Goal: Task Accomplishment & Management: Complete application form

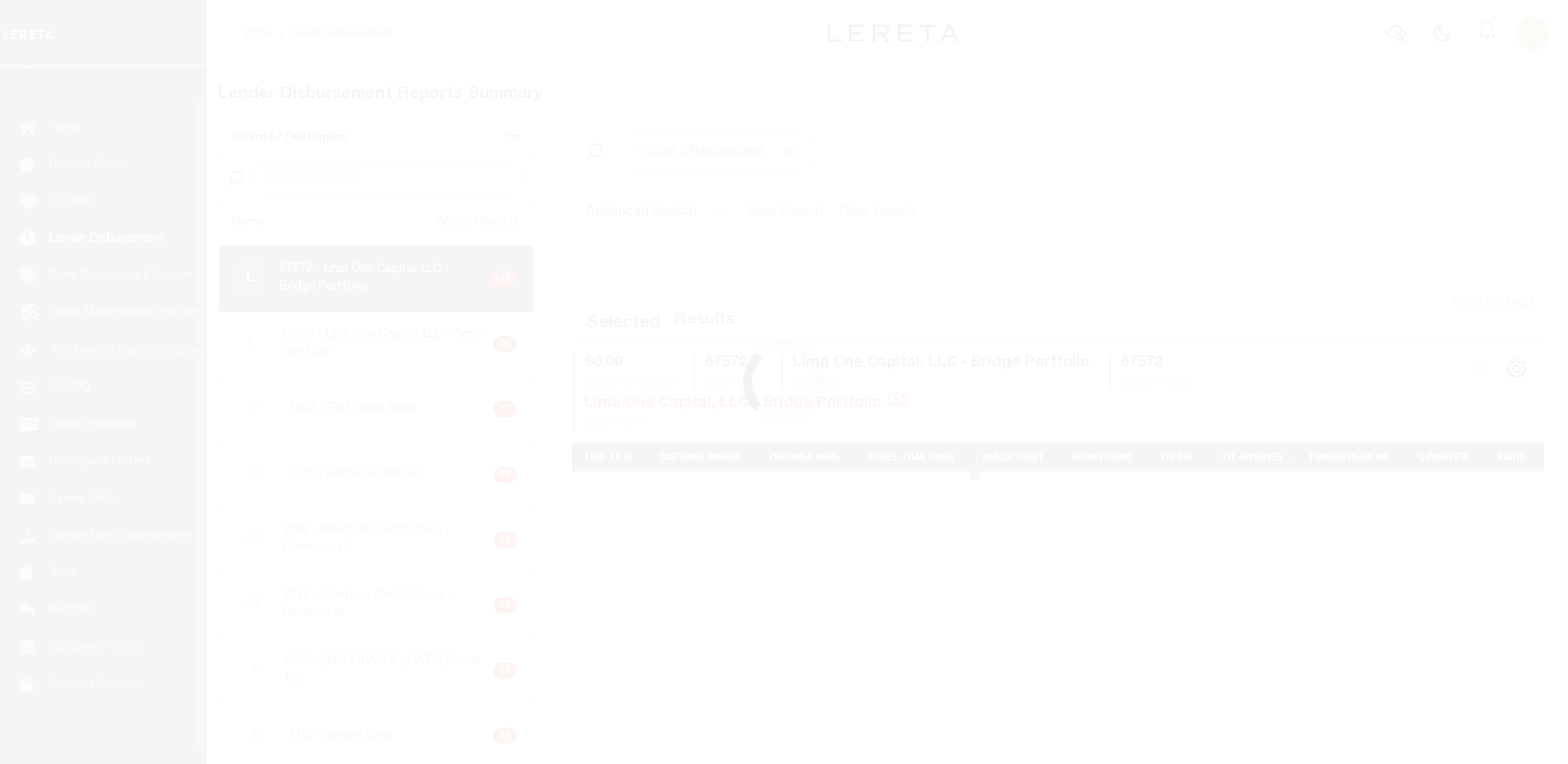
scroll to position [29, 0]
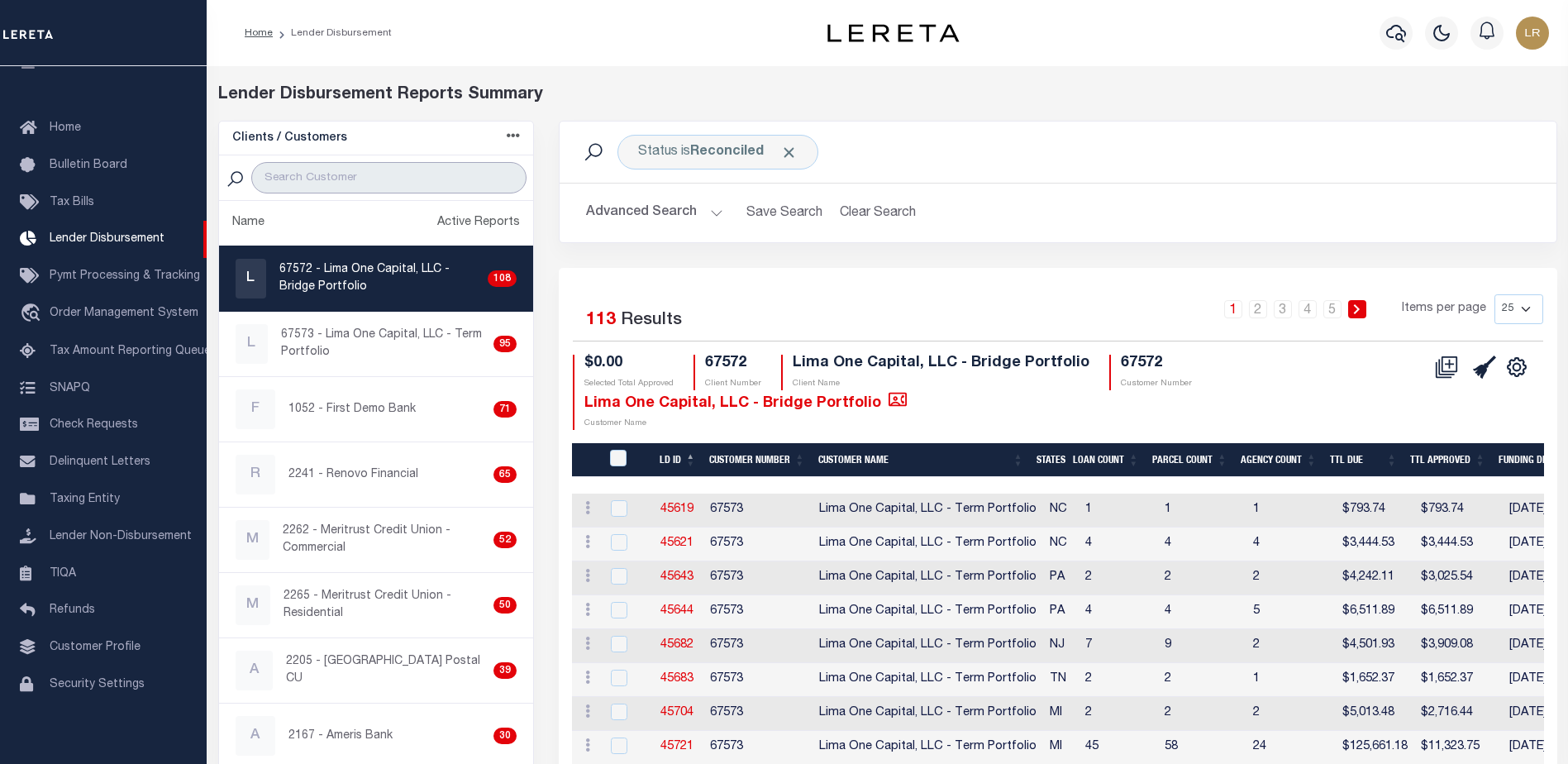
click at [386, 182] on input "search" at bounding box center [389, 178] width 275 height 32
type input "4"
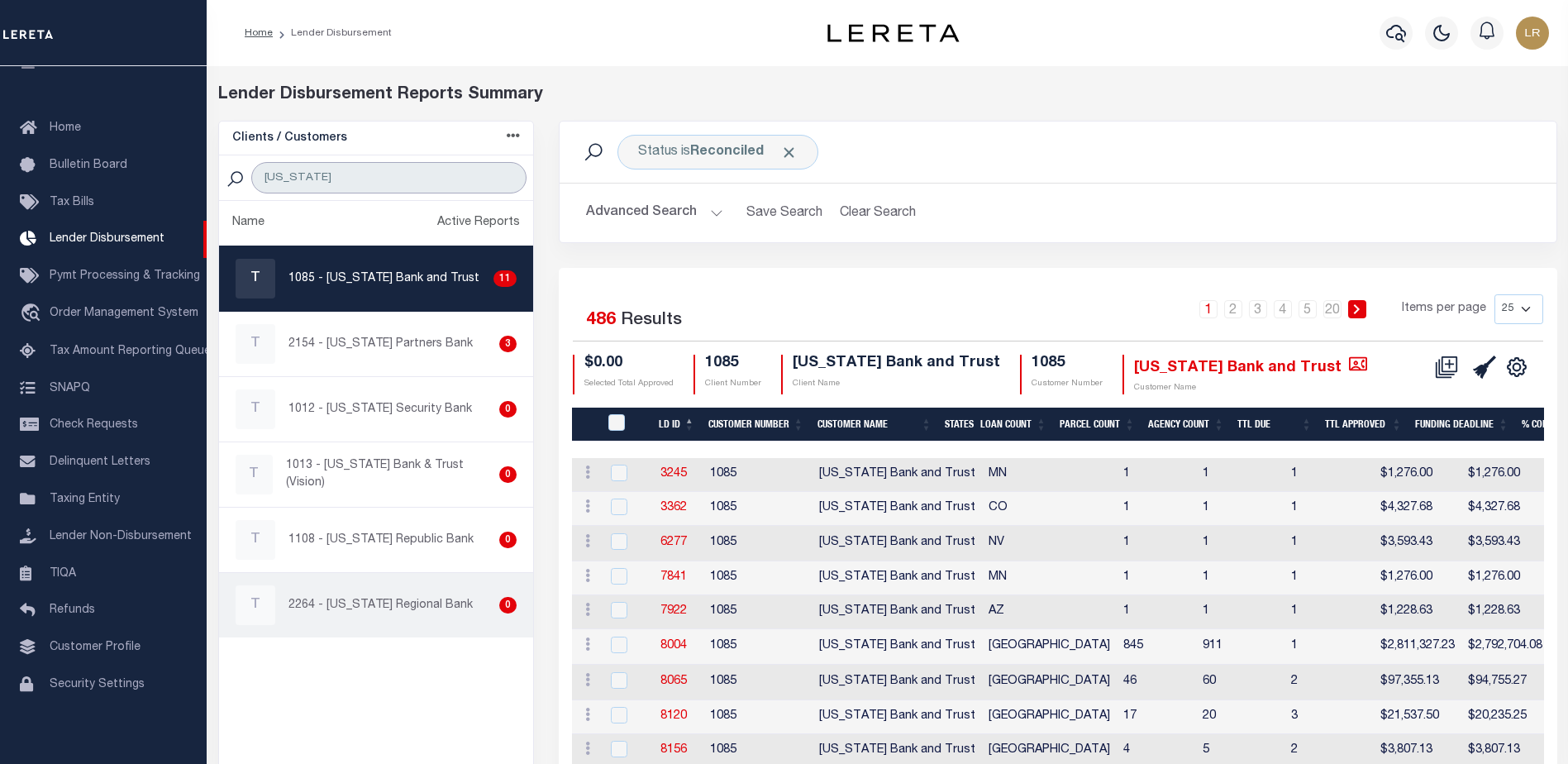
type input "[US_STATE]"
click at [402, 614] on div "T 2264 - [US_STATE] Regional Bank 0" at bounding box center [376, 604] width 281 height 40
checkbox input "true"
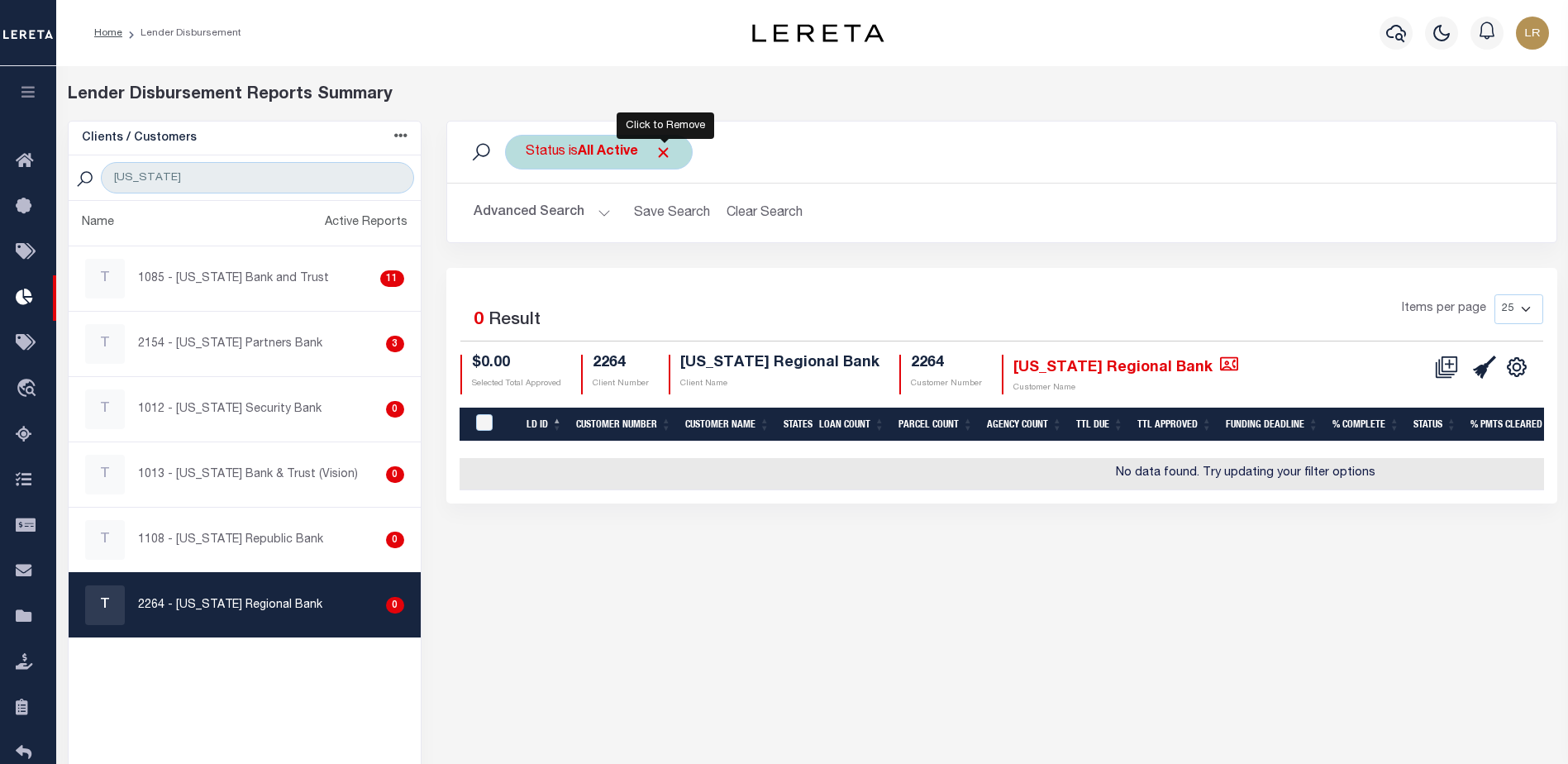
click at [671, 151] on span "Click to Remove" at bounding box center [664, 153] width 18 height 18
click at [558, 157] on div "Status" at bounding box center [545, 152] width 81 height 34
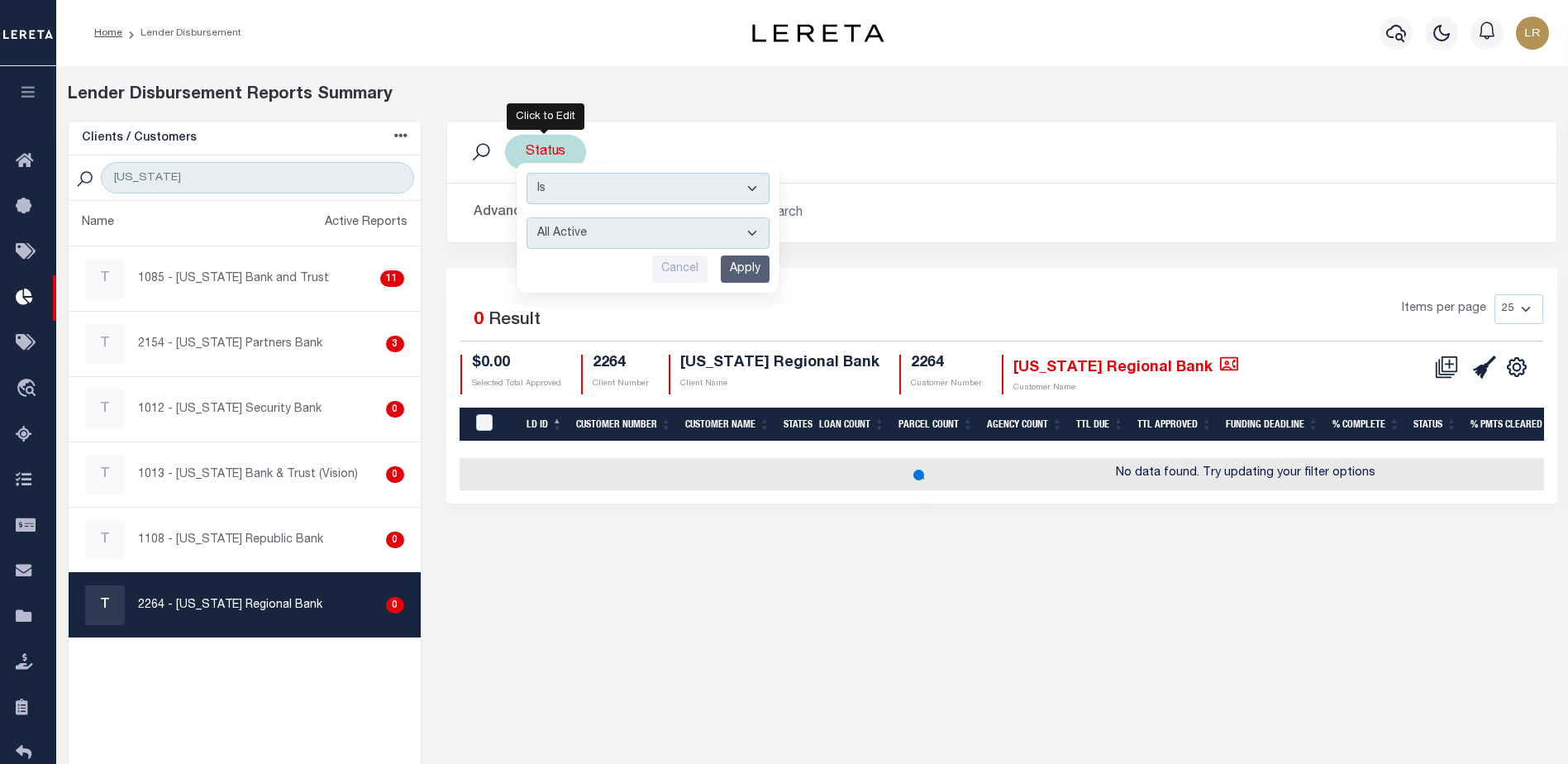
click at [577, 236] on select "All Active Approval In Progress Batching In Progress Complete Do Not Pay Escrow…" at bounding box center [648, 233] width 243 height 32
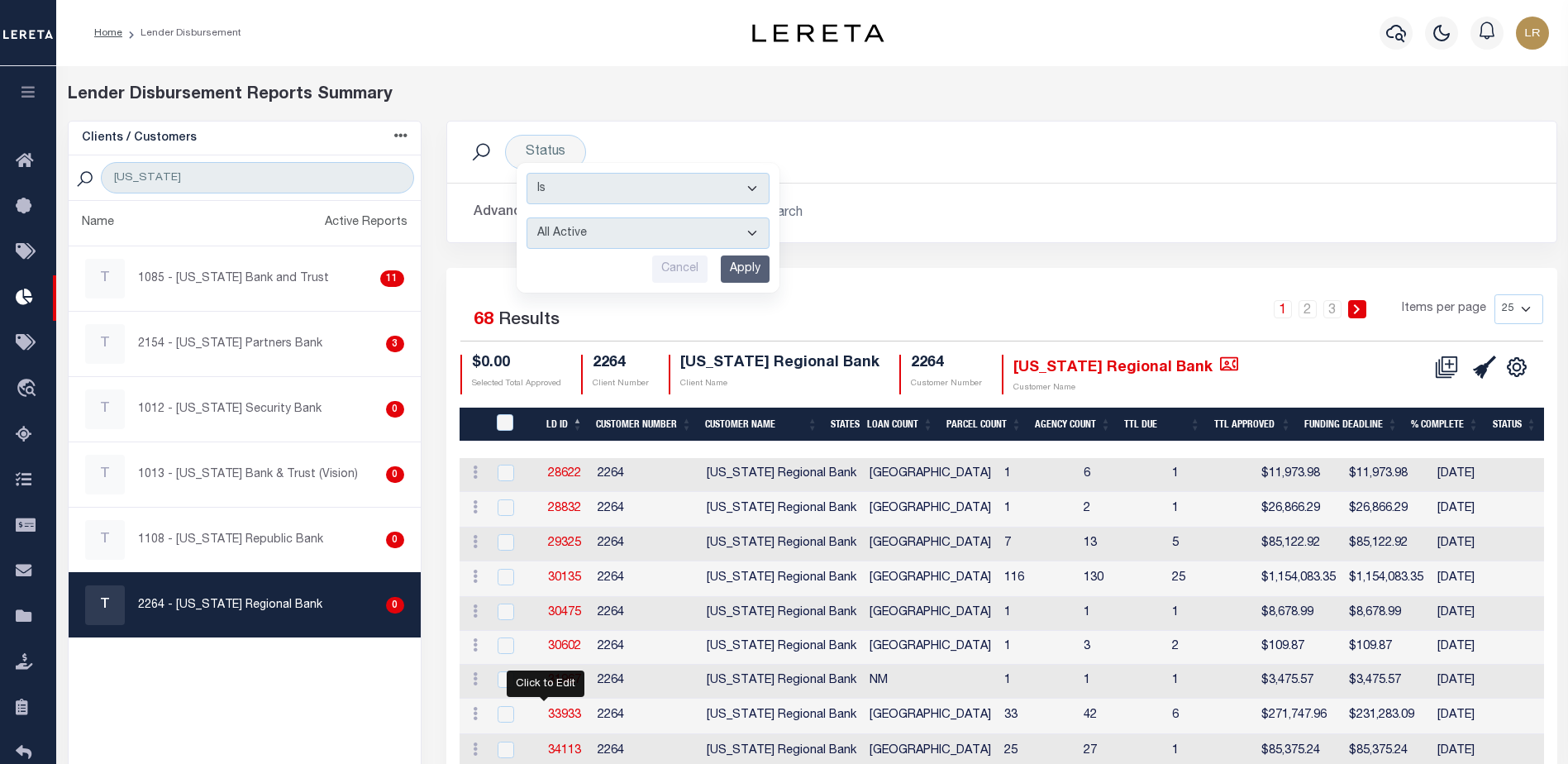
select select "REC"
click at [527, 217] on select "All Active Approval In Progress Batching In Progress Complete Do Not Pay Escrow…" at bounding box center [648, 233] width 243 height 32
click at [743, 266] on input "Apply" at bounding box center [745, 268] width 49 height 27
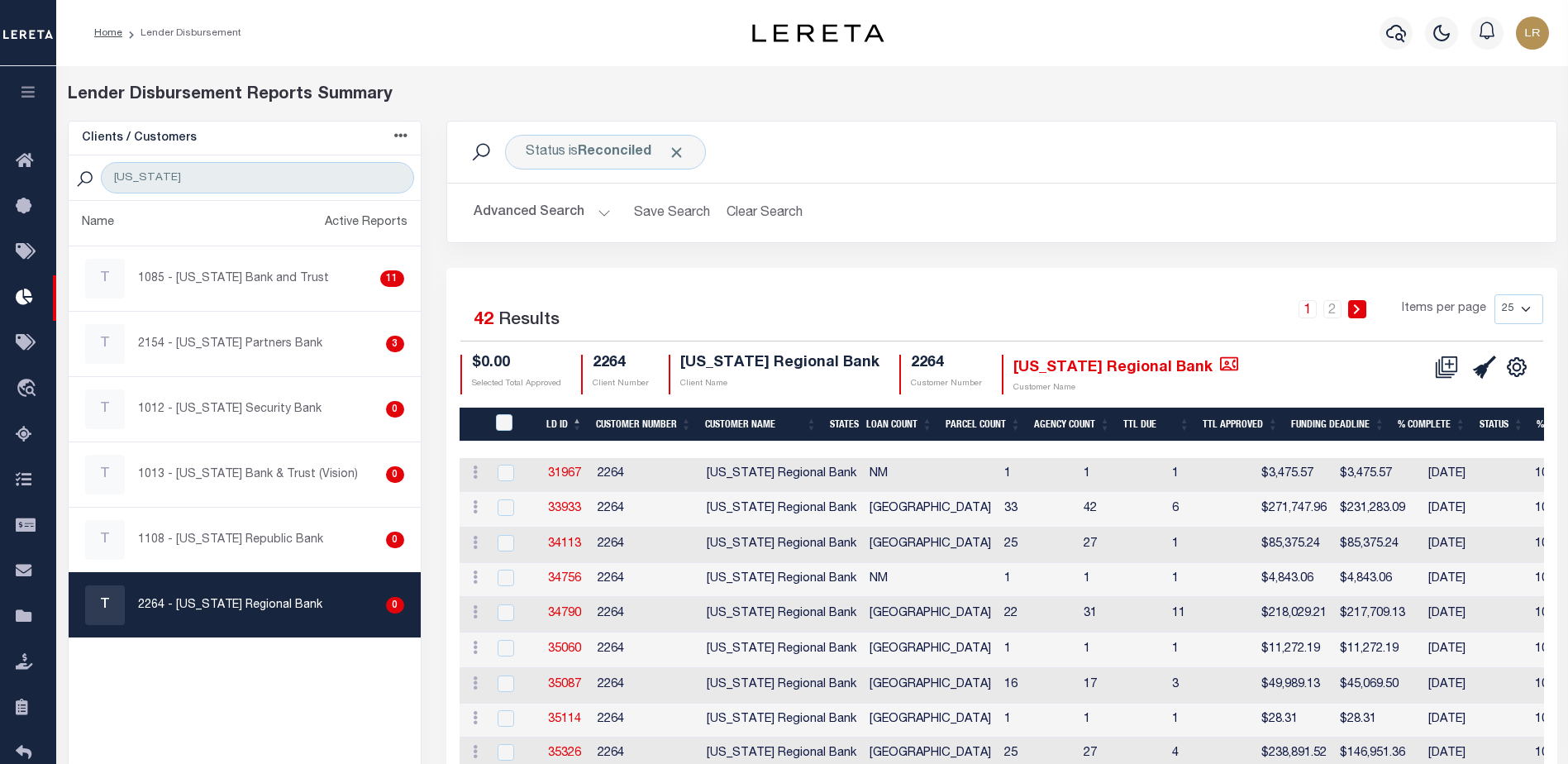
click at [579, 415] on th "LD ID" at bounding box center [565, 424] width 49 height 34
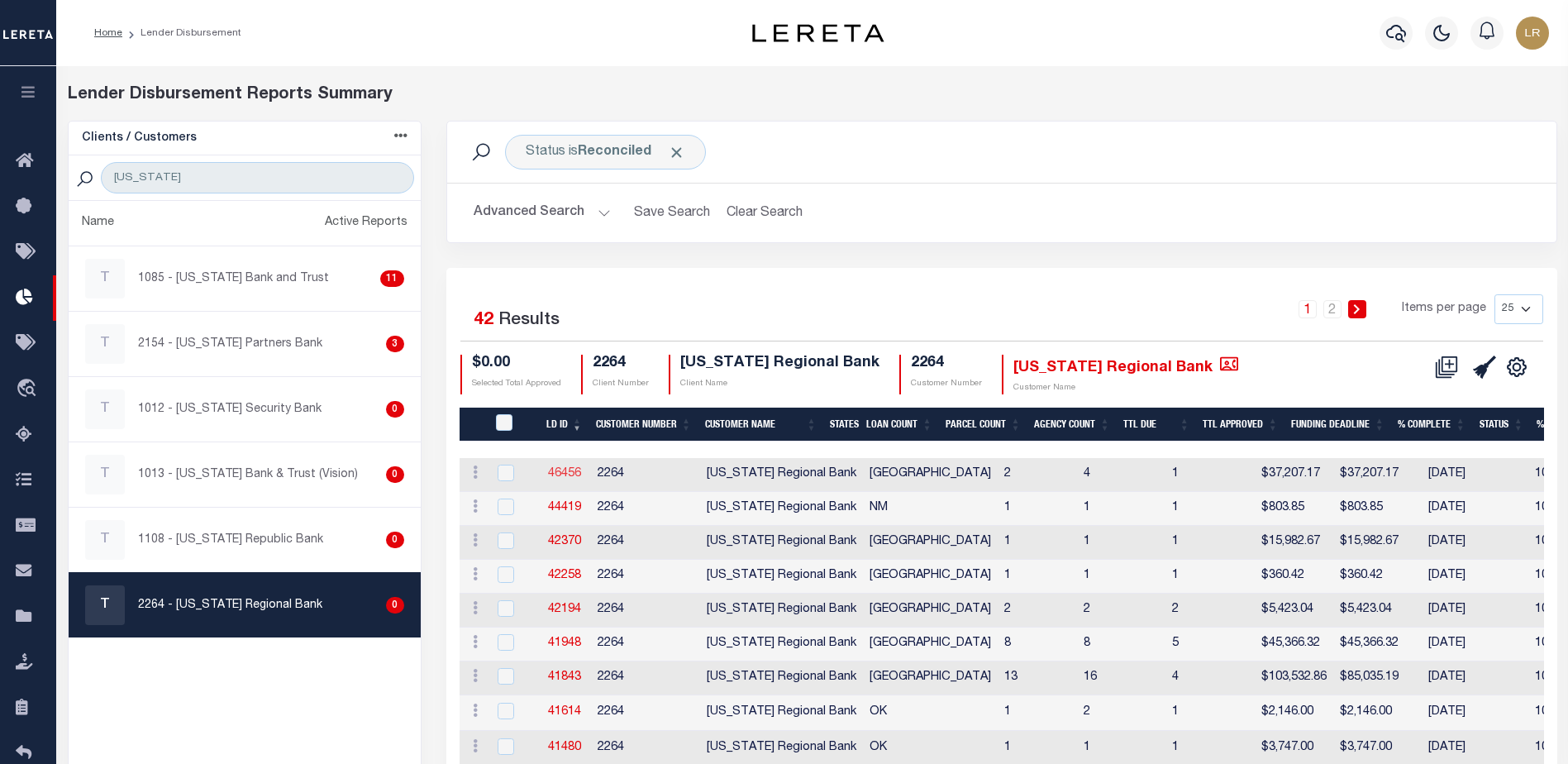
click at [563, 468] on link "46456" at bounding box center [564, 473] width 33 height 11
checkbox input "true"
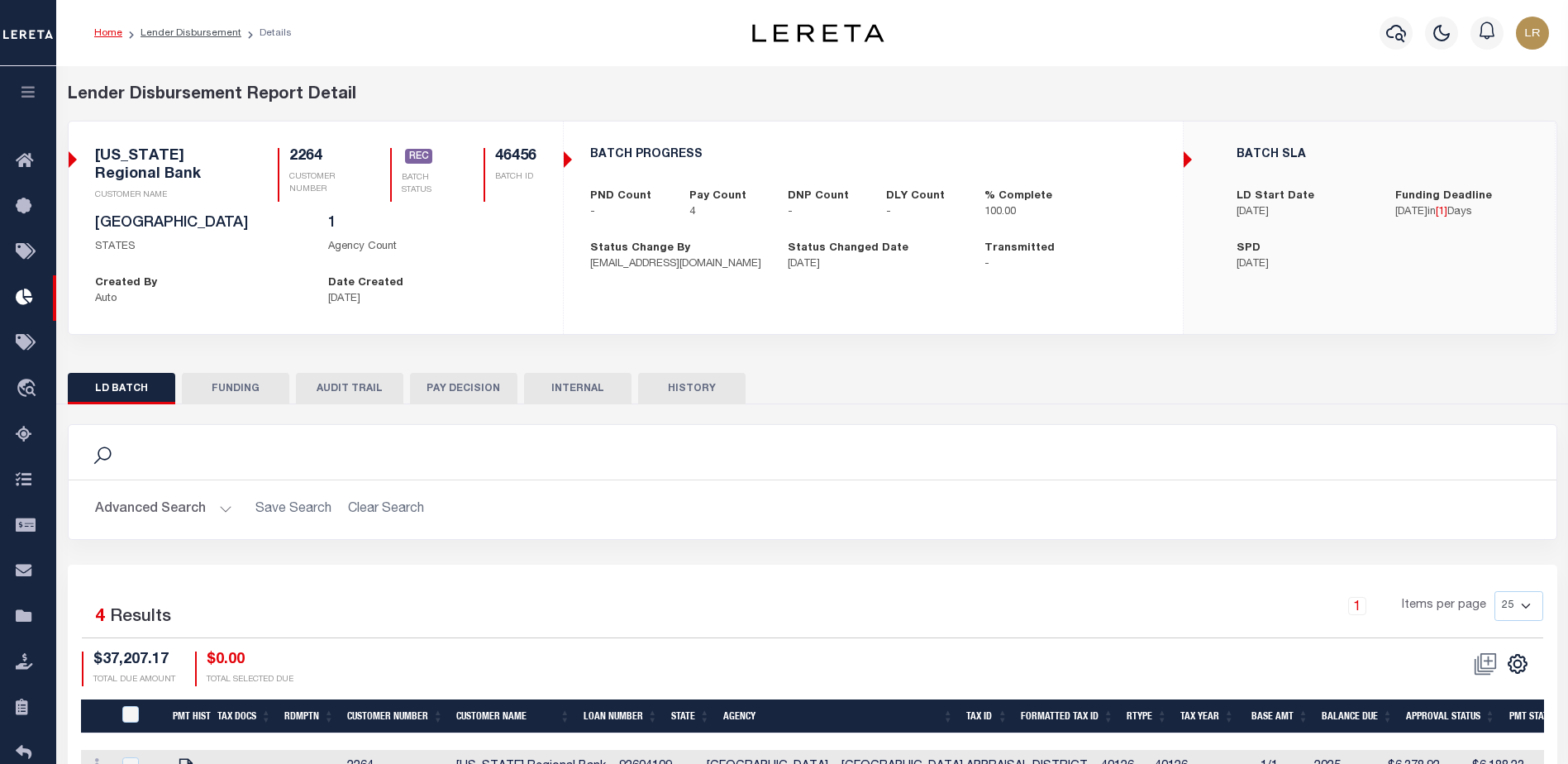
click at [266, 386] on button "FUNDING" at bounding box center [236, 388] width 108 height 32
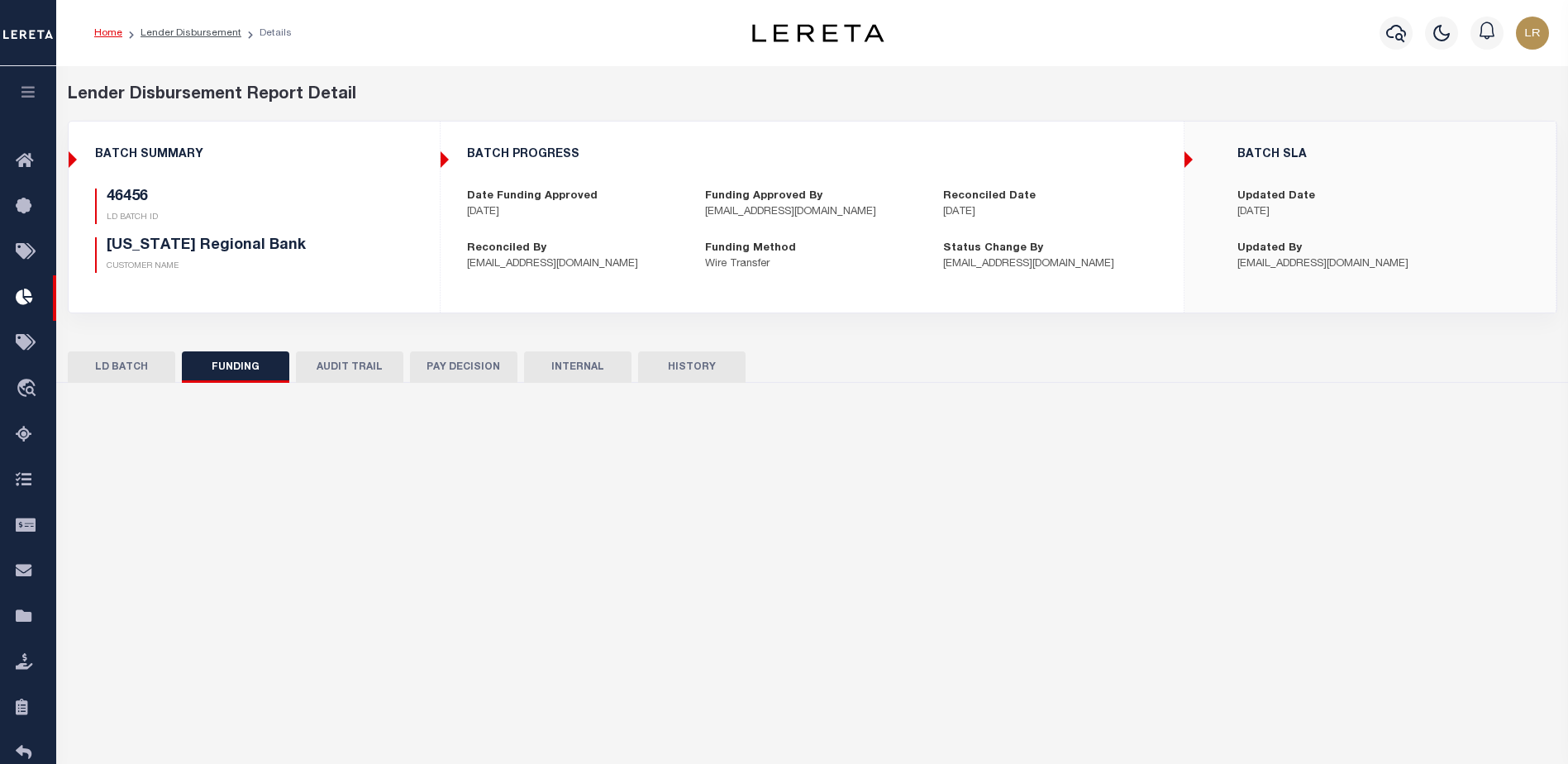
type input "$37,207.17"
type input "$0"
type input "[DATE]"
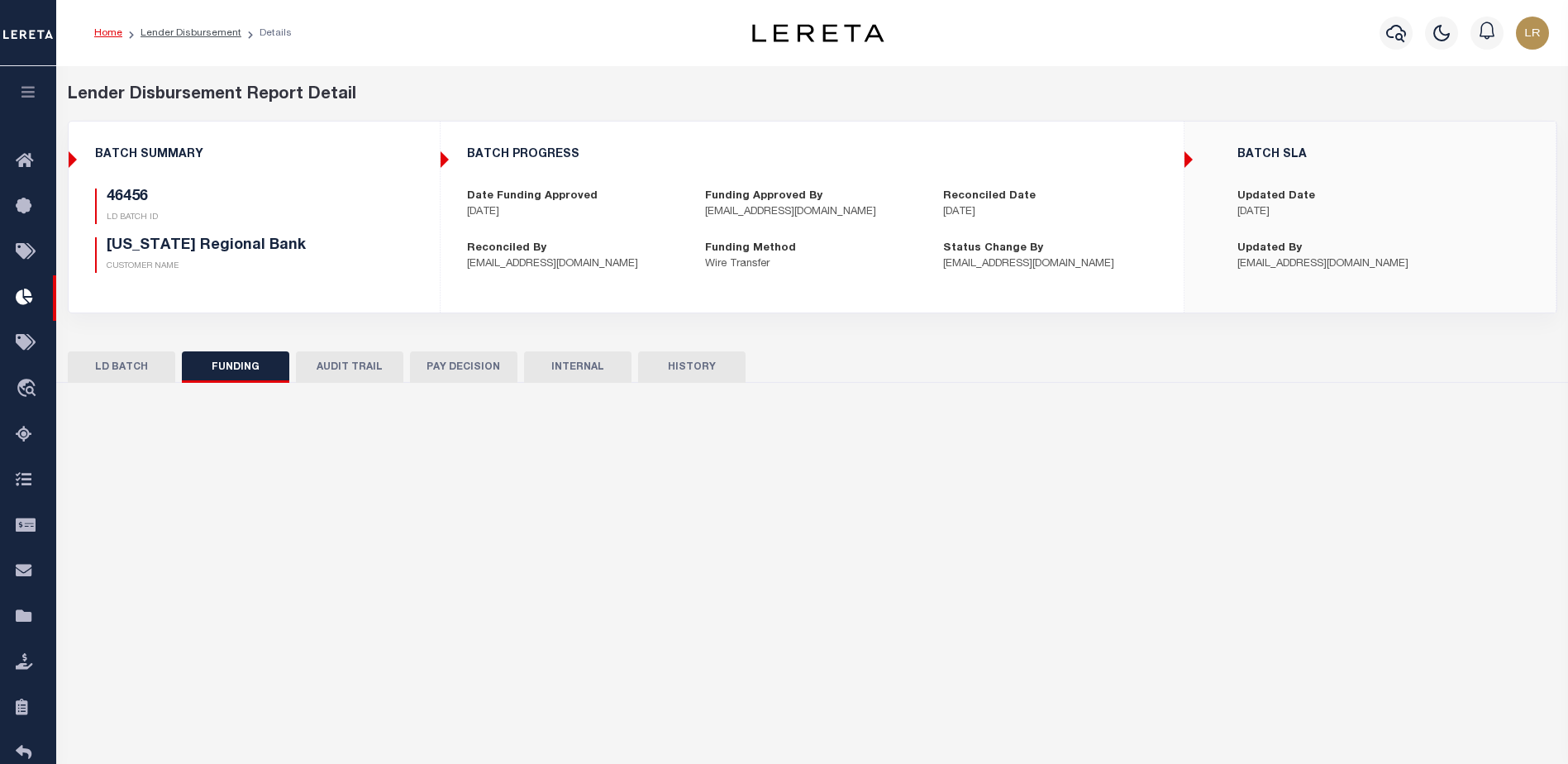
type input "20251009MMQFMP2700320210091540FT03"
type input "10/15/2025"
select select "100"
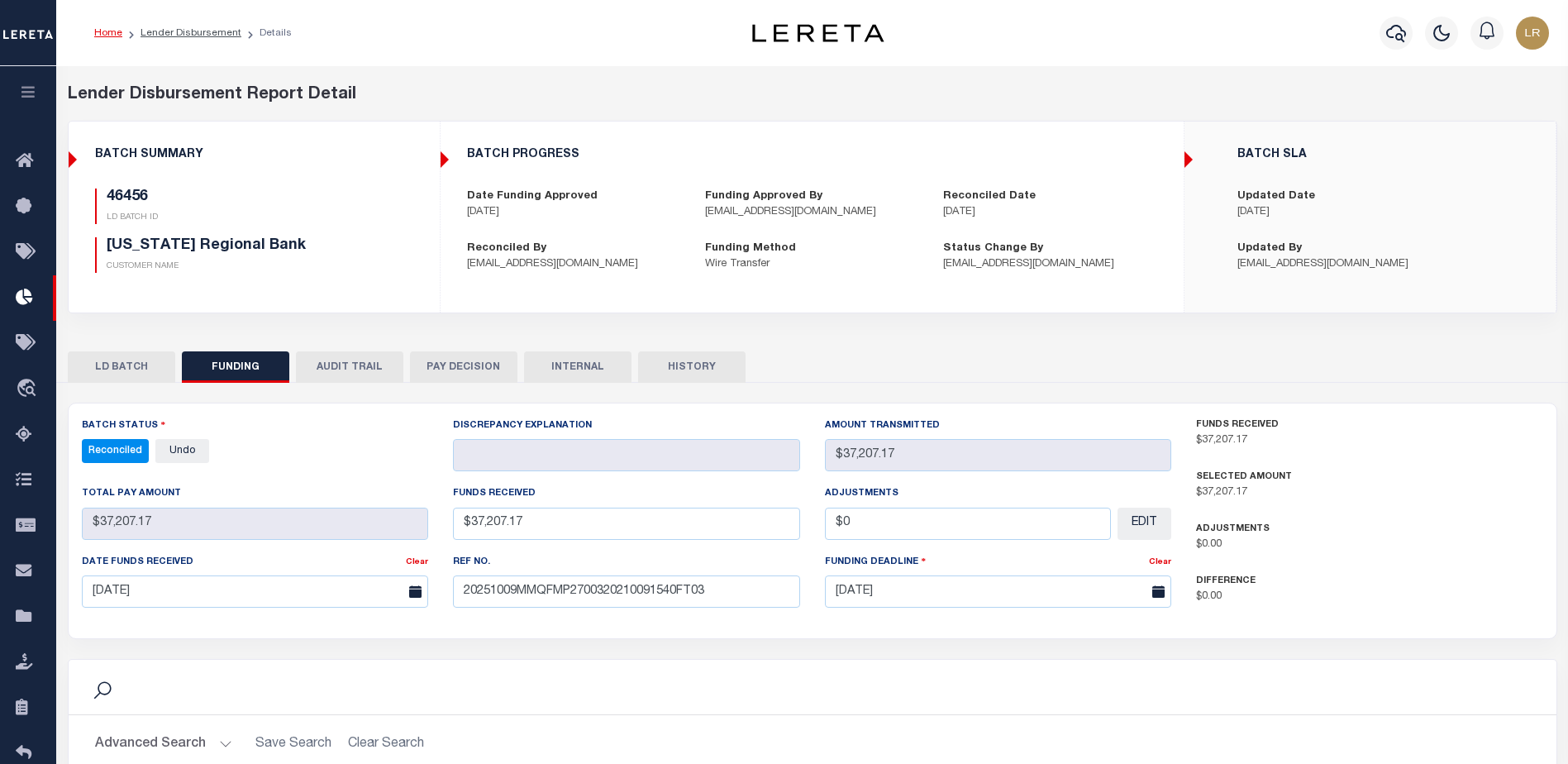
select select "100"
click at [169, 33] on link "Lender Disbursement" at bounding box center [191, 33] width 101 height 10
checkbox input "true"
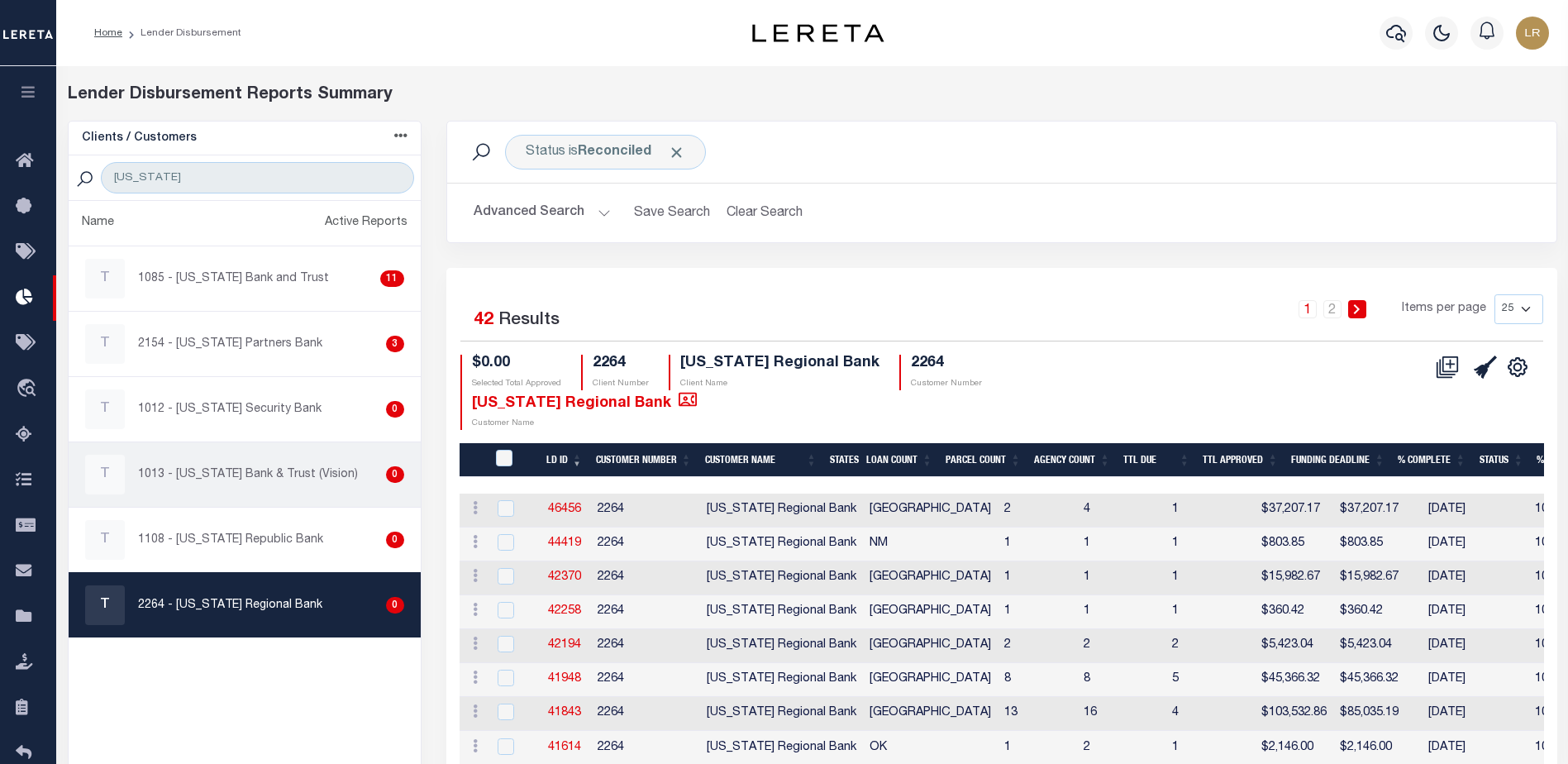
click at [260, 480] on p "1013 - [US_STATE] Bank & Trust (Vision)" at bounding box center [247, 475] width 220 height 18
checkbox input "true"
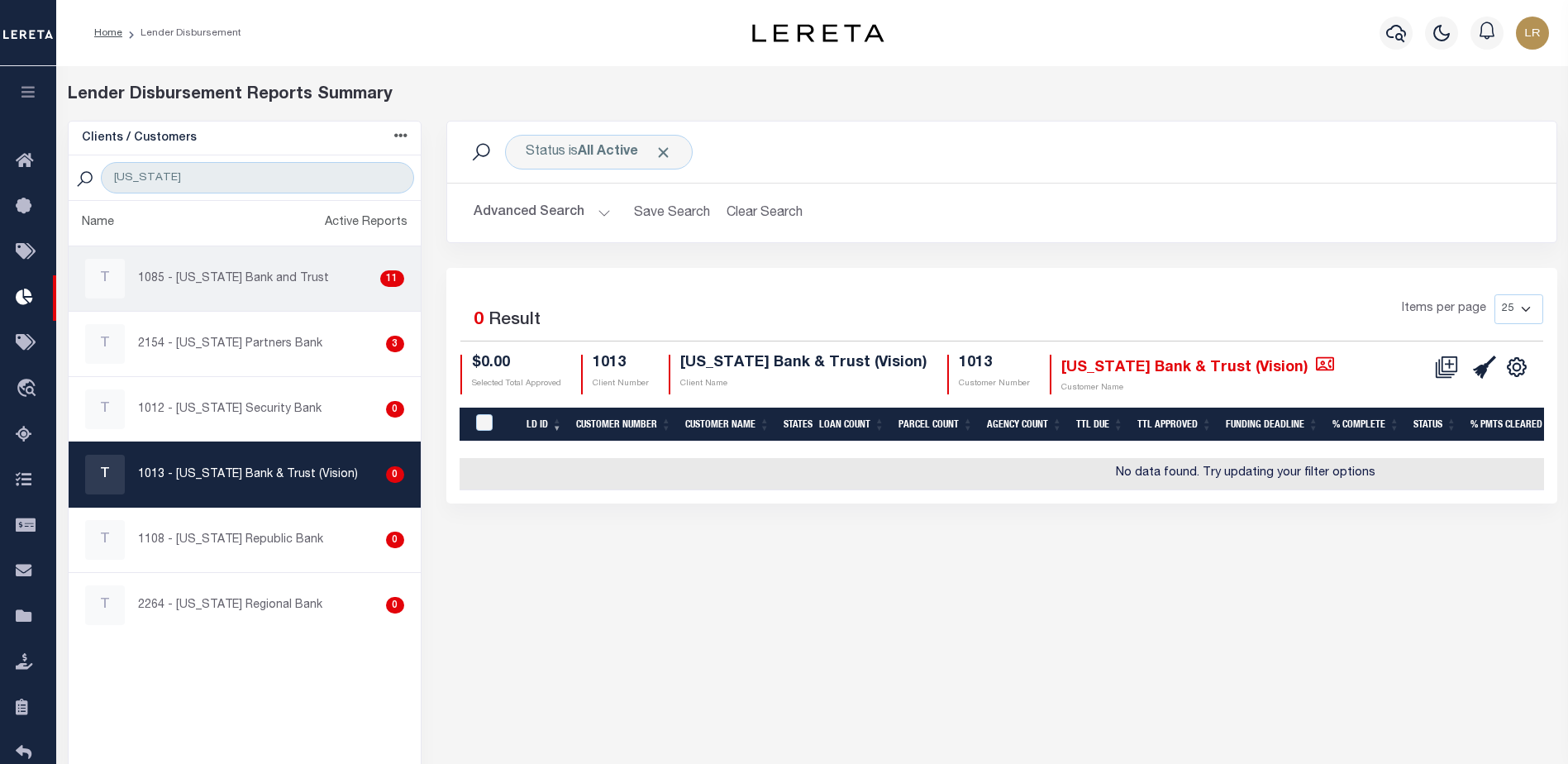
click at [266, 291] on div "T 1085 - Texas Bank and Trust 11" at bounding box center [244, 278] width 319 height 40
checkbox input "true"
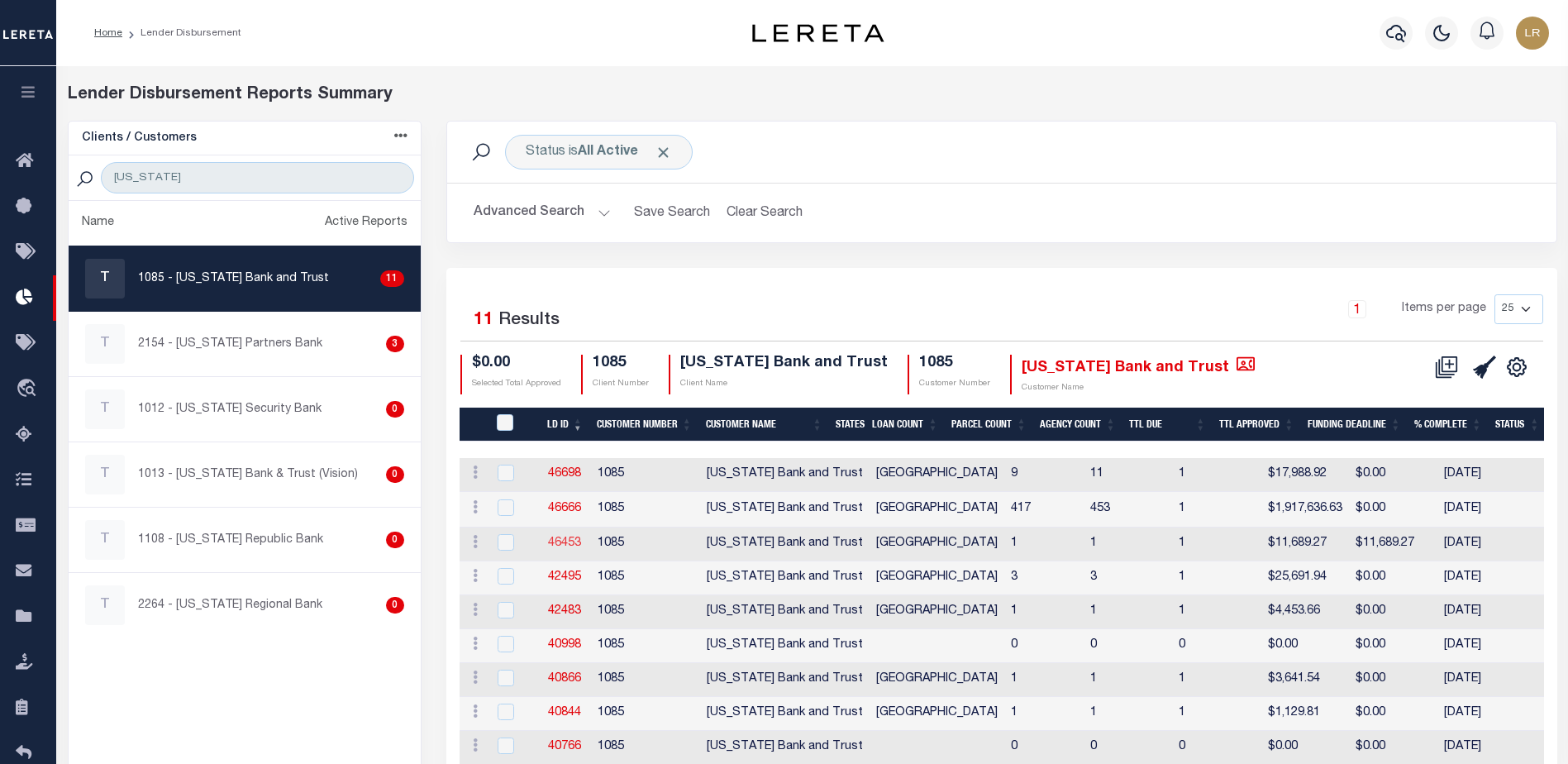
click at [580, 541] on link "46453" at bounding box center [564, 543] width 33 height 11
checkbox input "true"
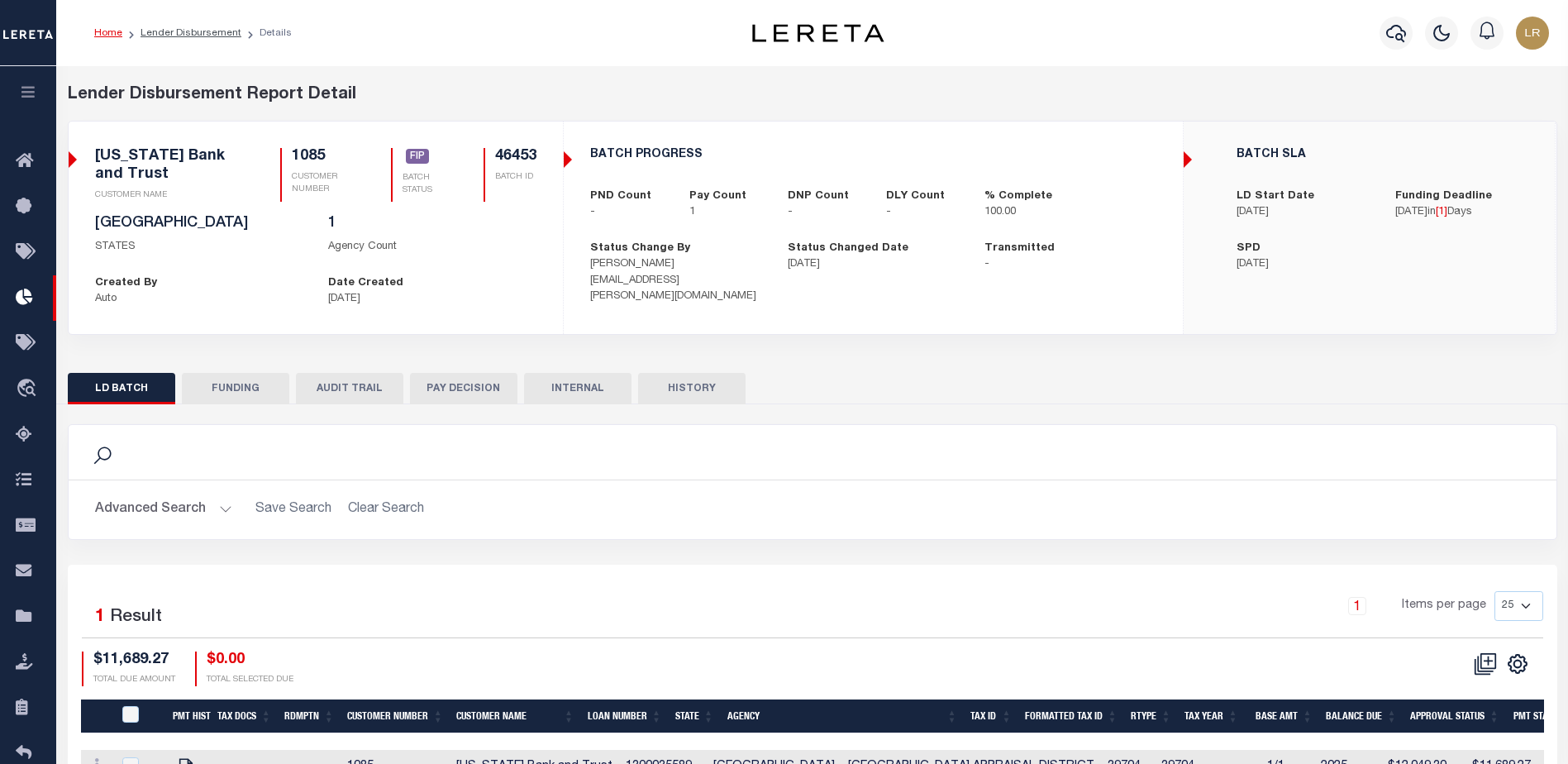
drag, startPoint x: 266, startPoint y: 393, endPoint x: 511, endPoint y: 615, distance: 330.6
click at [266, 393] on button "FUNDING" at bounding box center [236, 388] width 108 height 32
type input "$11,689.27"
type input "$0"
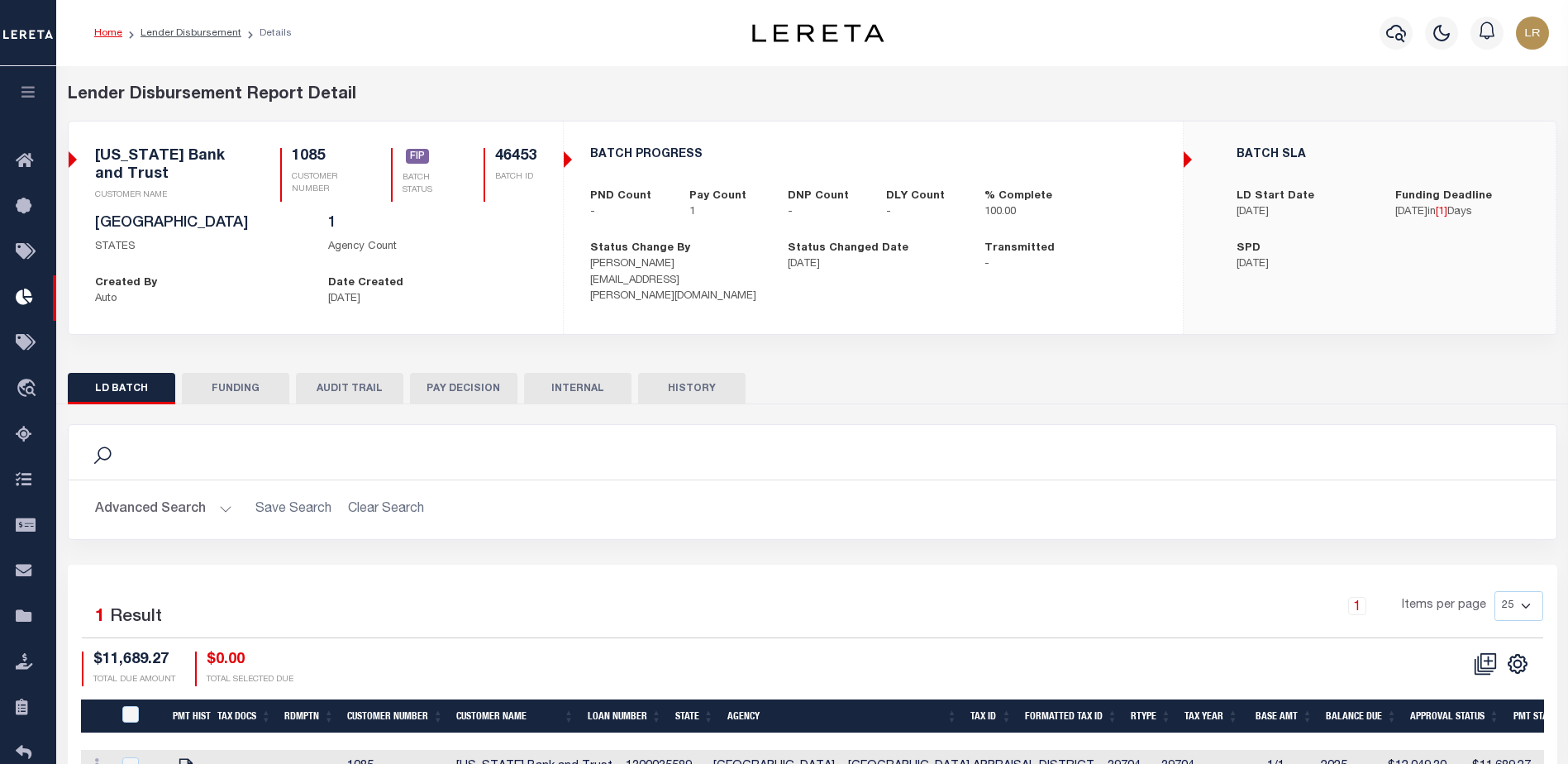
select select "100"
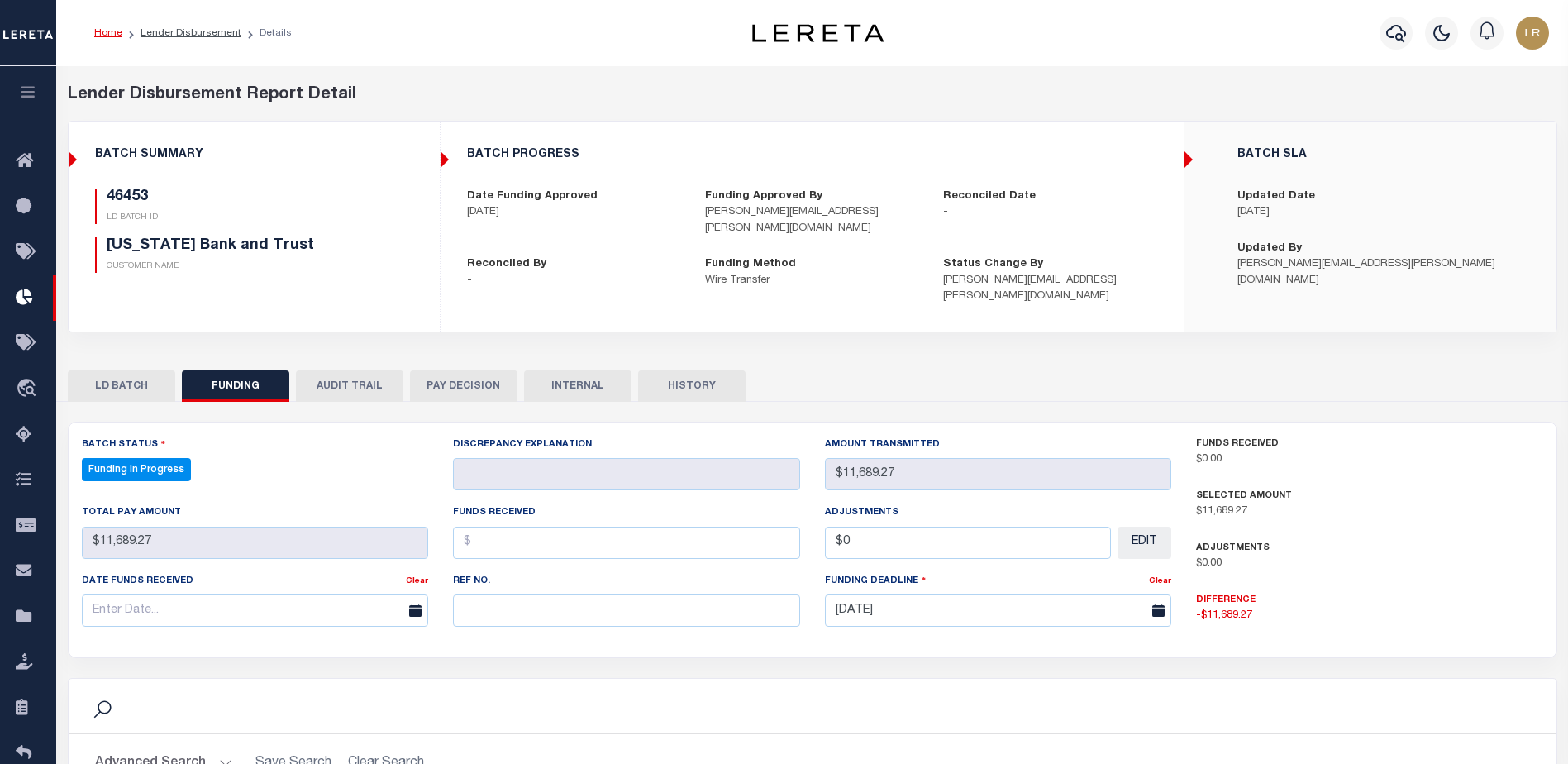
select select "100"
drag, startPoint x: 516, startPoint y: 602, endPoint x: 511, endPoint y: 595, distance: 8.6
click at [516, 602] on input "text" at bounding box center [626, 610] width 347 height 33
paste input "20251010MMQFMP2700236610101150FT03"
type input "20251010MMQFMP2700236610101150FT03"
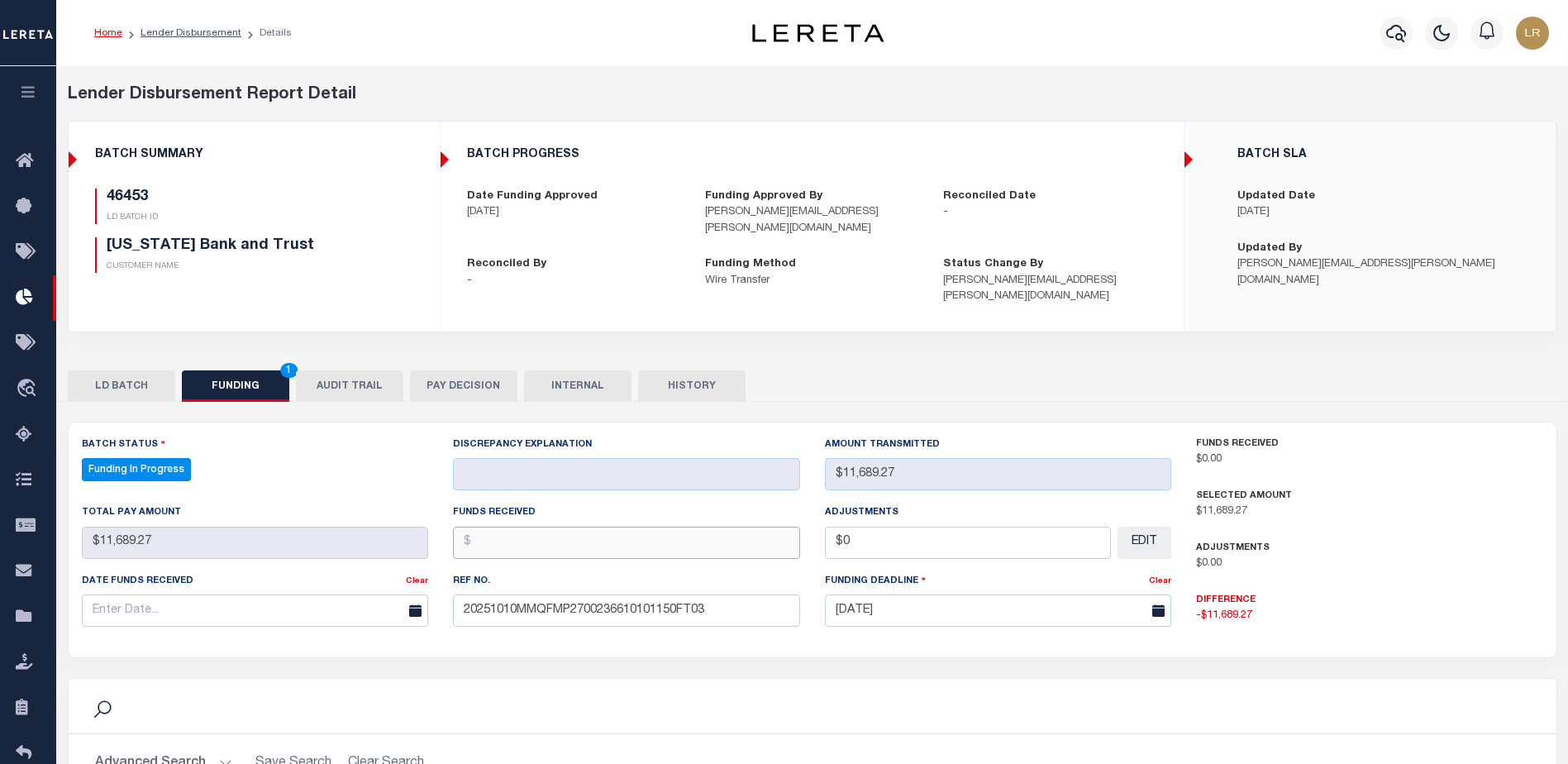
click at [491, 531] on input "text" at bounding box center [626, 543] width 347 height 33
type input "$11,689.27"
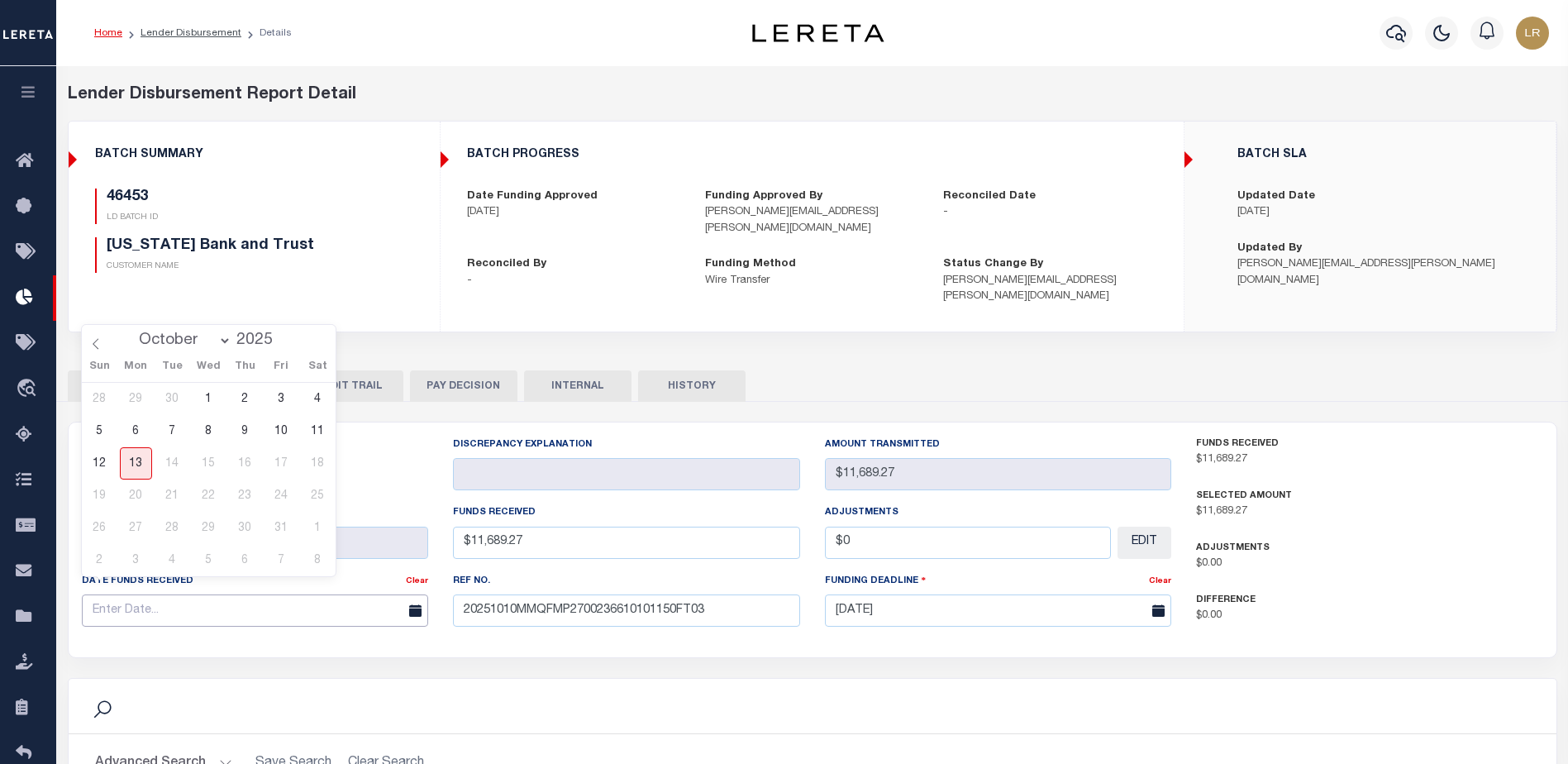
click at [341, 595] on input "text" at bounding box center [255, 610] width 347 height 33
click at [279, 431] on span "10" at bounding box center [281, 431] width 33 height 33
type input "[DATE]"
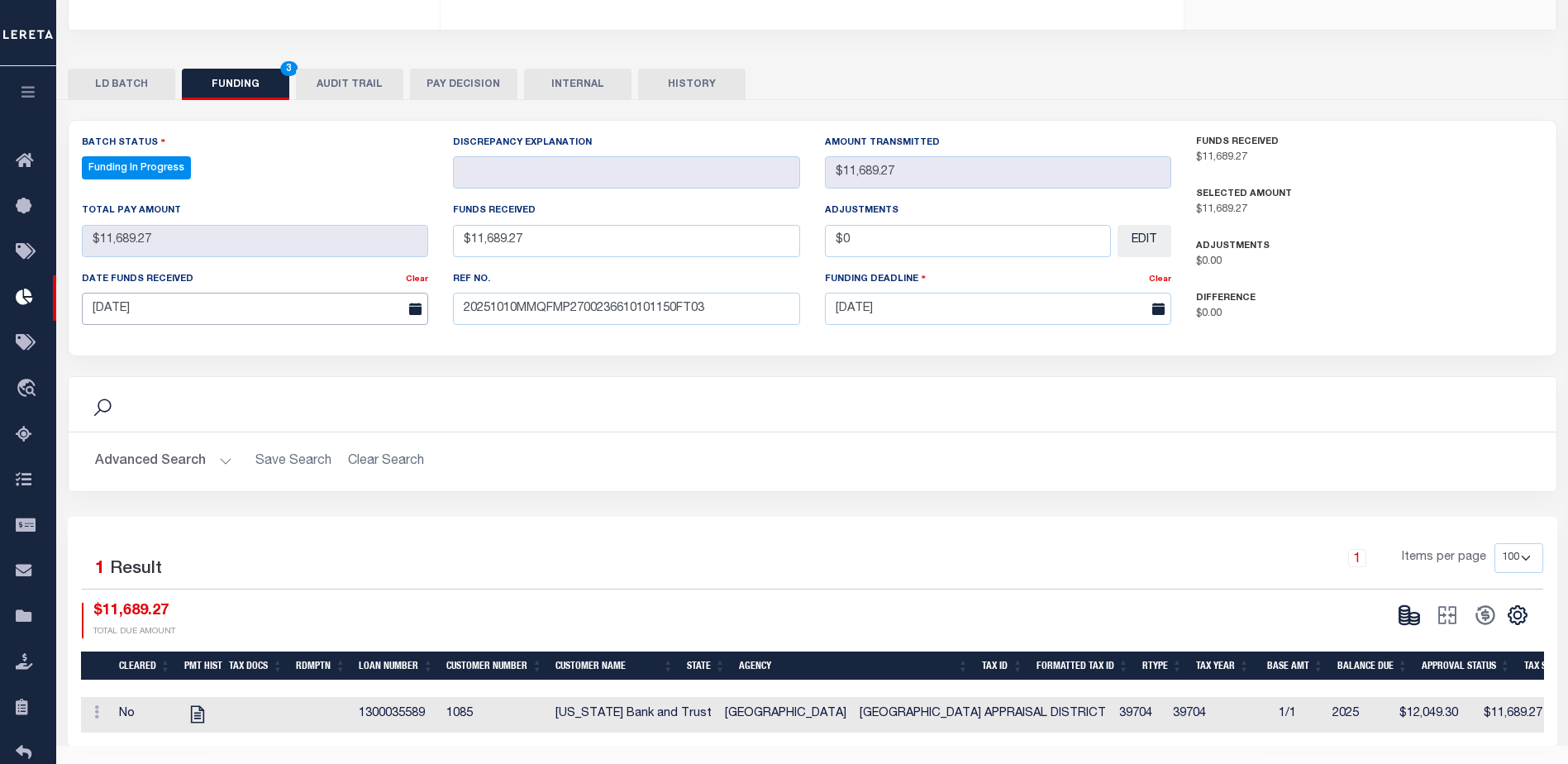
scroll to position [326, 0]
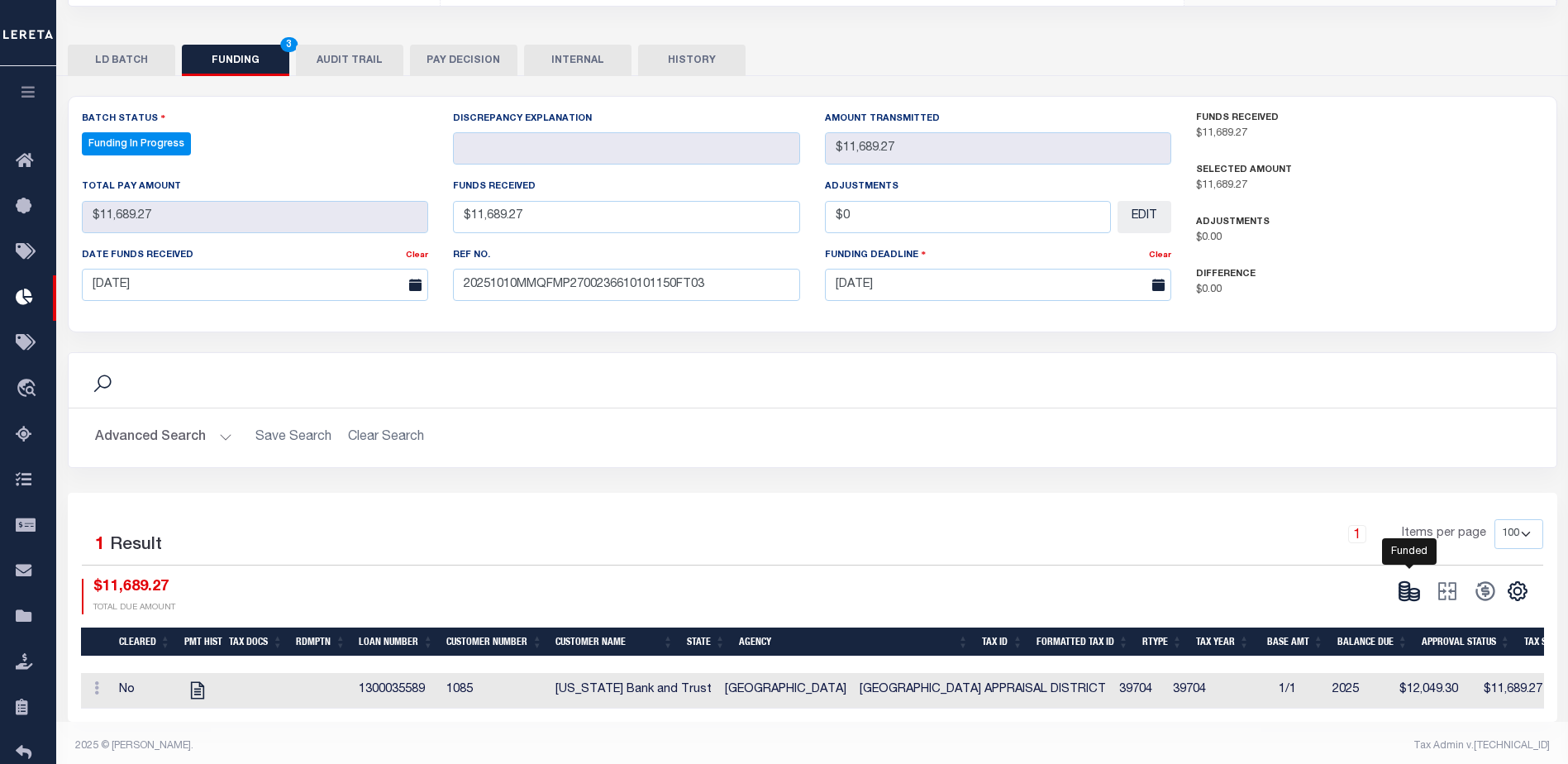
click at [1403, 580] on icon at bounding box center [1409, 591] width 23 height 23
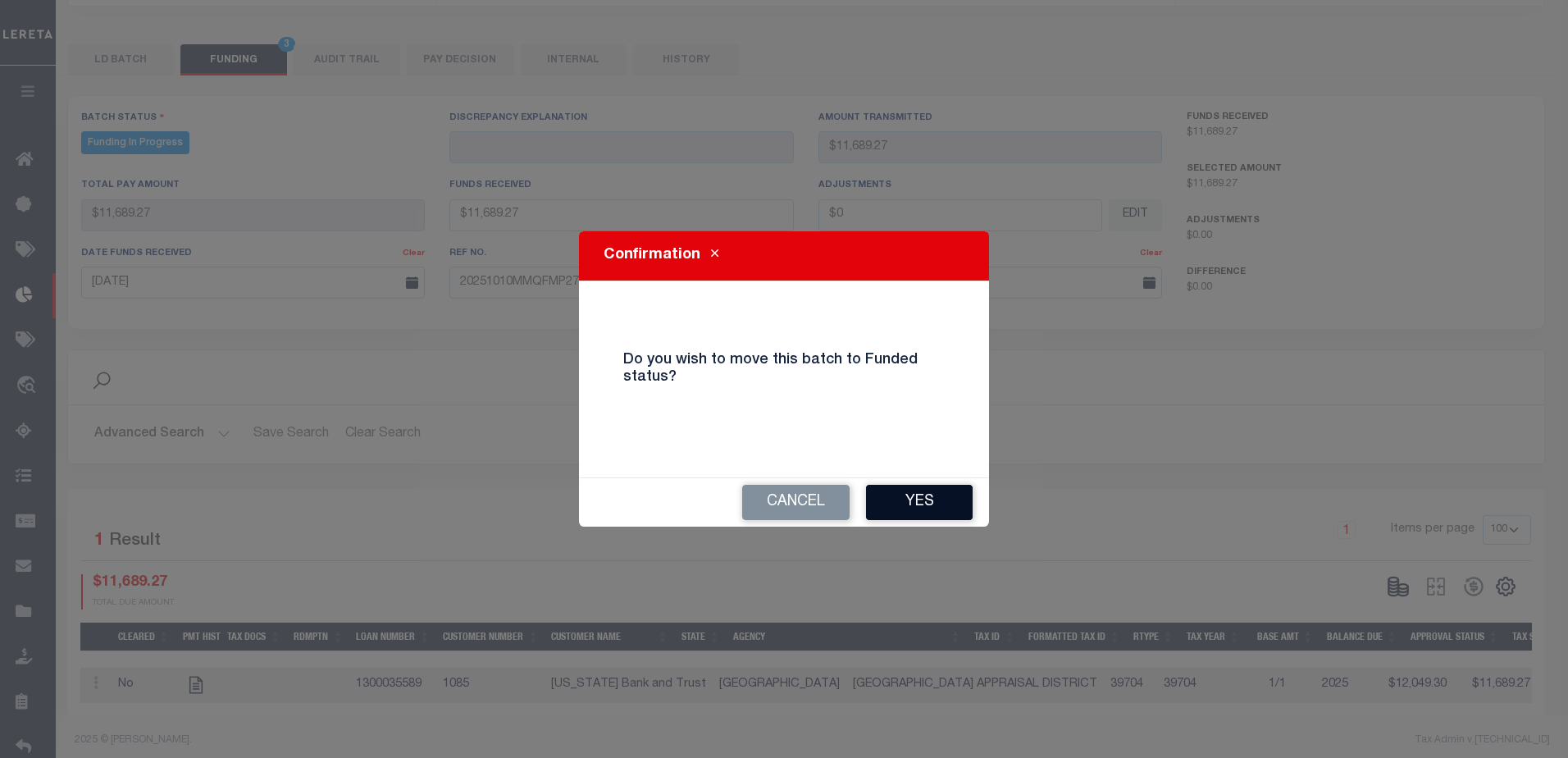
click at [934, 502] on button "Yes" at bounding box center [919, 502] width 107 height 35
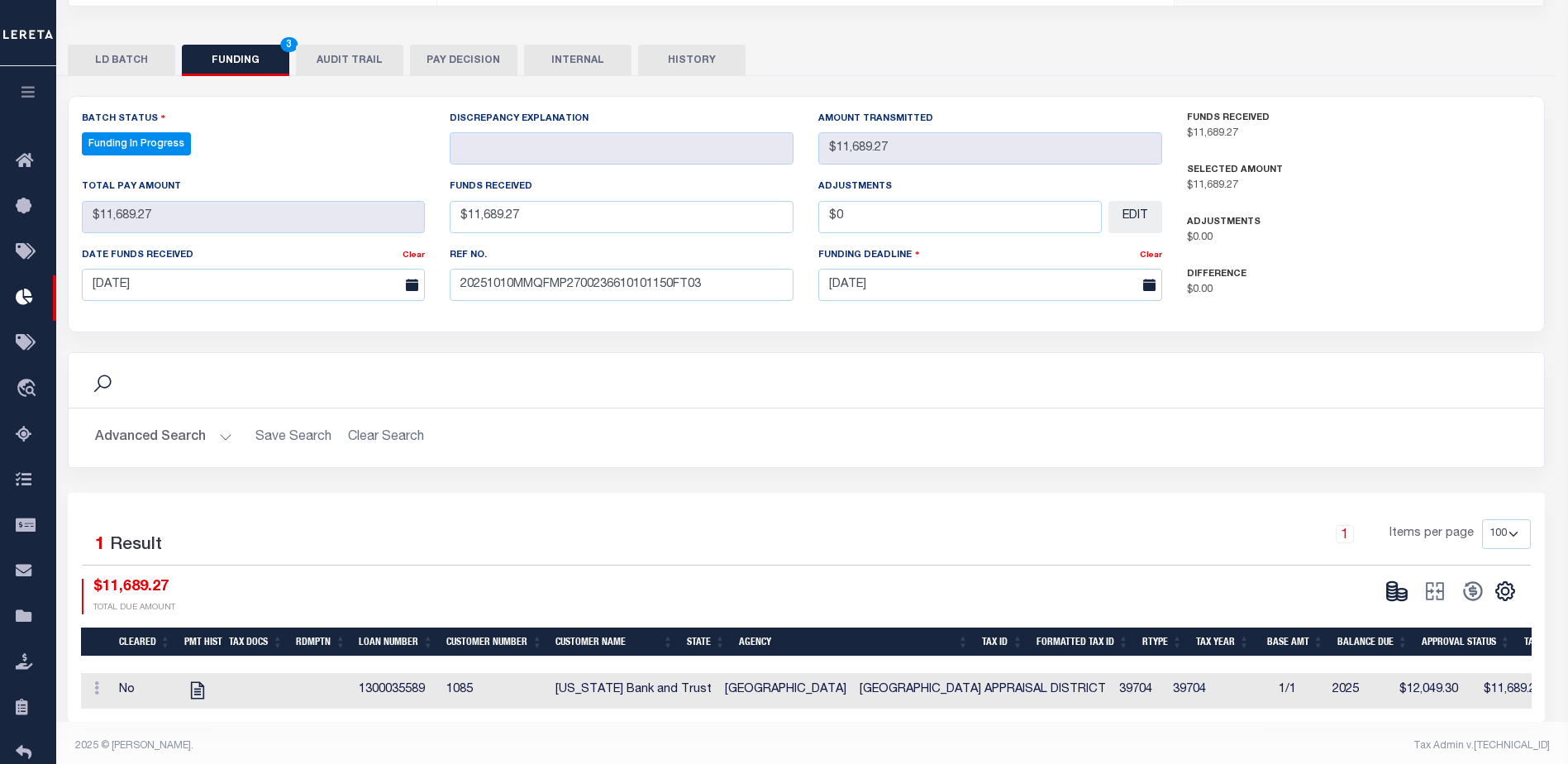
type input "$11,689.27"
type input "$0"
select select "100"
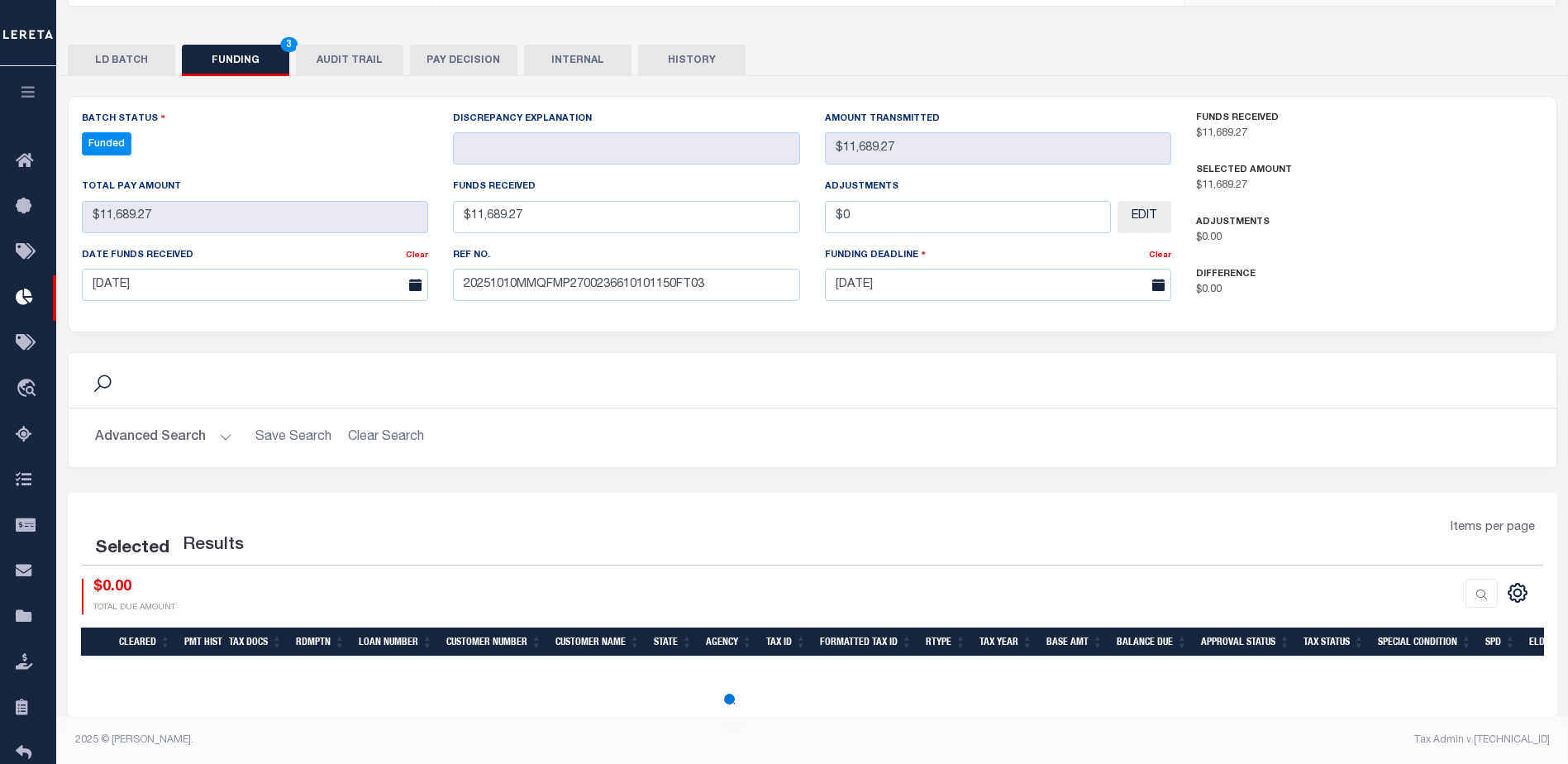
select select "100"
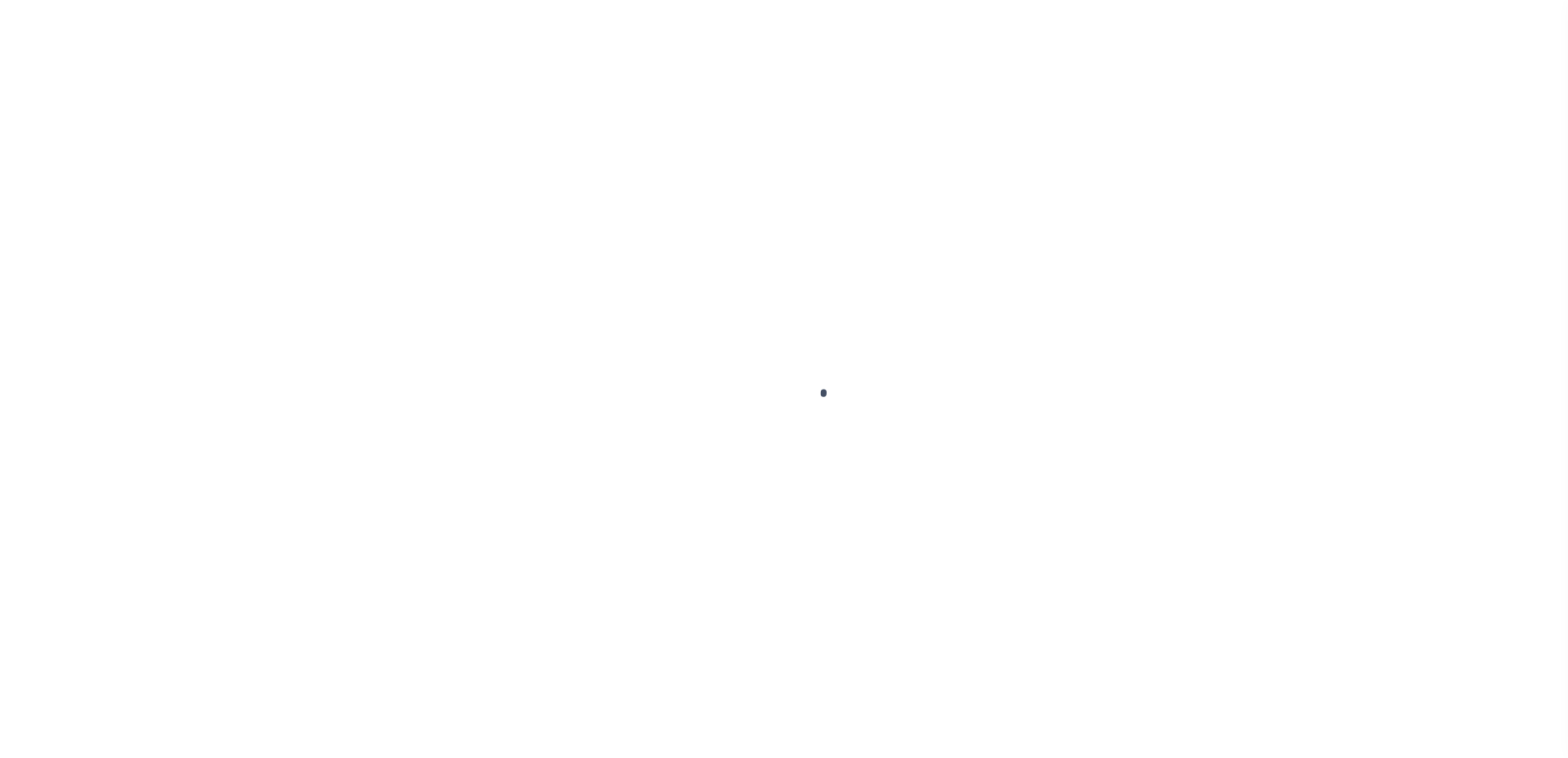
type input "$0.00"
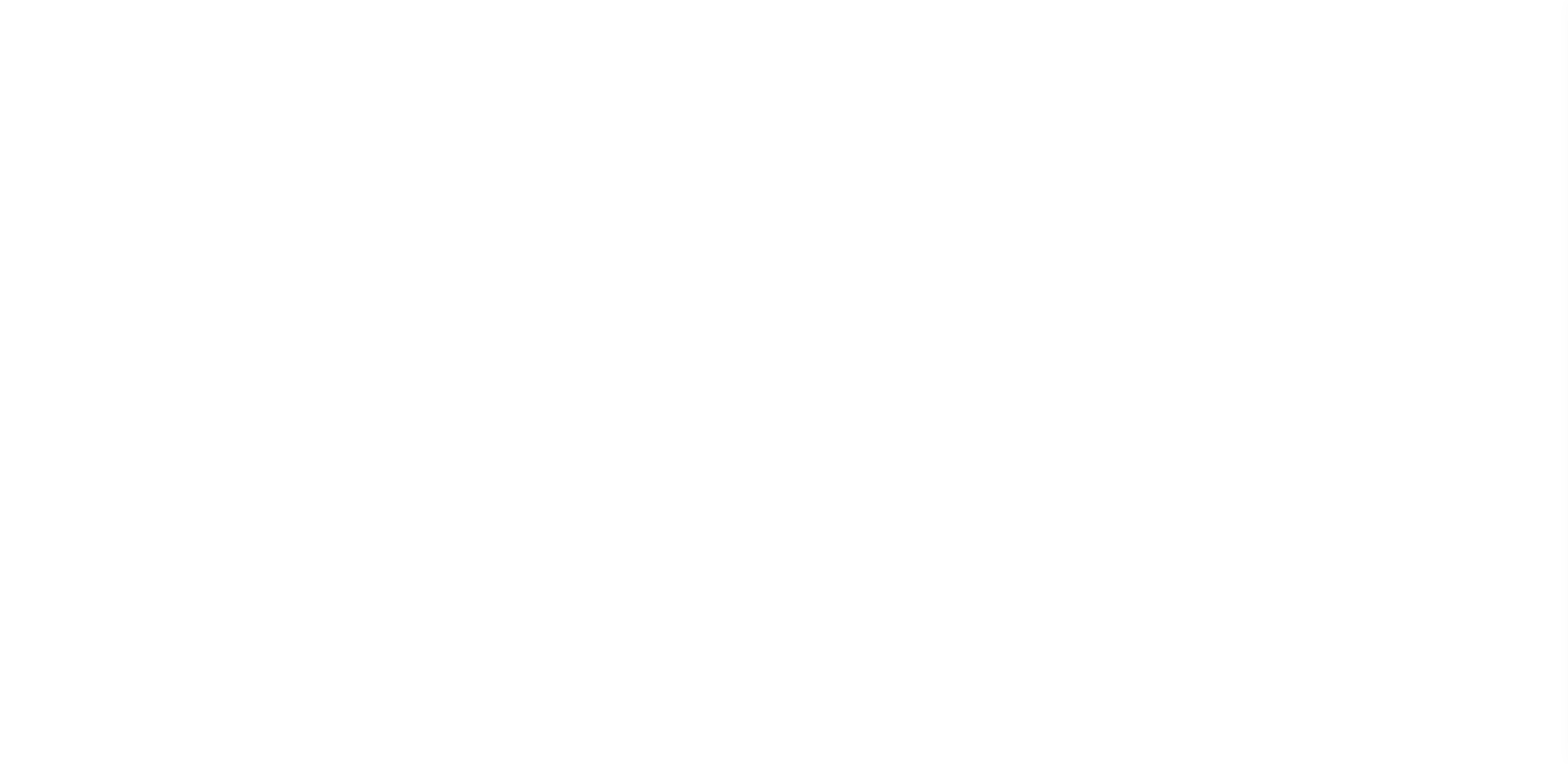
scroll to position [41, 0]
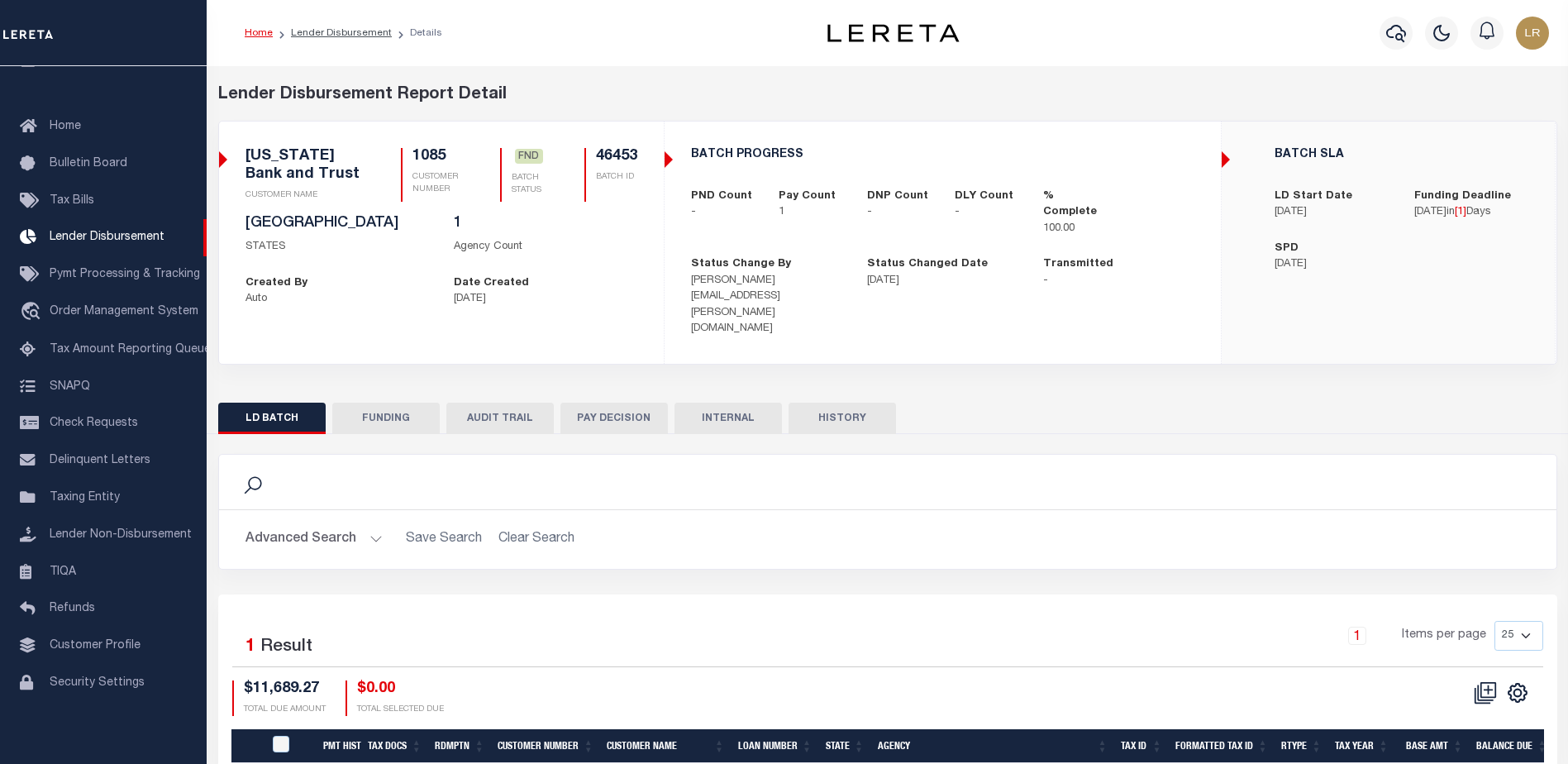
click at [417, 402] on button "FUNDING" at bounding box center [386, 418] width 108 height 32
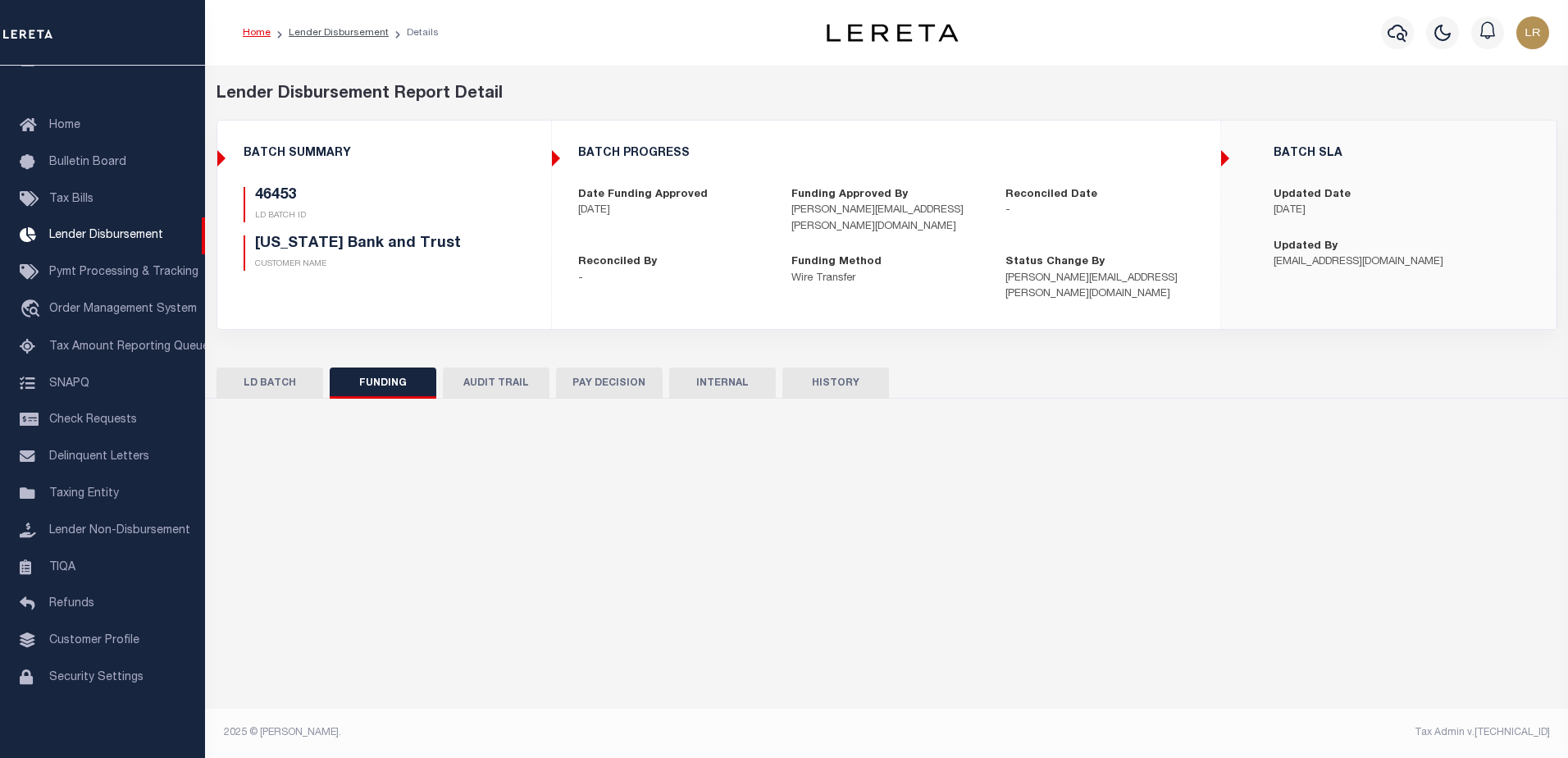
type input "$11,689.27"
type input "$0"
type input "[DATE]"
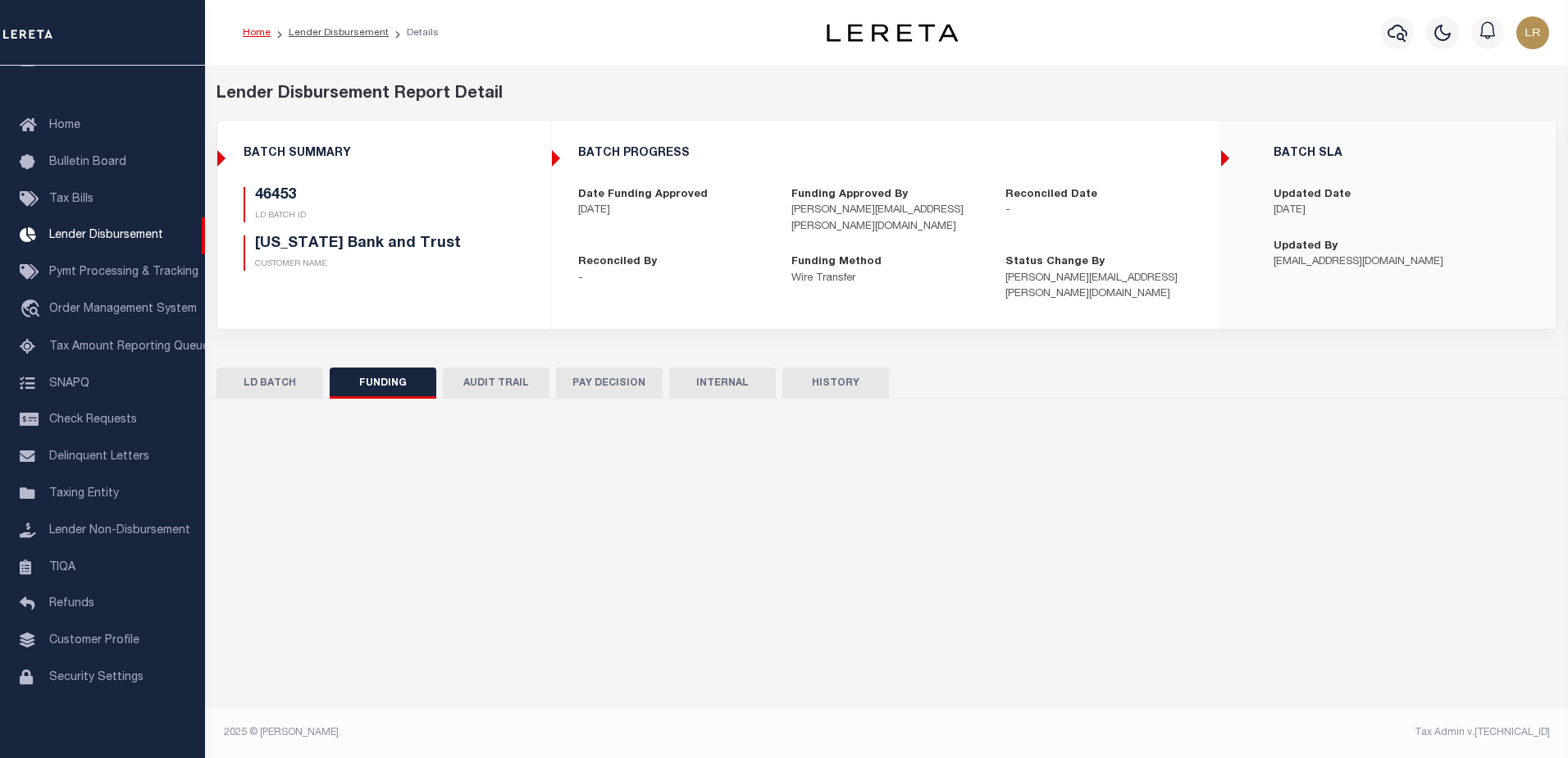
type input "20251010MMQFMP2700236610101150FT03"
type input "[DATE]"
select select "100"
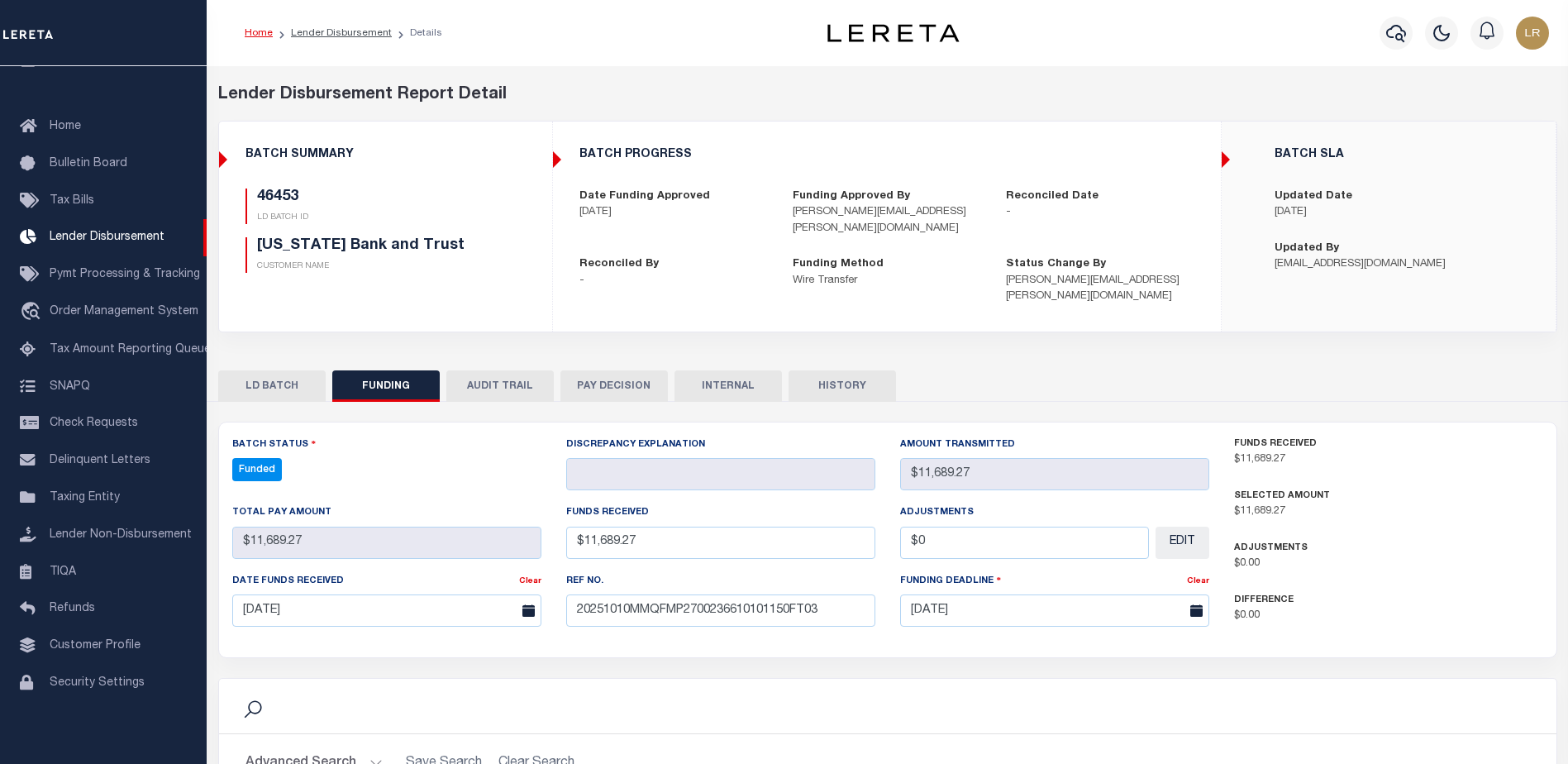
select select "100"
click at [823, 614] on input "20251010MMQFMP2700236610101150FT03" at bounding box center [721, 610] width 309 height 33
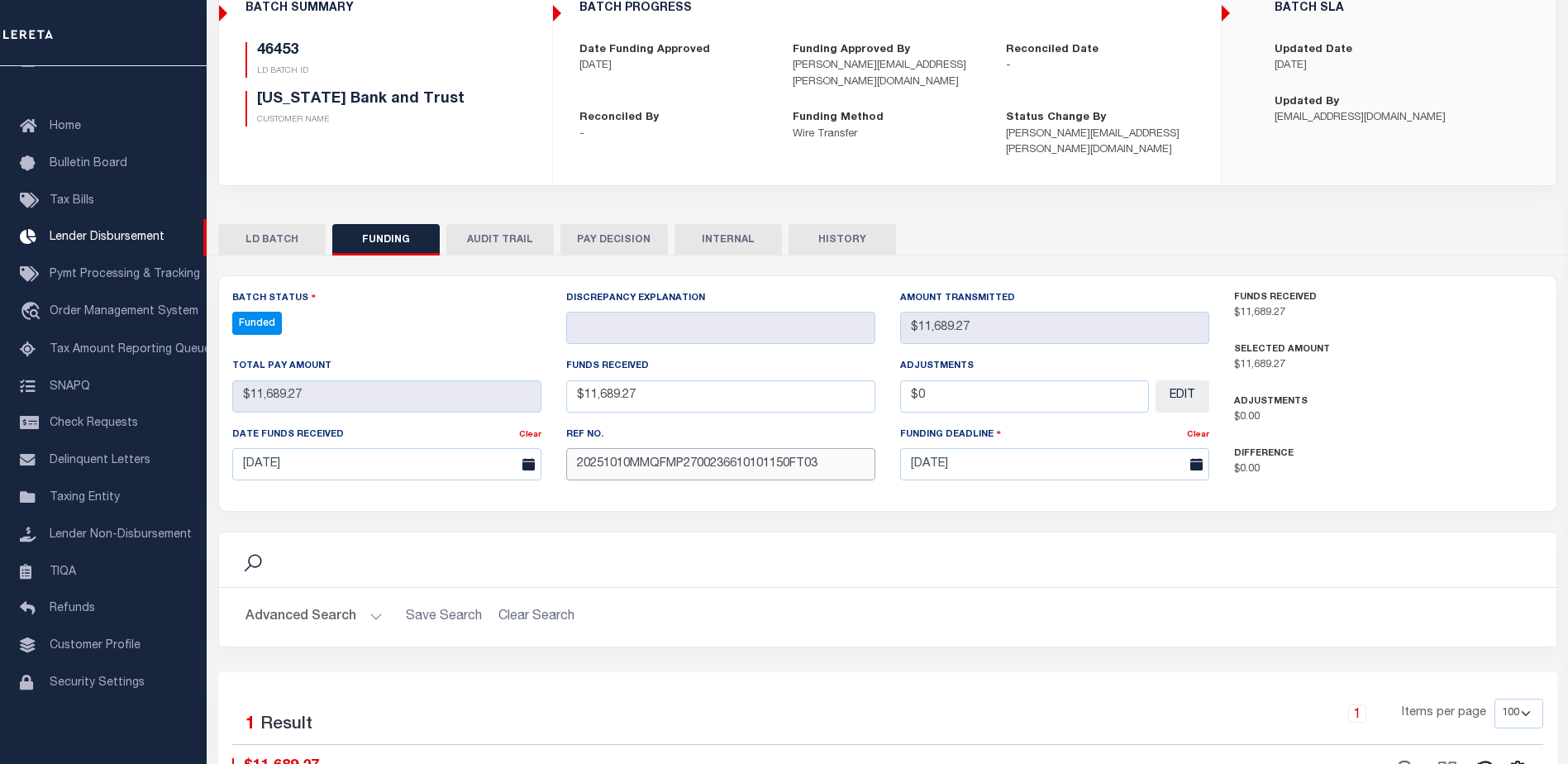
scroll to position [248, 0]
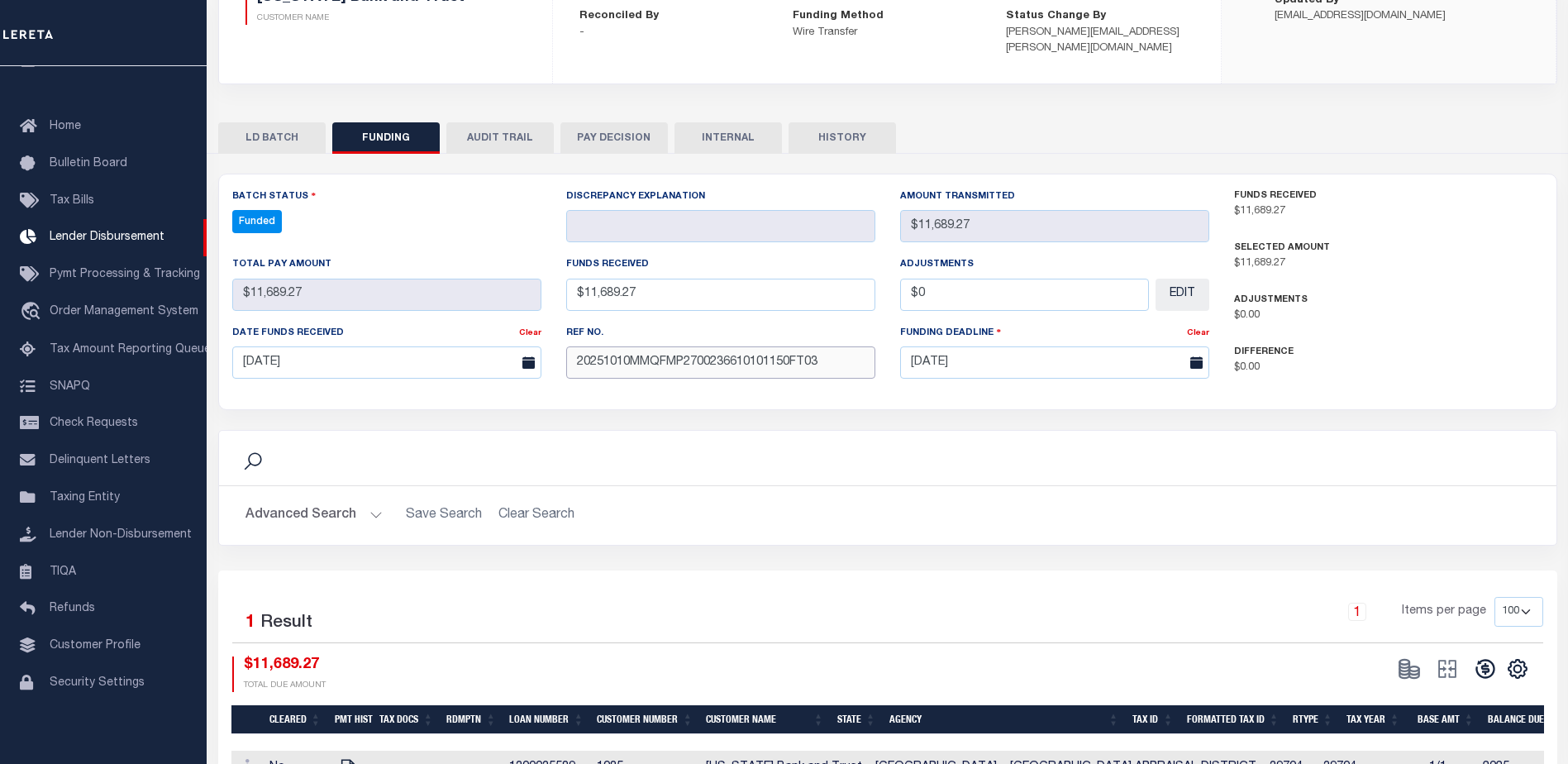
type input "20251010MMQFMP2700236610101150FT03"
click at [974, 613] on div "1 Items per page 10 25 50 100" at bounding box center [1054, 618] width 977 height 43
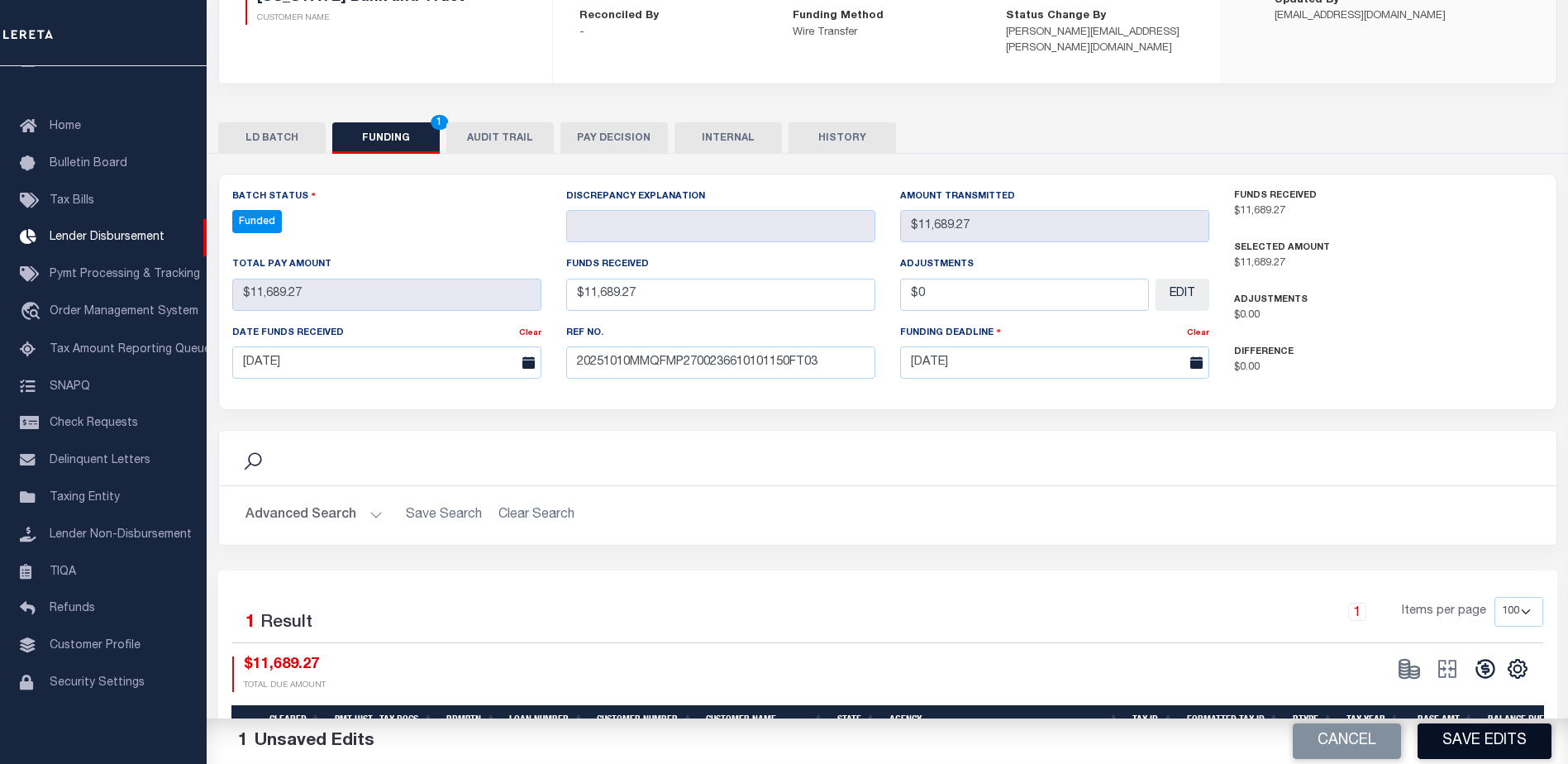
click at [1482, 753] on button "Save Edits" at bounding box center [1485, 741] width 134 height 35
type input "$11,689.27"
type input "$0"
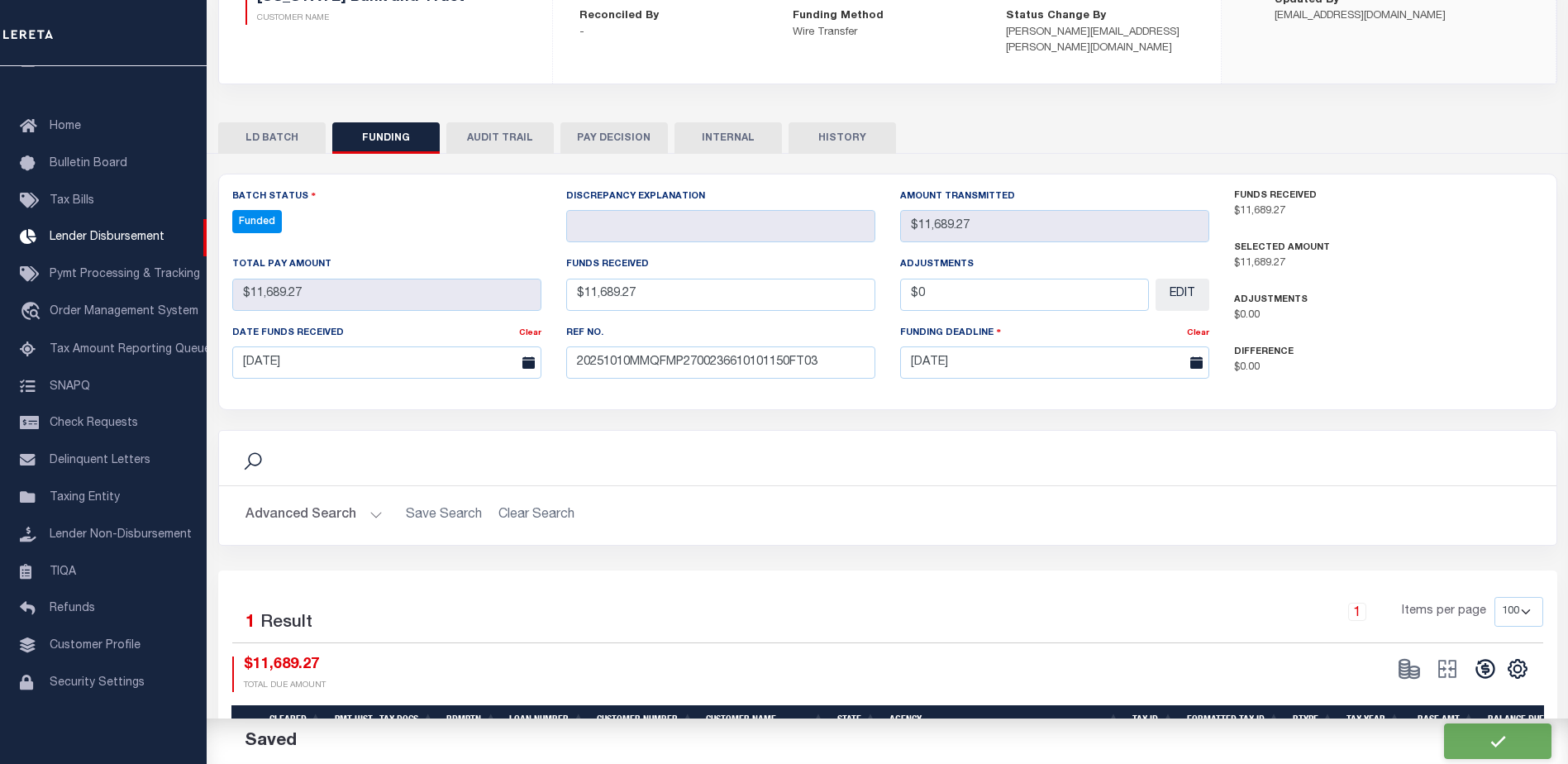
select select "100"
click at [1497, 670] on icon at bounding box center [1485, 669] width 23 height 23
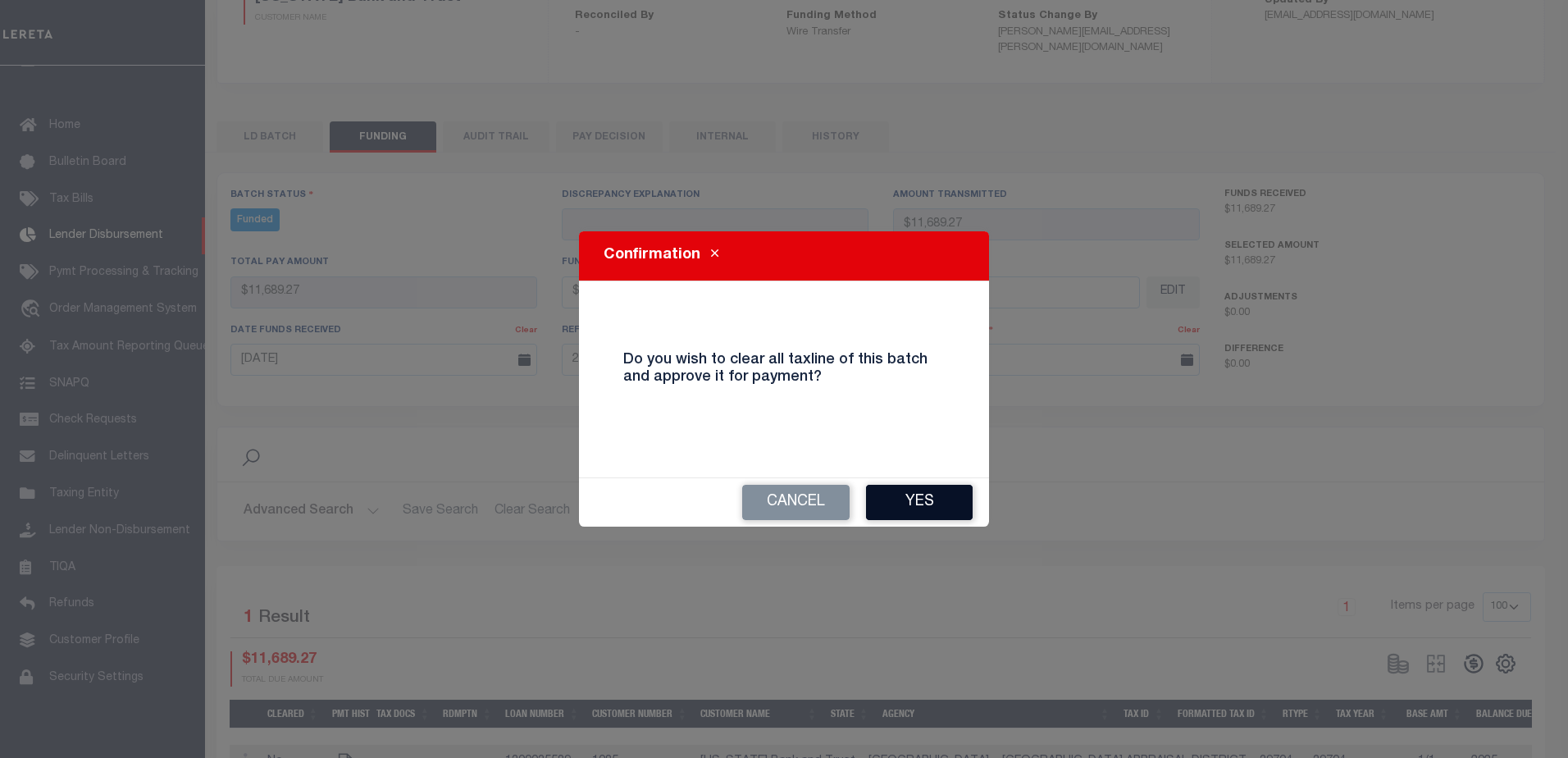
click at [951, 518] on button "Yes" at bounding box center [919, 502] width 107 height 35
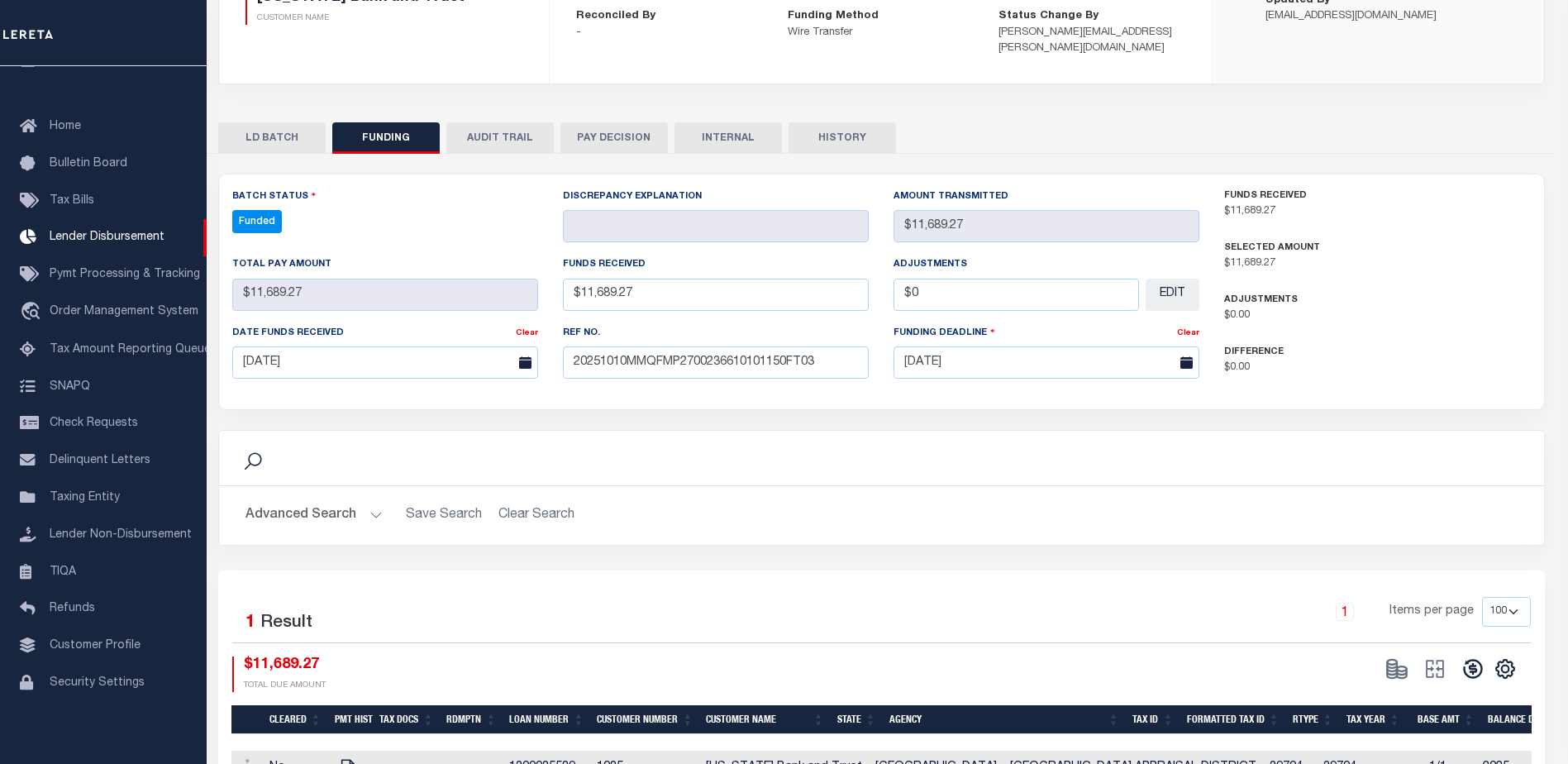
type input "$11,689.27"
type input "$0"
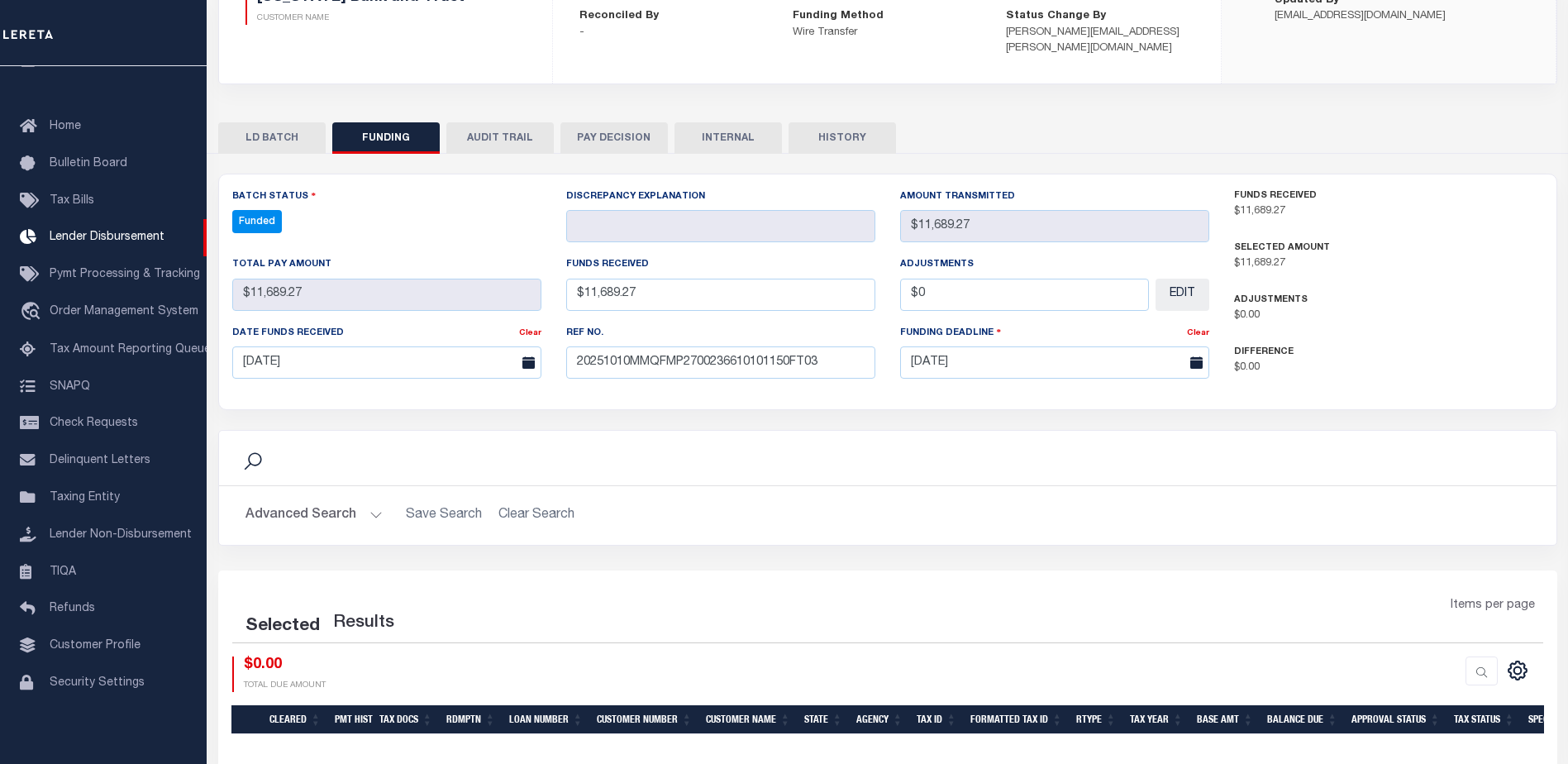
select select "100"
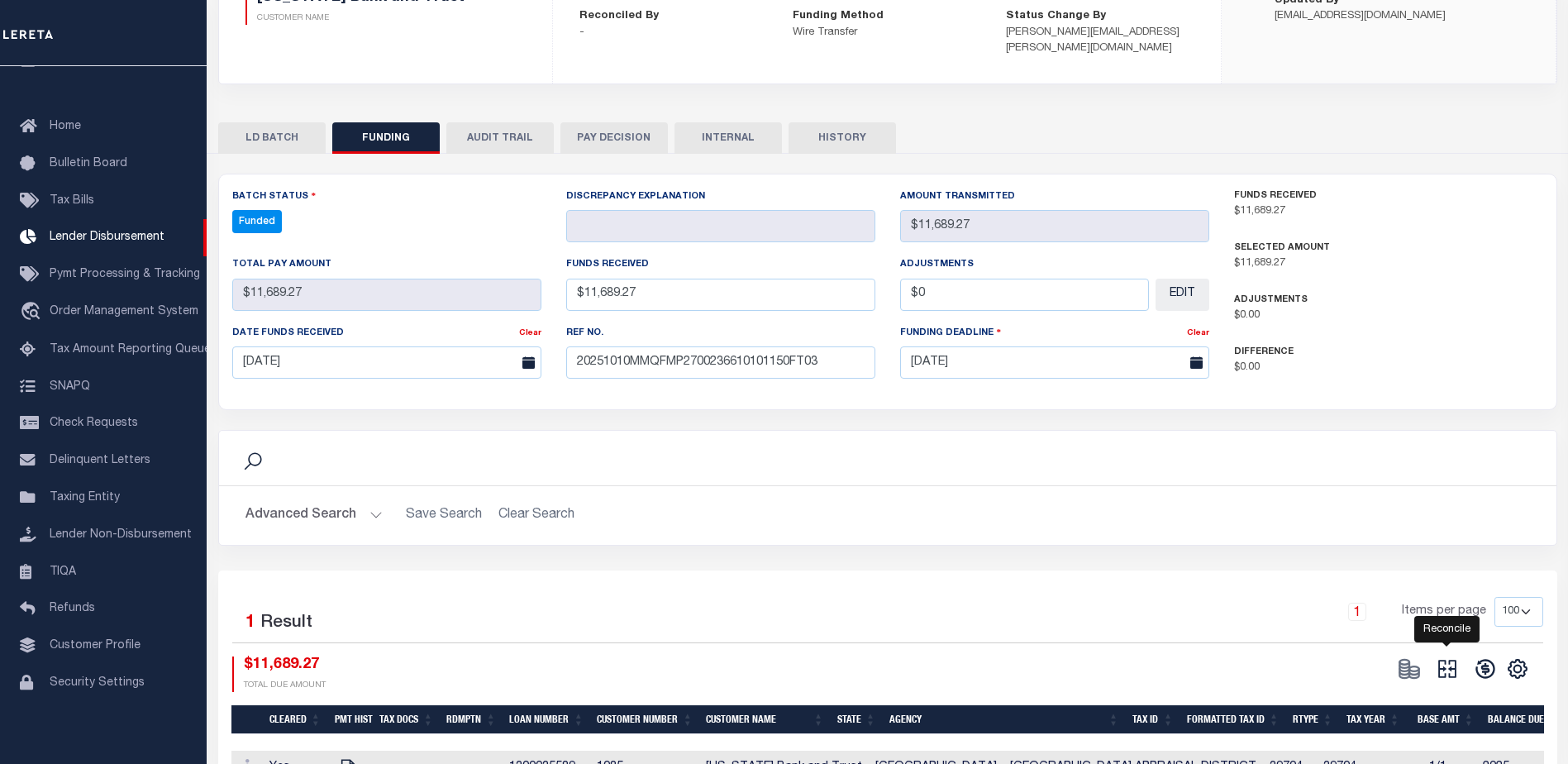
click at [1452, 667] on icon at bounding box center [1447, 669] width 23 height 23
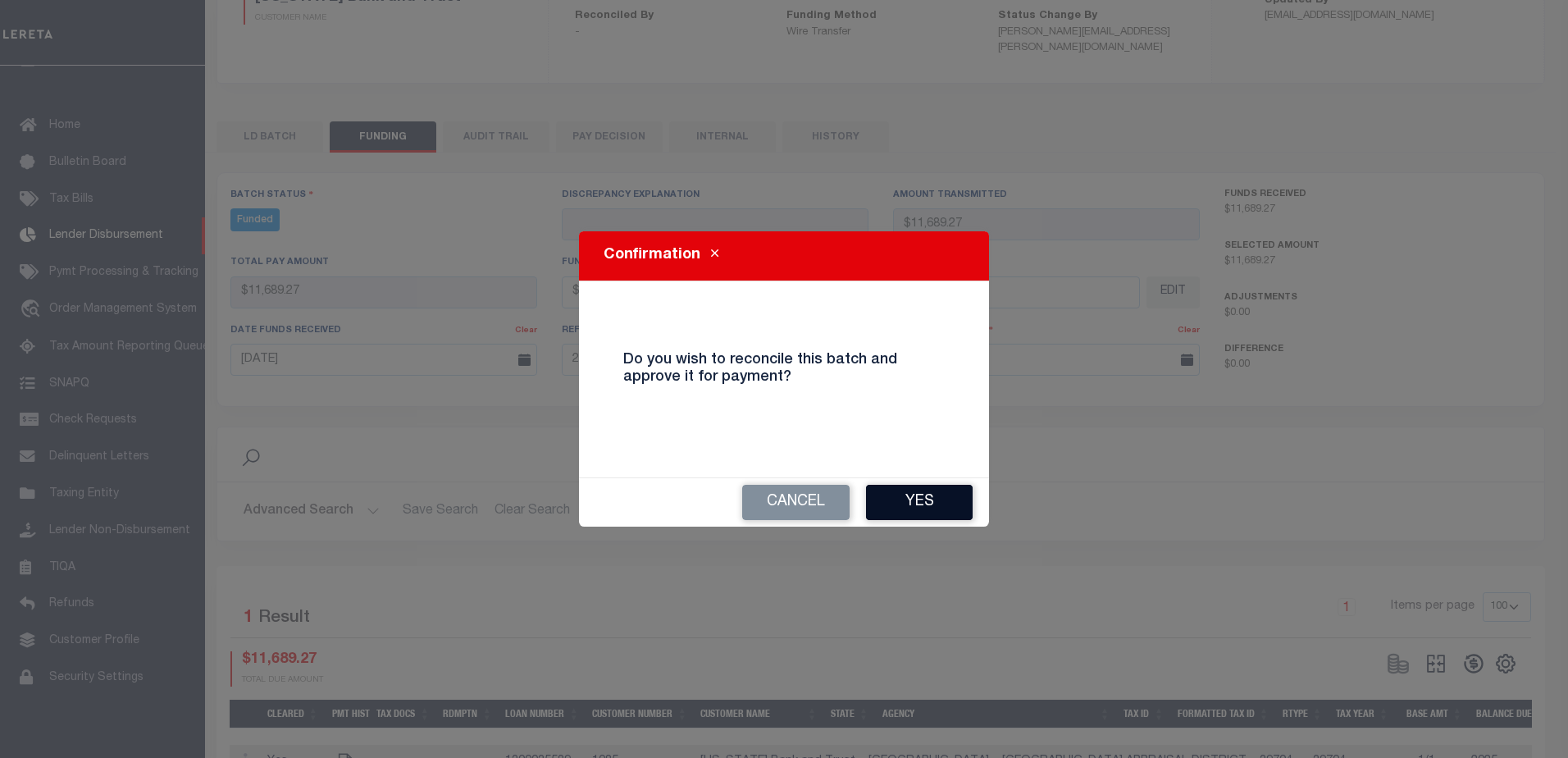
click at [893, 495] on button "Yes" at bounding box center [919, 502] width 107 height 35
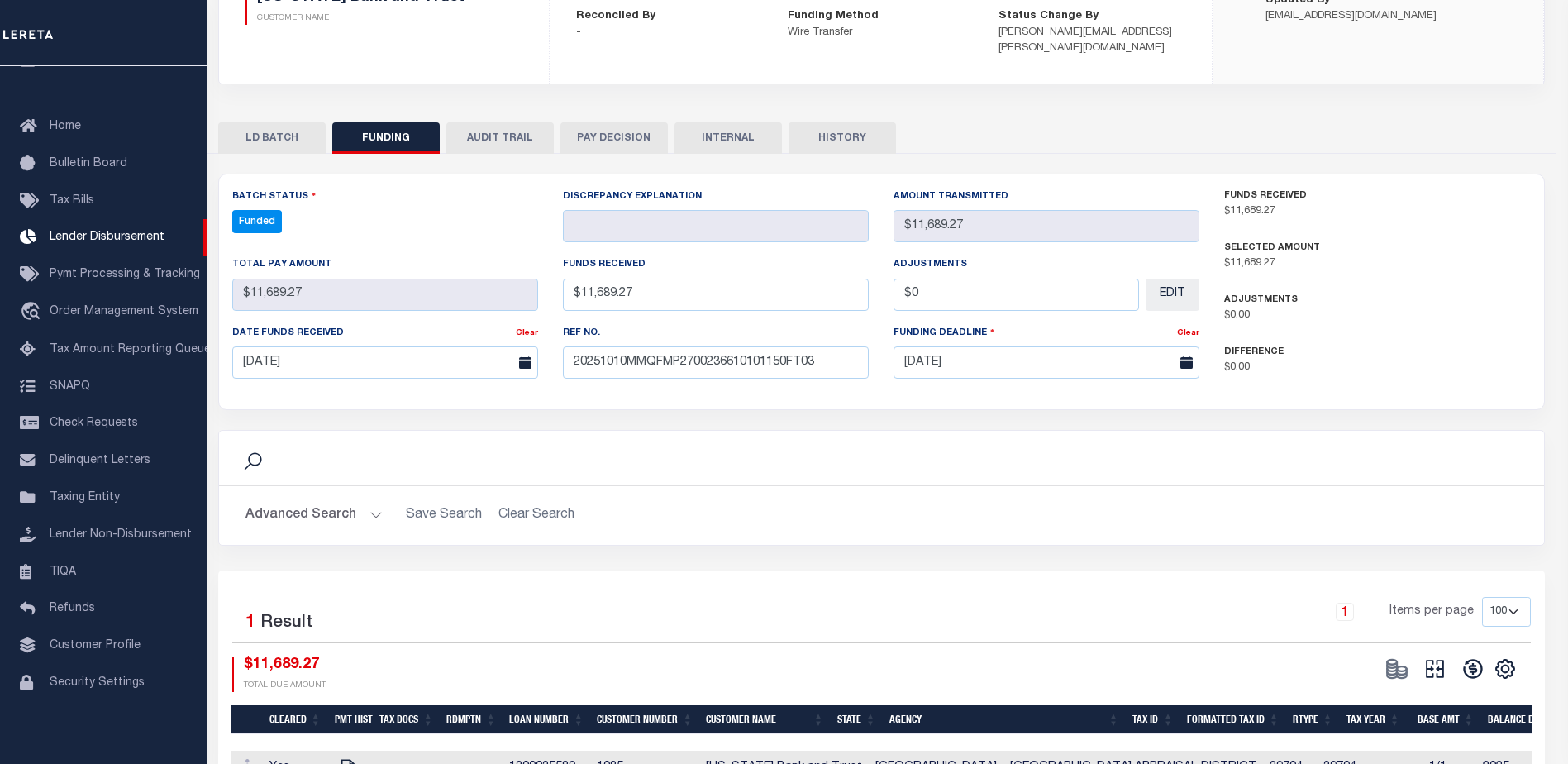
type input "$11,689.27"
type input "$0"
select select "100"
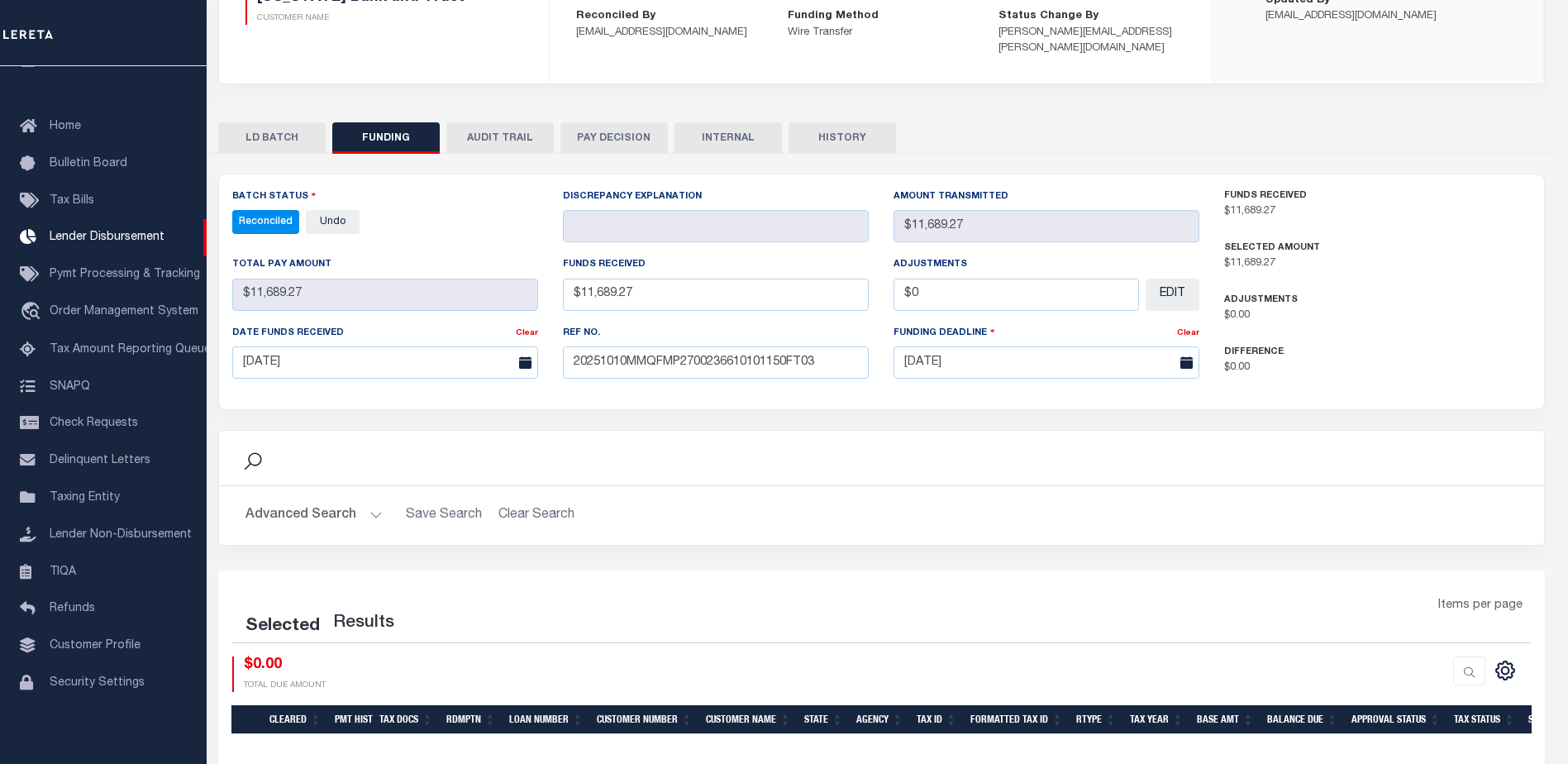
select select "100"
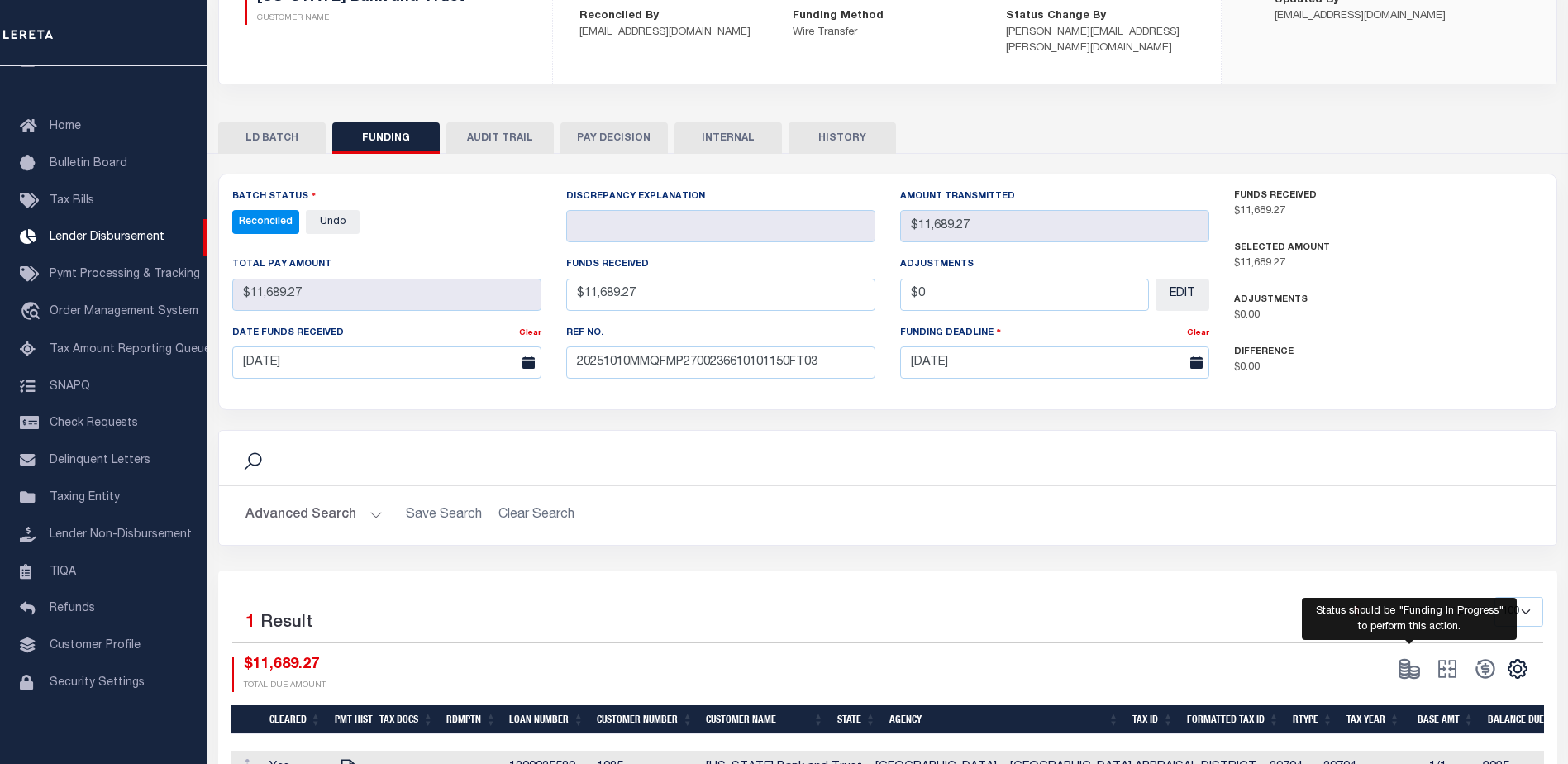
click at [1408, 673] on span at bounding box center [1409, 669] width 38 height 25
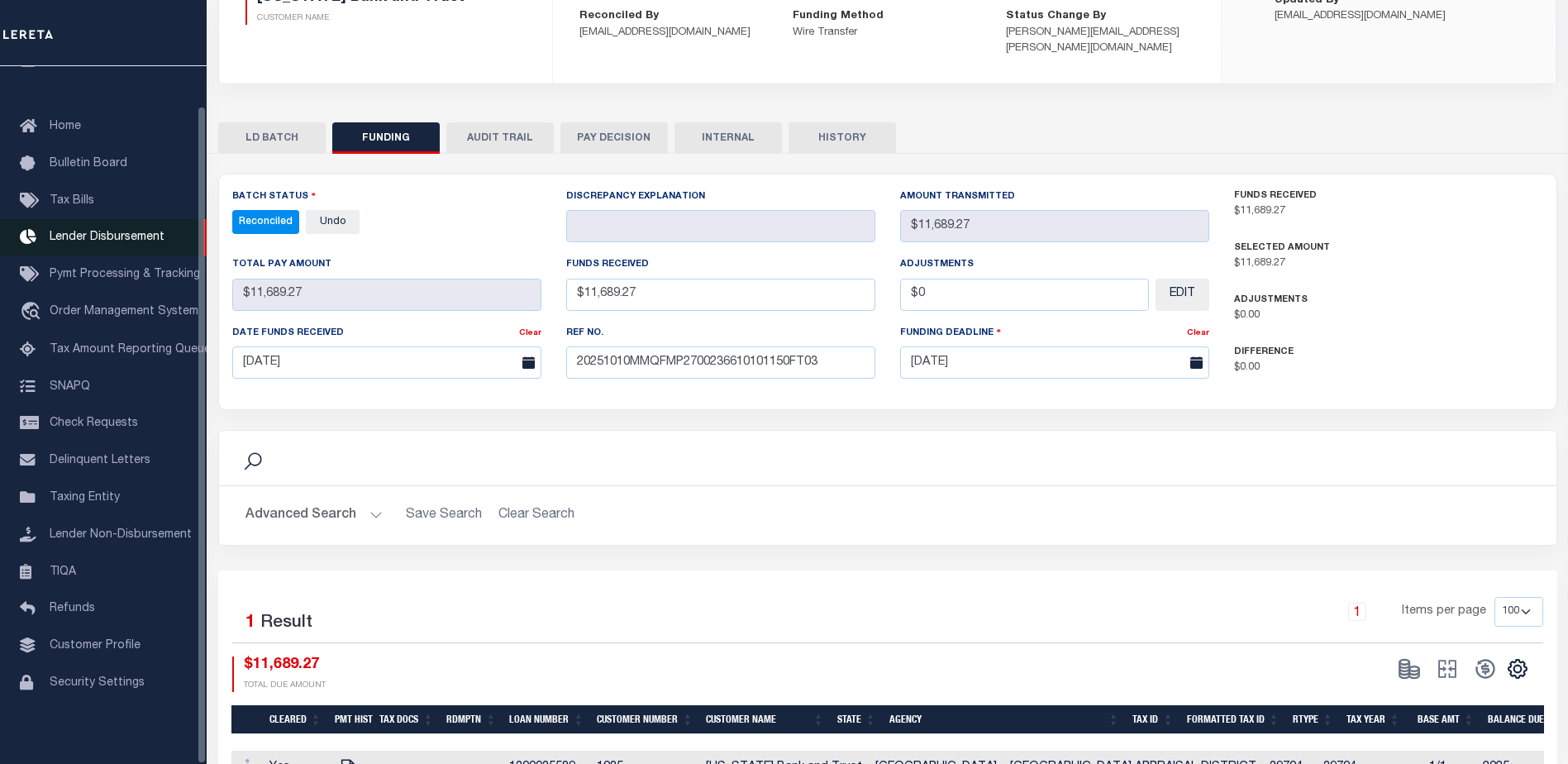
click at [105, 236] on link "Lender Disbursement" at bounding box center [103, 237] width 206 height 37
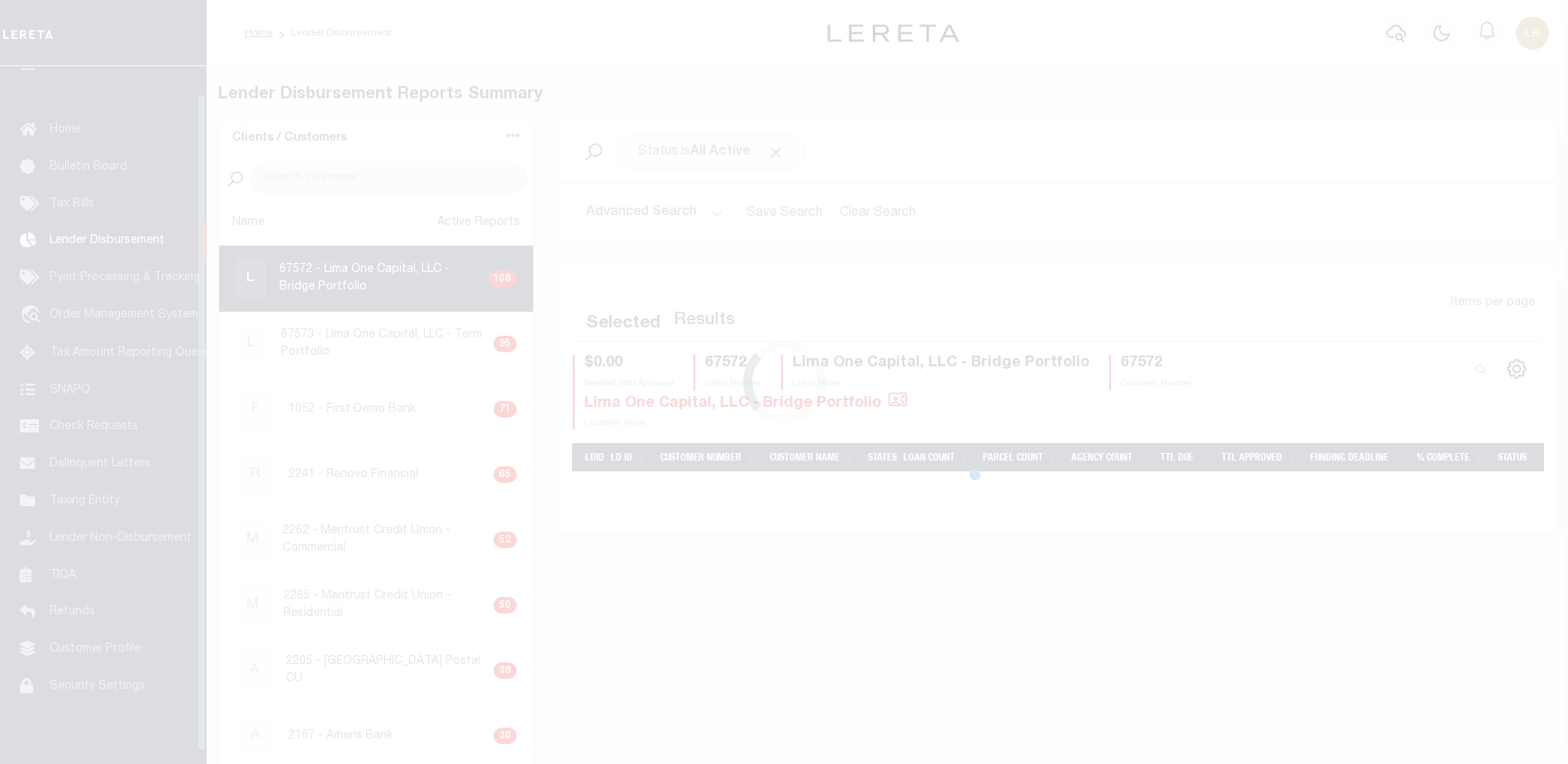
scroll to position [29, 0]
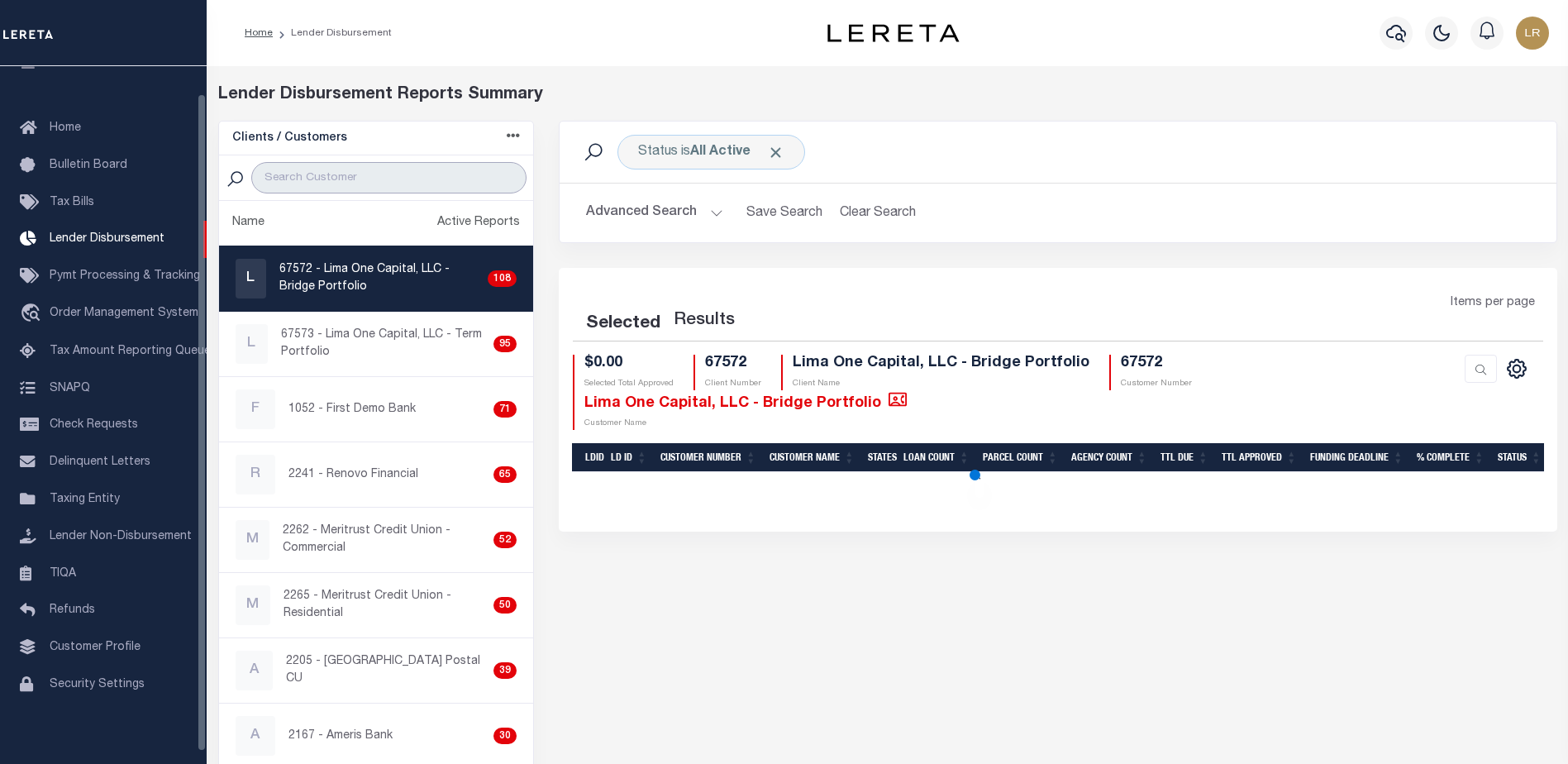
click at [401, 176] on input "search" at bounding box center [389, 178] width 275 height 32
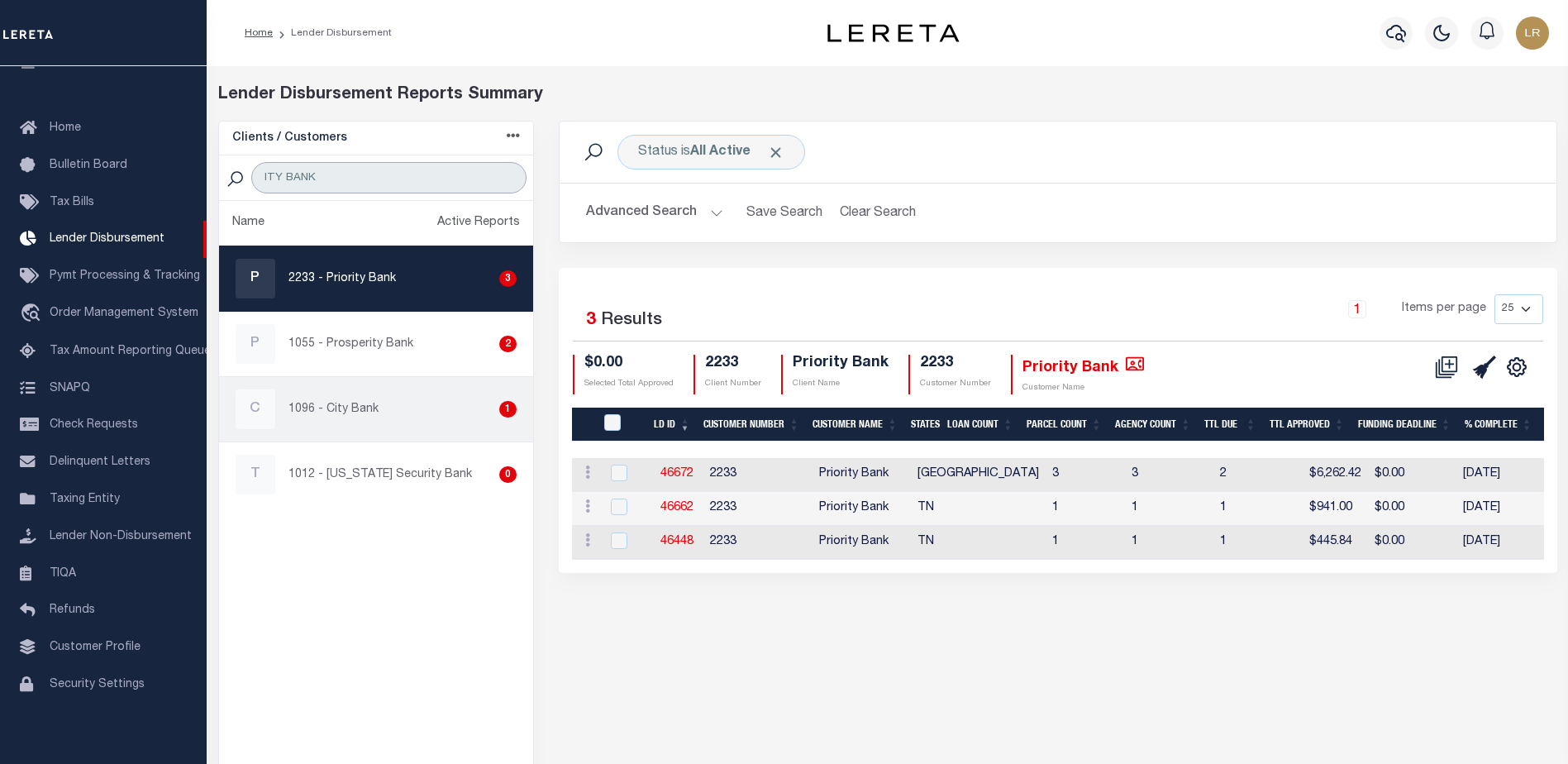
type input "ITY BANK"
click at [377, 406] on div "C 1096 - City Bank 1" at bounding box center [376, 408] width 281 height 40
checkbox input "true"
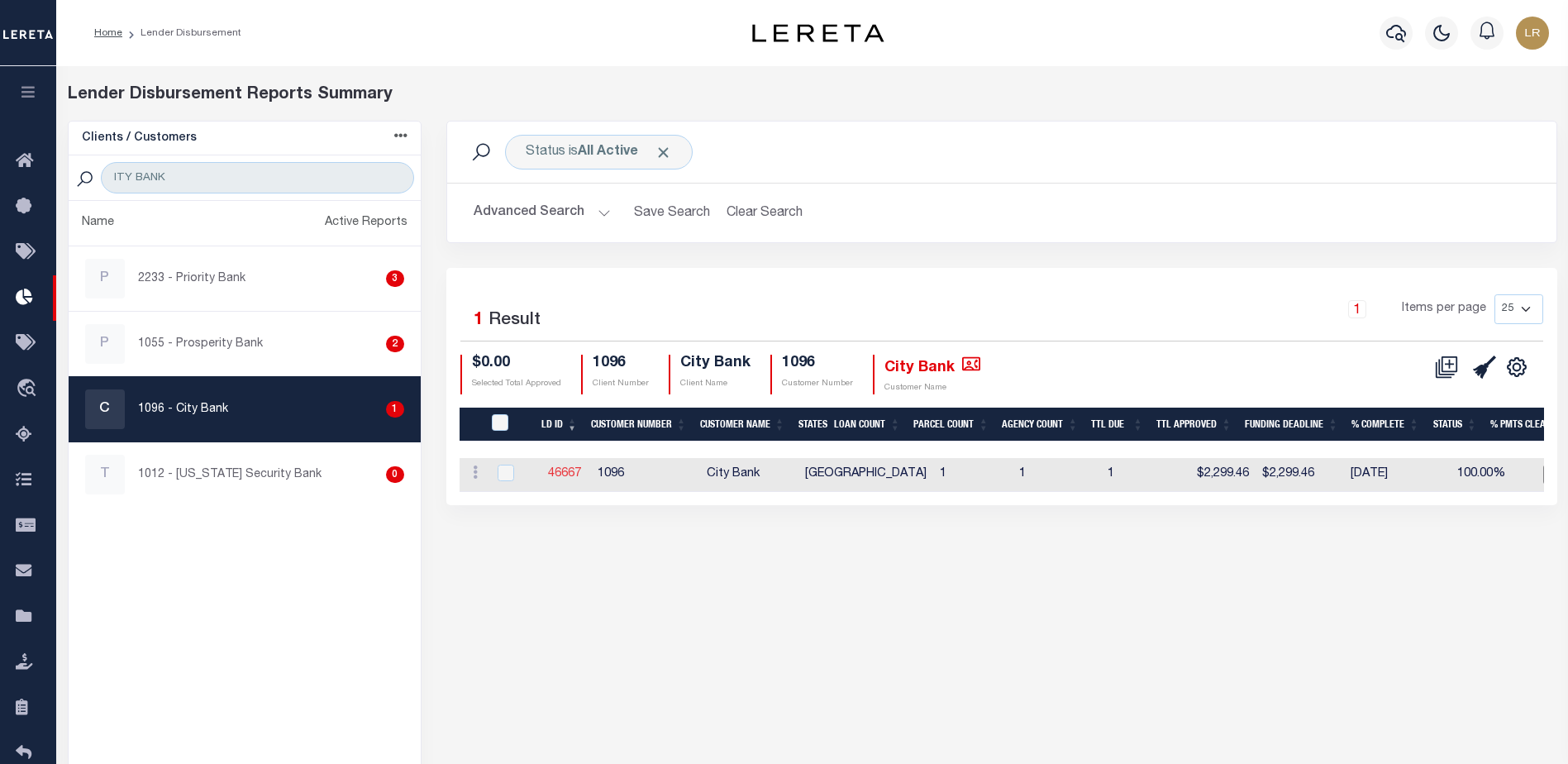
click at [558, 468] on link "46667" at bounding box center [564, 473] width 33 height 11
checkbox input "true"
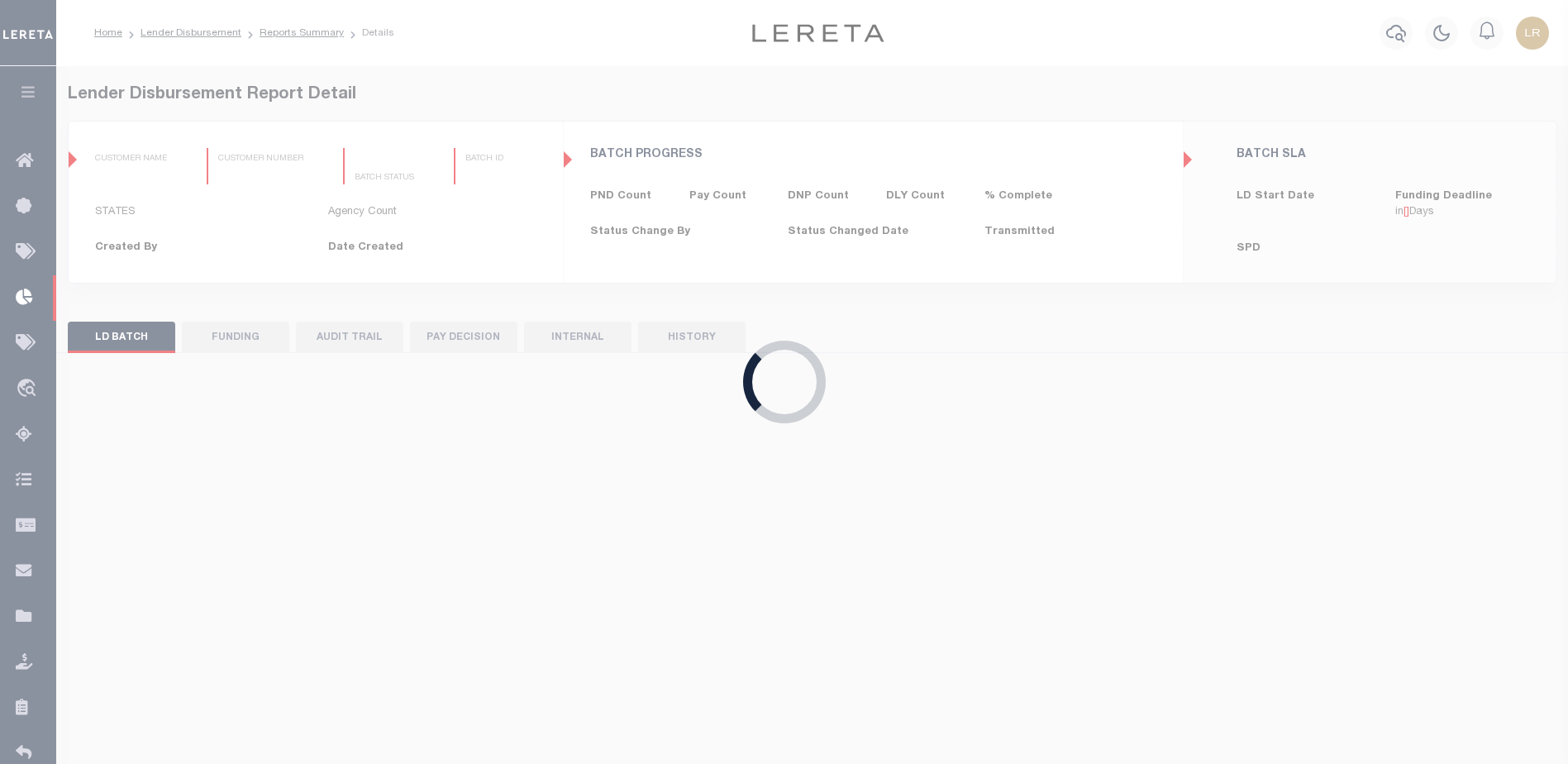
type input "$0.00"
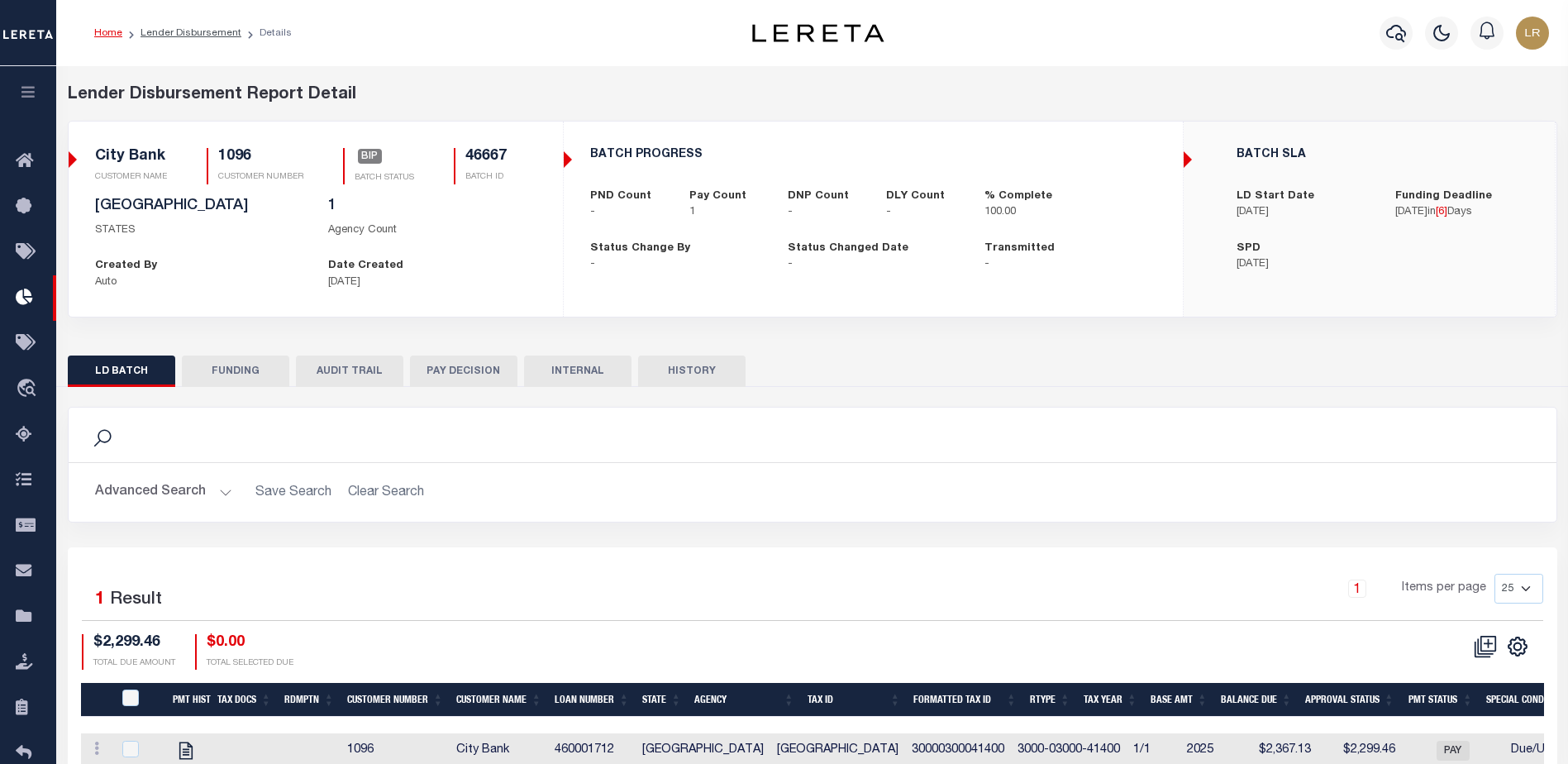
click at [229, 374] on button "FUNDING" at bounding box center [236, 371] width 108 height 32
select select "100"
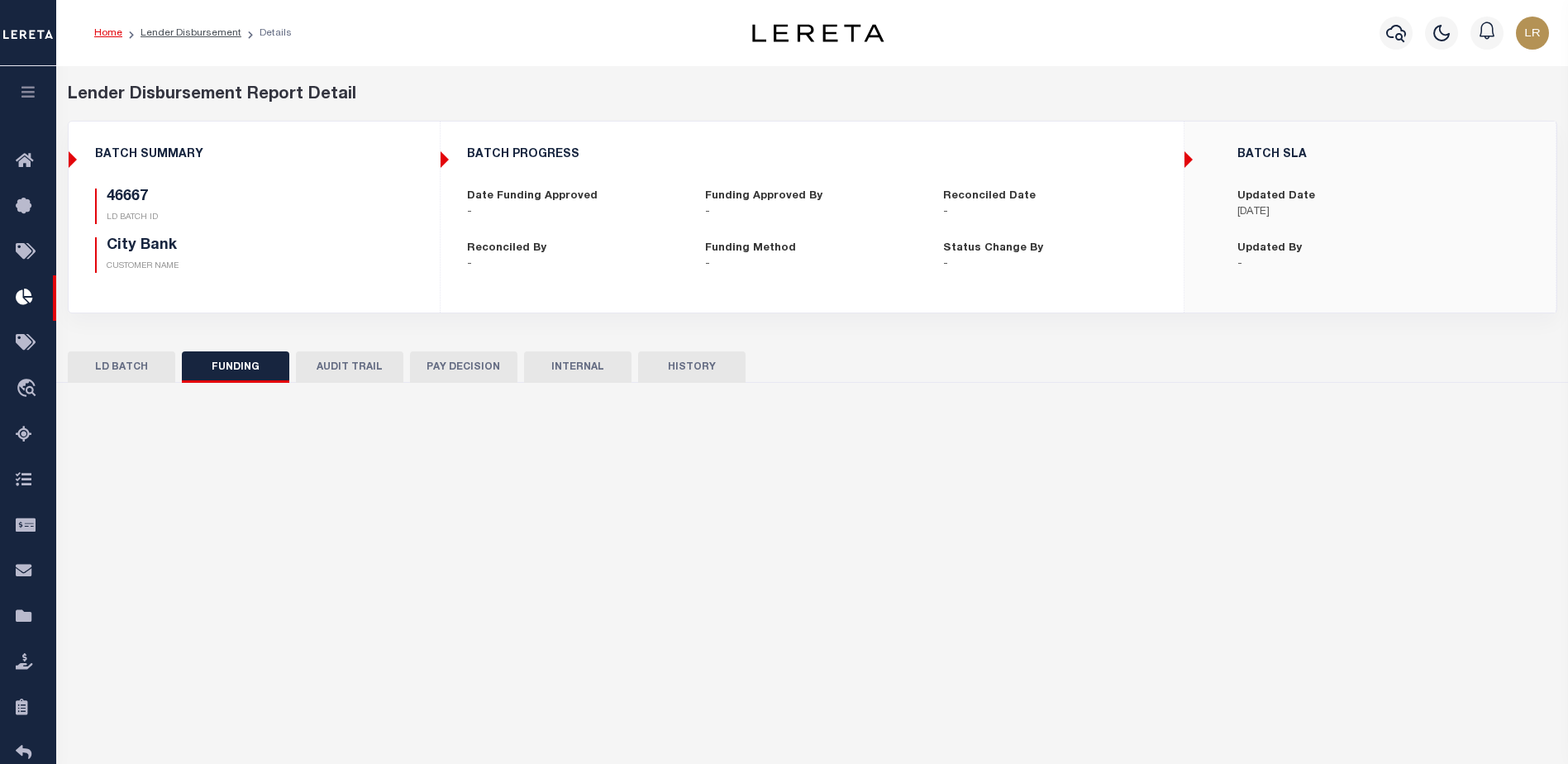
type input "$2,299.46"
type input "$0"
type input "[DATE]"
select select "100"
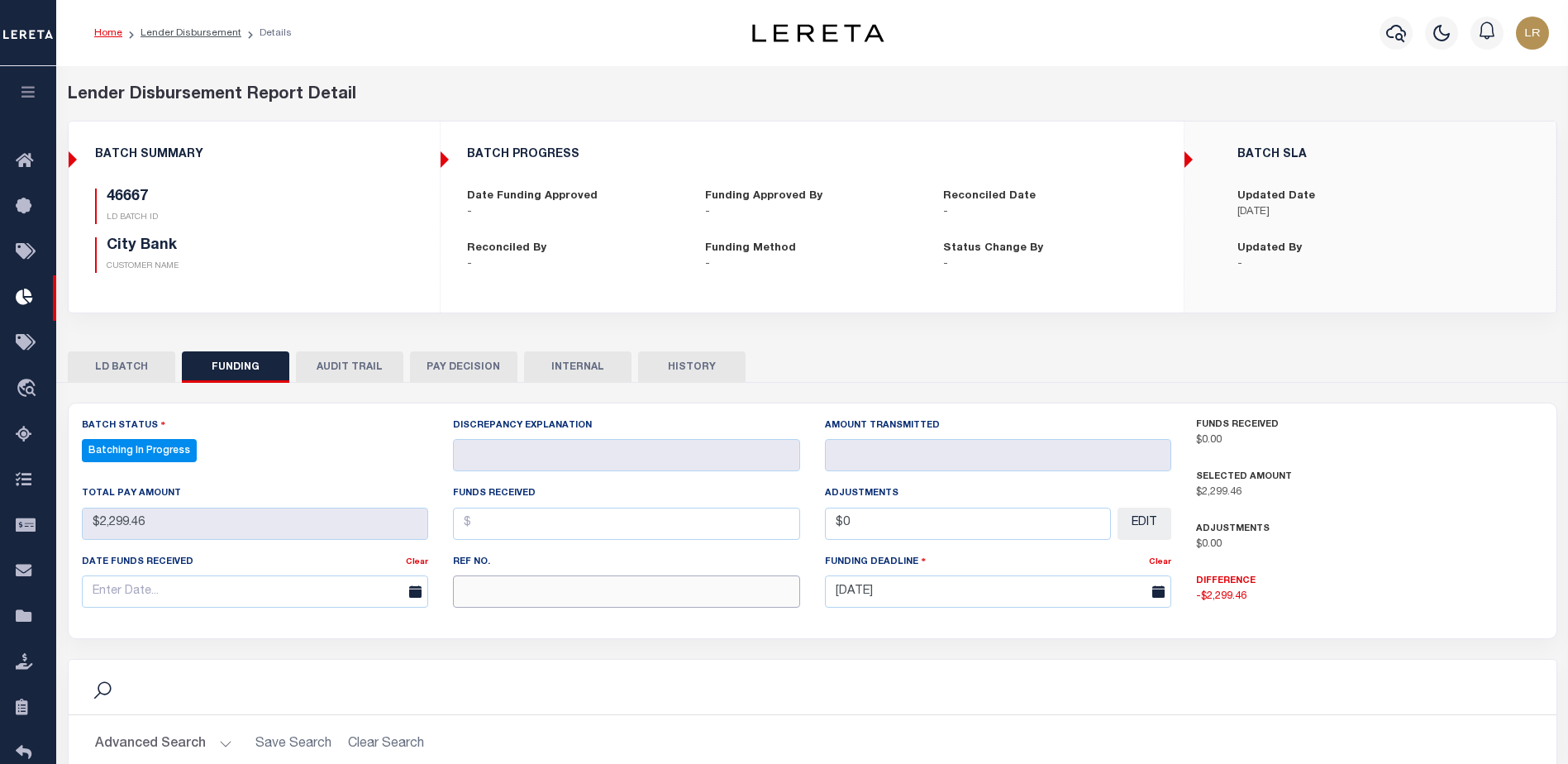
click at [482, 590] on input "text" at bounding box center [626, 591] width 347 height 33
paste input "20251010MMQFMP2700355210101535FT03"
type input "20251010MMQFMP2700355210101535FT03"
click at [484, 534] on input "text" at bounding box center [626, 523] width 347 height 33
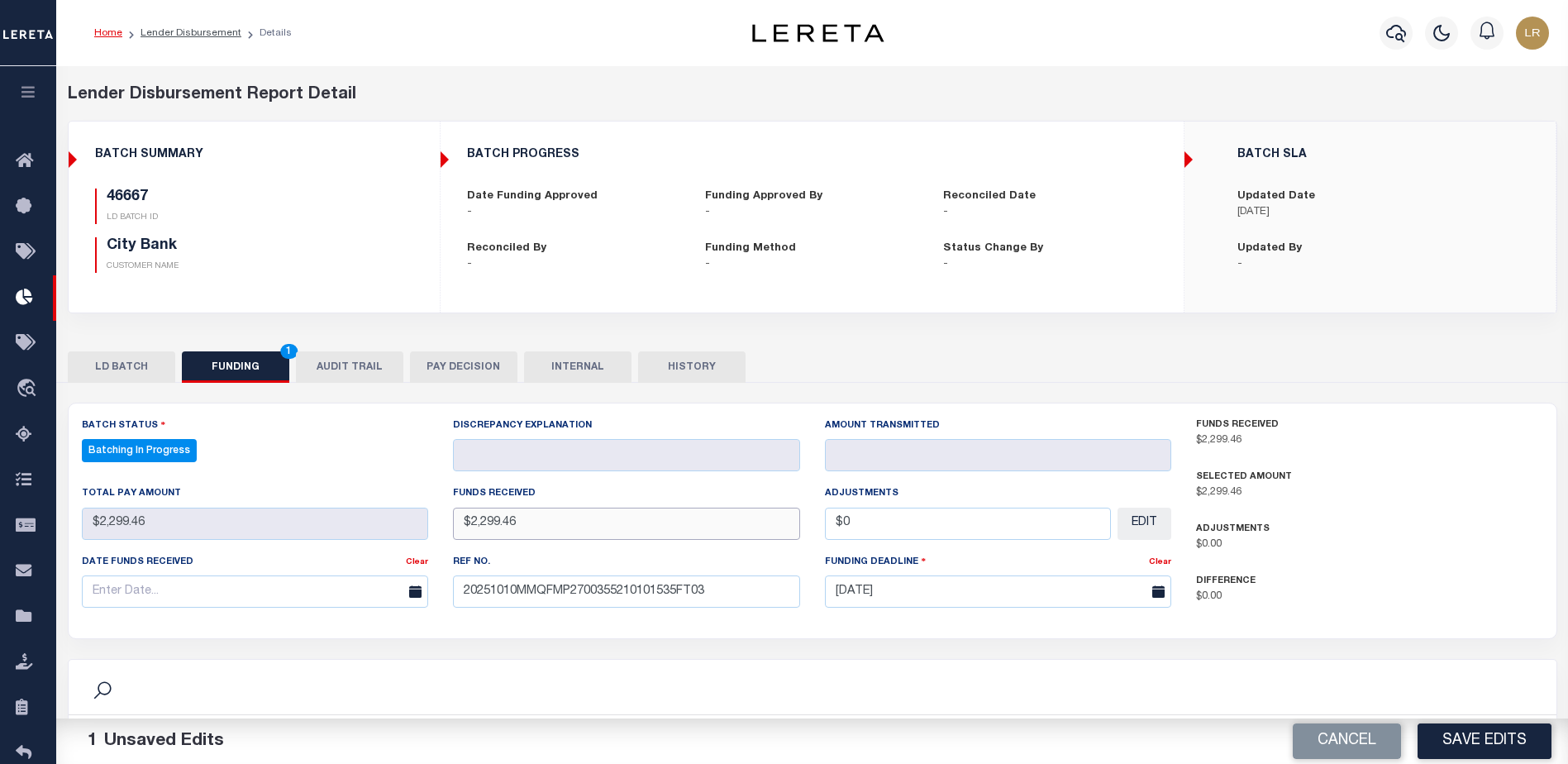
type input "$2,299.46"
click at [368, 607] on input "text" at bounding box center [255, 591] width 347 height 33
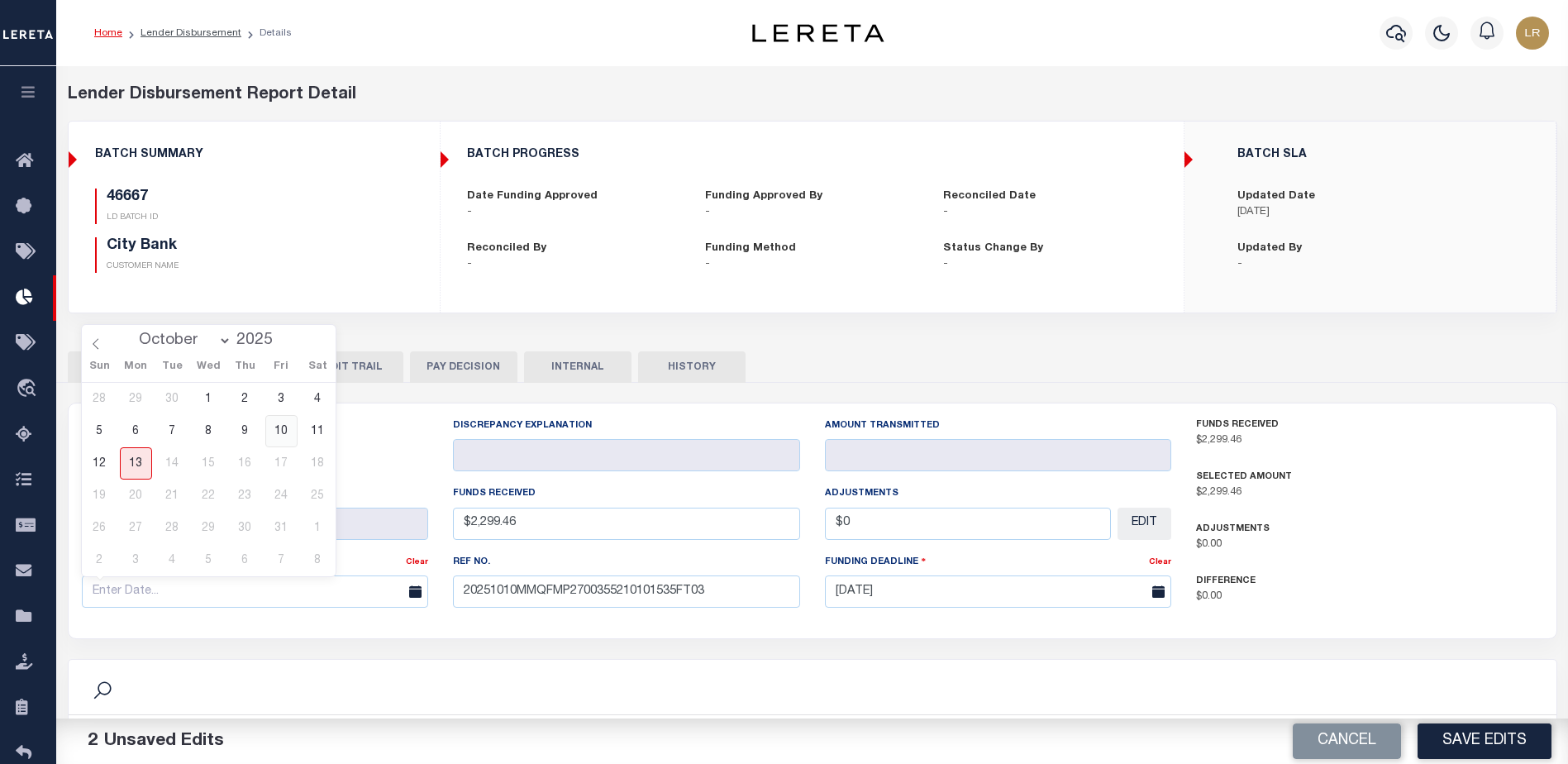
click at [281, 431] on span "10" at bounding box center [281, 431] width 33 height 33
type input "[DATE]"
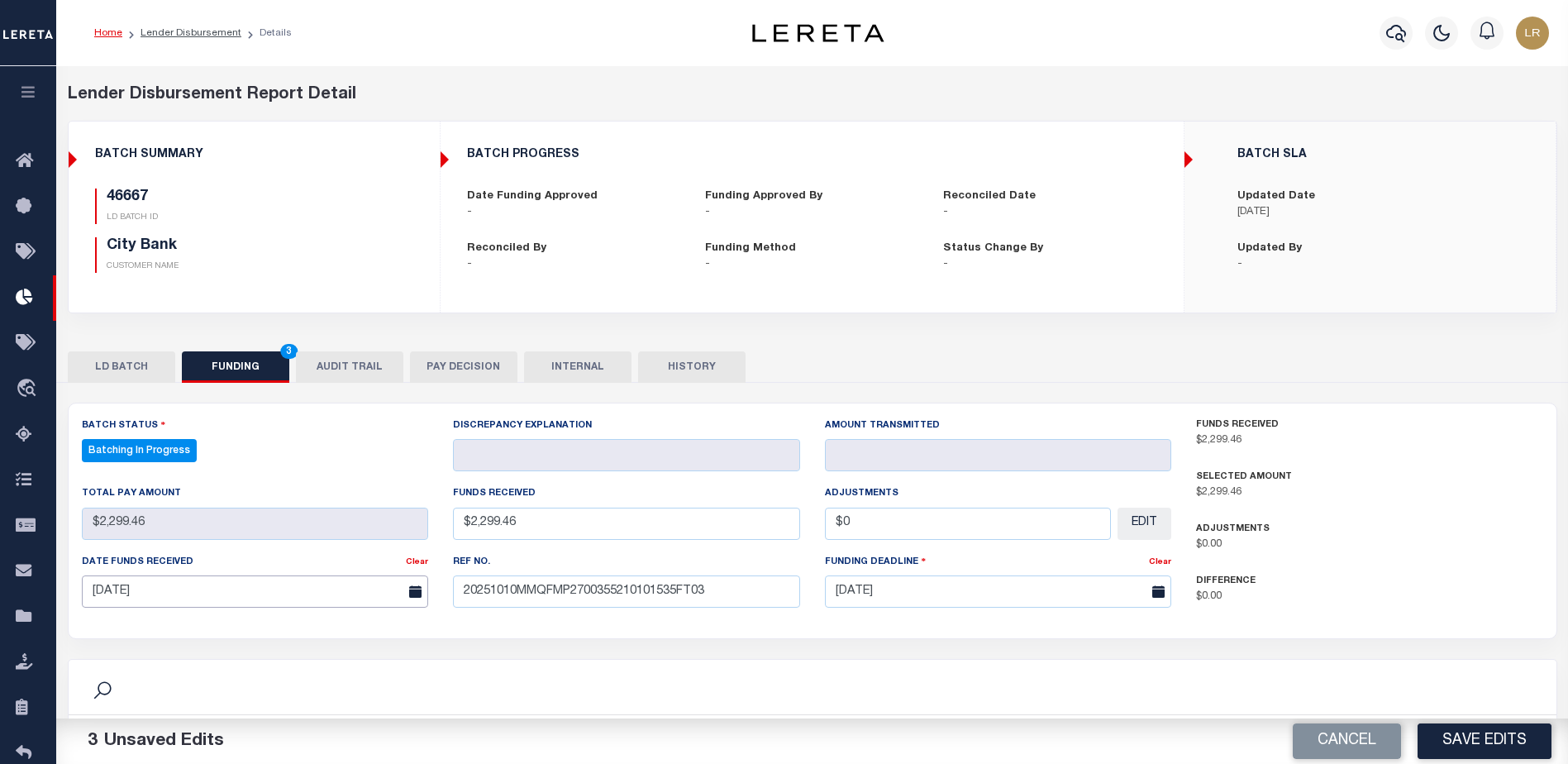
scroll to position [326, 0]
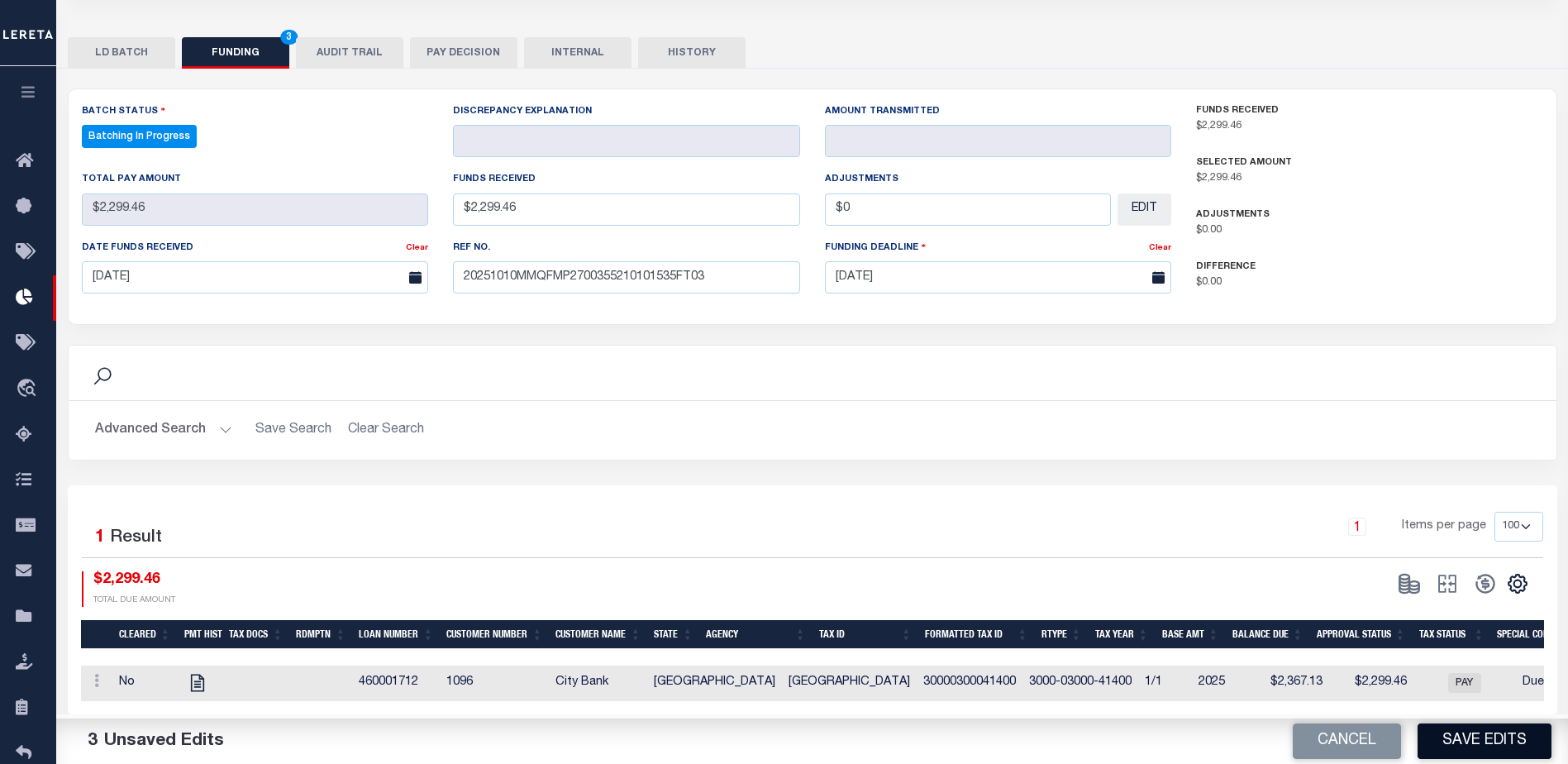
click at [1472, 740] on button "Save Edits" at bounding box center [1485, 741] width 134 height 35
select select "100"
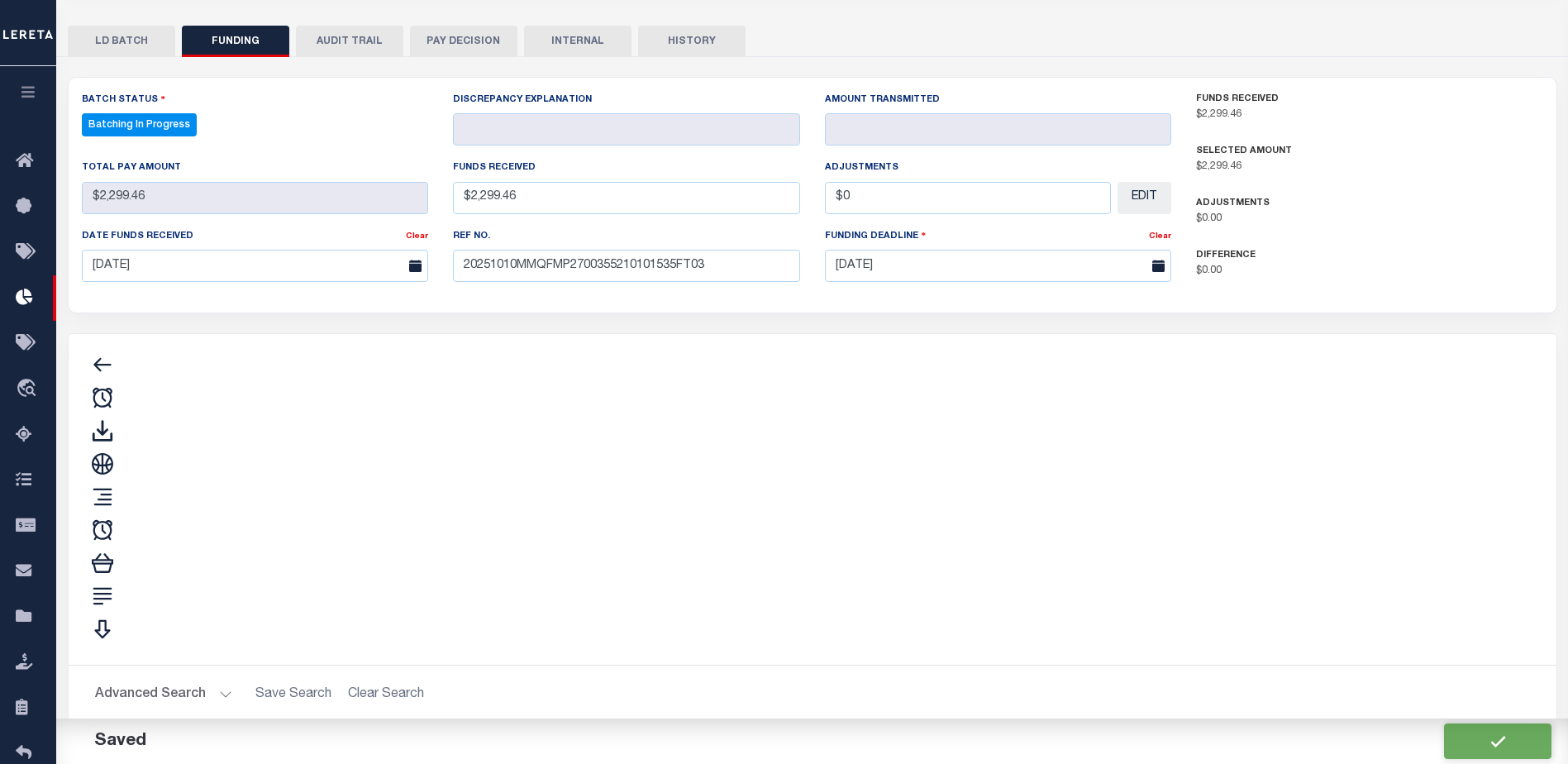
type input "$2,299.46"
type input "$0"
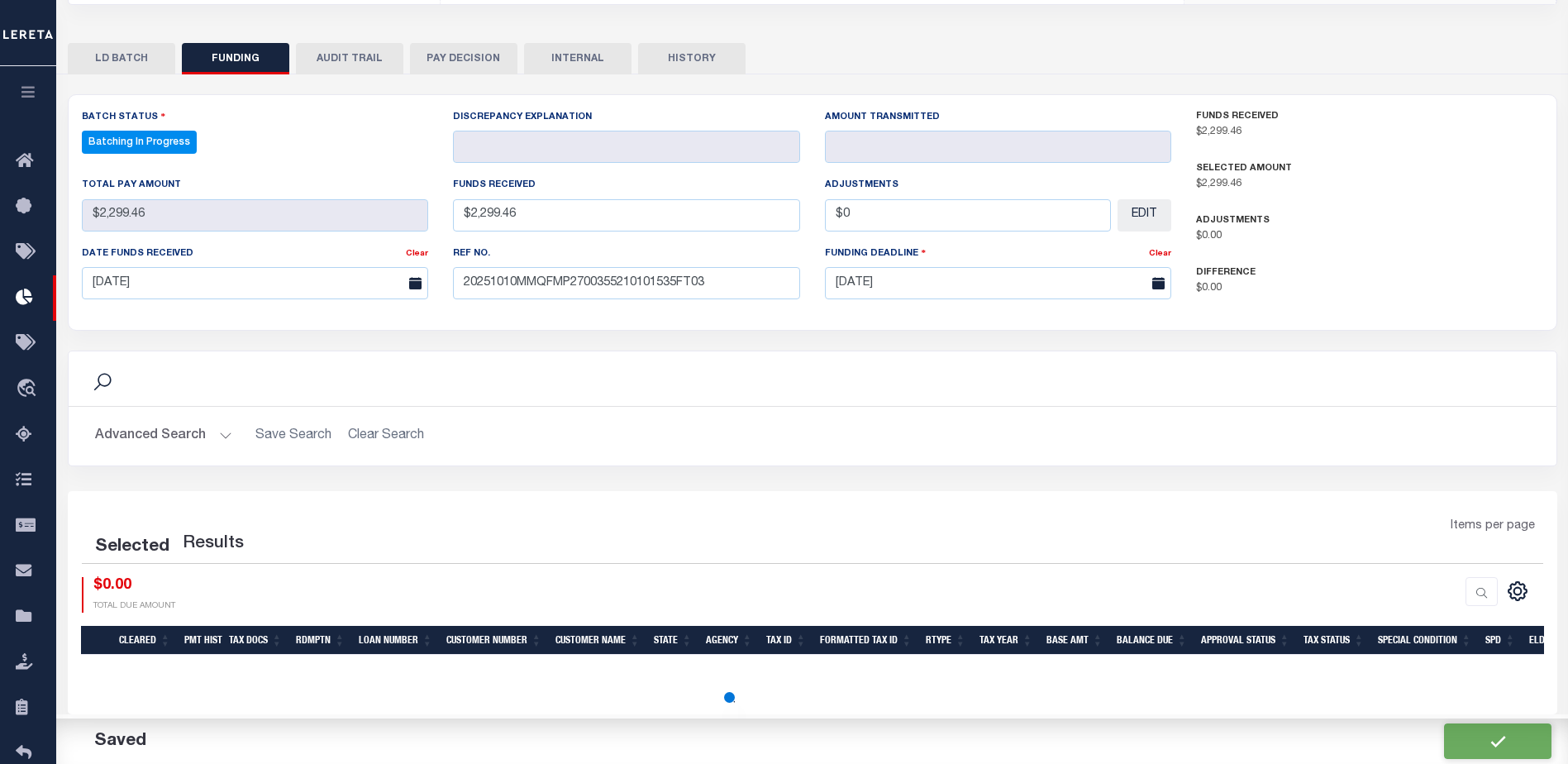
select select "100"
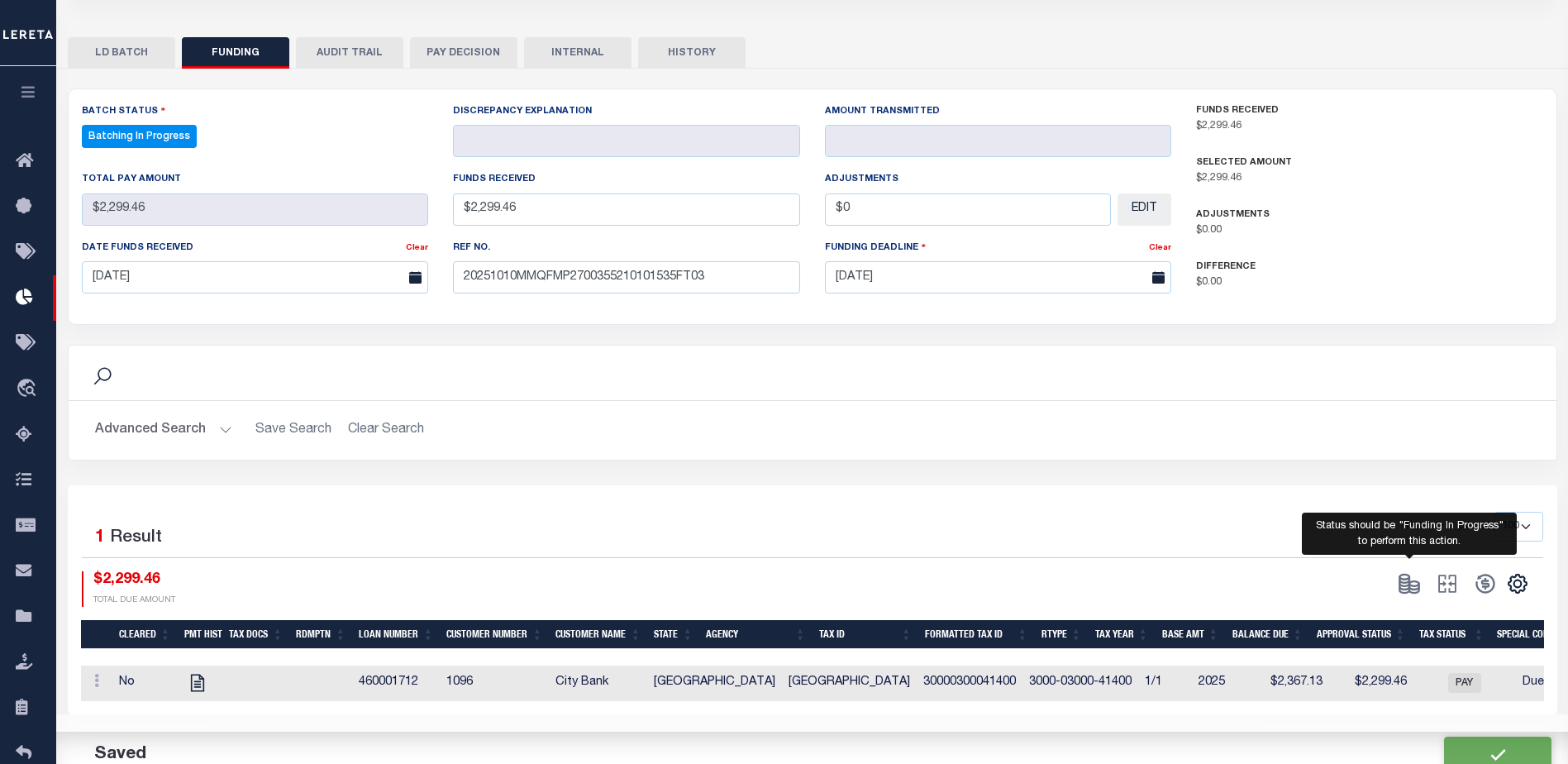
click at [1403, 579] on span at bounding box center [1409, 583] width 38 height 25
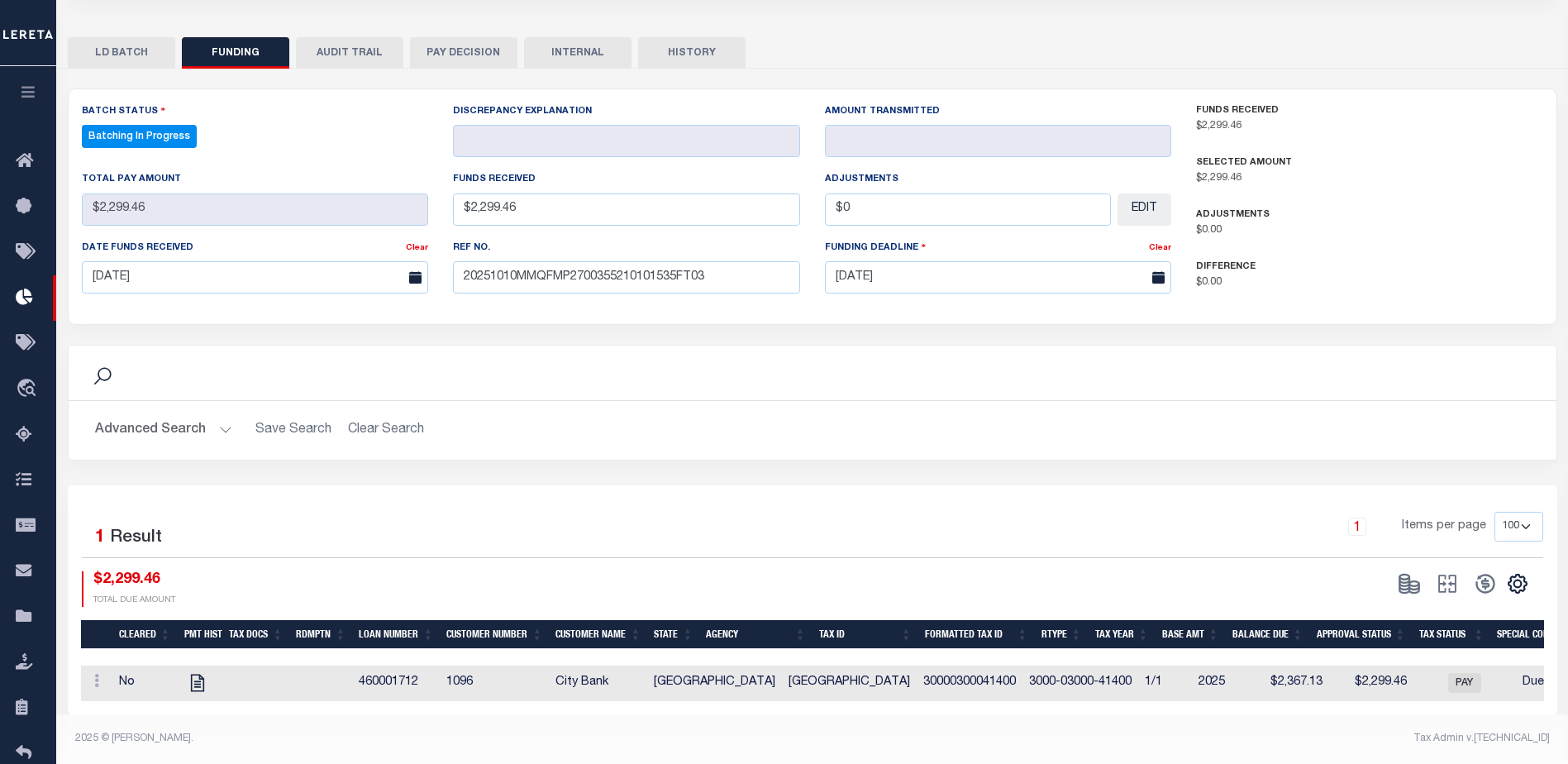
click at [1411, 571] on span at bounding box center [1409, 583] width 38 height 25
click at [1410, 571] on span at bounding box center [1409, 583] width 38 height 25
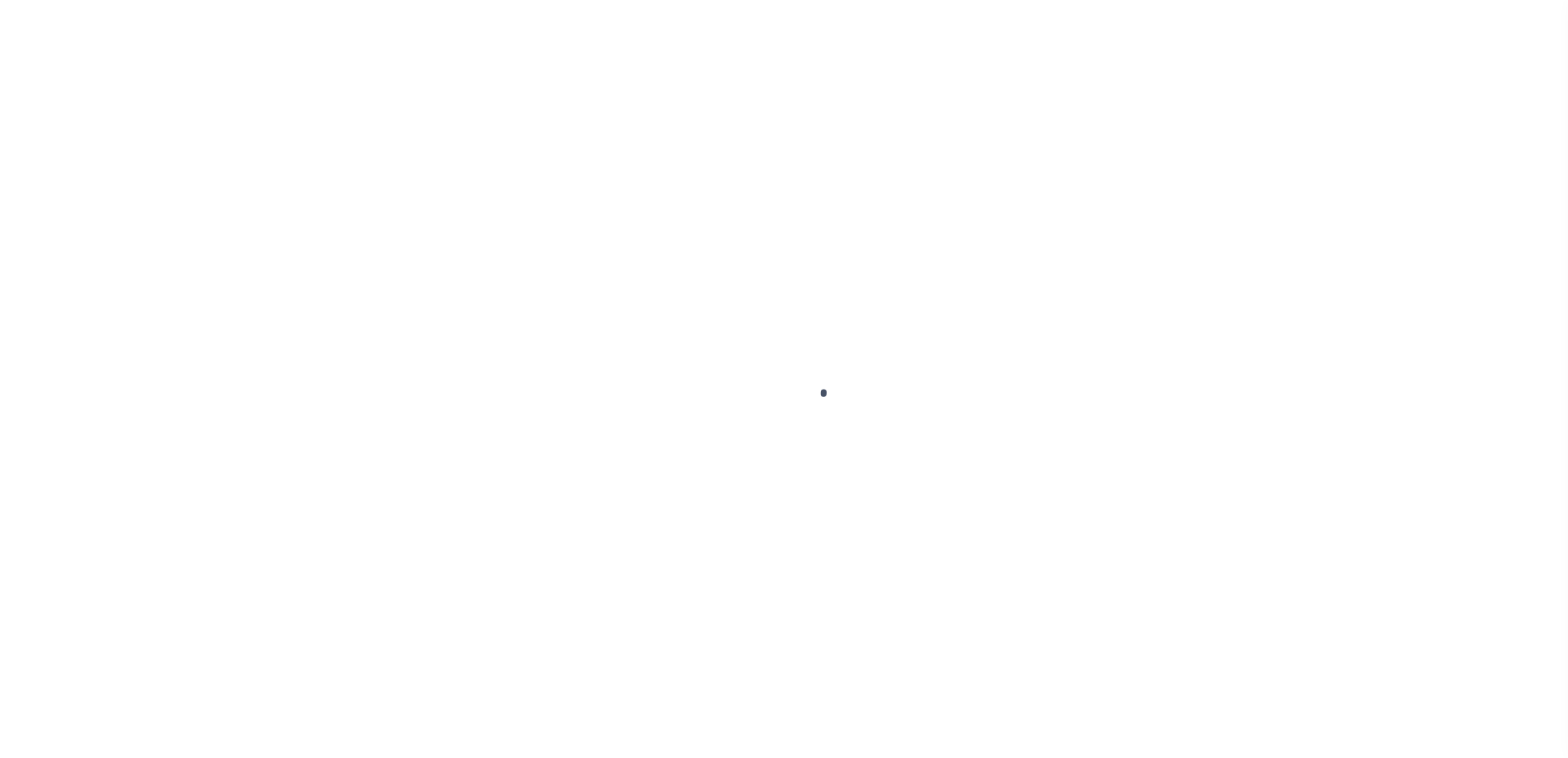
type input "$0.00"
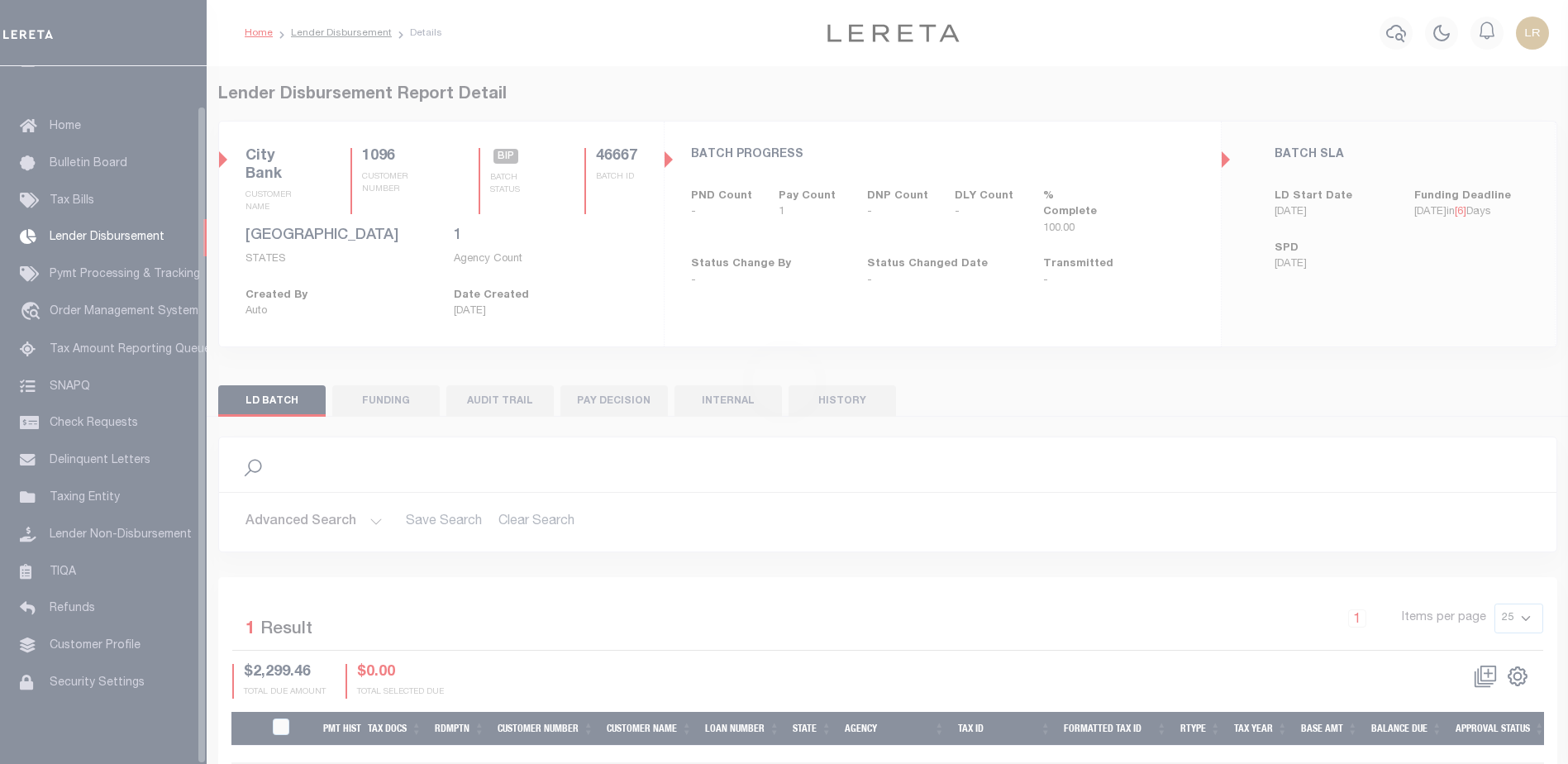
scroll to position [41, 0]
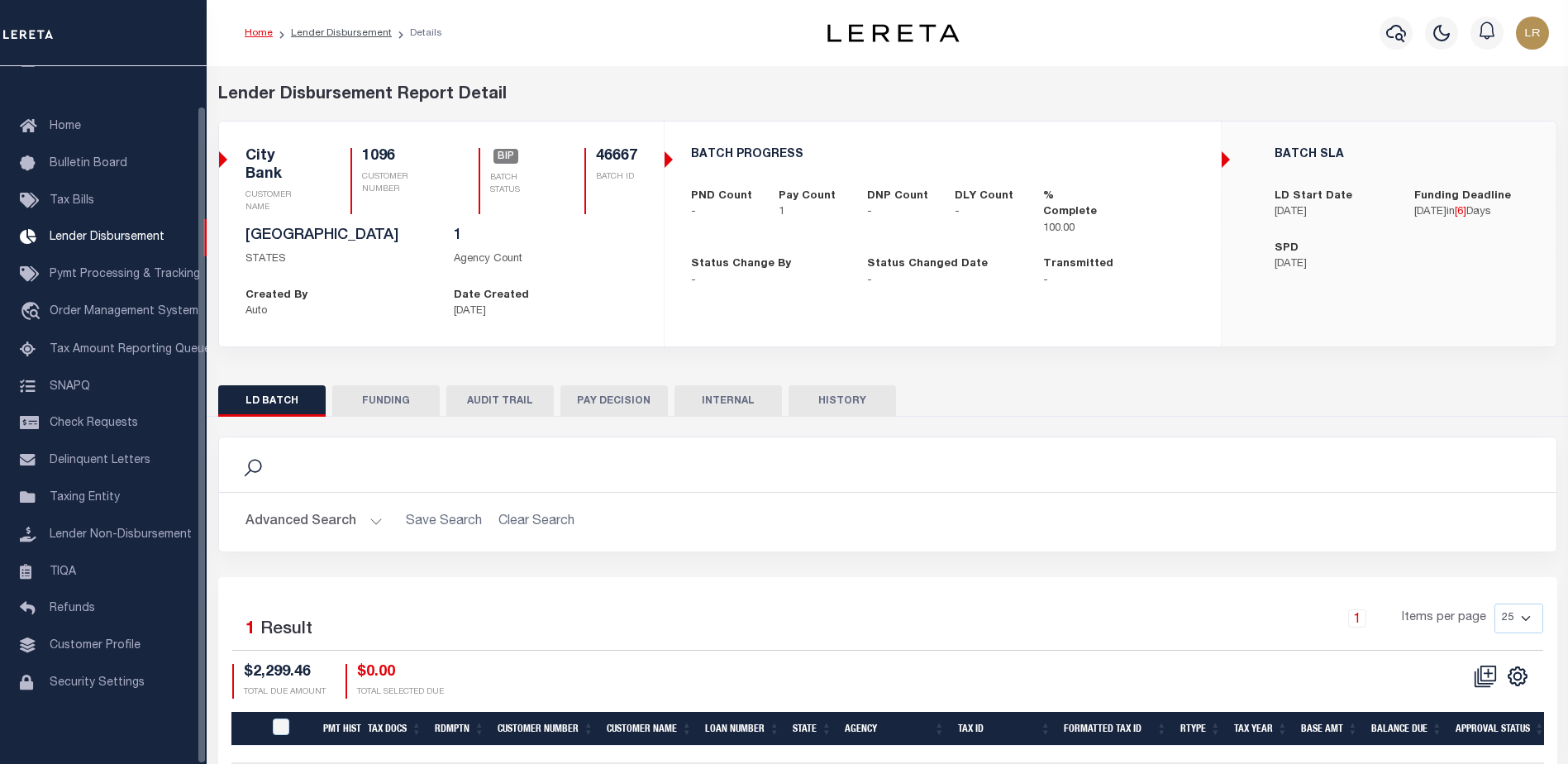
click at [403, 401] on button "FUNDING" at bounding box center [386, 401] width 108 height 32
type input "$2,299.46"
type input "$0"
type input "[DATE]"
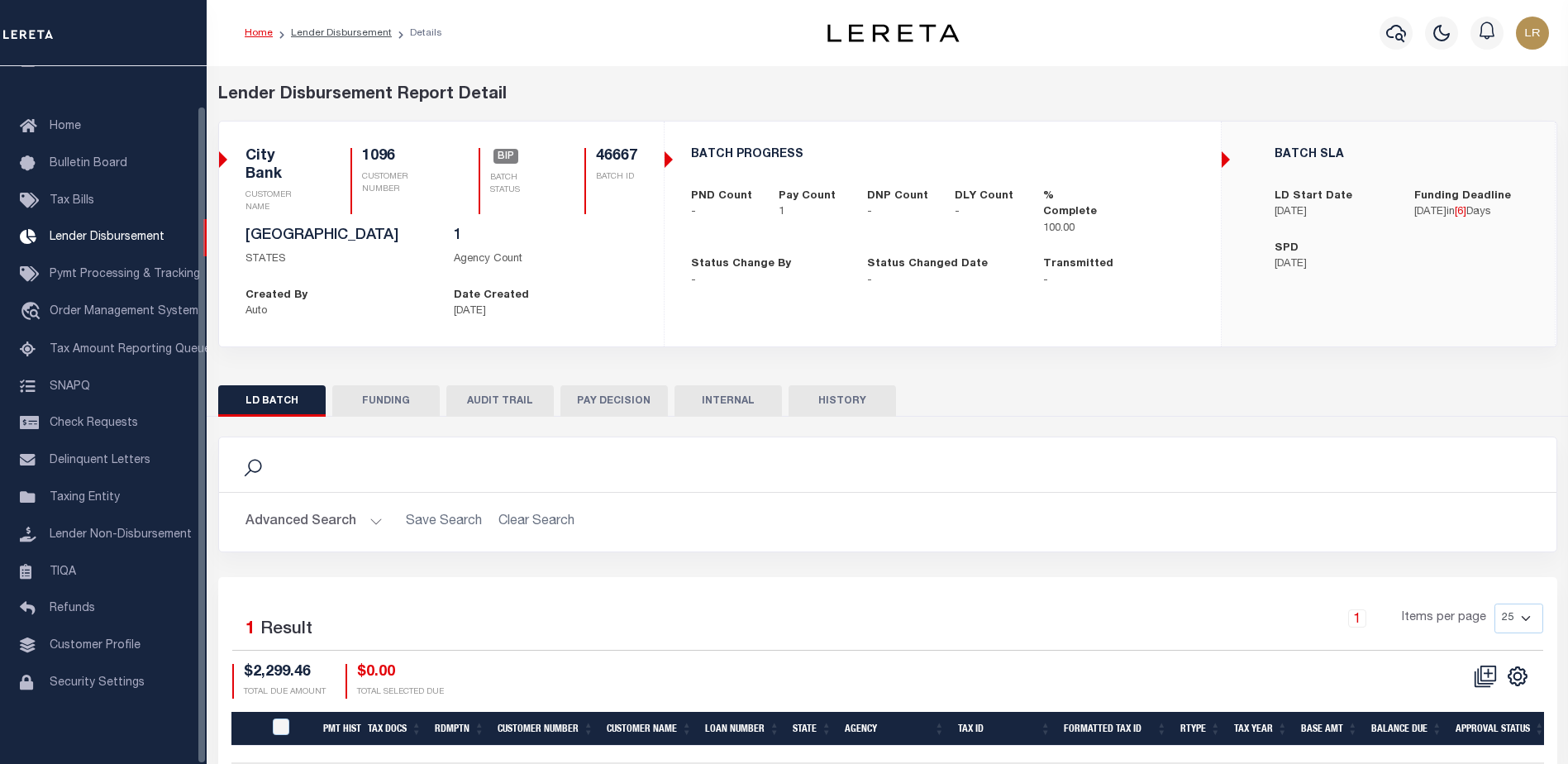
type input "20251010MMQFMP2700355210101535FT03"
type input "[DATE]"
select select "100"
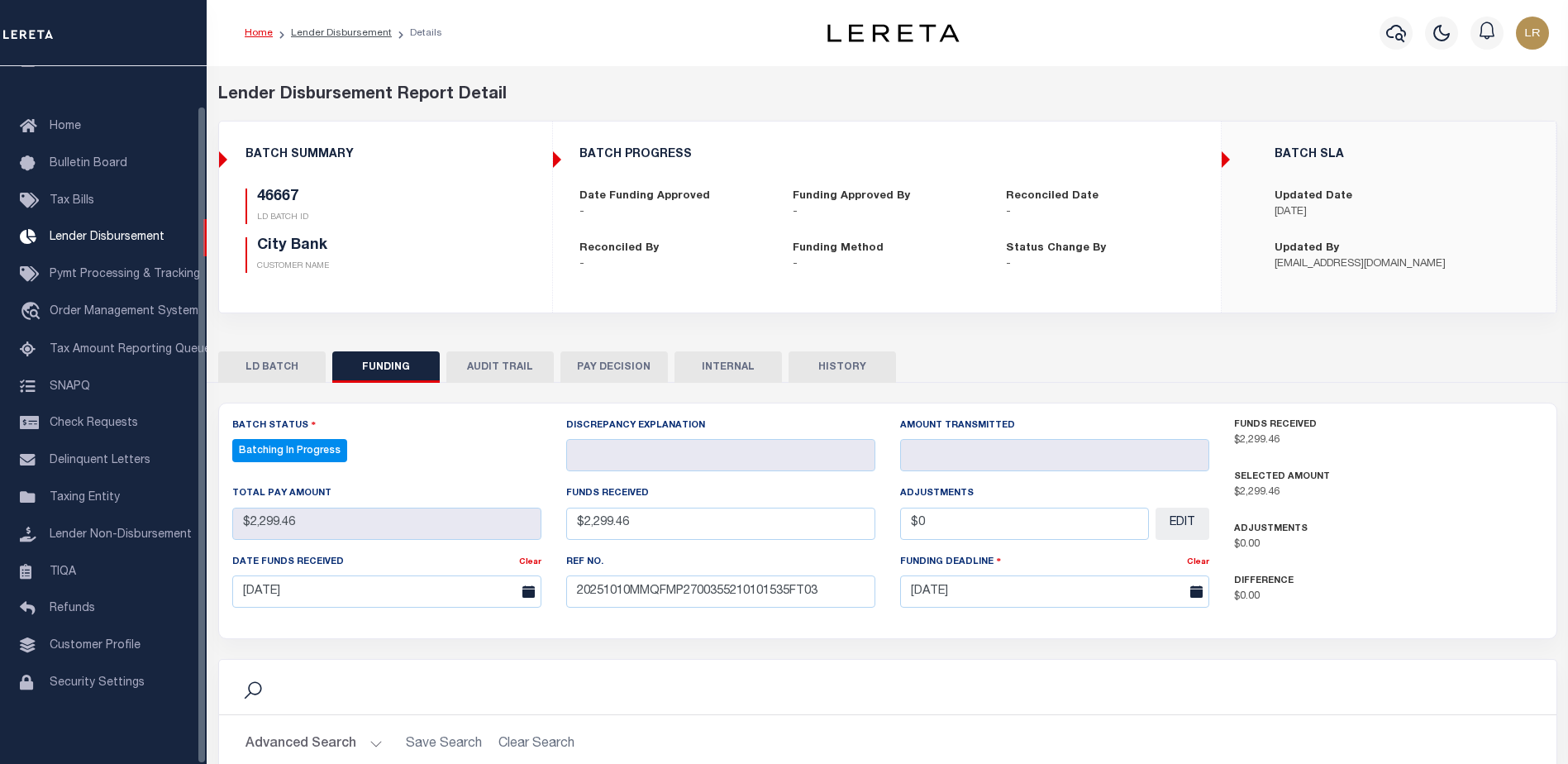
select select "100"
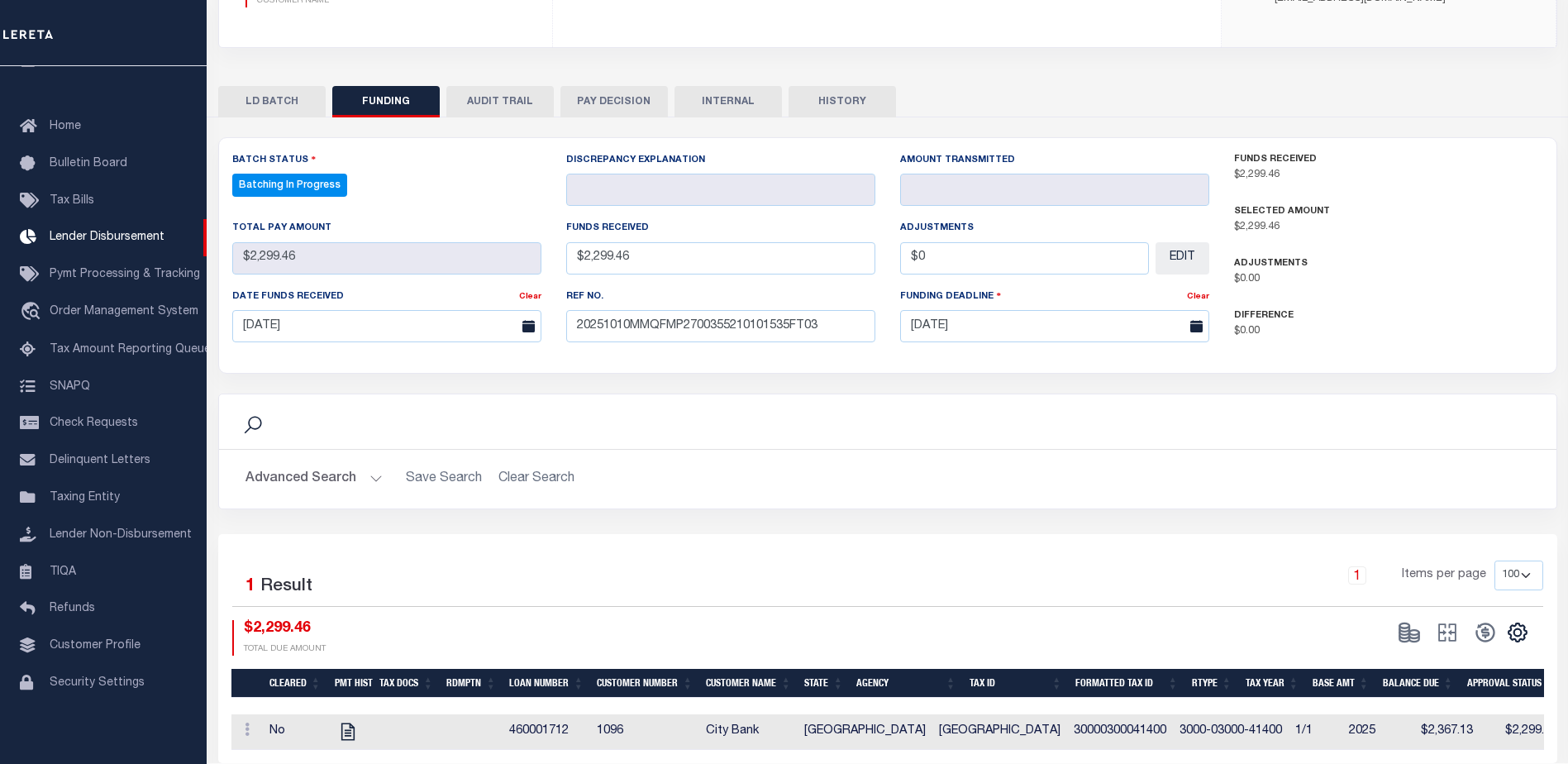
scroll to position [326, 0]
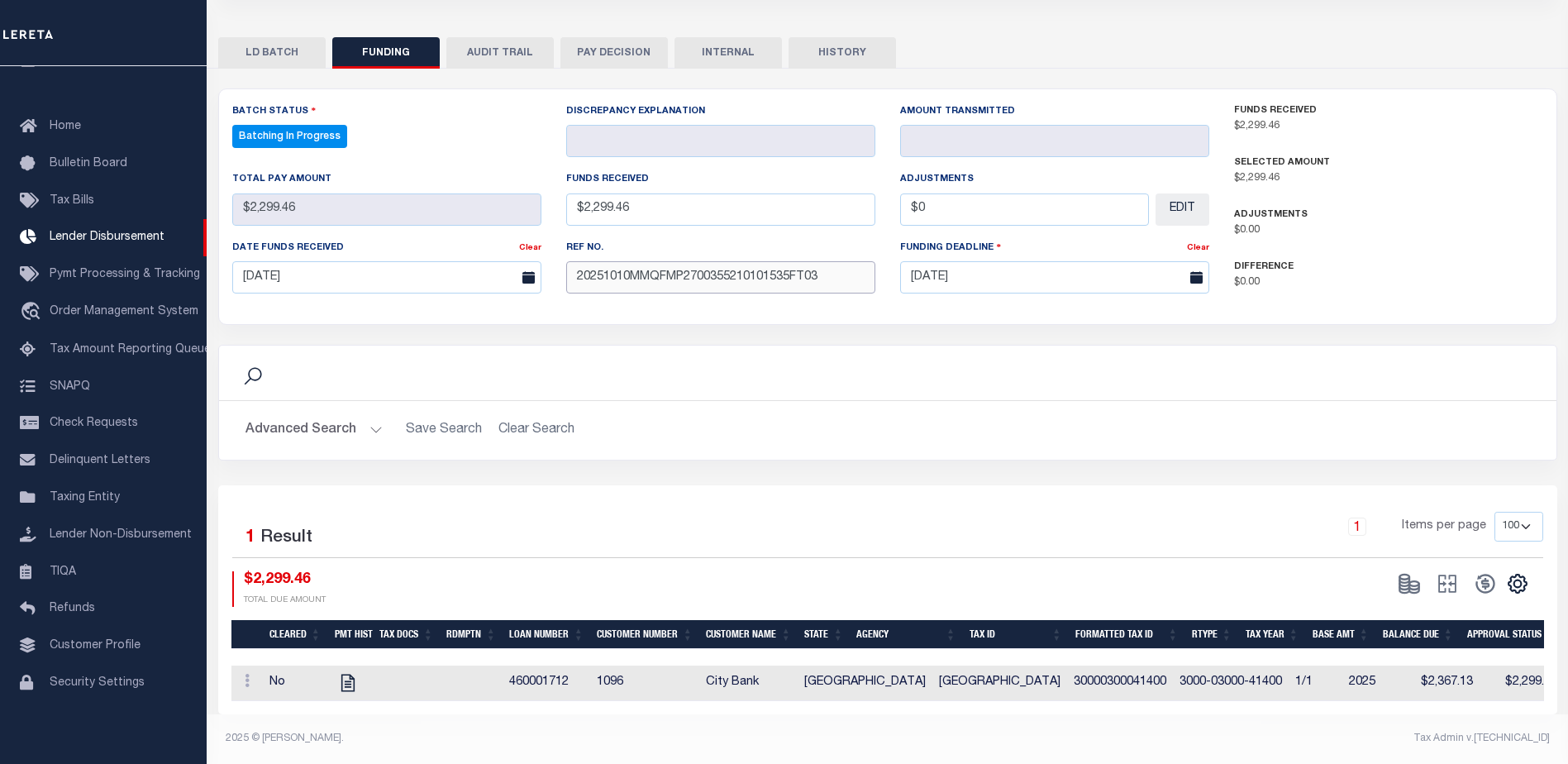
drag, startPoint x: 844, startPoint y: 277, endPoint x: 412, endPoint y: 262, distance: 432.3
click at [412, 262] on div "Batch Status Batching In Progress - Select Status - All Active Approval In Prog…" at bounding box center [720, 204] width 1002 height 204
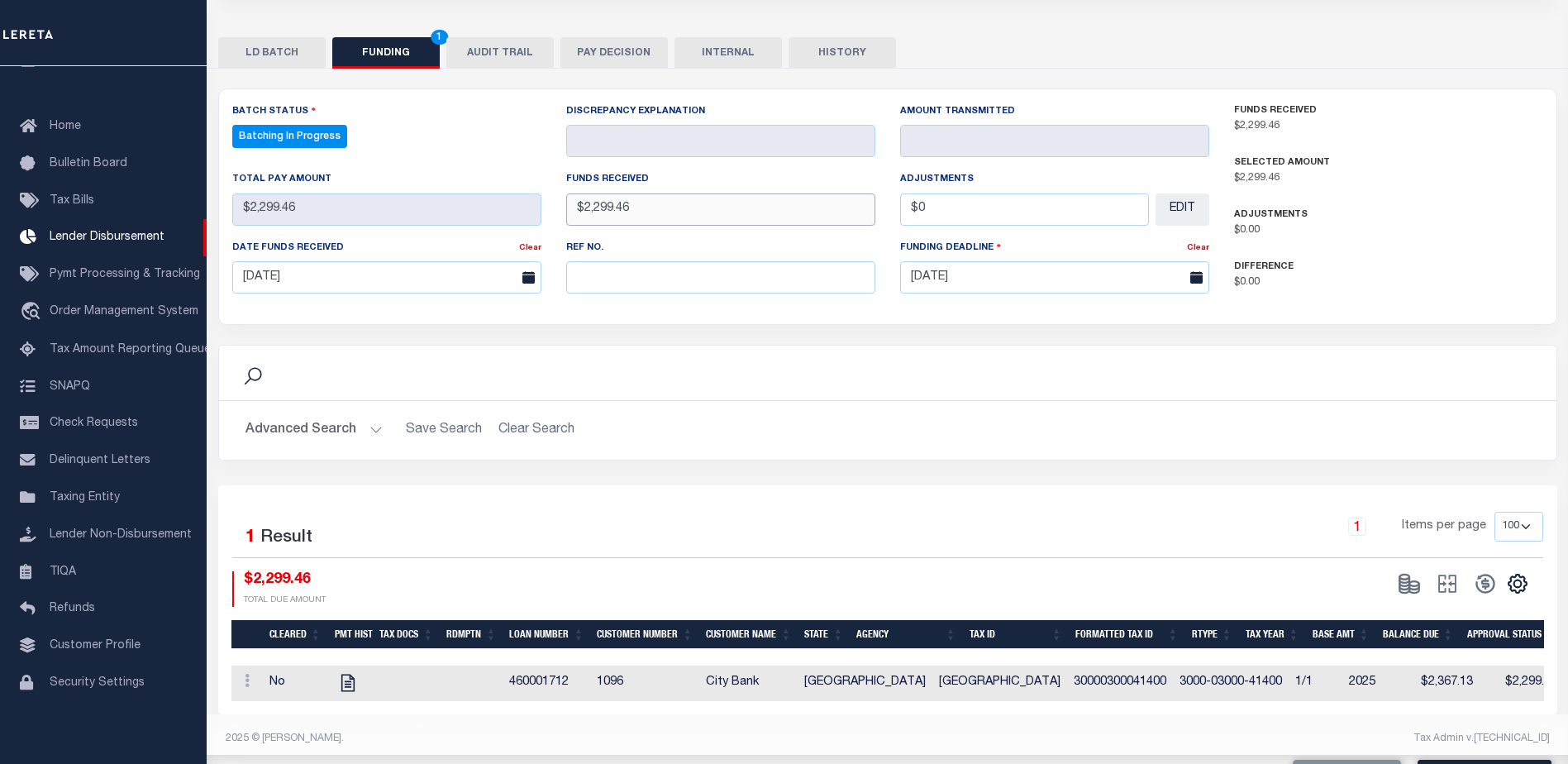
drag, startPoint x: 569, startPoint y: 184, endPoint x: 523, endPoint y: 182, distance: 46.0
click at [523, 182] on div "Batch Status Batching In Progress - Select Status - All Active Approval In Prog…" at bounding box center [720, 204] width 1002 height 204
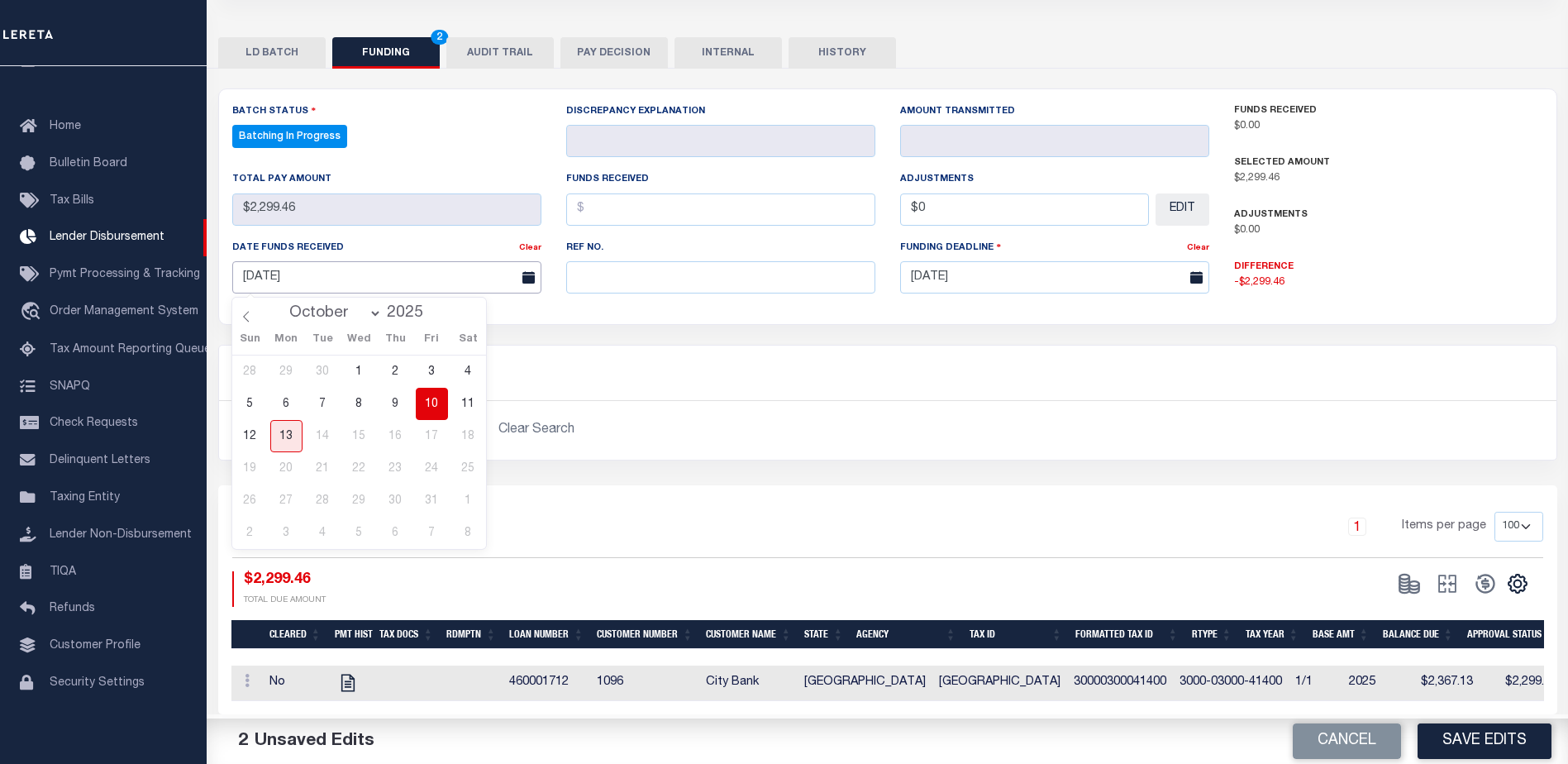
drag, startPoint x: 422, startPoint y: 259, endPoint x: 259, endPoint y: 266, distance: 163.2
click at [259, 266] on input "[DATE]" at bounding box center [386, 277] width 309 height 33
click at [529, 243] on link "Clear" at bounding box center [529, 247] width 22 height 8
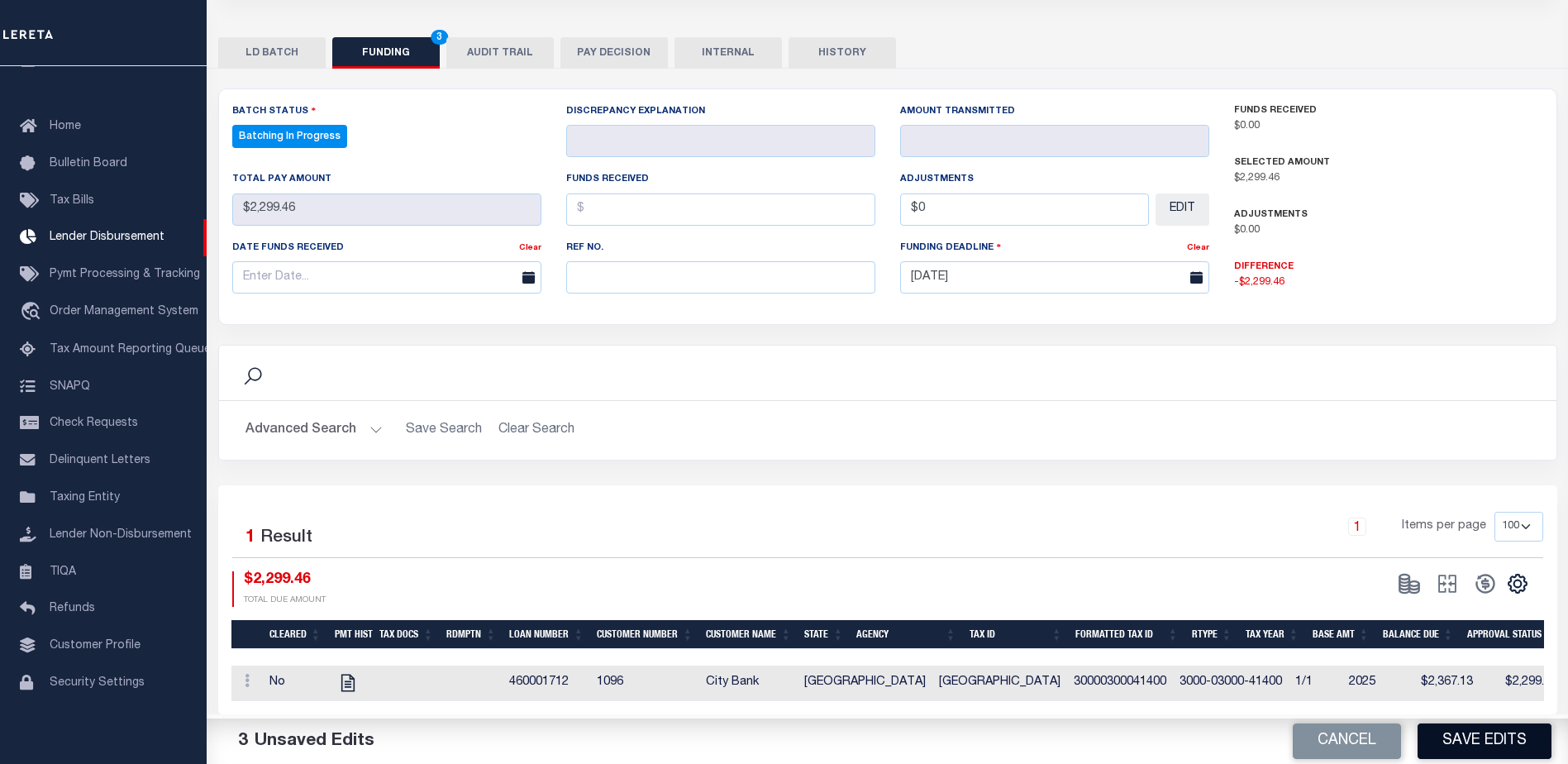
click at [1457, 732] on button "Save Edits" at bounding box center [1485, 741] width 134 height 35
type input "$2,299.46"
type input "$0"
select select "100"
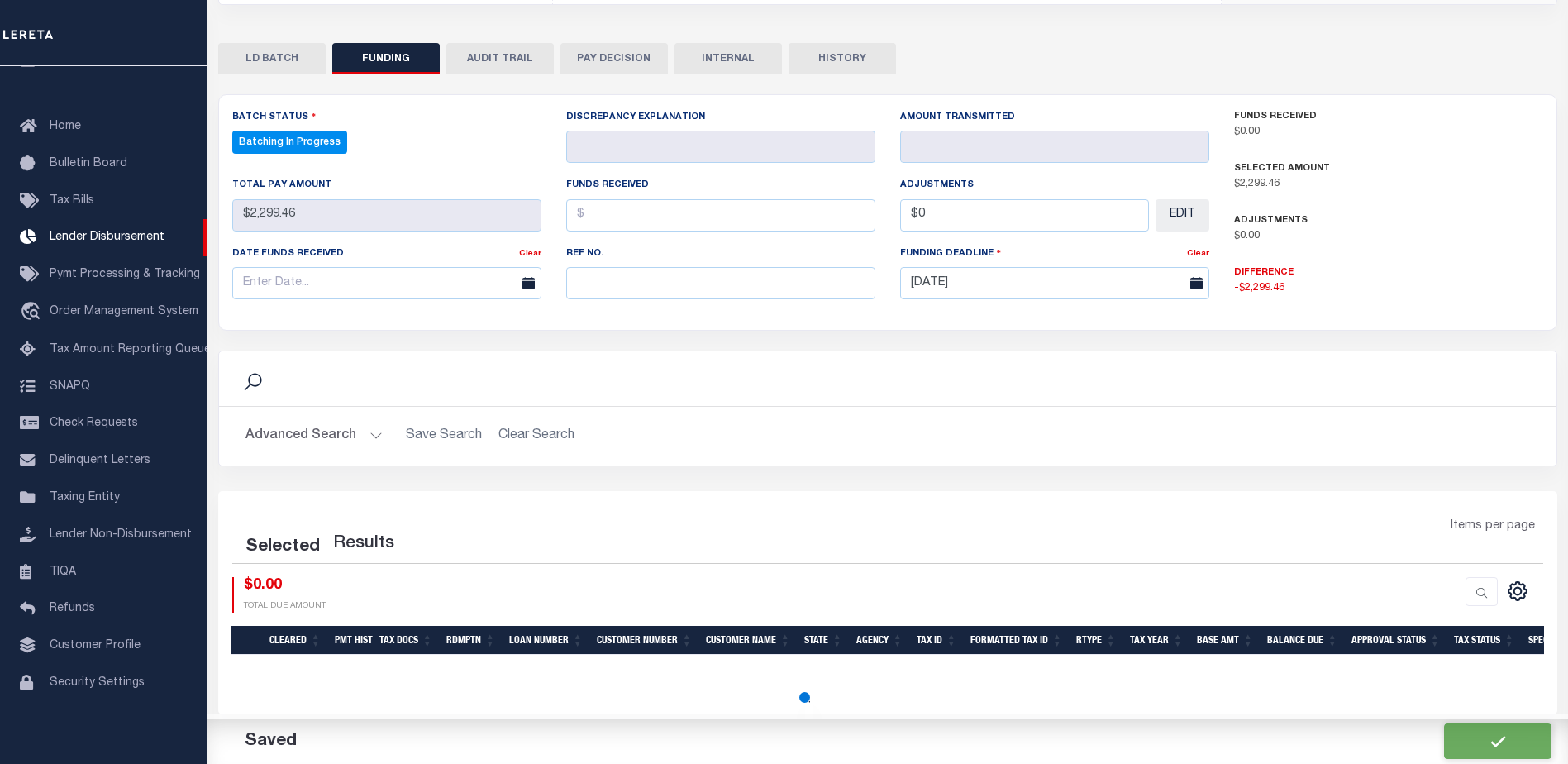
select select "100"
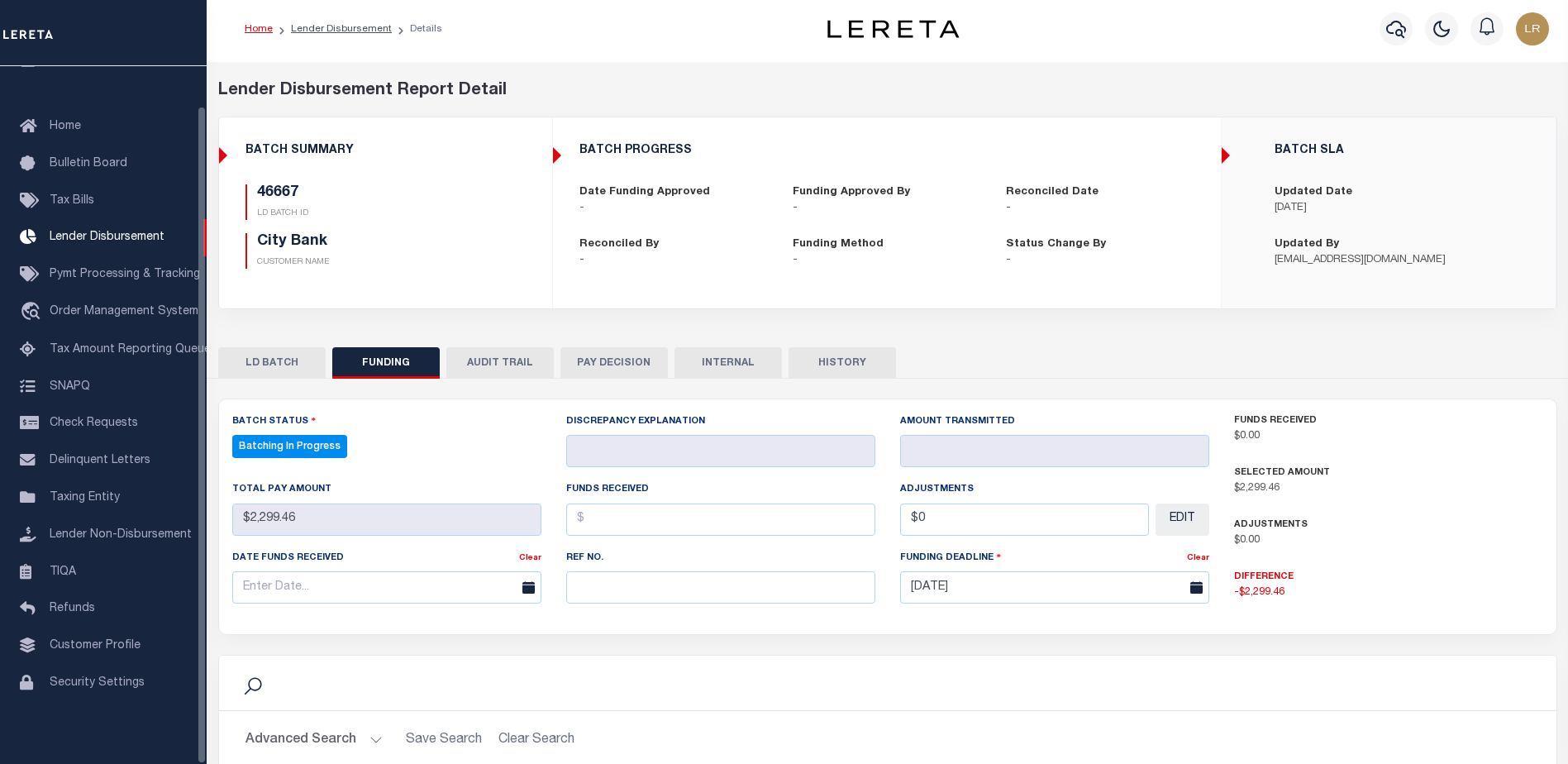
scroll to position [0, 0]
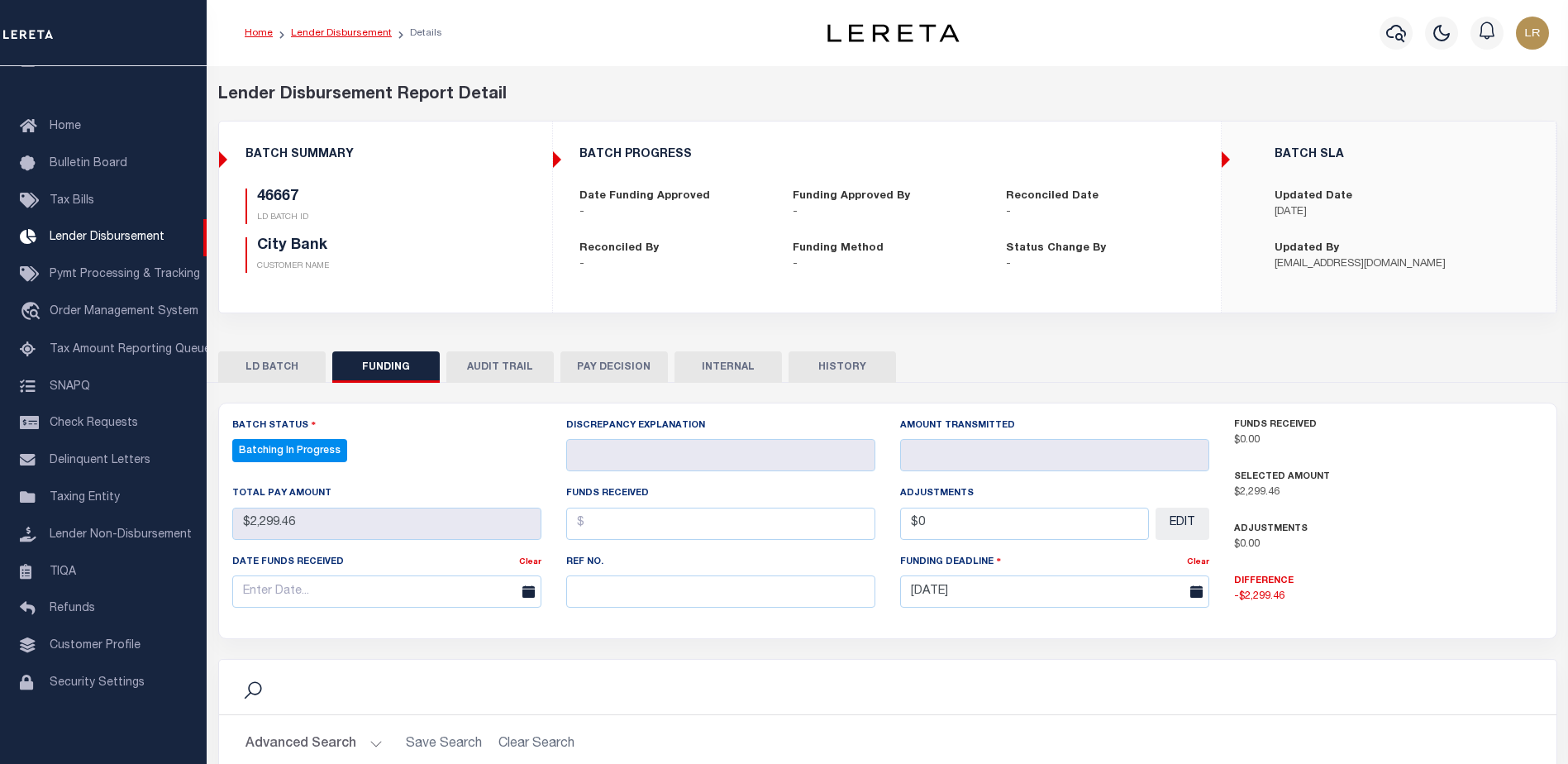
click at [359, 32] on link "Lender Disbursement" at bounding box center [341, 33] width 101 height 10
checkbox input "true"
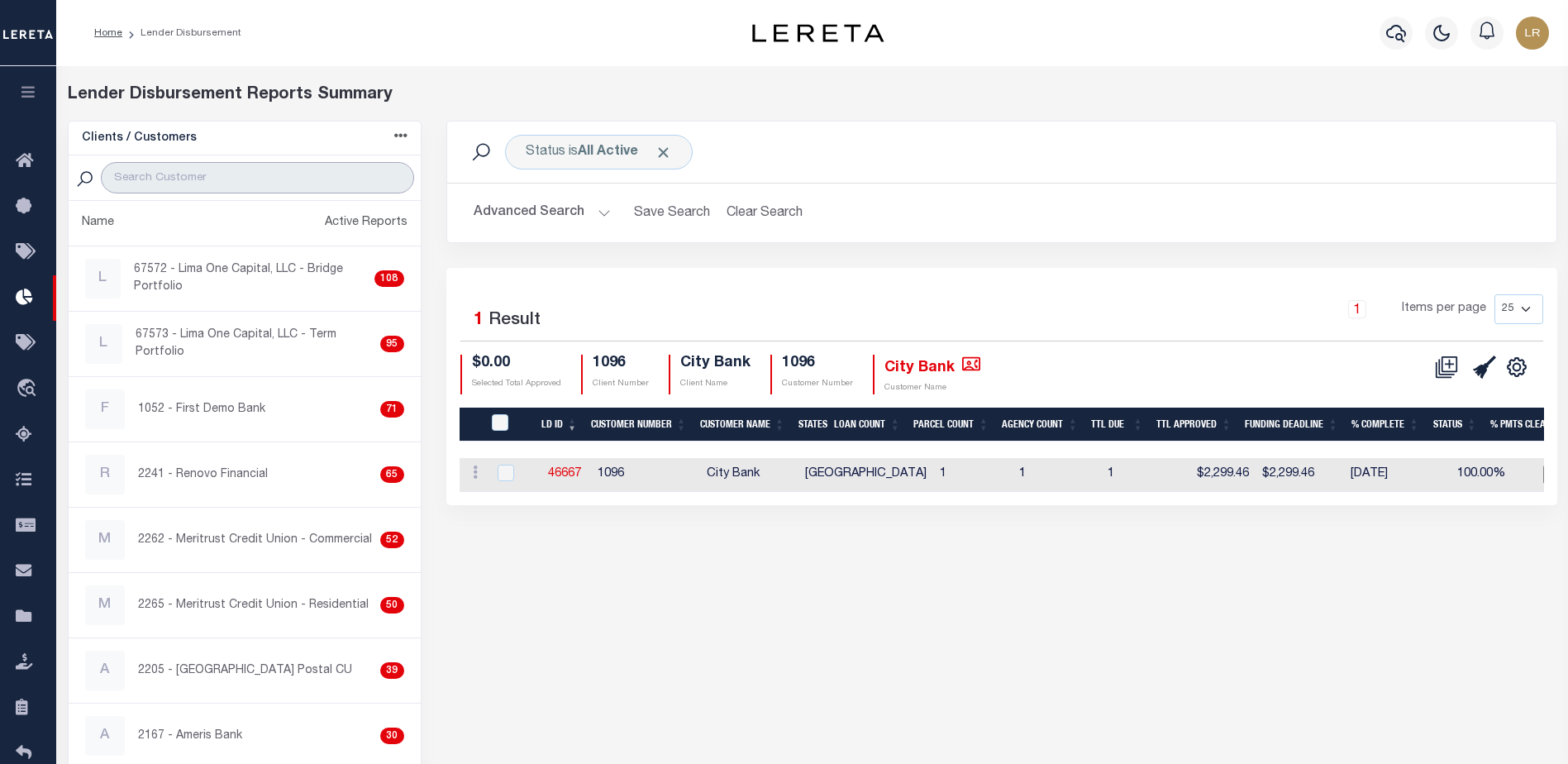
click at [280, 176] on input "search" at bounding box center [257, 178] width 312 height 32
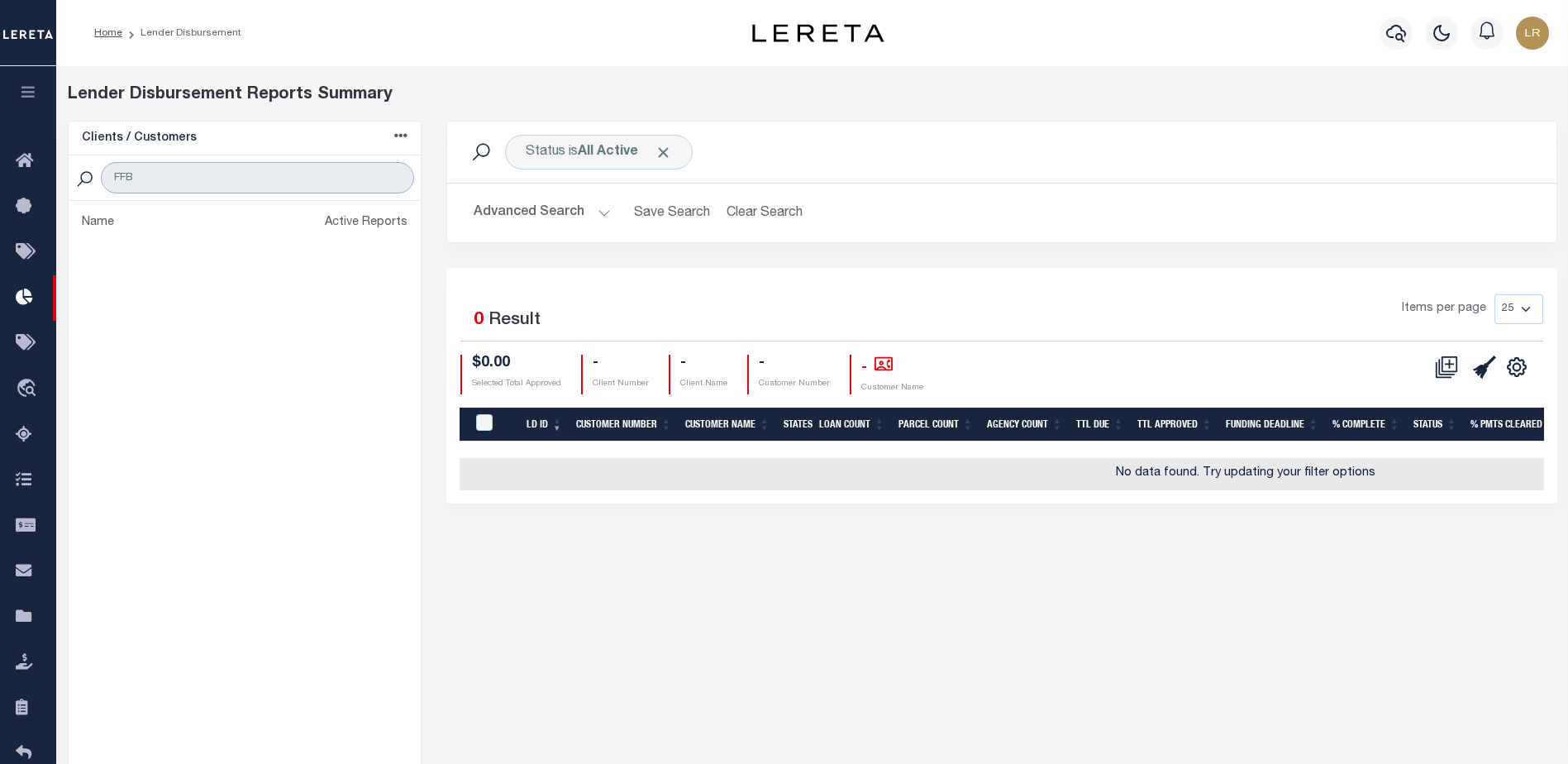
drag, startPoint x: 272, startPoint y: 186, endPoint x: 59, endPoint y: 185, distance: 213.0
click at [59, 185] on div "Clients / Customers Customers asc Customers desc Client asc Client desc Active …" at bounding box center [244, 476] width 379 height 709
type input "FIRST FINANCIAL"
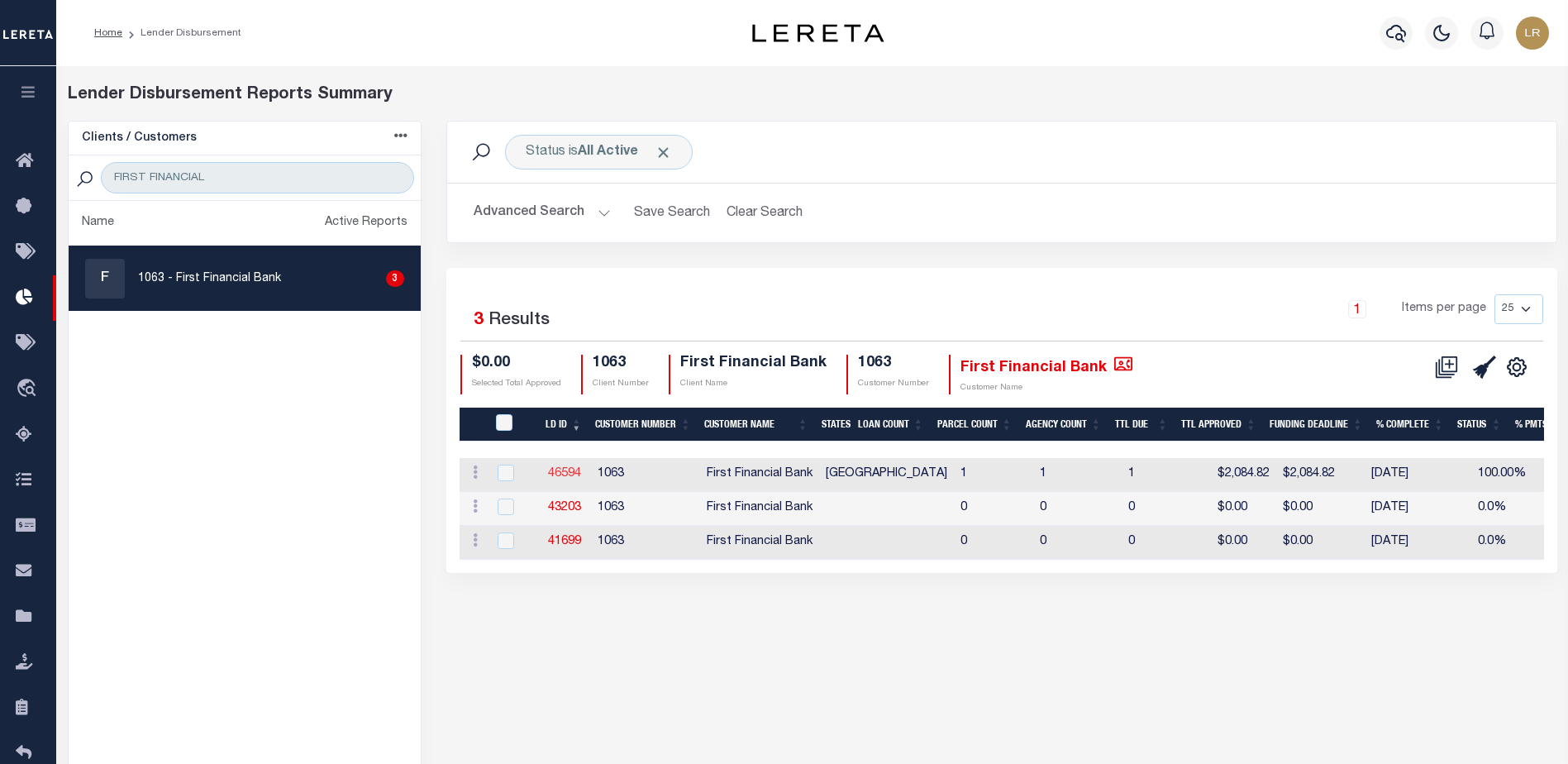
click at [567, 474] on link "46594" at bounding box center [564, 473] width 33 height 11
checkbox input "true"
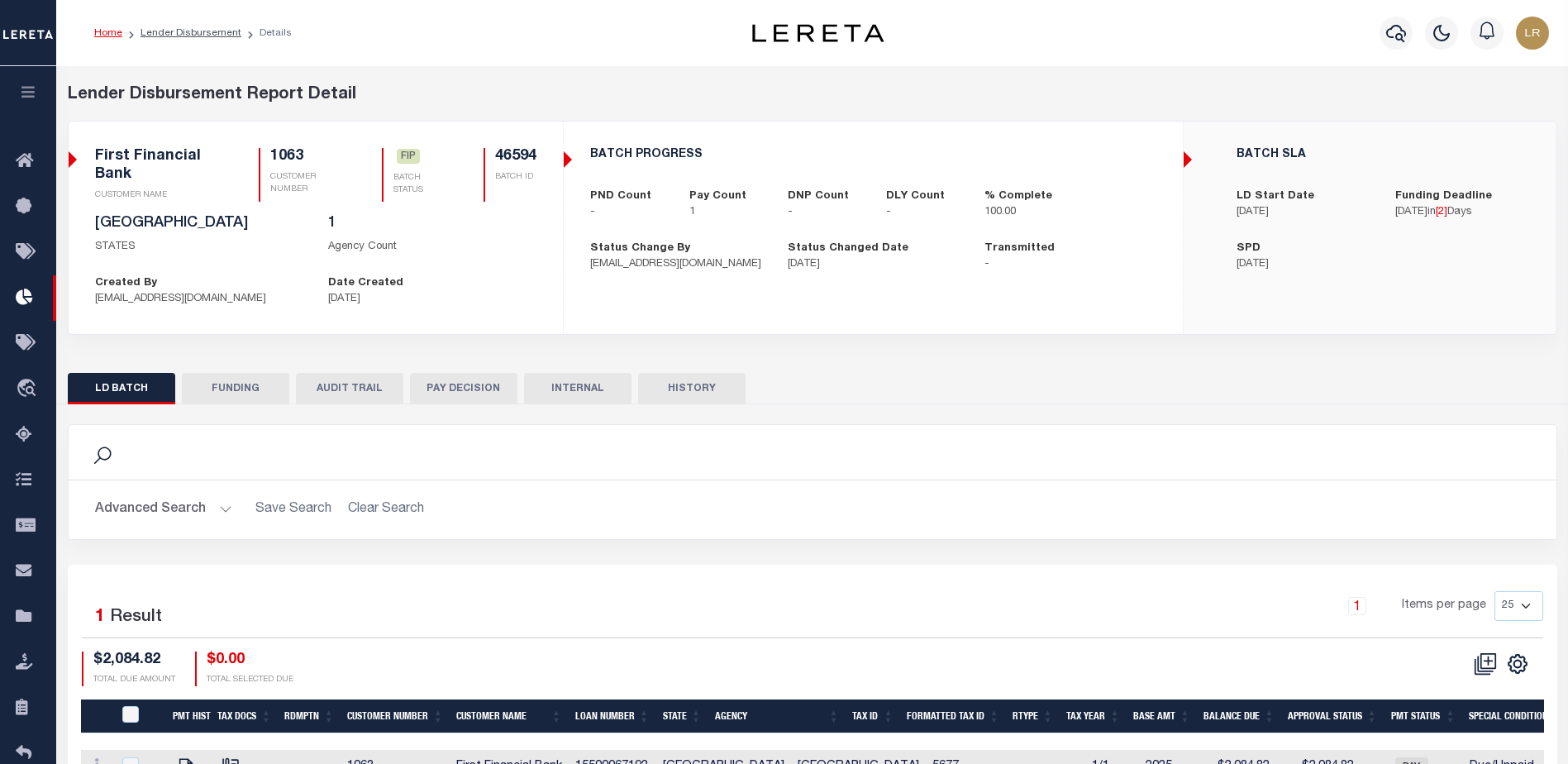
click at [277, 394] on button "FUNDING" at bounding box center [236, 388] width 108 height 32
type input "$2,084.82"
type input "$0"
type input "[DATE]"
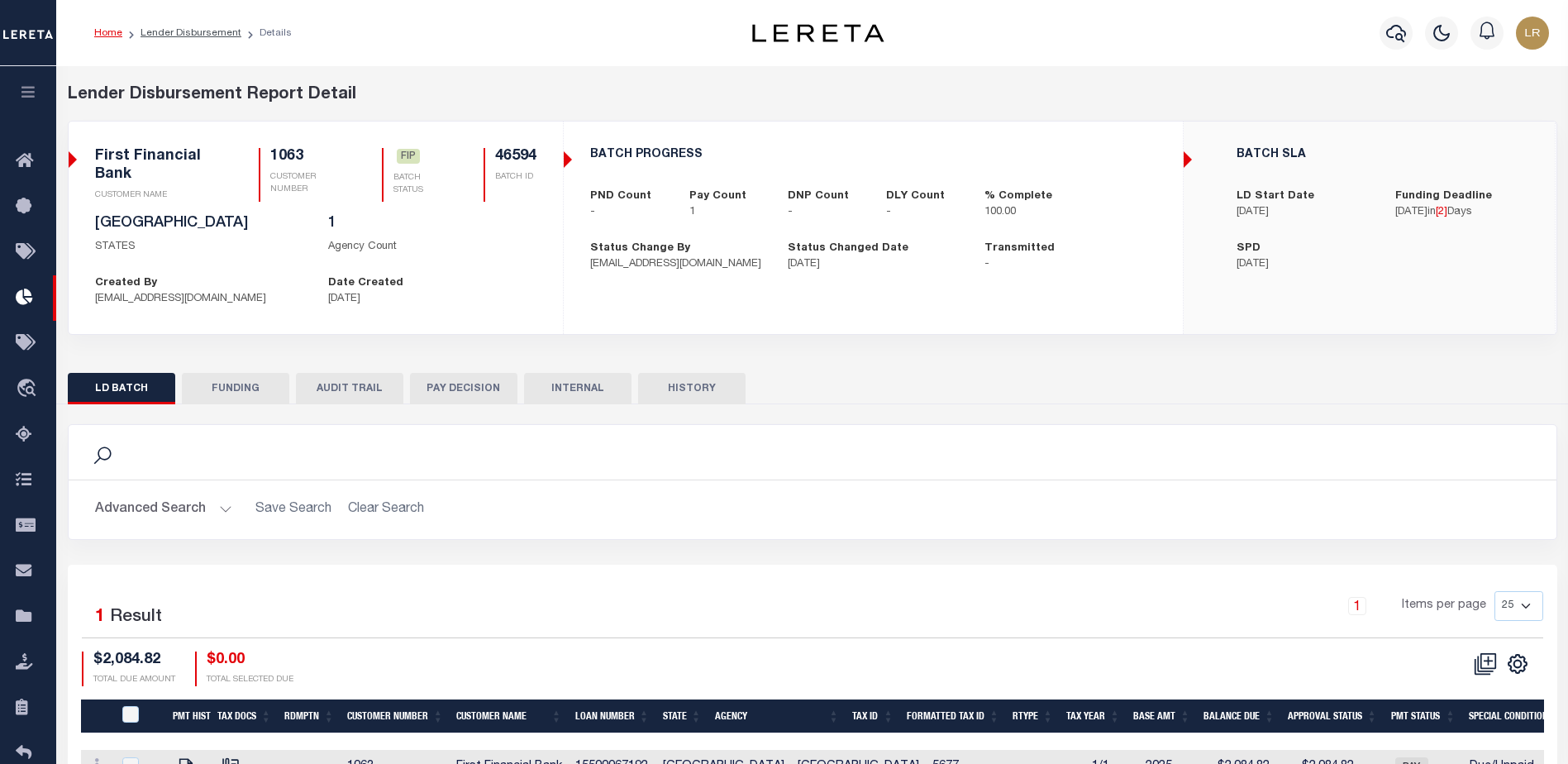
select select "100"
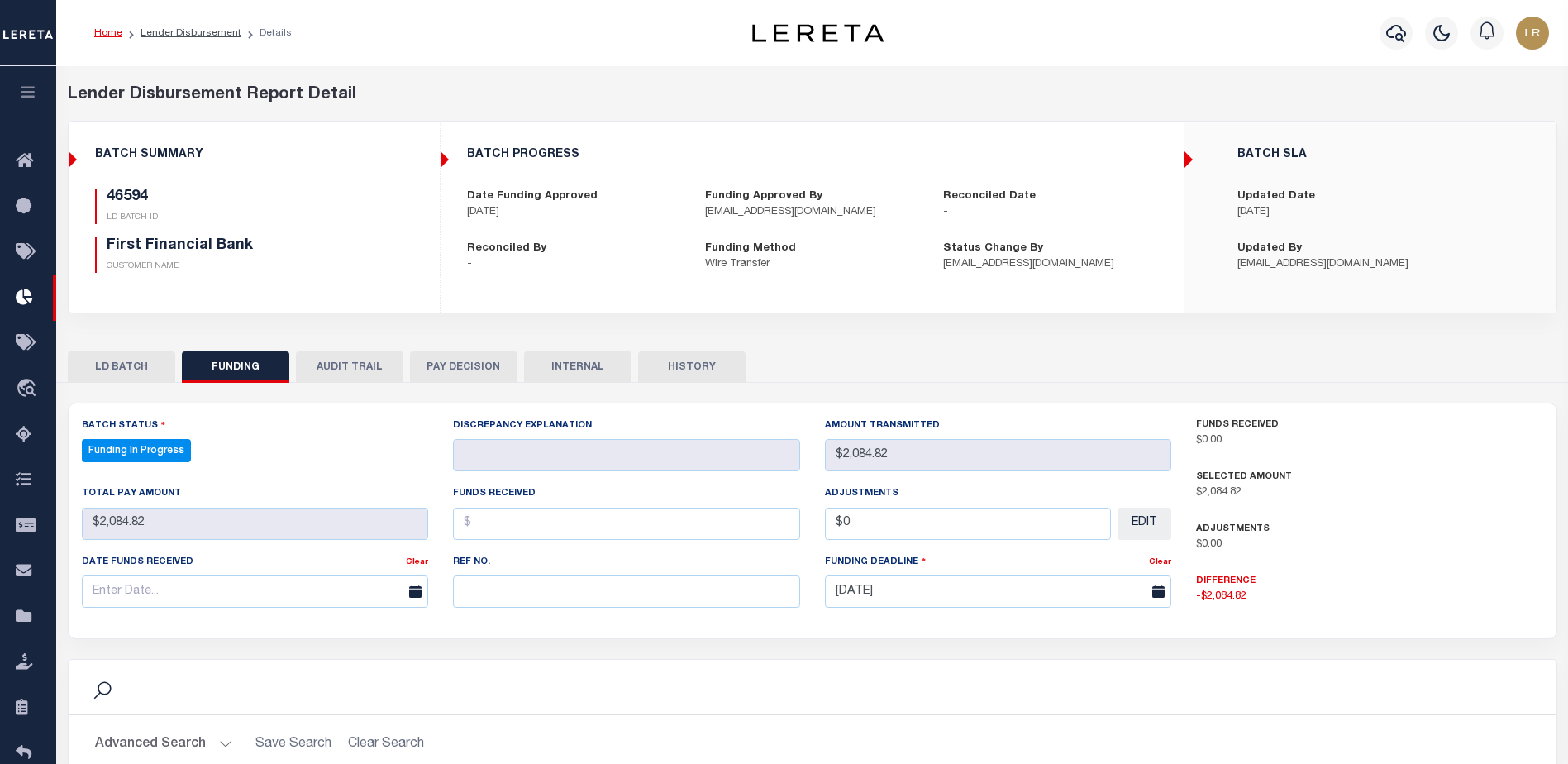
select select "100"
click at [539, 604] on input "text" at bounding box center [626, 591] width 347 height 33
paste input "20251010MMQFMP2700365510101552FT03"
type input "20251010MMQFMP2700365510101552FT03"
click at [501, 536] on input "text" at bounding box center [626, 523] width 347 height 33
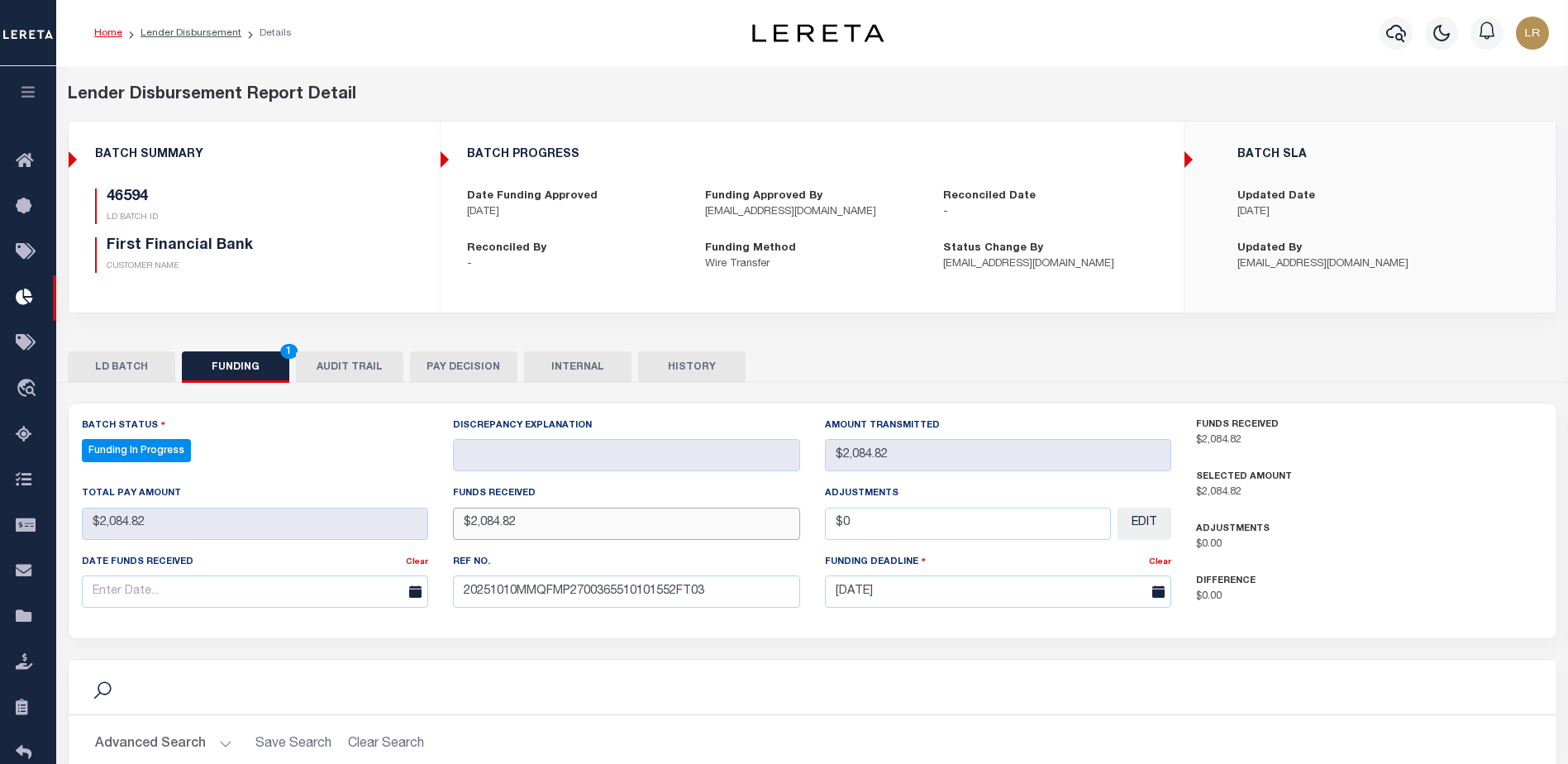
type input "$2,084.82"
click at [344, 598] on input "text" at bounding box center [255, 591] width 347 height 33
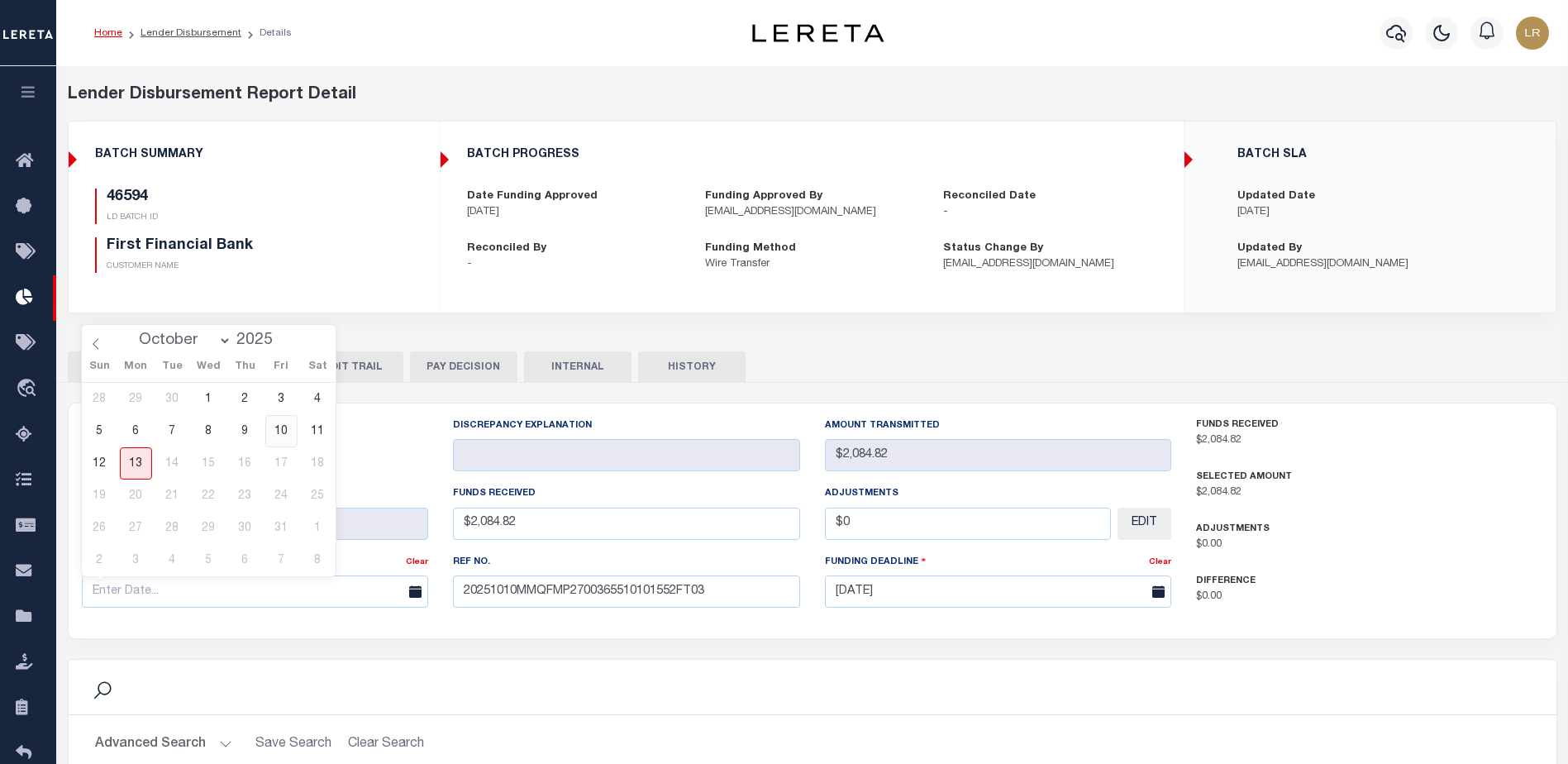
click at [289, 426] on span "10" at bounding box center [281, 431] width 33 height 33
type input "[DATE]"
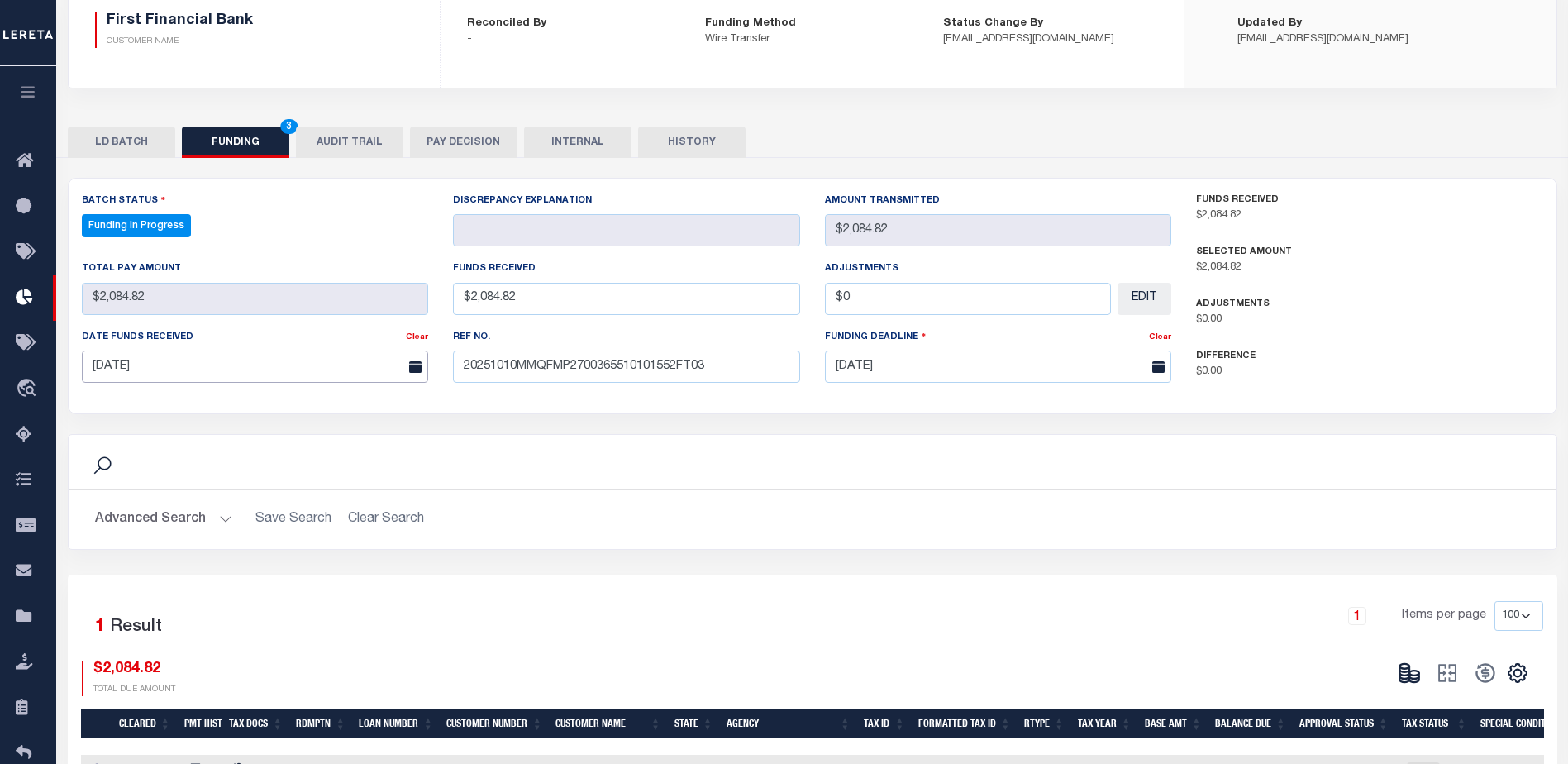
scroll to position [326, 0]
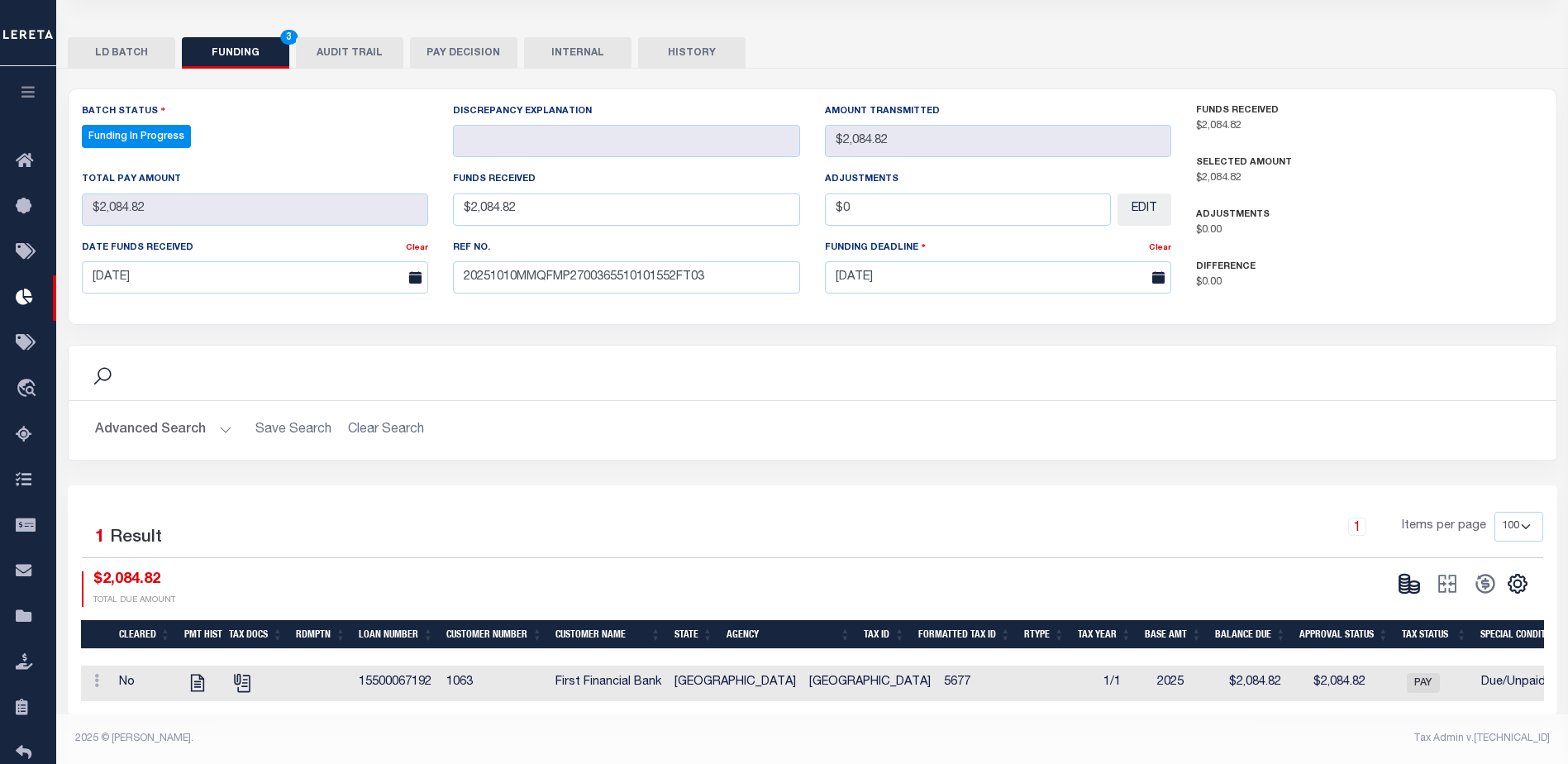
click at [1271, 543] on div "1 Items per page 10 25 50 100" at bounding box center [998, 535] width 1115 height 46
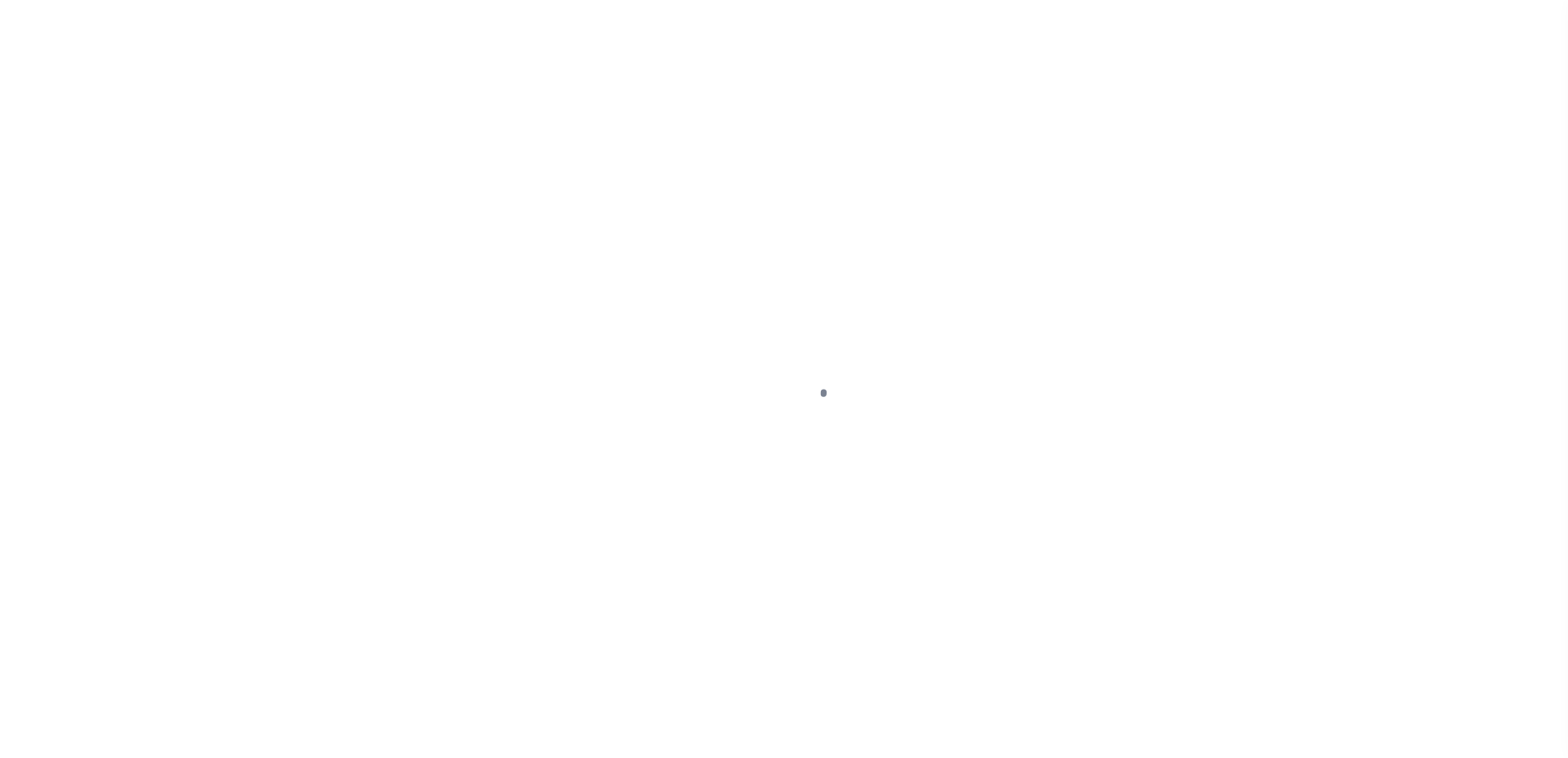
type input "$0.00"
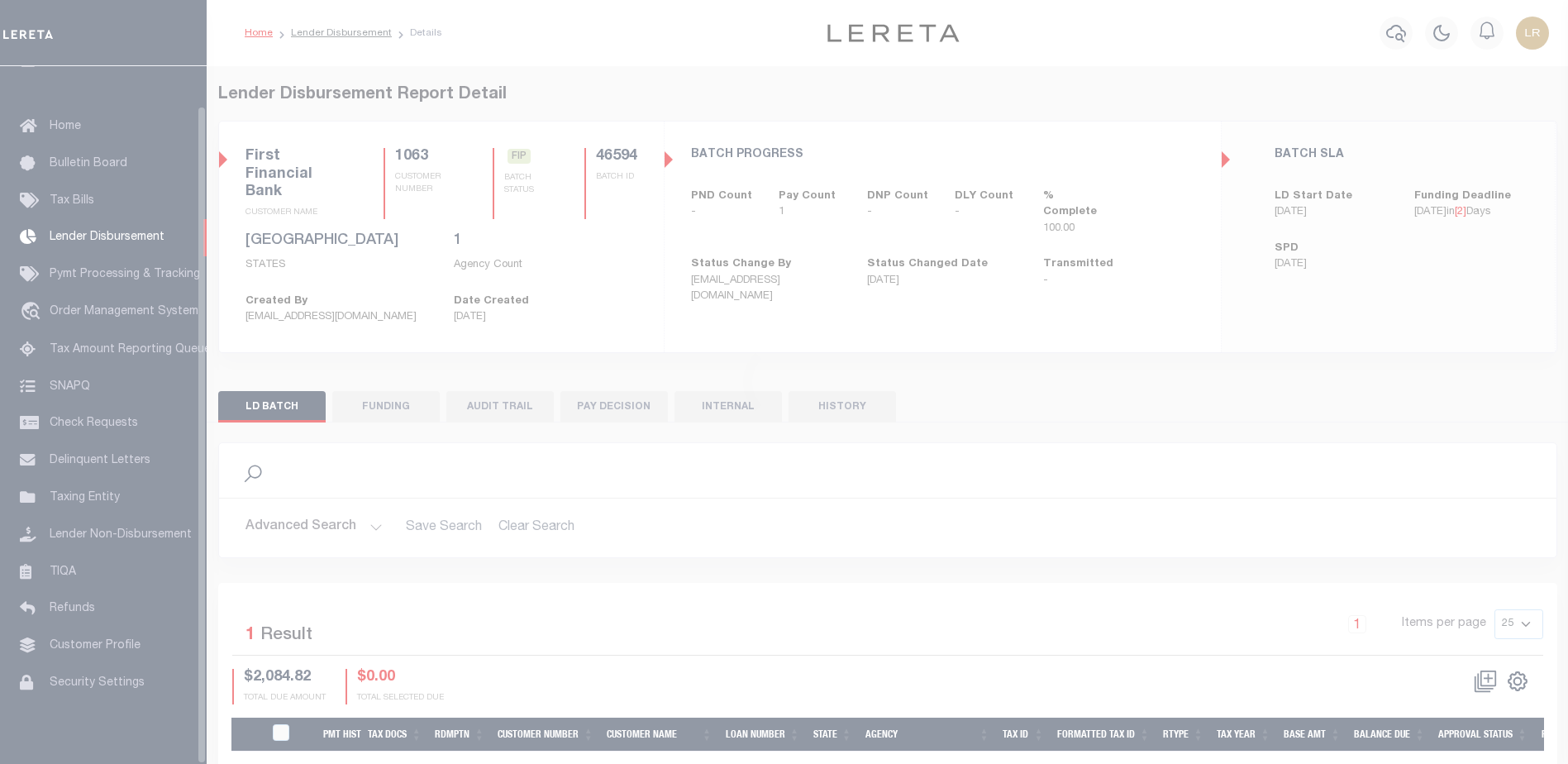
scroll to position [41, 0]
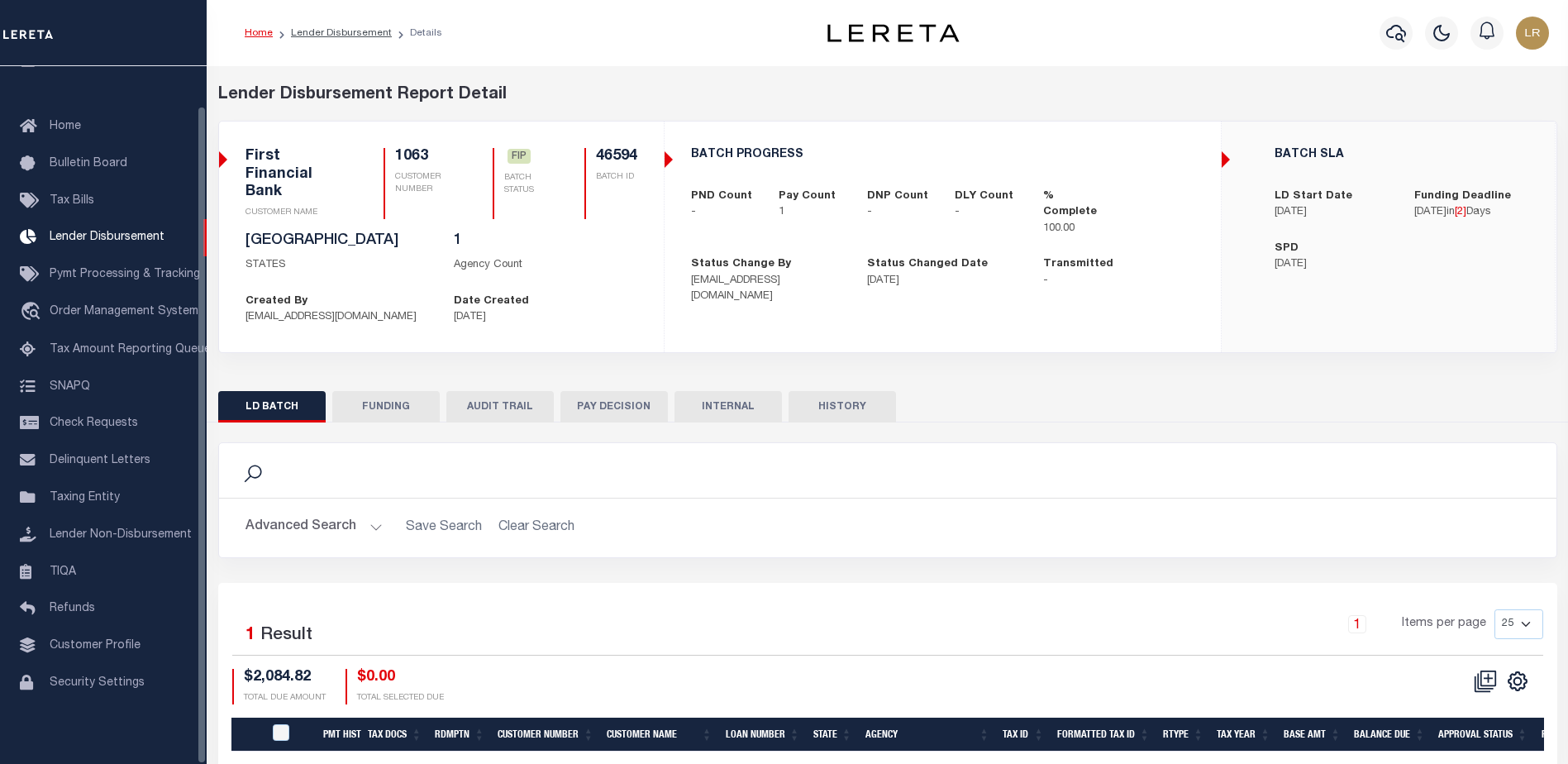
click at [392, 392] on button "FUNDING" at bounding box center [386, 407] width 108 height 32
type input "$2,084.82"
type input "$0"
type input "[DATE]"
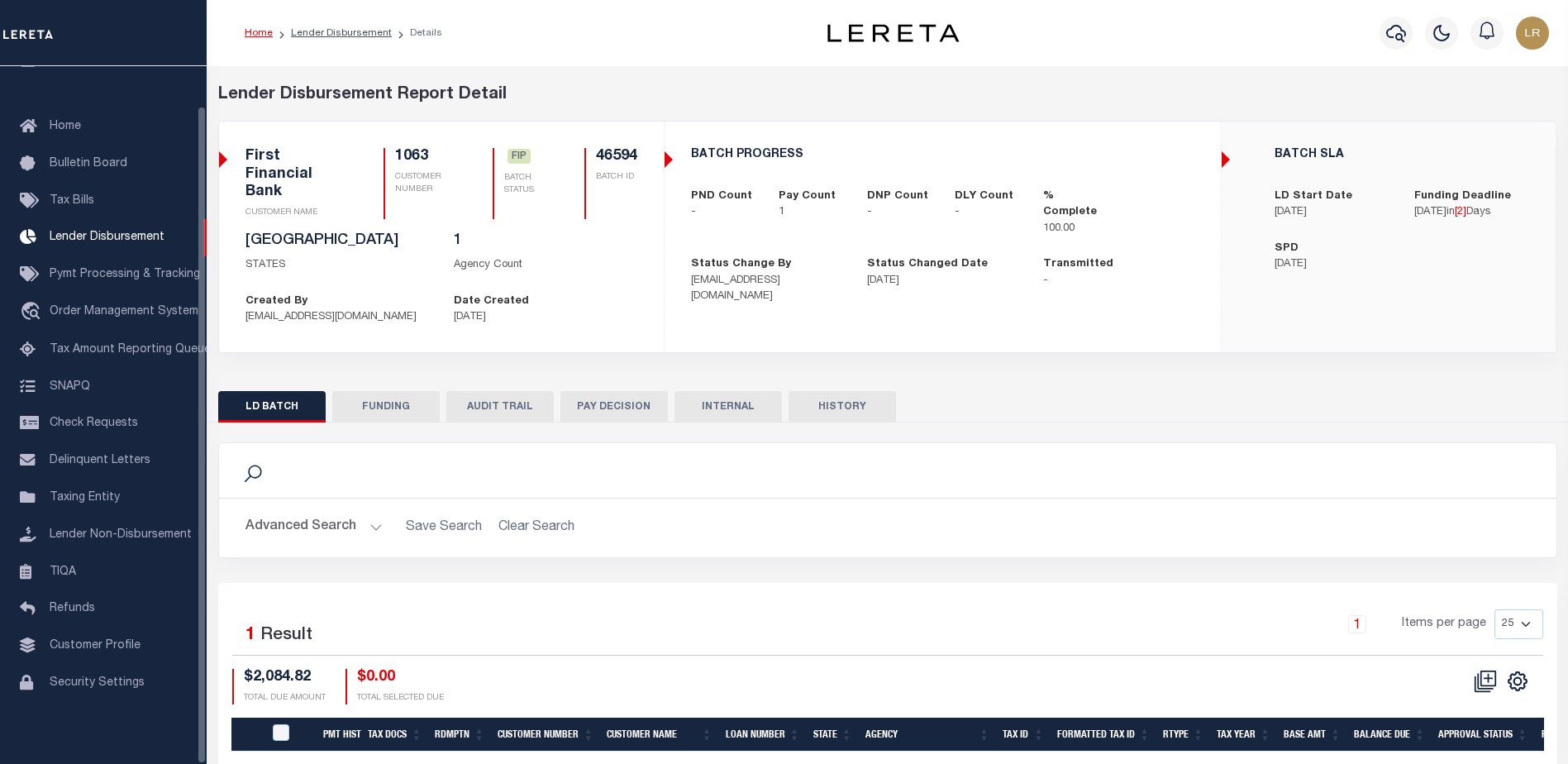
select select "9"
select select "100"
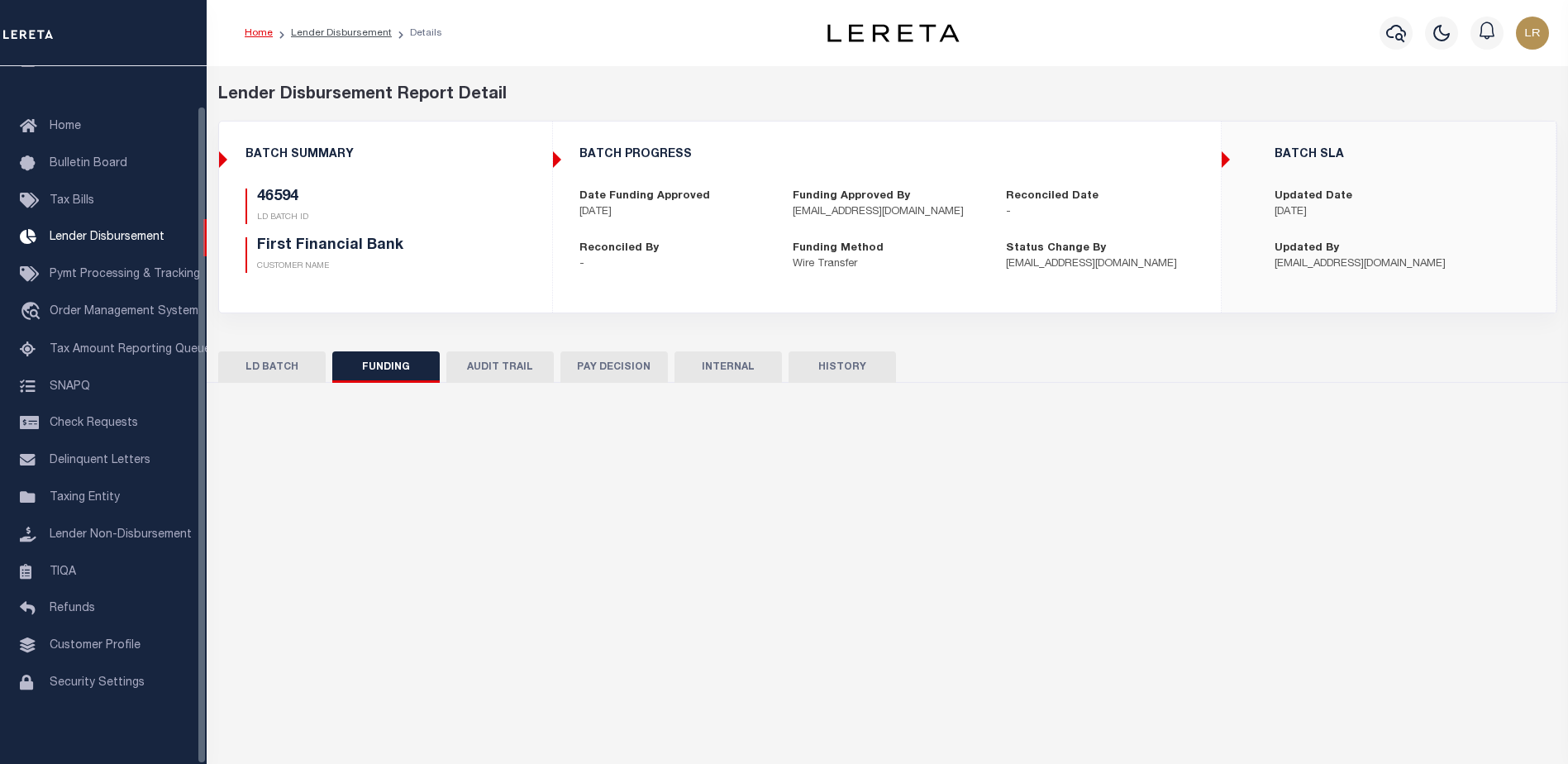
select select "100"
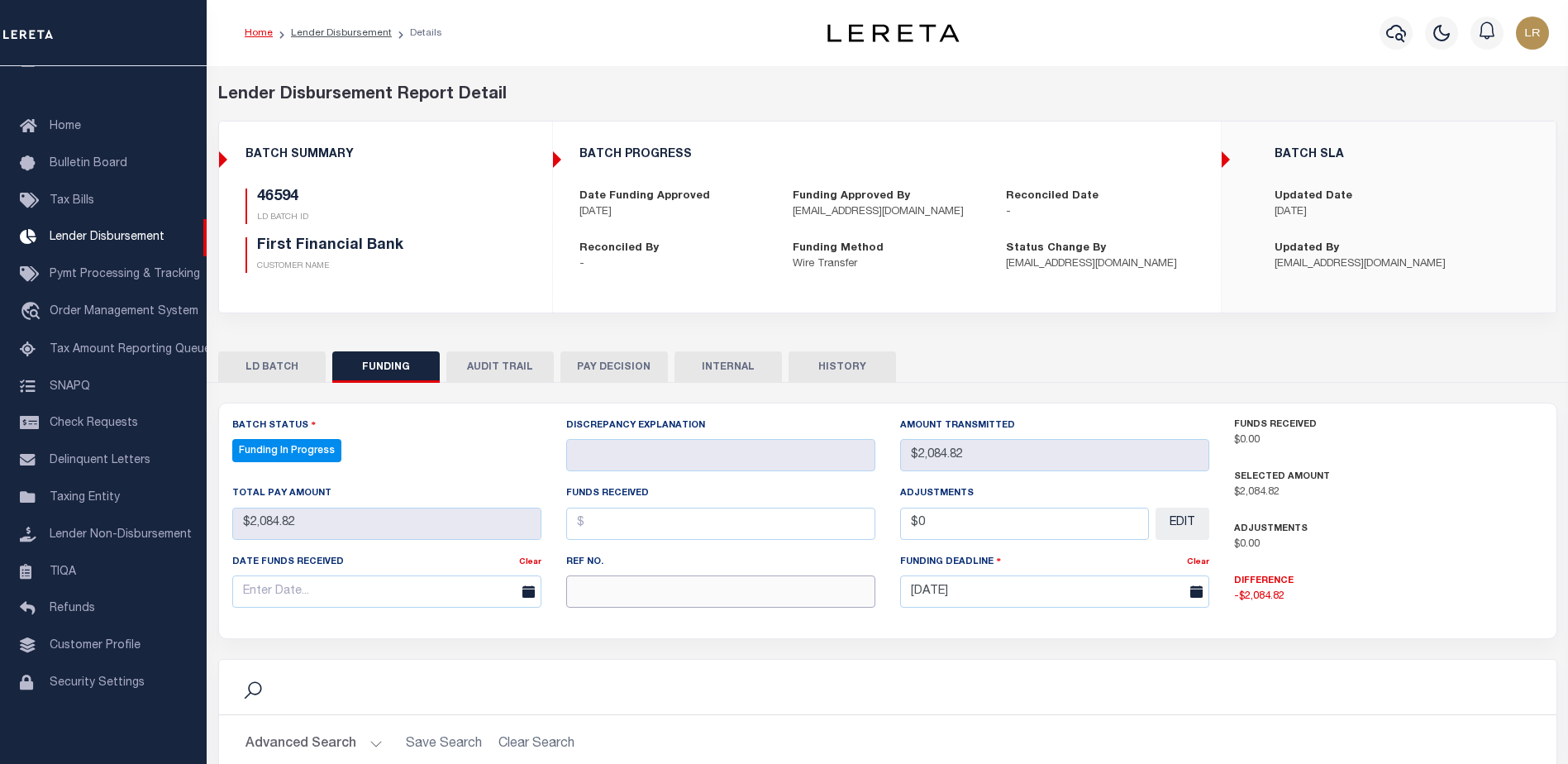
click at [657, 595] on input "text" at bounding box center [721, 591] width 309 height 33
paste input "20251010MMQFMP2700365510101552FT03"
type input "20251010MMQFMP2700365510101552FT03"
click at [613, 526] on input "text" at bounding box center [721, 523] width 309 height 33
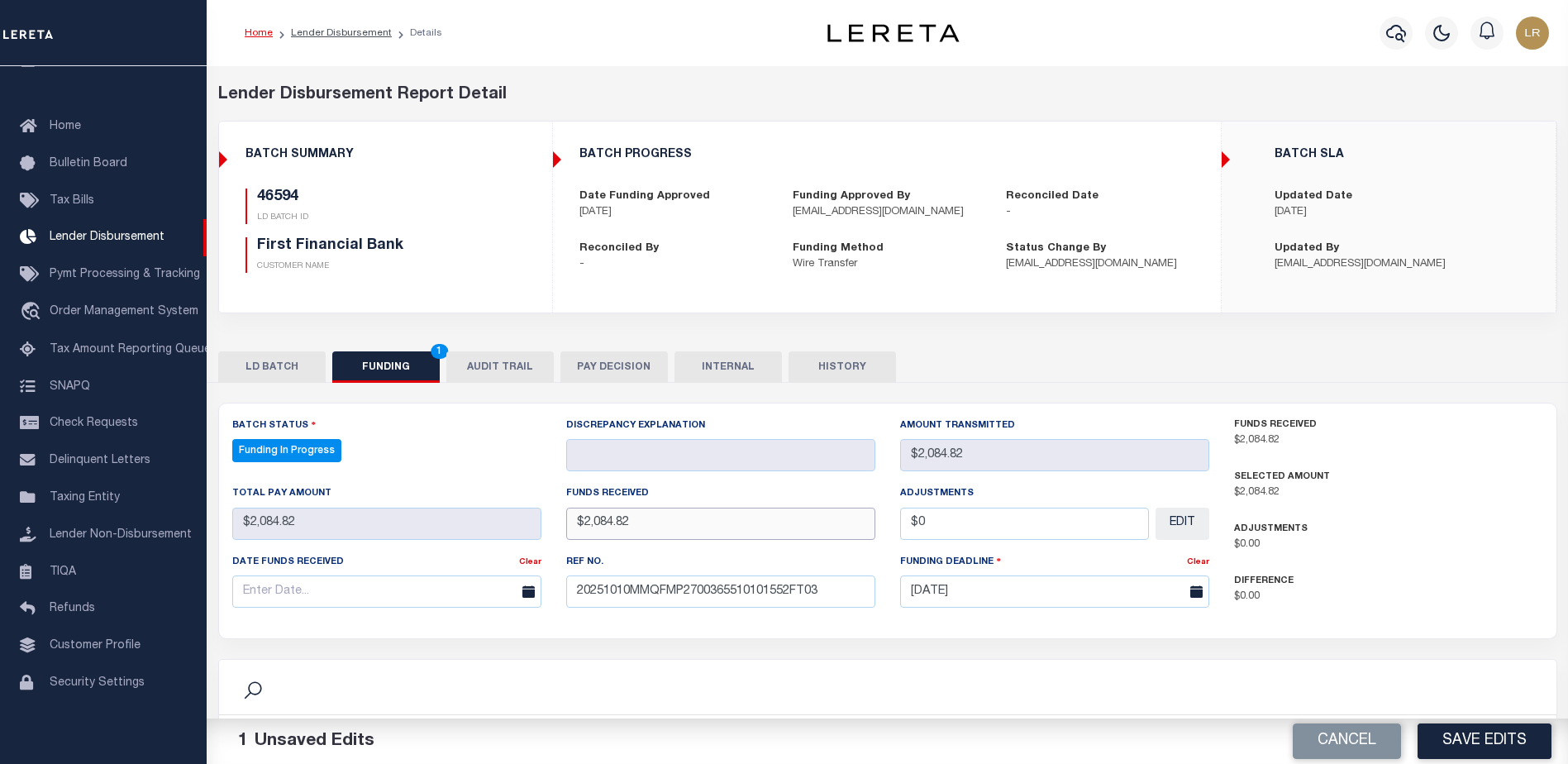
type input "$2,084.82"
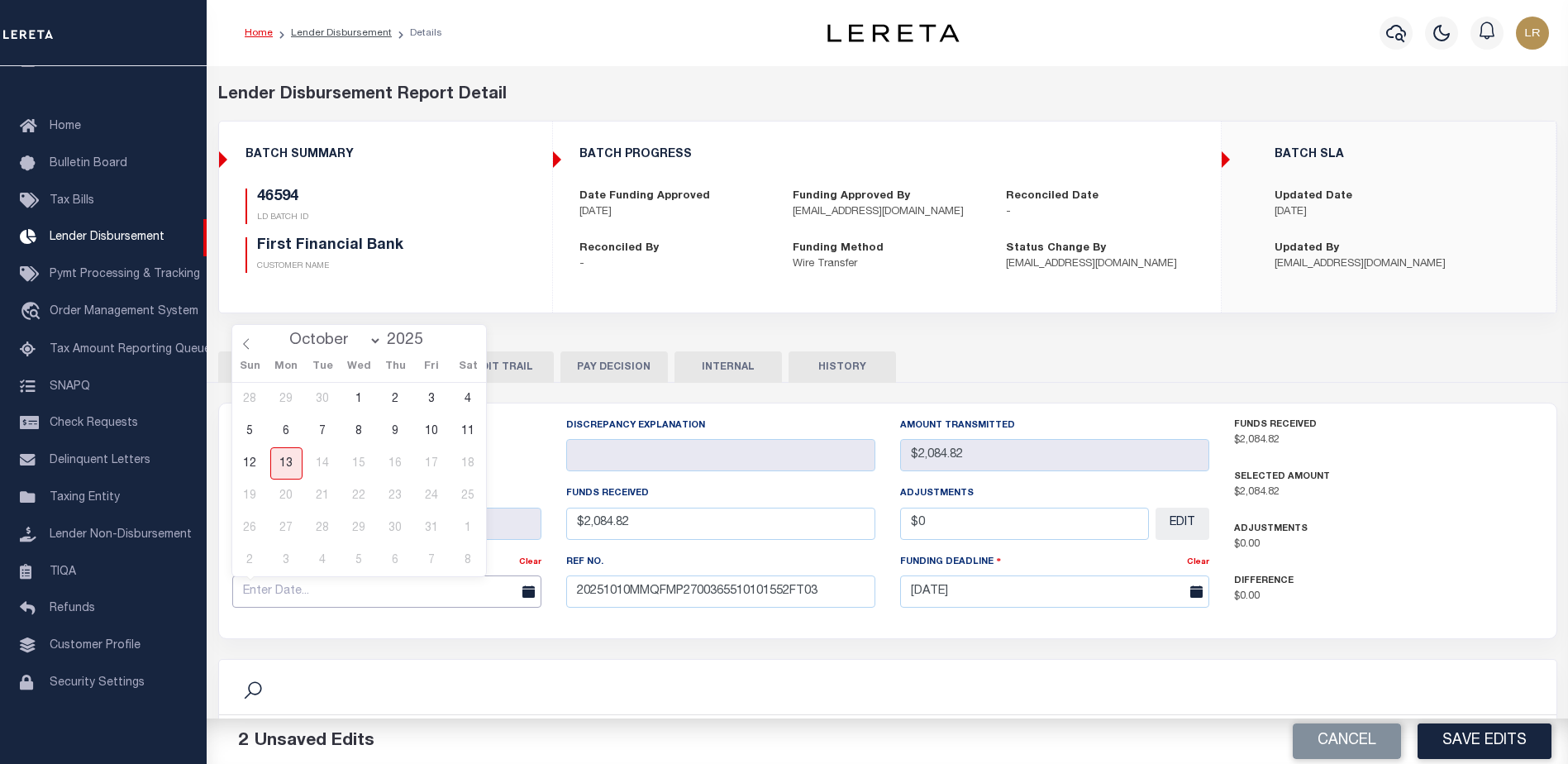
click at [353, 601] on input "text" at bounding box center [386, 591] width 309 height 33
click at [427, 438] on span "10" at bounding box center [431, 431] width 33 height 33
type input "[DATE]"
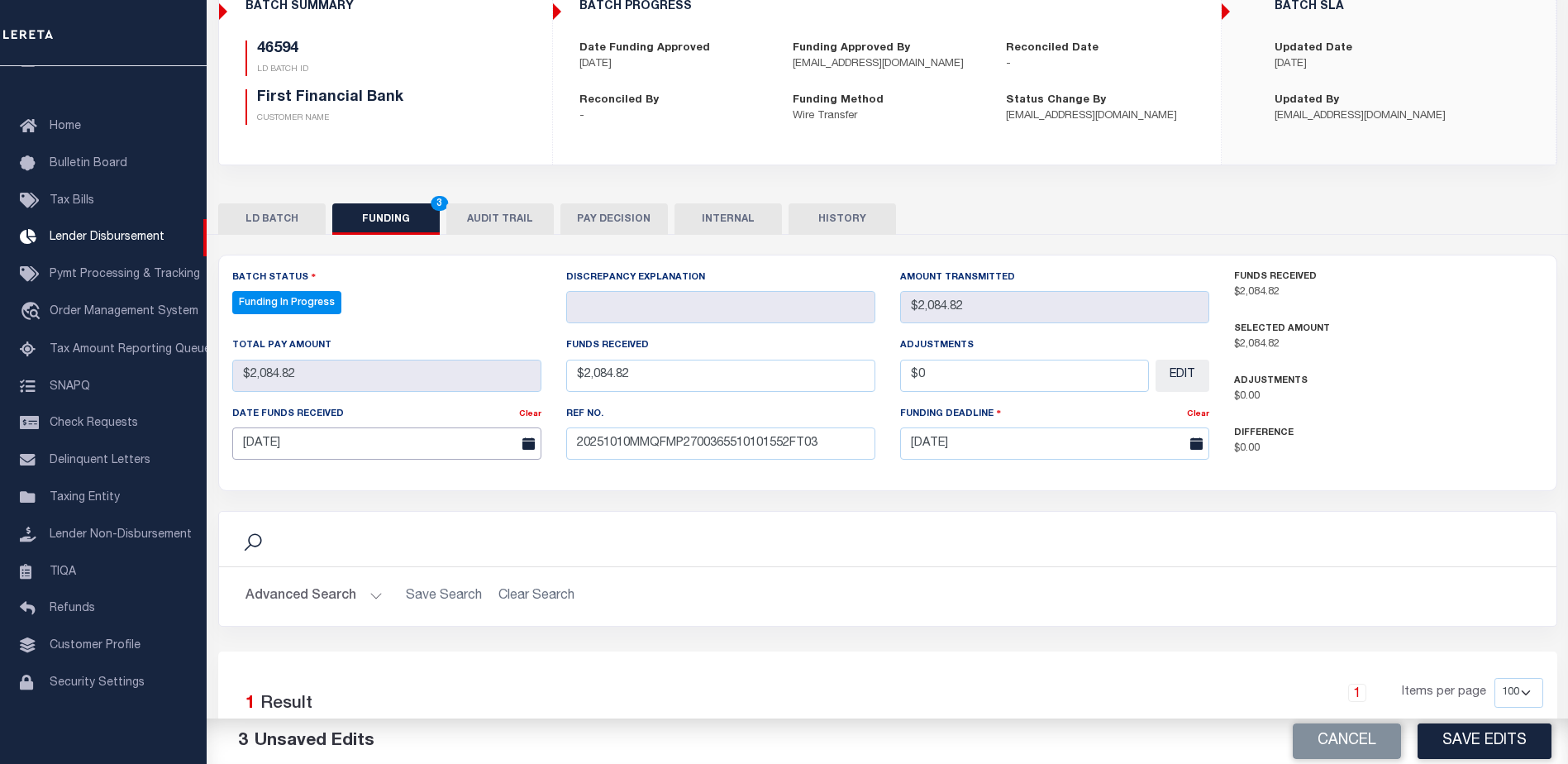
scroll to position [248, 0]
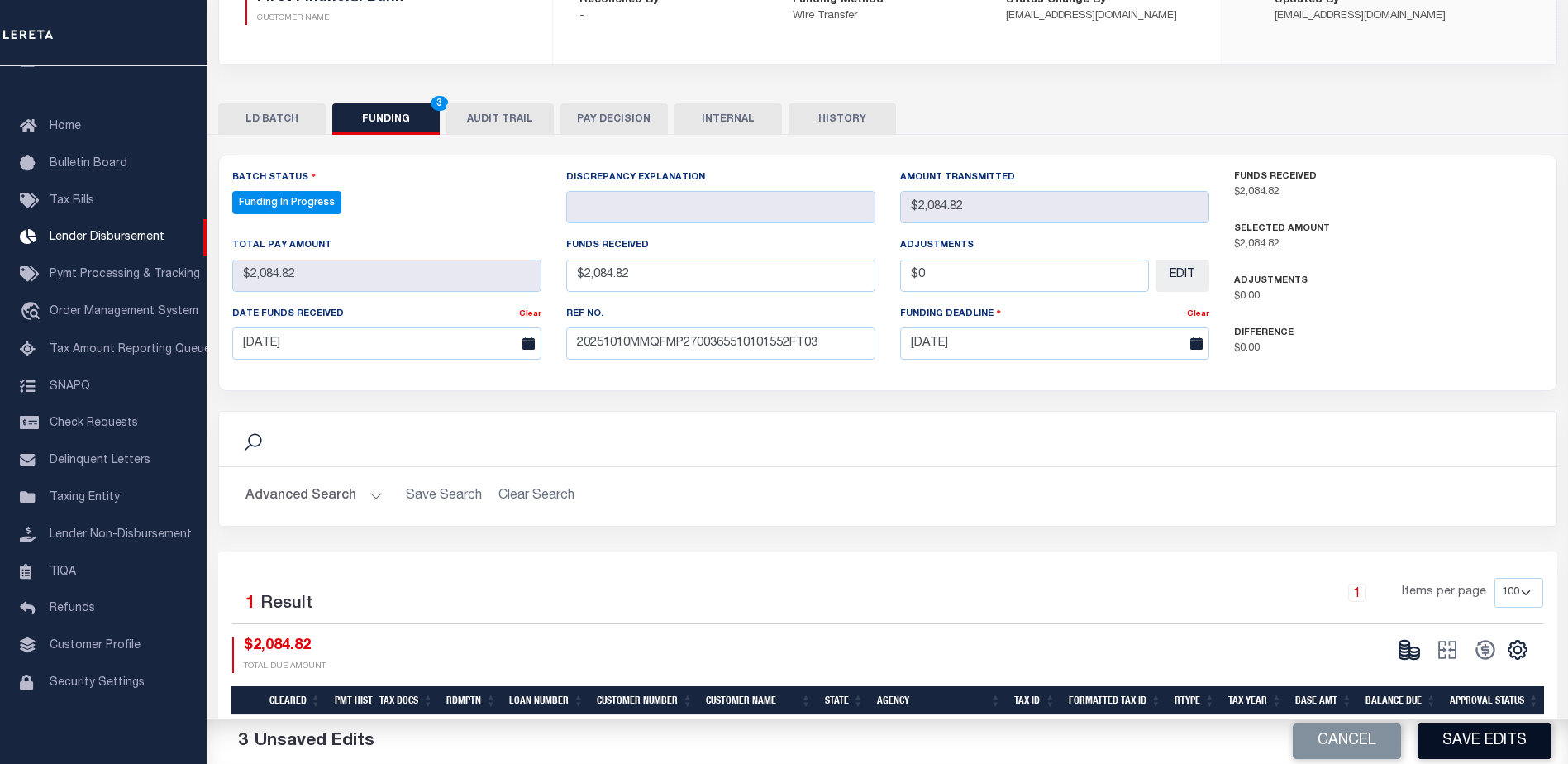
click at [1489, 738] on button "Save Edits" at bounding box center [1485, 741] width 134 height 35
type input "$2,084.82"
type input "$0"
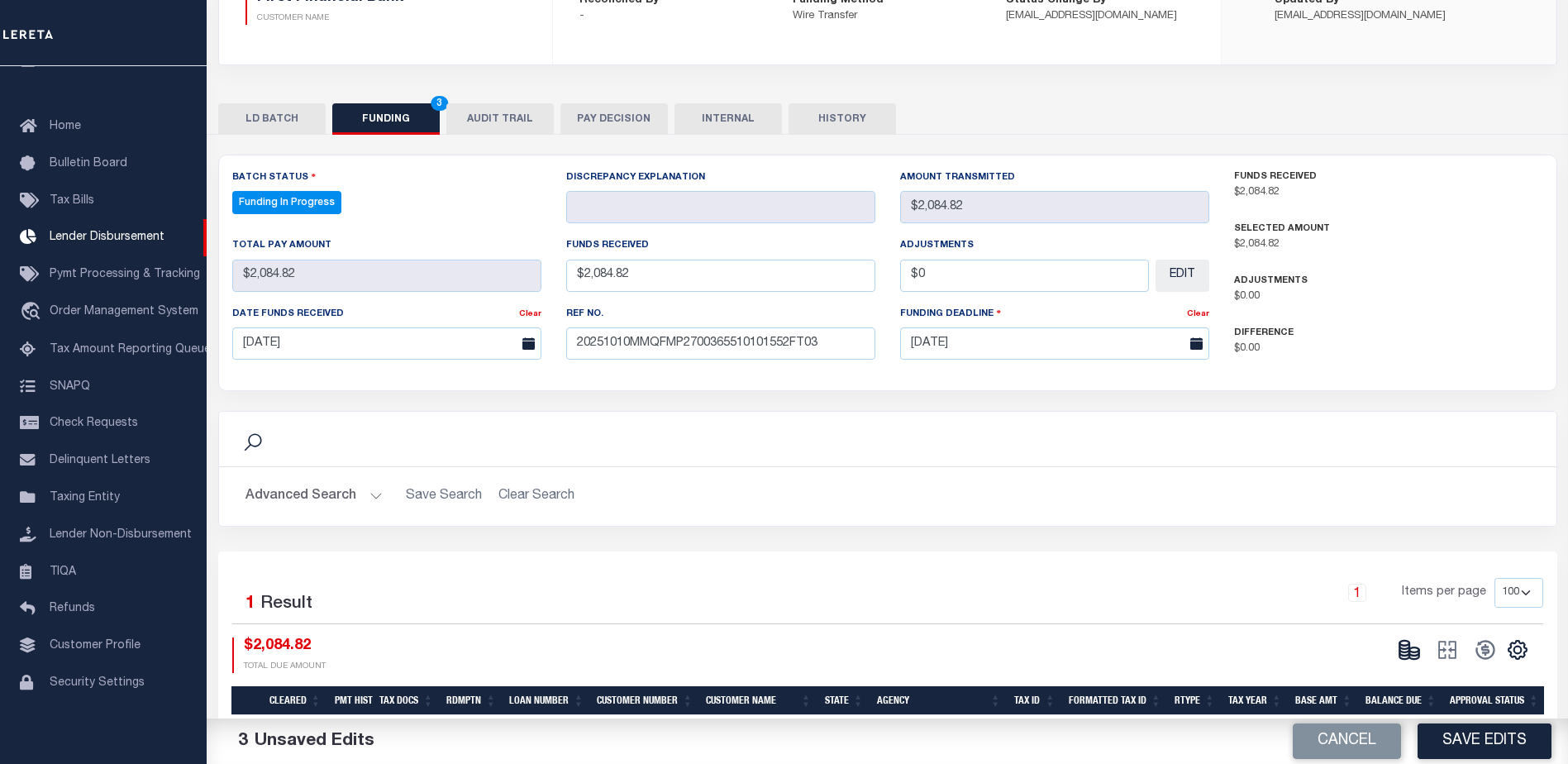
select select "100"
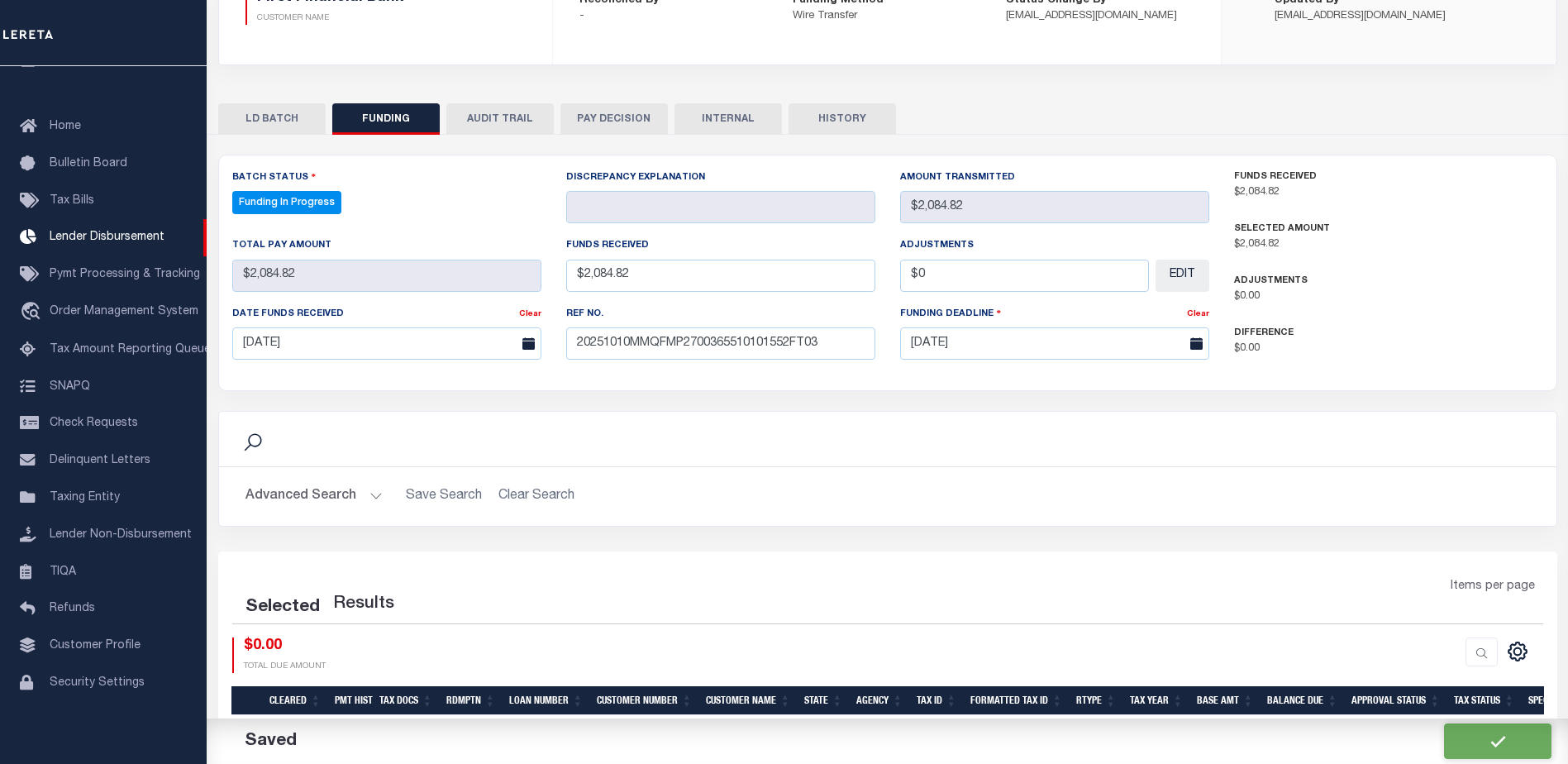
select select "100"
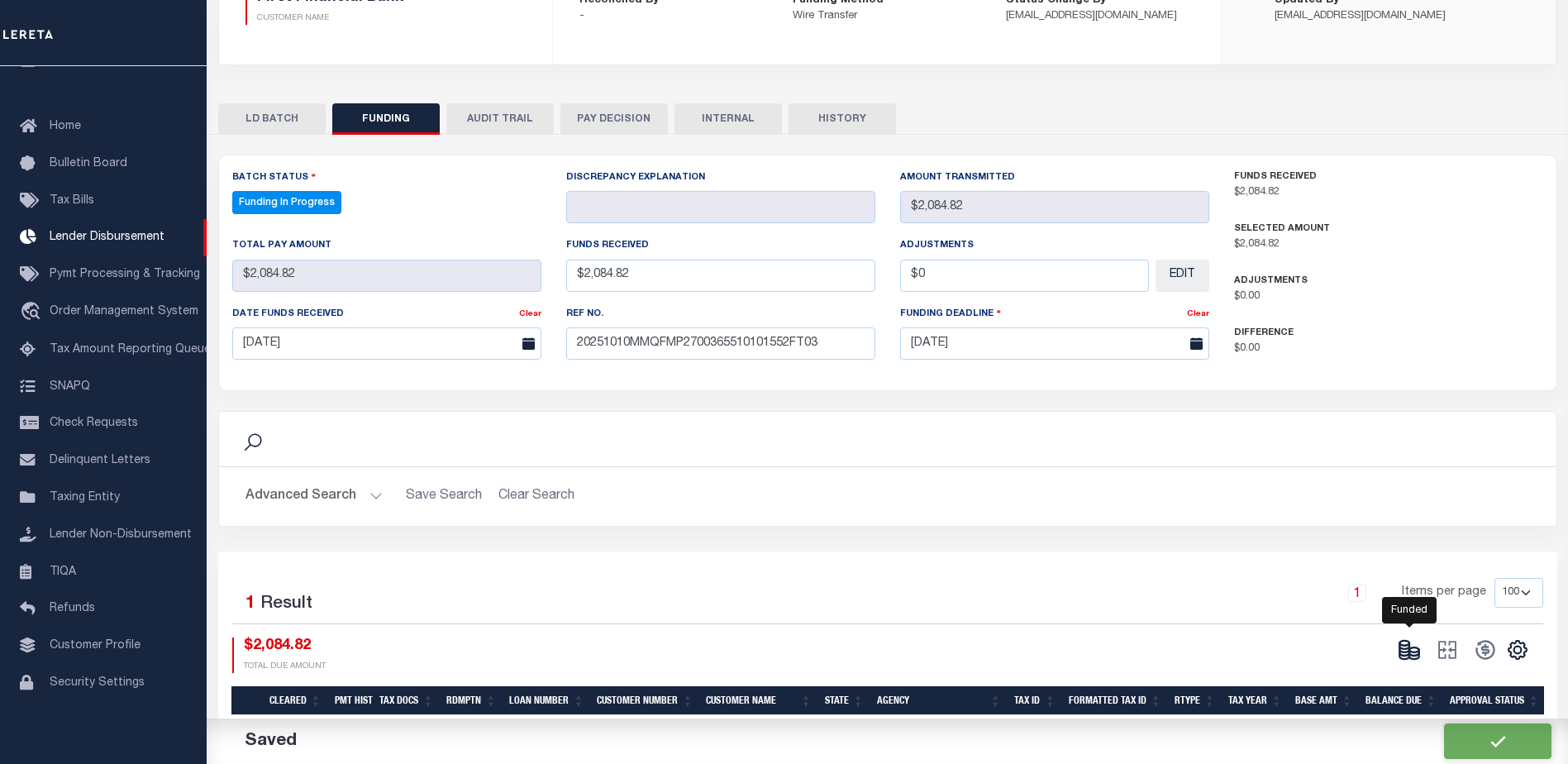
click at [1410, 652] on ellipse at bounding box center [1414, 650] width 10 height 5
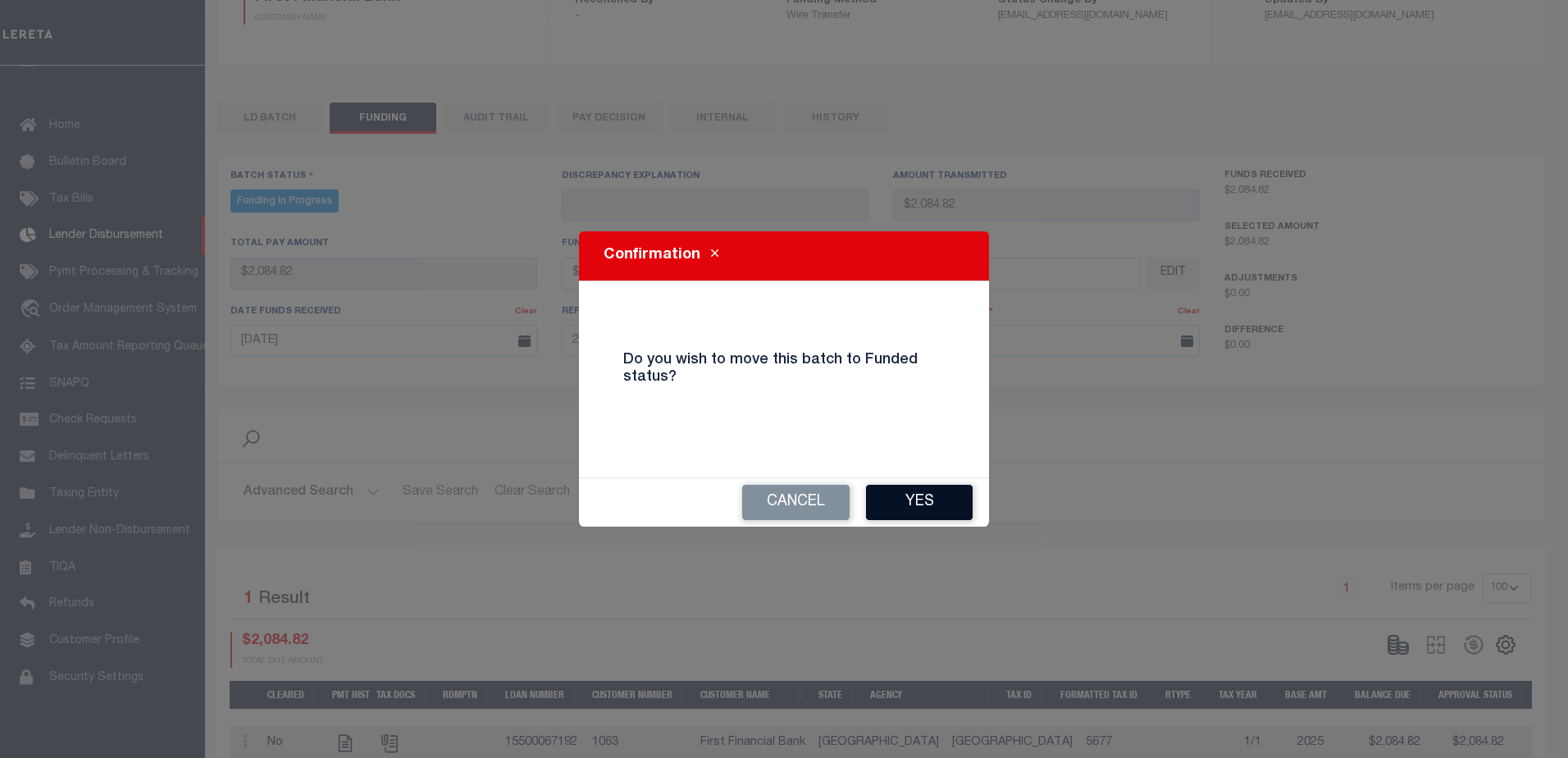
click at [950, 509] on button "Yes" at bounding box center [919, 502] width 107 height 35
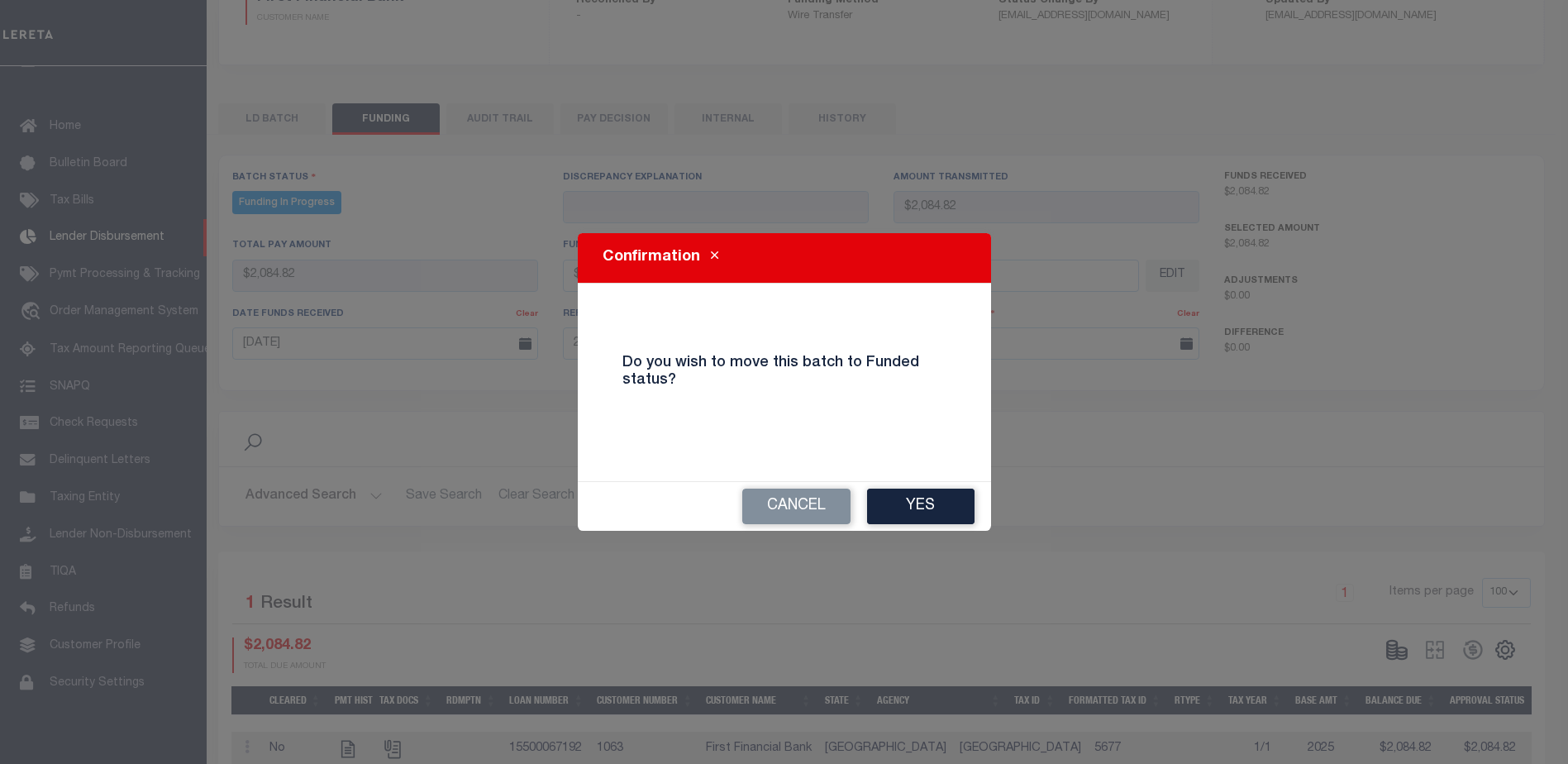
type input "$2,084.82"
type input "$0"
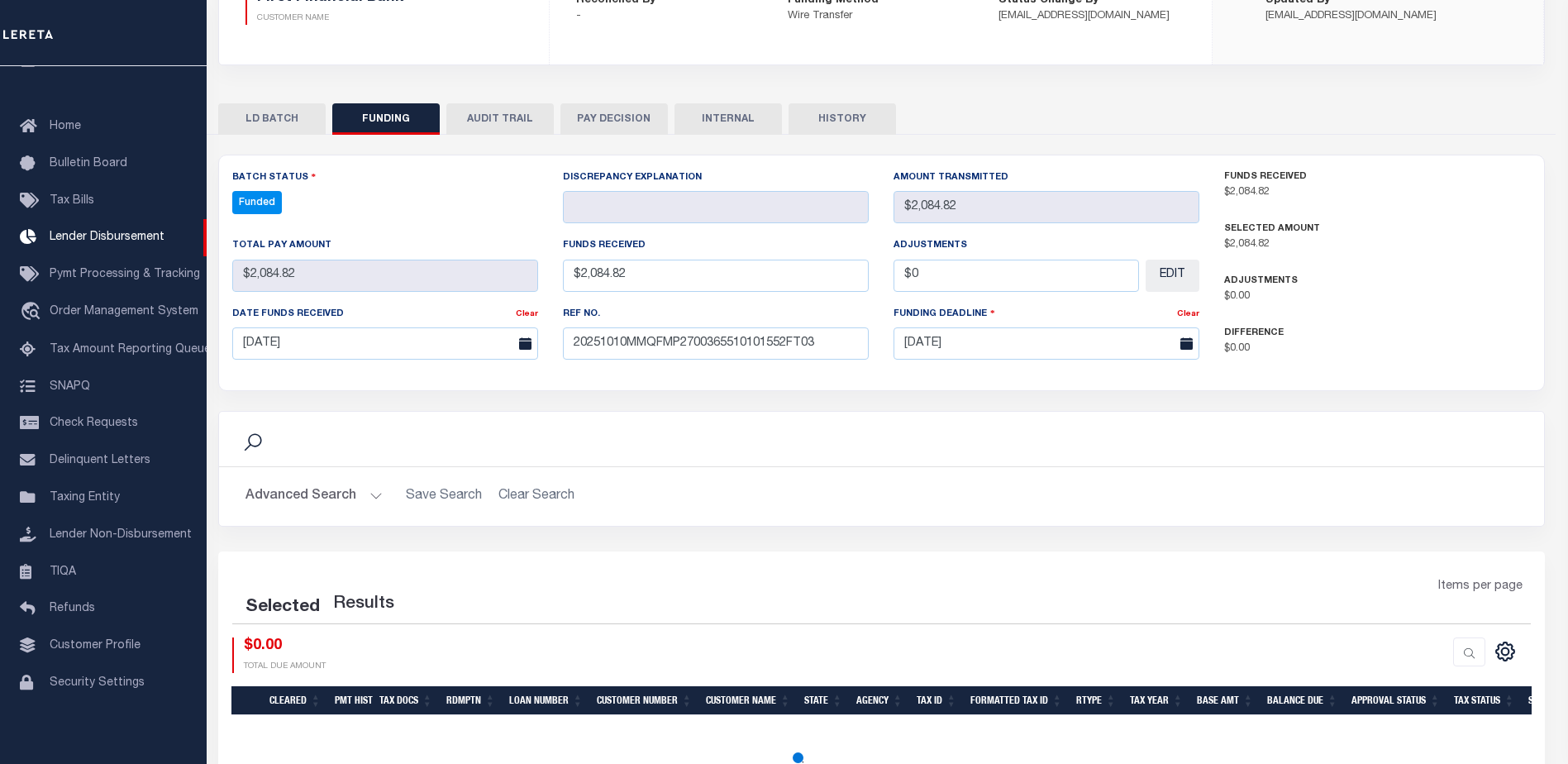
select select "100"
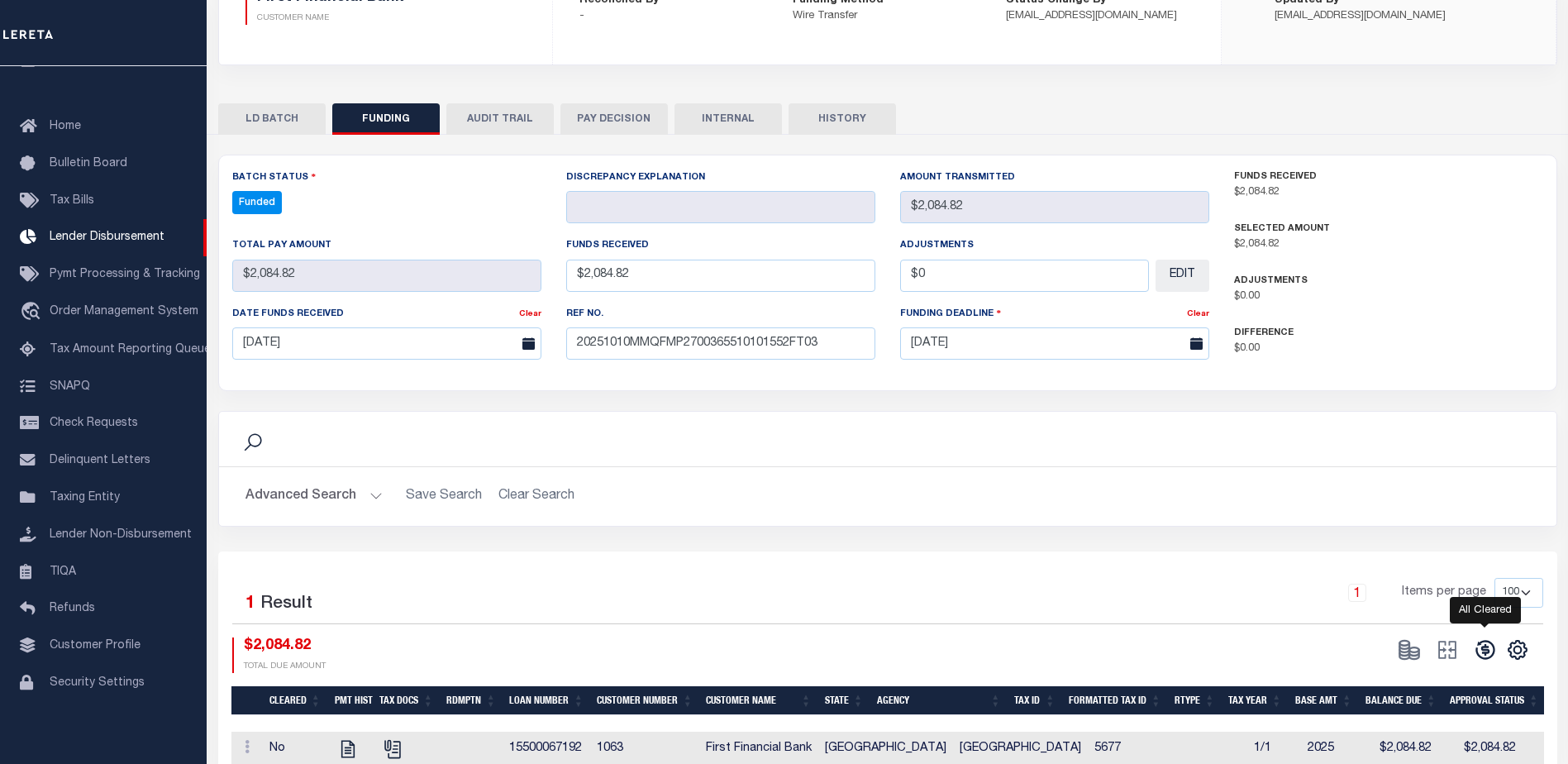
click at [1483, 660] on icon at bounding box center [1485, 650] width 19 height 19
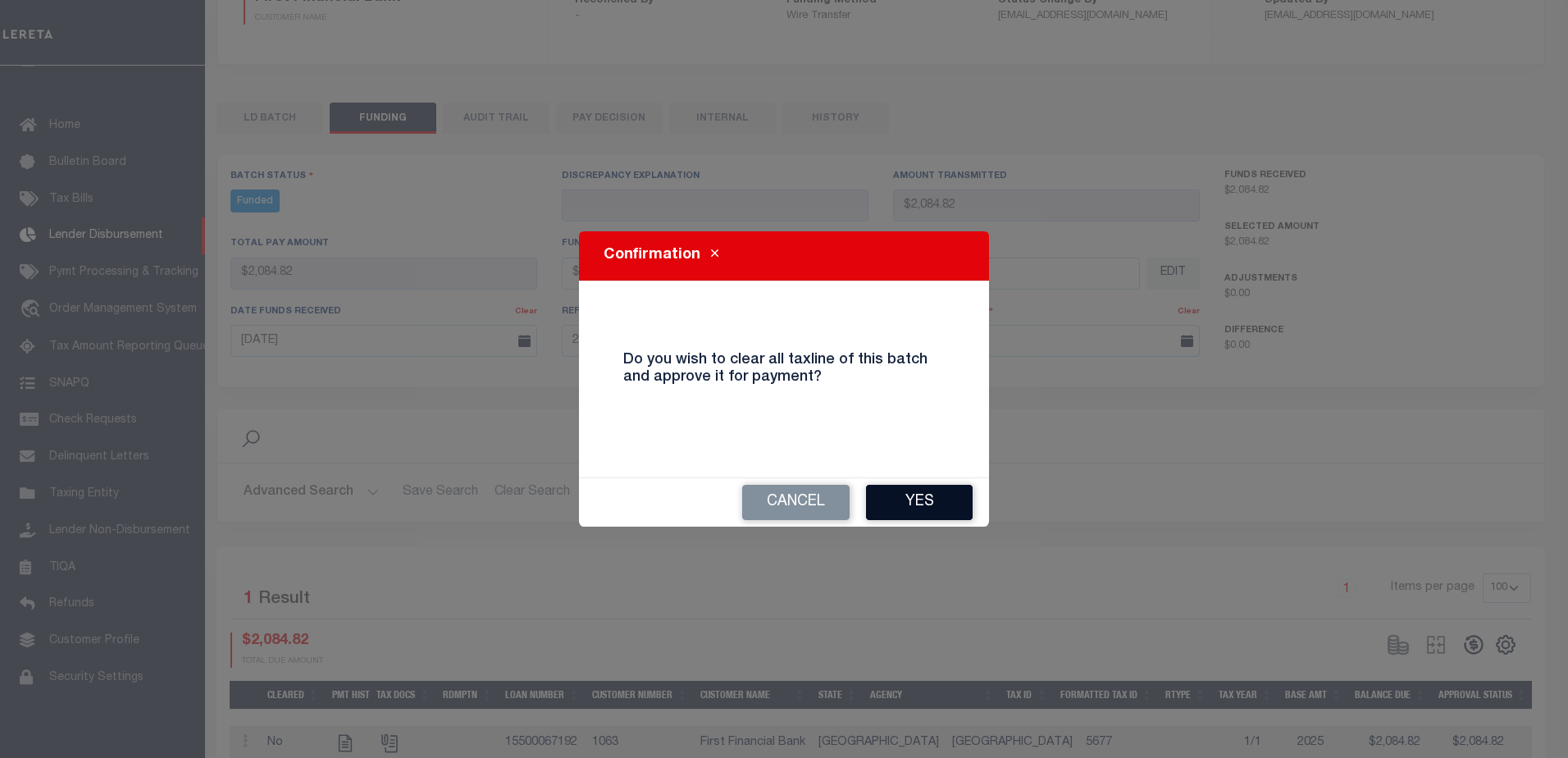
click at [950, 501] on button "Yes" at bounding box center [919, 502] width 107 height 35
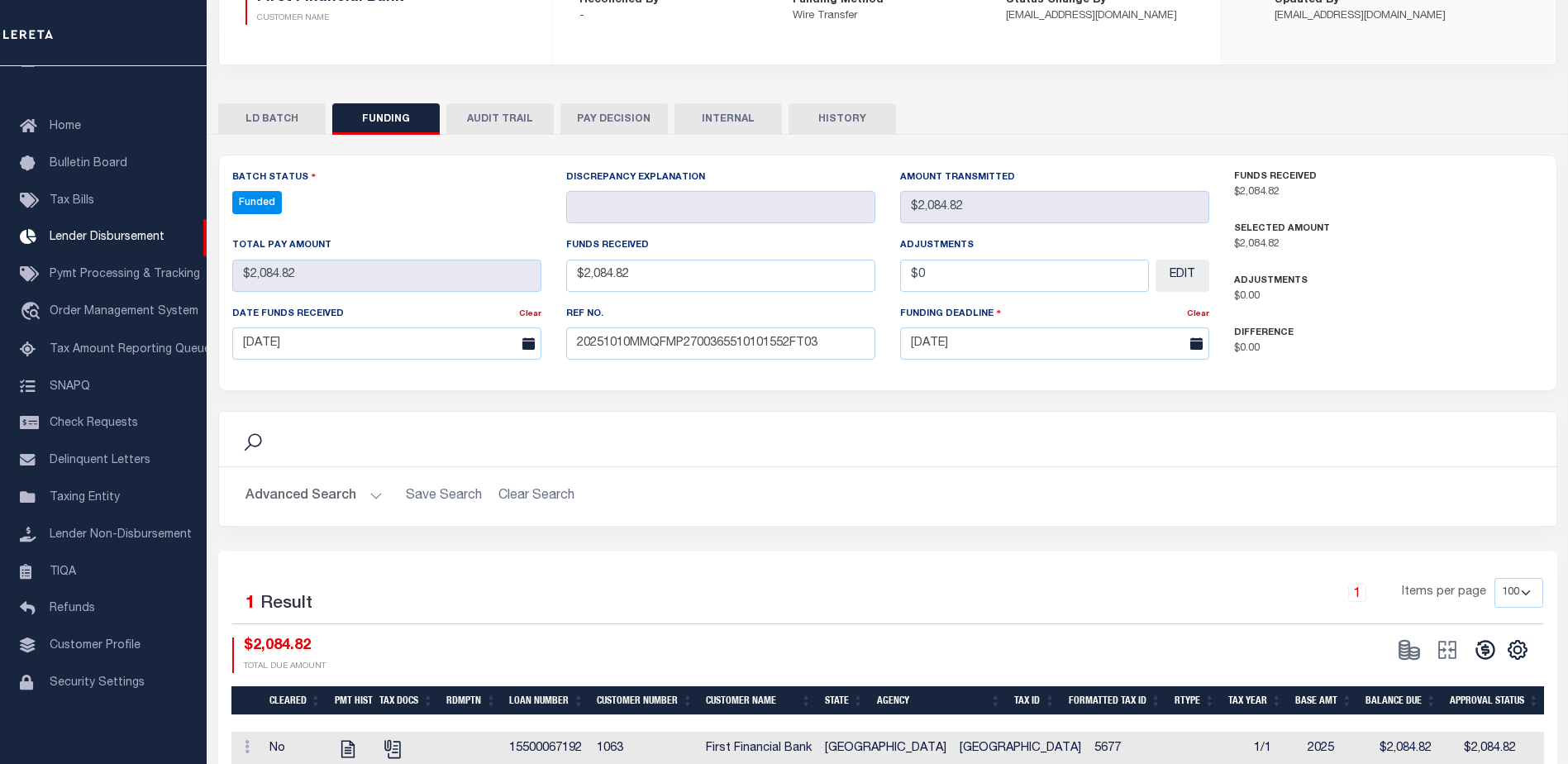
type input "$2,084.82"
type input "$0"
select select "100"
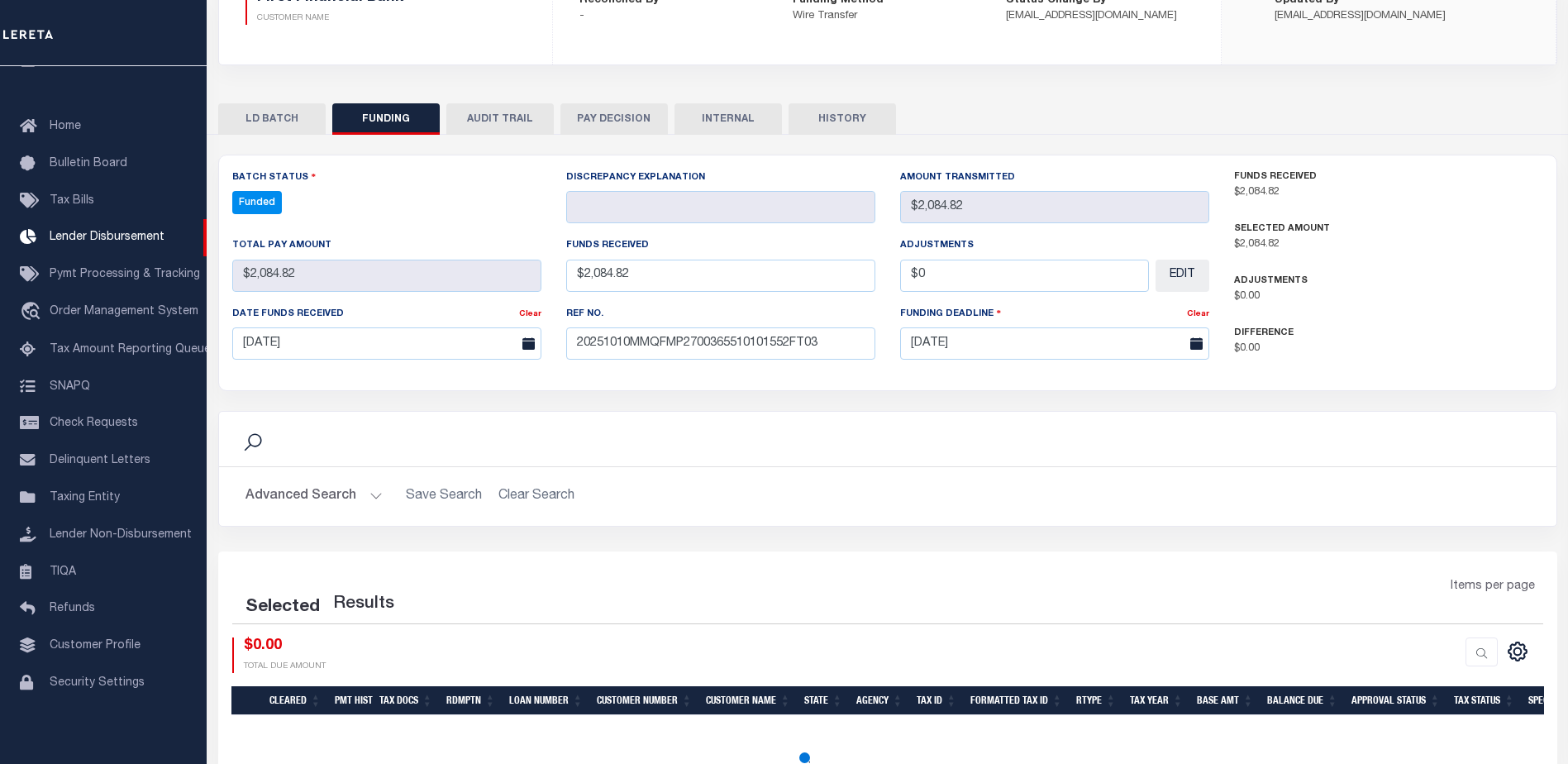
select select "100"
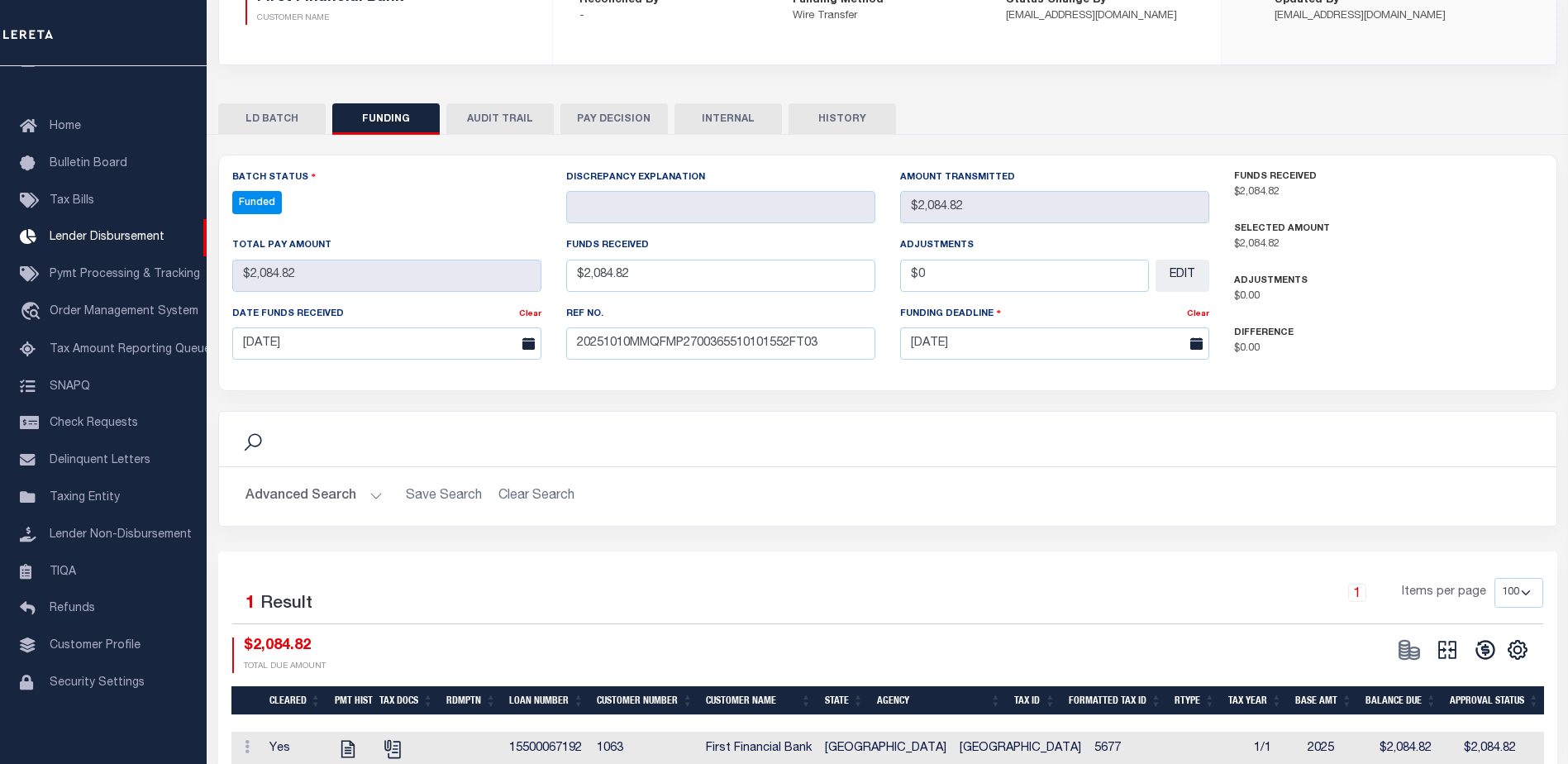
click at [1437, 648] on icon at bounding box center [1447, 649] width 23 height 23
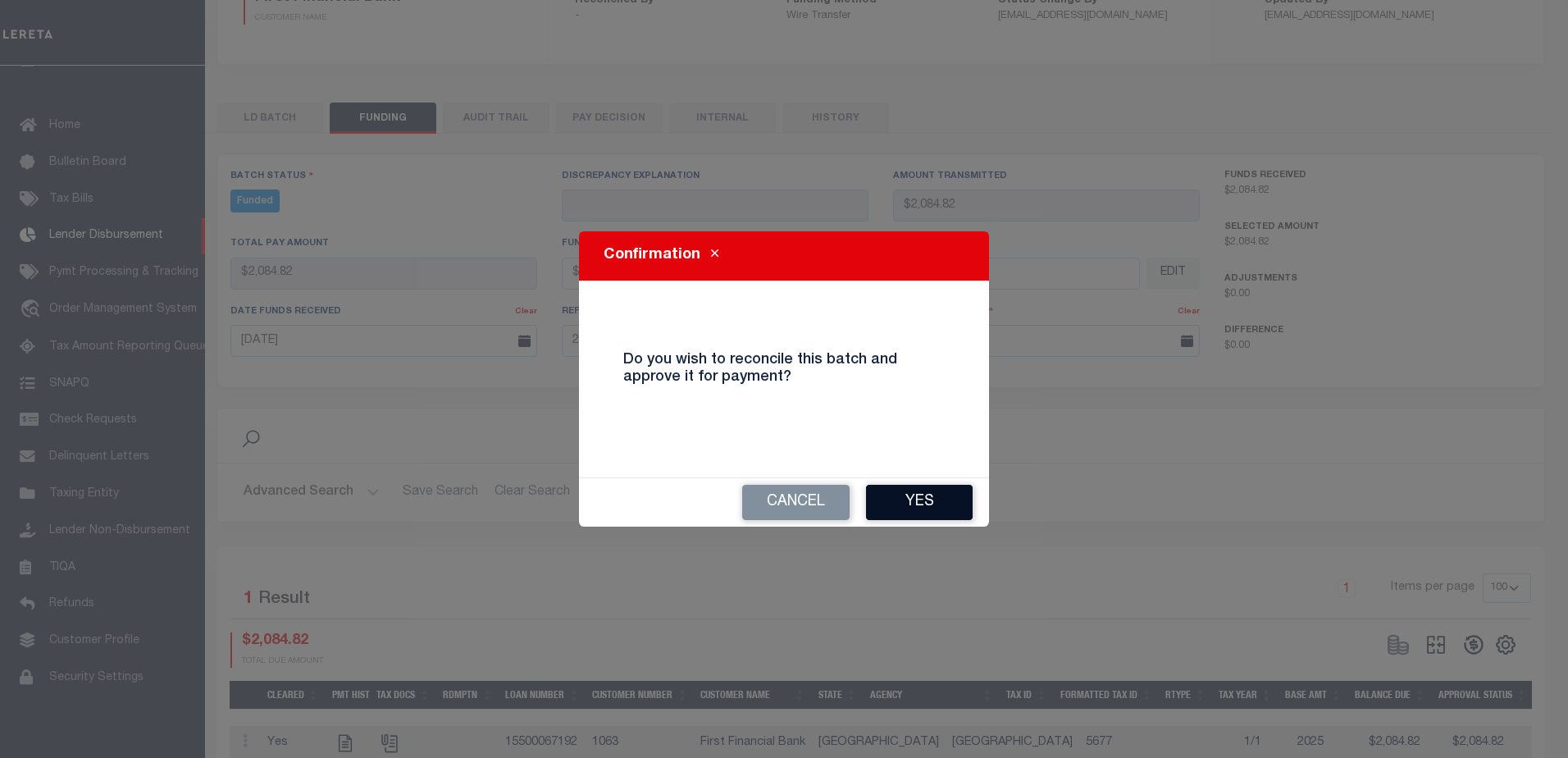
click at [925, 502] on button "Yes" at bounding box center [919, 502] width 107 height 35
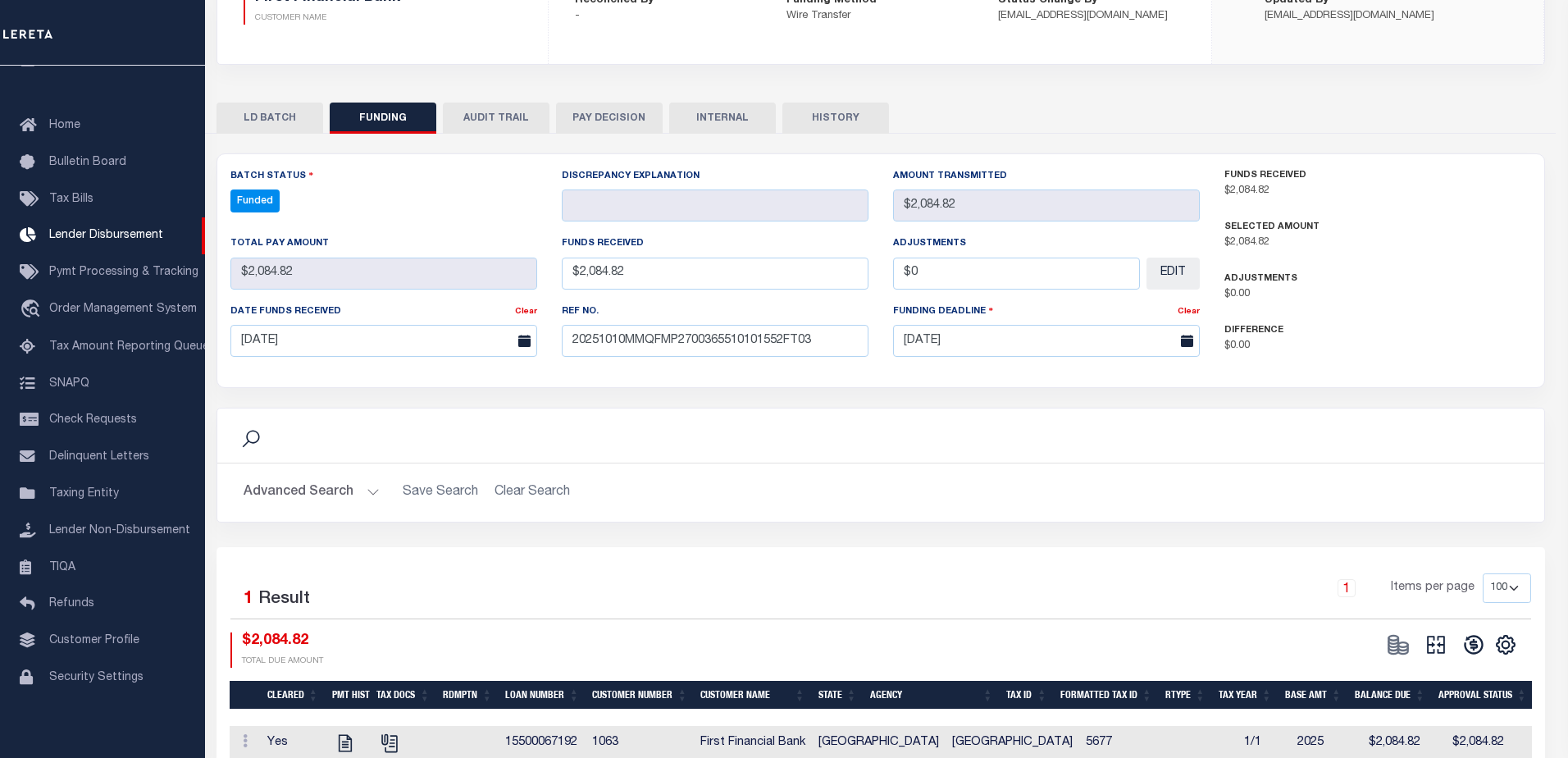
type input "$2,084.82"
type input "$0"
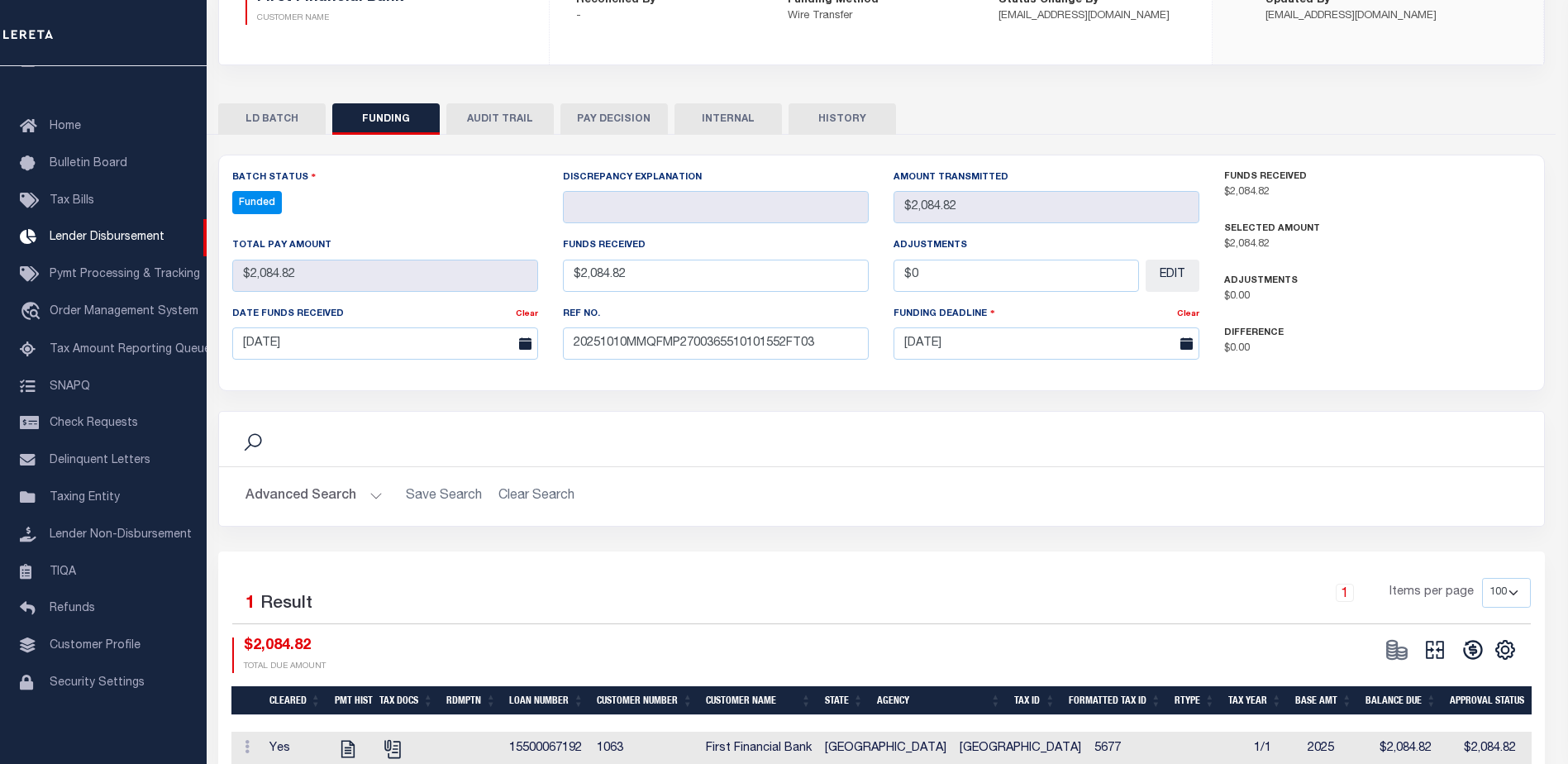
select select "100"
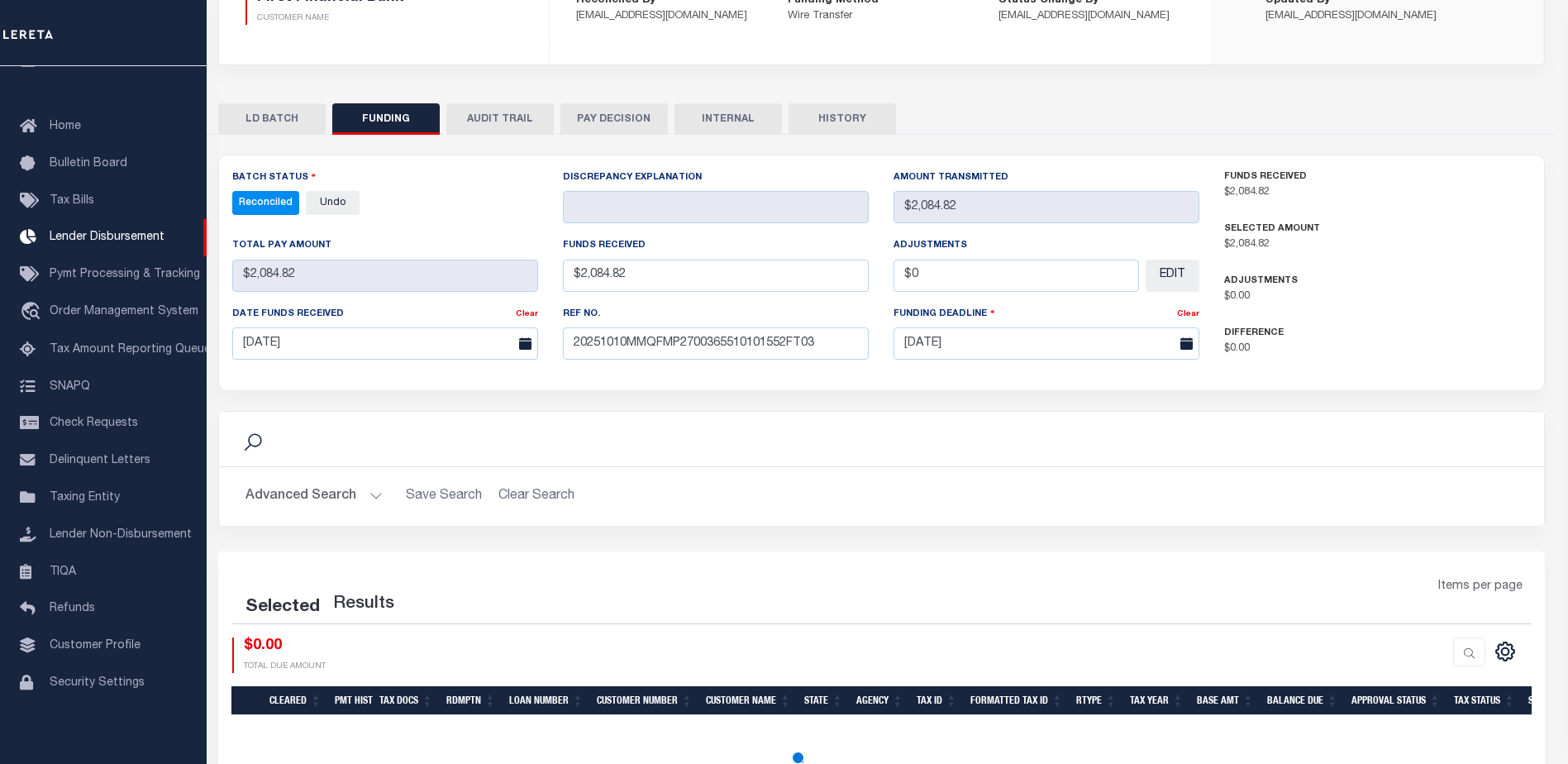
select select "100"
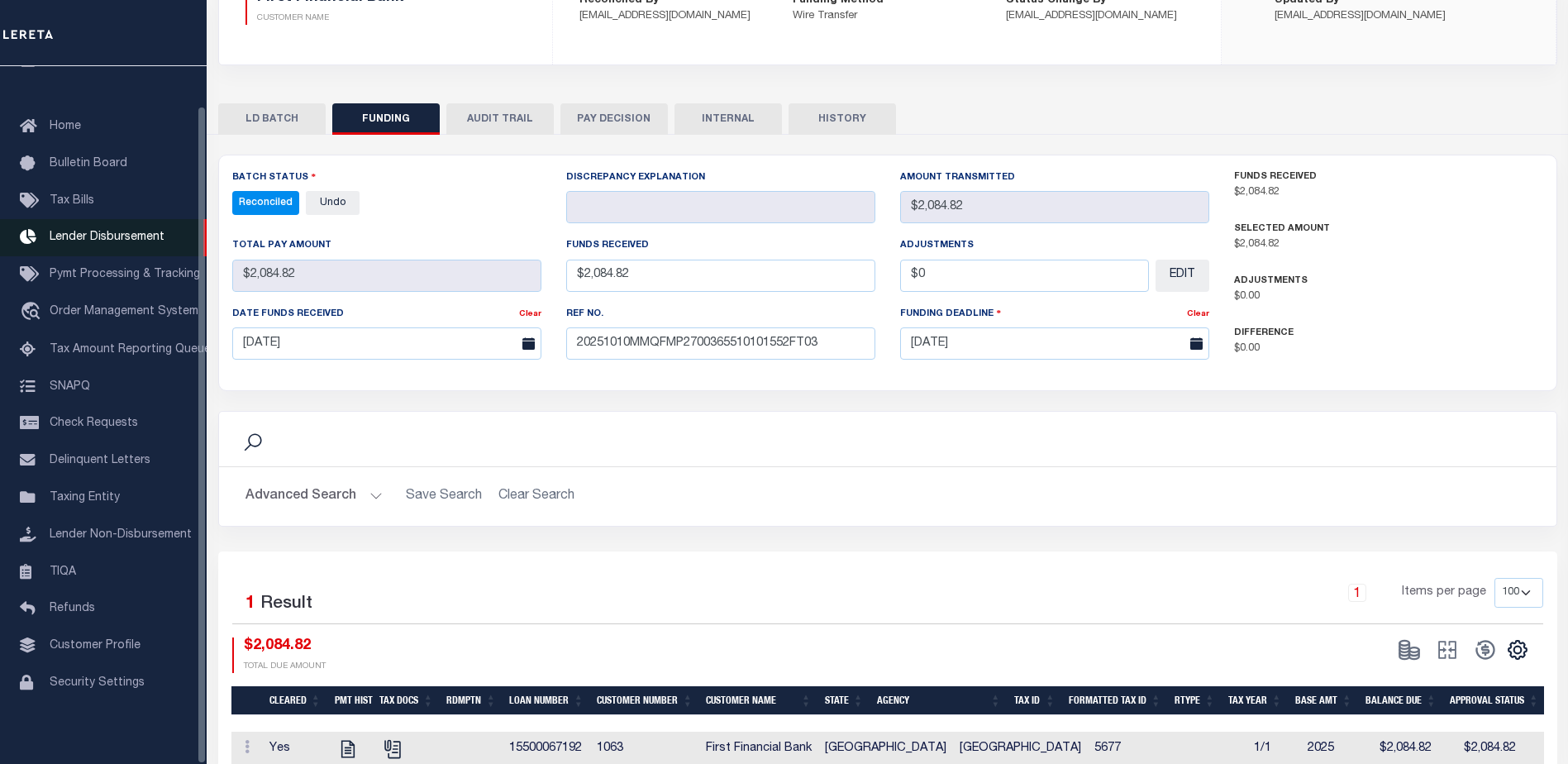
click at [140, 238] on link "Lender Disbursement" at bounding box center [103, 237] width 206 height 37
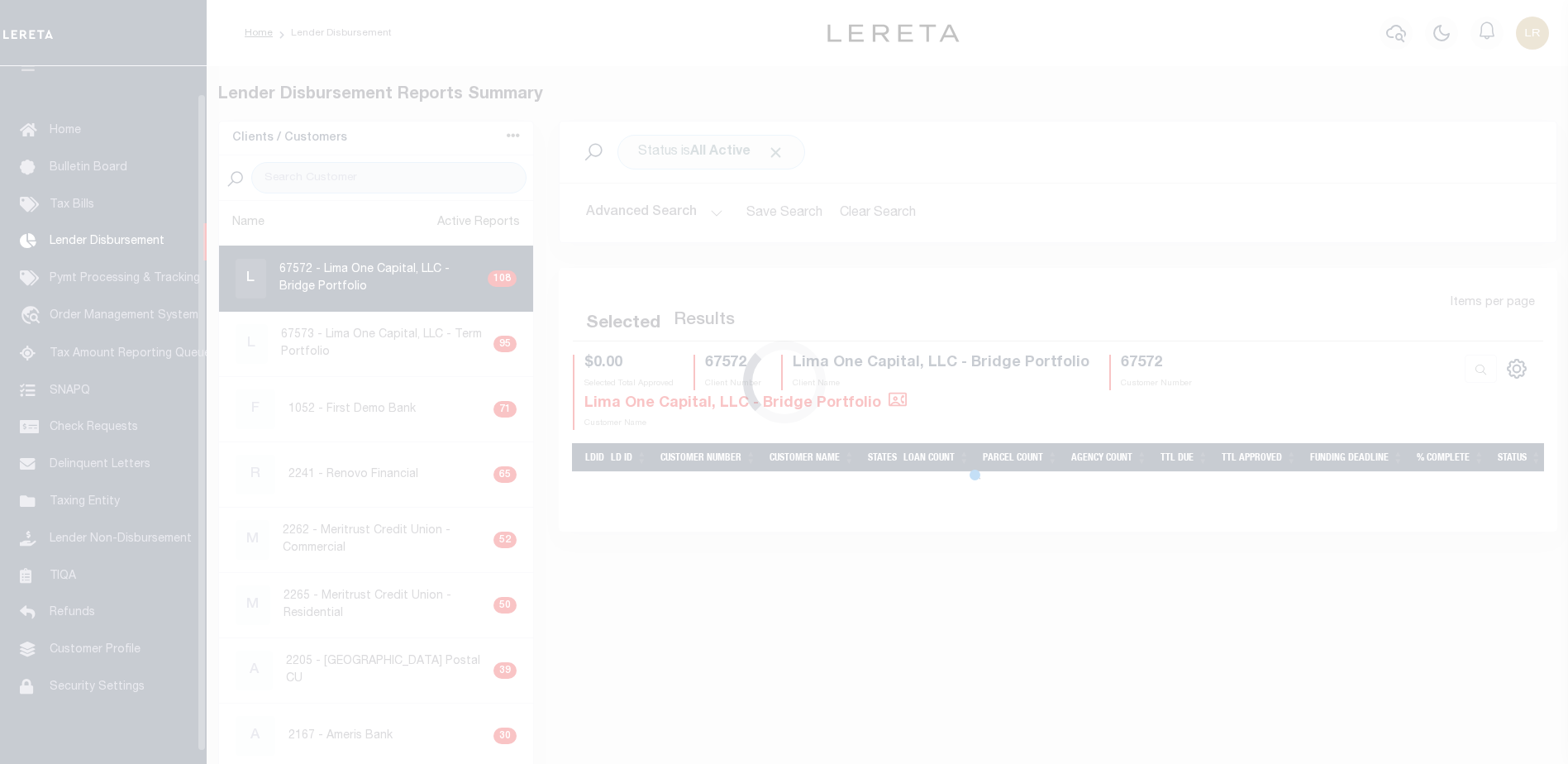
scroll to position [29, 0]
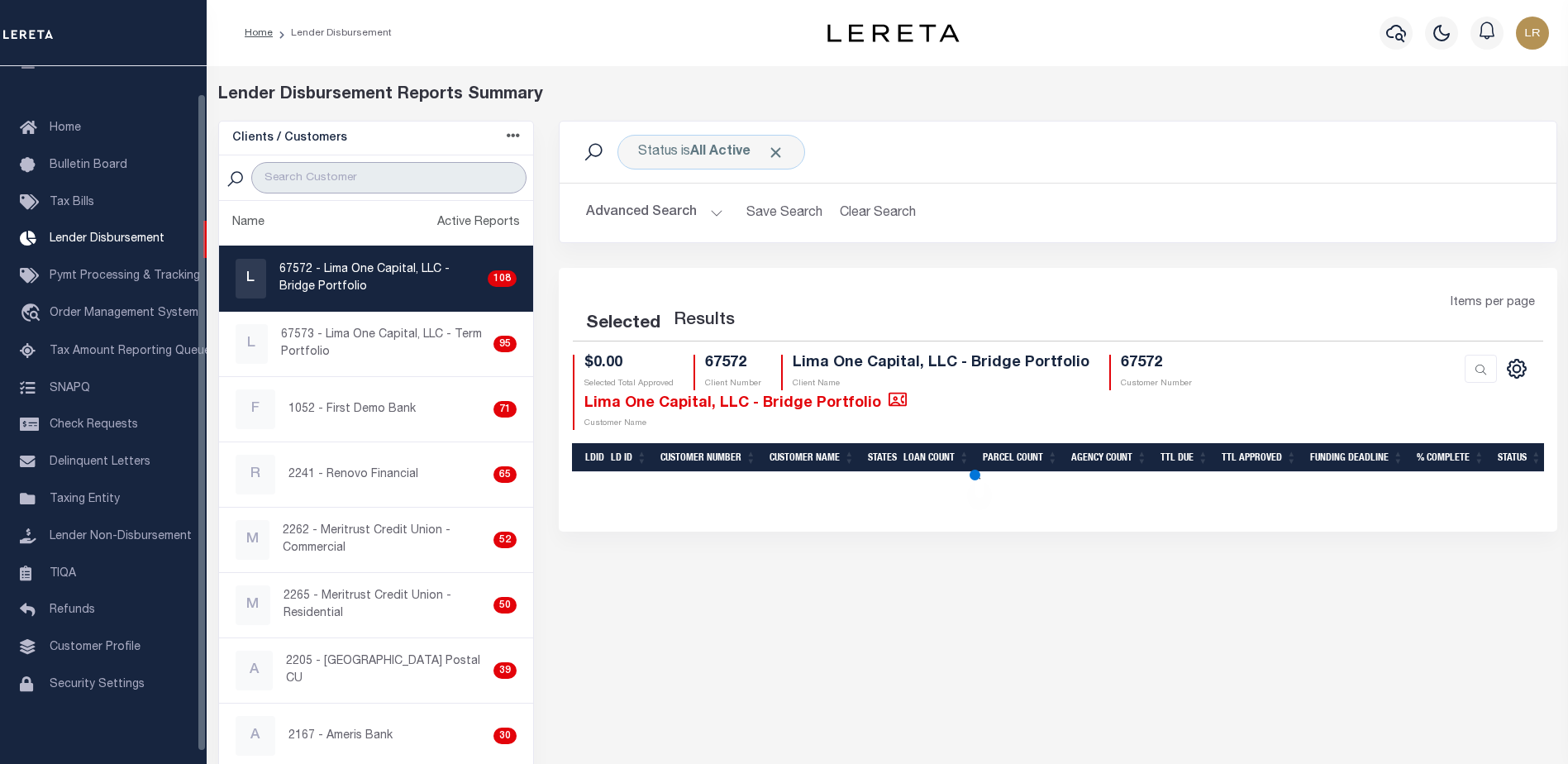
click at [363, 184] on input "search" at bounding box center [389, 178] width 275 height 32
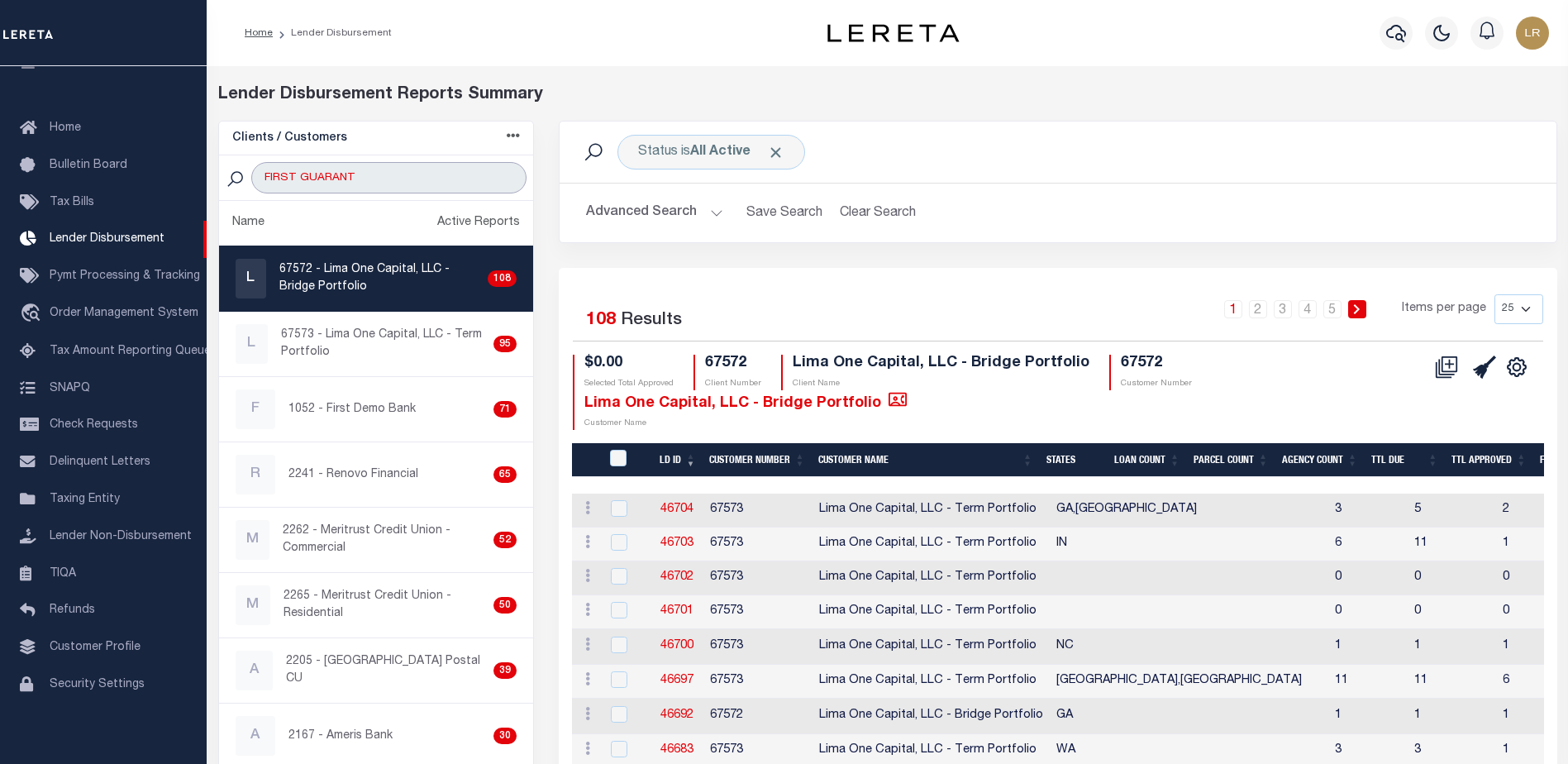
type input "FIRST GUARANTY"
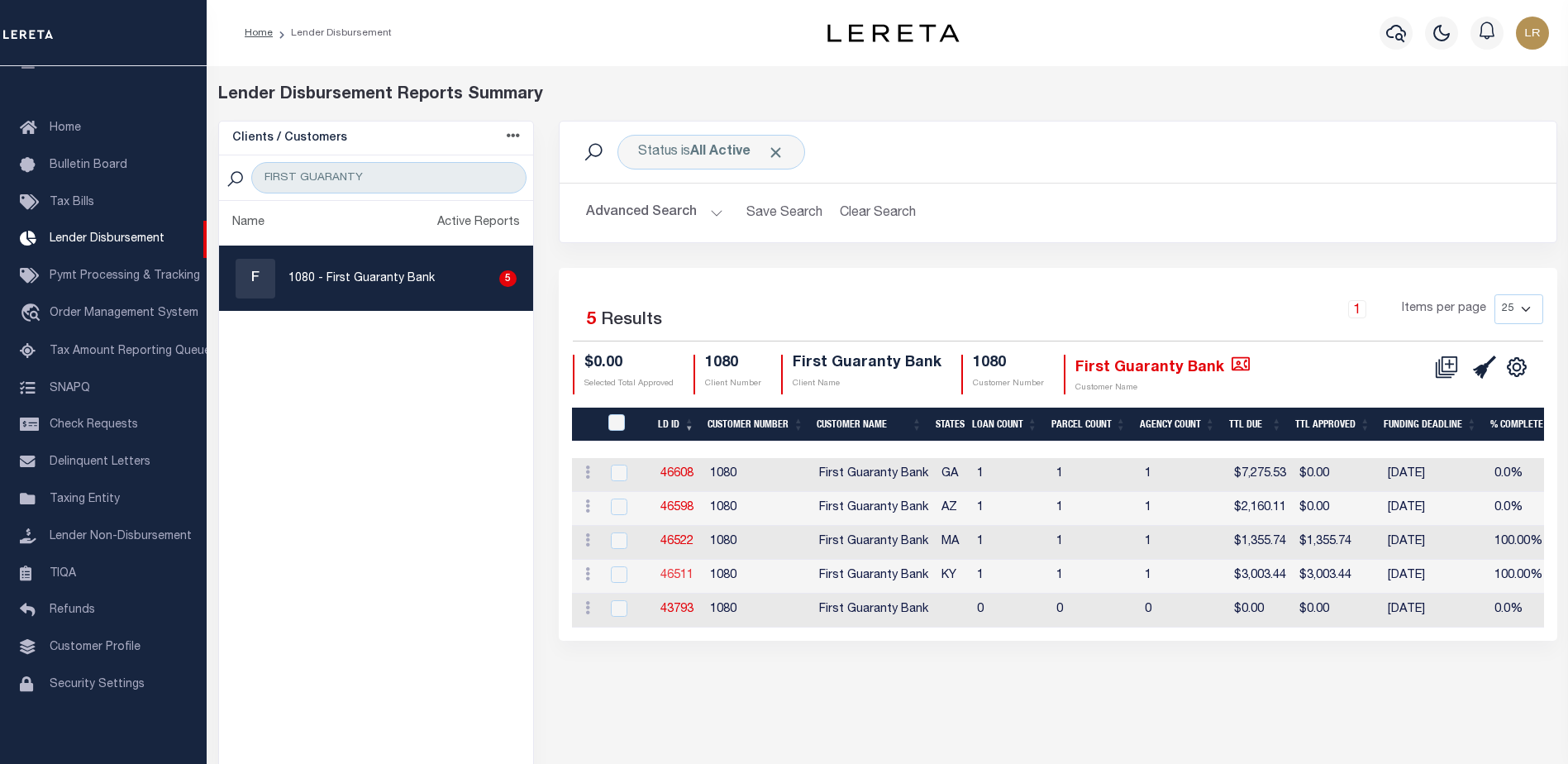
click at [679, 569] on link "46511" at bounding box center [677, 574] width 33 height 11
checkbox input "true"
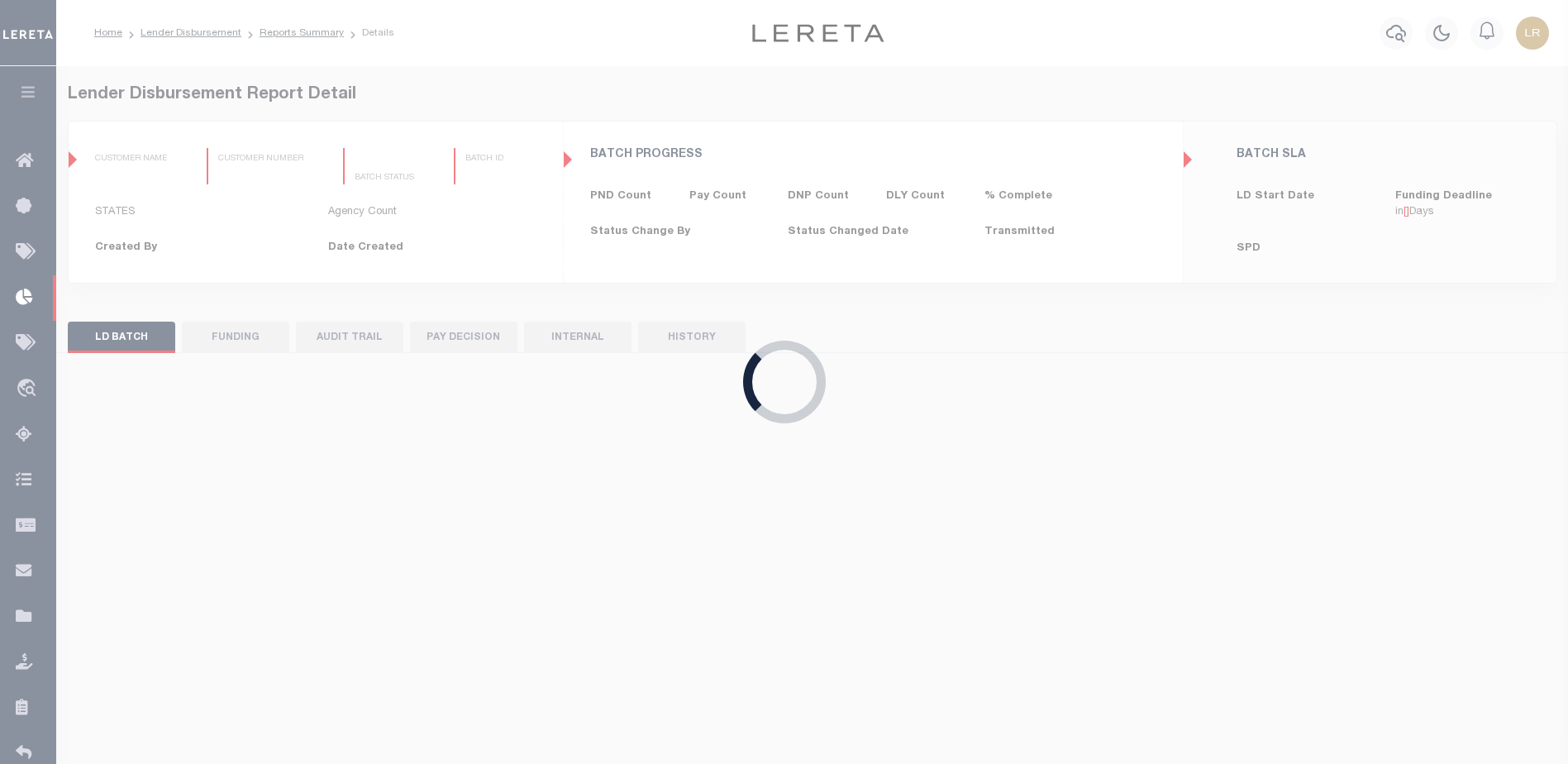
type input "$0.00"
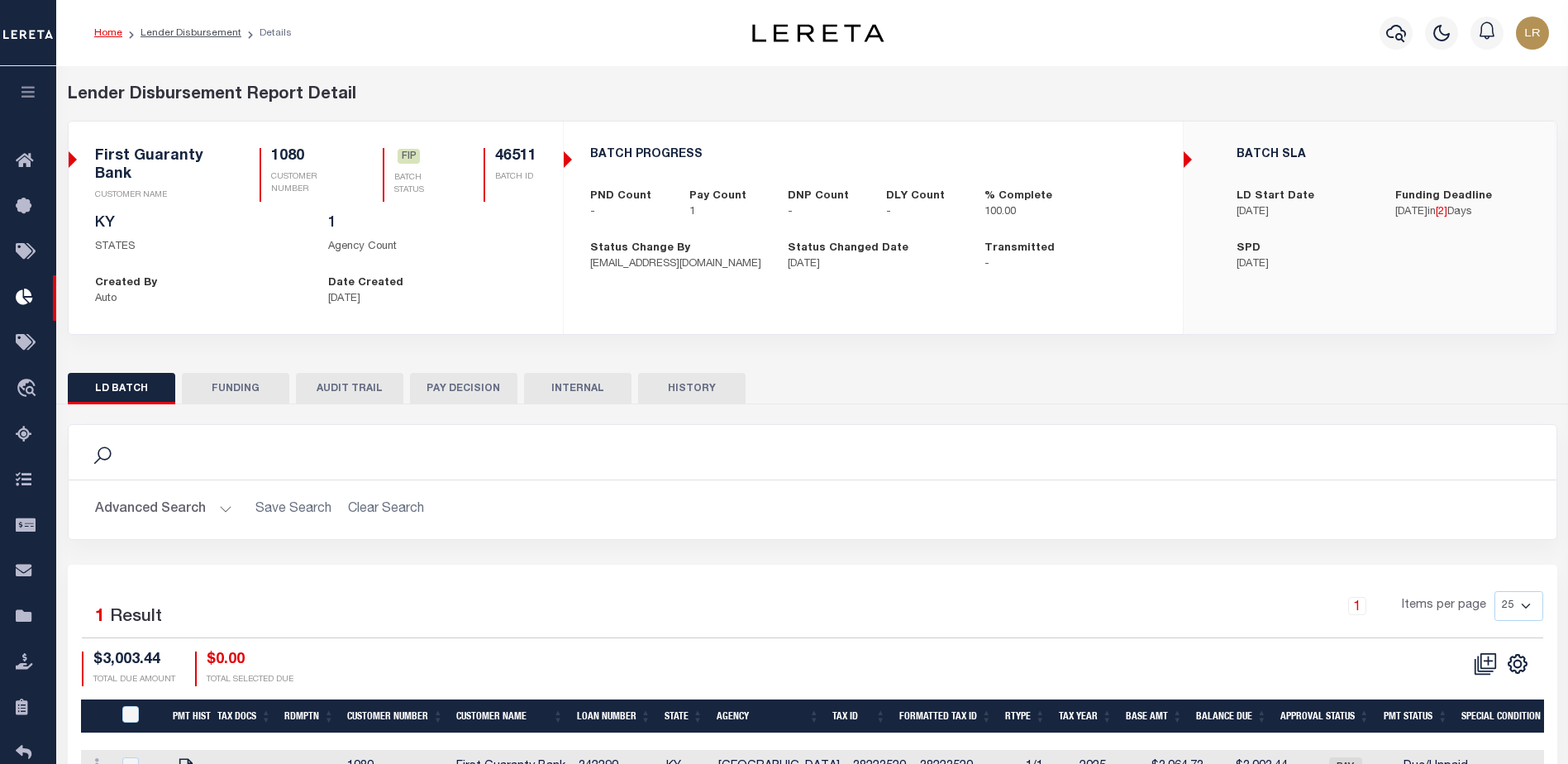
click at [235, 392] on button "FUNDING" at bounding box center [236, 388] width 108 height 32
type input "$3,003.44"
type input "$0"
type input "[DATE]"
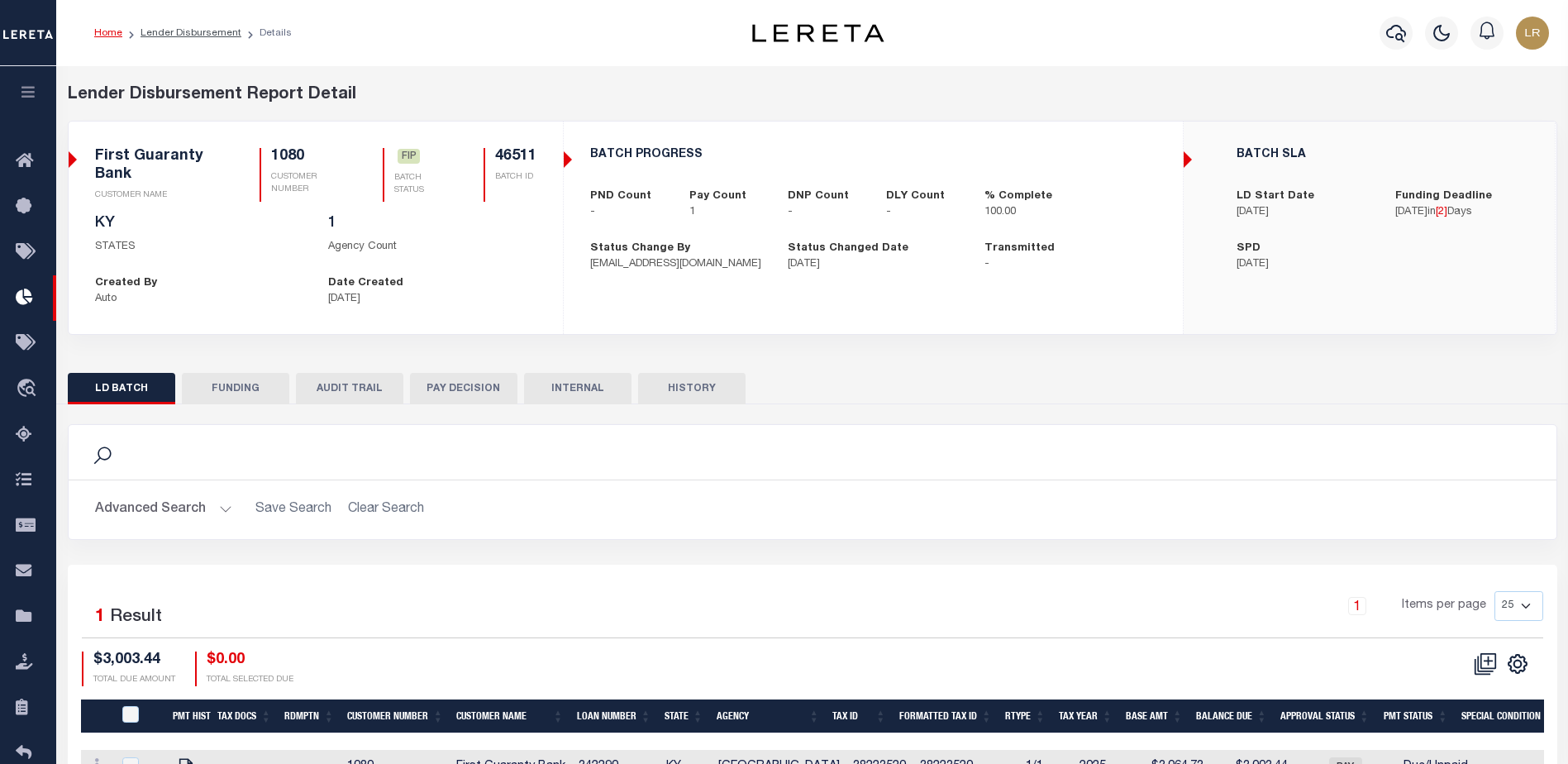
select select "100"
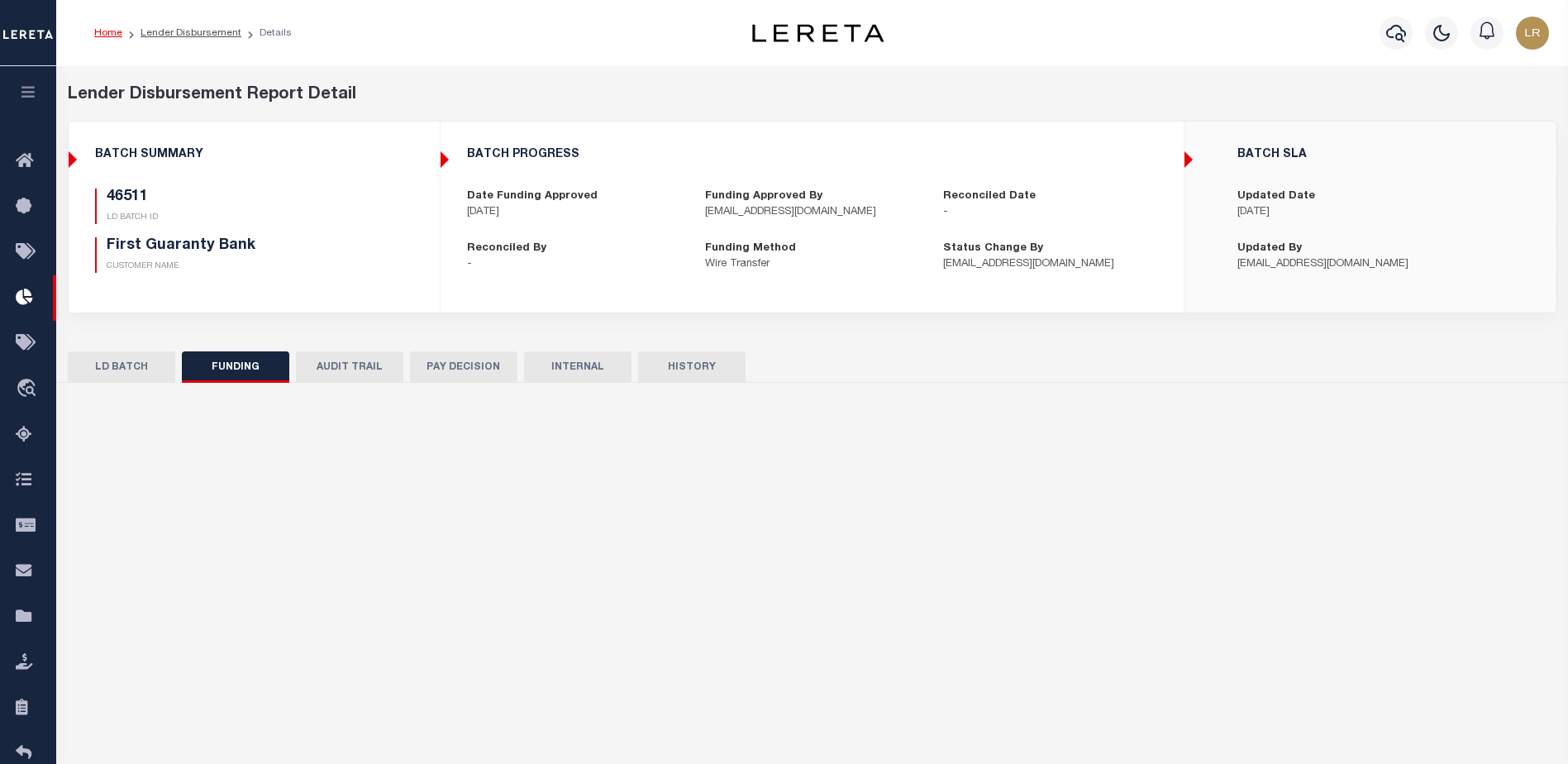
select select "100"
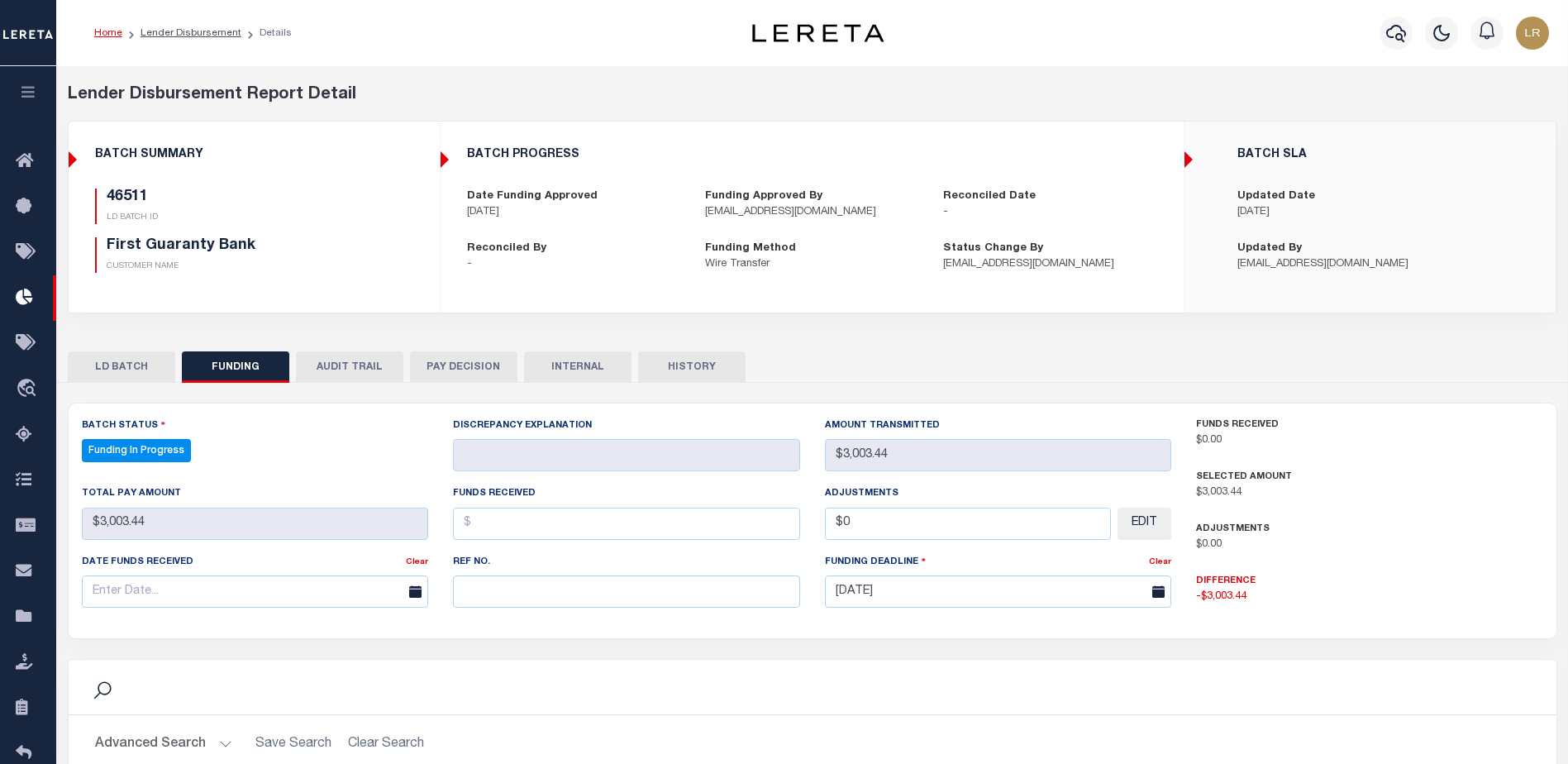
click at [491, 577] on div "Ref No." at bounding box center [626, 580] width 347 height 55
click at [497, 592] on input "text" at bounding box center [626, 591] width 347 height 33
paste input "20251010MMQFMP2700187510100921FT03"
type input "20251010MMQFMP2700187510100921FT03"
click at [488, 530] on input "text" at bounding box center [626, 523] width 347 height 33
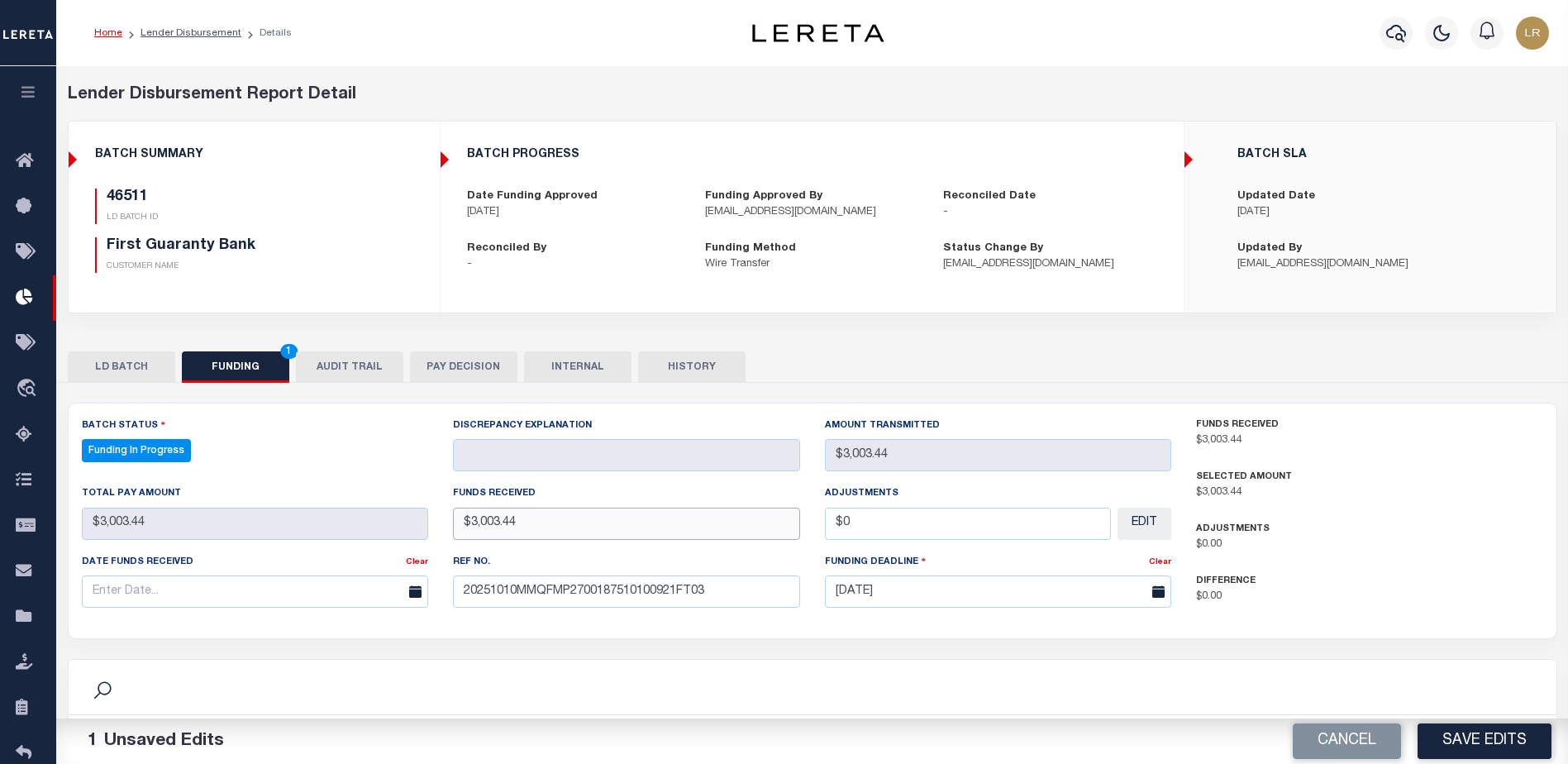
type input "$3,003.44"
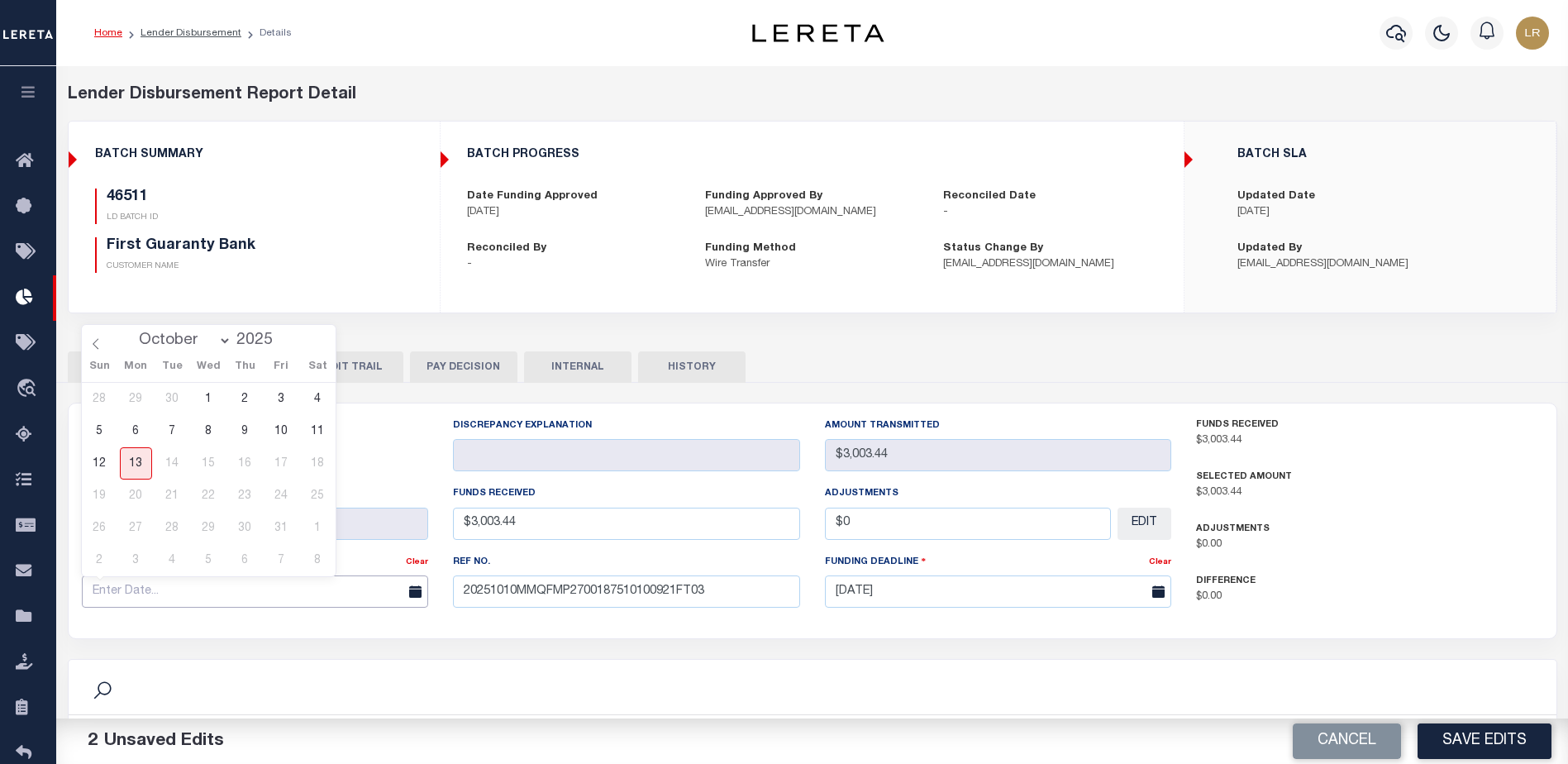
click at [281, 592] on input "text" at bounding box center [255, 591] width 347 height 33
click at [280, 434] on span "10" at bounding box center [281, 431] width 33 height 33
type input "[DATE]"
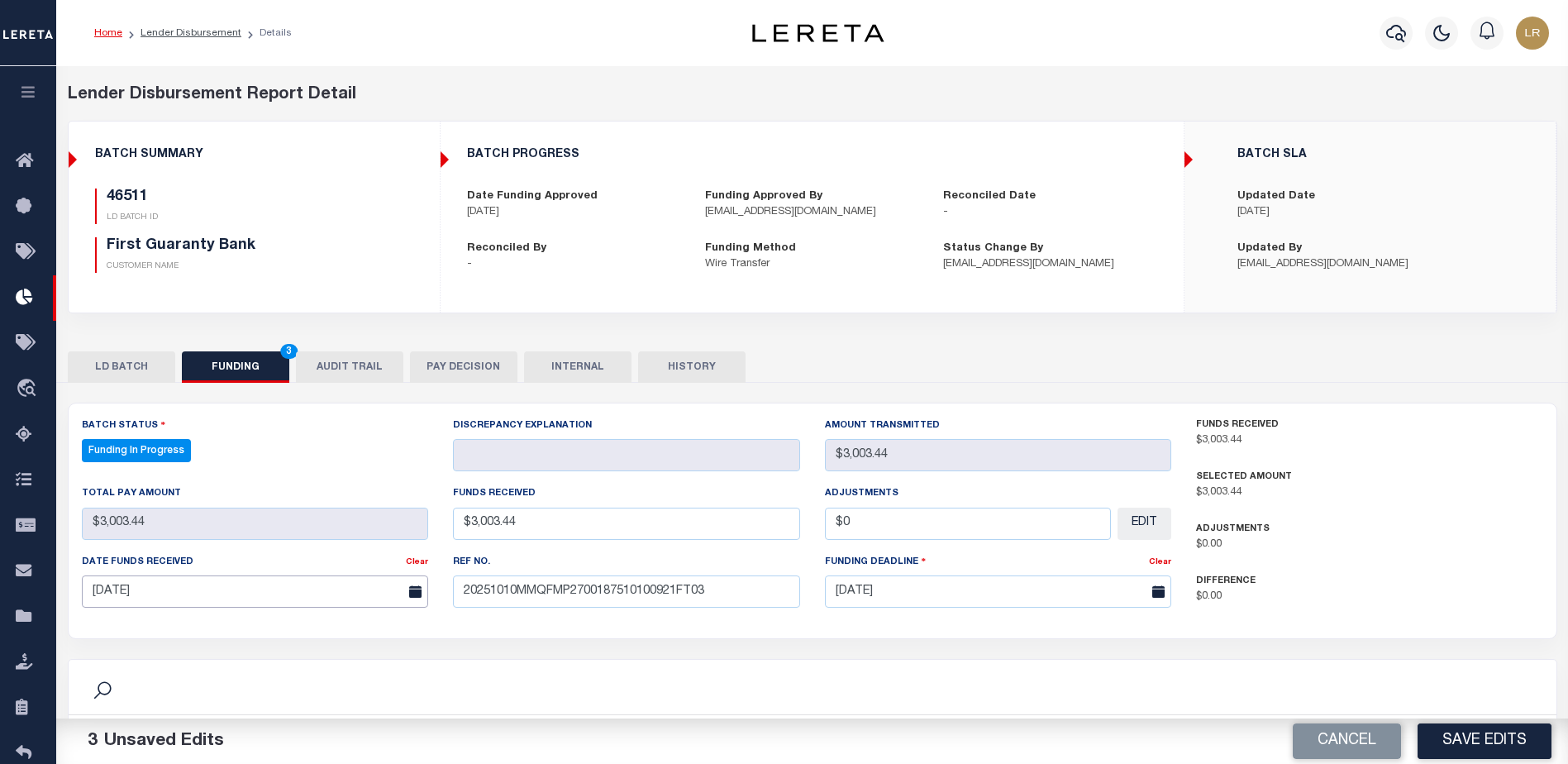
scroll to position [326, 0]
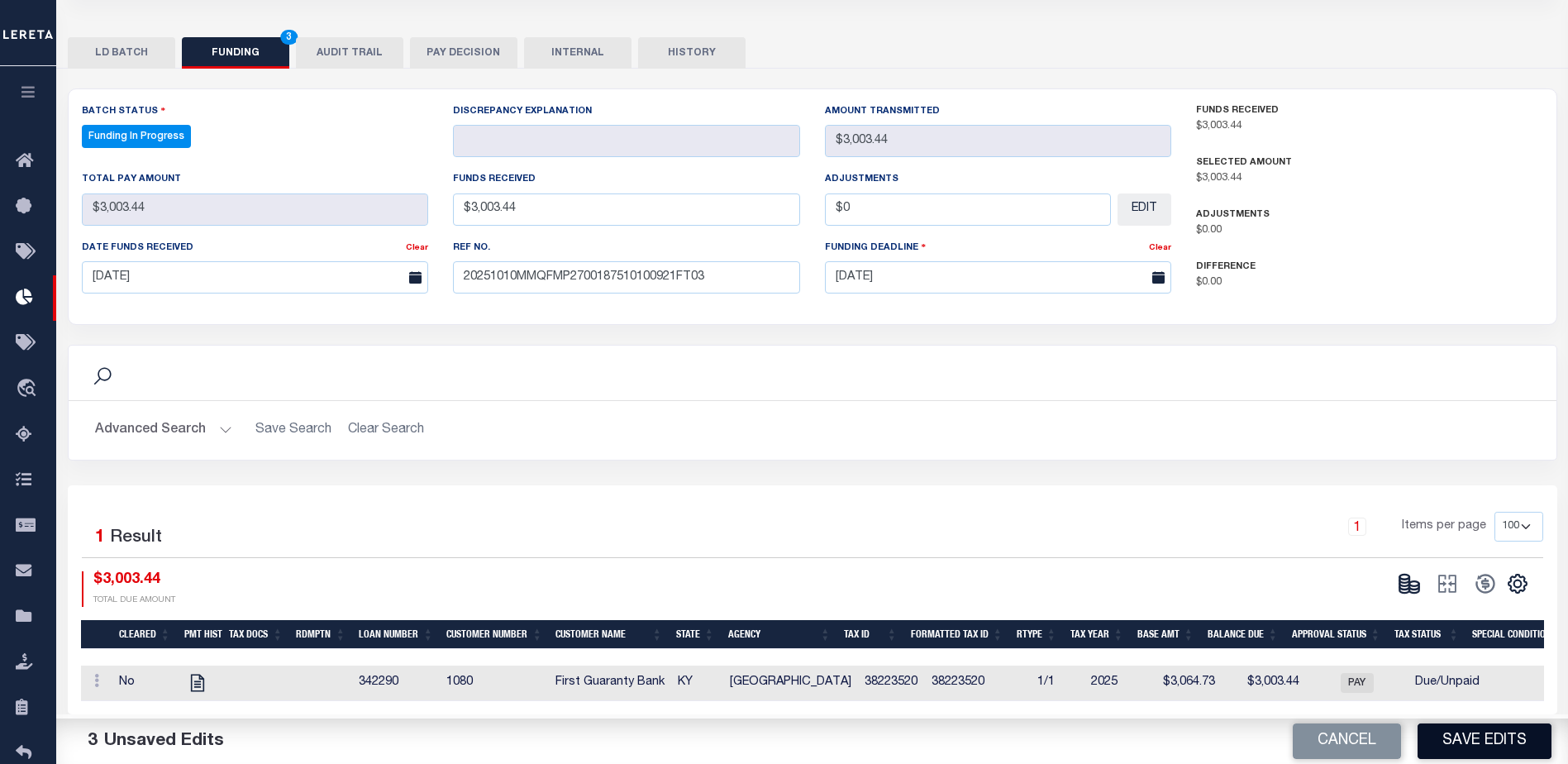
click at [1485, 741] on button "Save Edits" at bounding box center [1485, 741] width 134 height 35
type input "$3,003.44"
type input "$0"
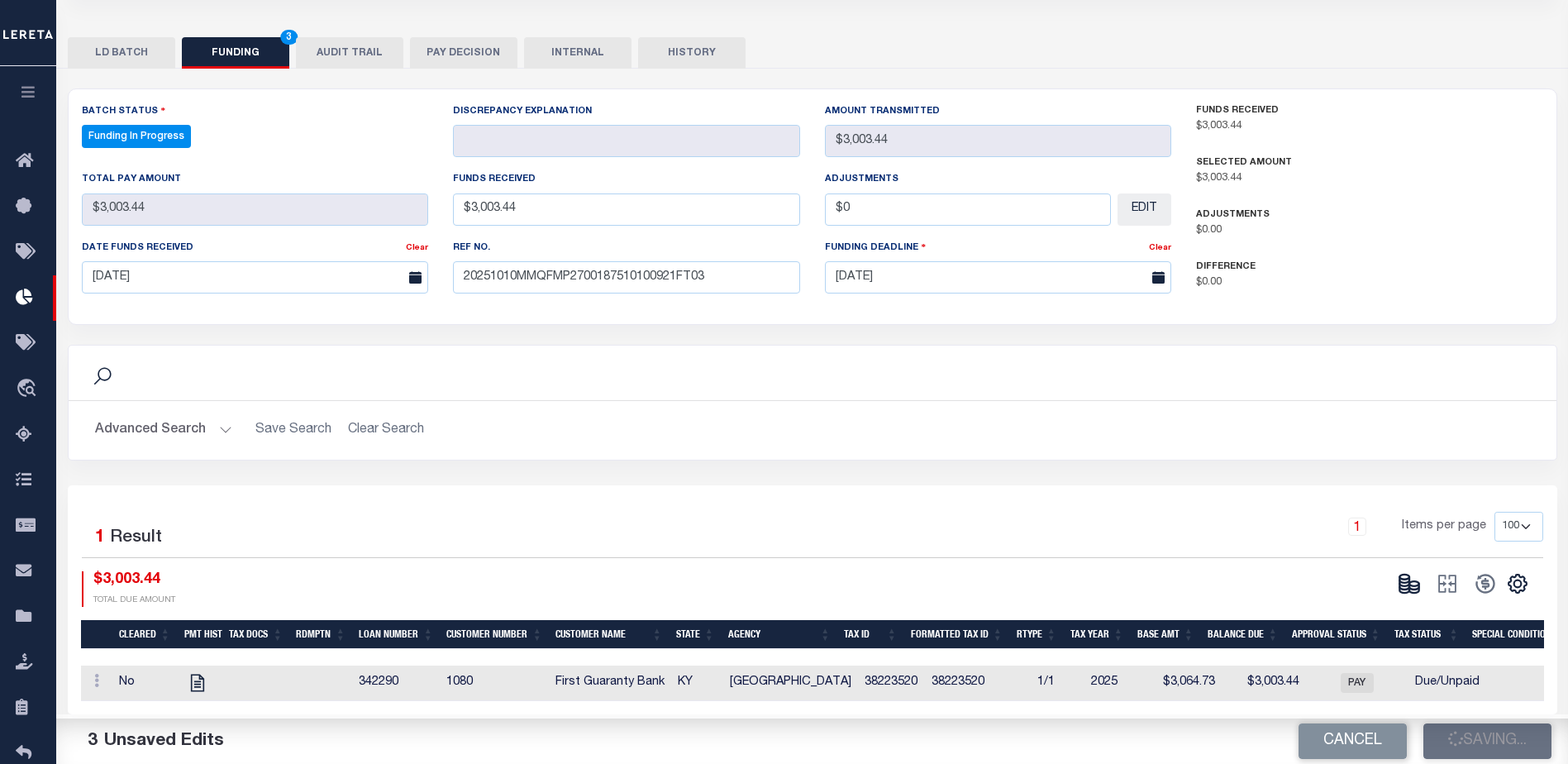
select select "100"
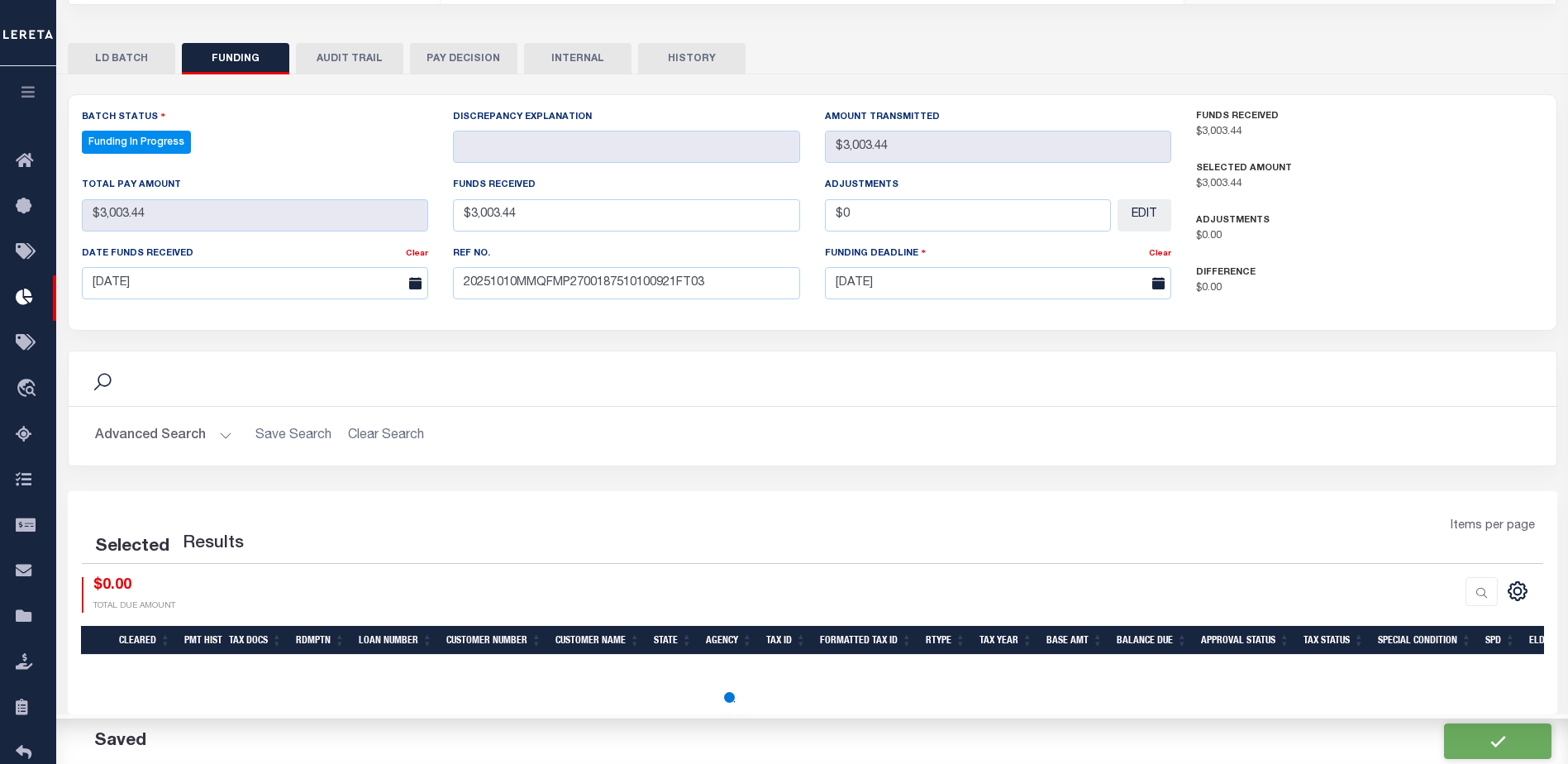
select select "100"
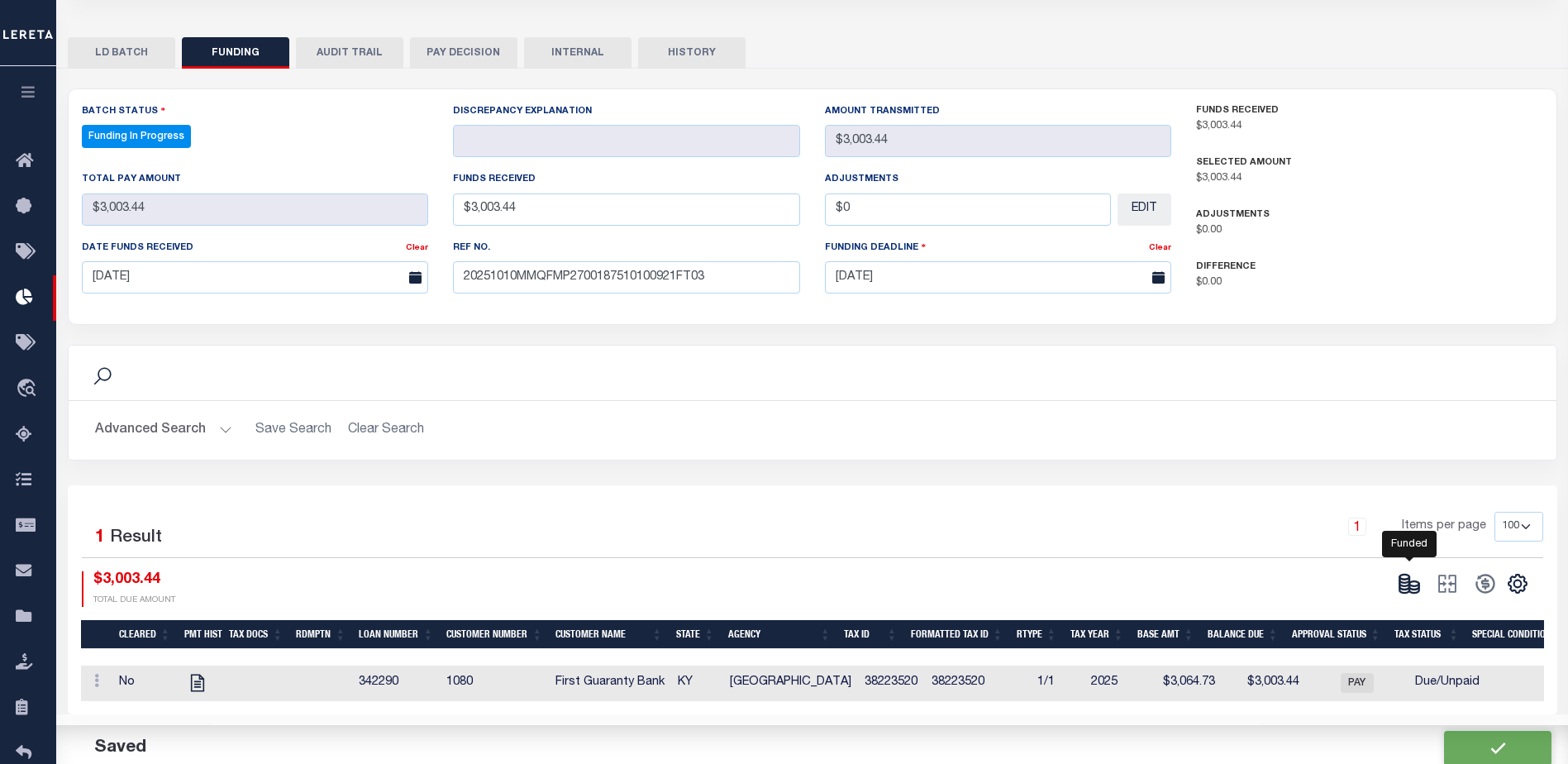
click at [1409, 584] on icon at bounding box center [1409, 583] width 23 height 23
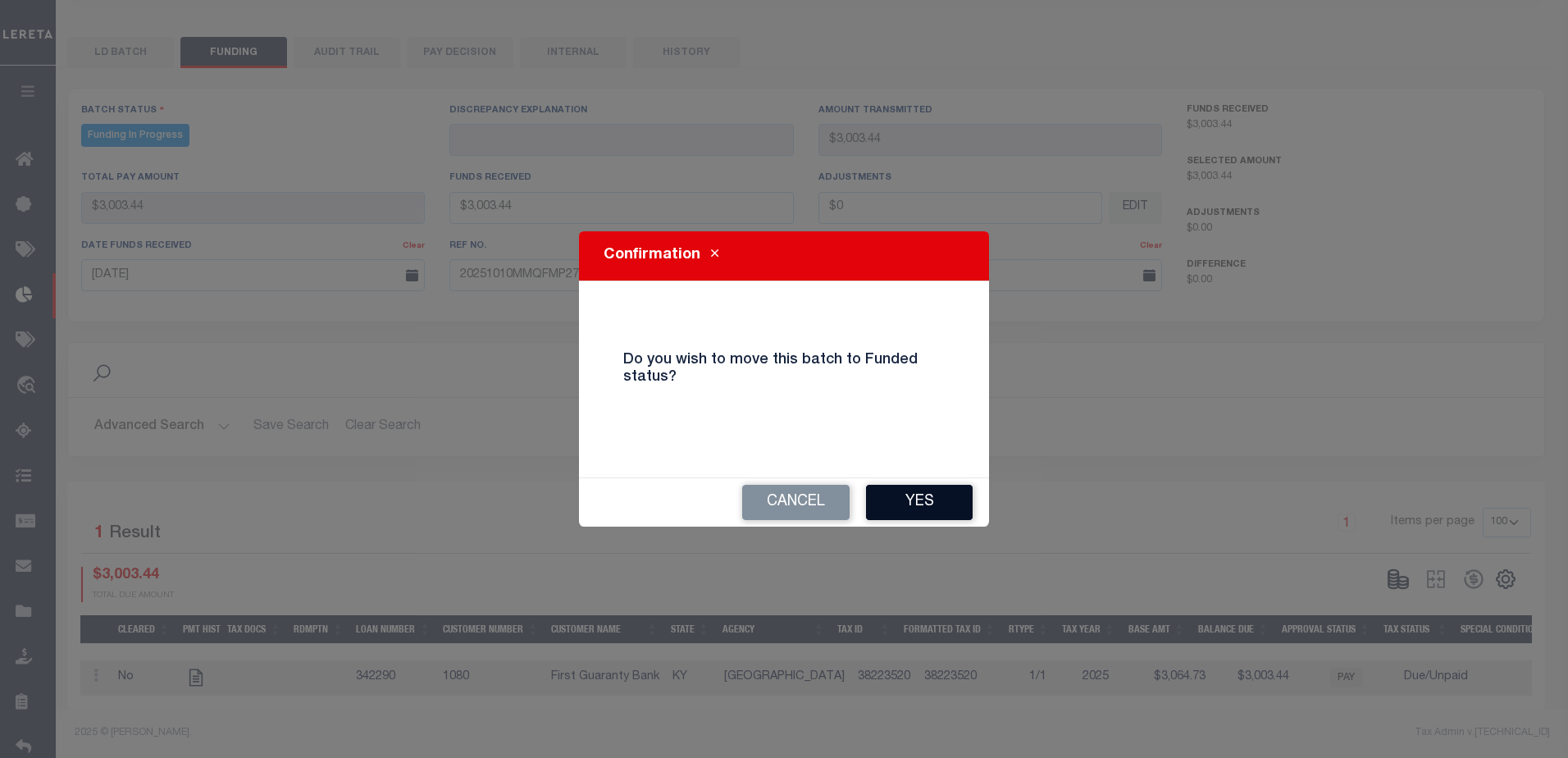
drag, startPoint x: 942, startPoint y: 516, endPoint x: 949, endPoint y: 500, distance: 17.5
click at [942, 515] on button "Yes" at bounding box center [919, 502] width 107 height 35
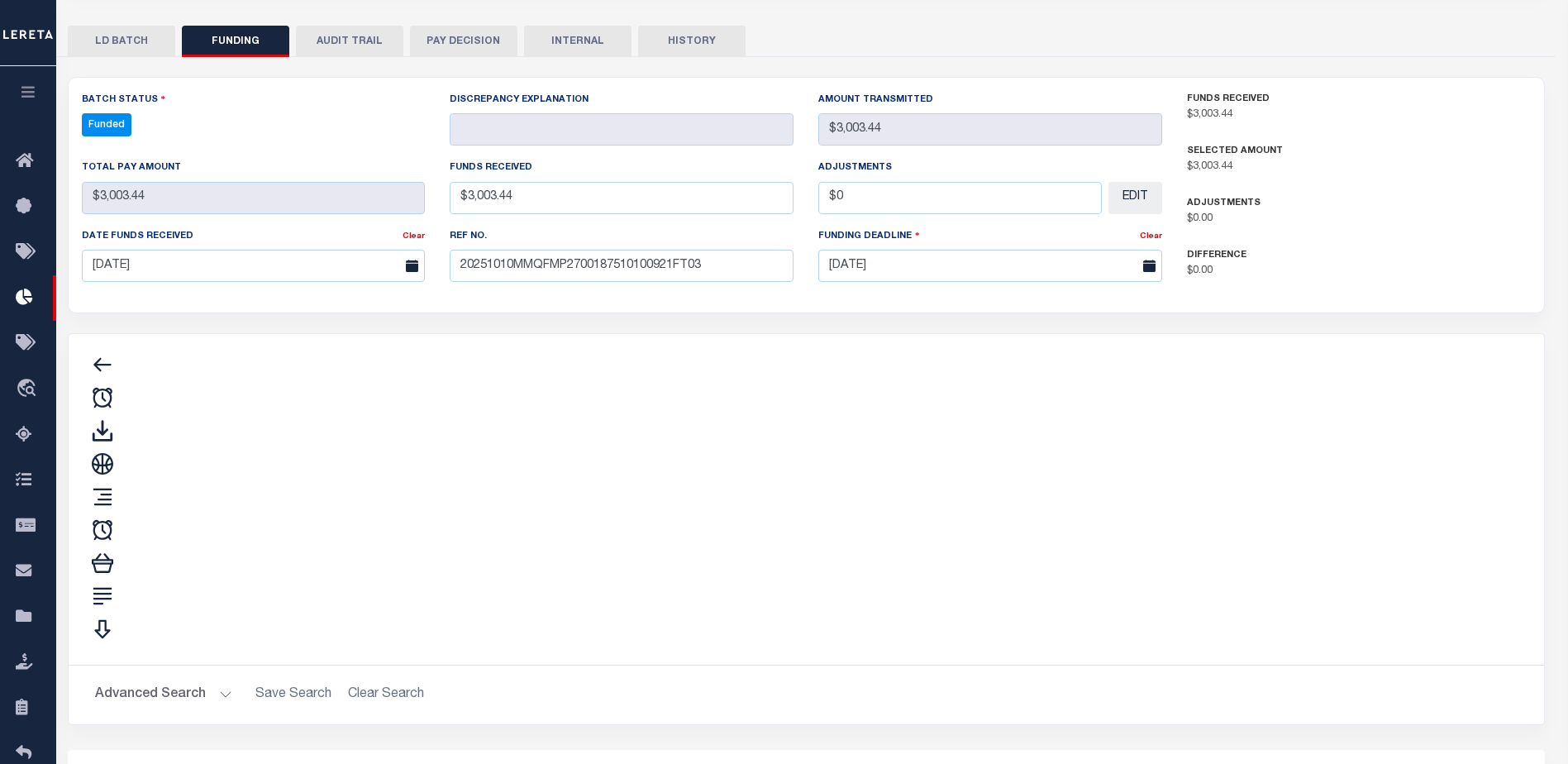
type input "$3,003.44"
type input "$0"
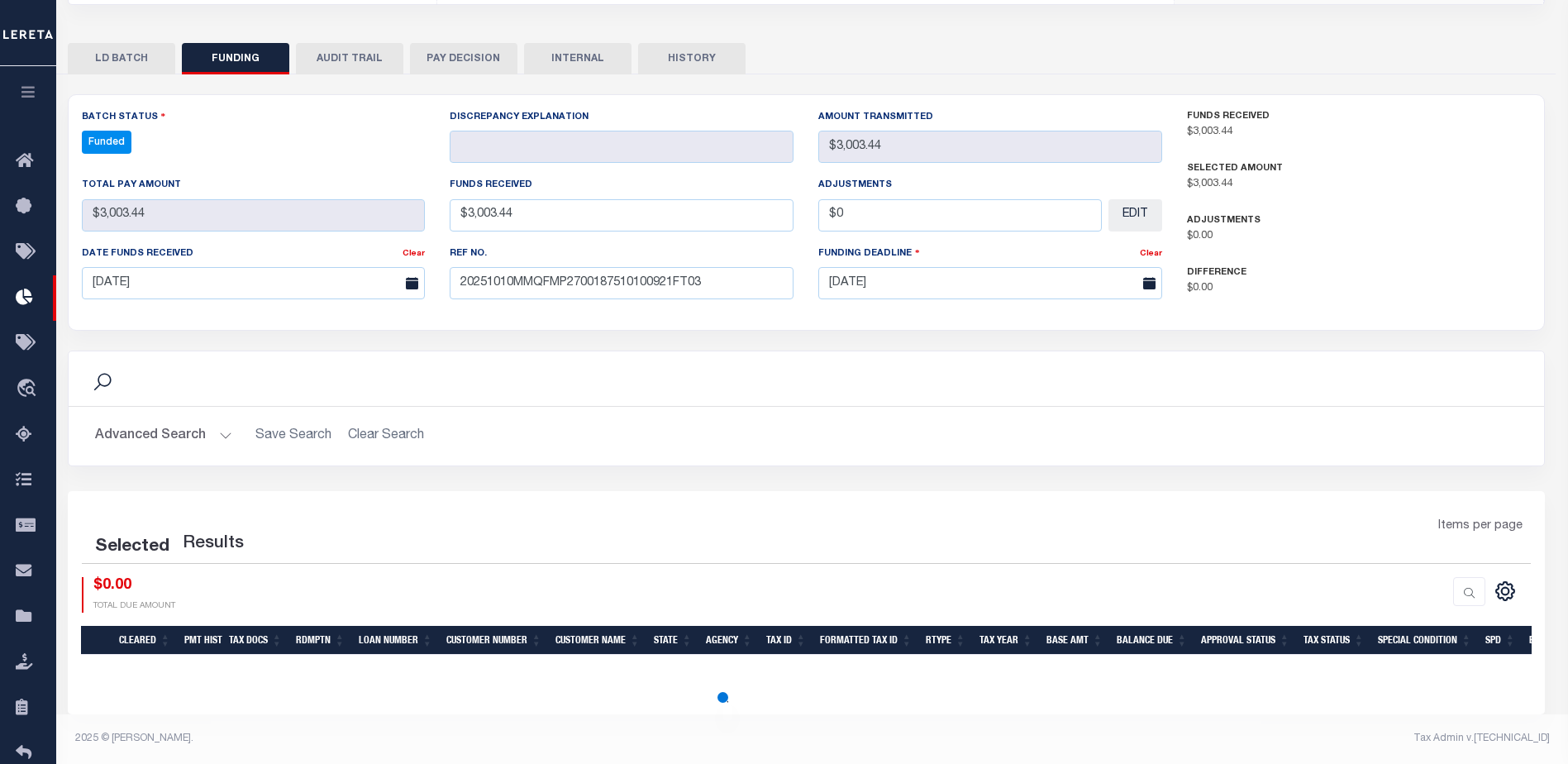
select select "100"
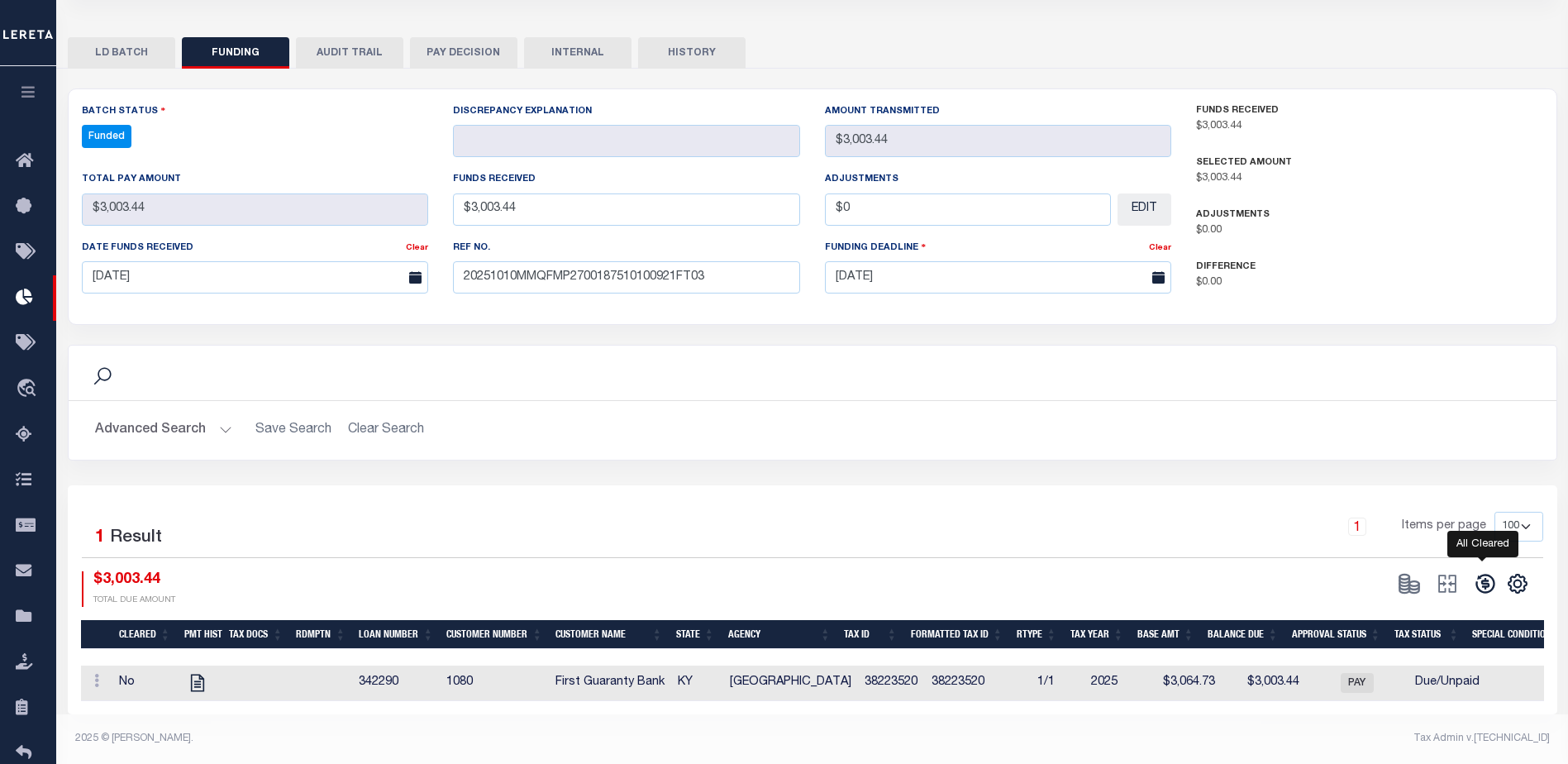
click at [1478, 572] on icon at bounding box center [1485, 583] width 23 height 23
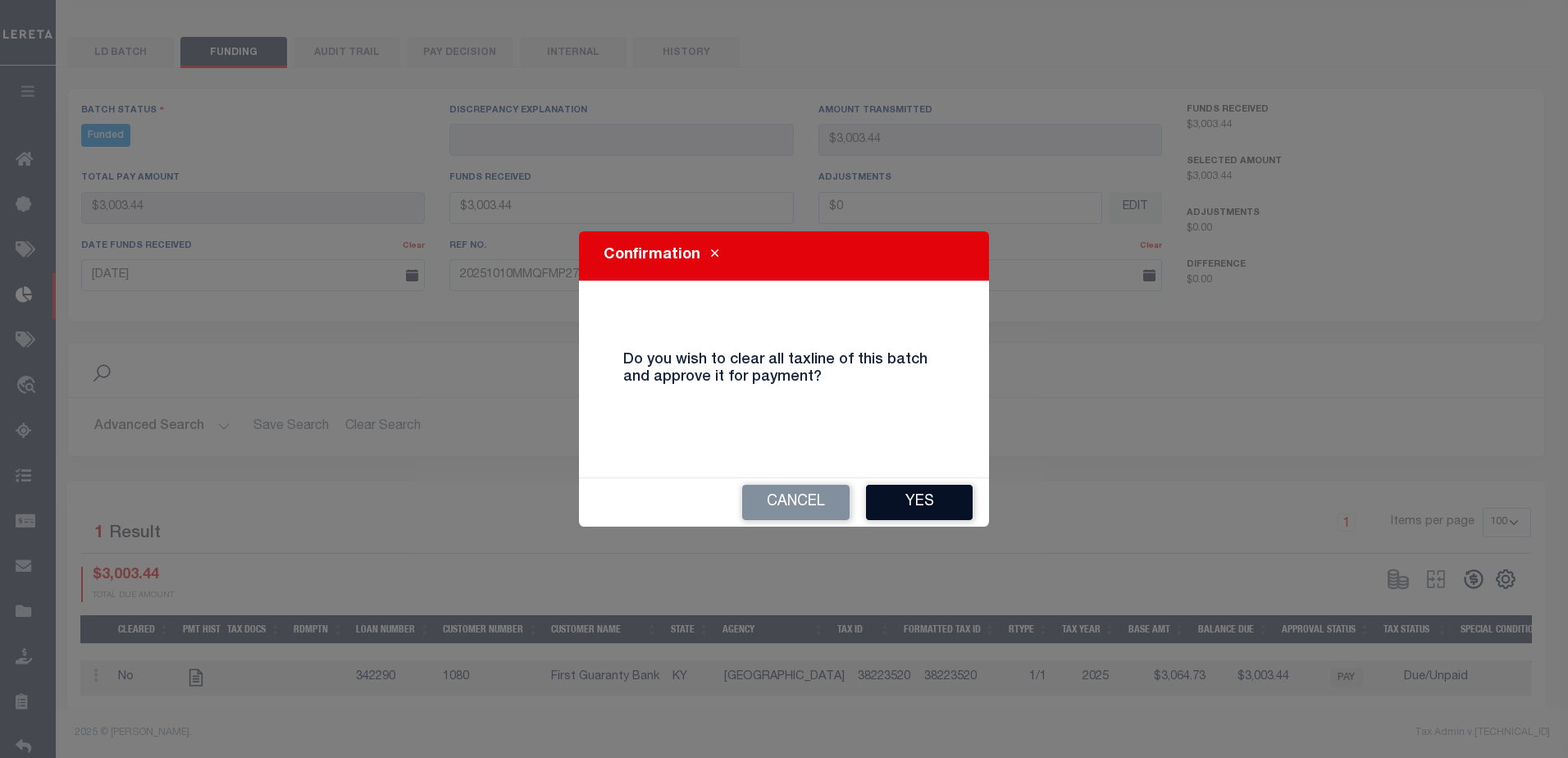
click at [953, 485] on button "Yes" at bounding box center [919, 502] width 107 height 35
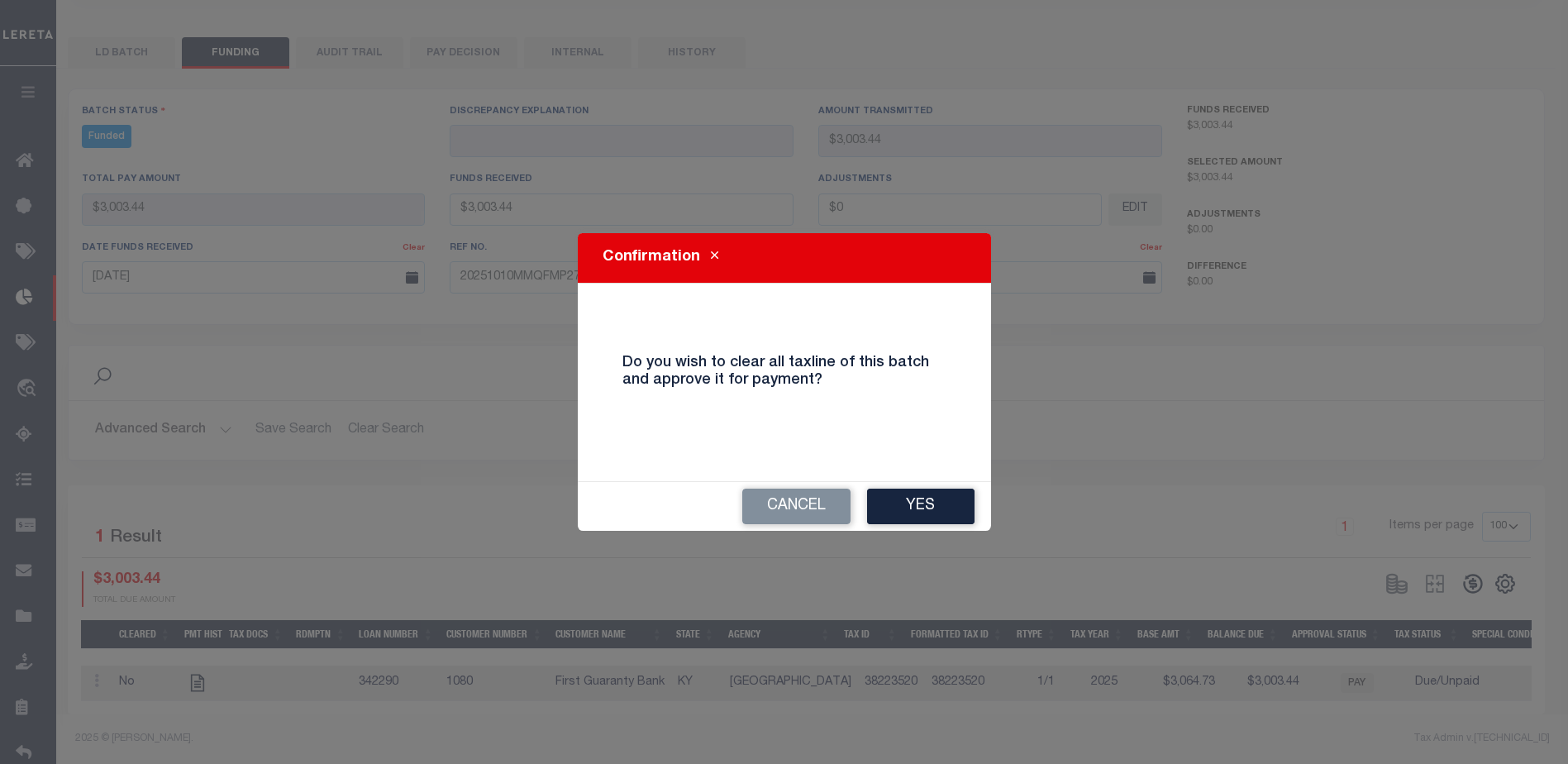
type input "$3,003.44"
type input "$0"
select select "100"
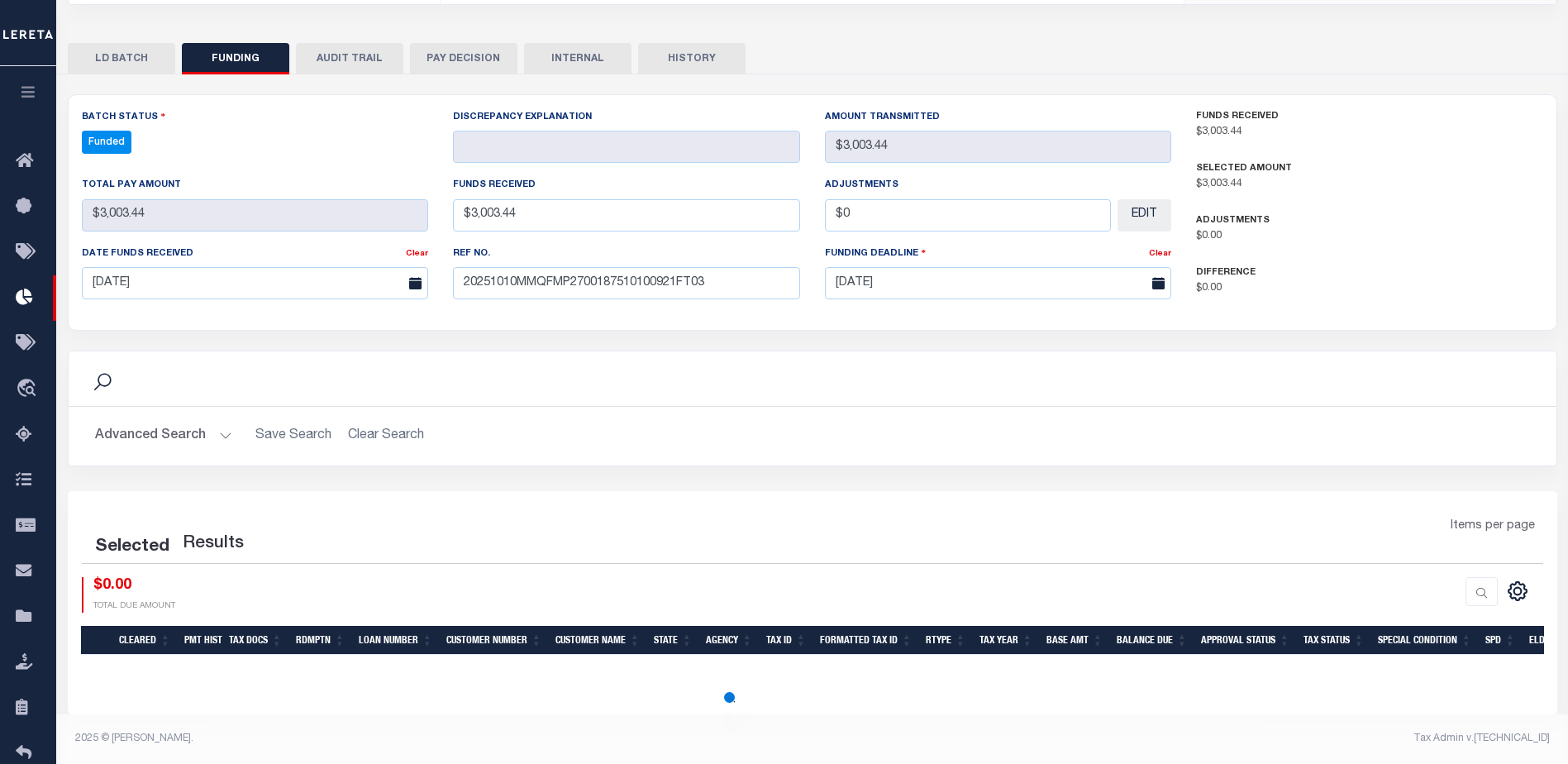
select select "100"
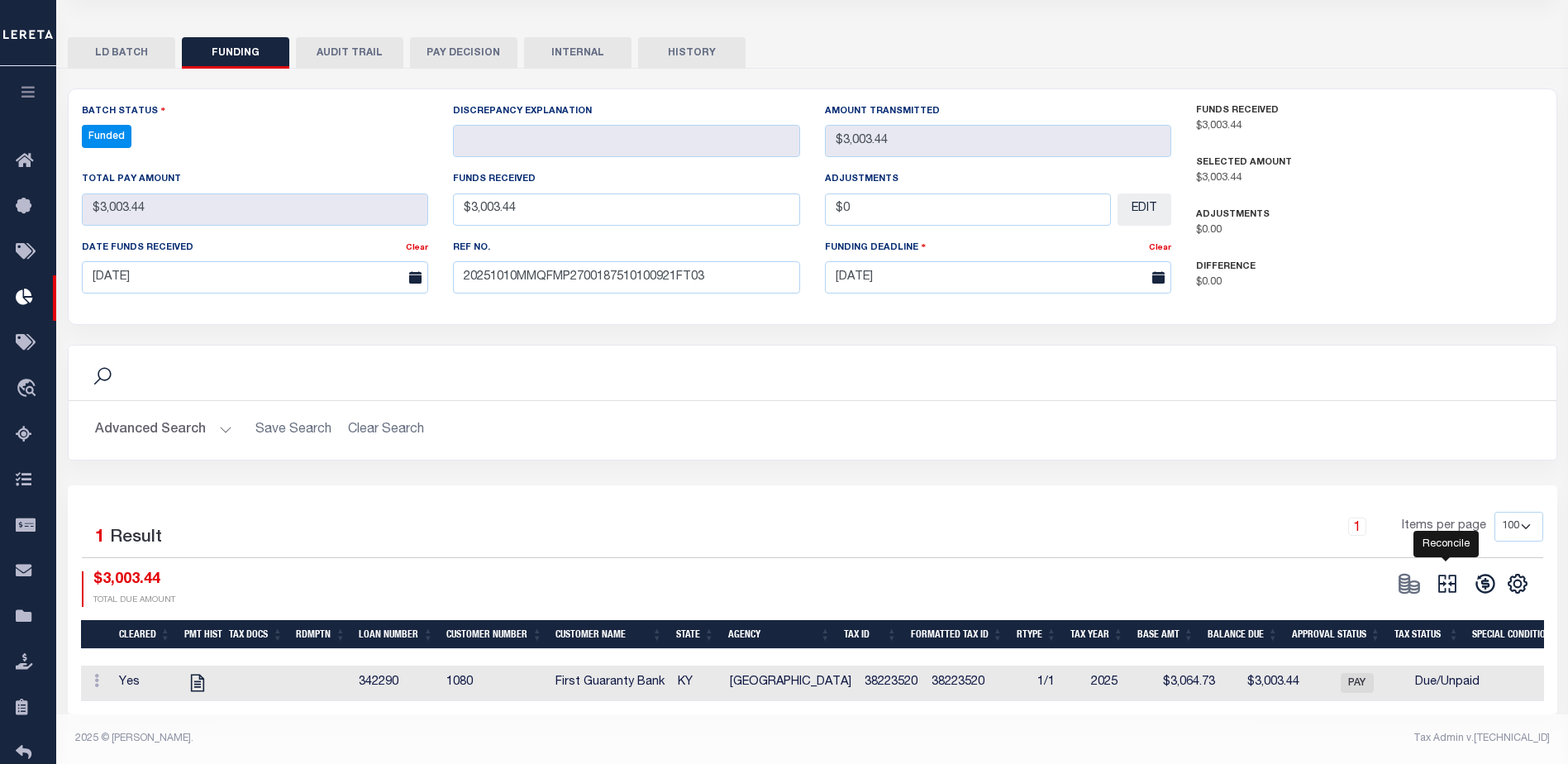
click at [1457, 583] on icon at bounding box center [1447, 583] width 23 height 23
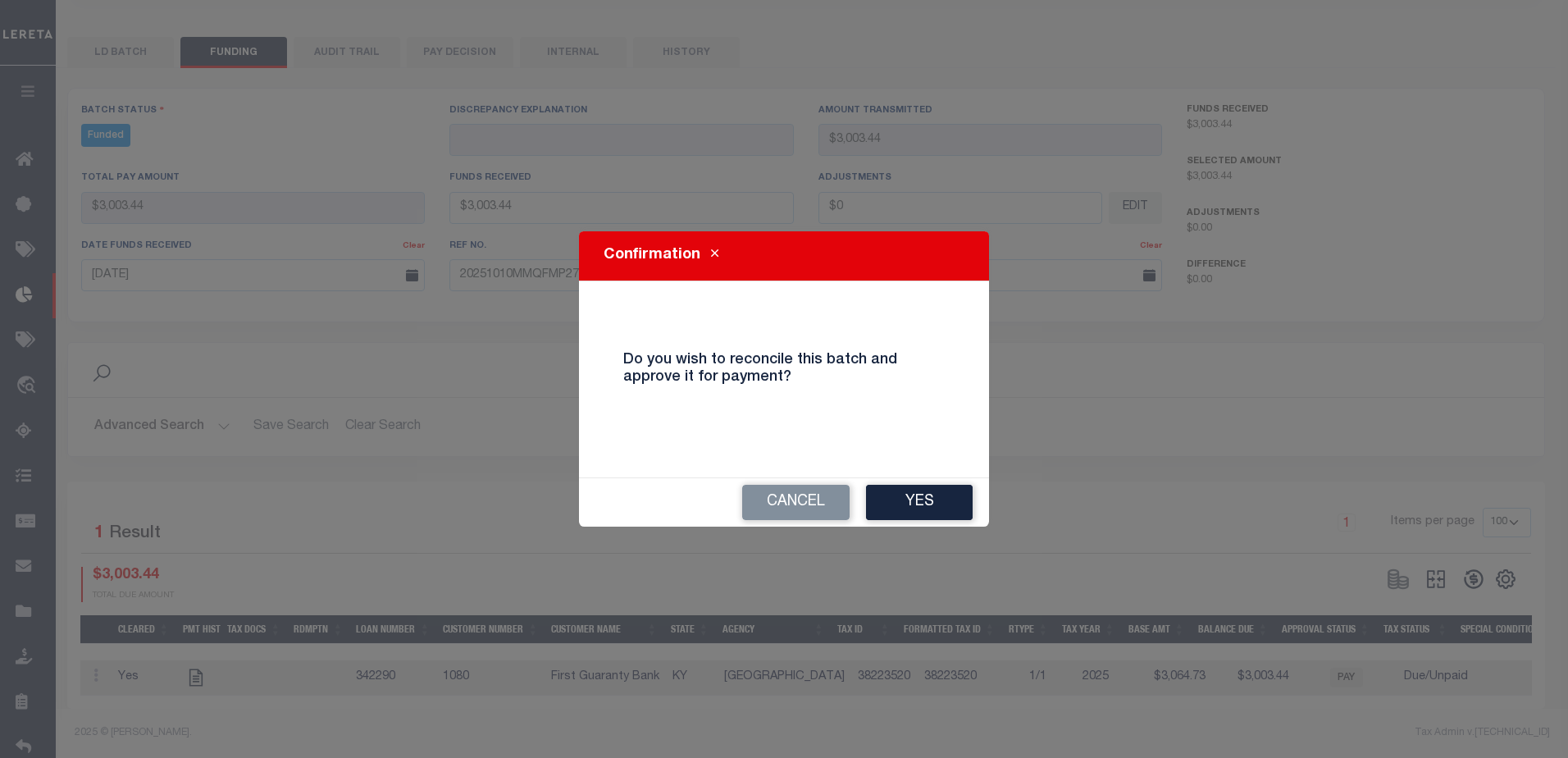
click at [976, 509] on div "Cancel Yes" at bounding box center [784, 502] width 410 height 48
click at [933, 523] on div "Cancel Yes" at bounding box center [784, 502] width 410 height 48
click at [926, 543] on div "Confirmation Do you wish to reconcile this batch and approve it for payment? Ca…" at bounding box center [784, 379] width 1568 height 758
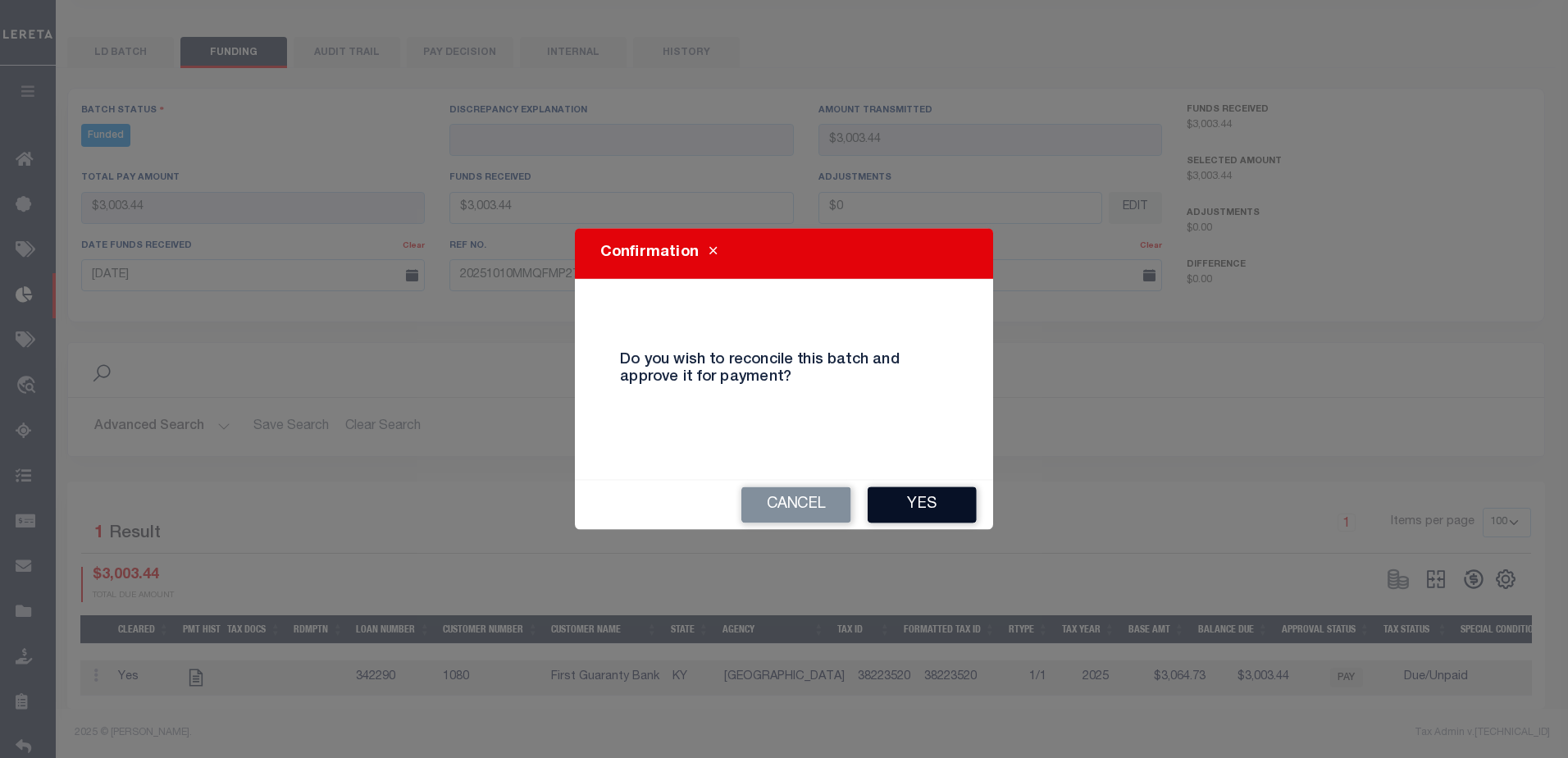
click at [929, 512] on button "Yes" at bounding box center [922, 504] width 109 height 36
type input "$3,003.44"
type input "$0"
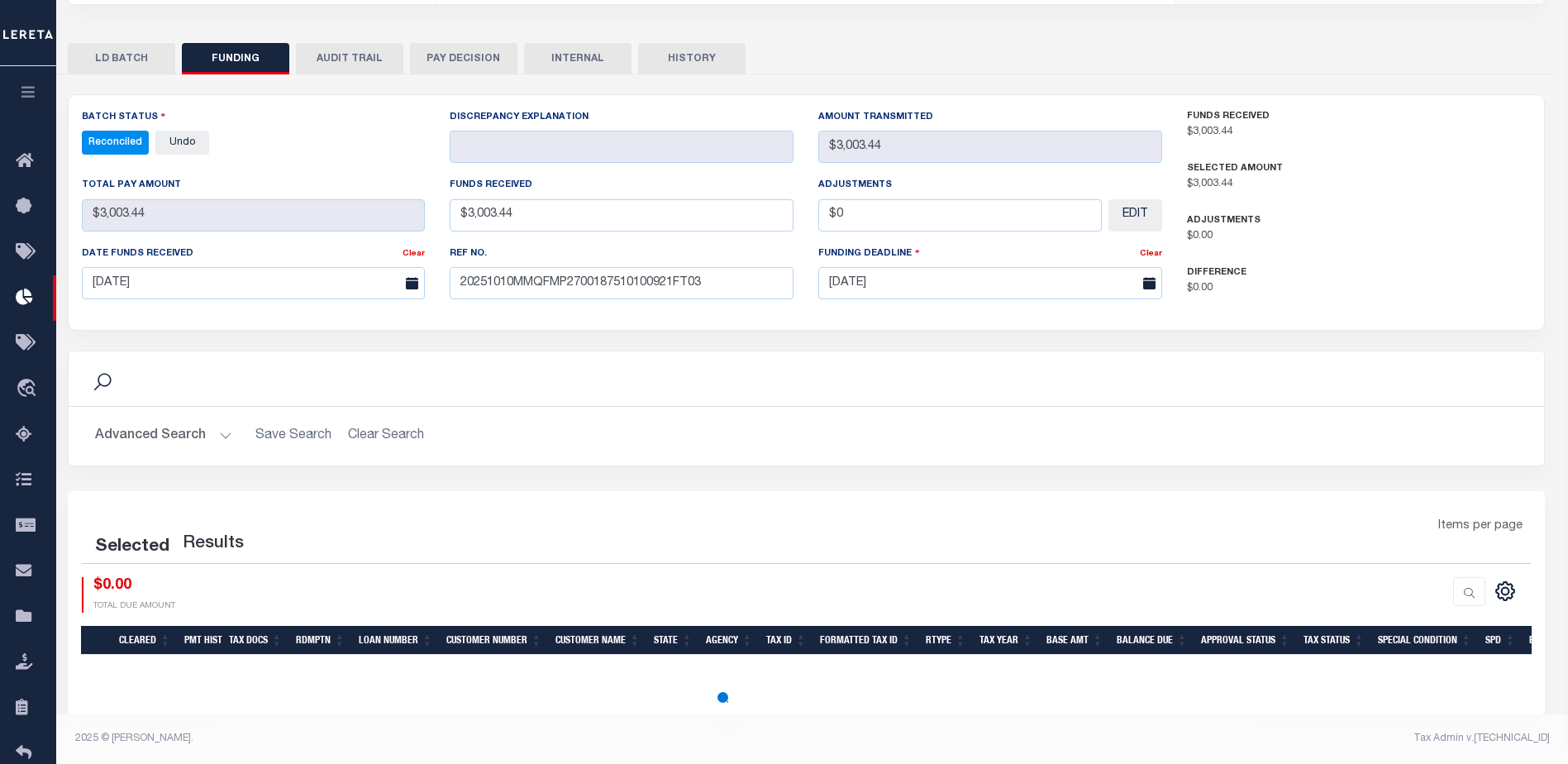
select select "100"
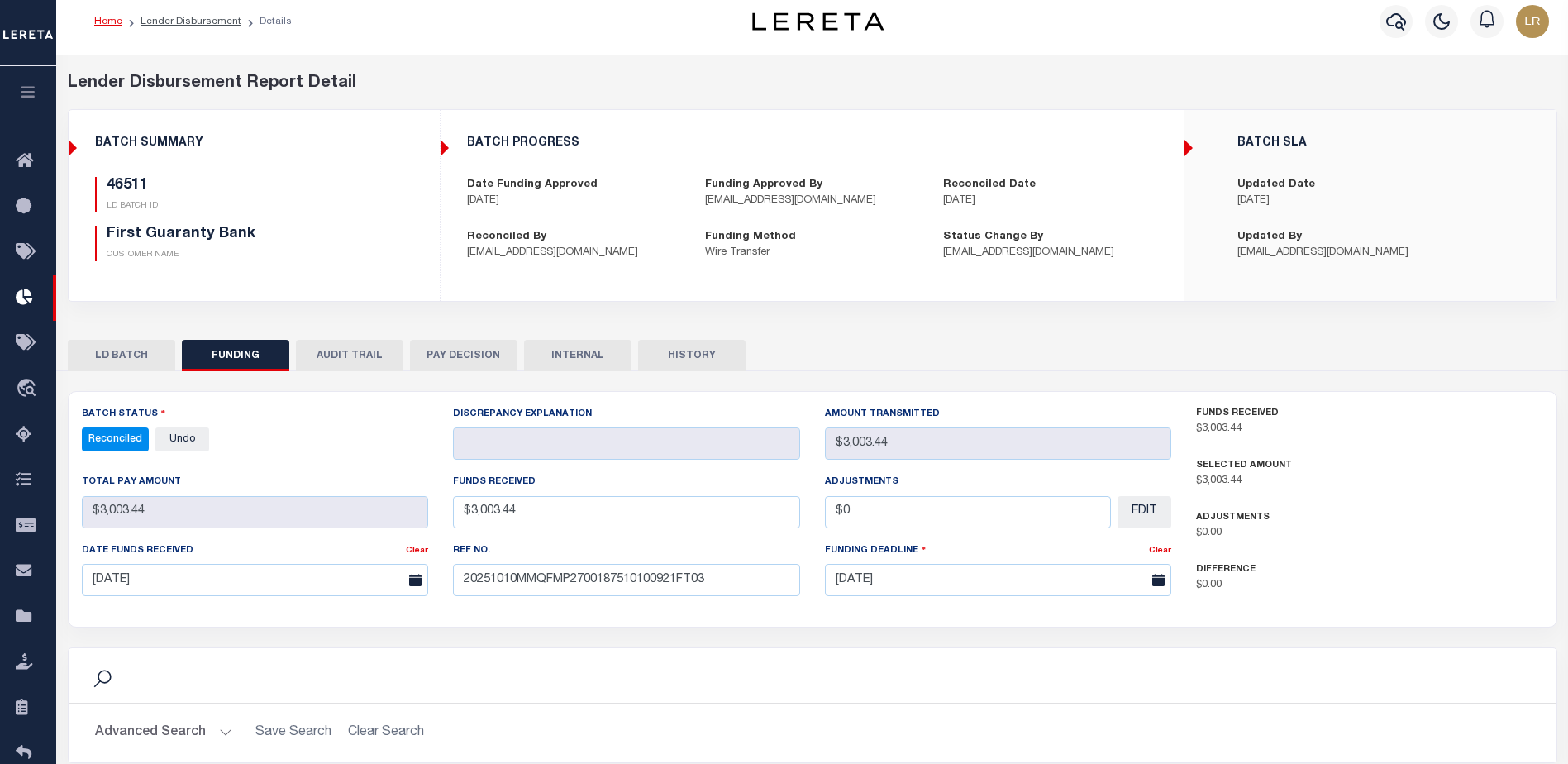
scroll to position [0, 0]
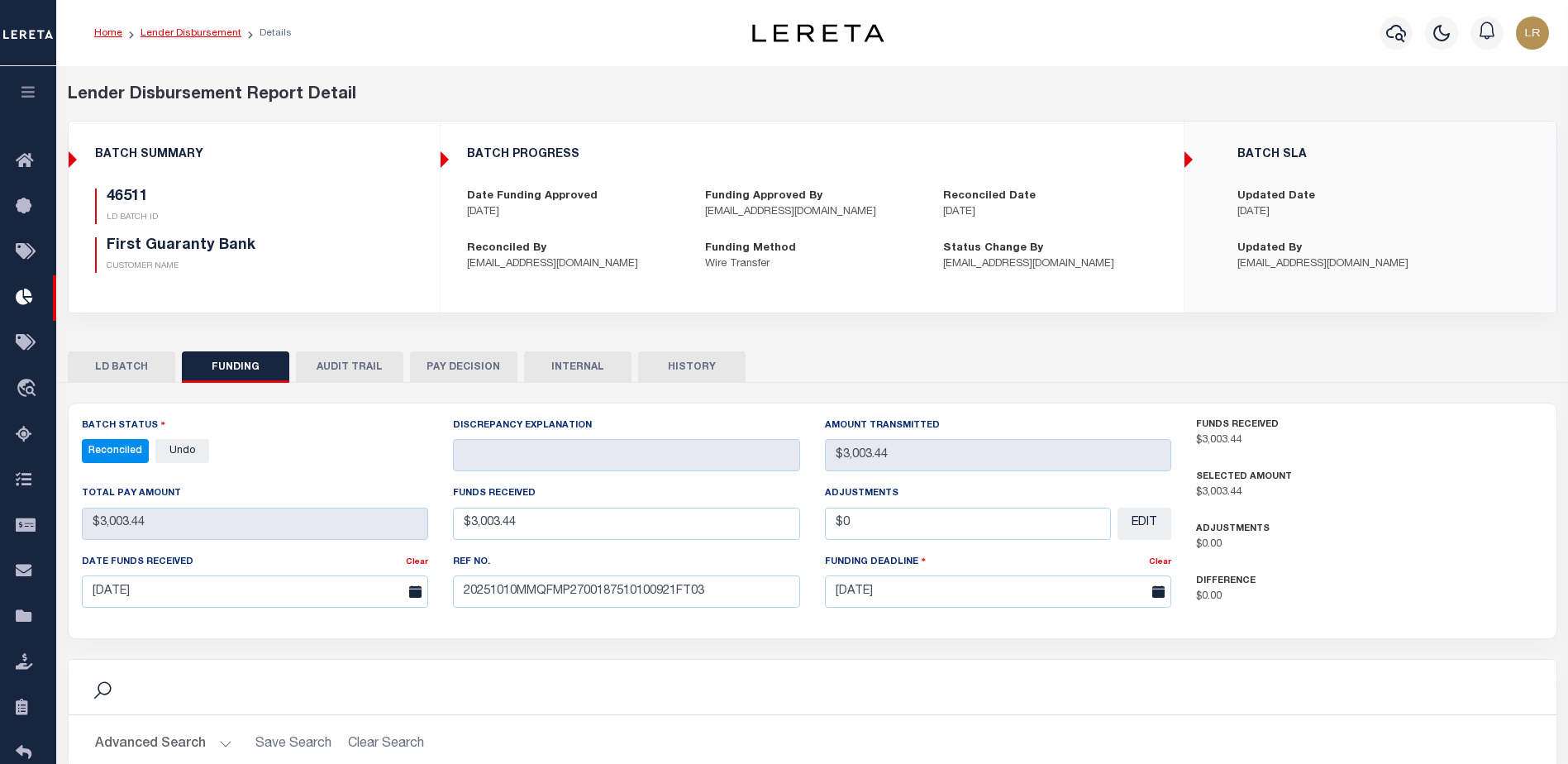
click at [229, 33] on link "Lender Disbursement" at bounding box center [191, 33] width 101 height 10
checkbox input "true"
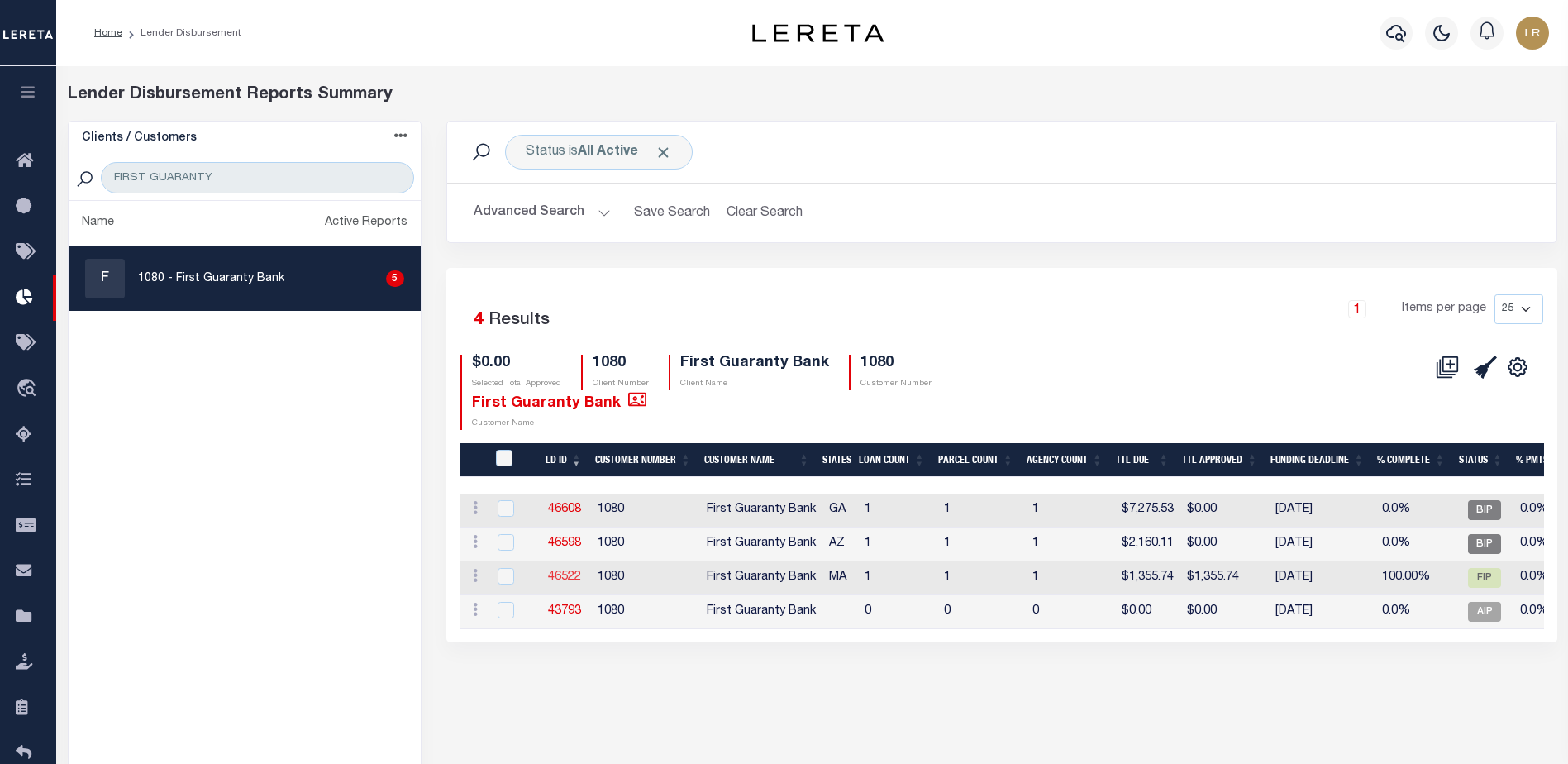
click at [568, 578] on link "46522" at bounding box center [564, 576] width 33 height 11
checkbox input "true"
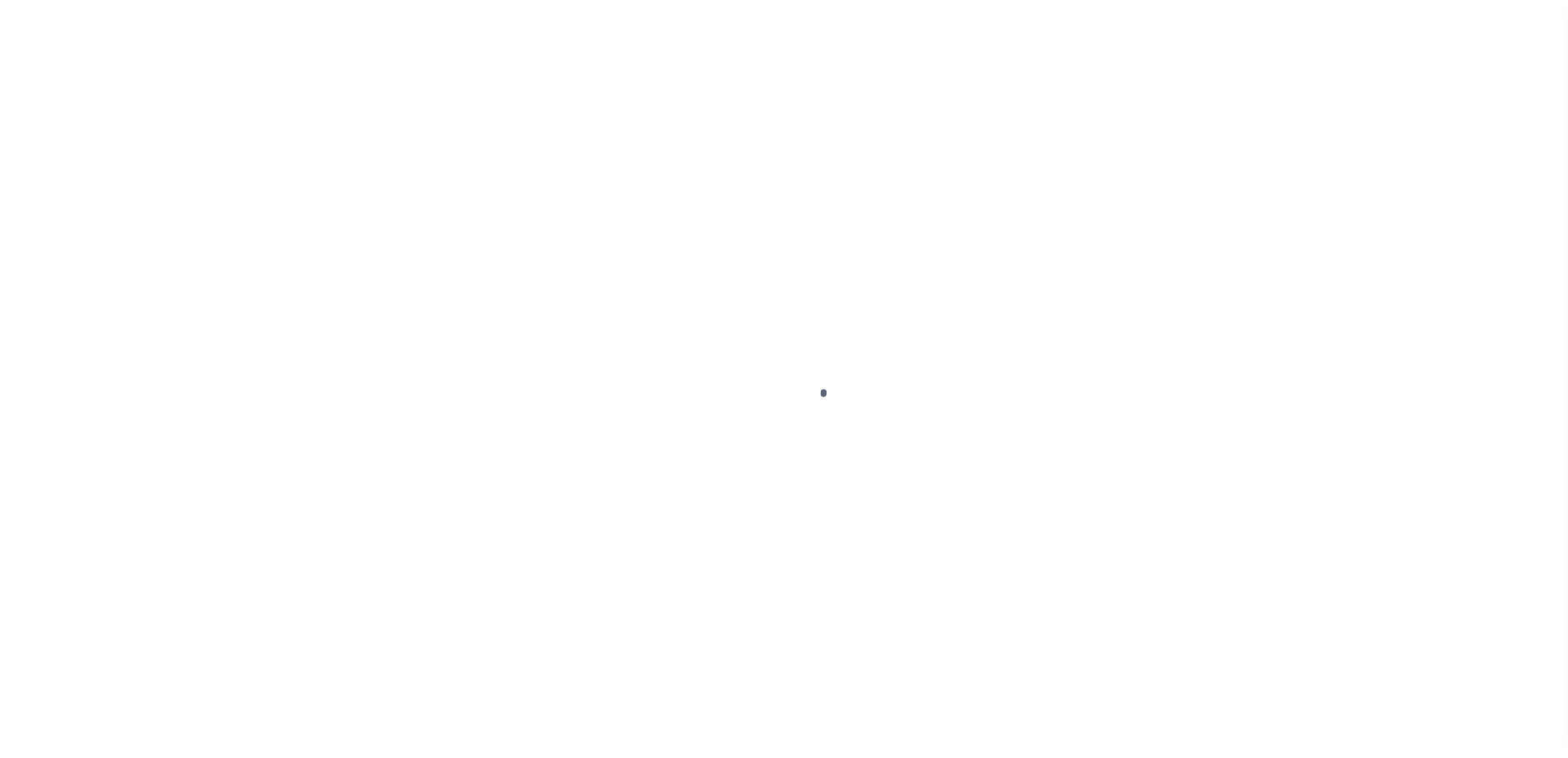
type input "$0.00"
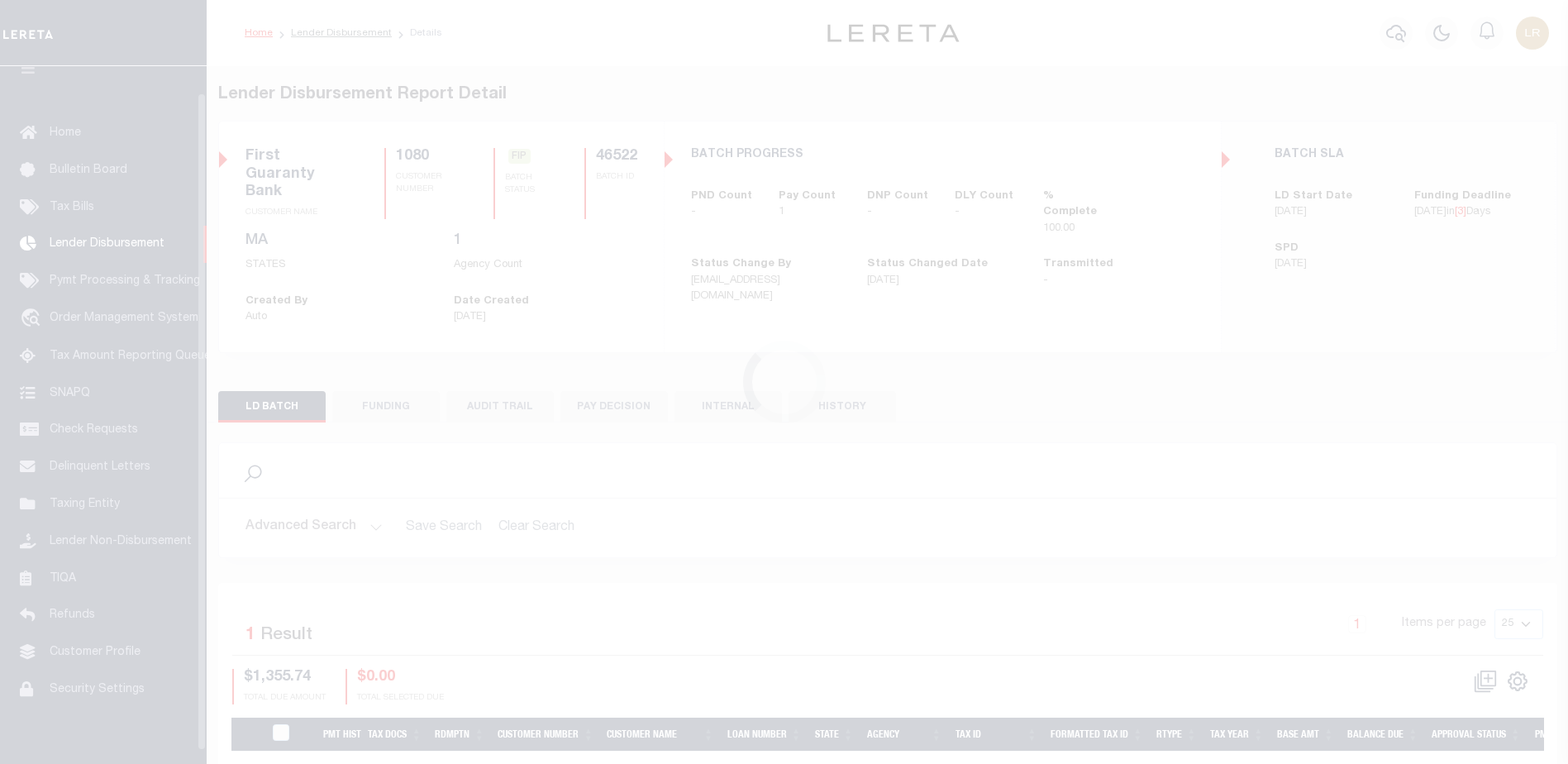
scroll to position [29, 0]
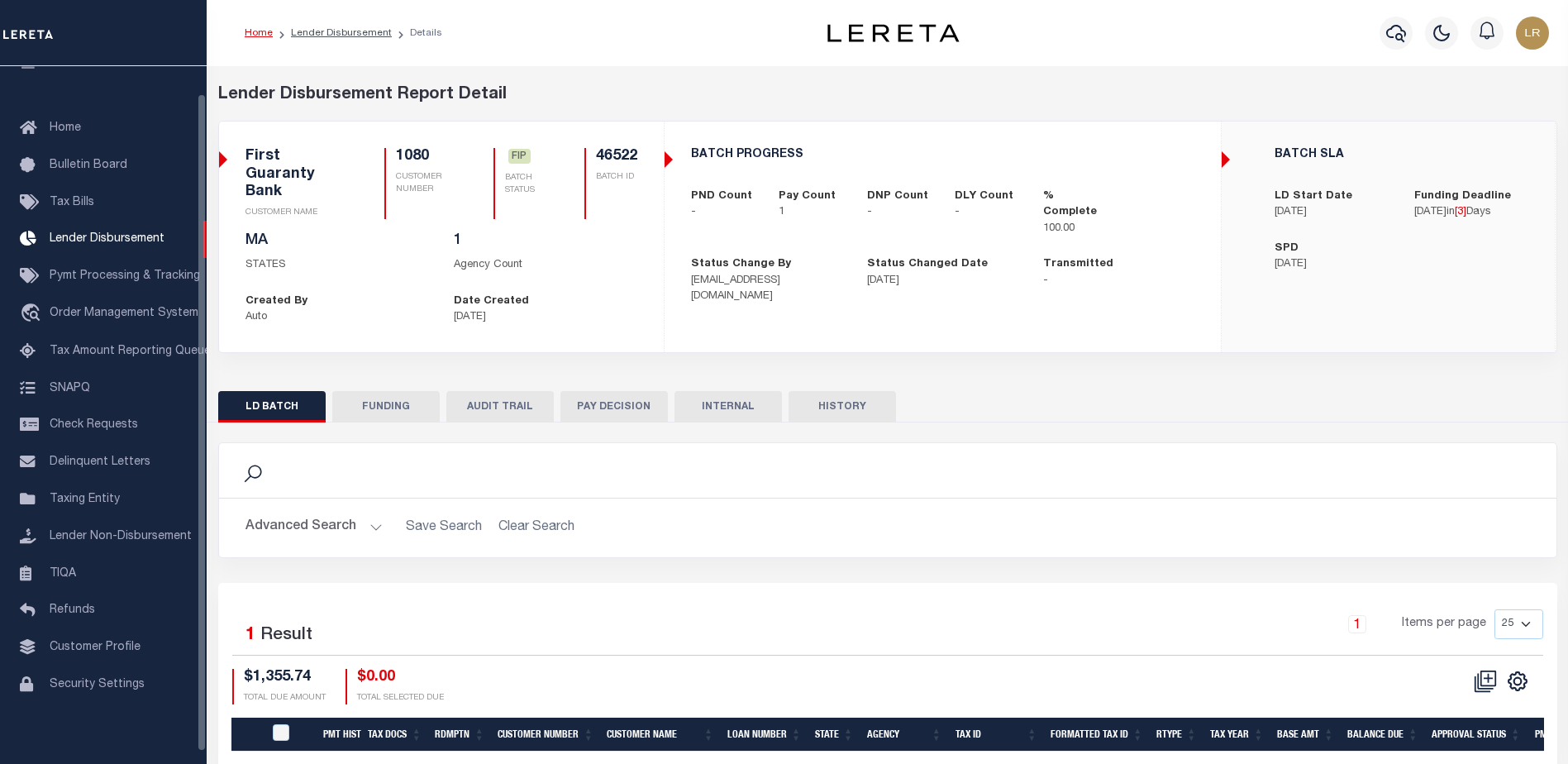
click at [376, 417] on button "FUNDING" at bounding box center [386, 407] width 108 height 32
type input "$1,355.74"
type input "$0"
type input "[DATE]"
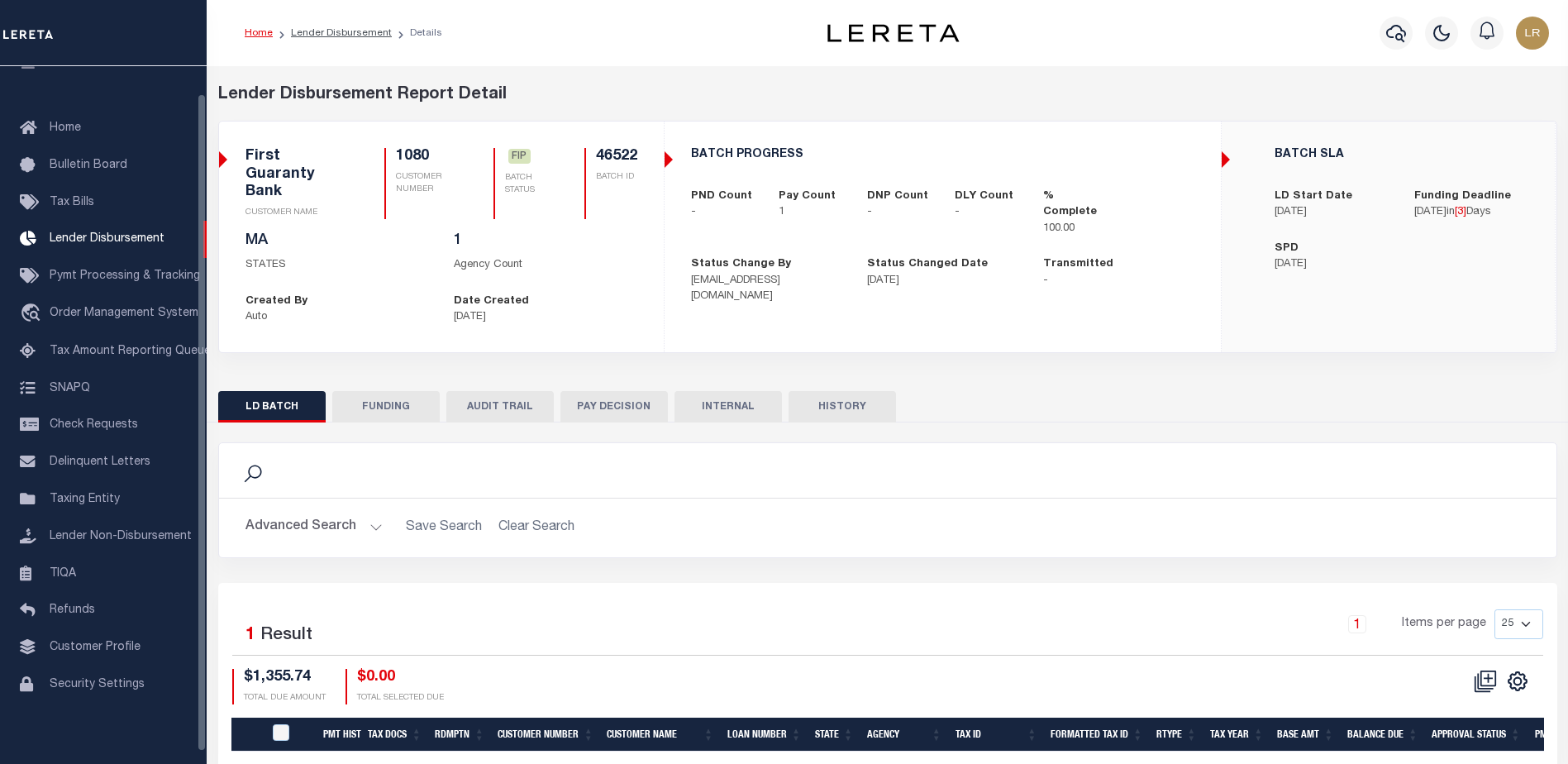
select select "100"
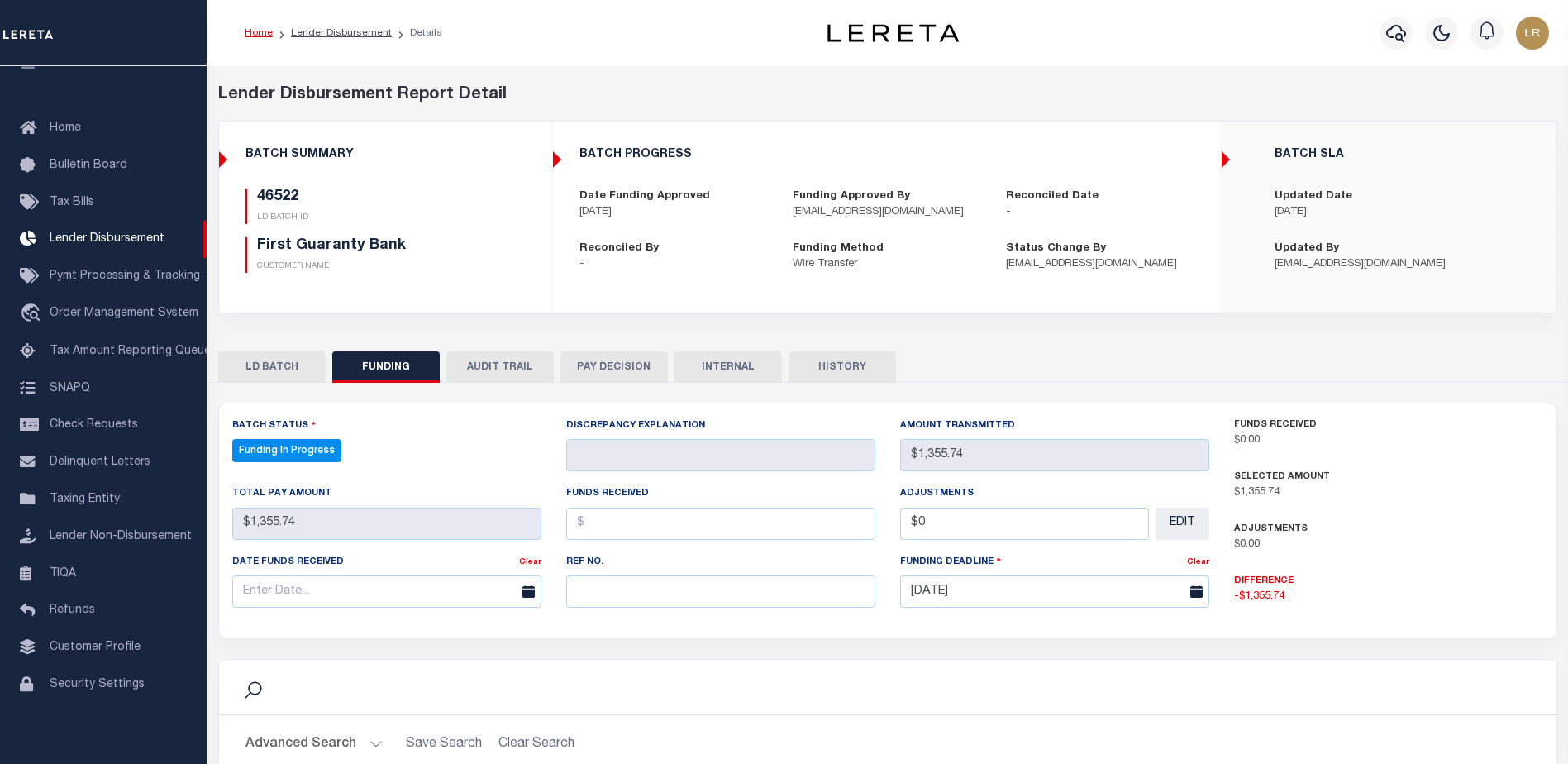
select select "100"
click at [592, 595] on input "text" at bounding box center [721, 591] width 309 height 33
paste input "20251010MMQFMP2700187410100921FT03"
type input "20251010MMQFMP2700187410100921FT03"
drag, startPoint x: 592, startPoint y: 532, endPoint x: 591, endPoint y: 559, distance: 27.0
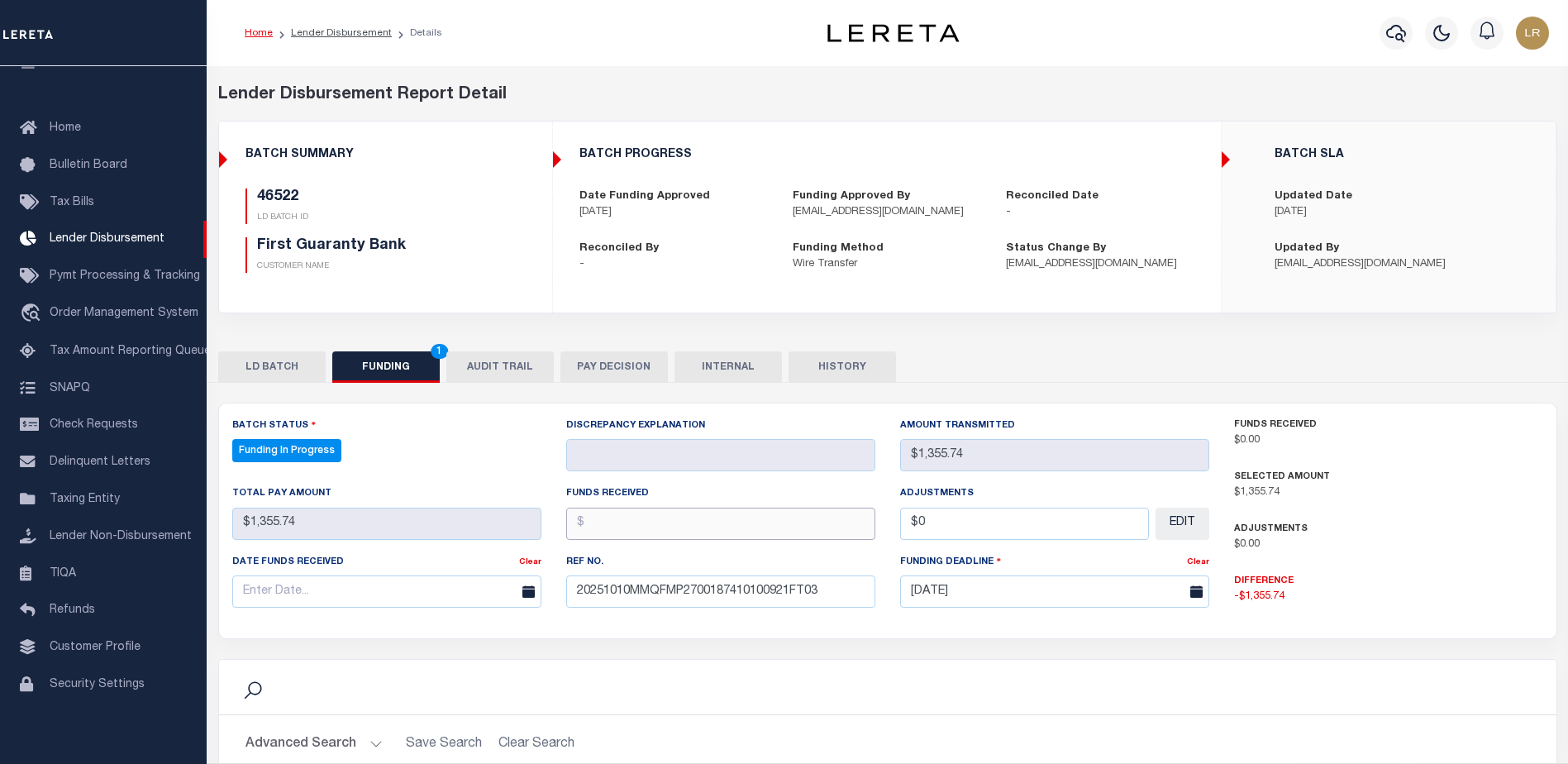
click at [592, 532] on input "text" at bounding box center [721, 523] width 309 height 33
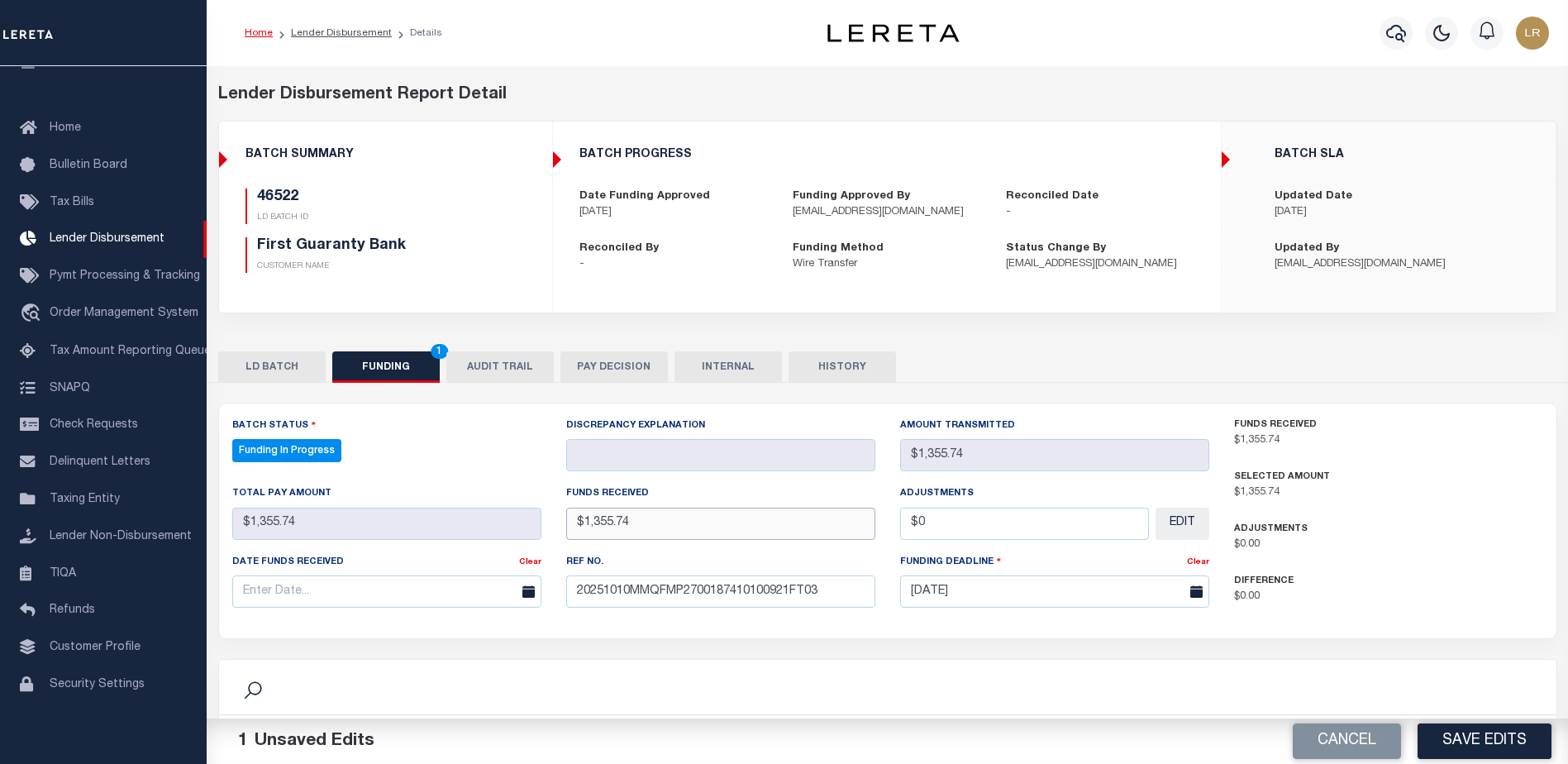
type input "$1,355.74"
click at [469, 588] on input "text" at bounding box center [386, 591] width 309 height 33
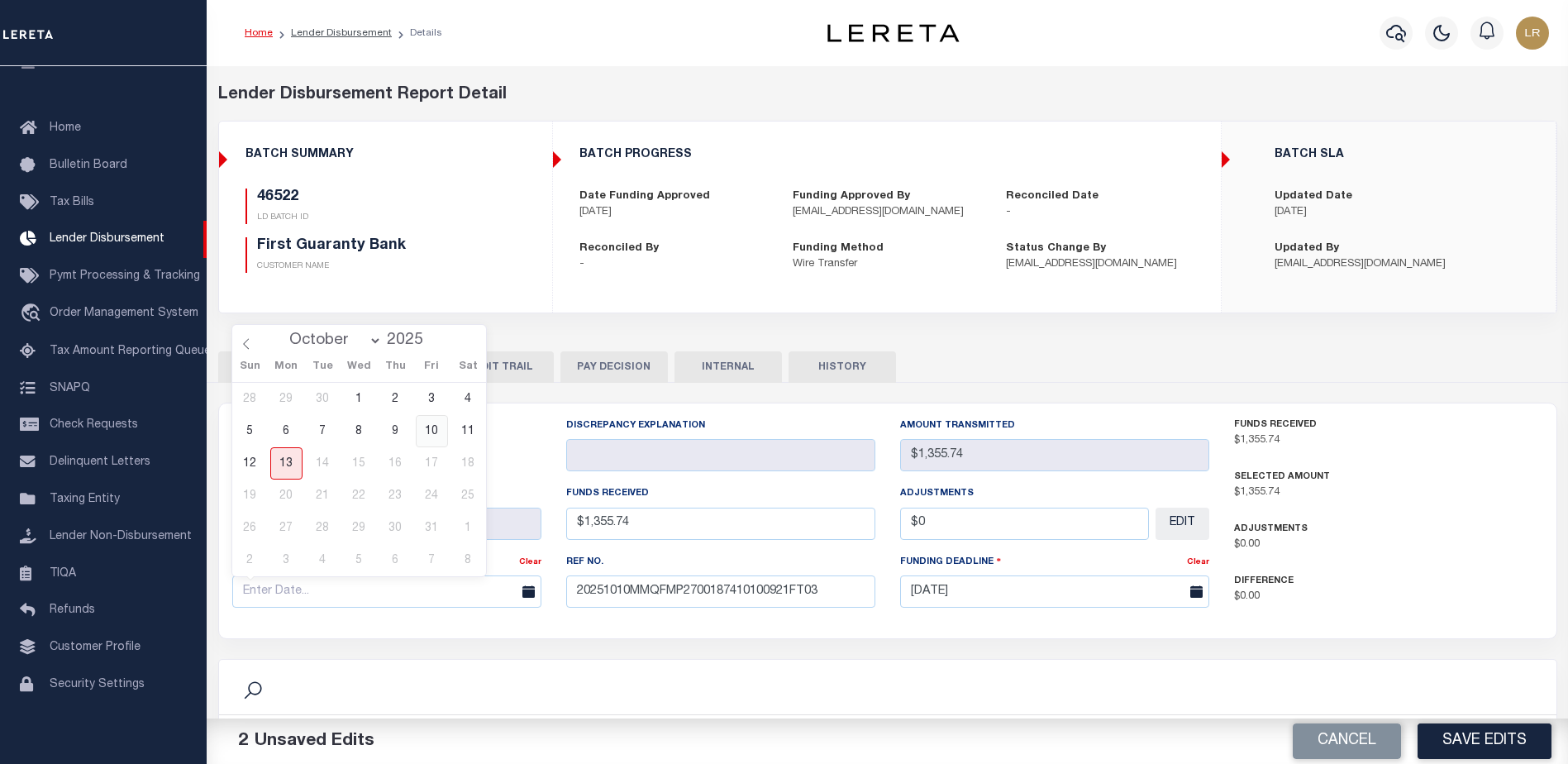
click at [429, 438] on span "10" at bounding box center [431, 431] width 33 height 33
type input "[DATE]"
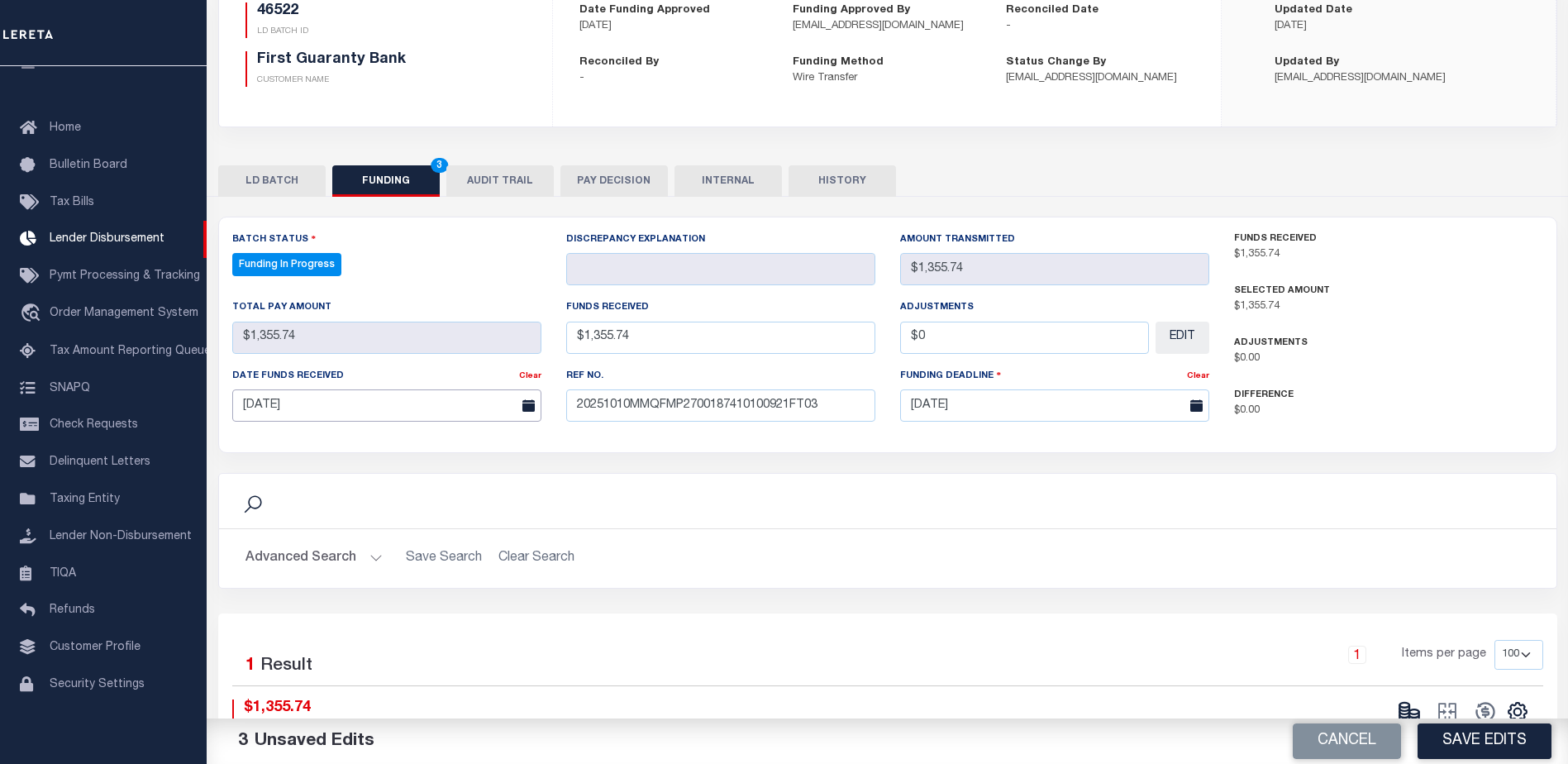
scroll to position [248, 0]
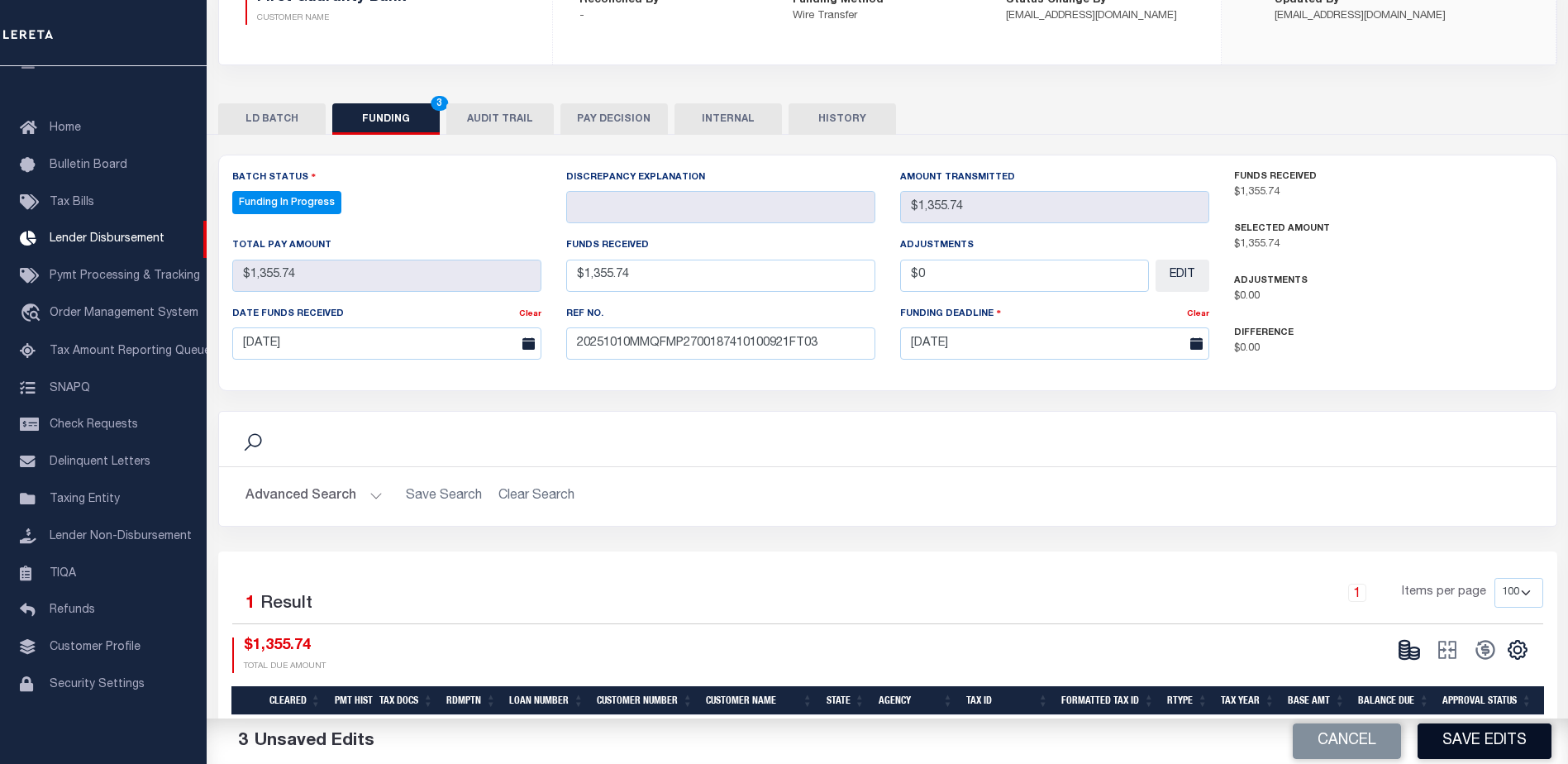
click at [1481, 755] on button "Save Edits" at bounding box center [1485, 741] width 134 height 35
type input "$1,355.74"
type input "$0"
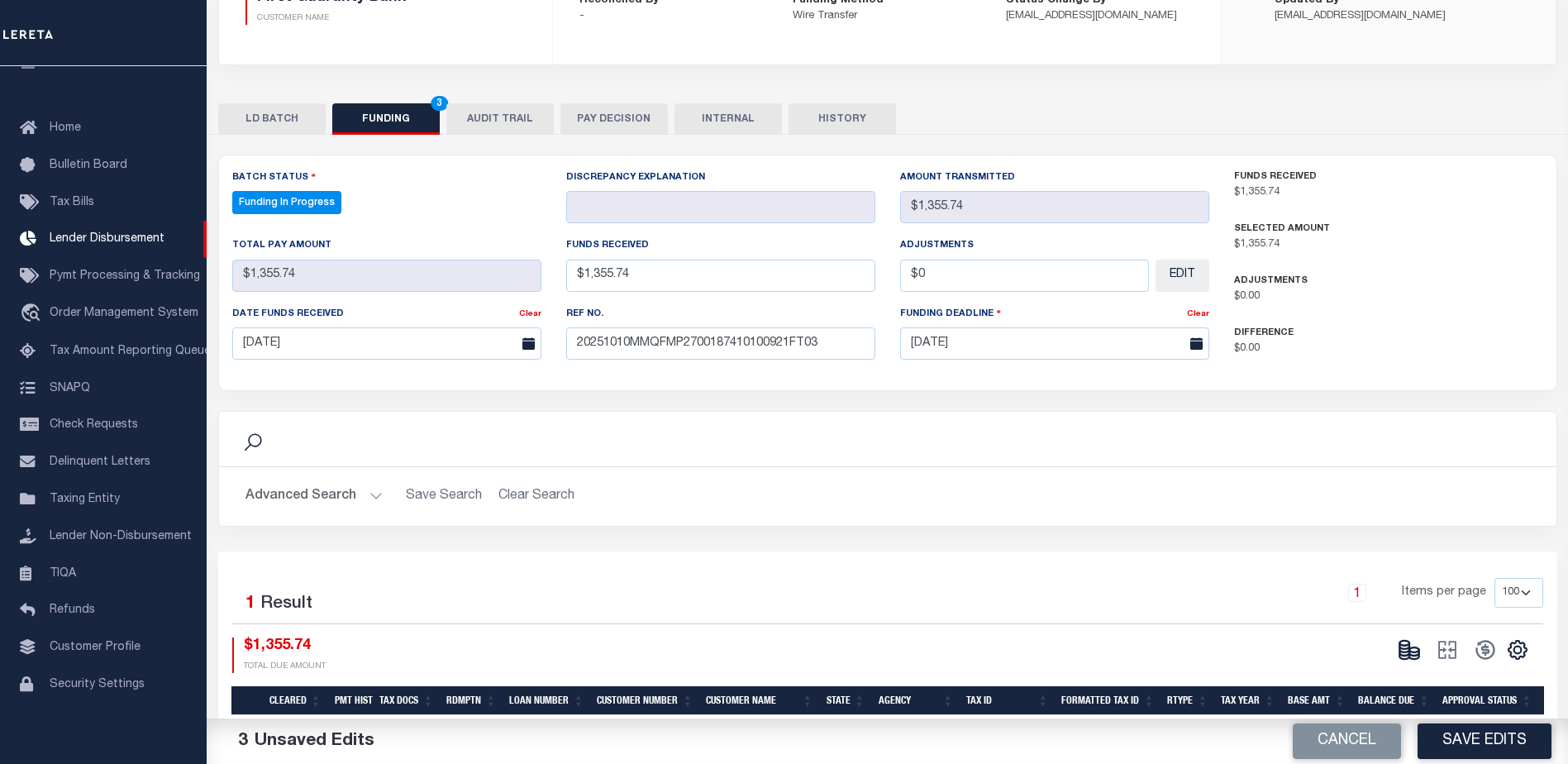
select select "100"
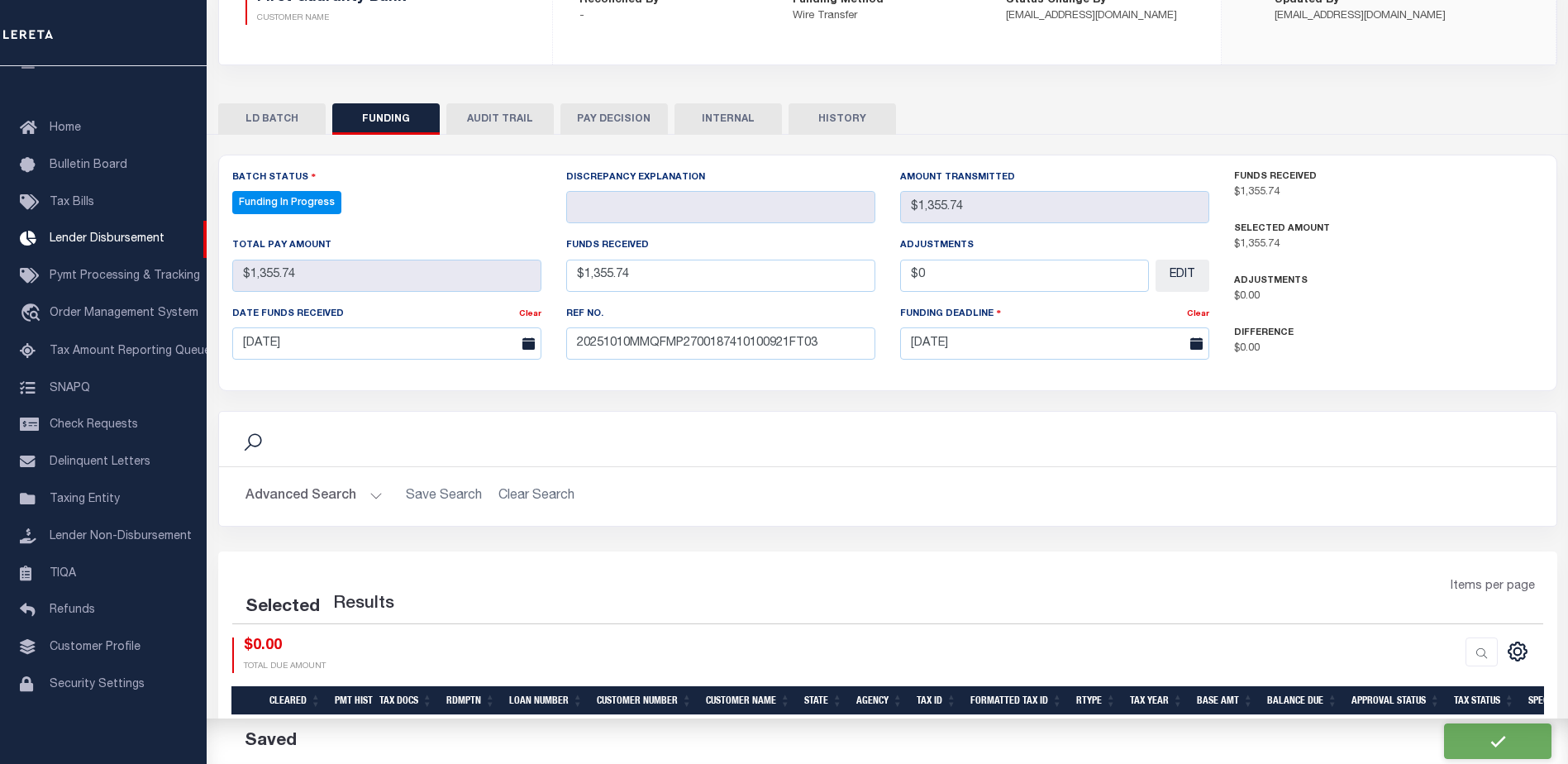
select select "100"
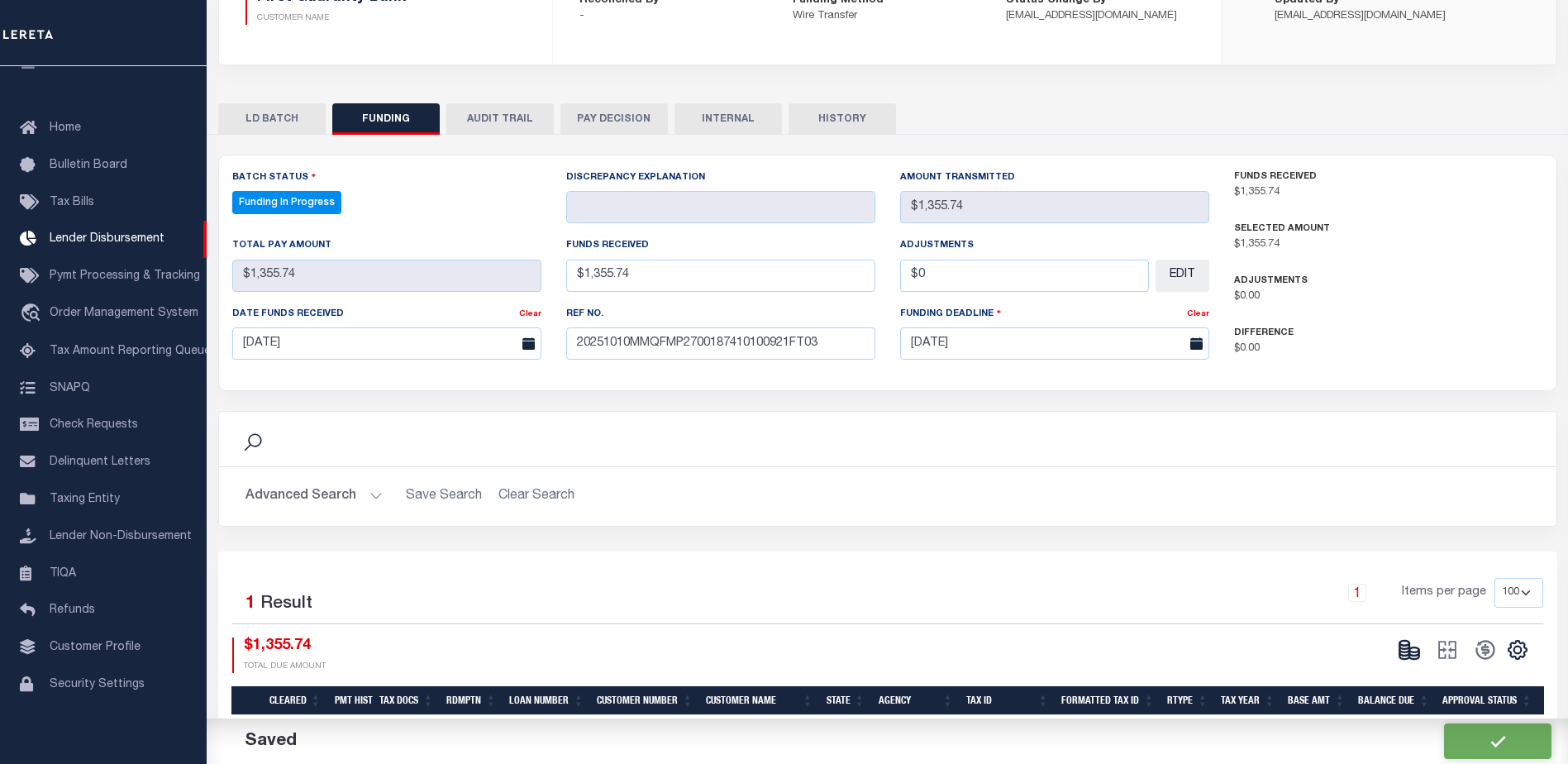
click at [1419, 668] on div "CSV Export Selected Print Show Filter Show Search Columns 0: 1: Cleared 19: SPD" at bounding box center [1460, 655] width 140 height 35
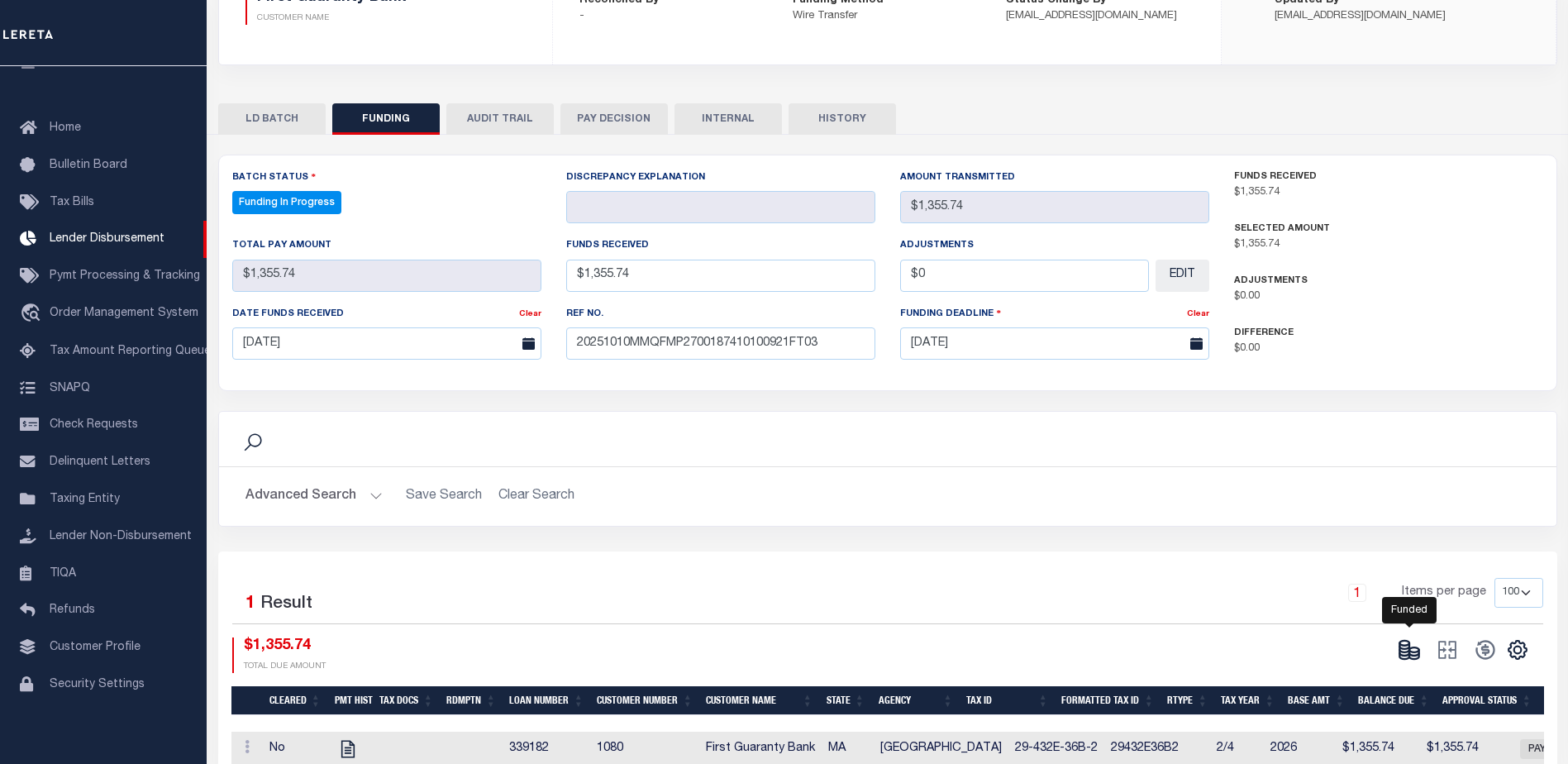
click at [1409, 659] on icon at bounding box center [1414, 655] width 10 height 6
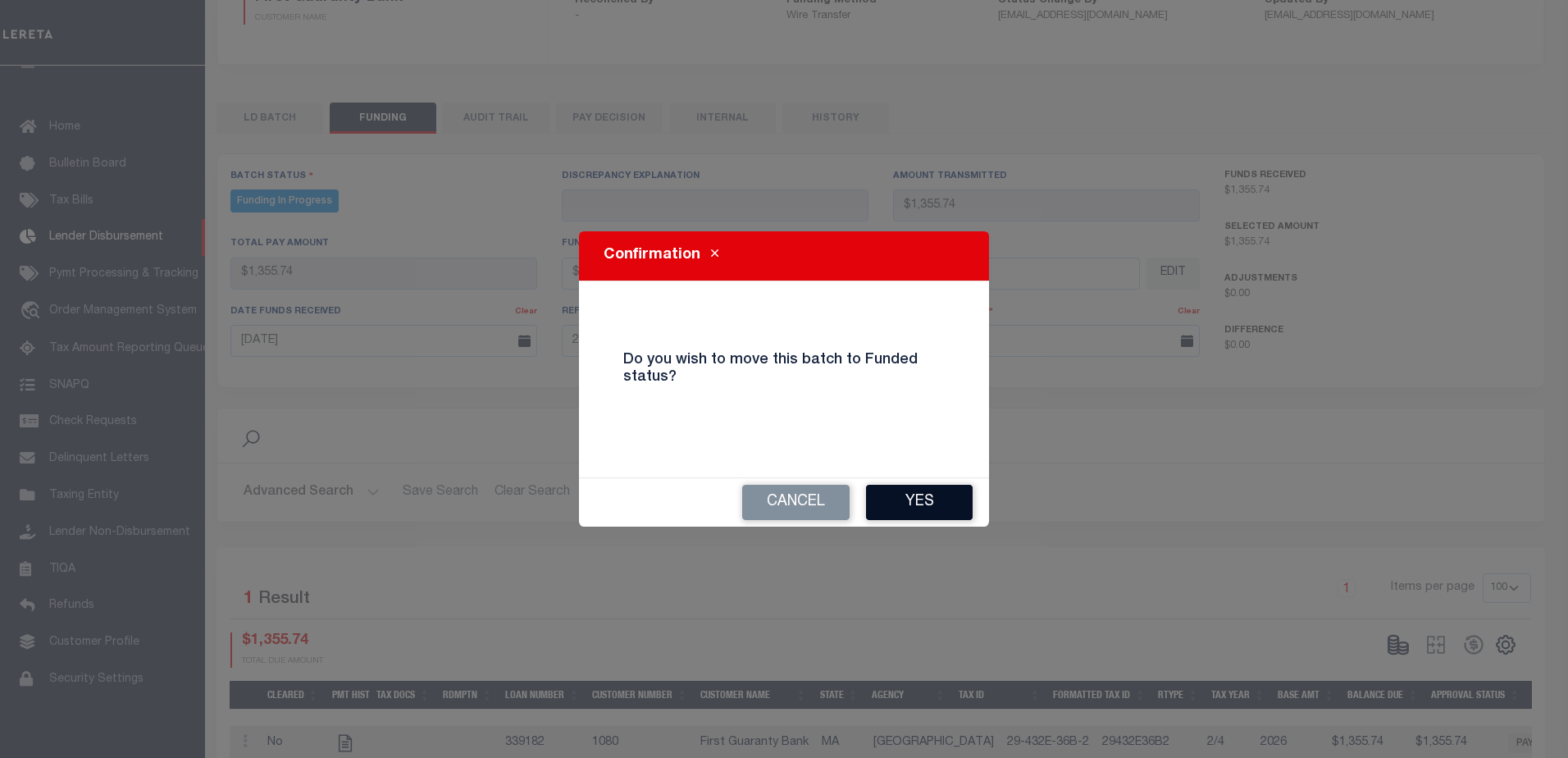
click at [947, 509] on button "Yes" at bounding box center [919, 502] width 107 height 35
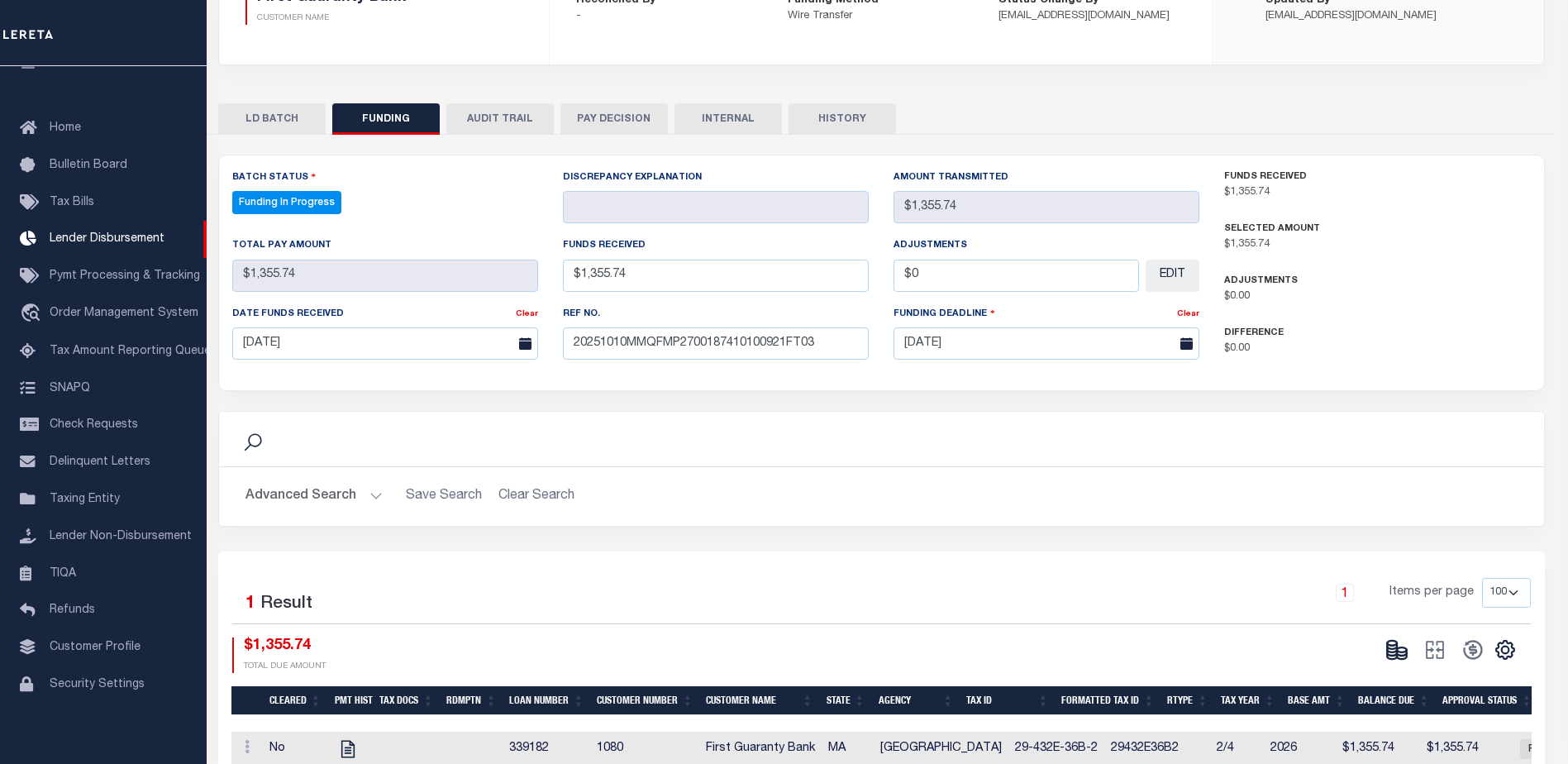
type input "$1,355.74"
type input "$0"
select select "100"
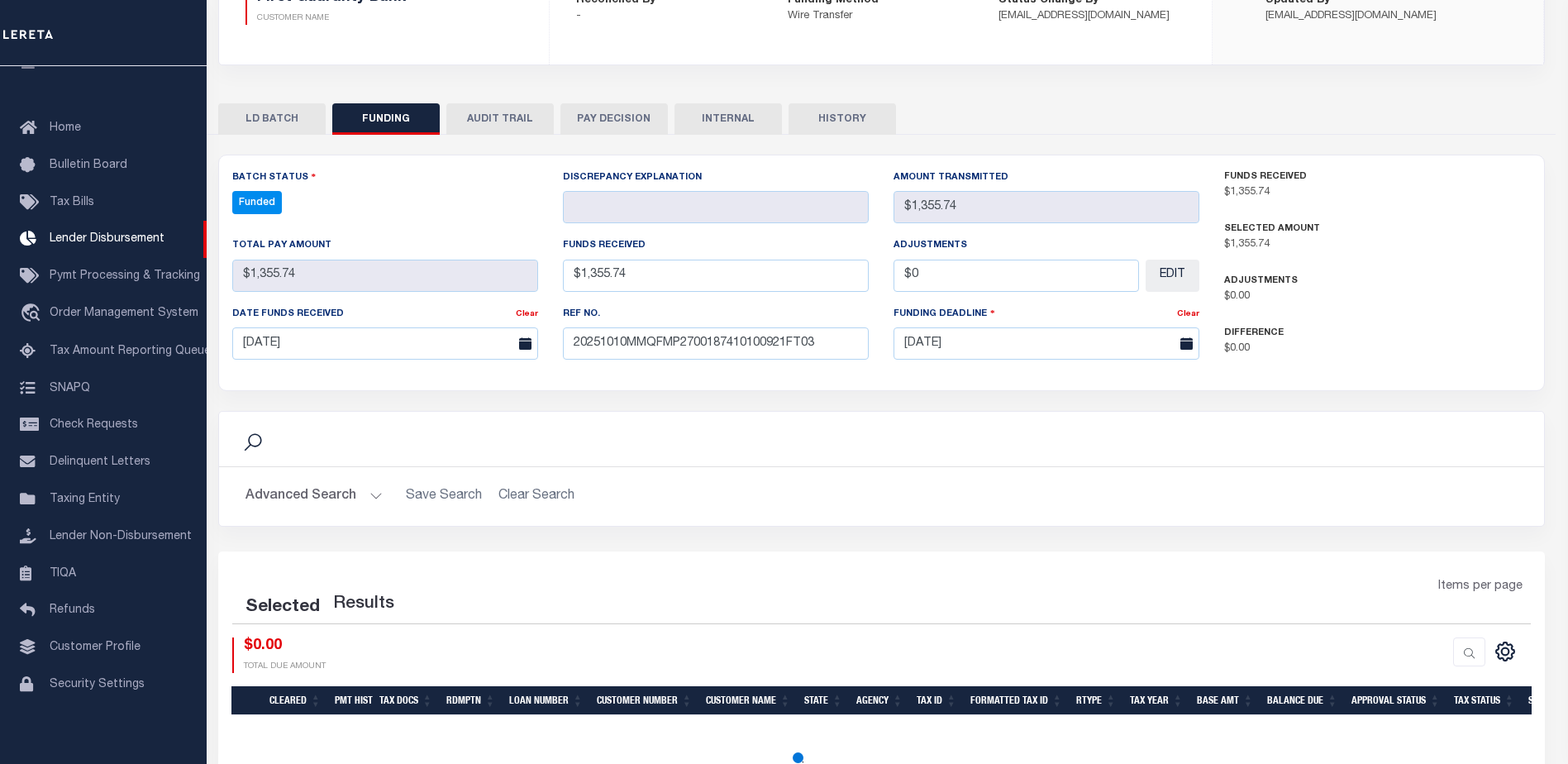
select select "100"
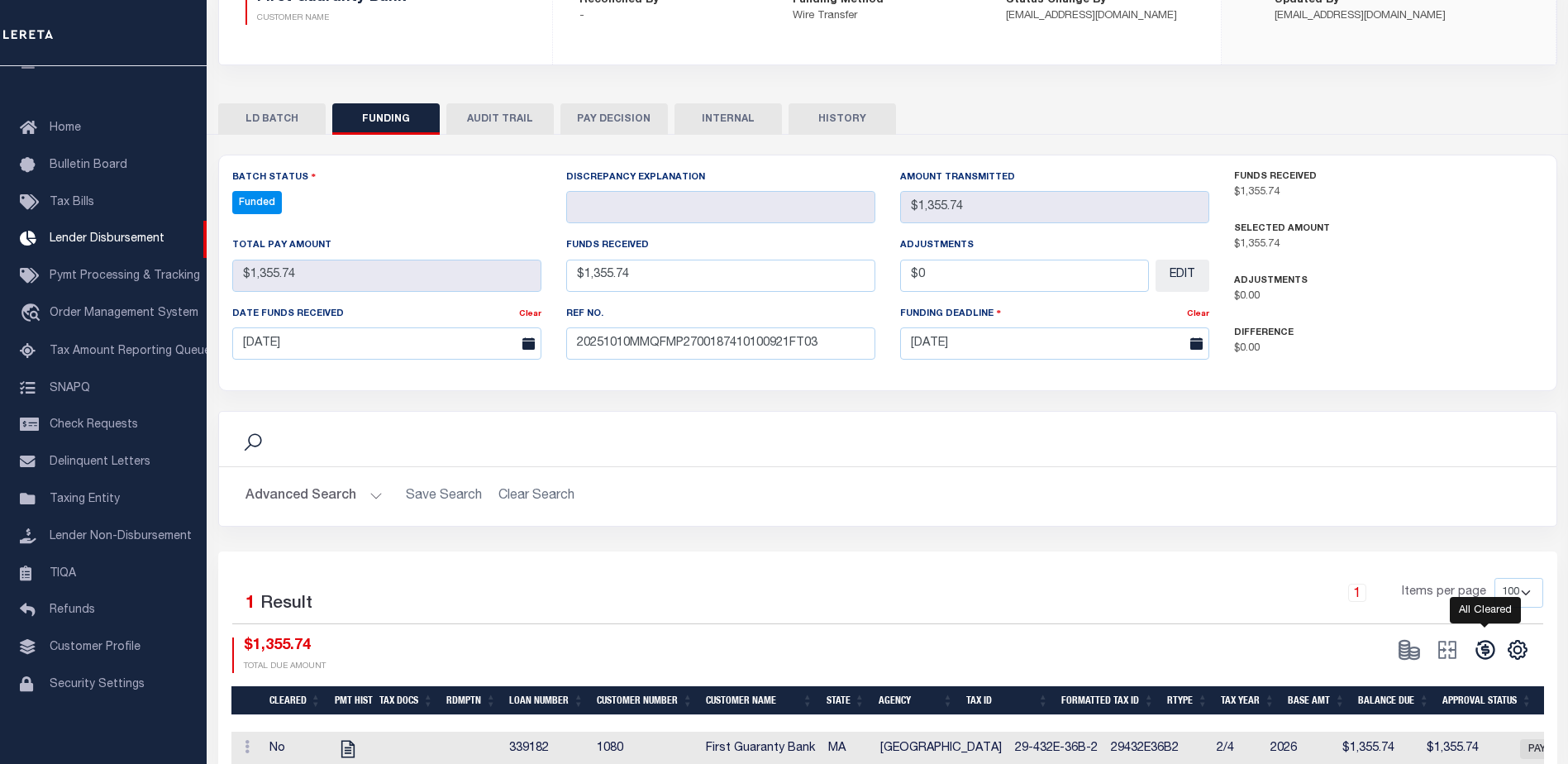
click at [1480, 651] on icon at bounding box center [1485, 649] width 23 height 23
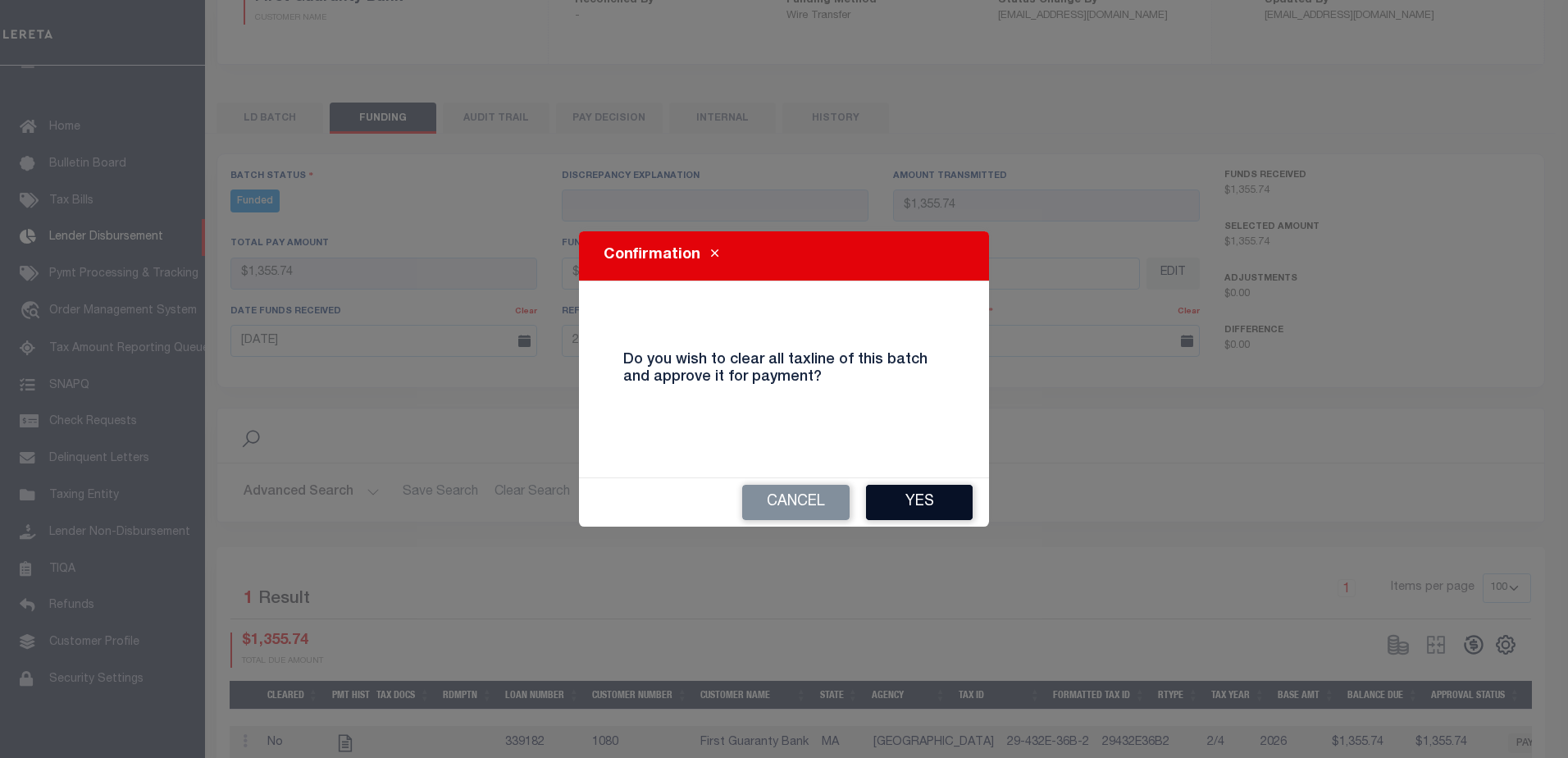
click at [906, 508] on button "Yes" at bounding box center [919, 502] width 107 height 35
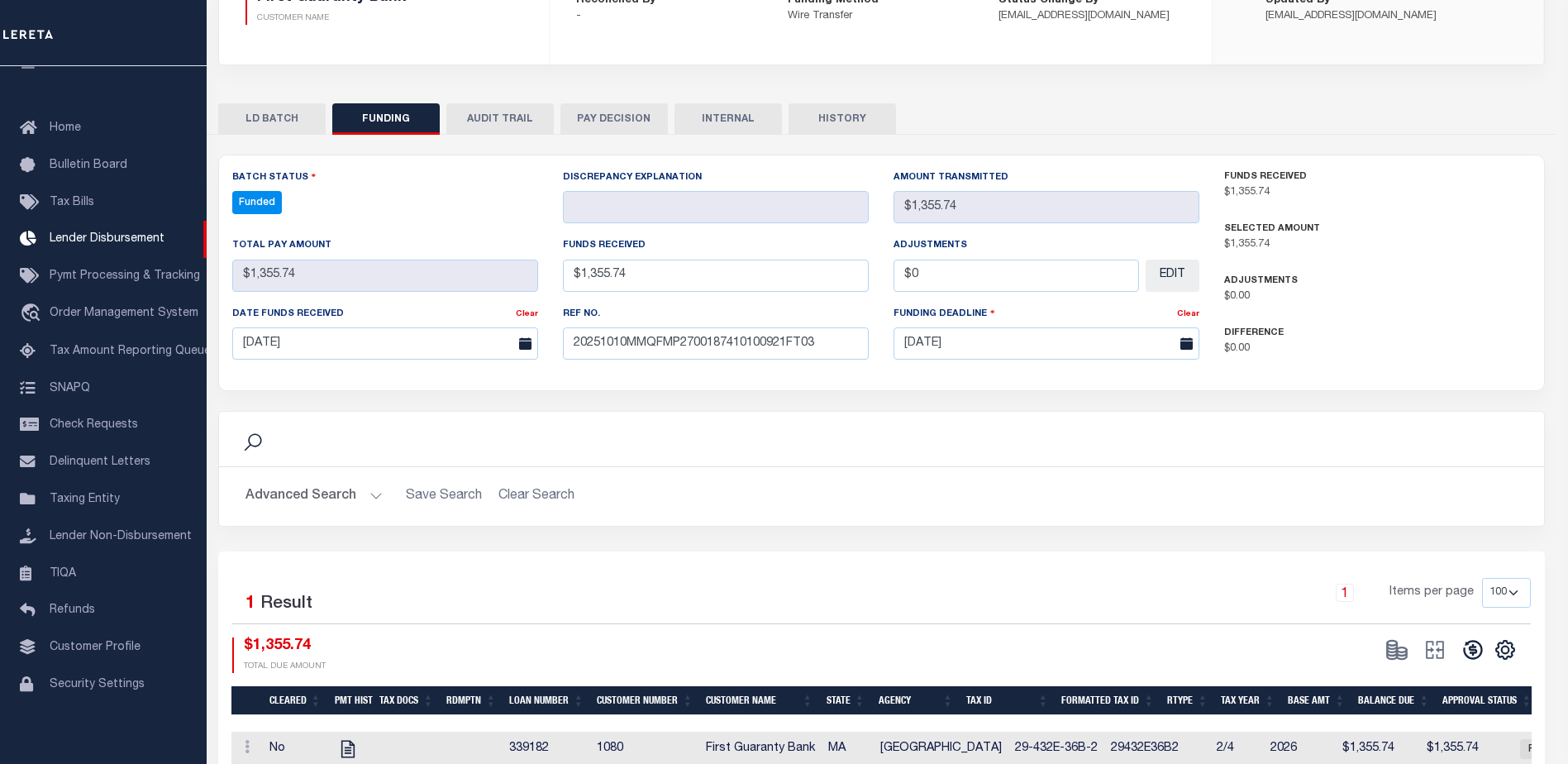
type input "$1,355.74"
type input "$0"
select select "100"
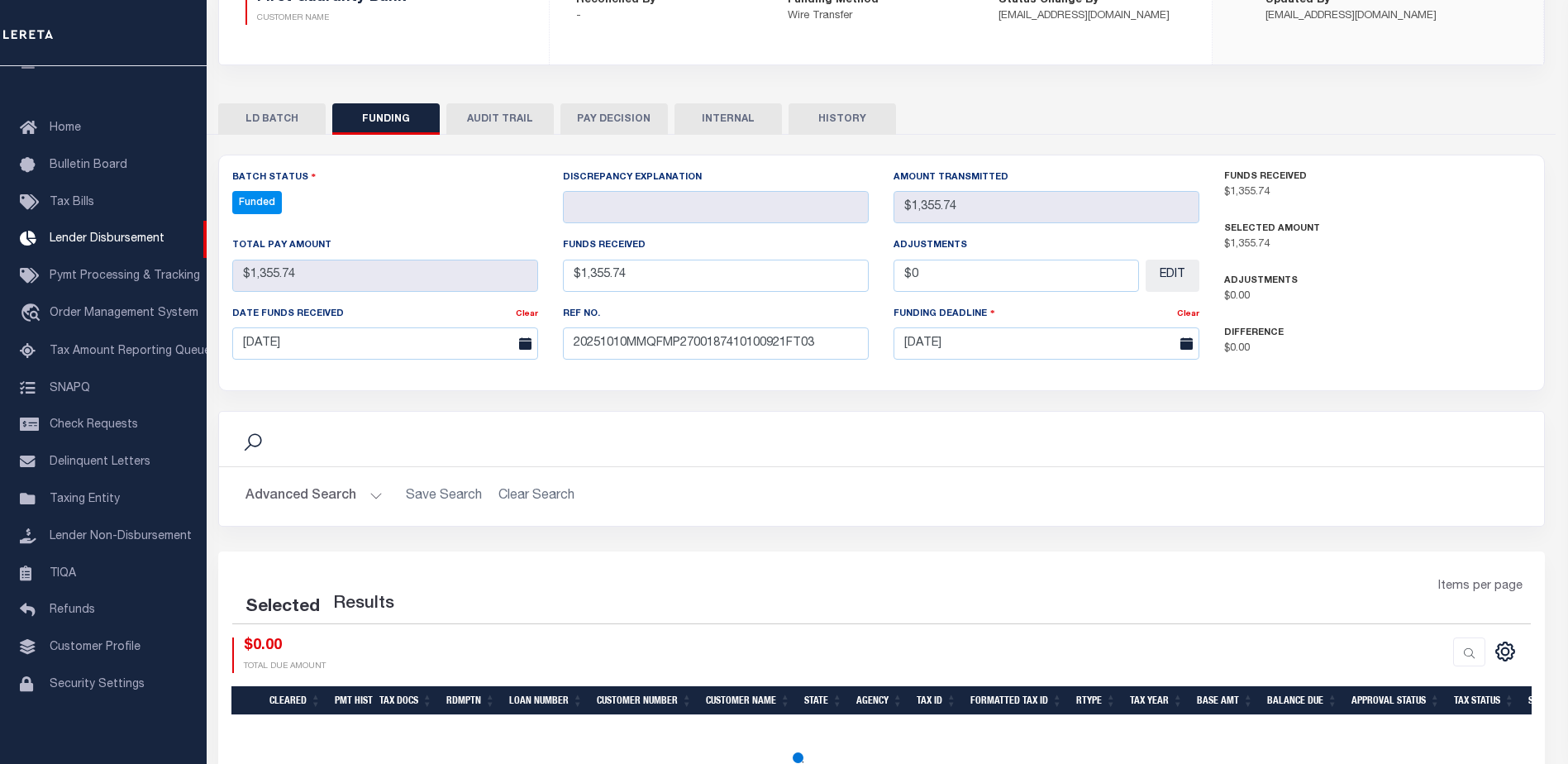
select select "100"
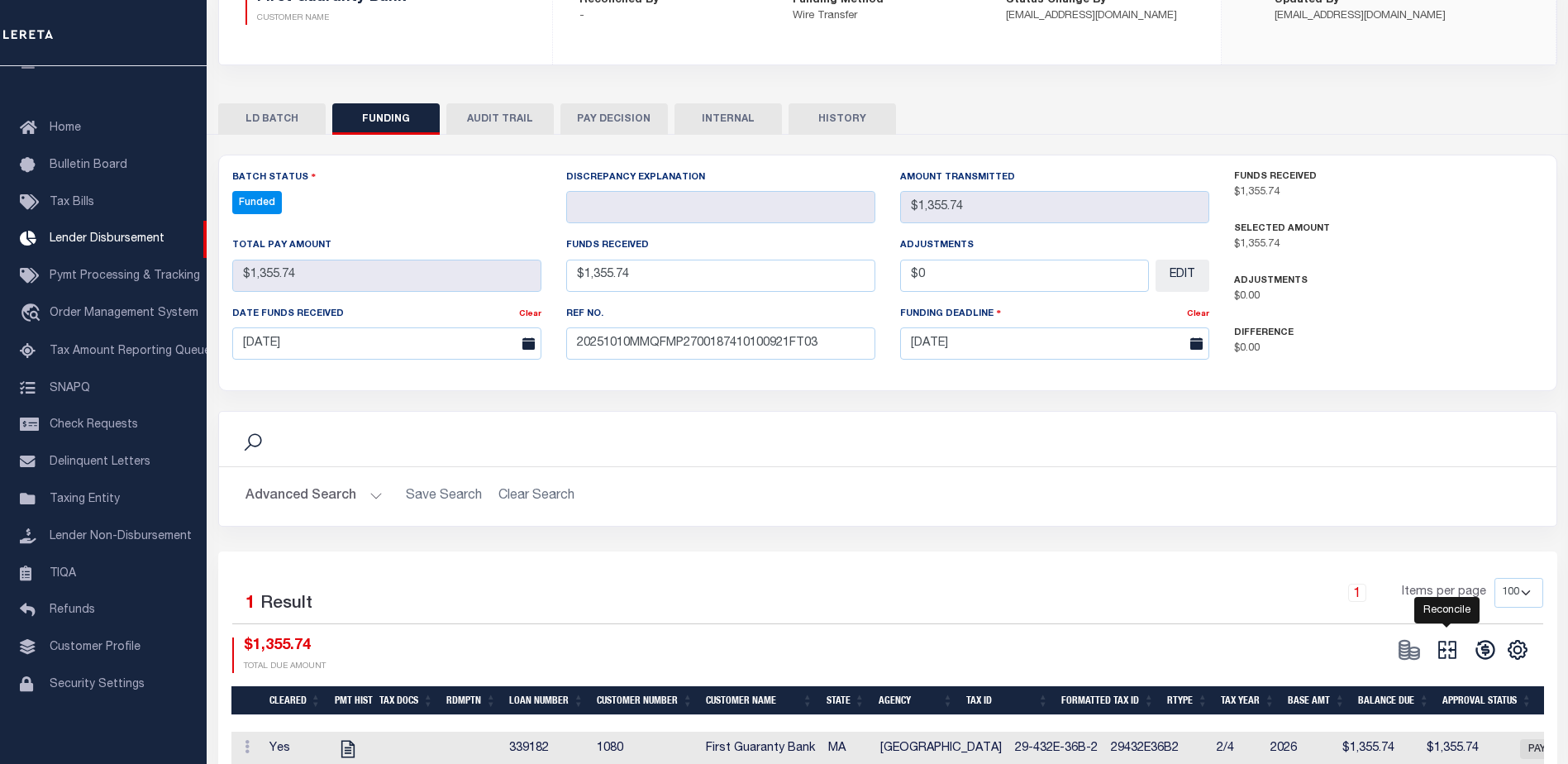
click at [1443, 653] on icon at bounding box center [1447, 649] width 23 height 23
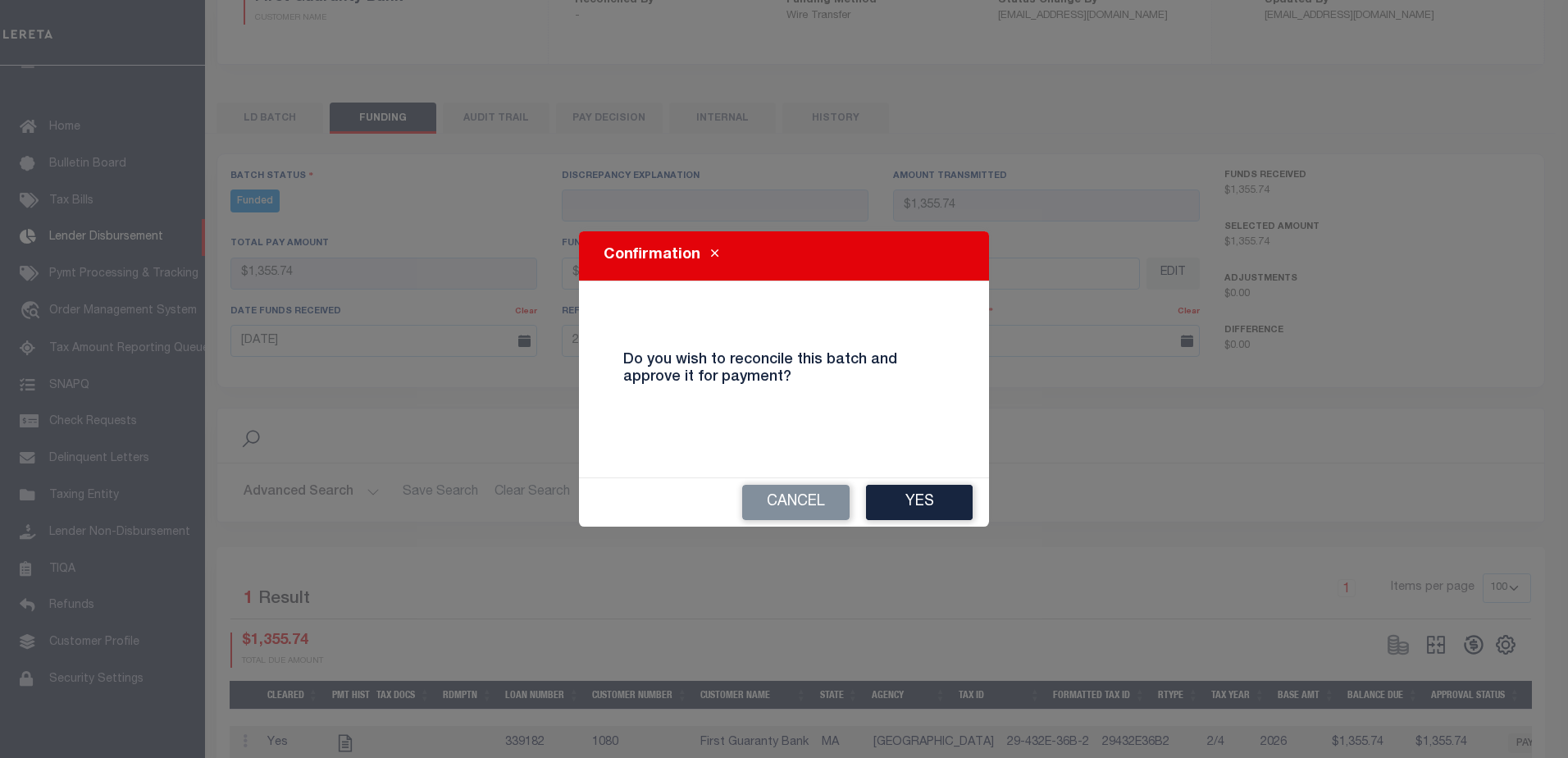
click at [954, 544] on div "Confirmation Do you wish to reconcile this batch and approve it for payment? Ca…" at bounding box center [784, 379] width 1568 height 758
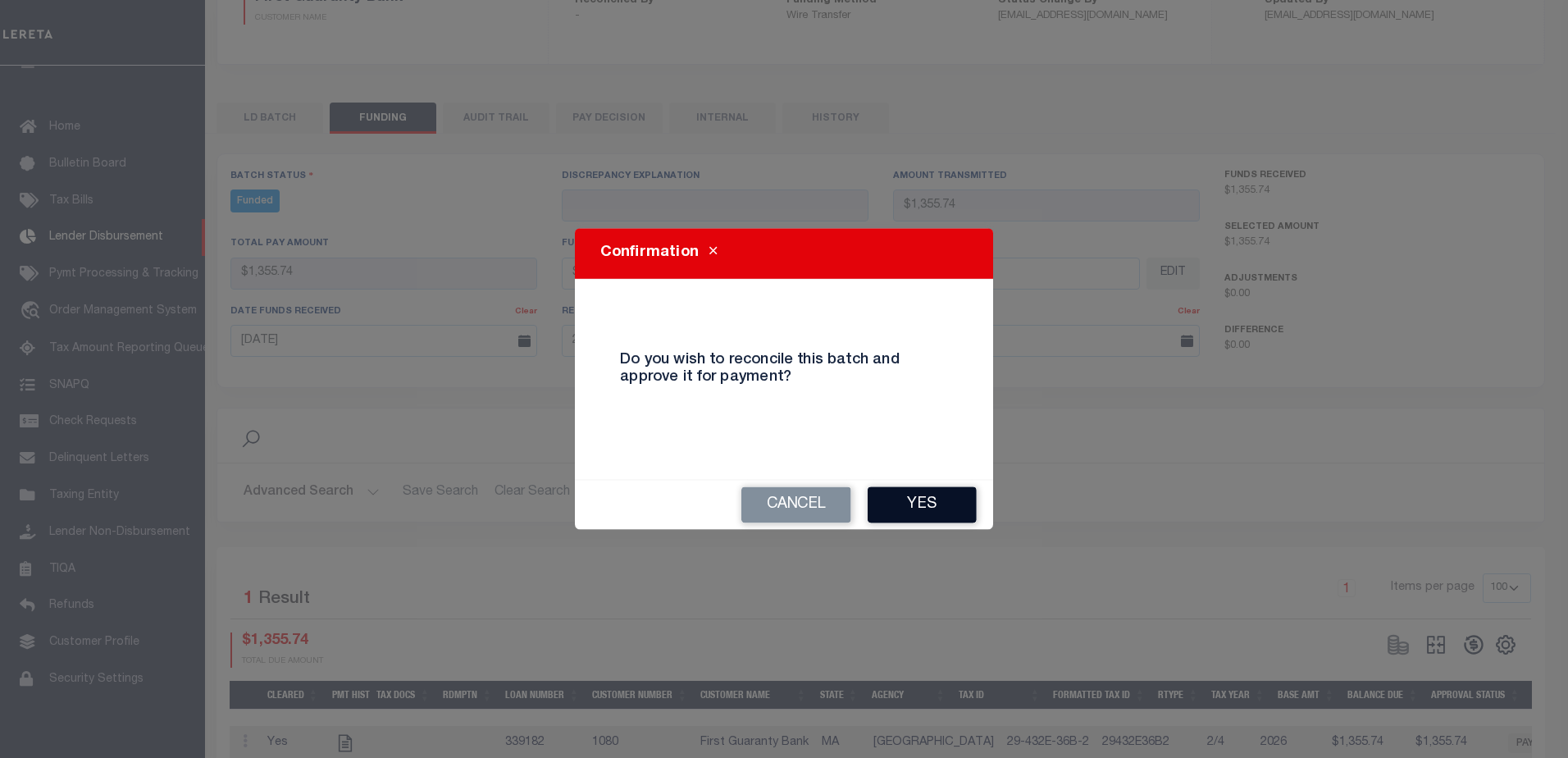
click at [955, 508] on button "Yes" at bounding box center [922, 504] width 109 height 36
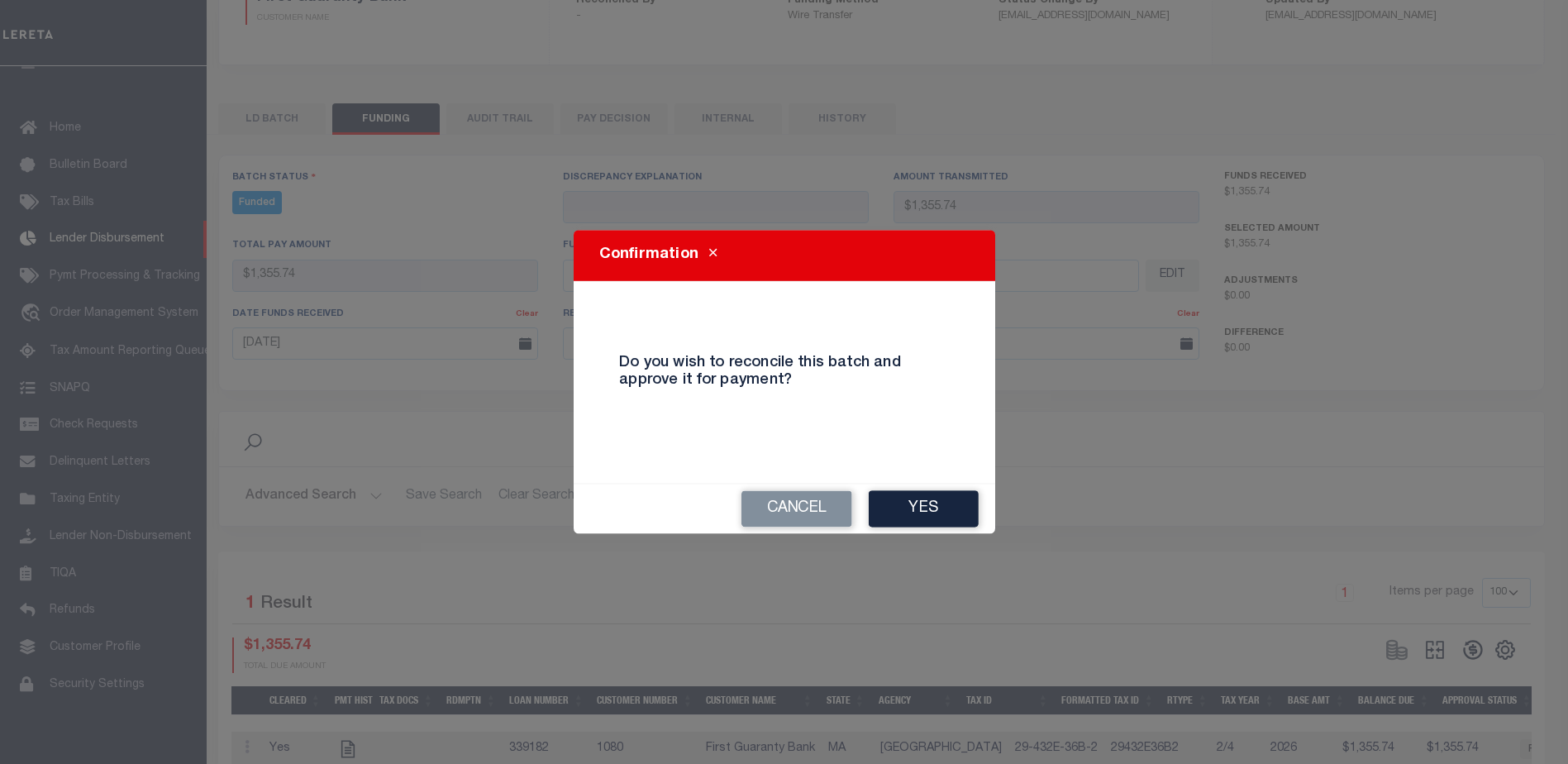
type input "$1,355.74"
type input "$0"
select select "100"
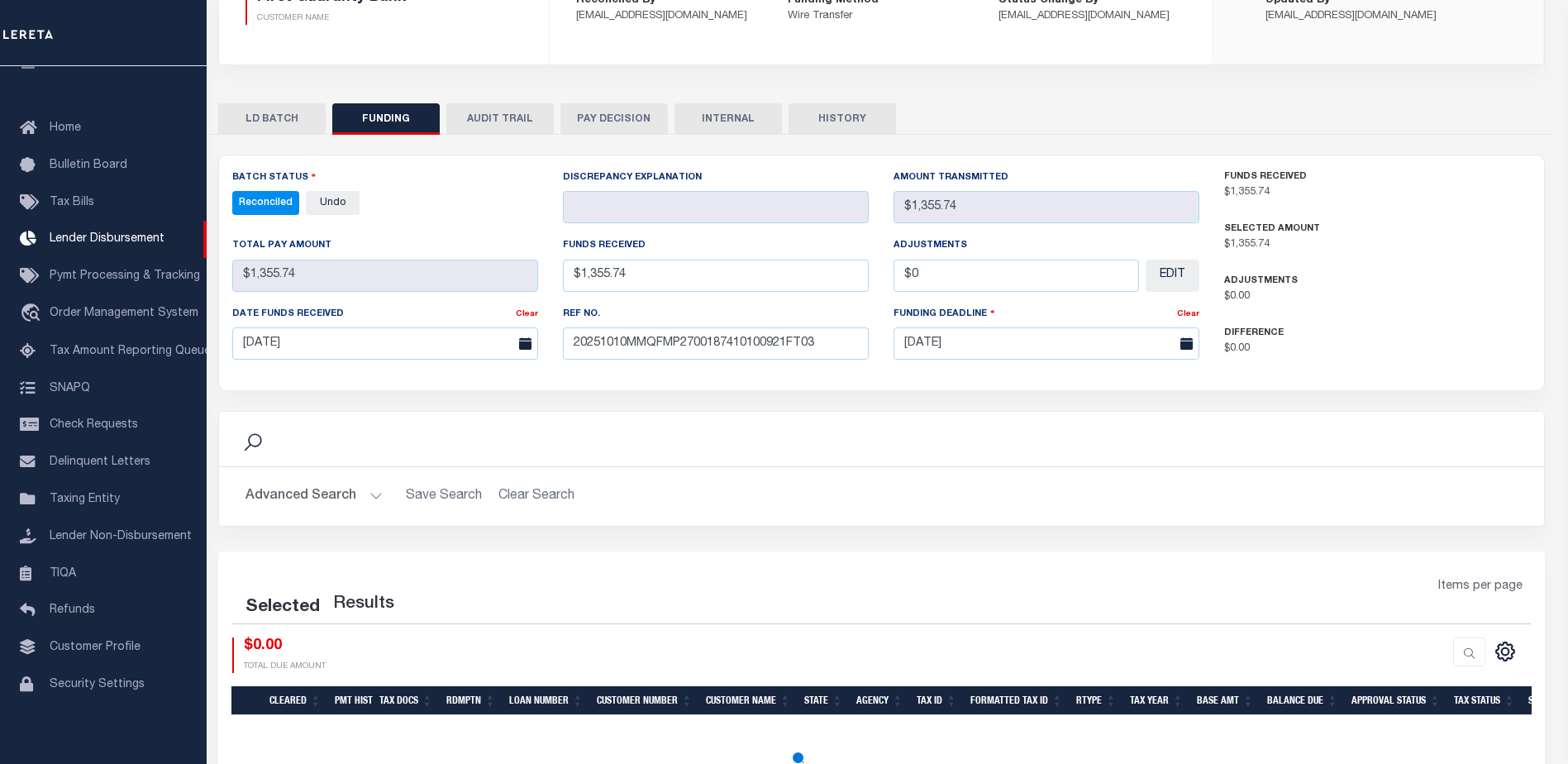
select select "100"
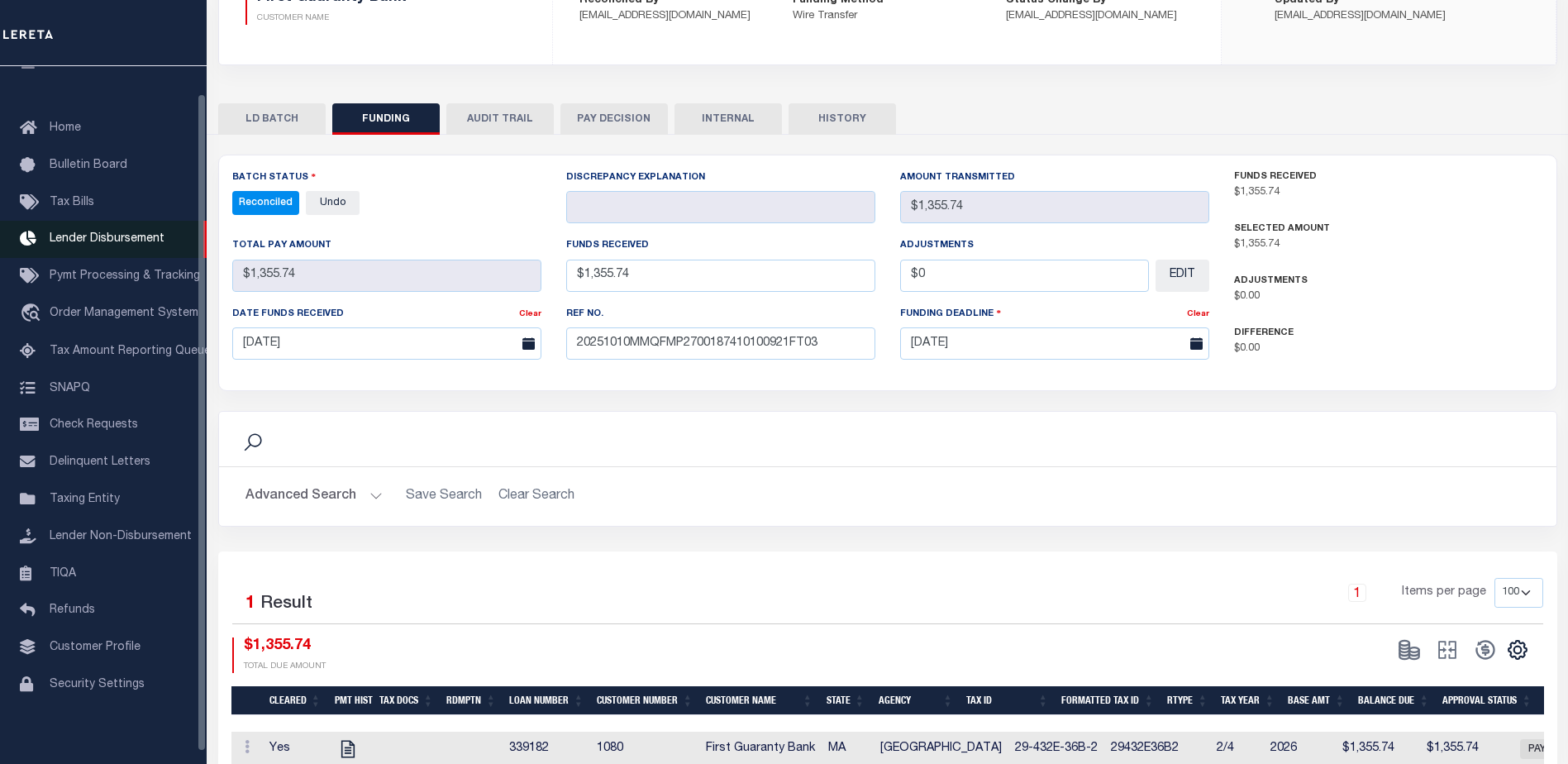
click at [156, 237] on span "Lender Disbursement" at bounding box center [107, 238] width 115 height 11
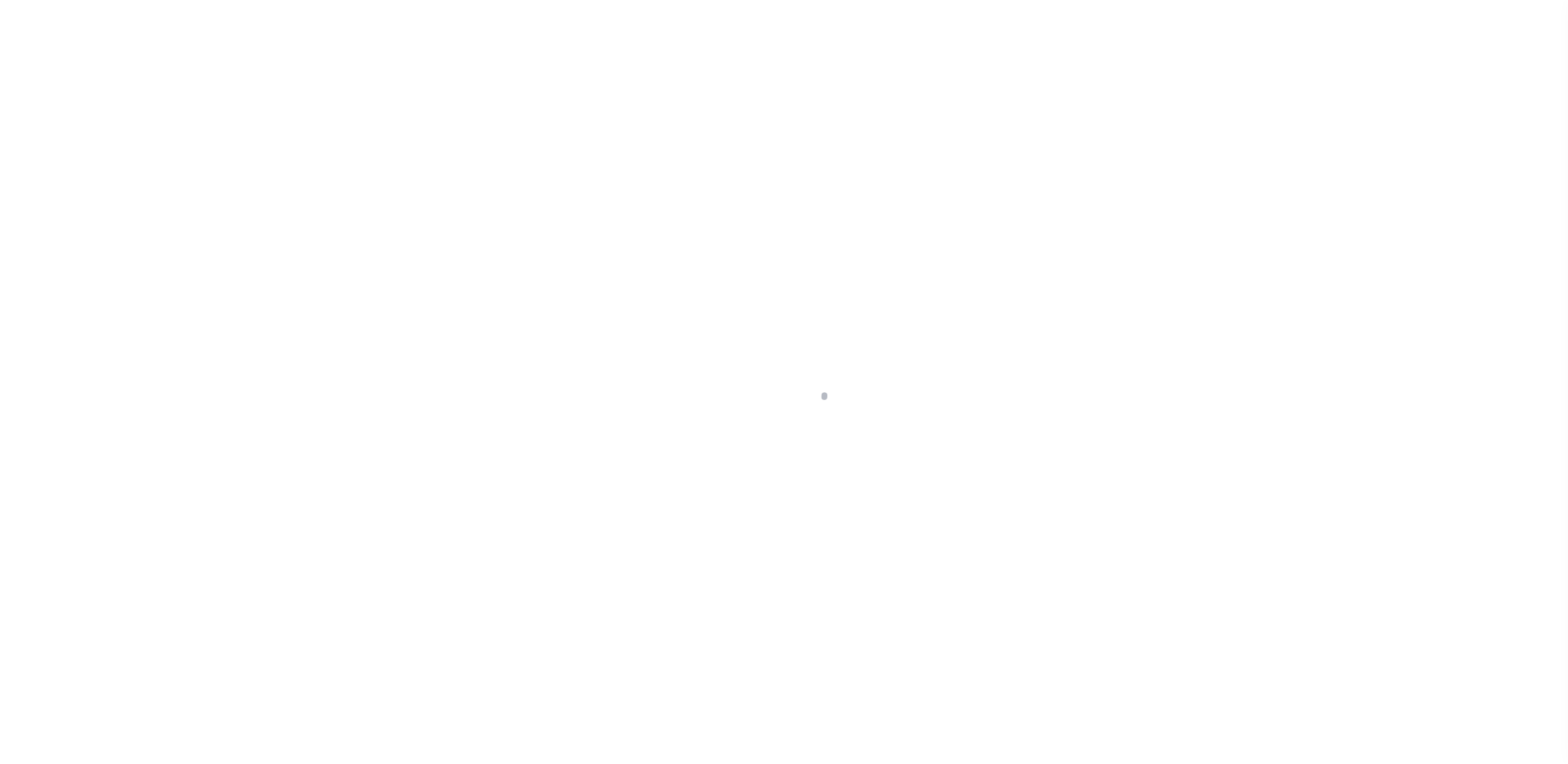
scroll to position [29, 0]
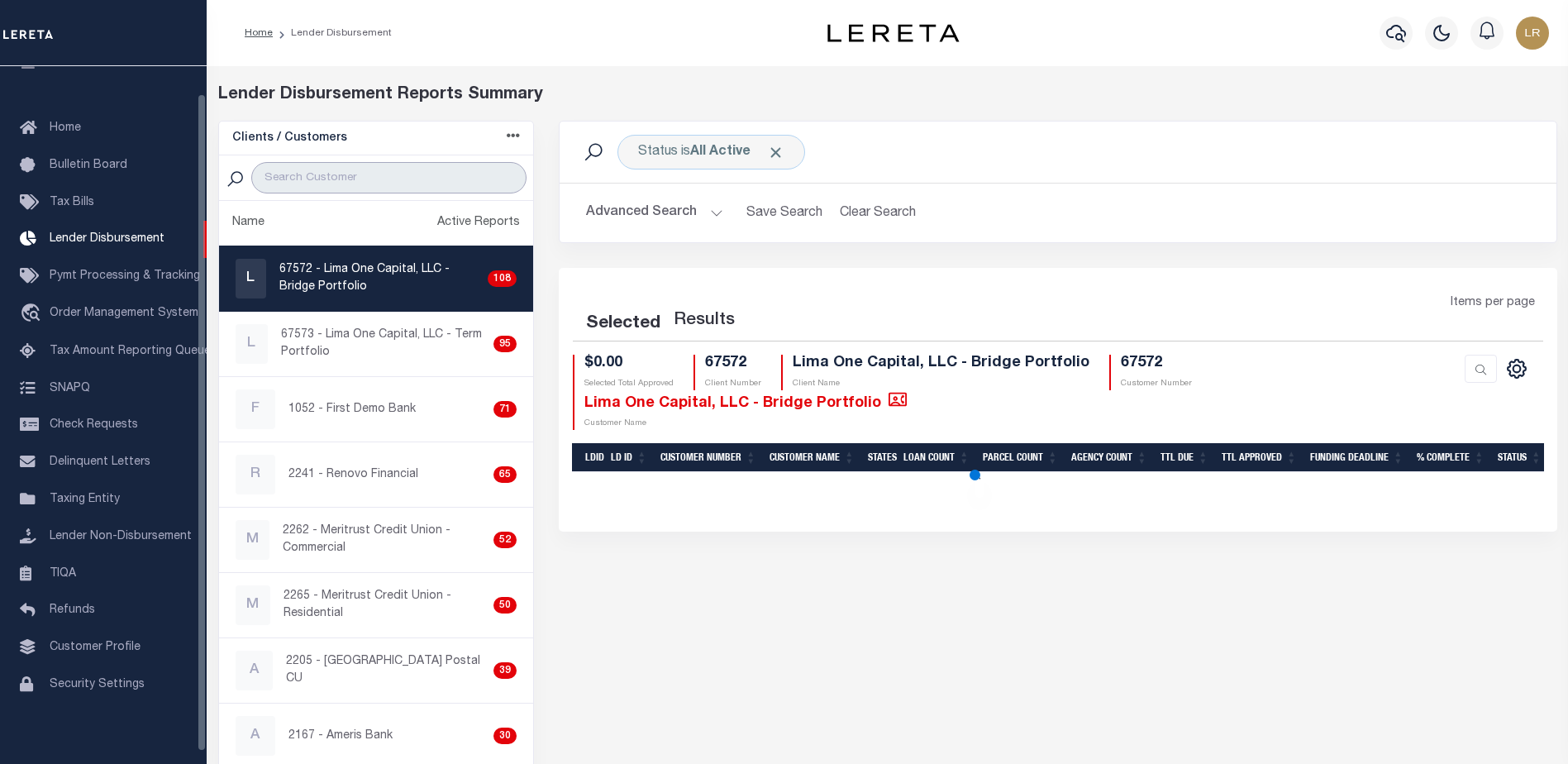
click at [334, 187] on input "search" at bounding box center [389, 178] width 275 height 32
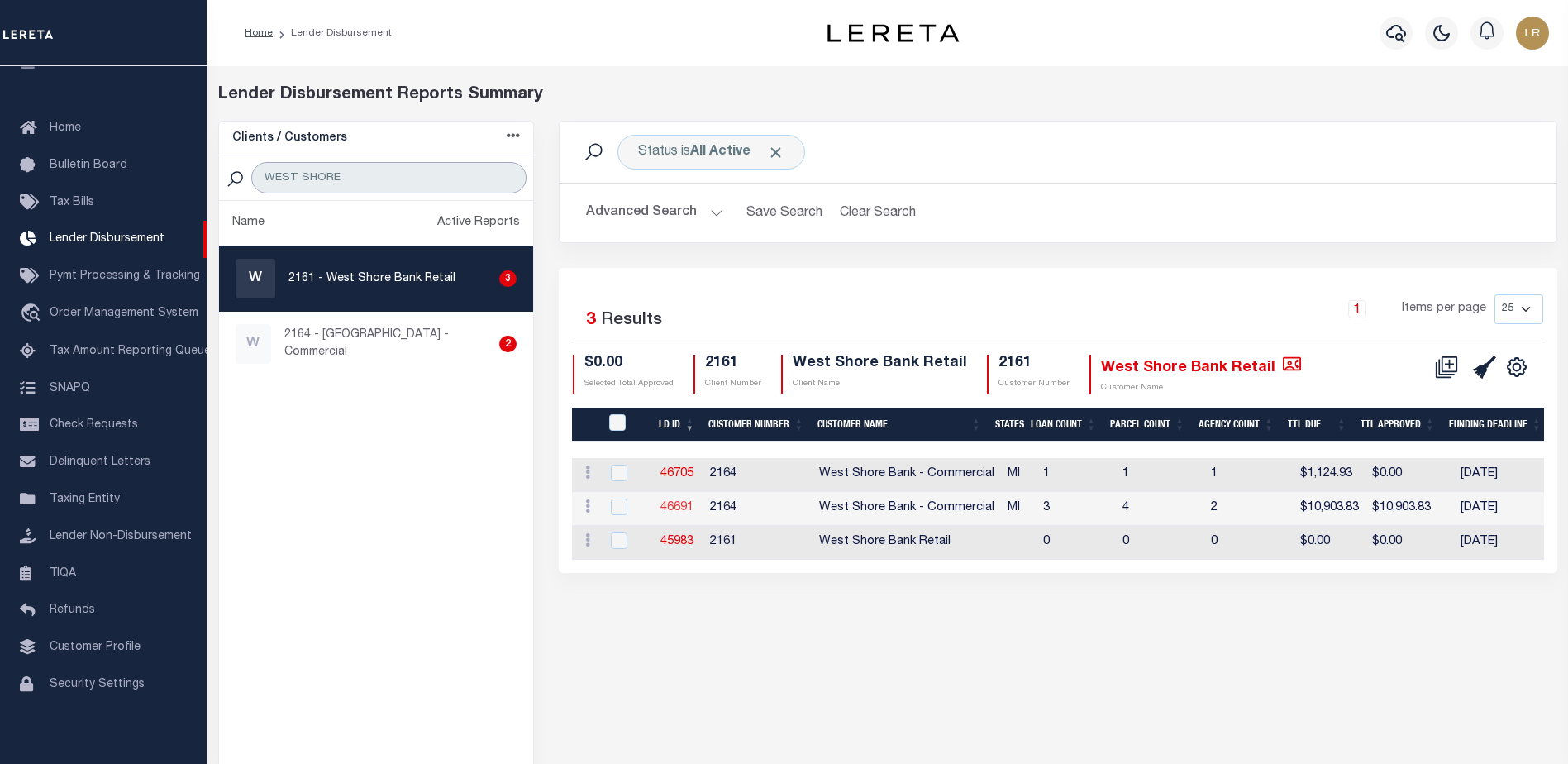
type input "WEST SHORE"
click at [671, 505] on link "46691" at bounding box center [677, 507] width 33 height 11
checkbox input "true"
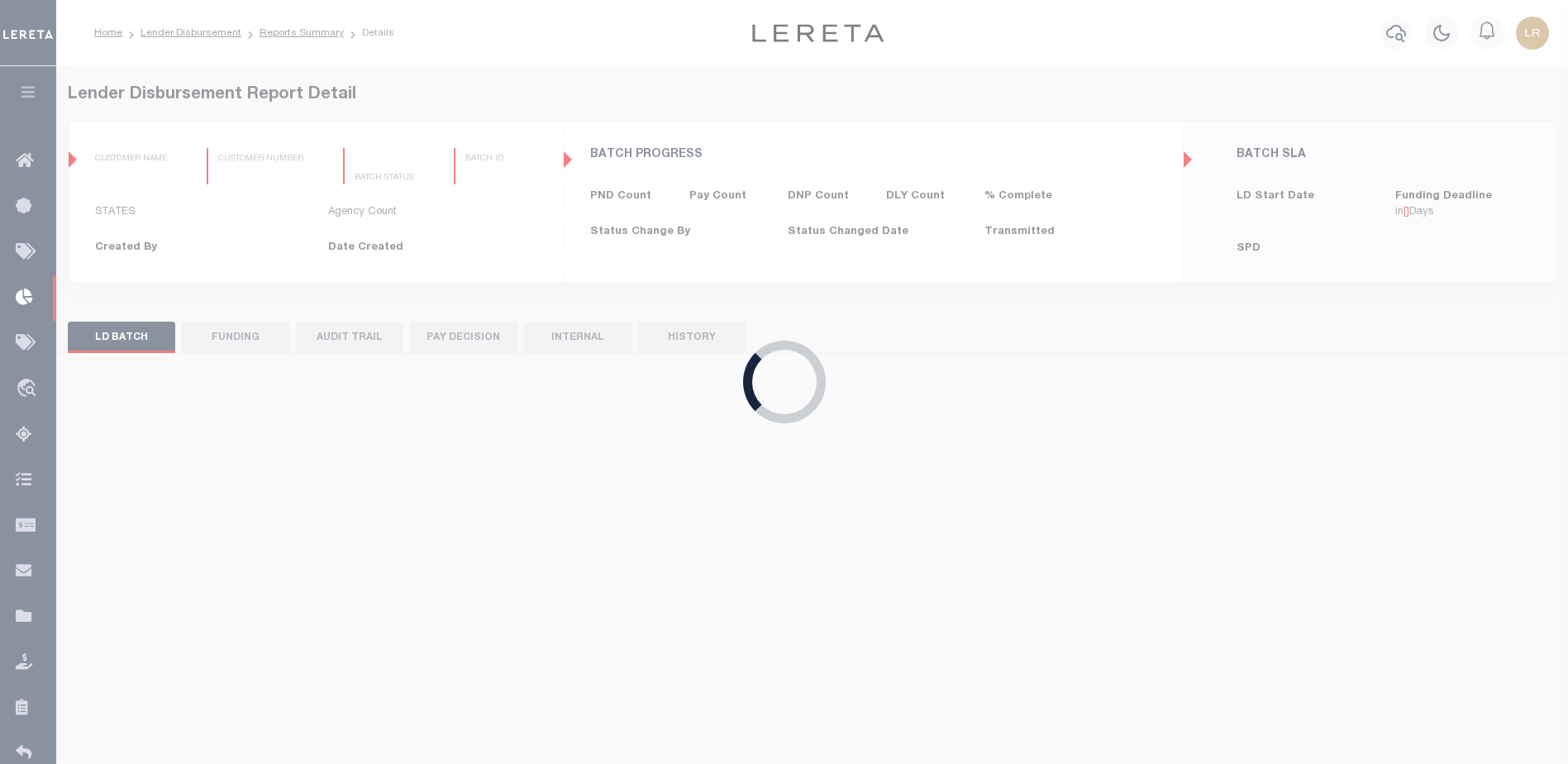
type input "$0.00"
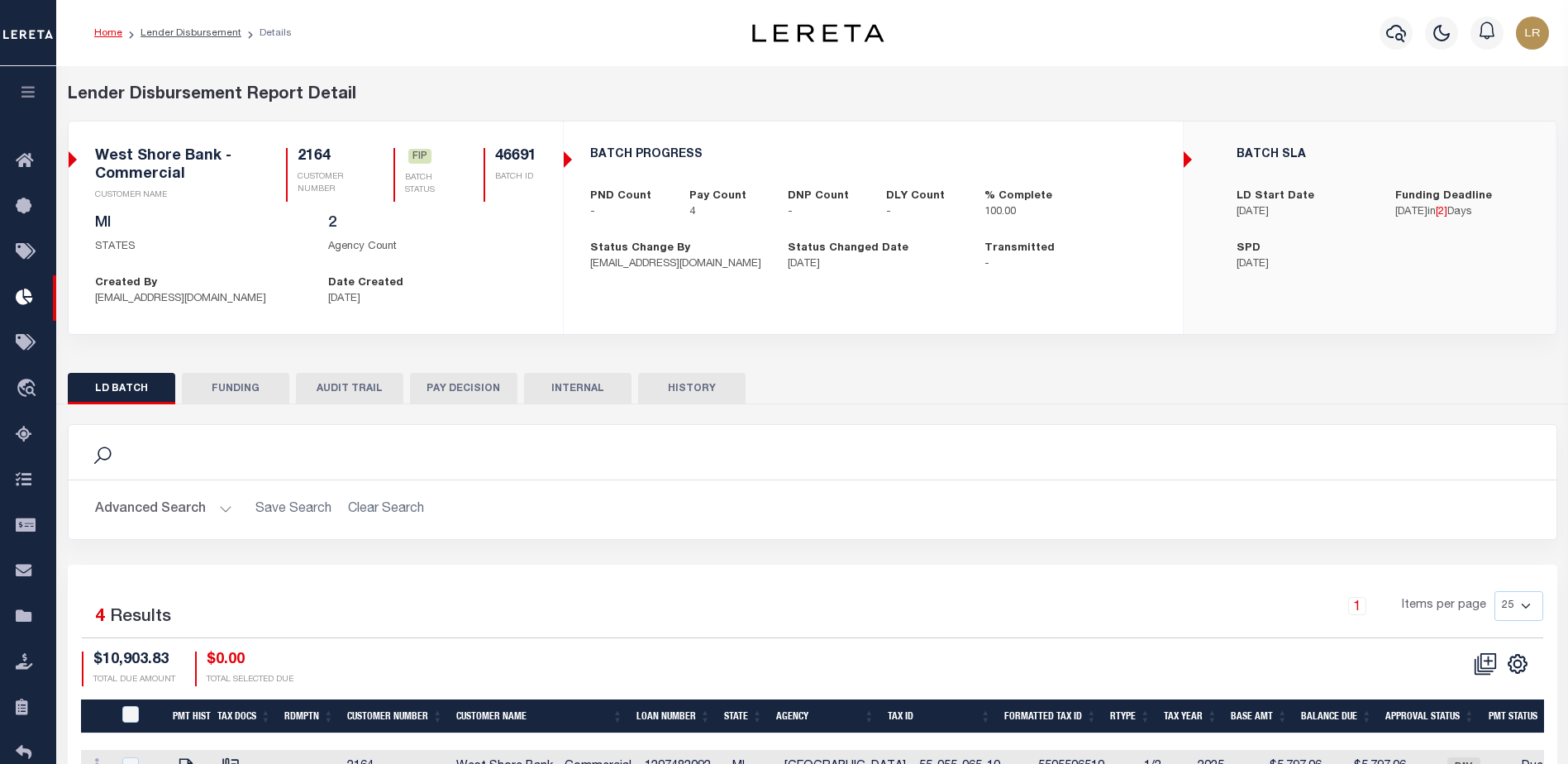
click at [227, 389] on button "FUNDING" at bounding box center [236, 388] width 108 height 32
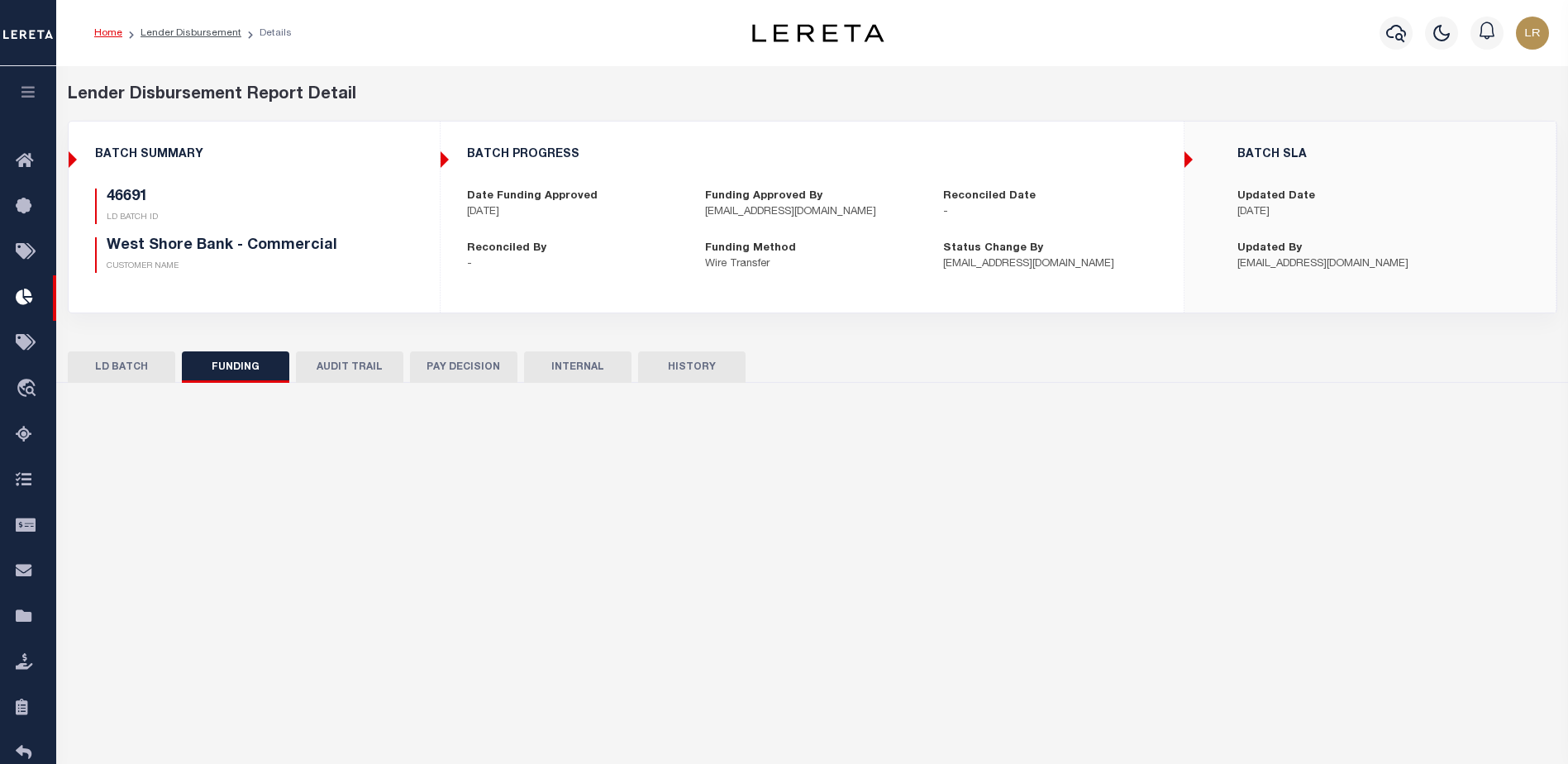
type input "$10,903.83"
type input "$0"
type input "[DATE]"
select select "100"
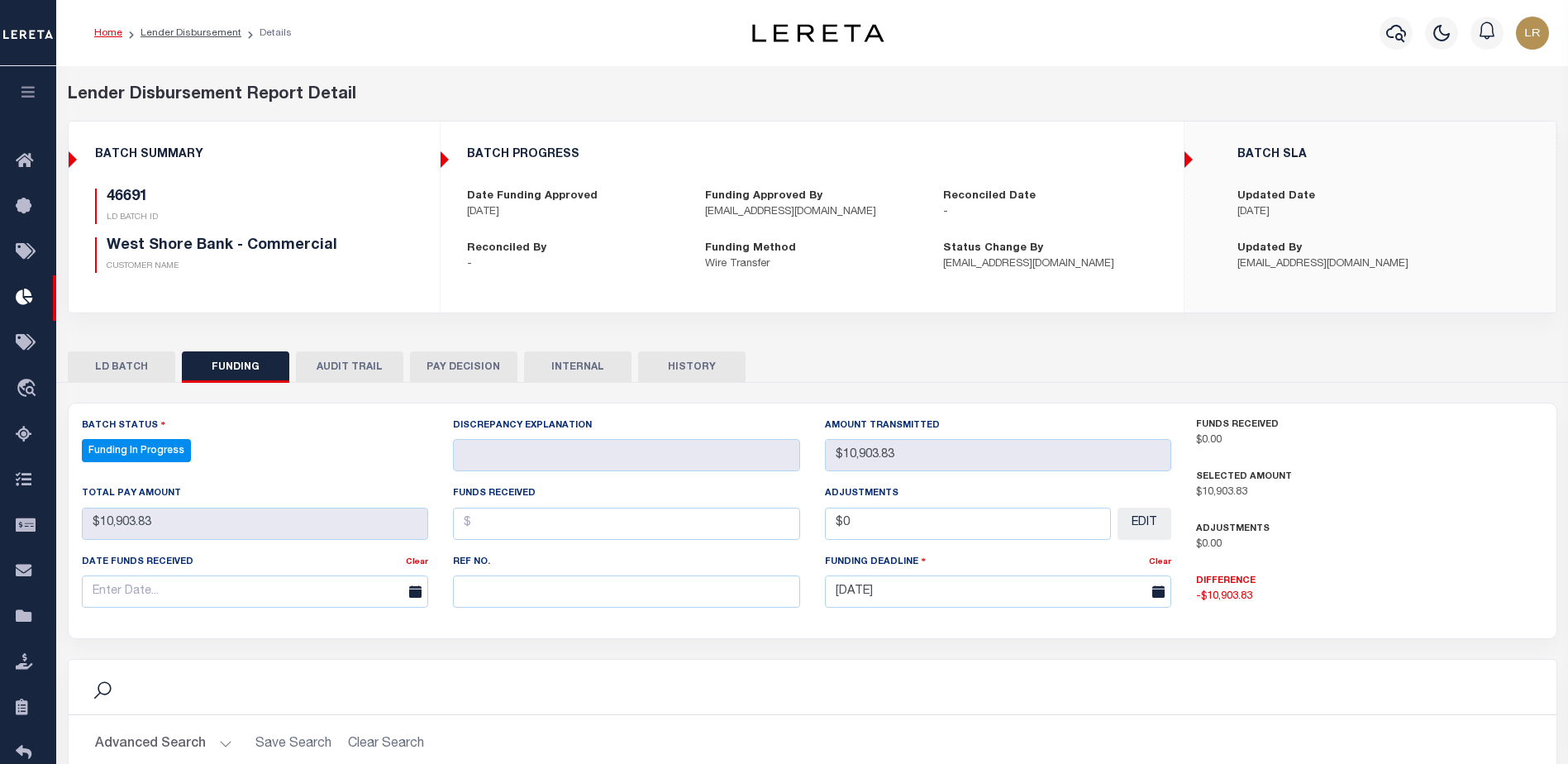
select select "100"
click at [466, 599] on input "text" at bounding box center [626, 591] width 347 height 33
paste input "20251010MMQFMP2700205810101017FT03"
type input "20251010MMQFMP2700205810101017FT03"
drag, startPoint x: 486, startPoint y: 521, endPoint x: 484, endPoint y: 543, distance: 22.1
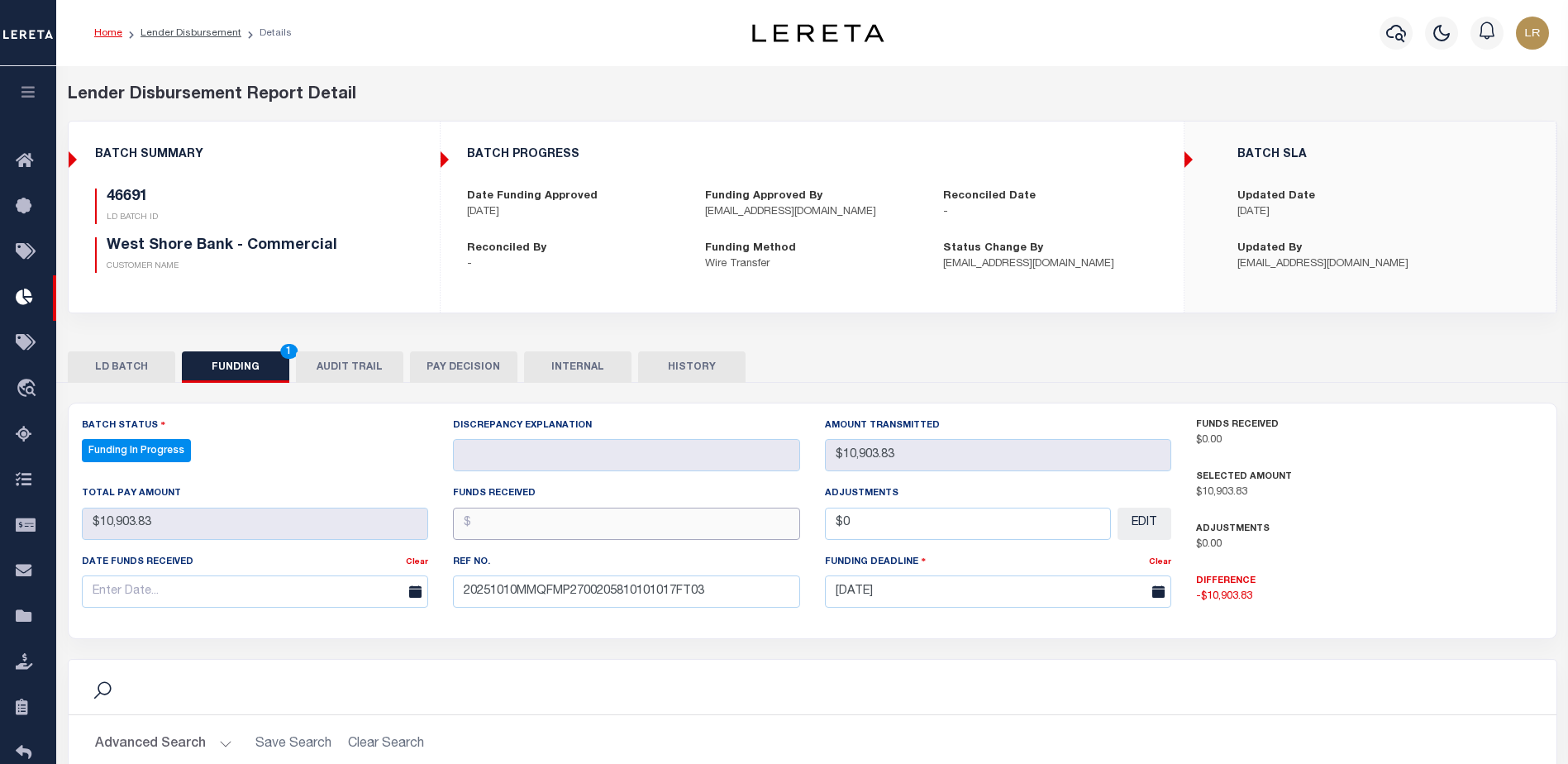
click at [486, 521] on input "text" at bounding box center [626, 523] width 347 height 33
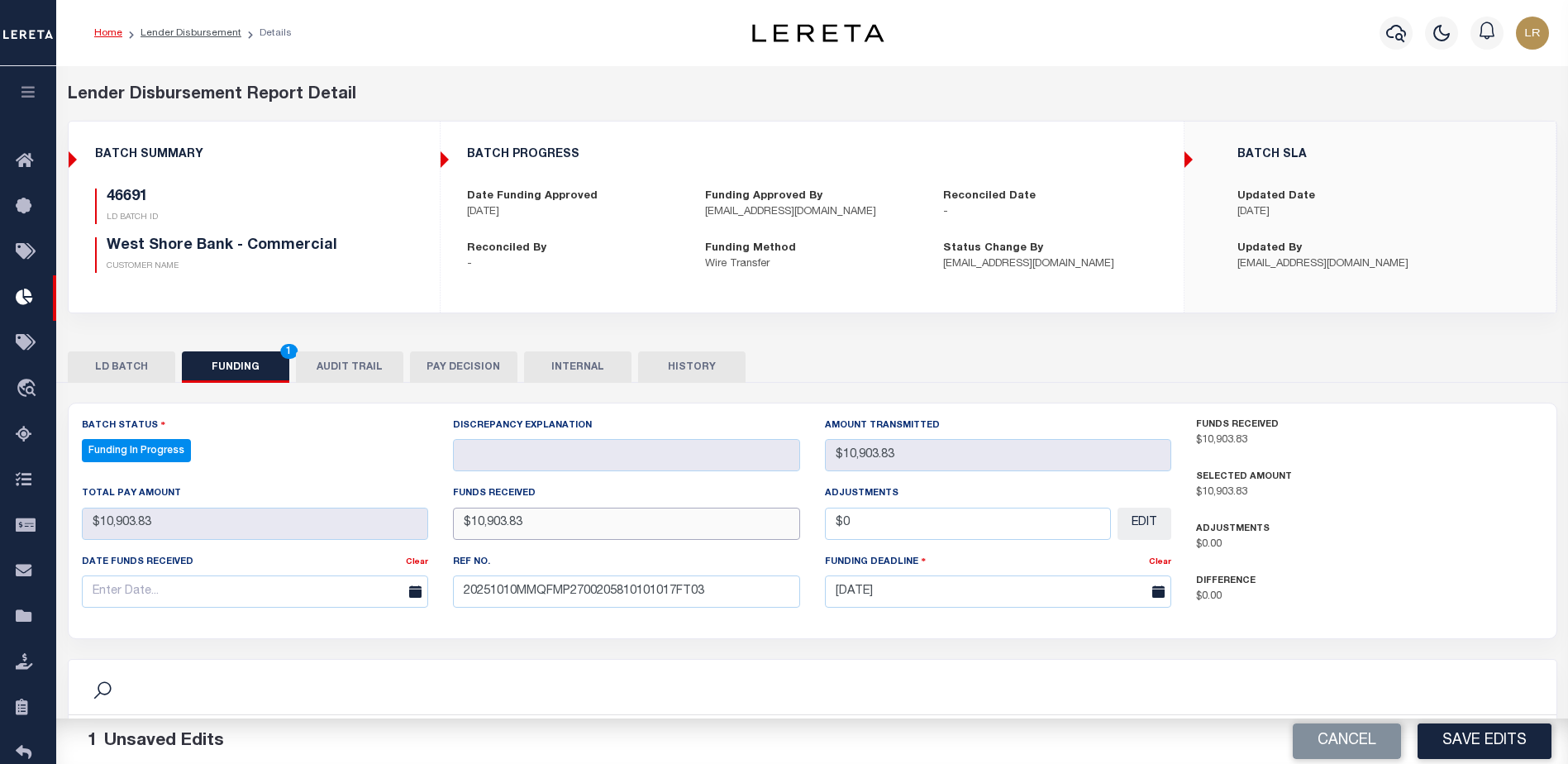
type input "$10,903.83"
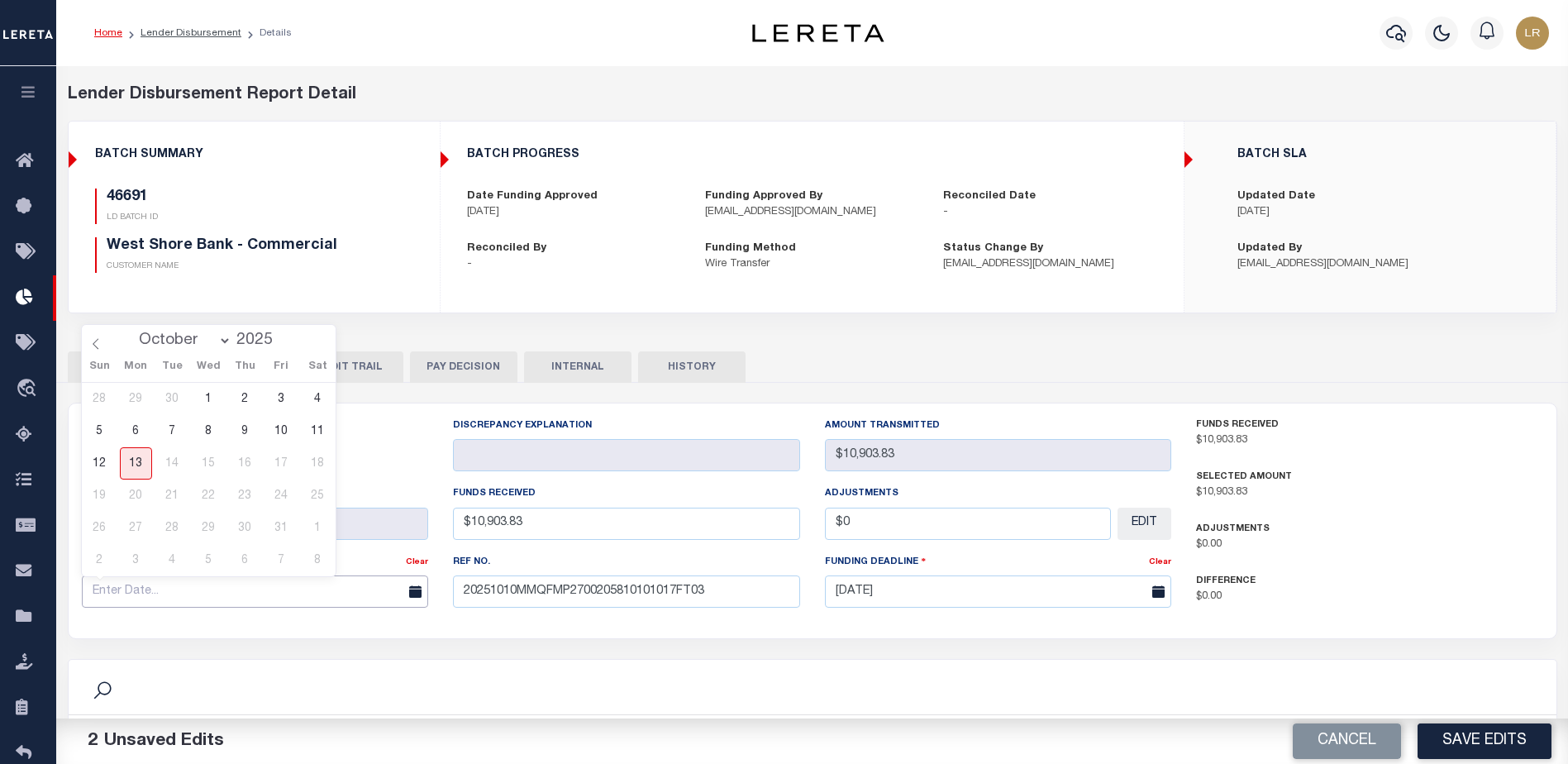
click at [371, 594] on input "text" at bounding box center [255, 591] width 347 height 33
click at [276, 424] on span "10" at bounding box center [281, 431] width 33 height 33
type input "[DATE]"
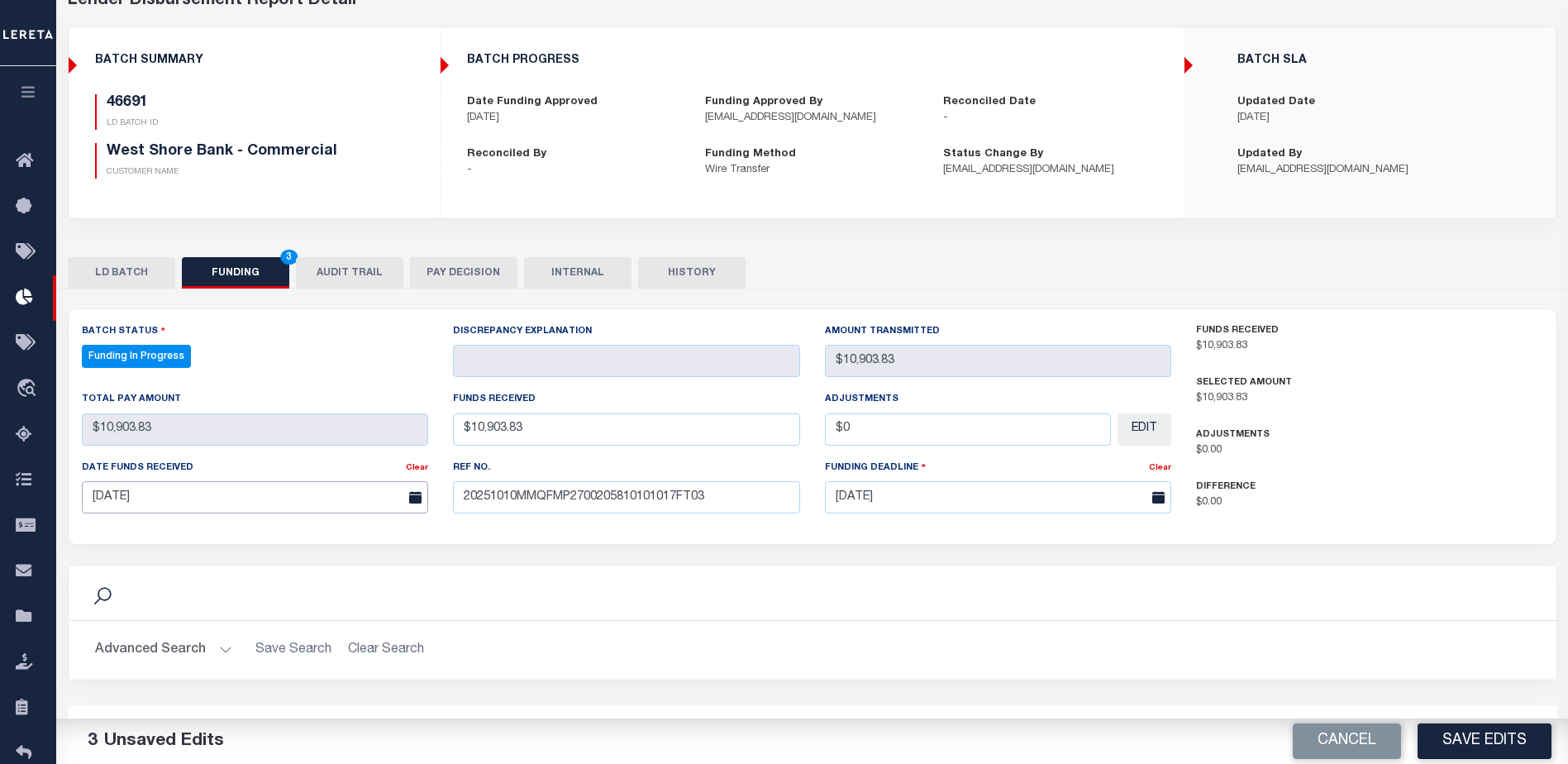
scroll to position [248, 0]
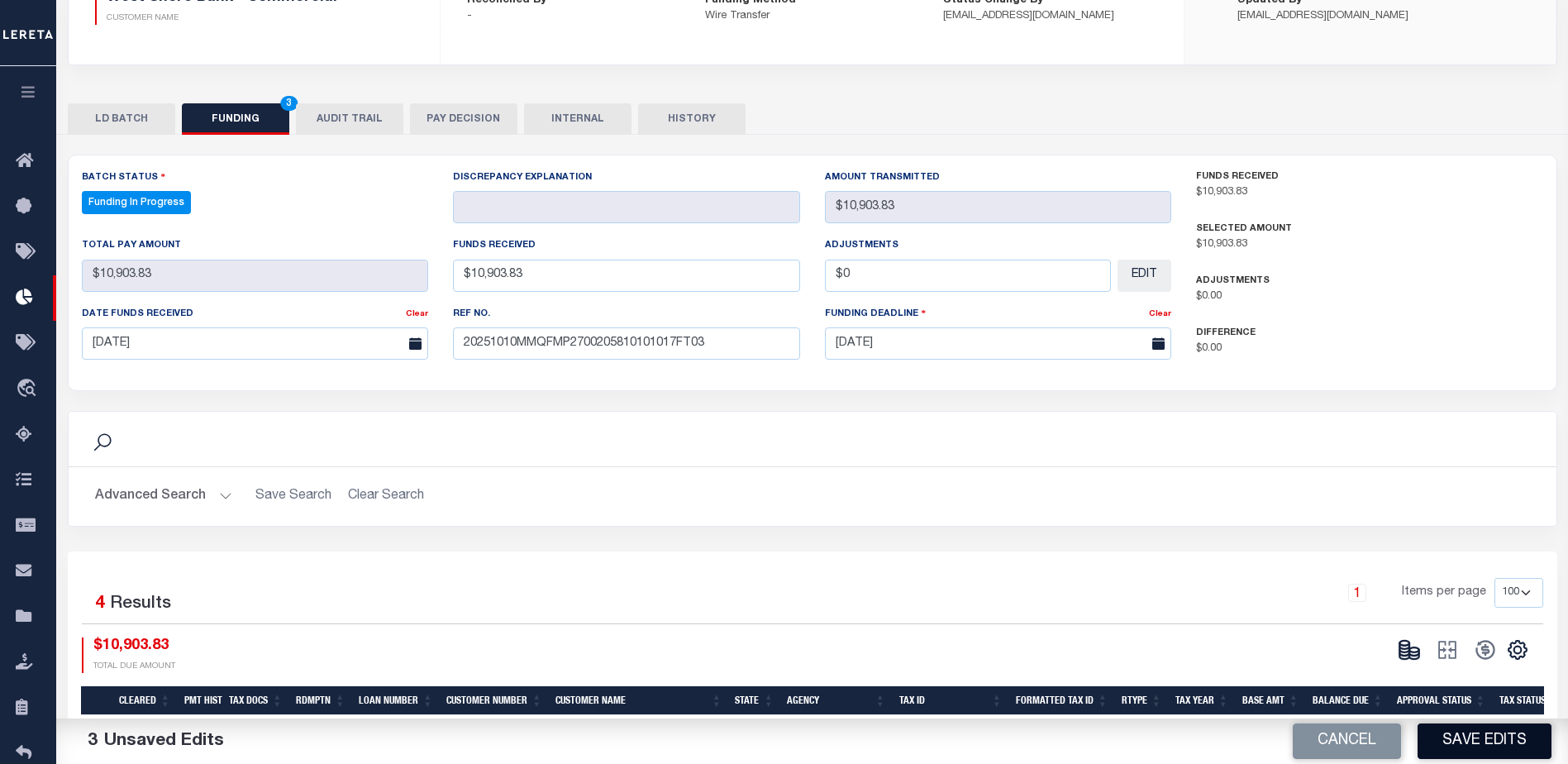
click at [1496, 748] on button "Save Edits" at bounding box center [1485, 741] width 134 height 35
type input "$10,903.83"
type input "$0"
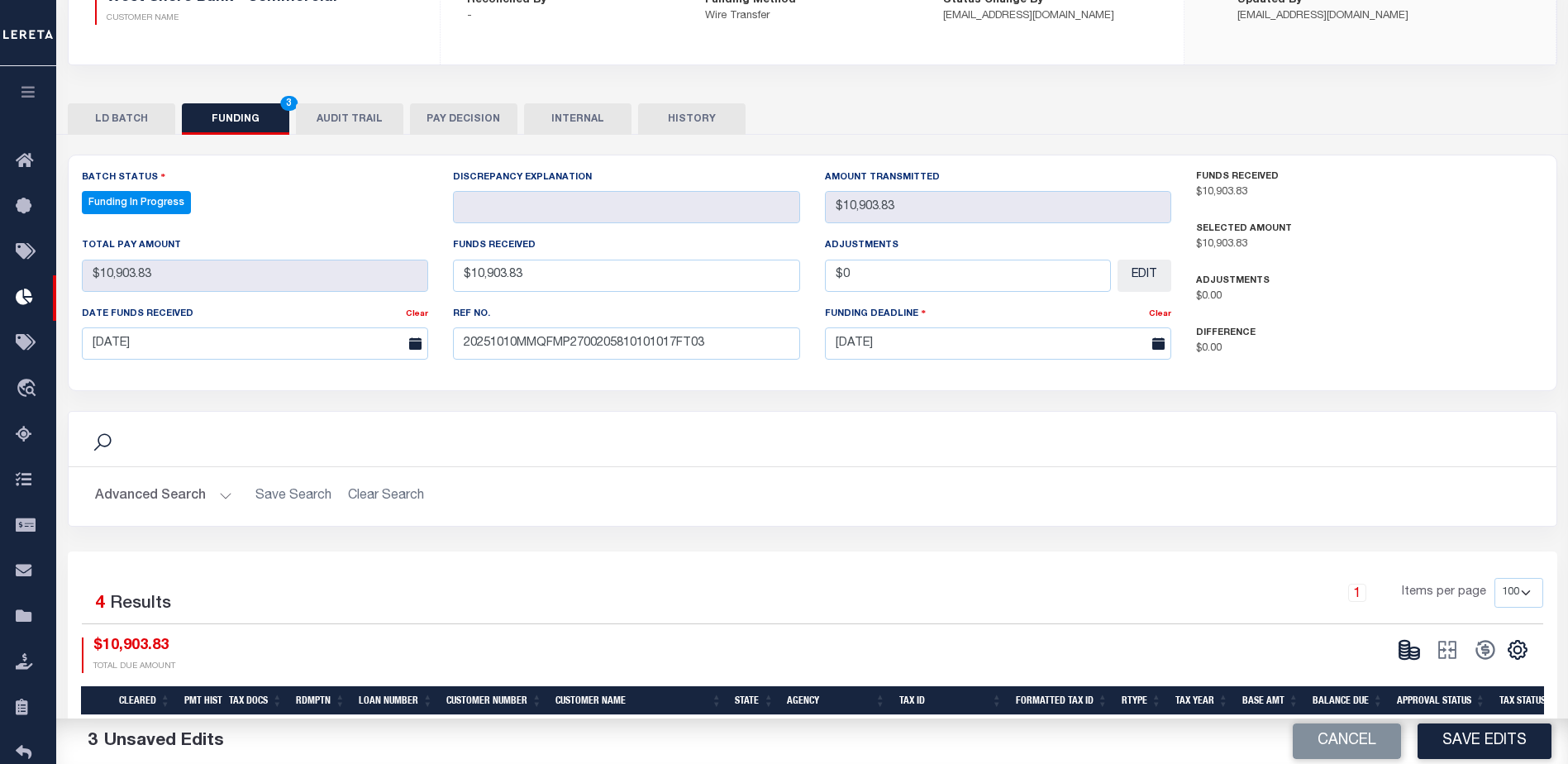
select select "100"
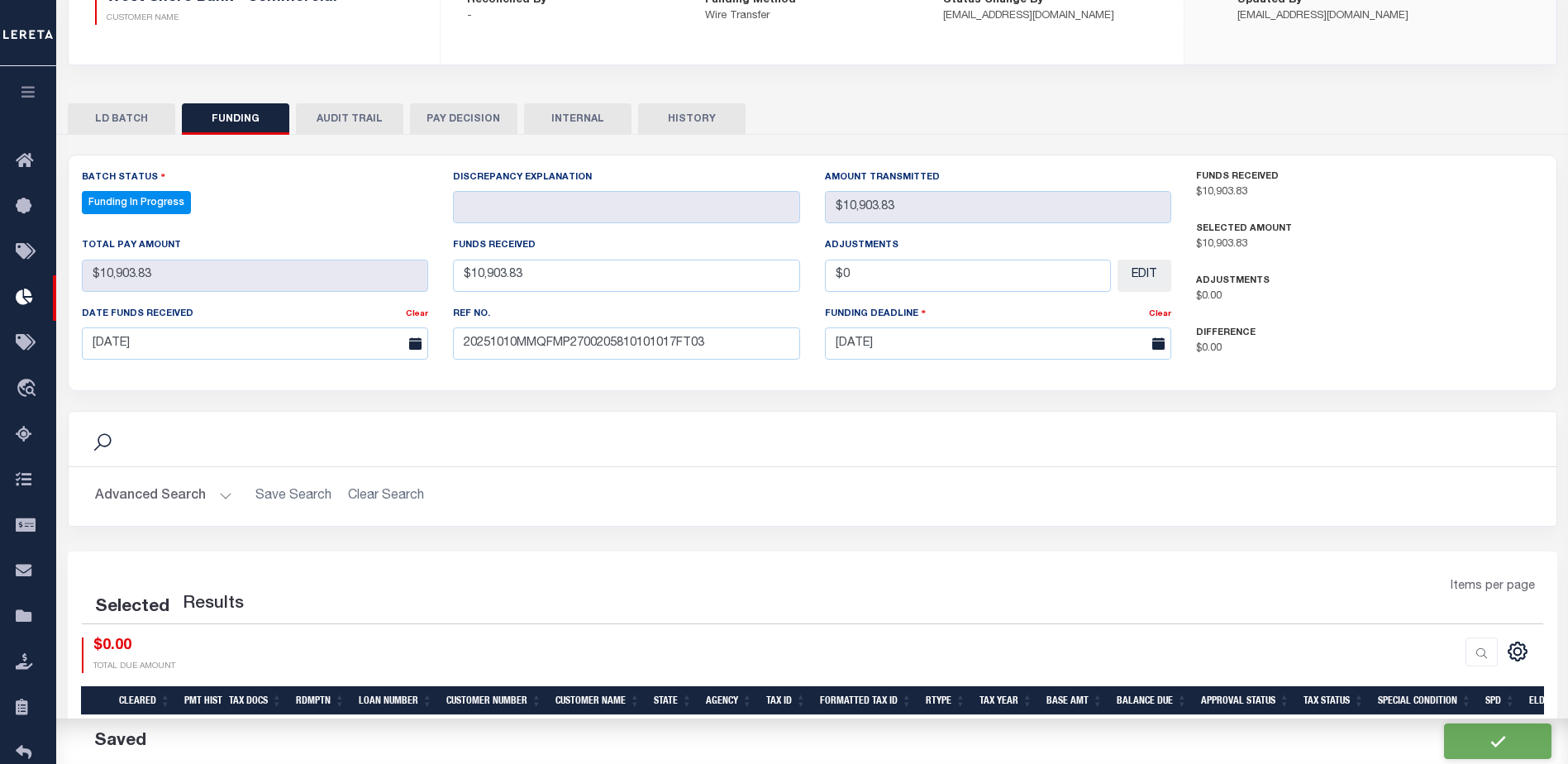
select select "100"
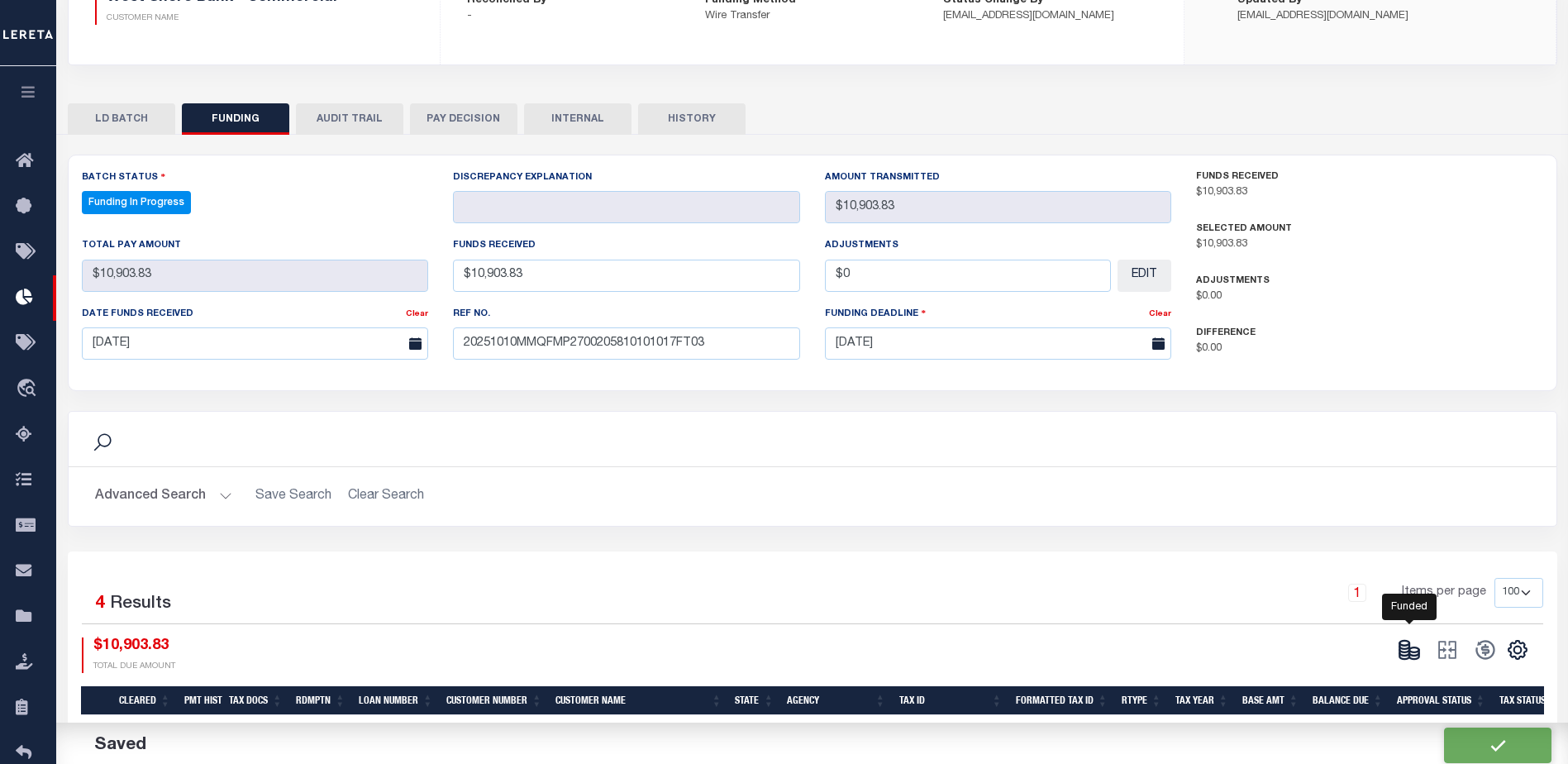
click at [1399, 649] on icon at bounding box center [1404, 649] width 10 height 6
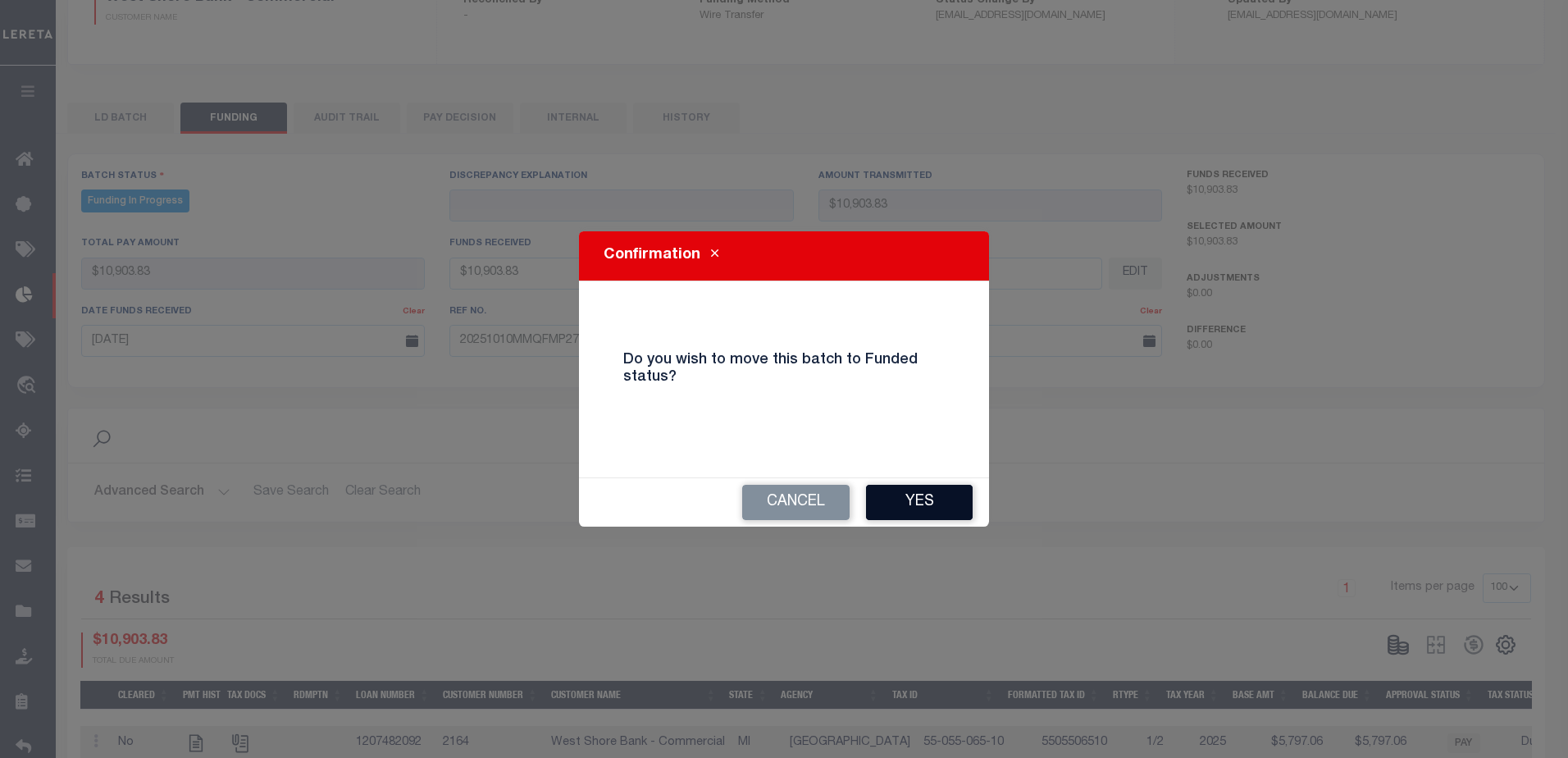
click at [945, 515] on button "Yes" at bounding box center [919, 502] width 107 height 35
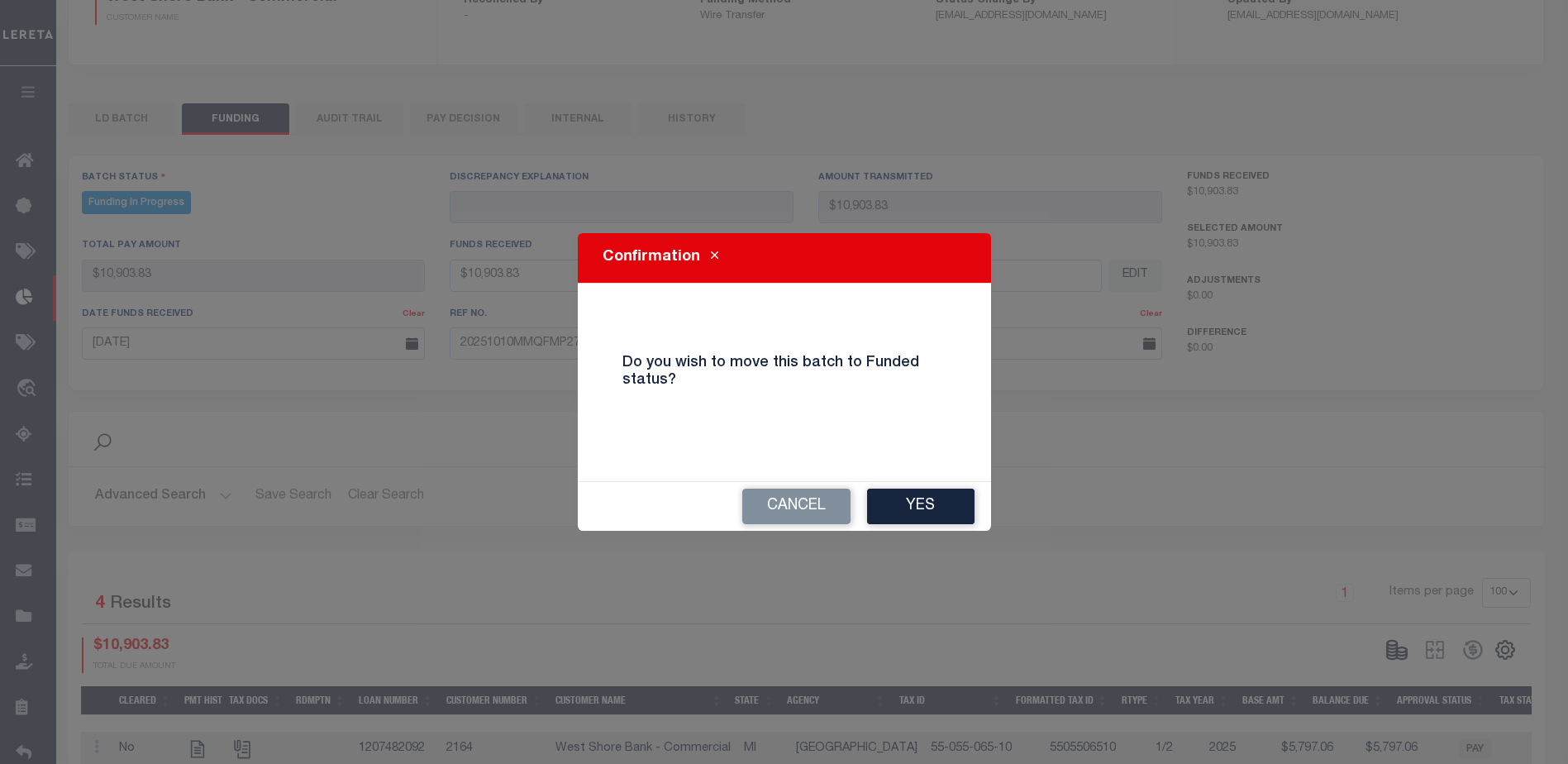
type input "$10,903.83"
type input "$0"
select select "100"
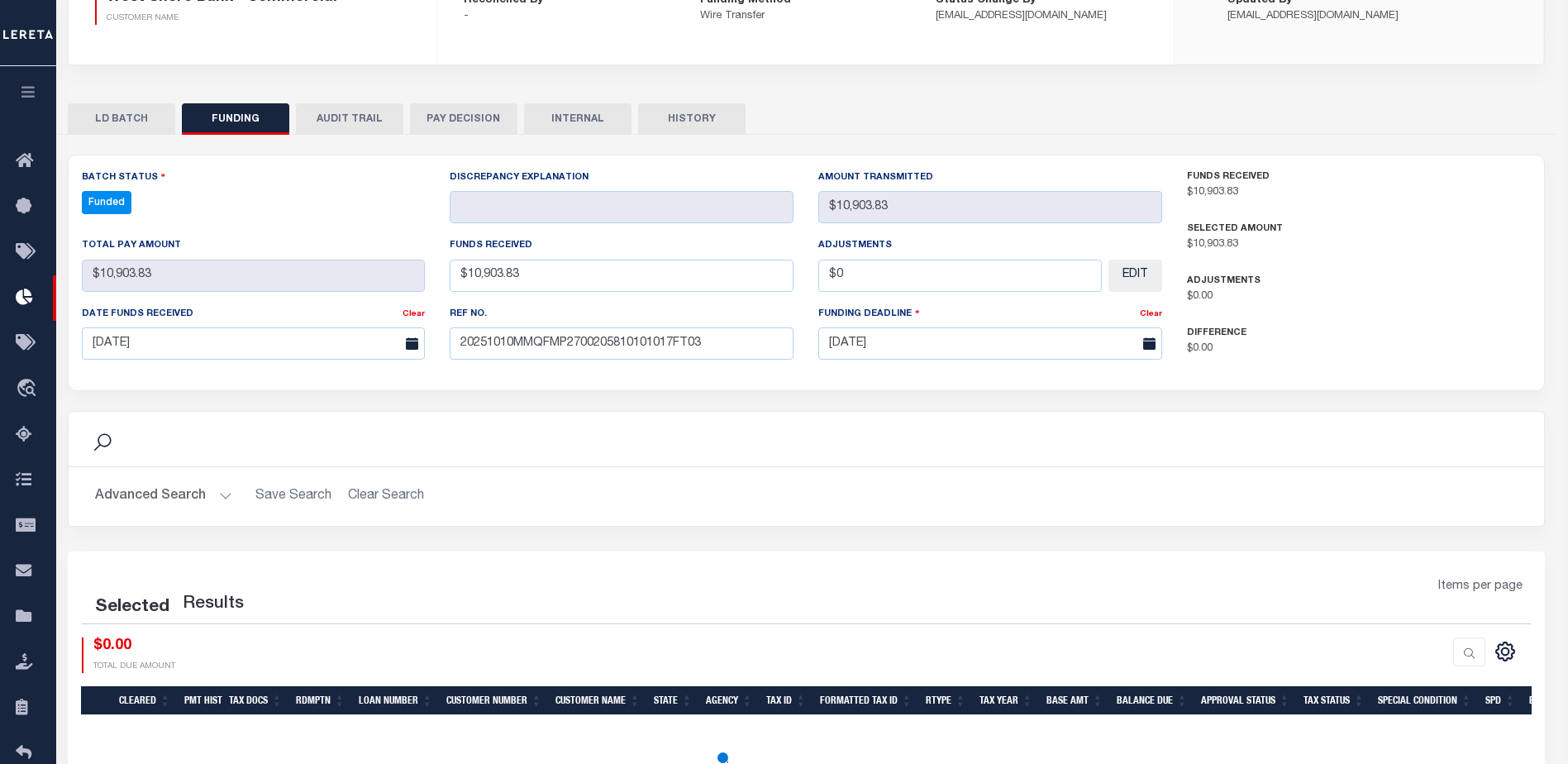
select select "100"
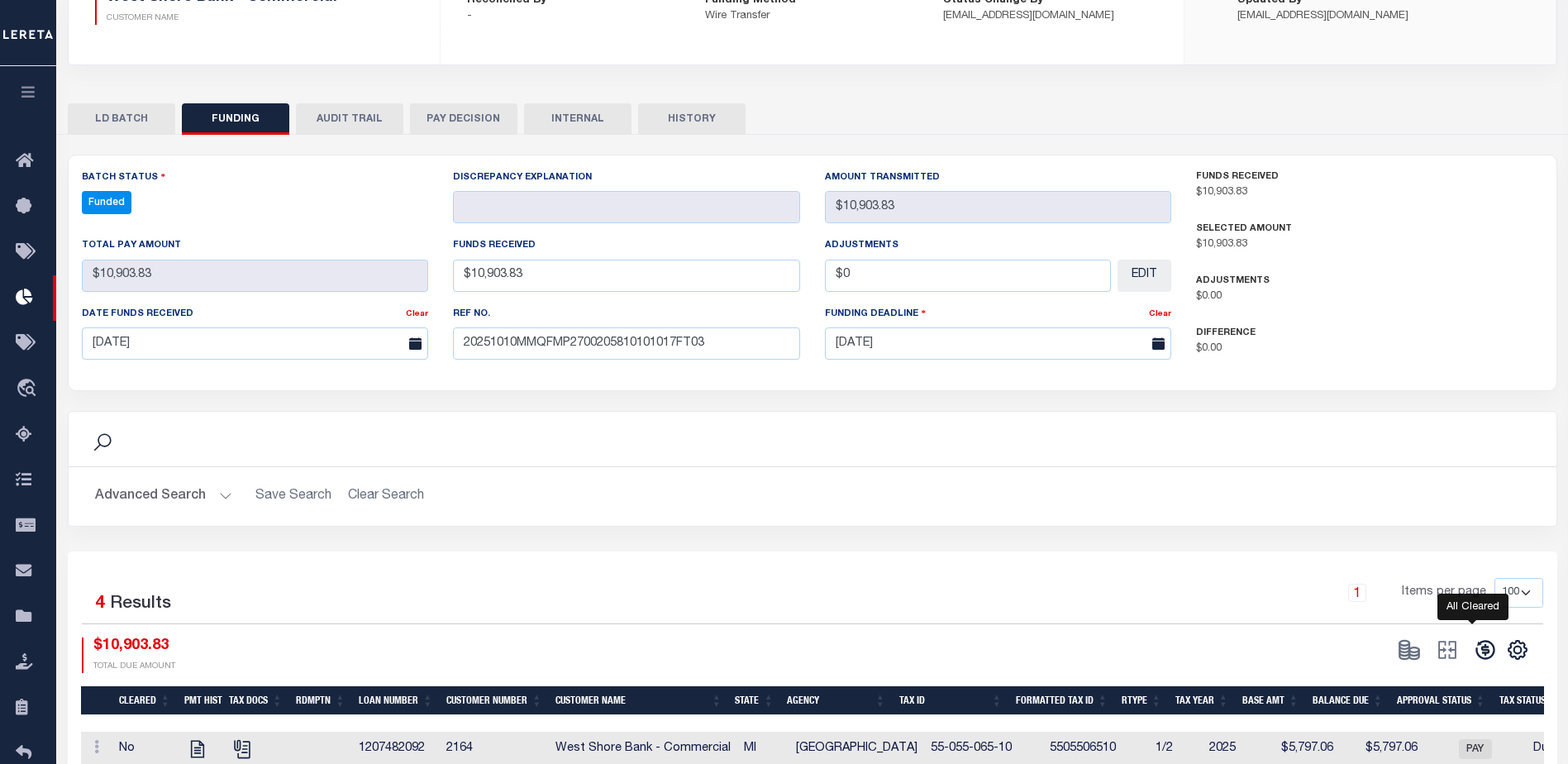
click at [1480, 648] on icon at bounding box center [1485, 649] width 23 height 23
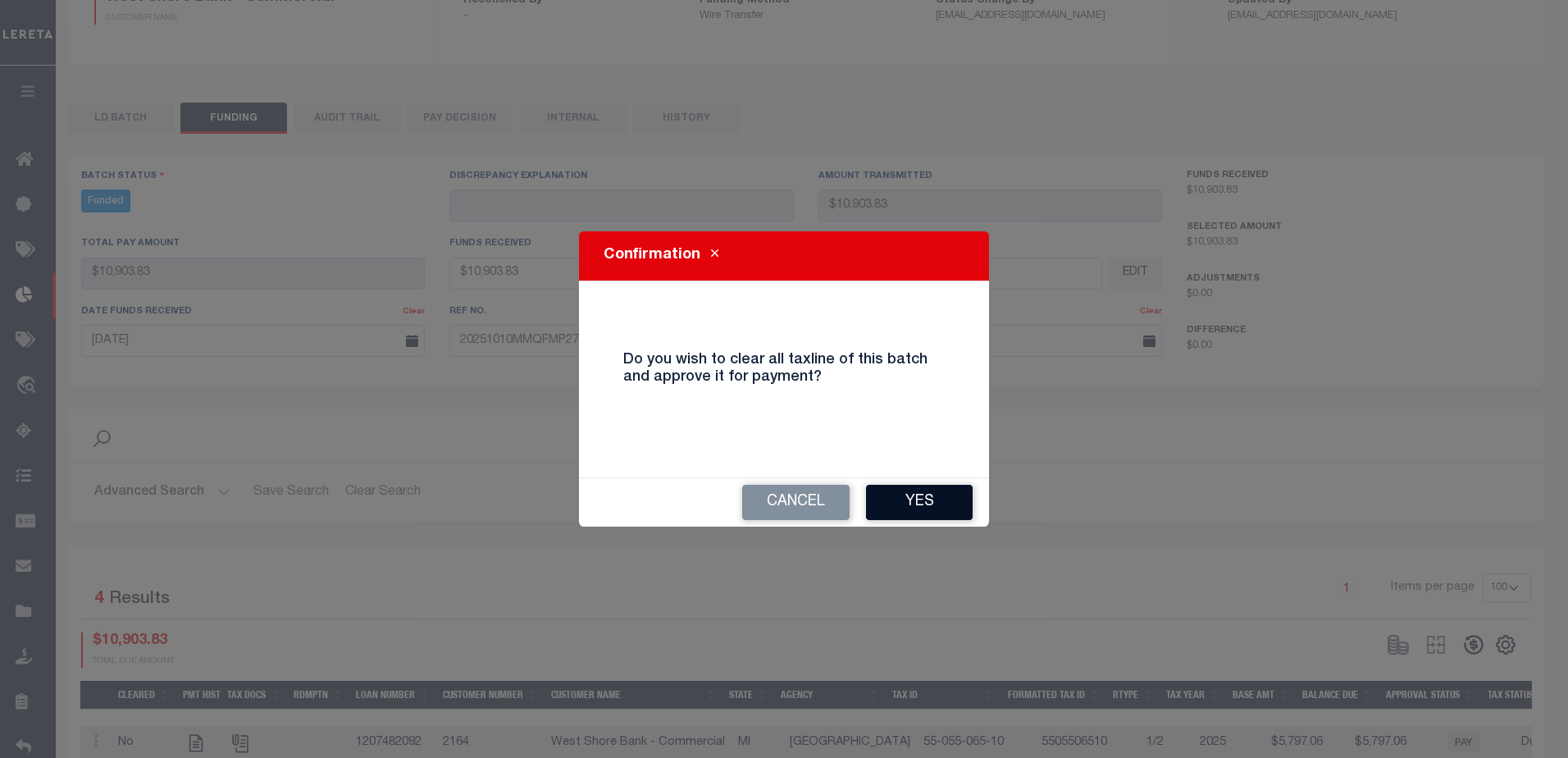
click at [943, 492] on button "Yes" at bounding box center [919, 502] width 107 height 35
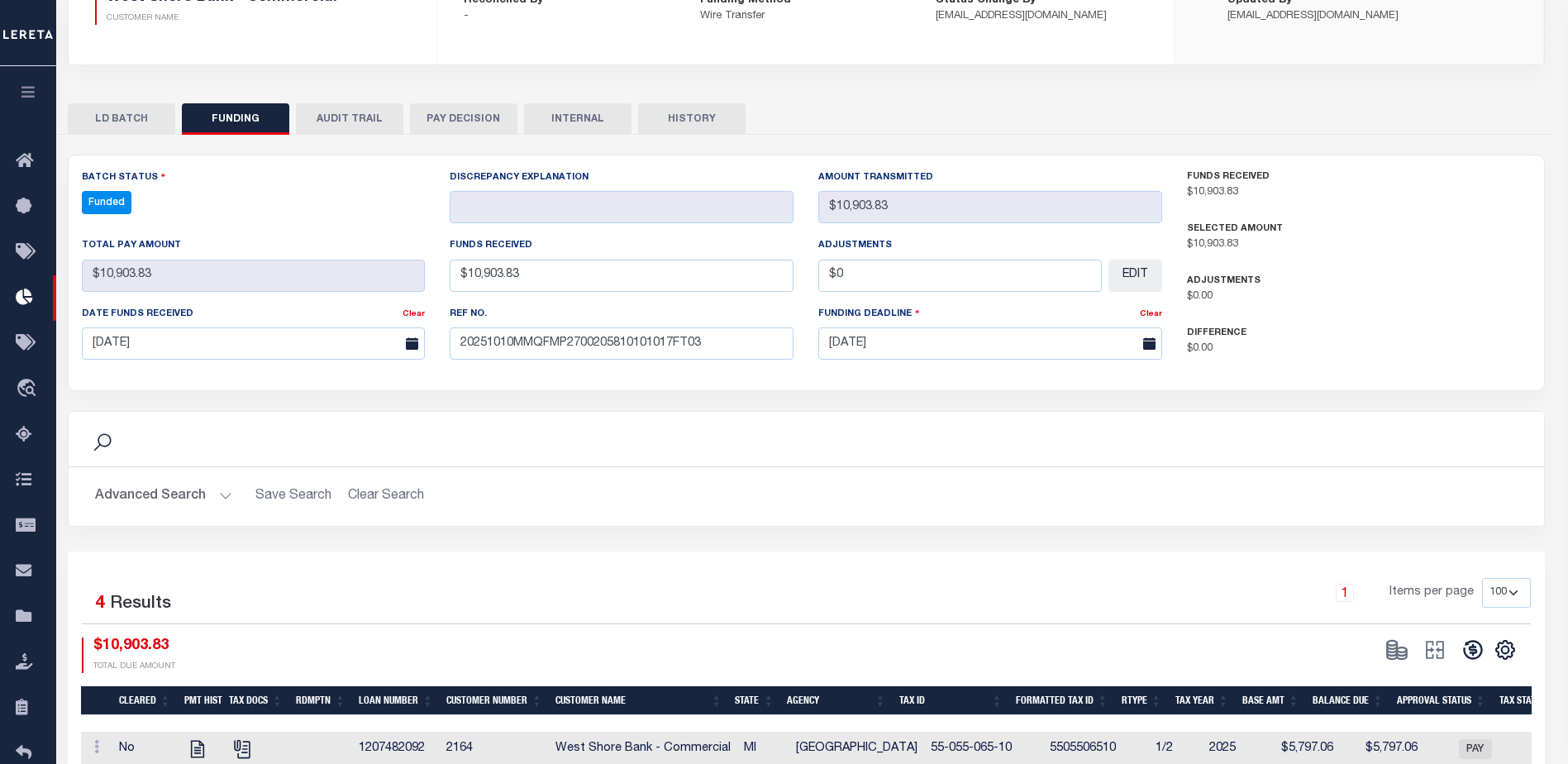
type input "$10,903.83"
type input "$0"
select select "100"
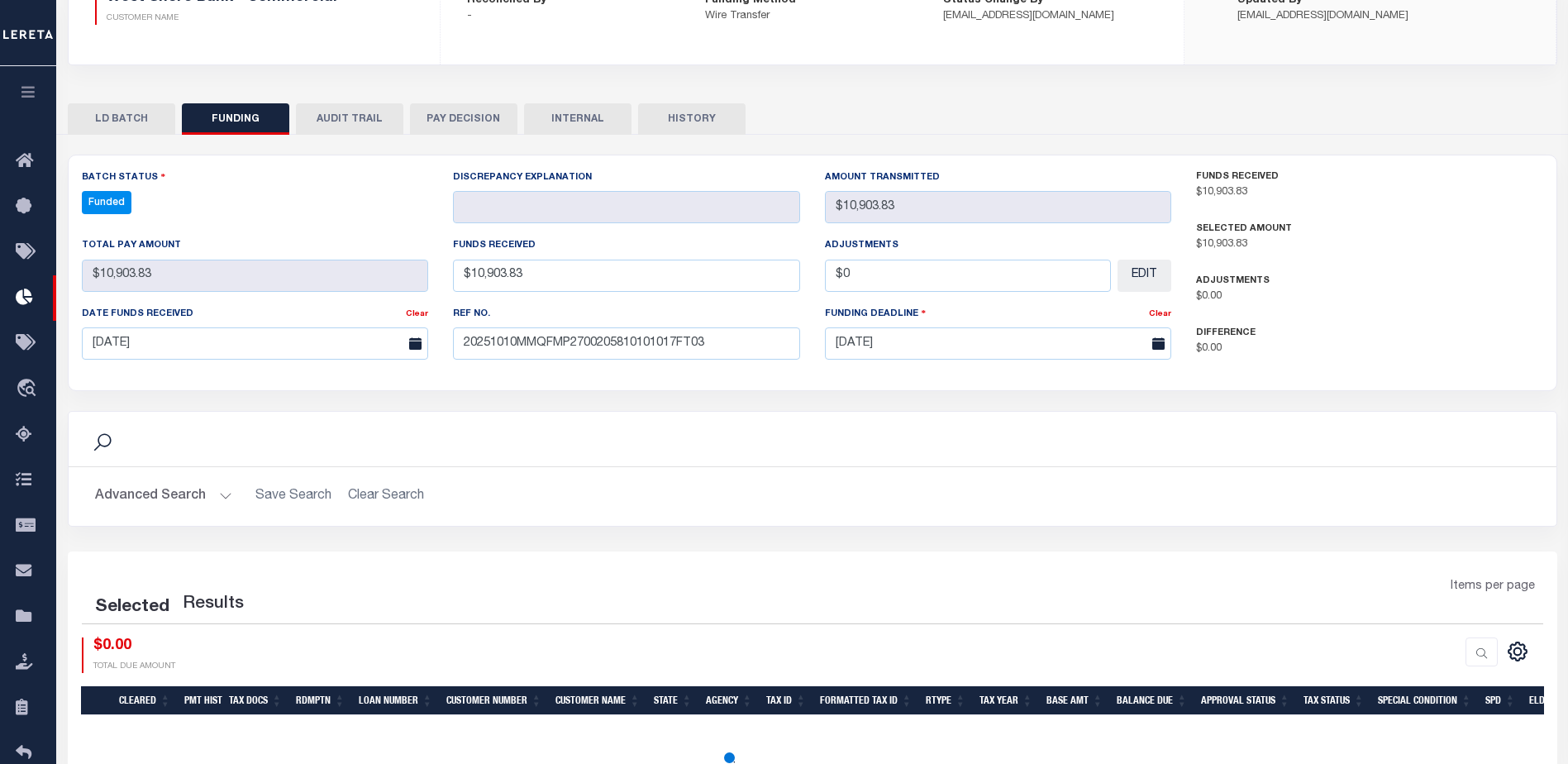
select select "100"
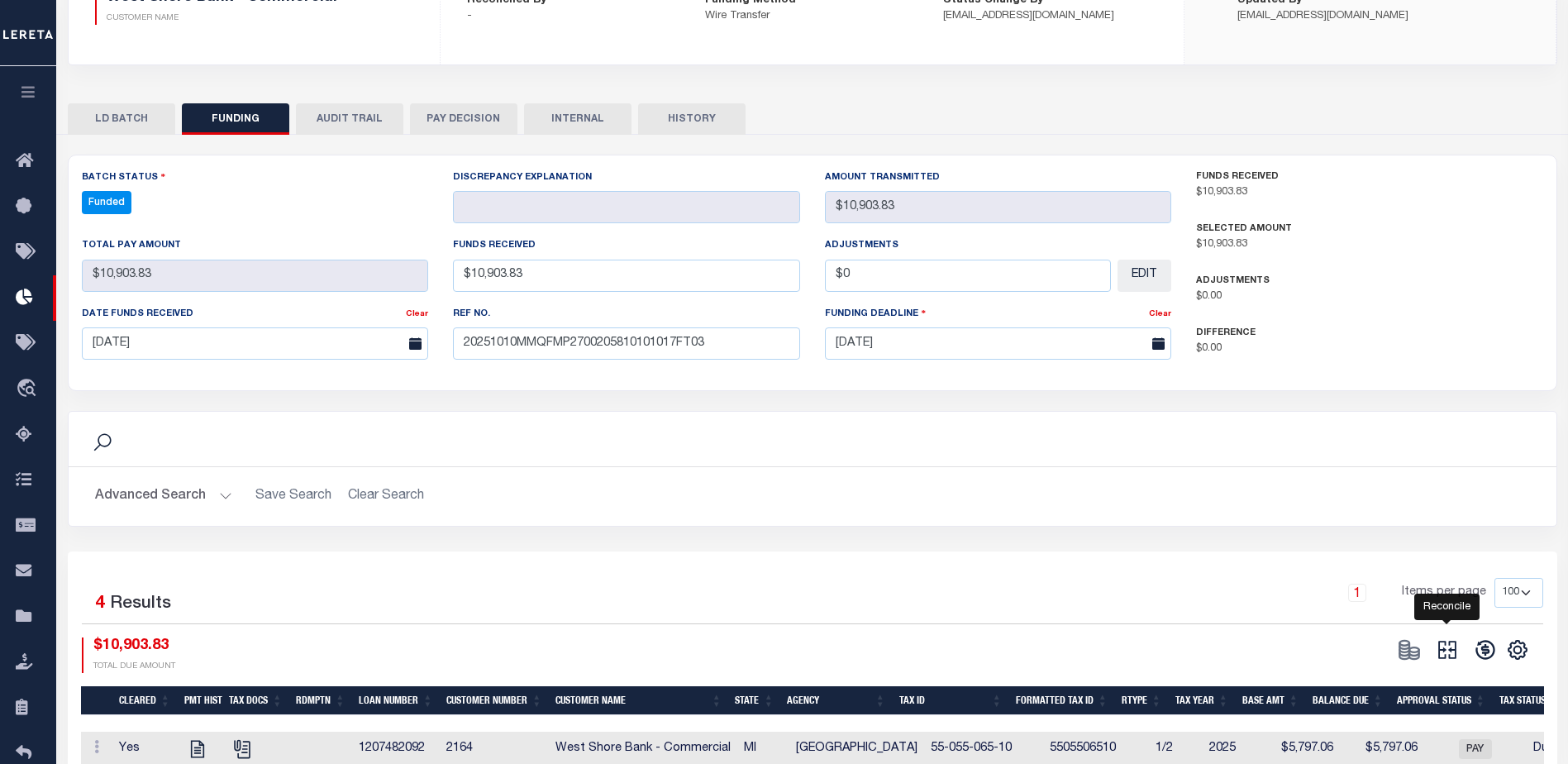
click at [1445, 658] on icon "" at bounding box center [1447, 649] width 23 height 23
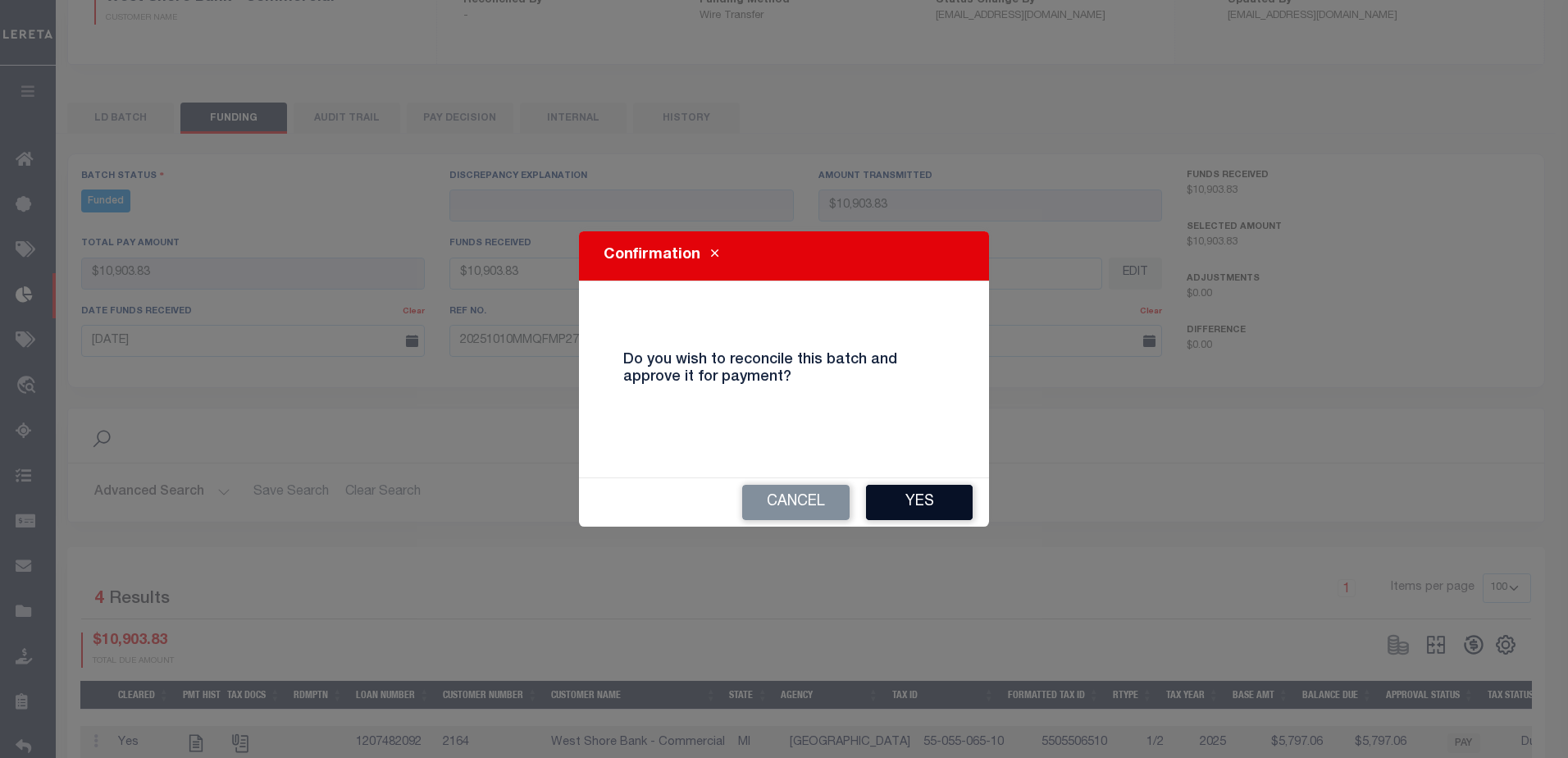
click at [944, 500] on button "Yes" at bounding box center [919, 502] width 107 height 35
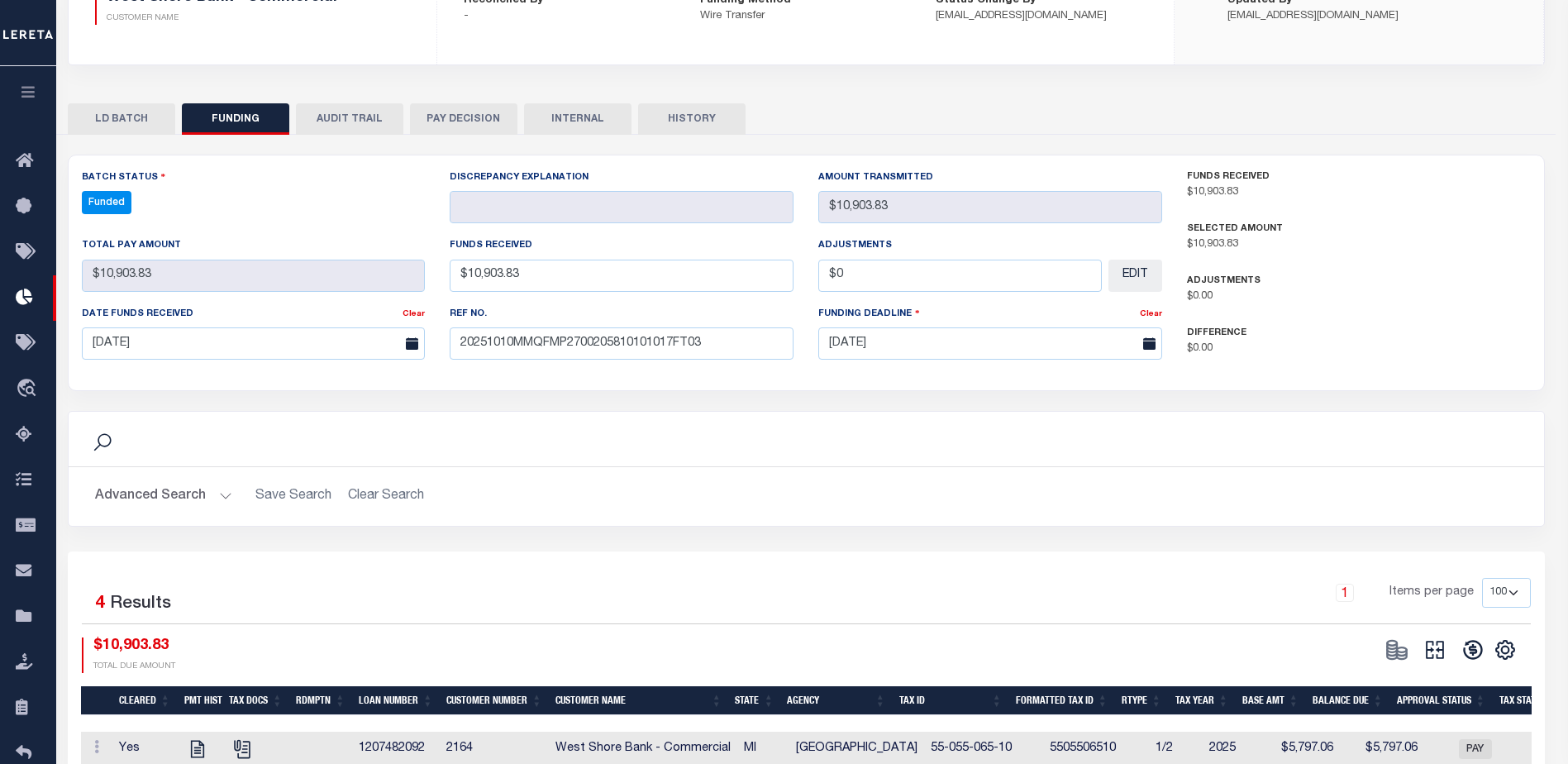
type input "$10,903.83"
type input "$0"
select select "100"
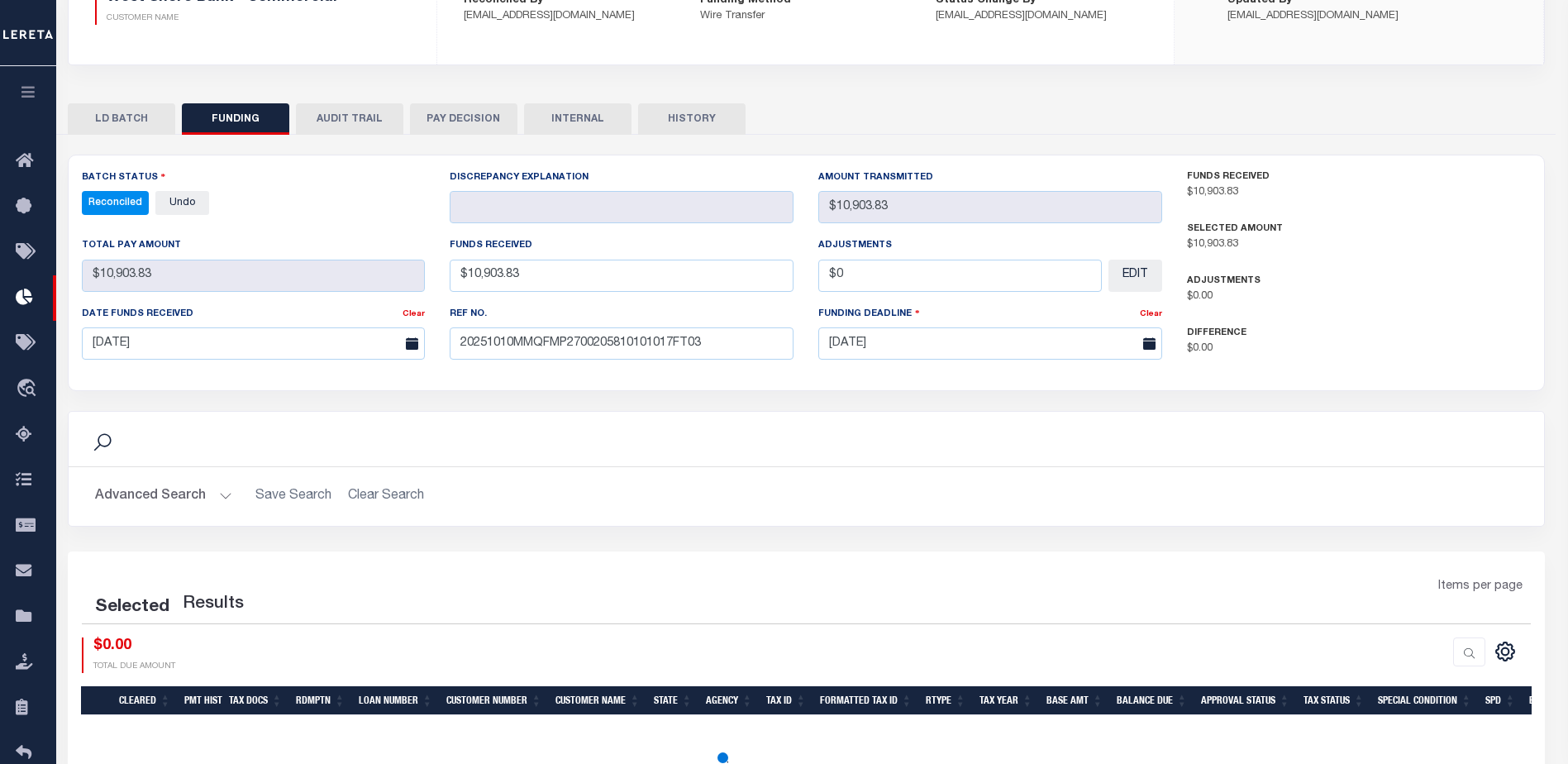
select select "100"
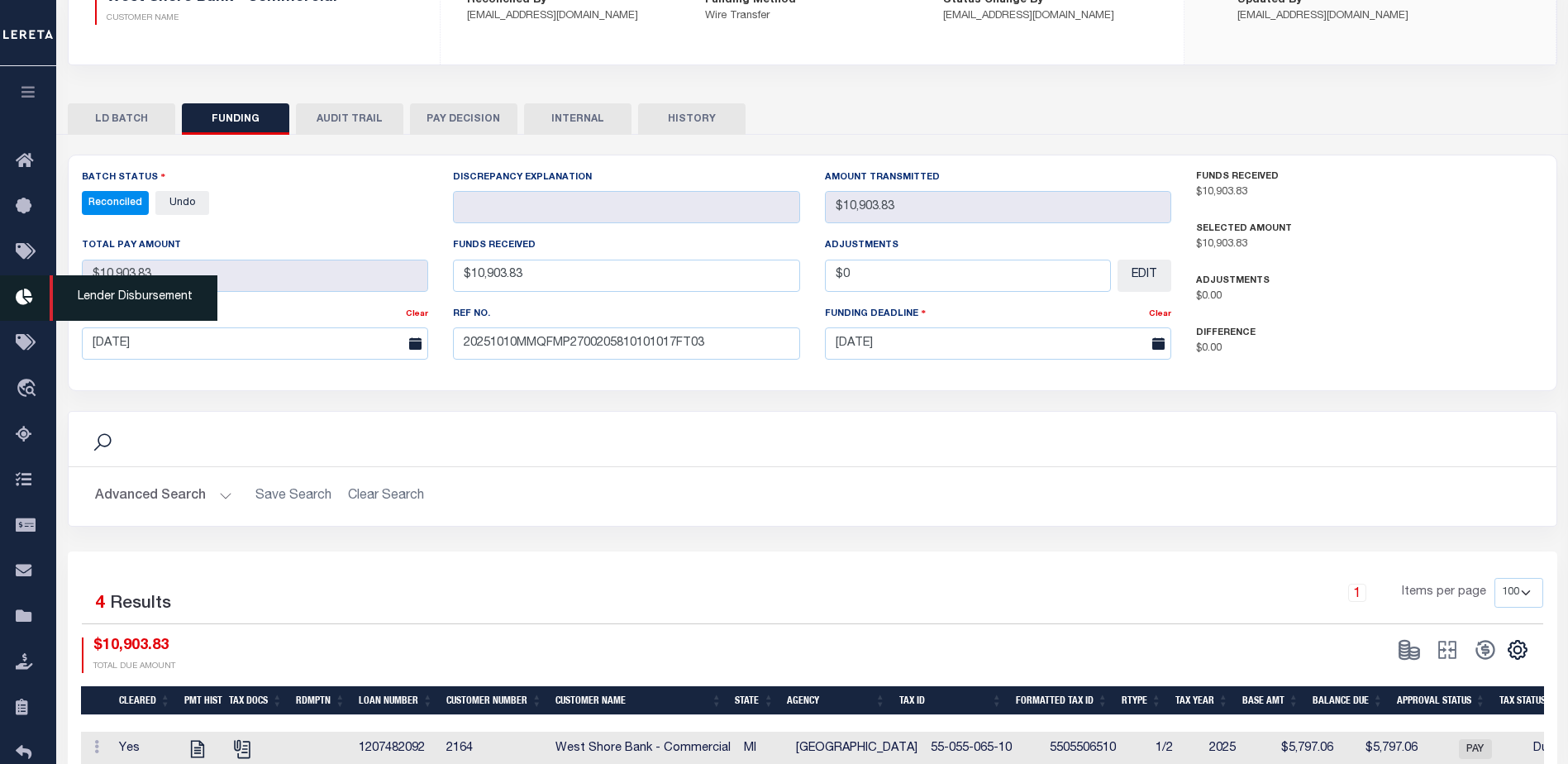
click at [44, 307] on link "Lender Disbursement" at bounding box center [28, 298] width 56 height 46
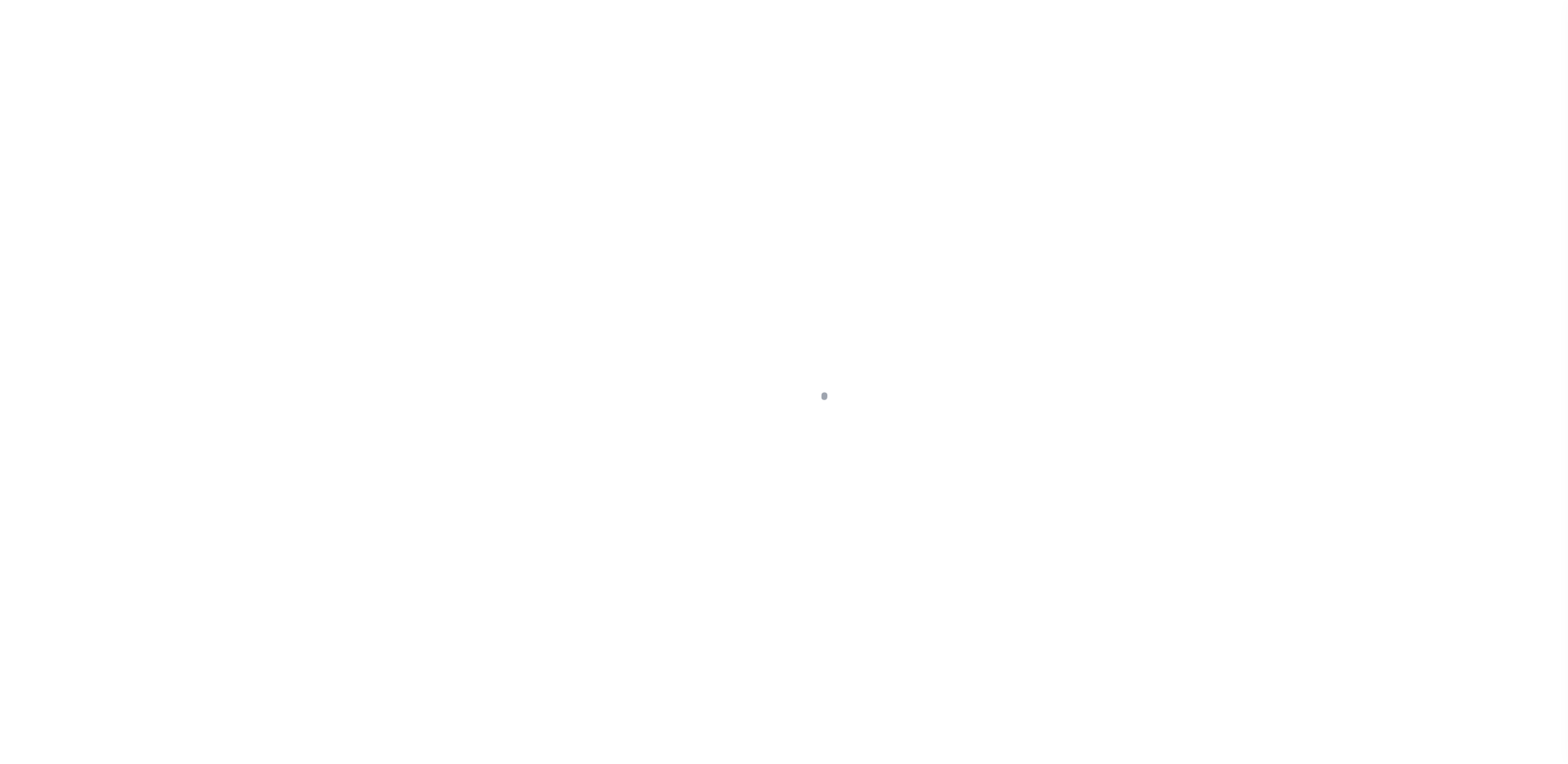
scroll to position [29, 0]
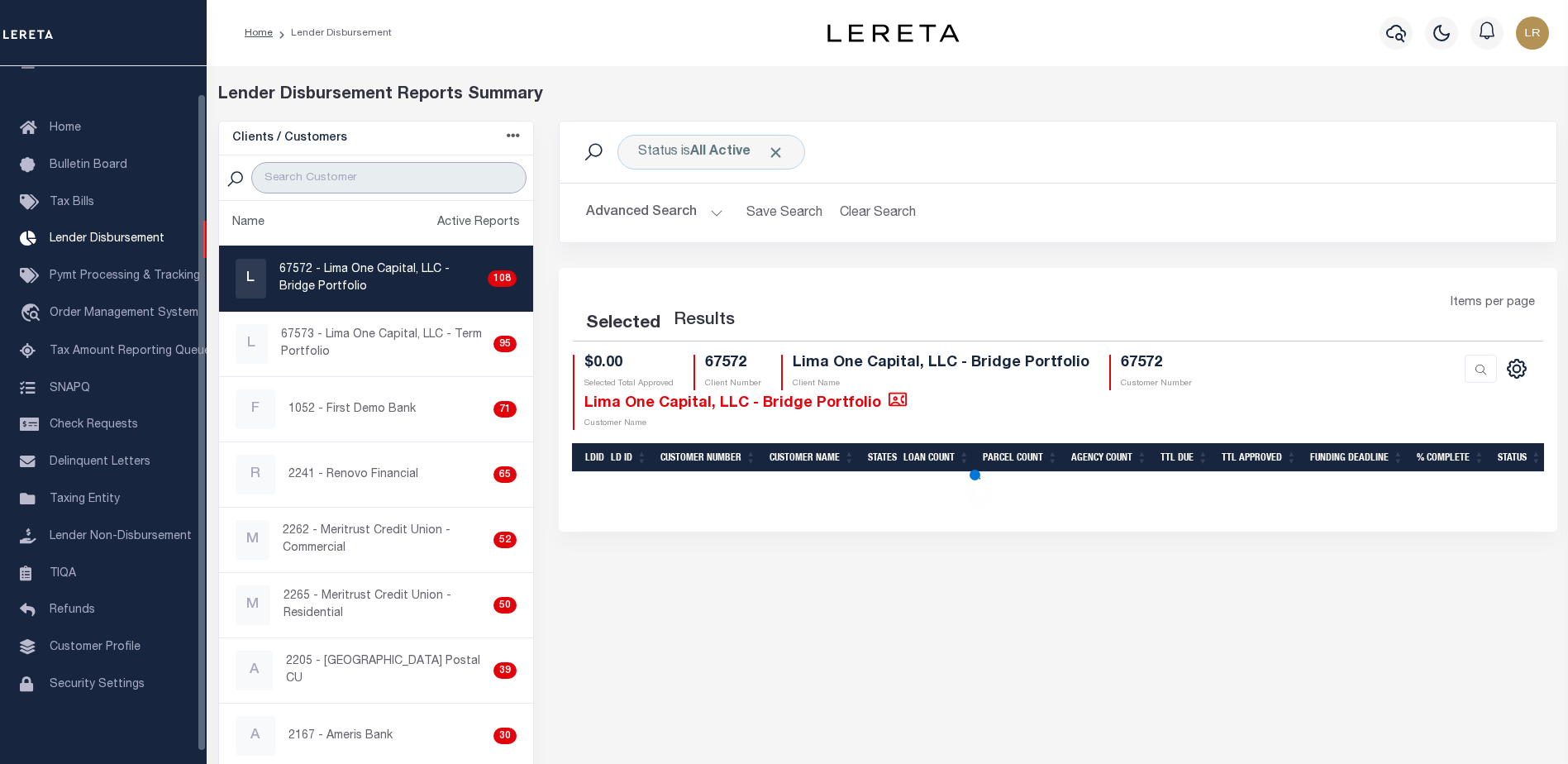
click at [281, 176] on input "search" at bounding box center [389, 178] width 275 height 32
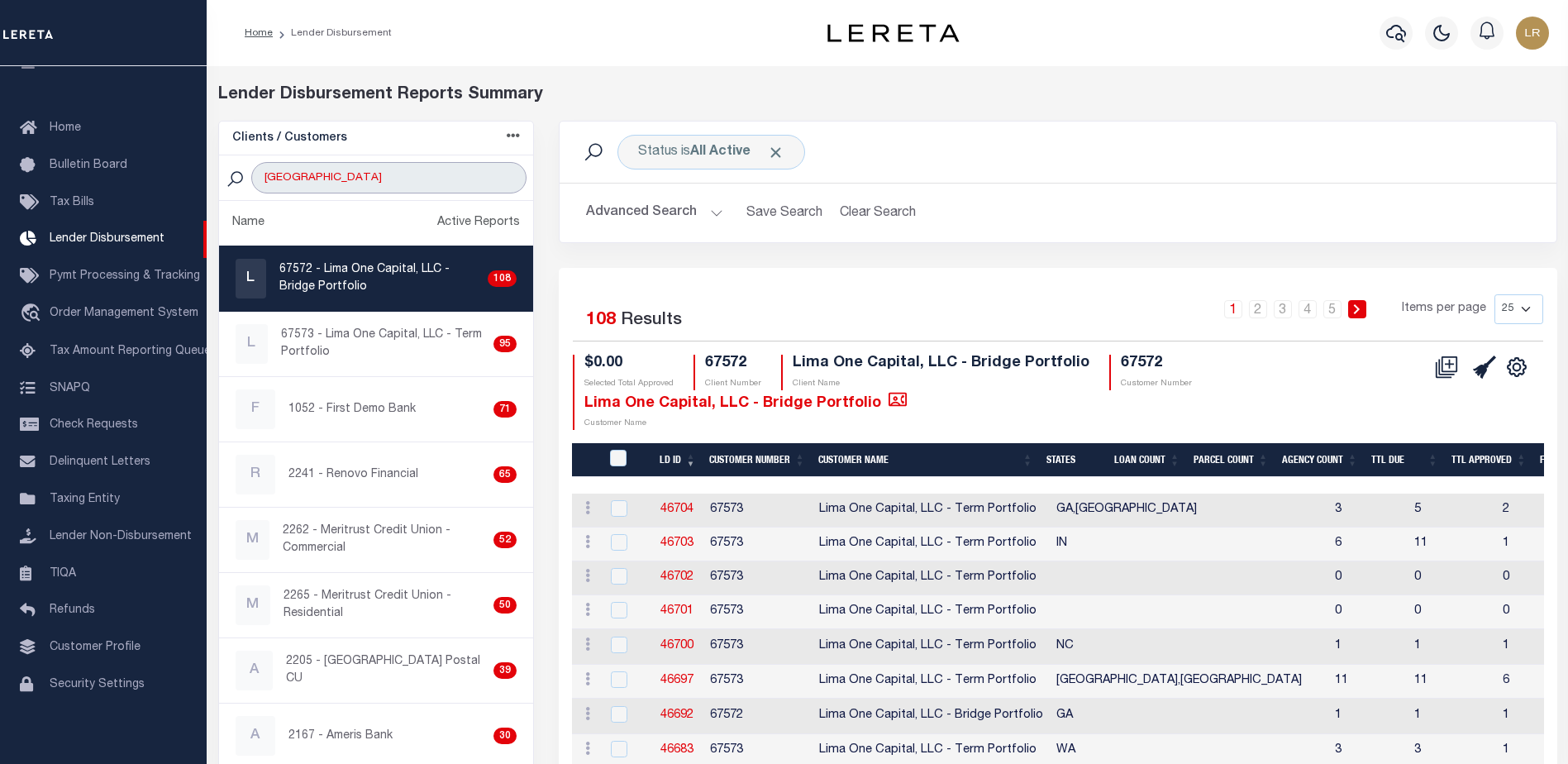
type input "[GEOGRAPHIC_DATA]"
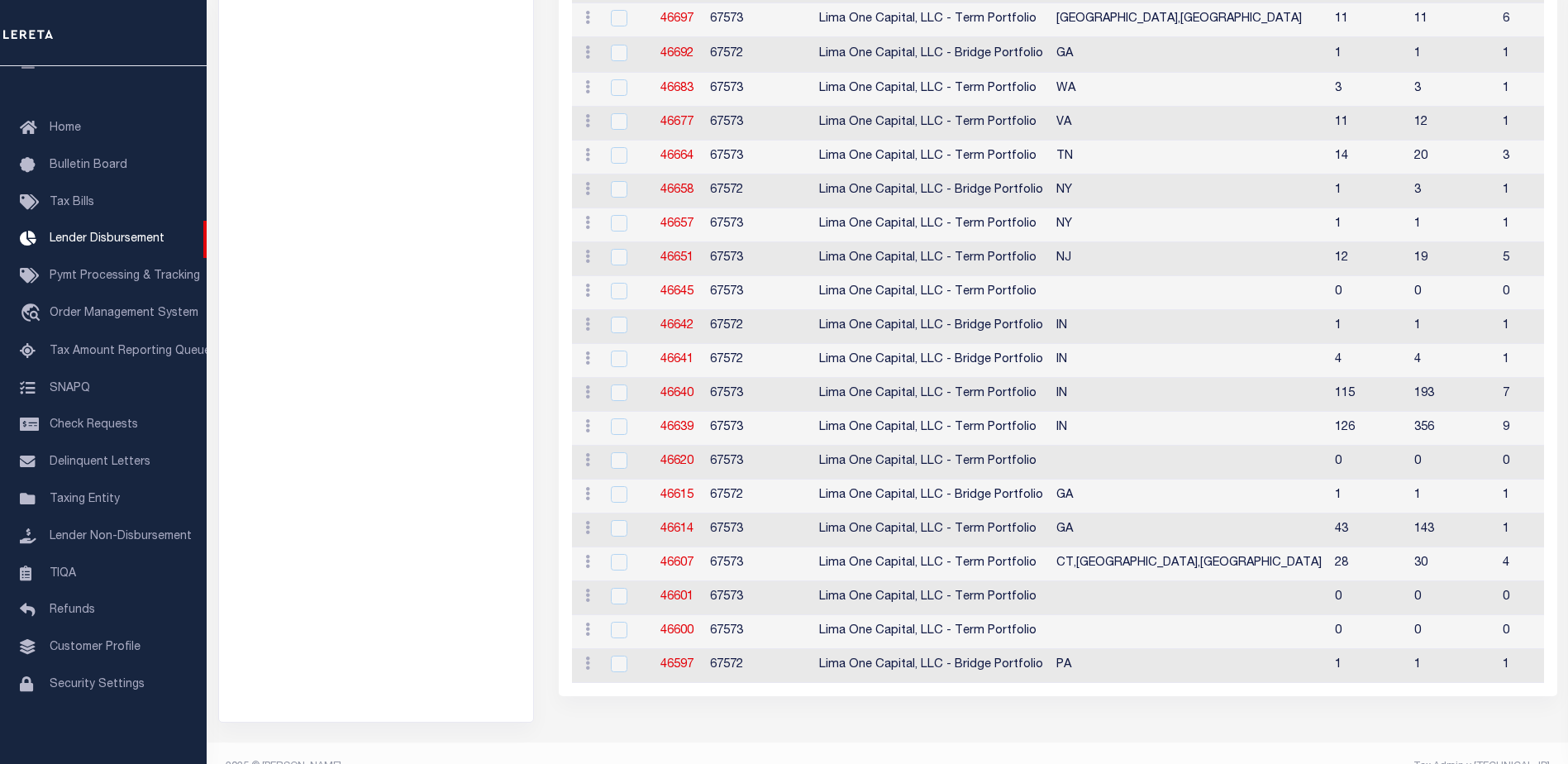
scroll to position [165, 0]
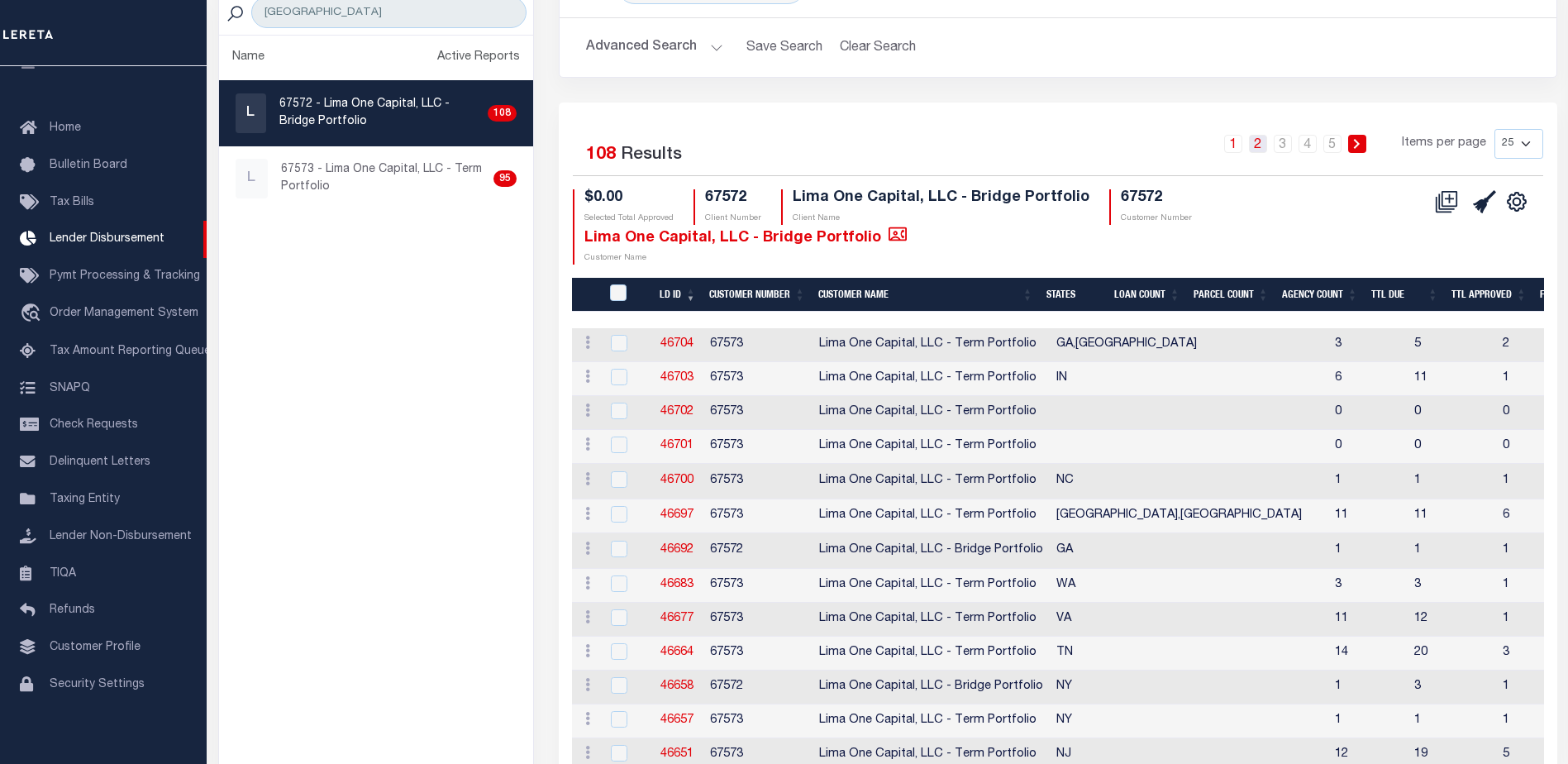
click at [1266, 138] on link "2" at bounding box center [1258, 144] width 19 height 19
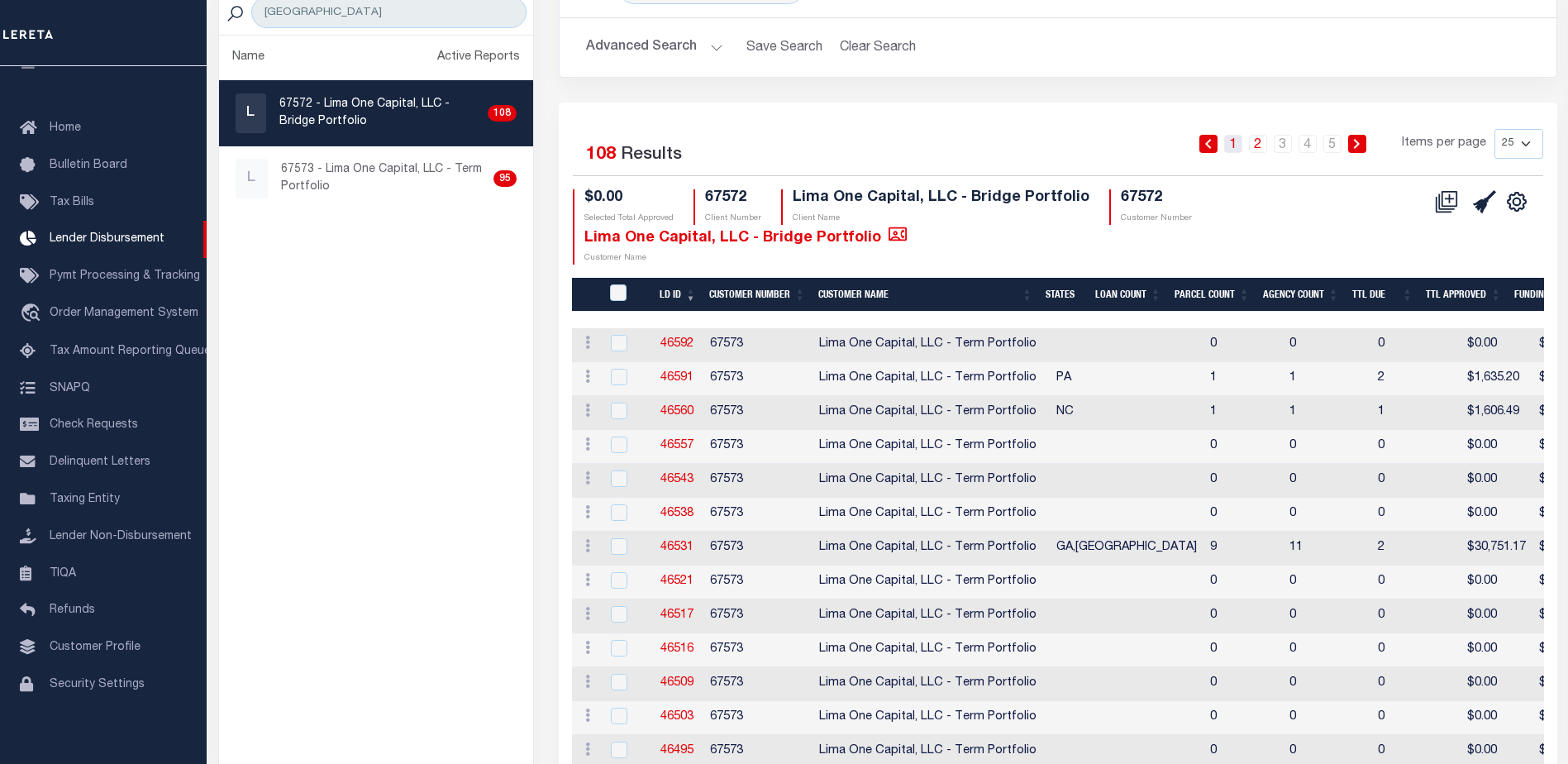
click at [1235, 141] on link "1" at bounding box center [1233, 144] width 19 height 19
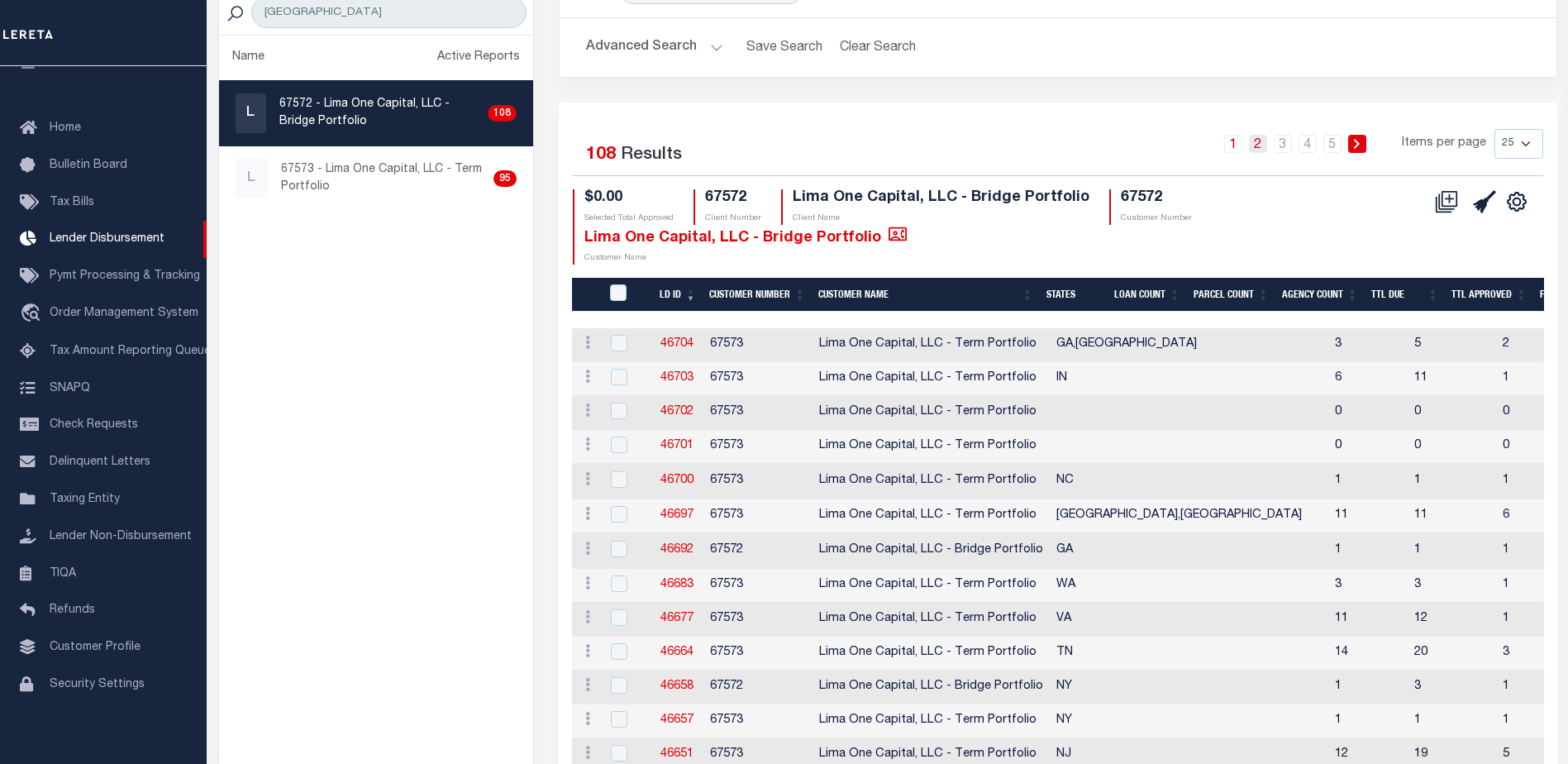
click at [1267, 145] on link "2" at bounding box center [1258, 144] width 19 height 19
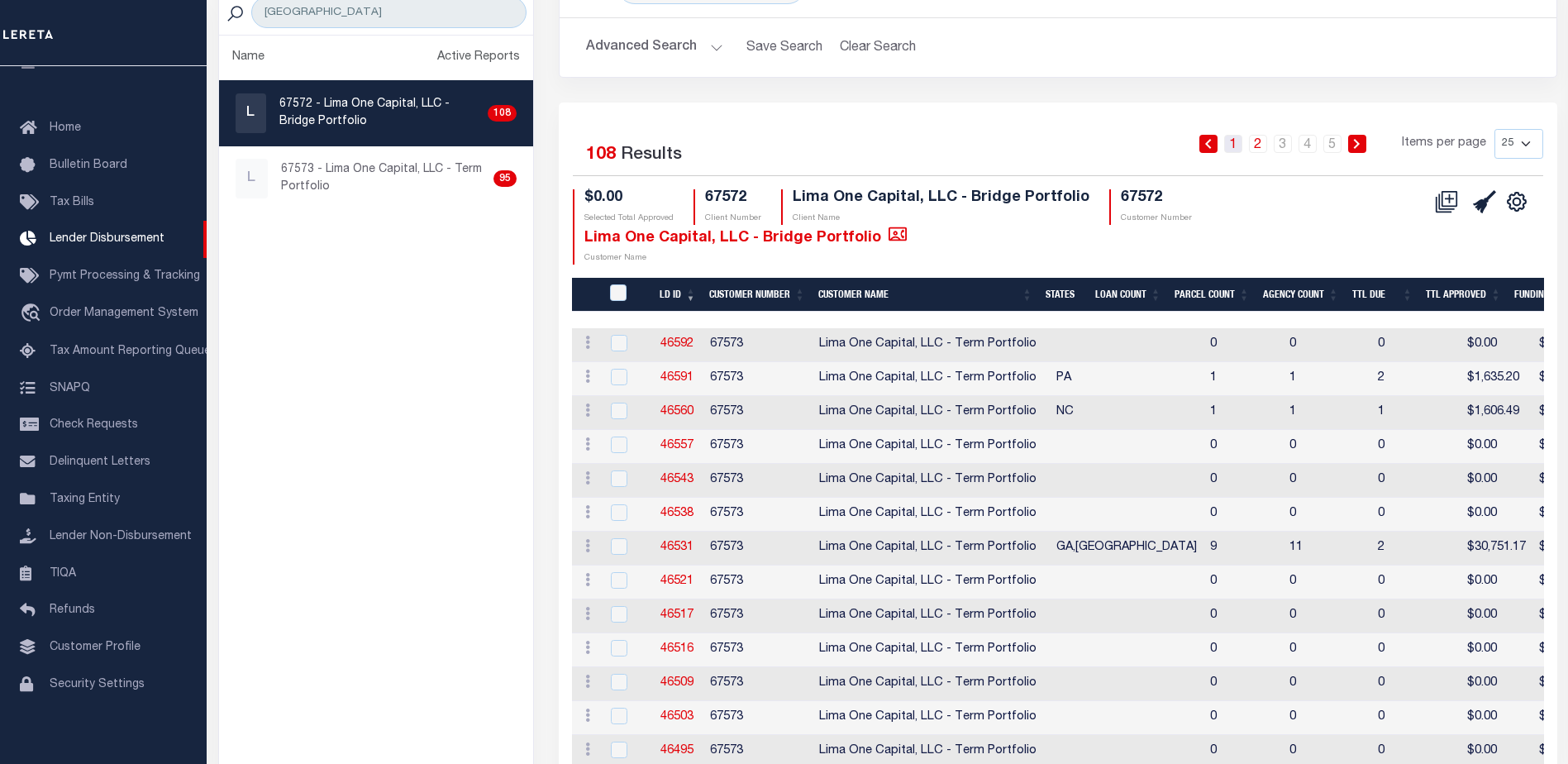
click at [1241, 143] on link "1" at bounding box center [1233, 144] width 19 height 19
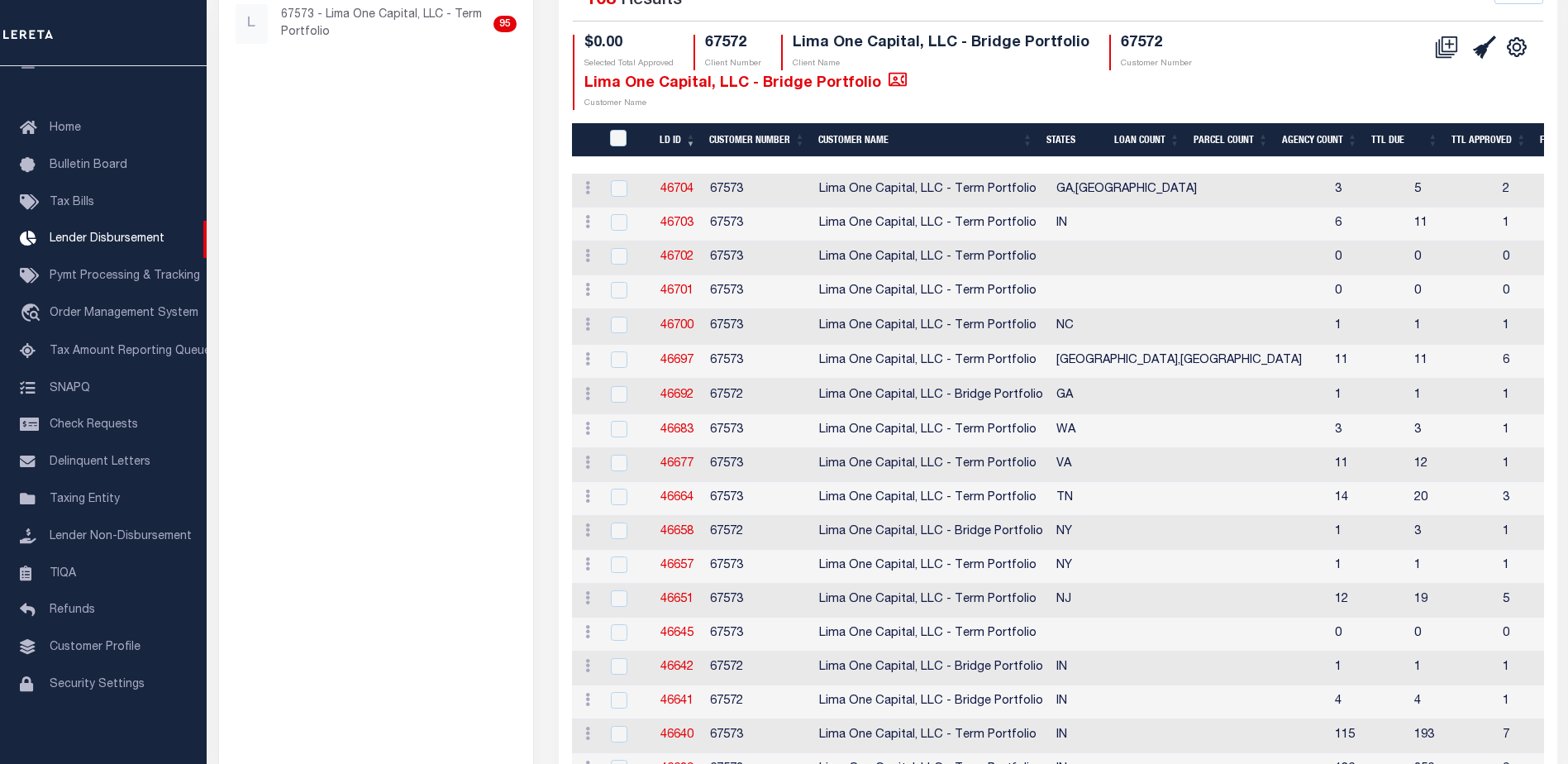
scroll to position [0, 0]
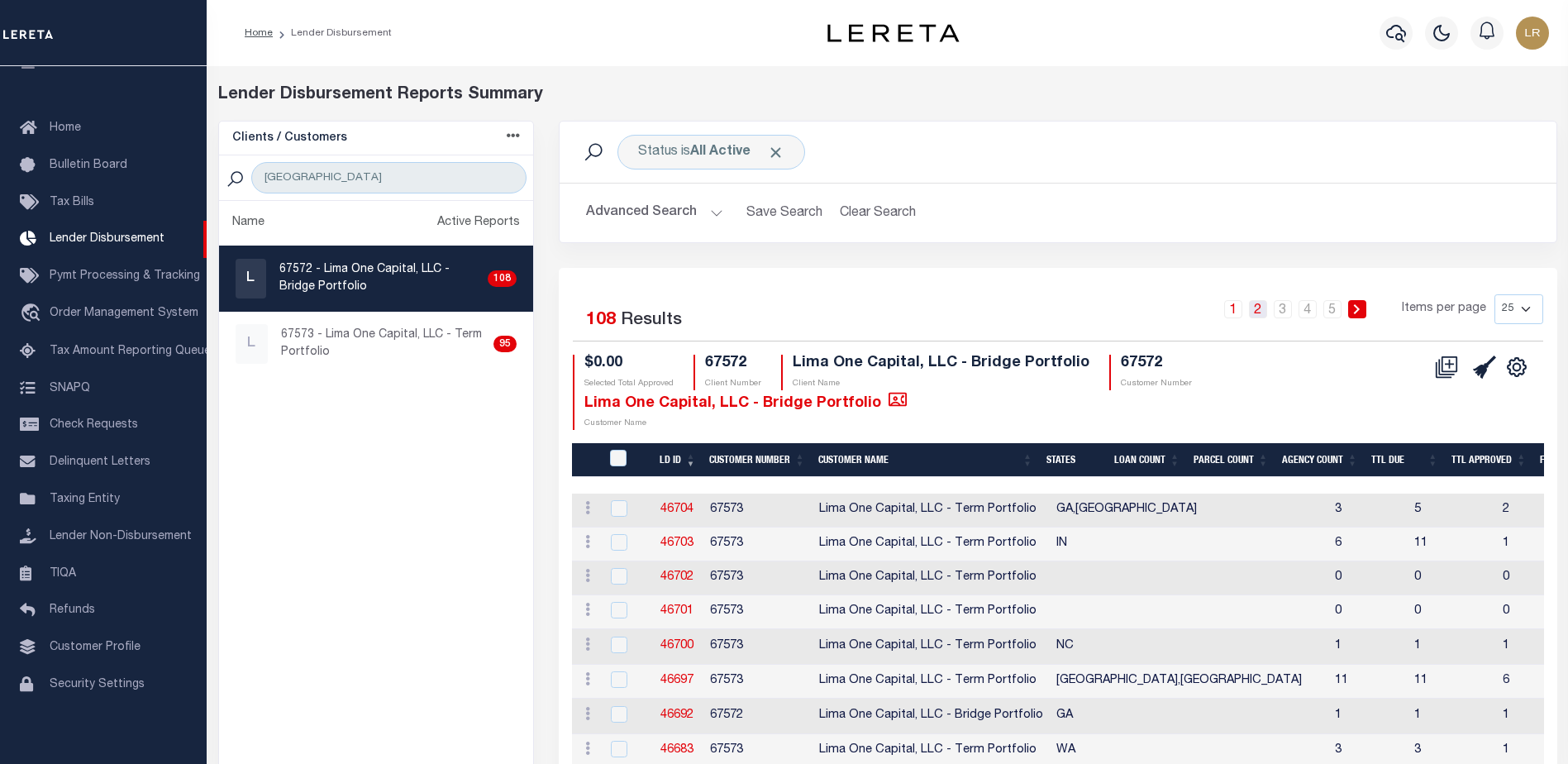
click at [1264, 307] on link "2" at bounding box center [1258, 309] width 19 height 19
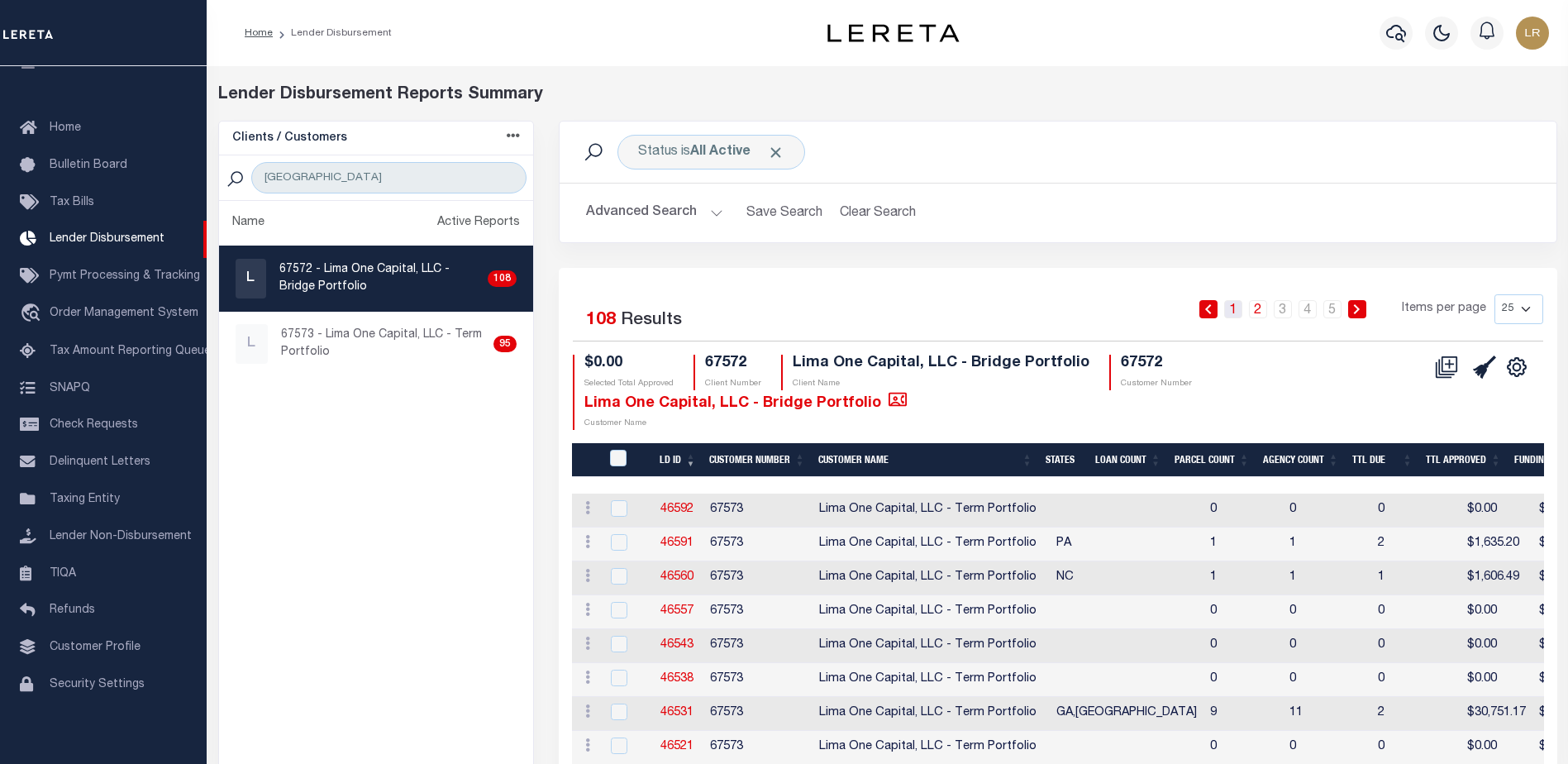
click at [1236, 306] on link "1" at bounding box center [1233, 309] width 19 height 19
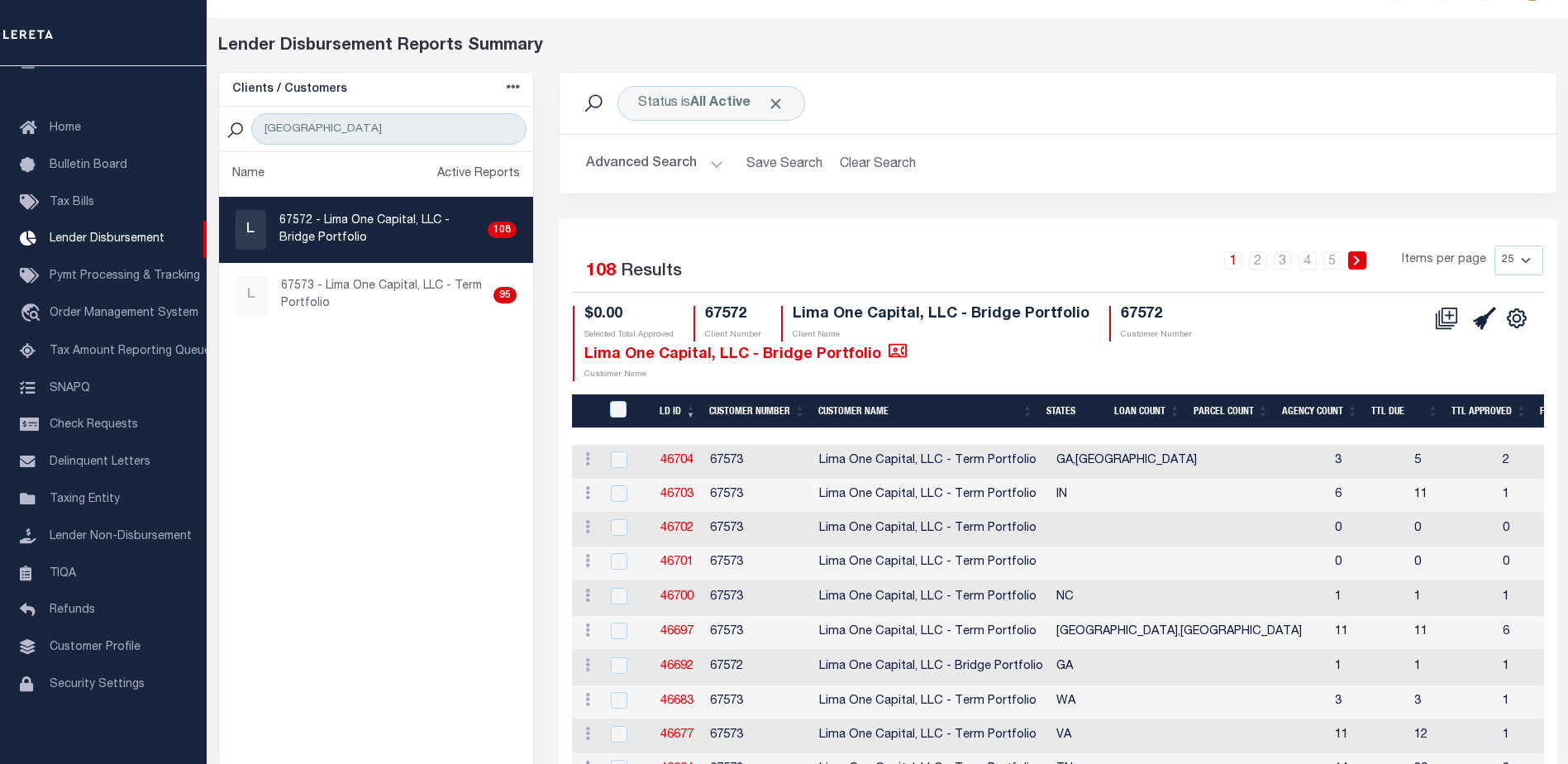
scroll to position [83, 0]
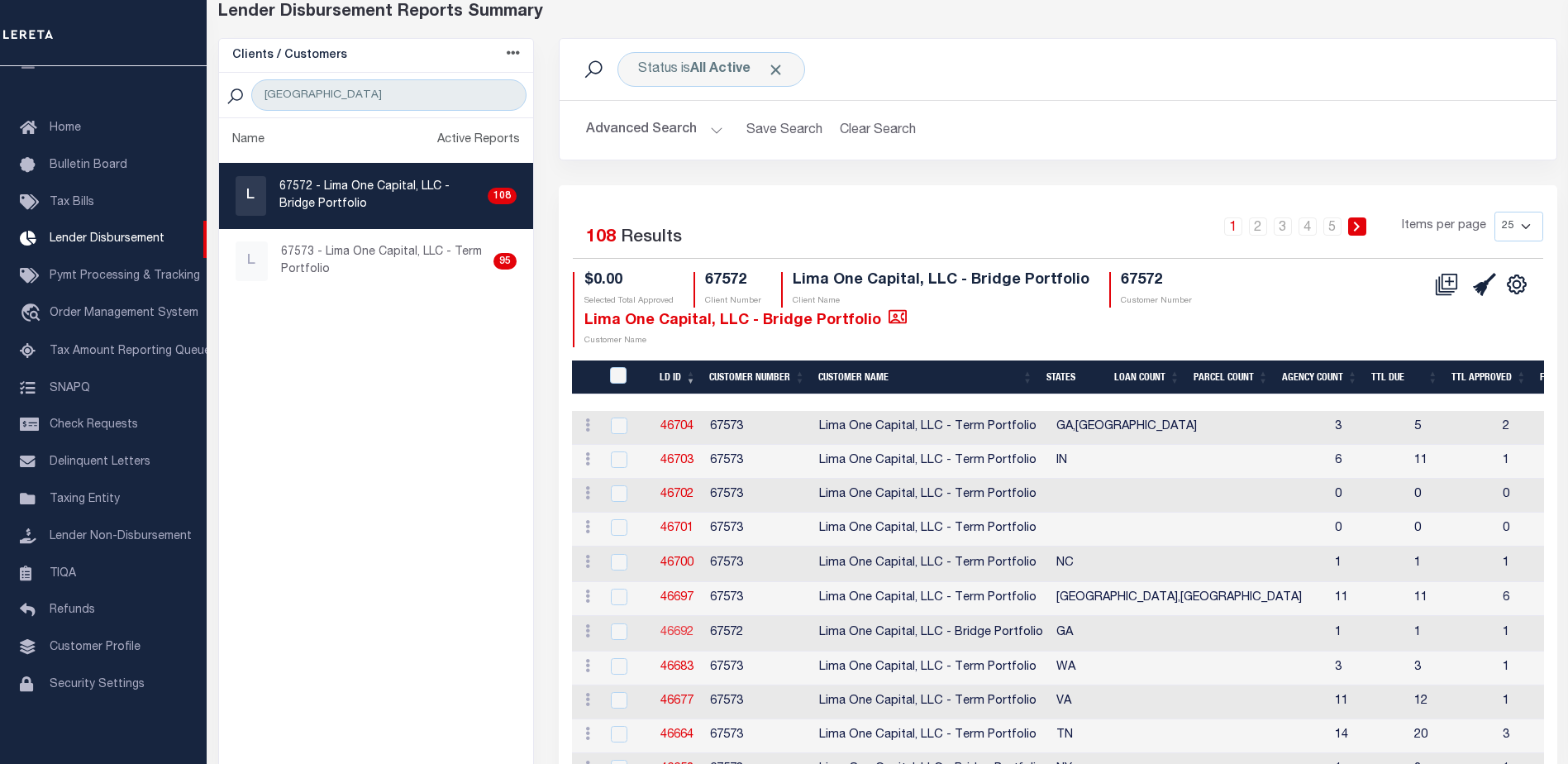
click at [687, 627] on link "46692" at bounding box center [677, 632] width 33 height 11
checkbox input "true"
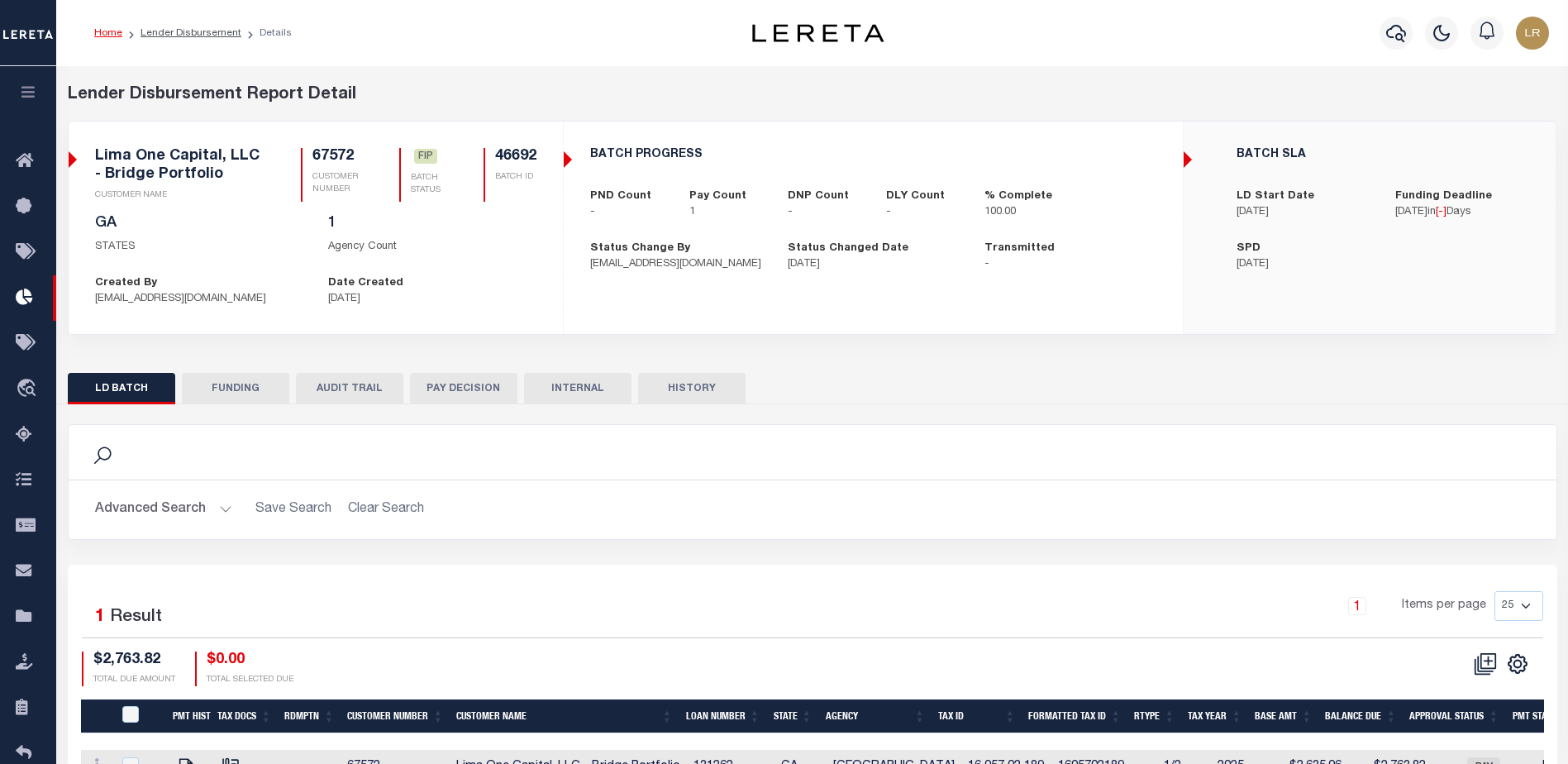
click at [236, 386] on button "FUNDING" at bounding box center [236, 388] width 108 height 32
type input "$2,763.82"
type input "$0"
type input "10/14/2025"
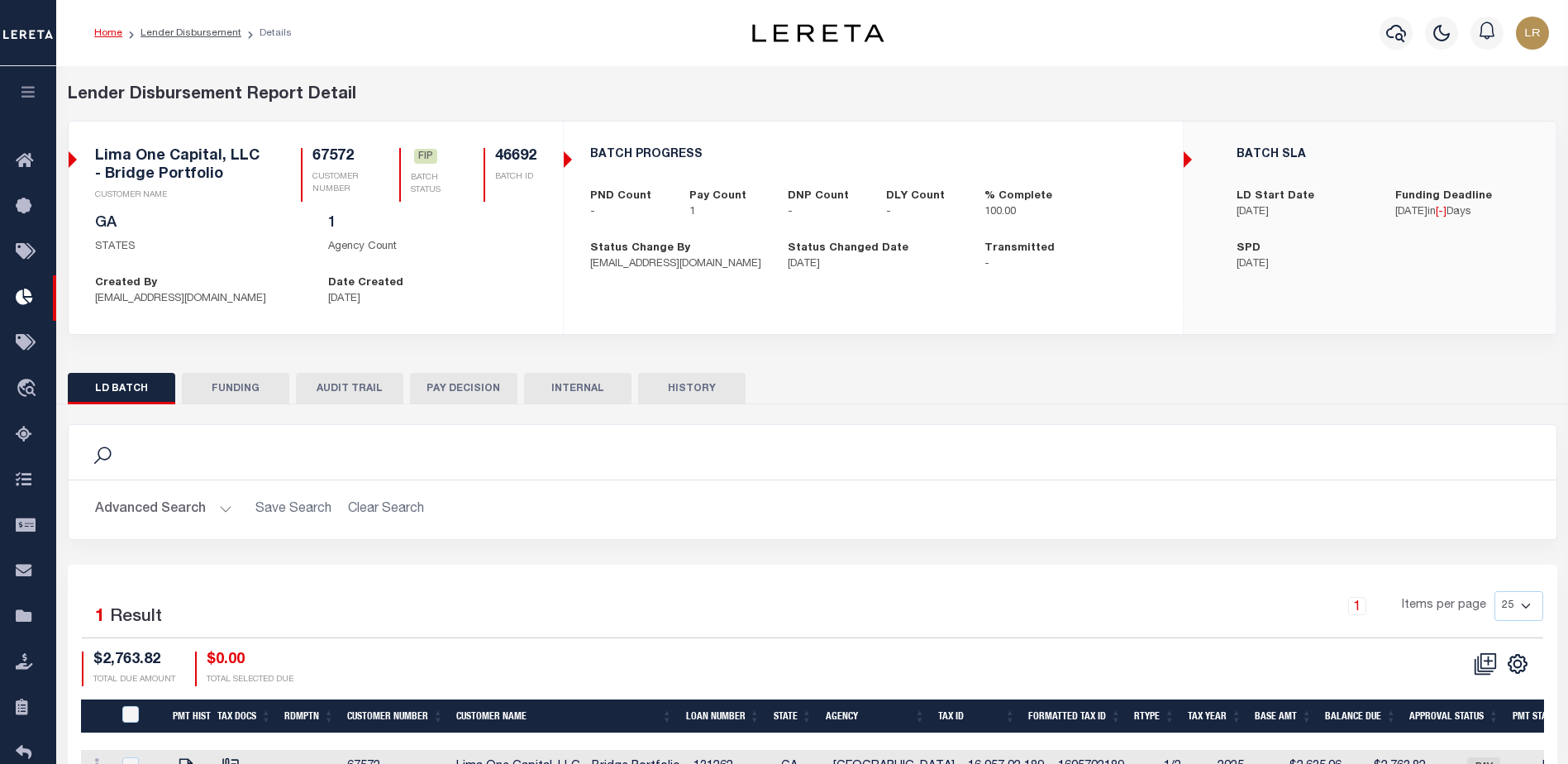
select select "100"
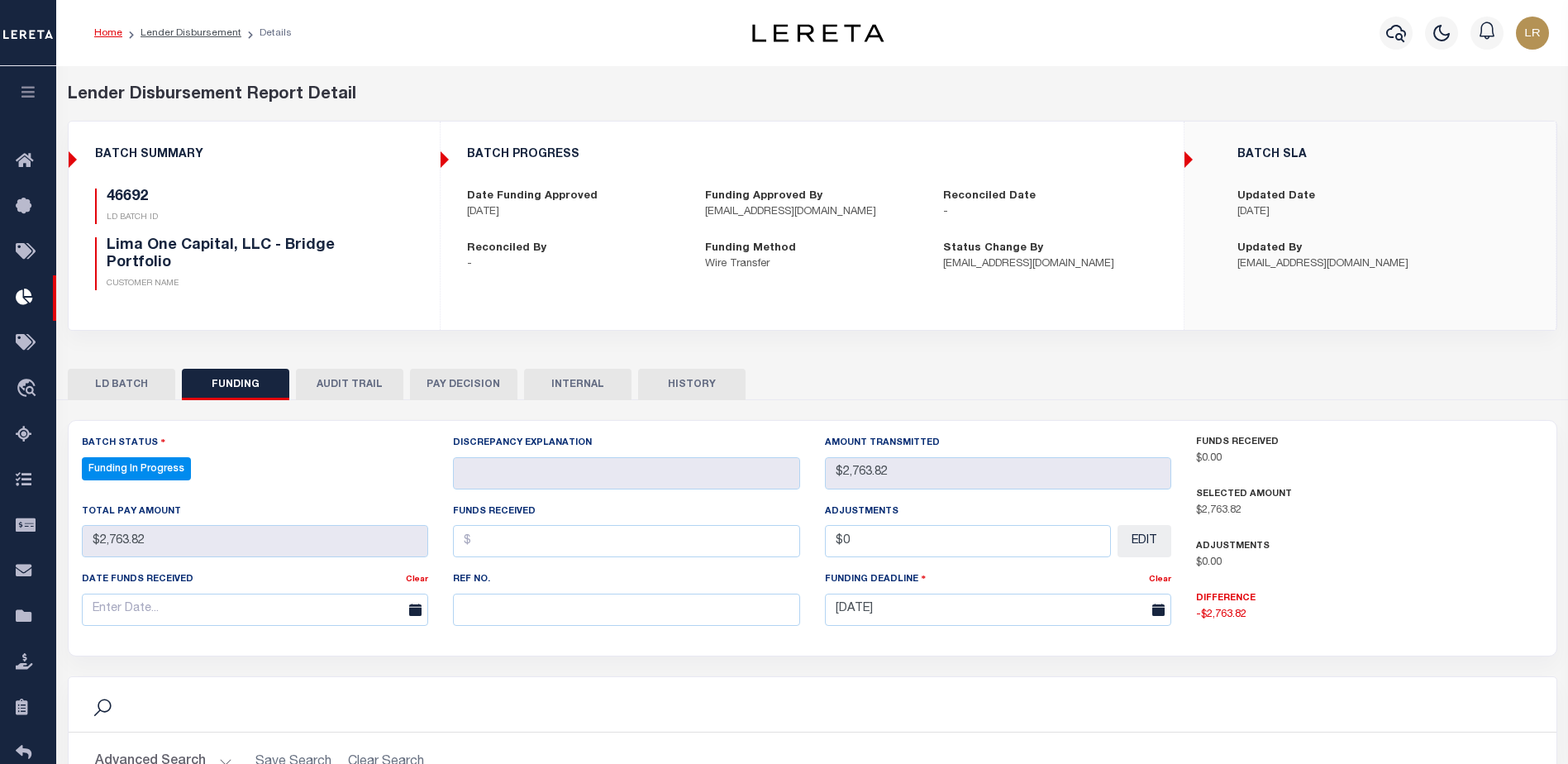
select select "100"
click at [501, 604] on input "text" at bounding box center [626, 610] width 347 height 33
paste input "20251010MMQFMP2700336310101504FT03"
type input "20251010MMQFMP2700336310101504FT03"
click at [494, 550] on input "text" at bounding box center [626, 541] width 347 height 33
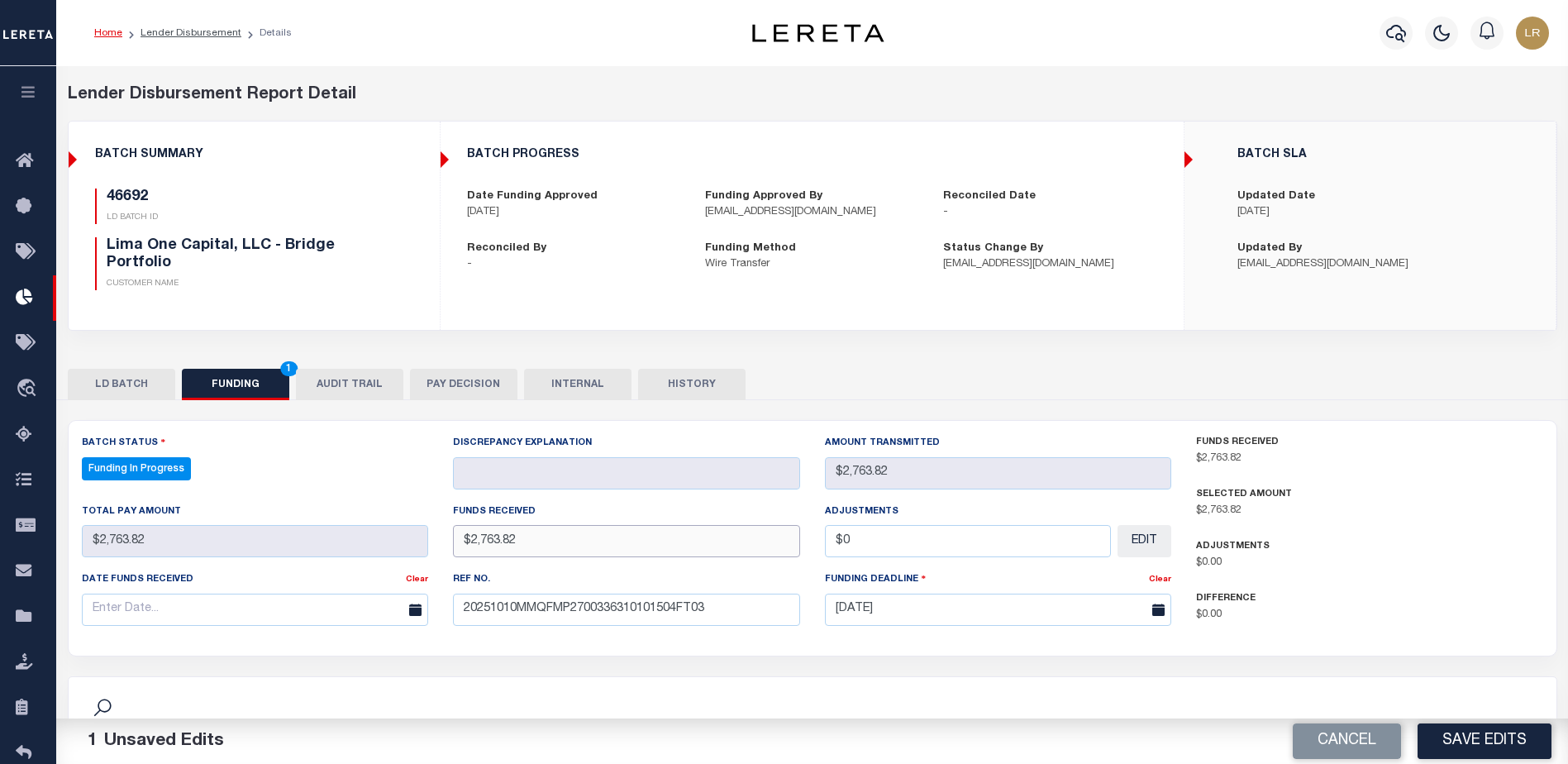
type input "$2,763.82"
click at [350, 594] on div "Date funds received" at bounding box center [244, 581] width 325 height 23
click at [342, 606] on input "text" at bounding box center [255, 610] width 347 height 33
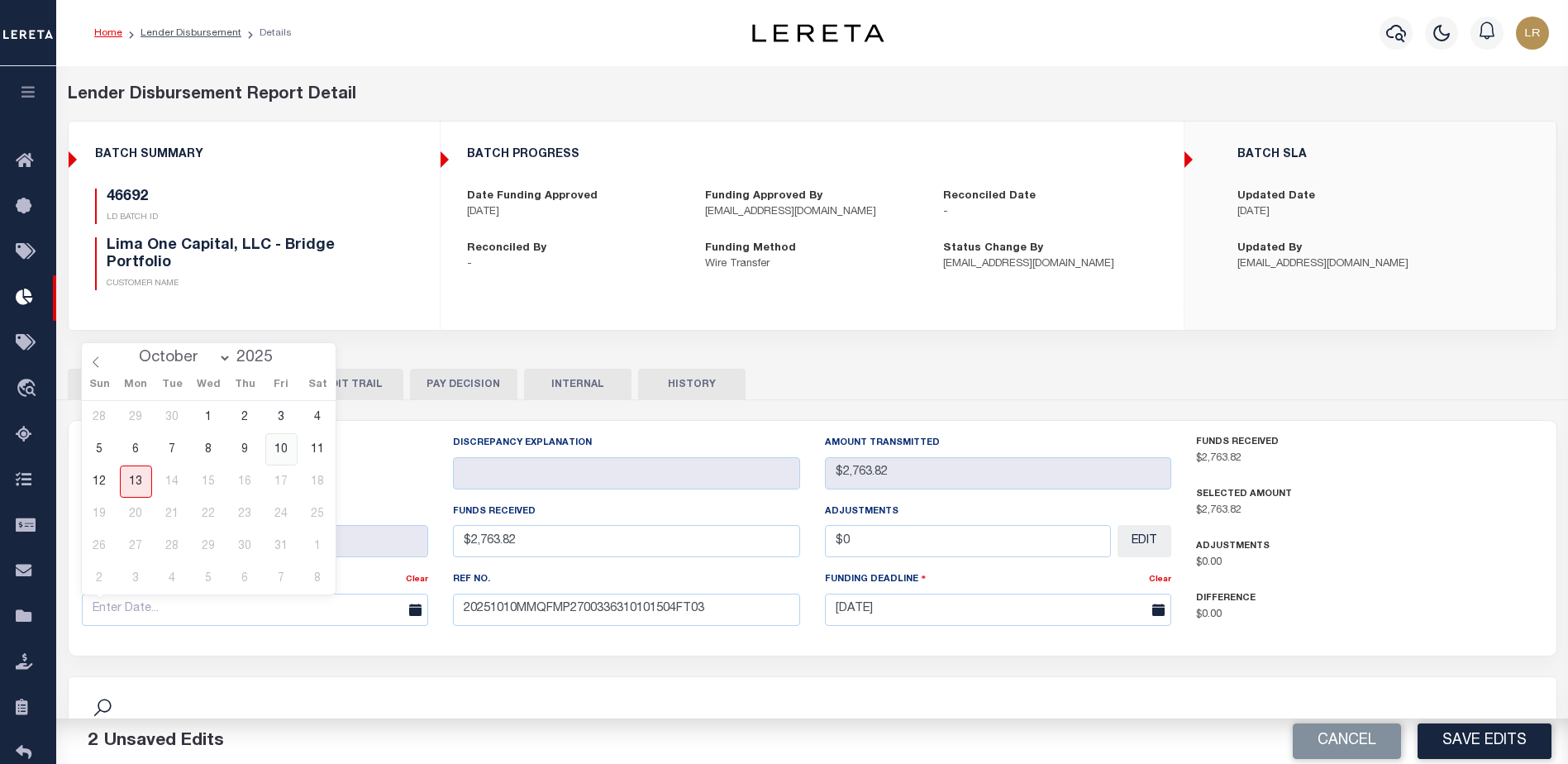
click at [282, 457] on span "10" at bounding box center [281, 449] width 33 height 33
type input "[DATE]"
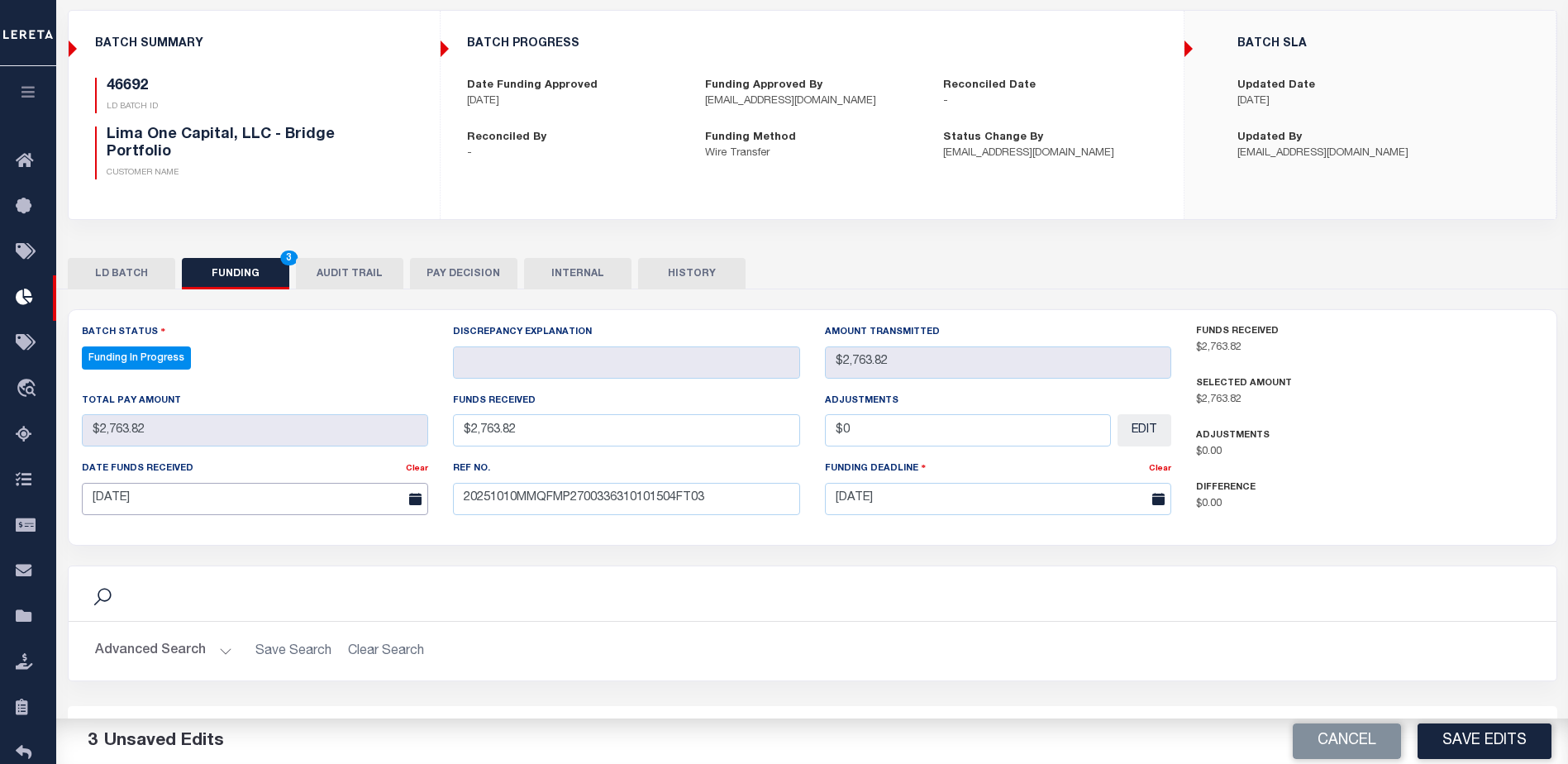
scroll to position [344, 0]
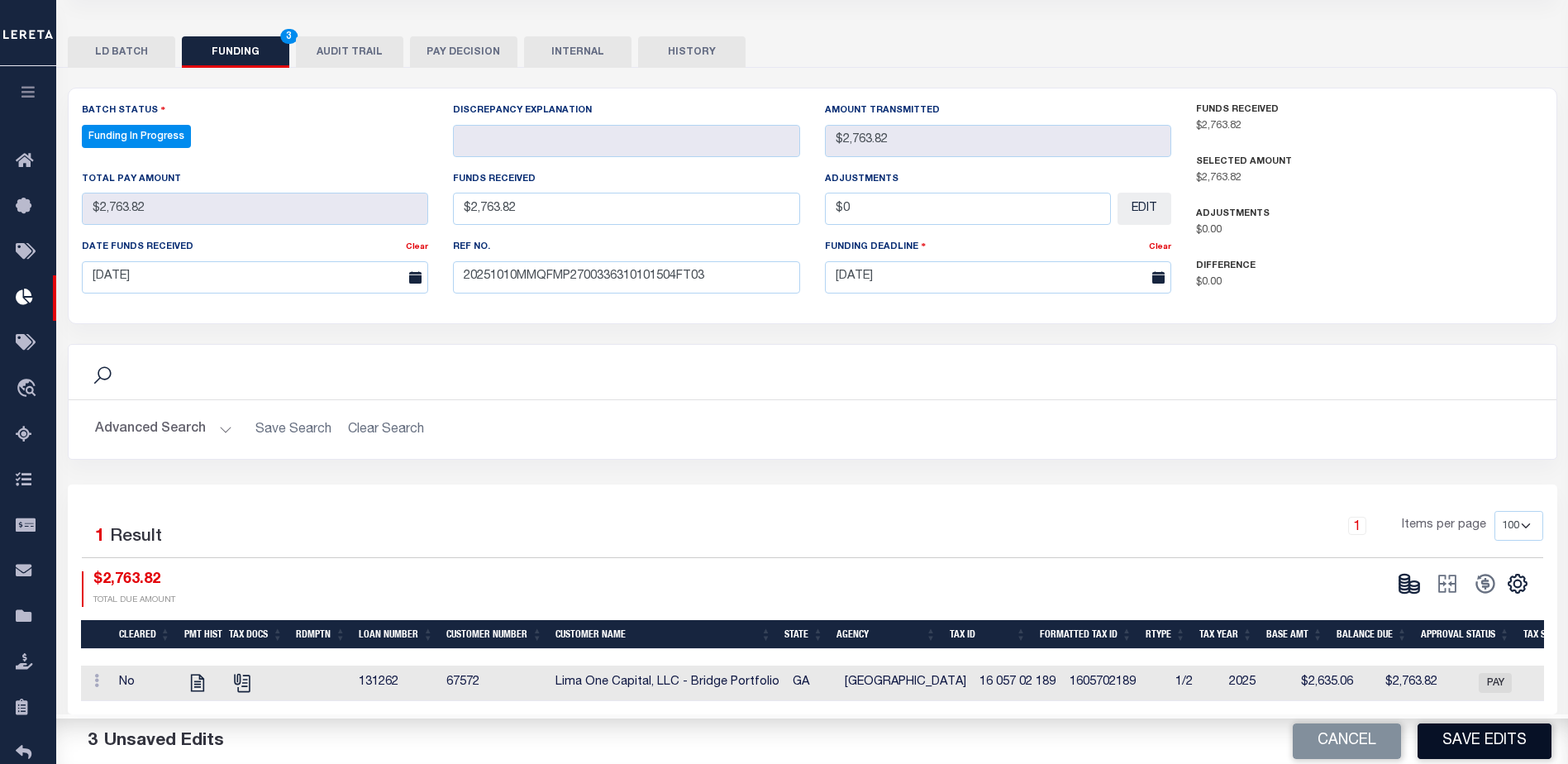
click at [1470, 745] on button "Save Edits" at bounding box center [1485, 741] width 134 height 35
type input "$2,763.82"
type input "$0"
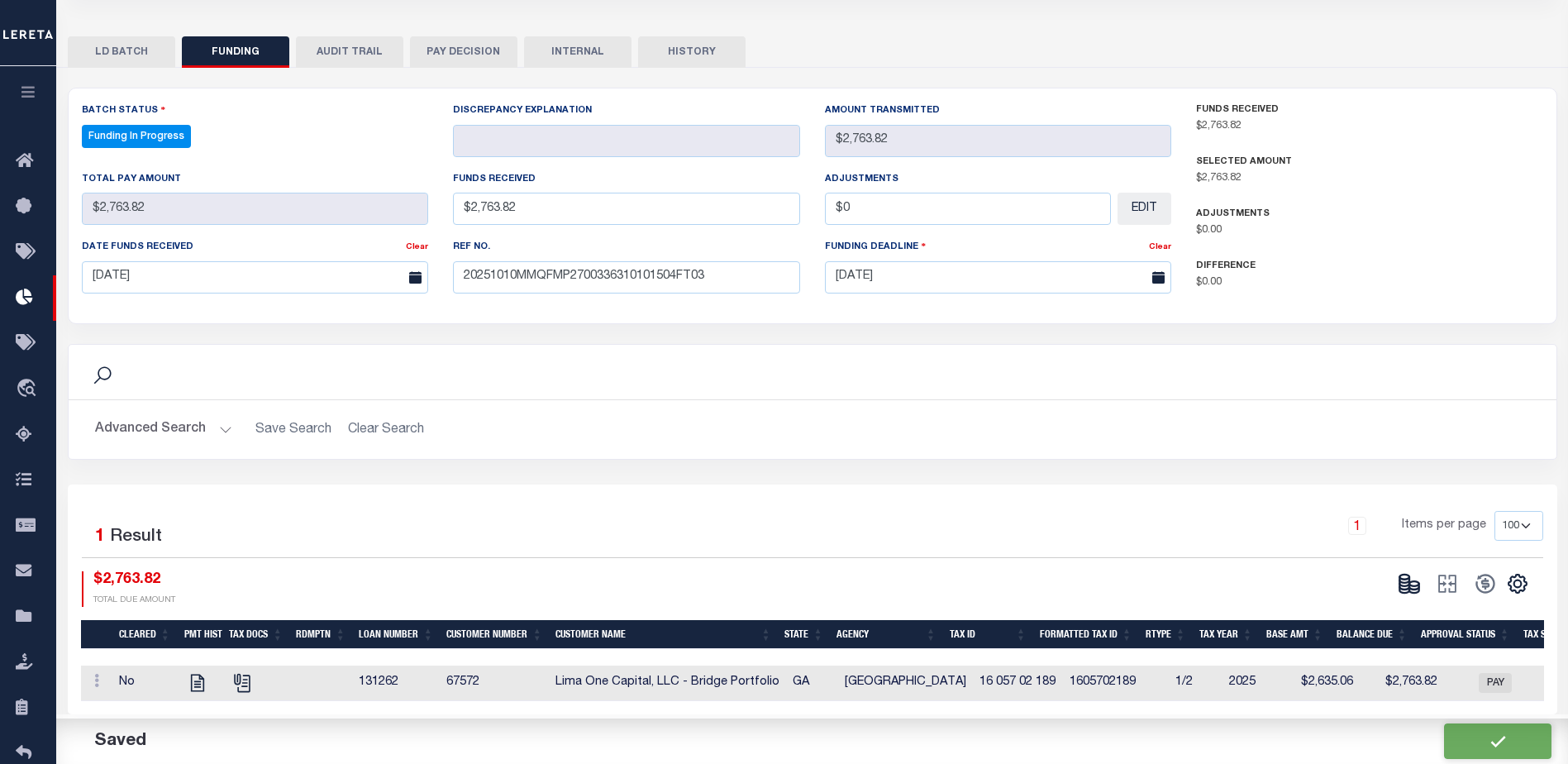
select select "100"
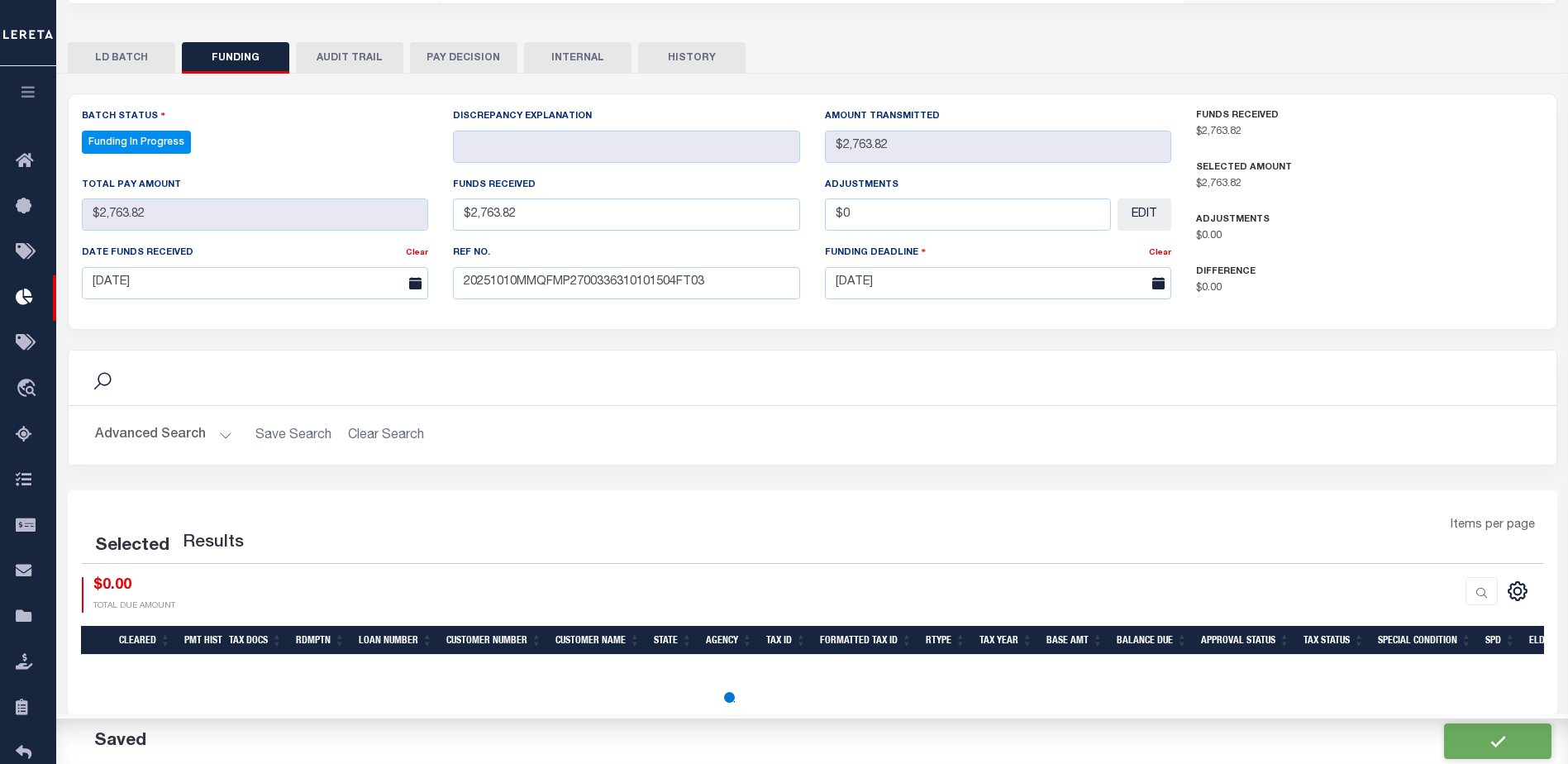
select select "100"
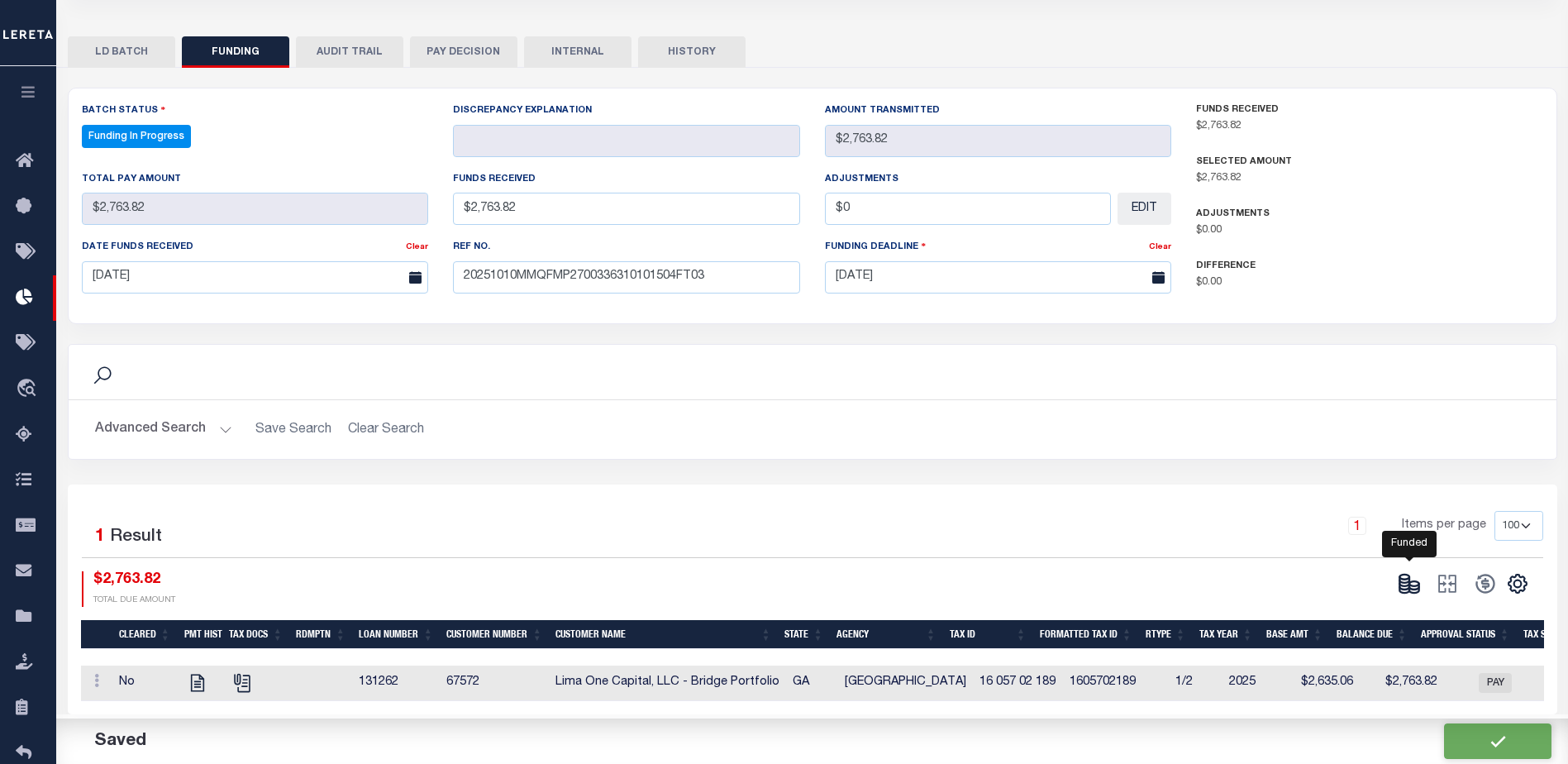
click at [1411, 583] on icon at bounding box center [1414, 586] width 10 height 6
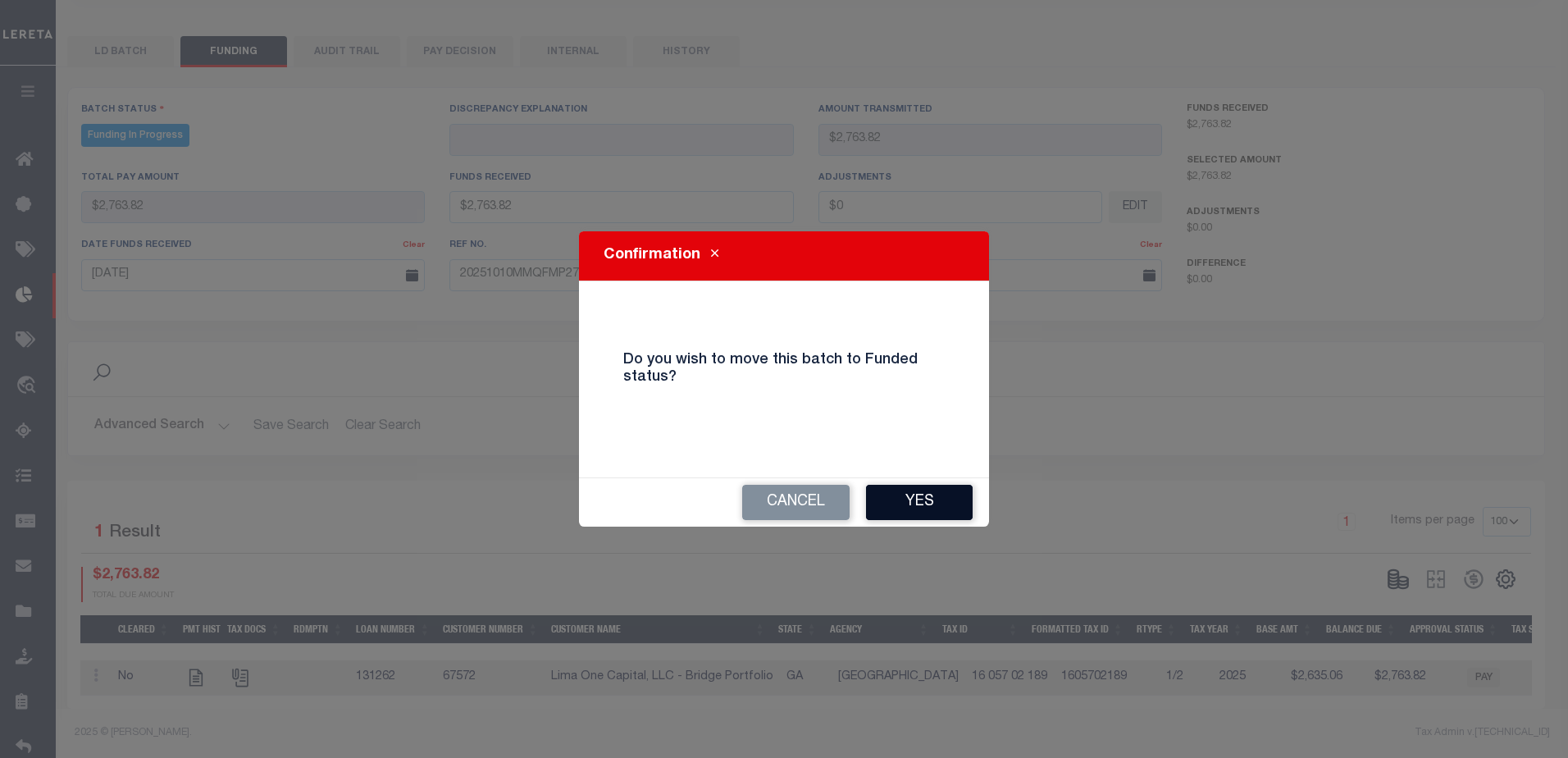
click at [939, 500] on button "Yes" at bounding box center [919, 502] width 107 height 35
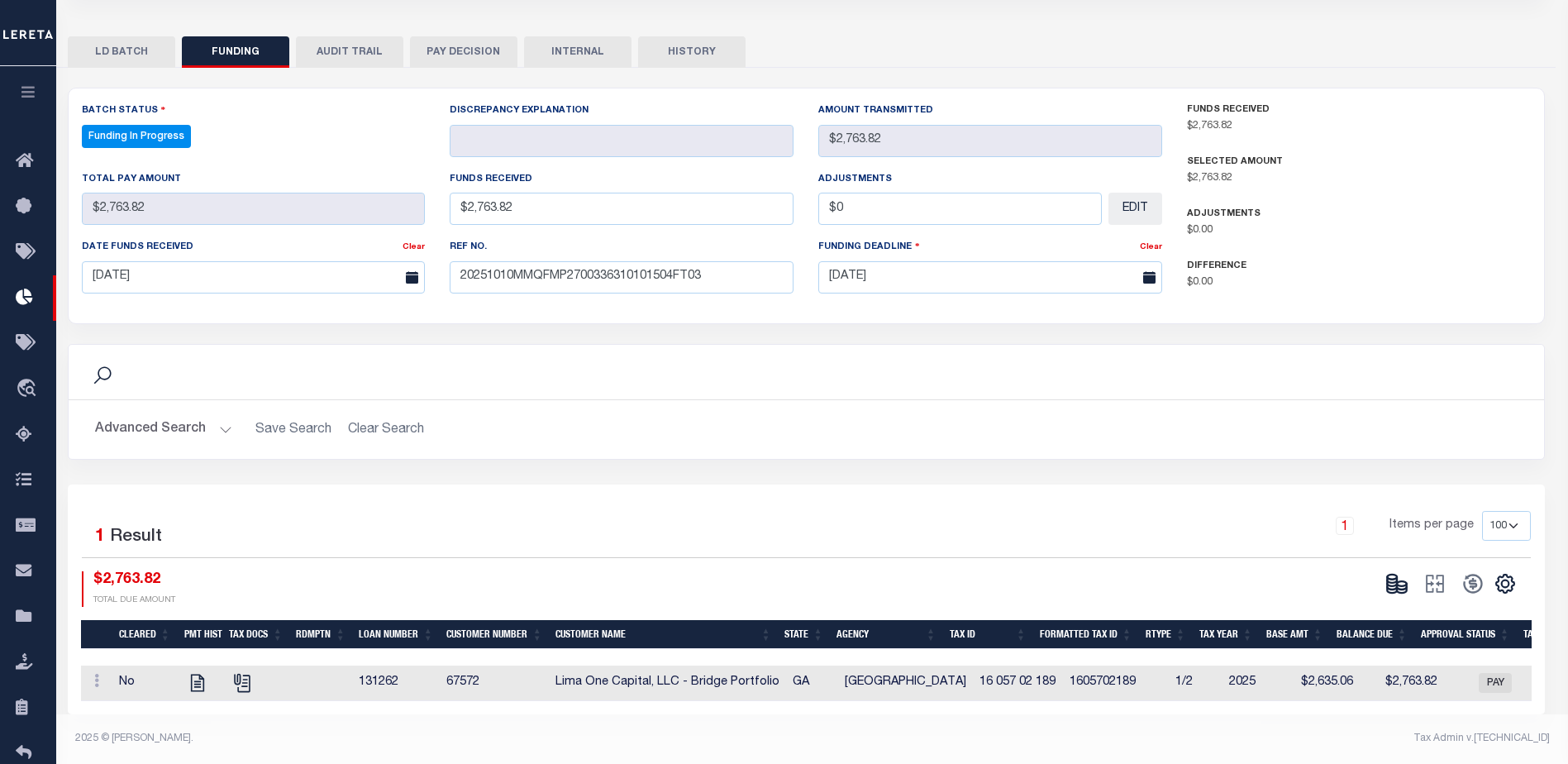
type input "$2,763.82"
type input "$0"
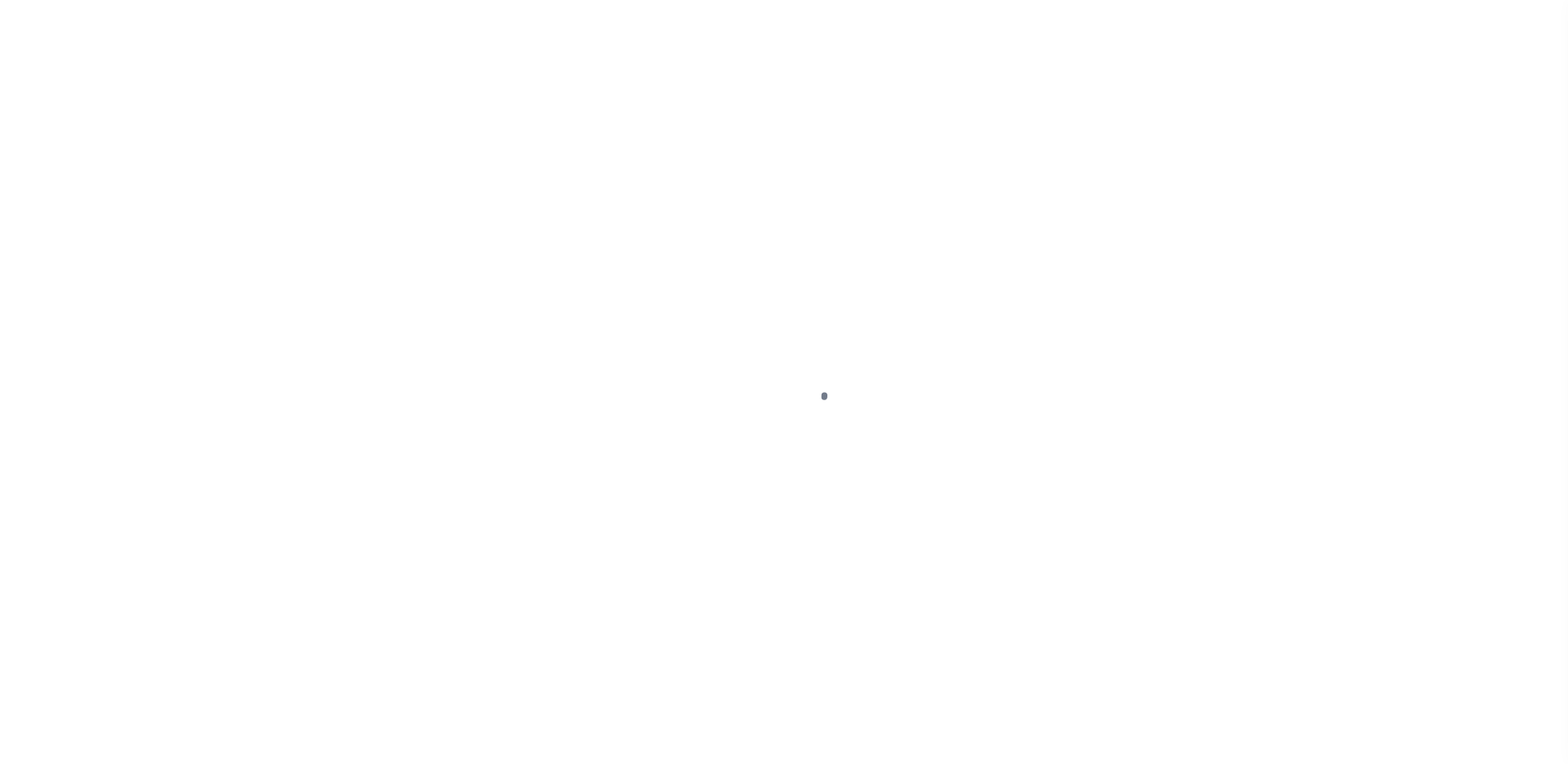
scroll to position [41, 0]
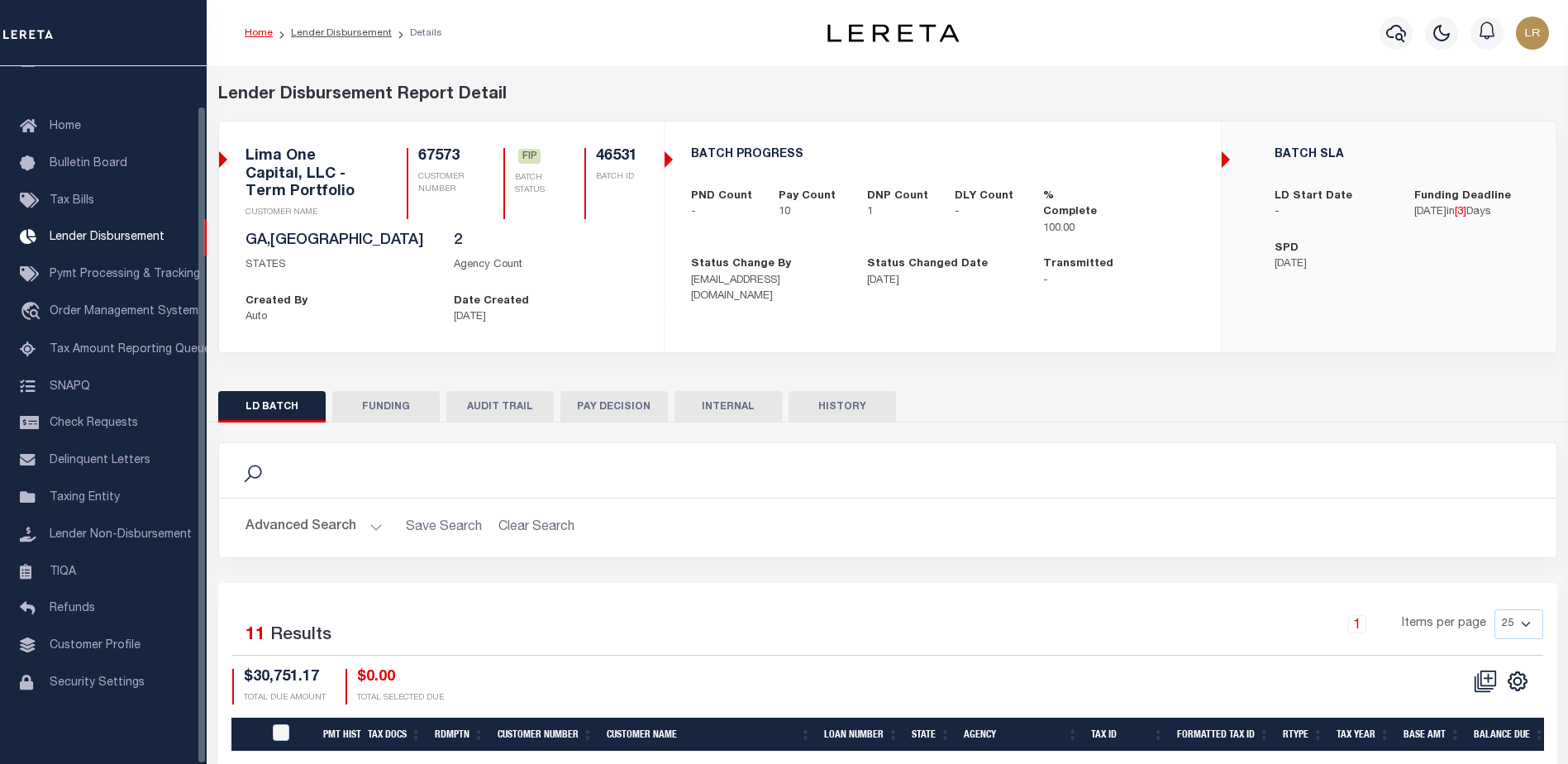
click at [359, 401] on button "FUNDING" at bounding box center [386, 407] width 108 height 32
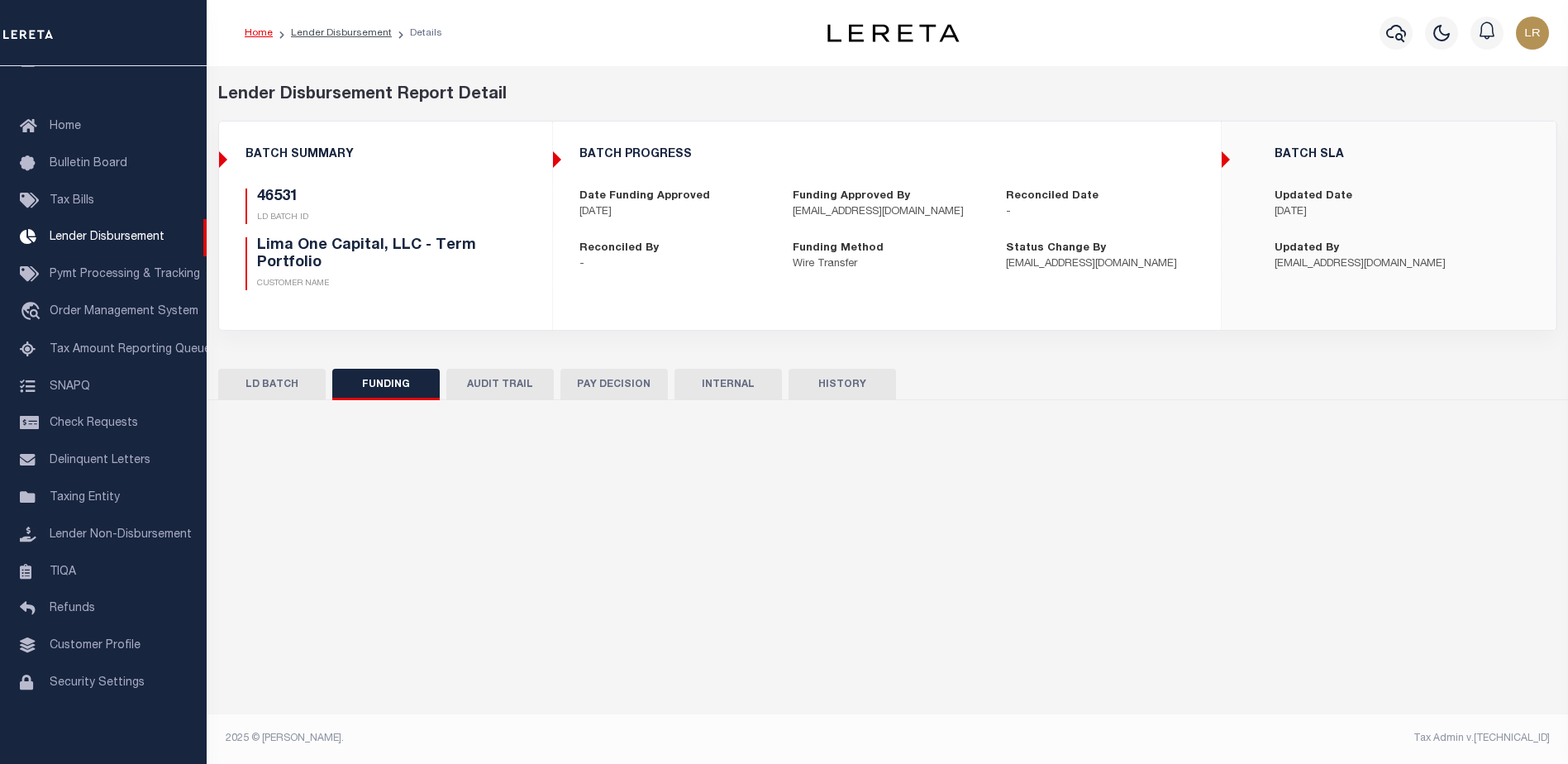
type input "$27,842.91"
type input "$0"
type input "[DATE]"
select select "100"
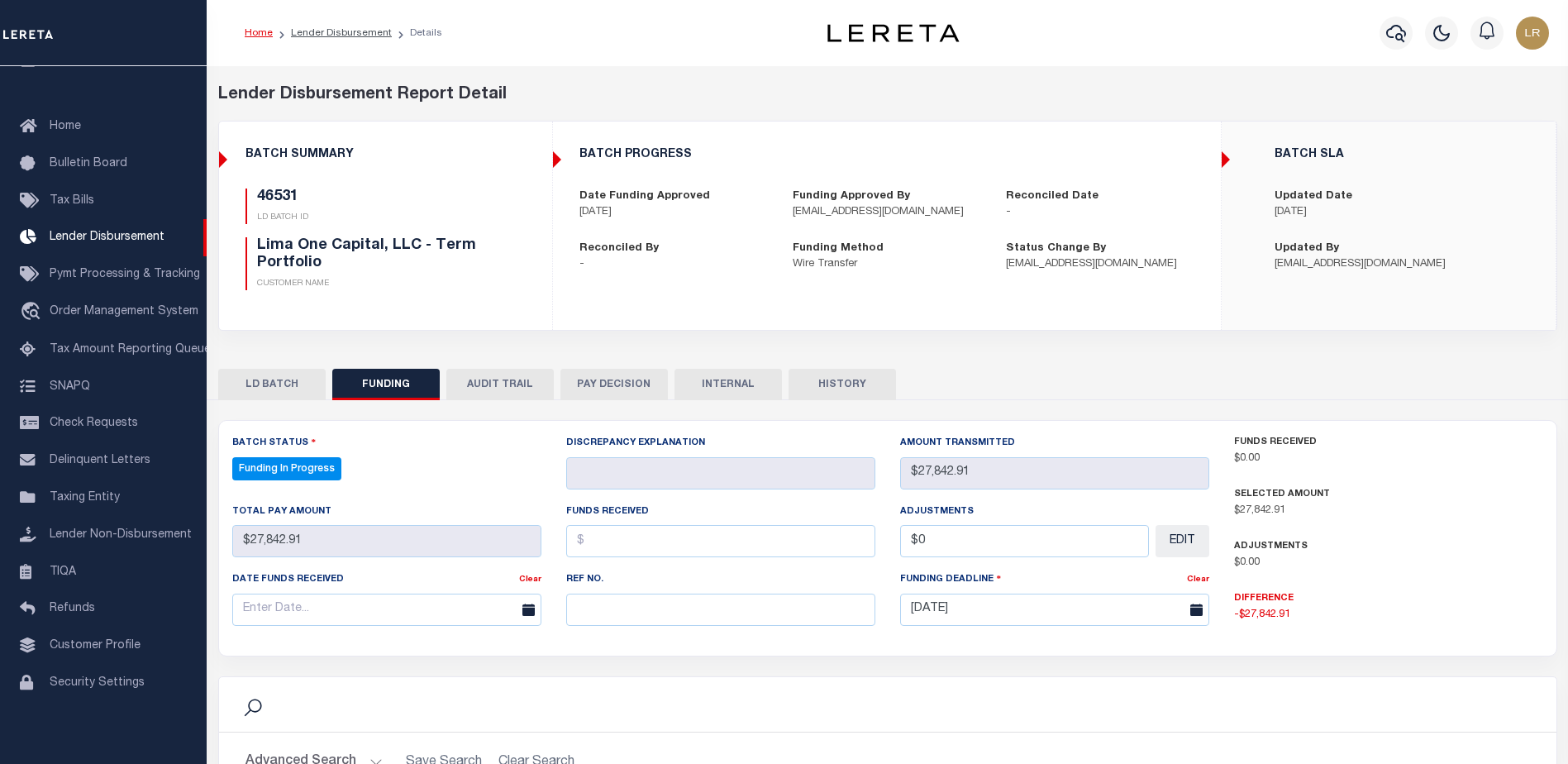
select select "100"
click at [609, 620] on input "text" at bounding box center [721, 610] width 309 height 33
paste input "20251010MMQFMP2700336310101504FT03"
type input "20251010MMQFMP2700336310101504FT03"
drag, startPoint x: 610, startPoint y: 608, endPoint x: 607, endPoint y: 531, distance: 77.1
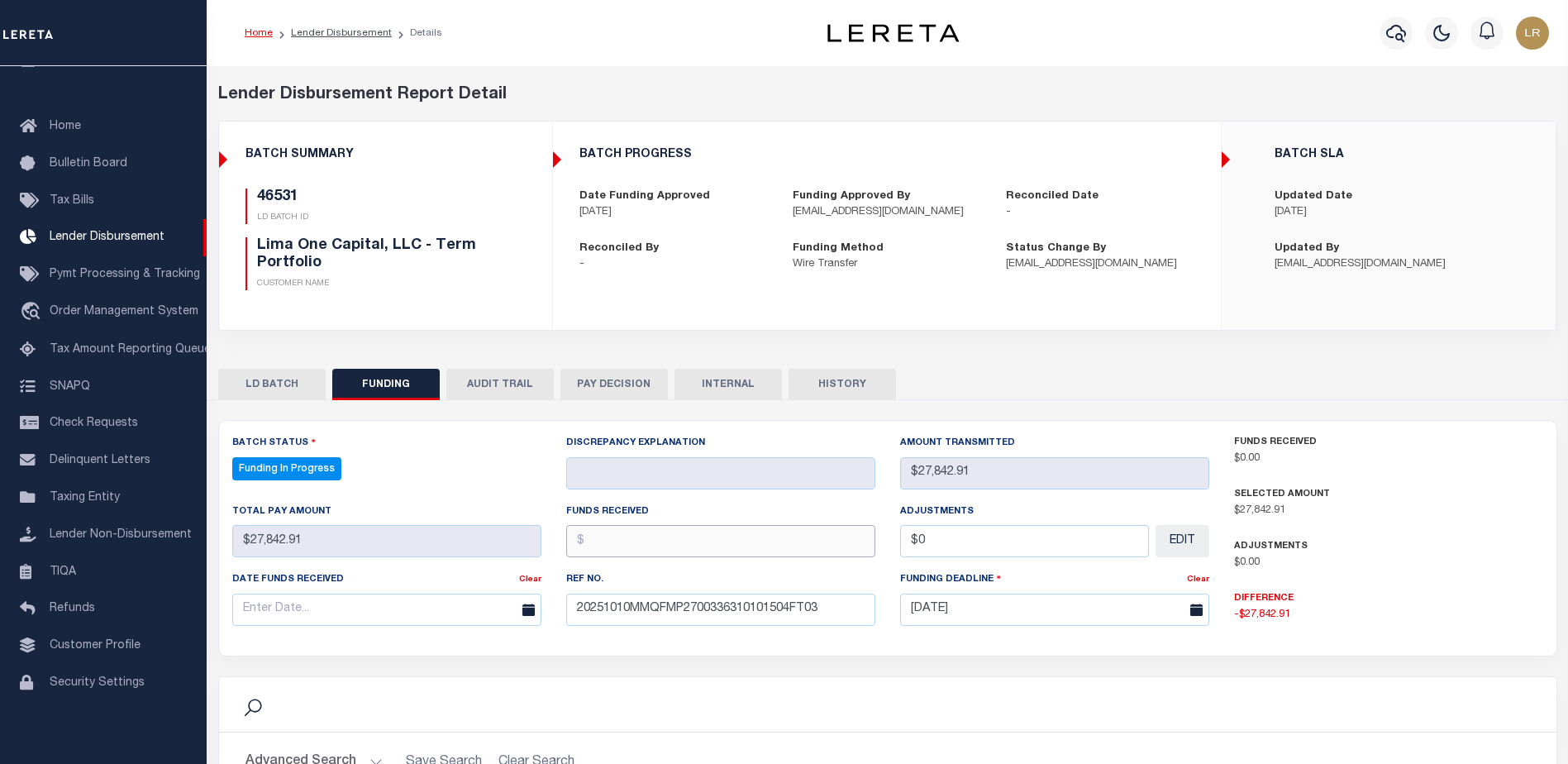
click at [607, 531] on input "text" at bounding box center [721, 541] width 309 height 33
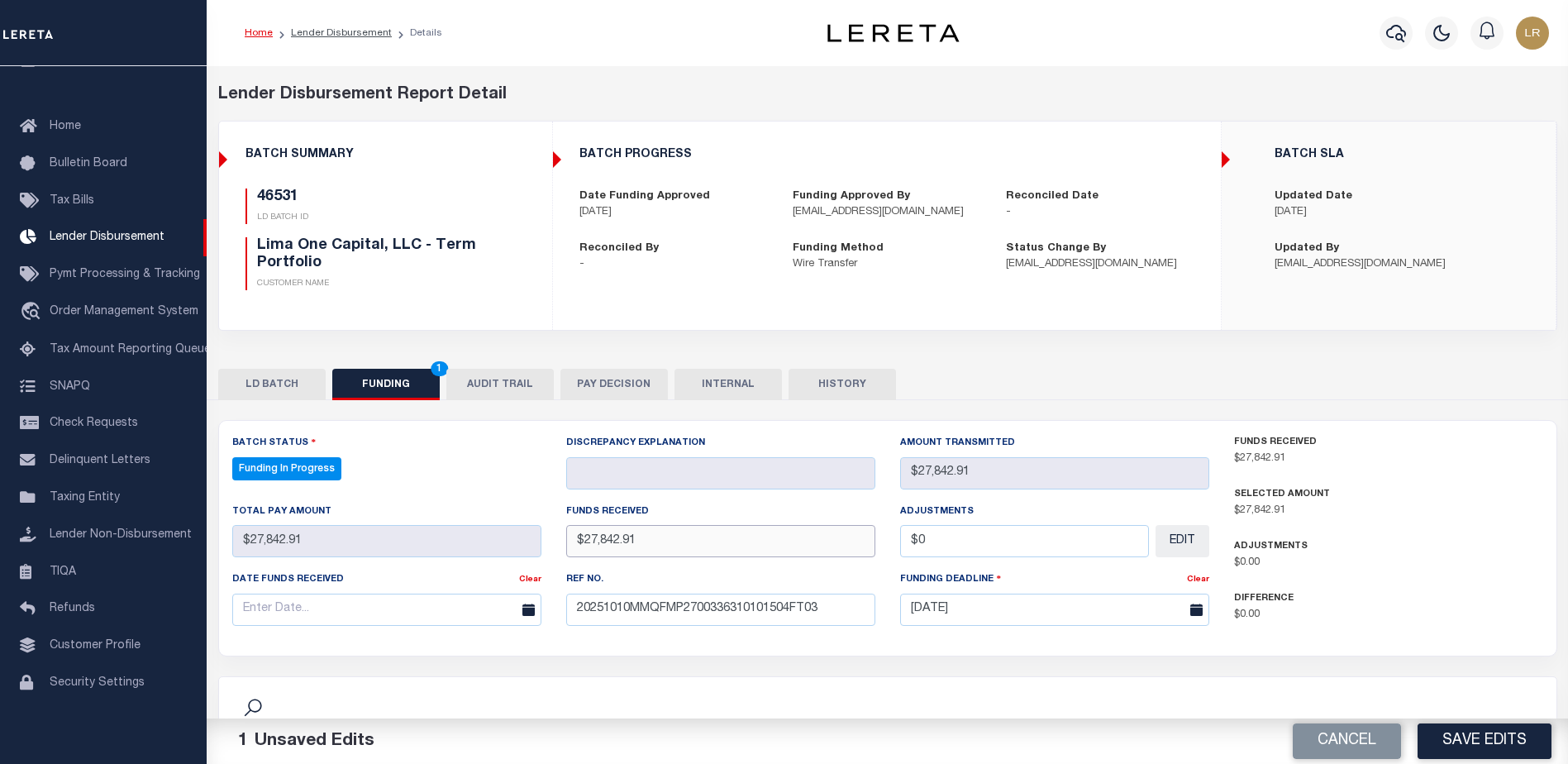
type input "$27,842.91"
click at [475, 610] on input "text" at bounding box center [386, 610] width 309 height 33
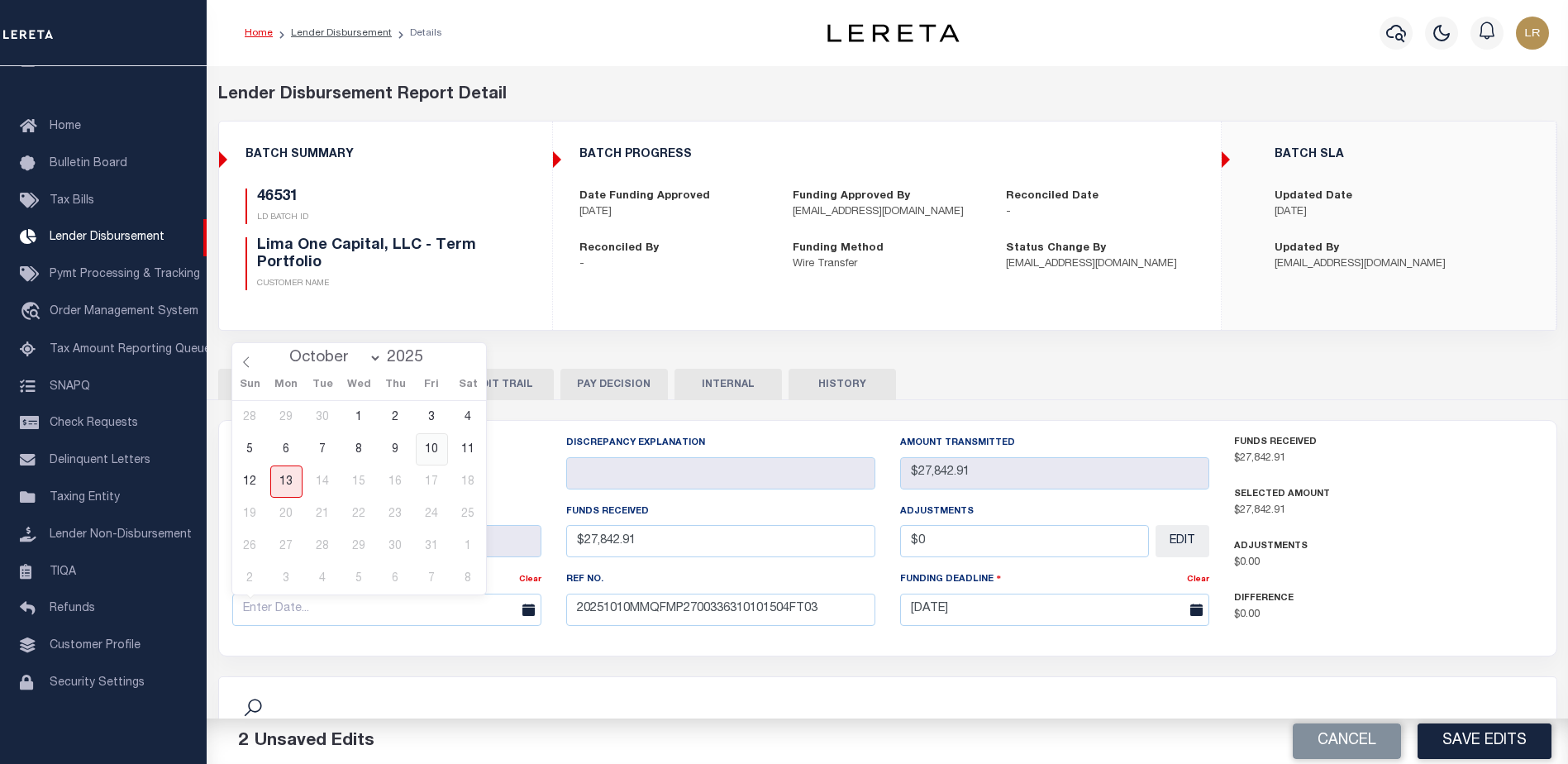
click at [430, 454] on span "10" at bounding box center [431, 449] width 33 height 33
type input "[DATE]"
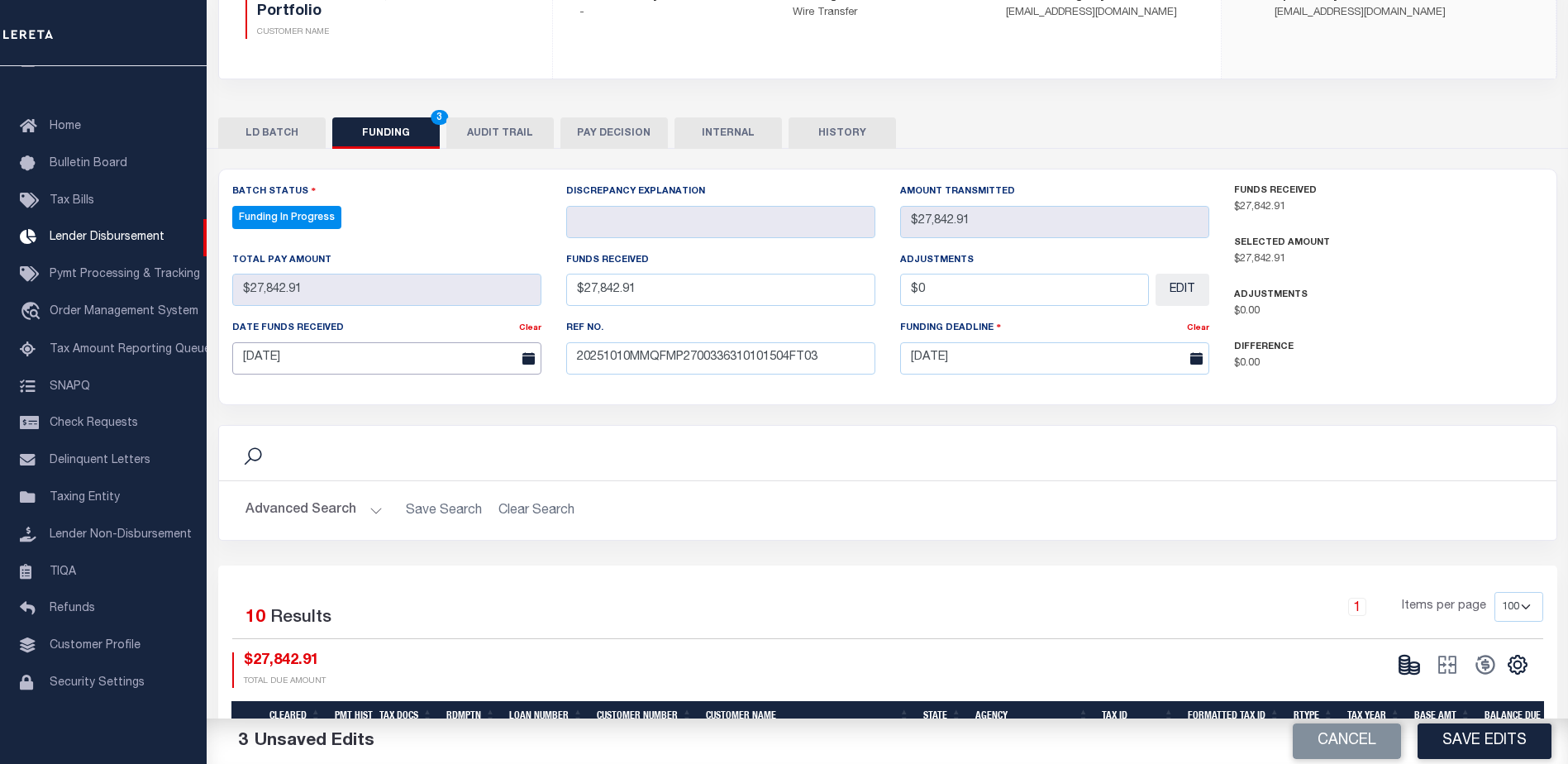
scroll to position [331, 0]
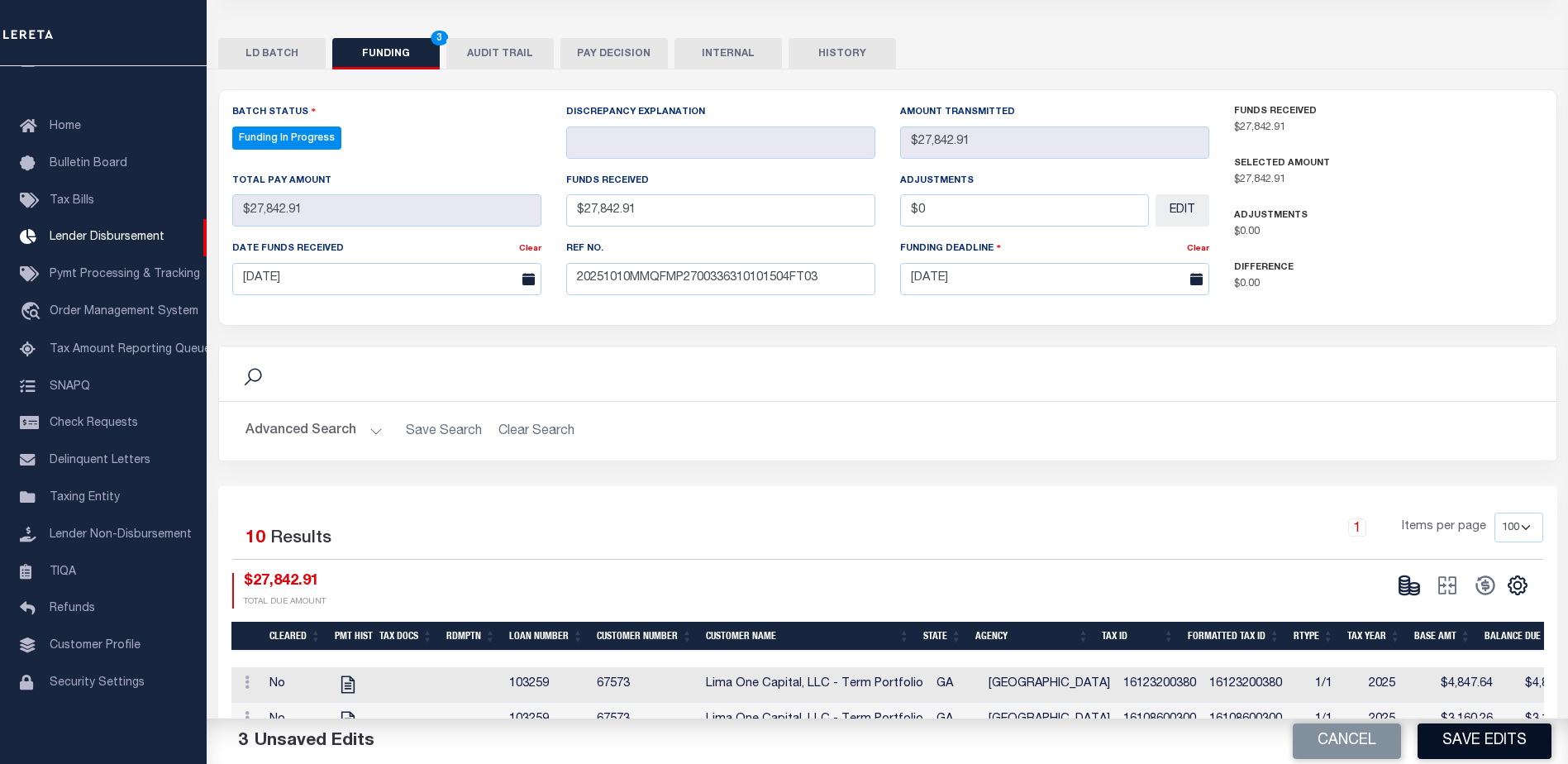
click at [1449, 743] on button "Save Edits" at bounding box center [1485, 741] width 134 height 35
type input "$27,842.91"
type input "$0"
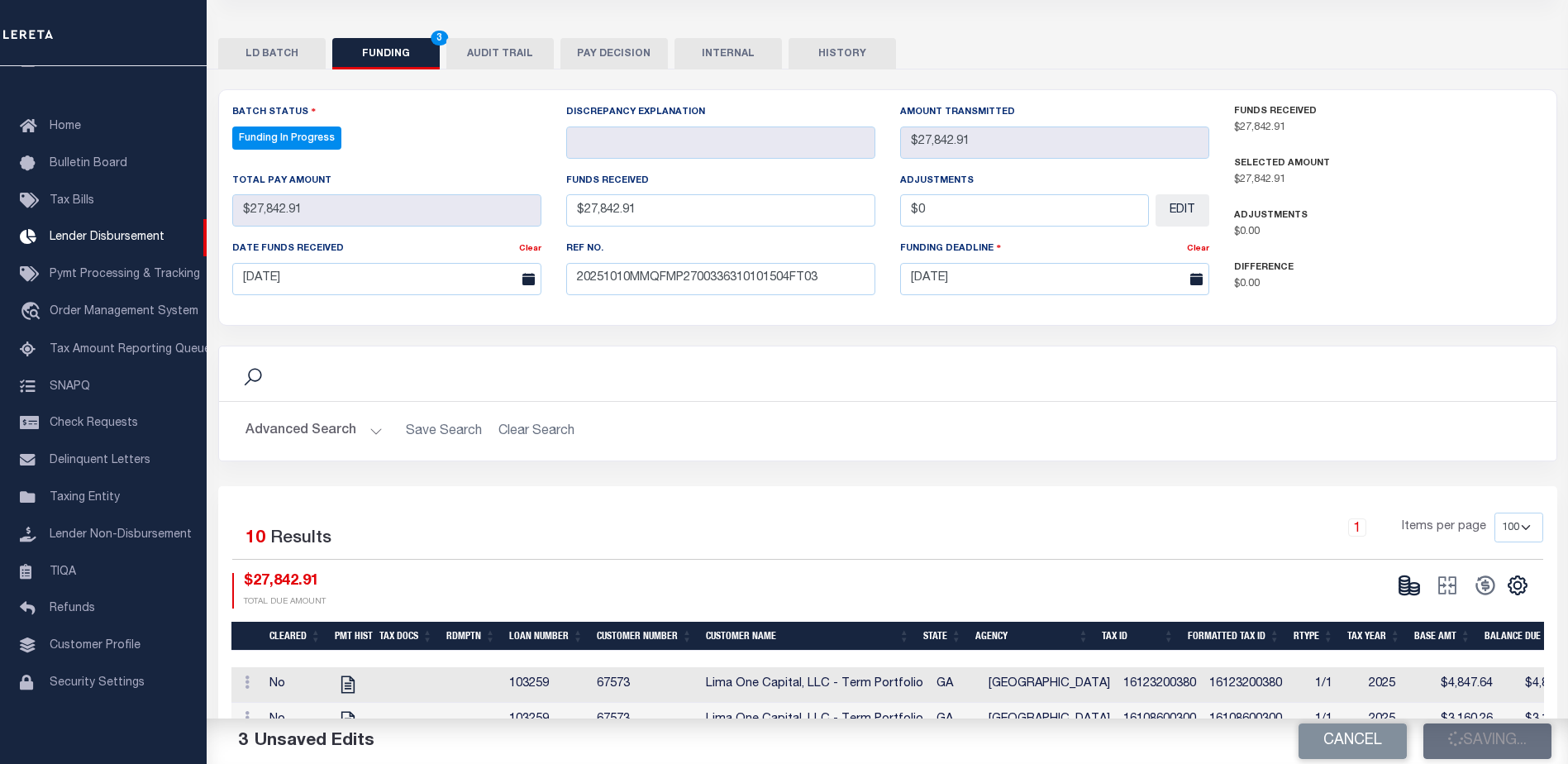
select select "100"
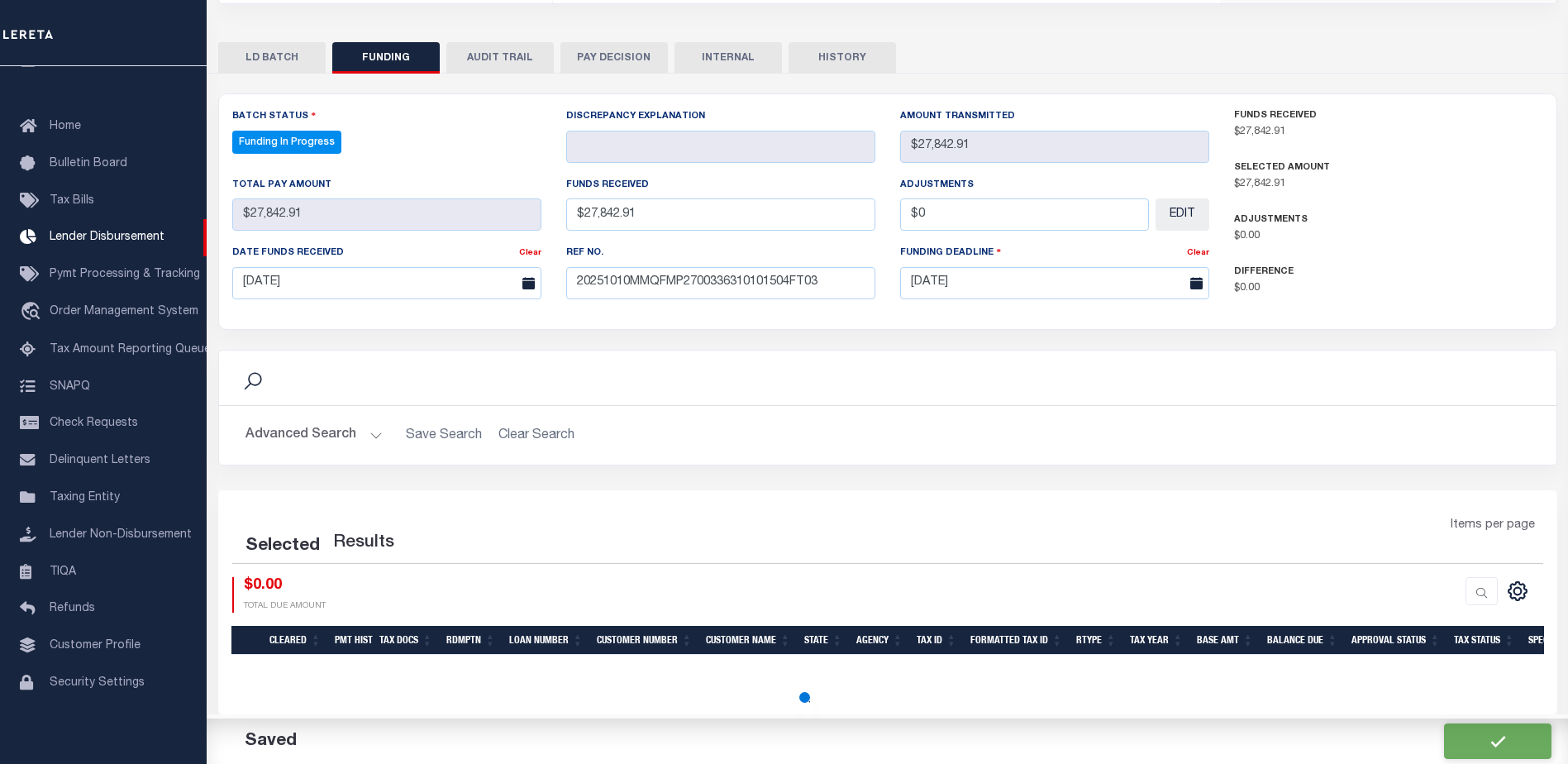
select select "100"
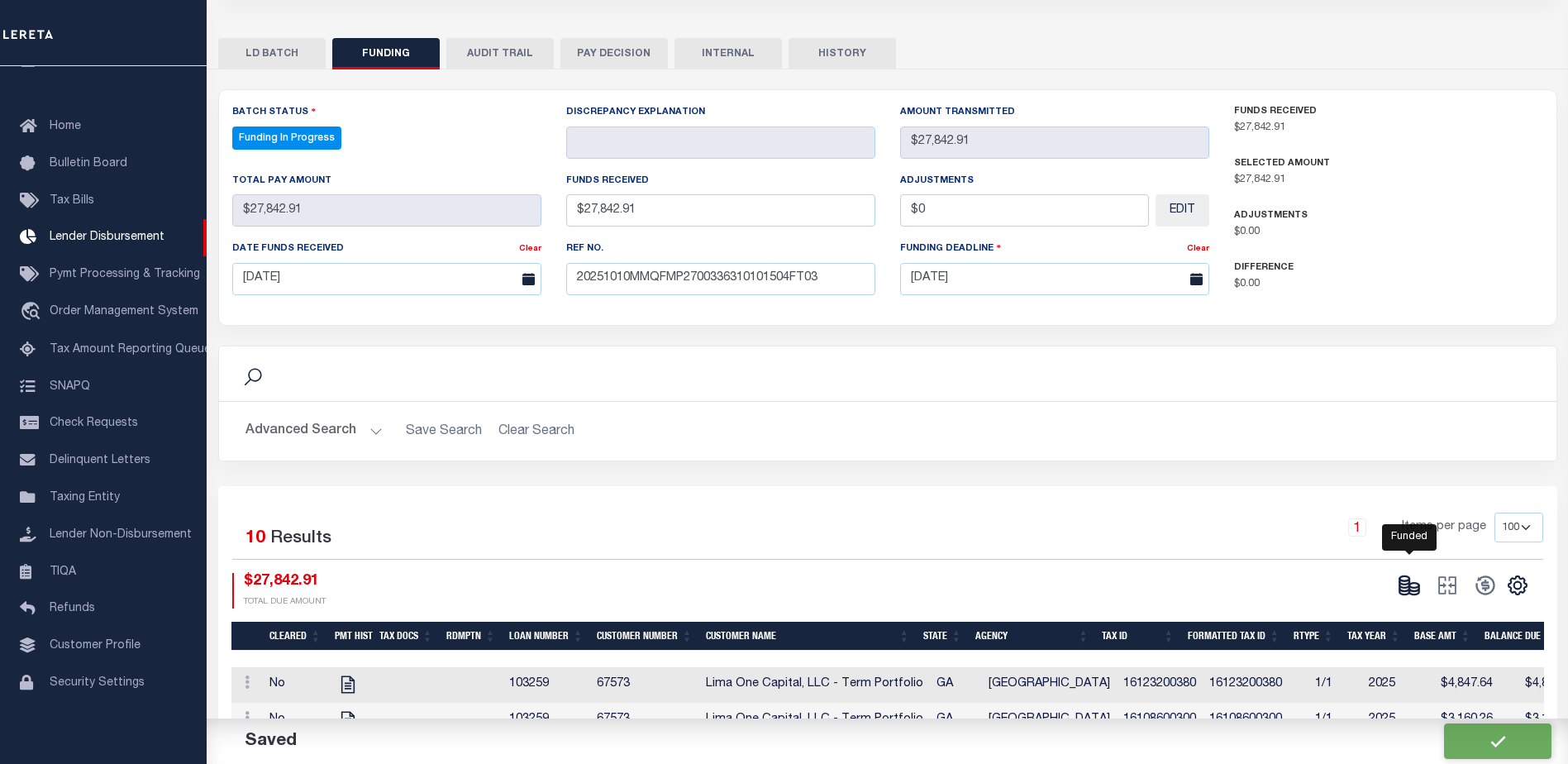
click at [1403, 588] on icon at bounding box center [1409, 585] width 23 height 23
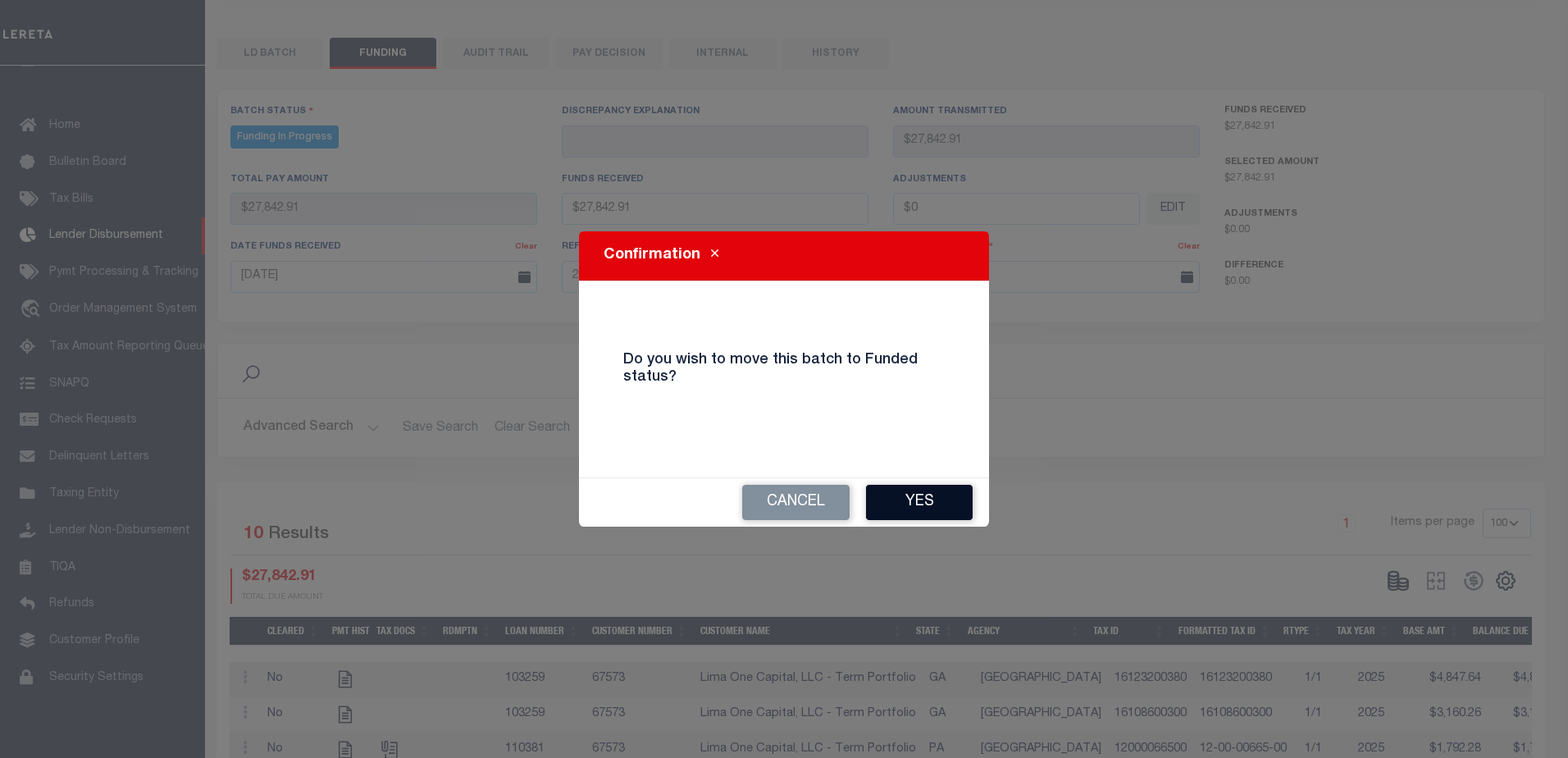
click at [965, 505] on button "Yes" at bounding box center [919, 502] width 107 height 35
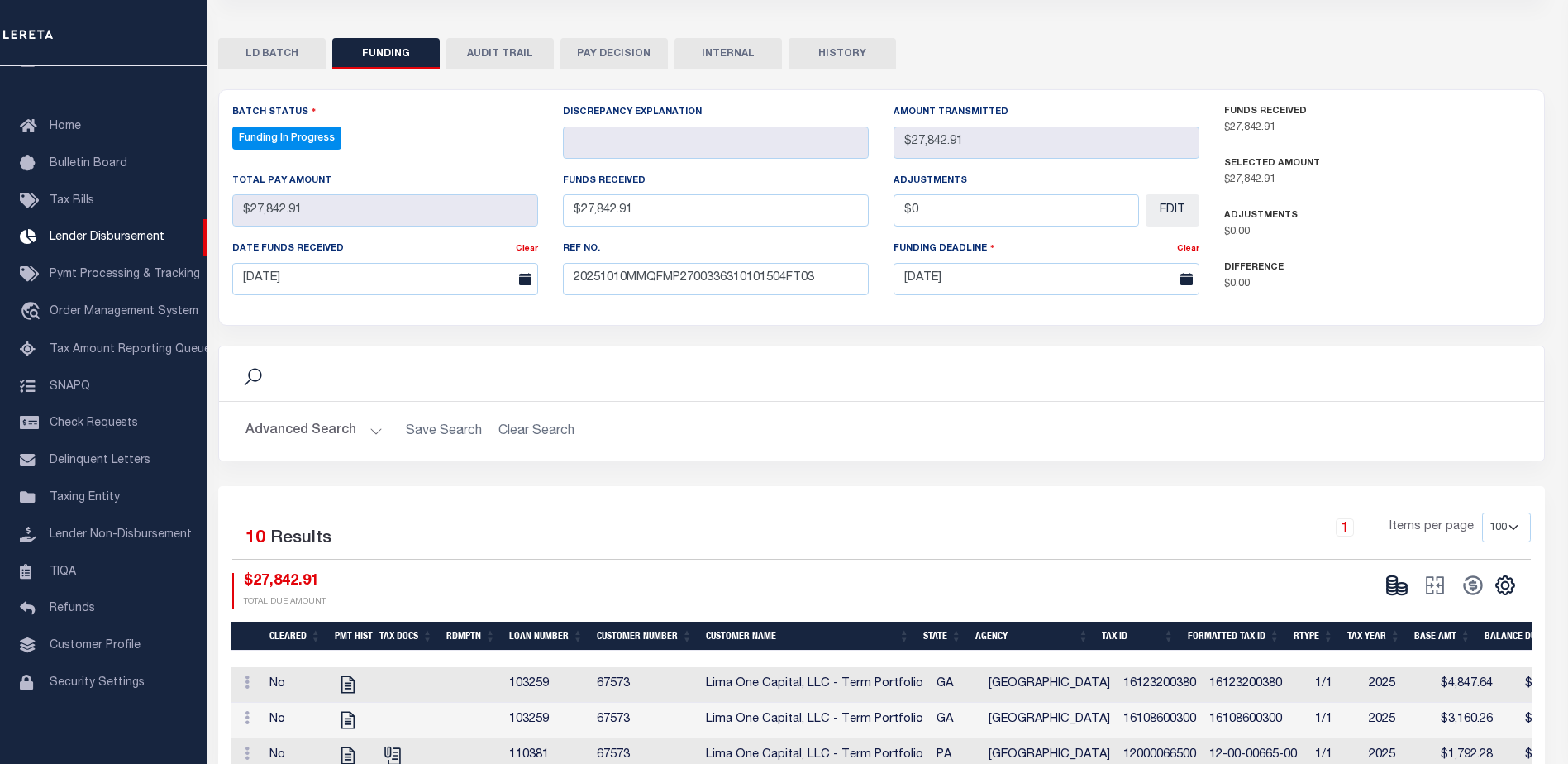
type input "$27,842.91"
type input "$0"
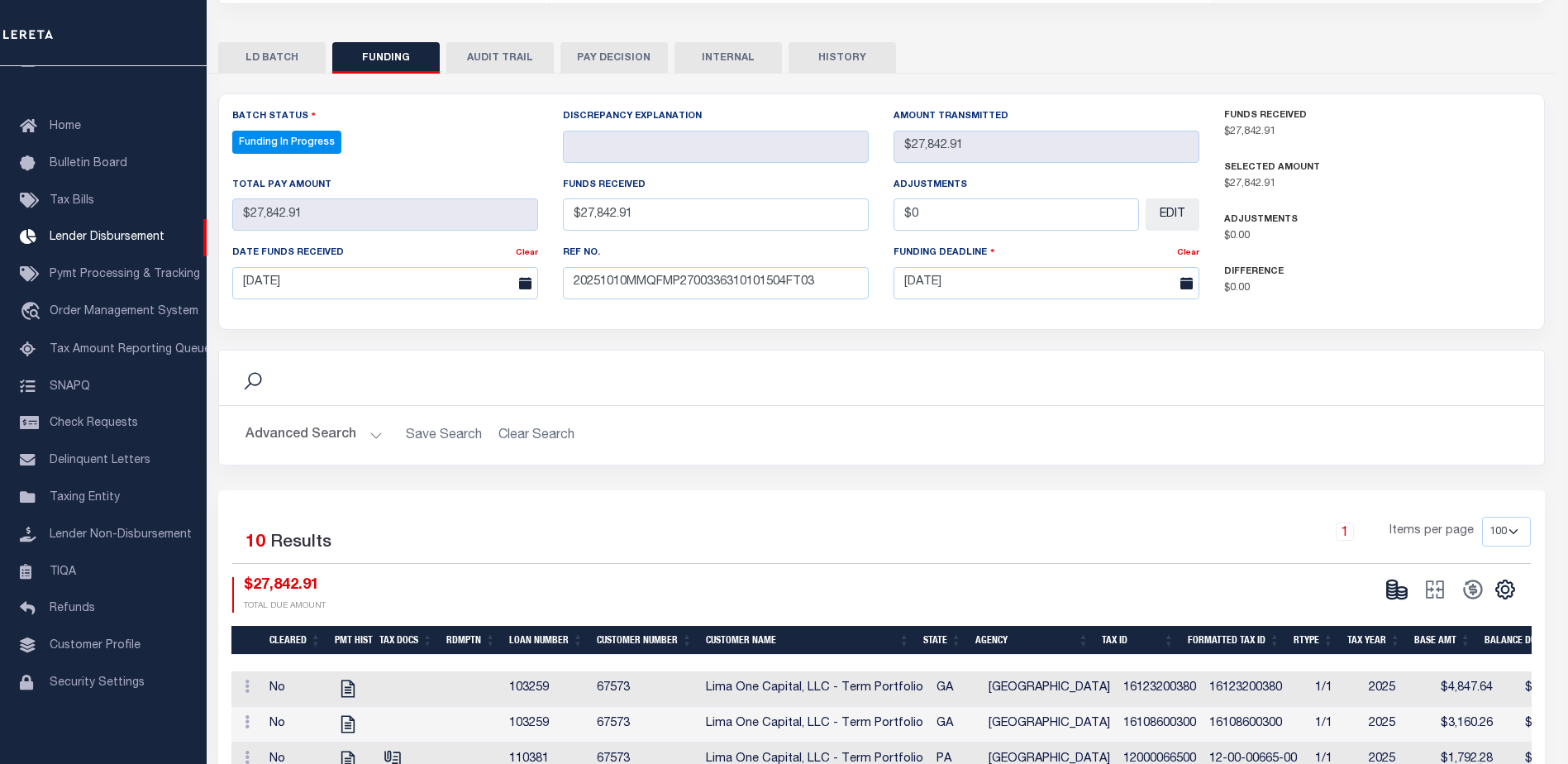
select select "100"
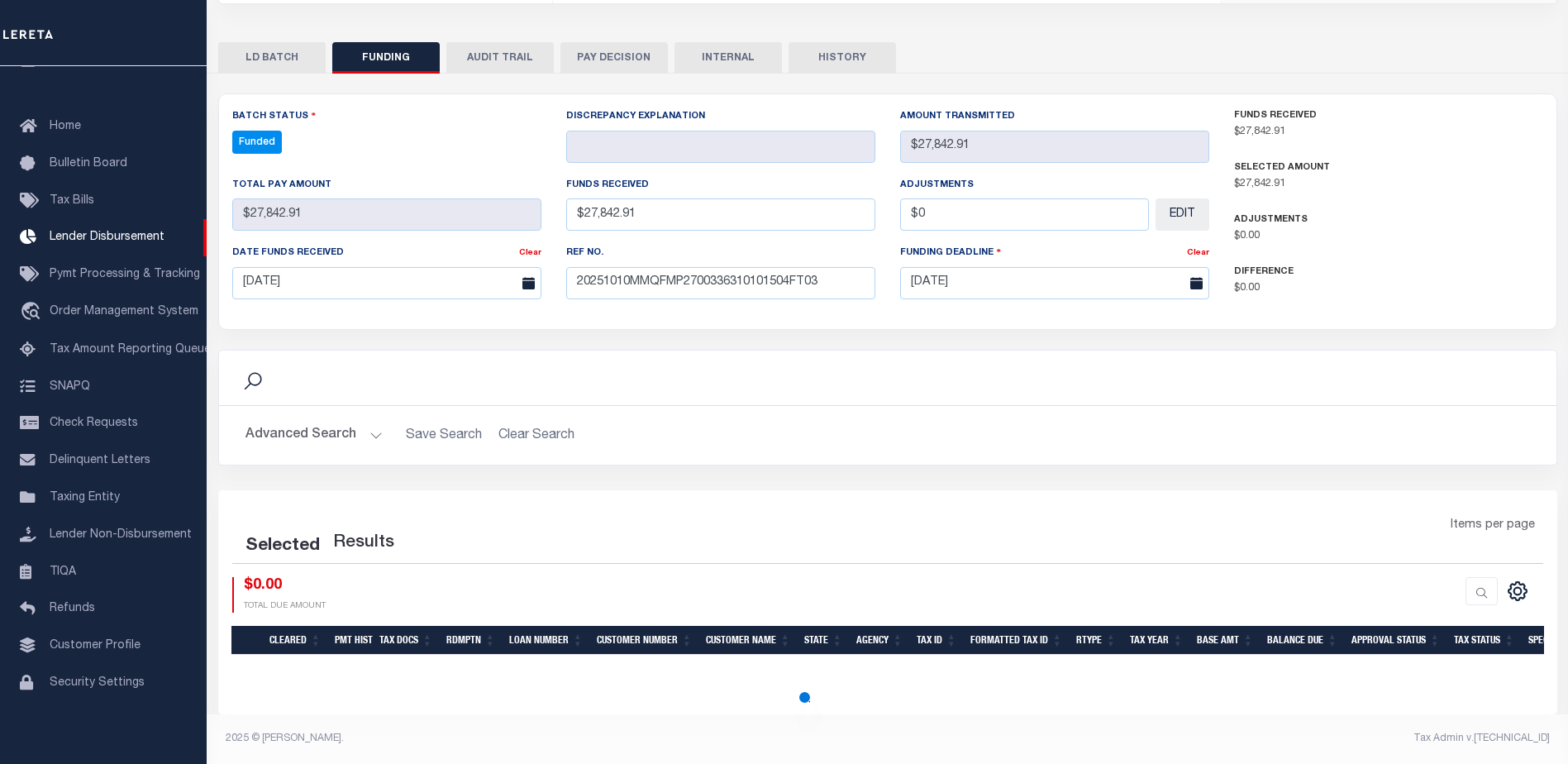
select select "100"
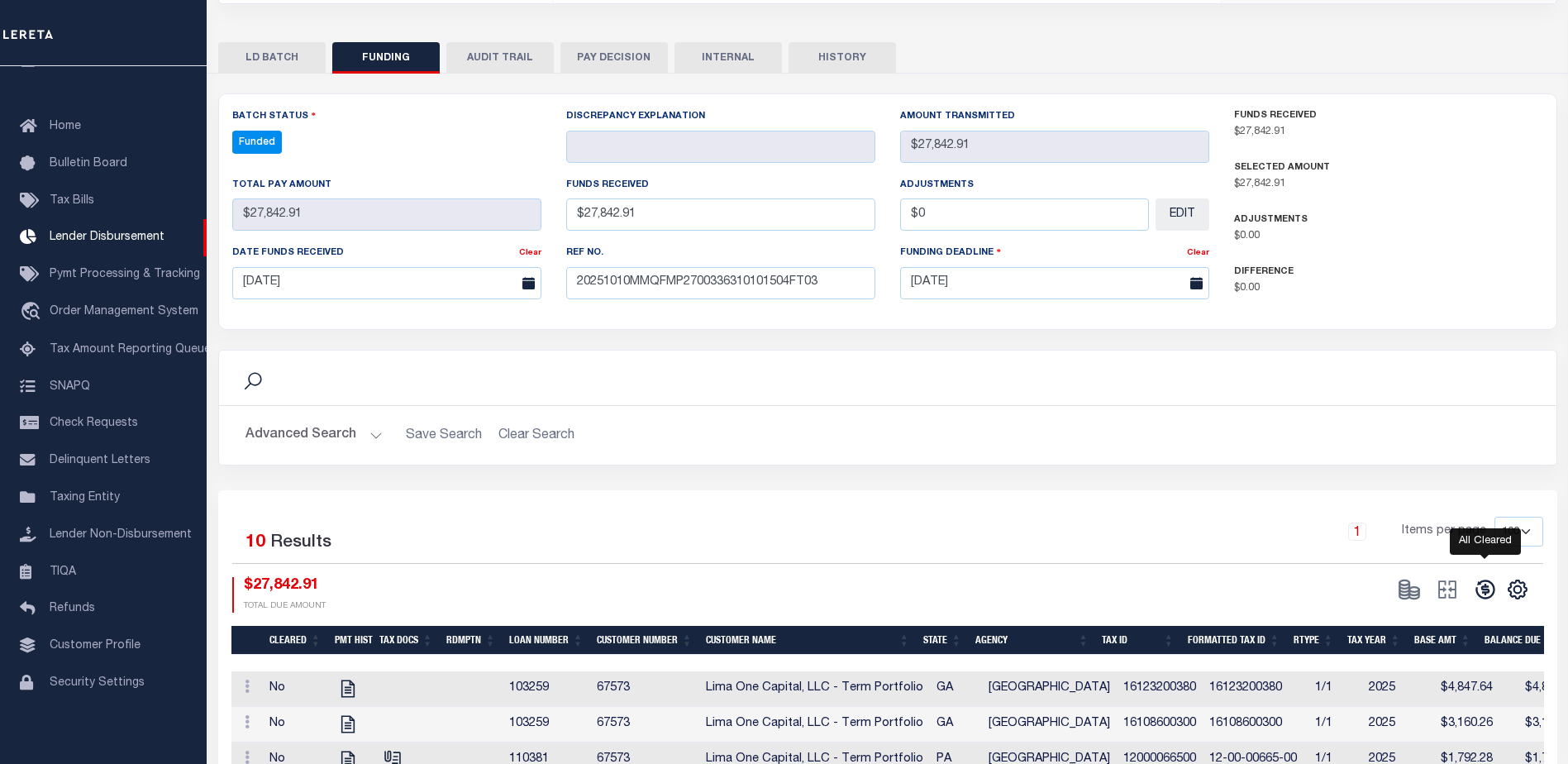
click at [1482, 589] on icon at bounding box center [1485, 589] width 23 height 23
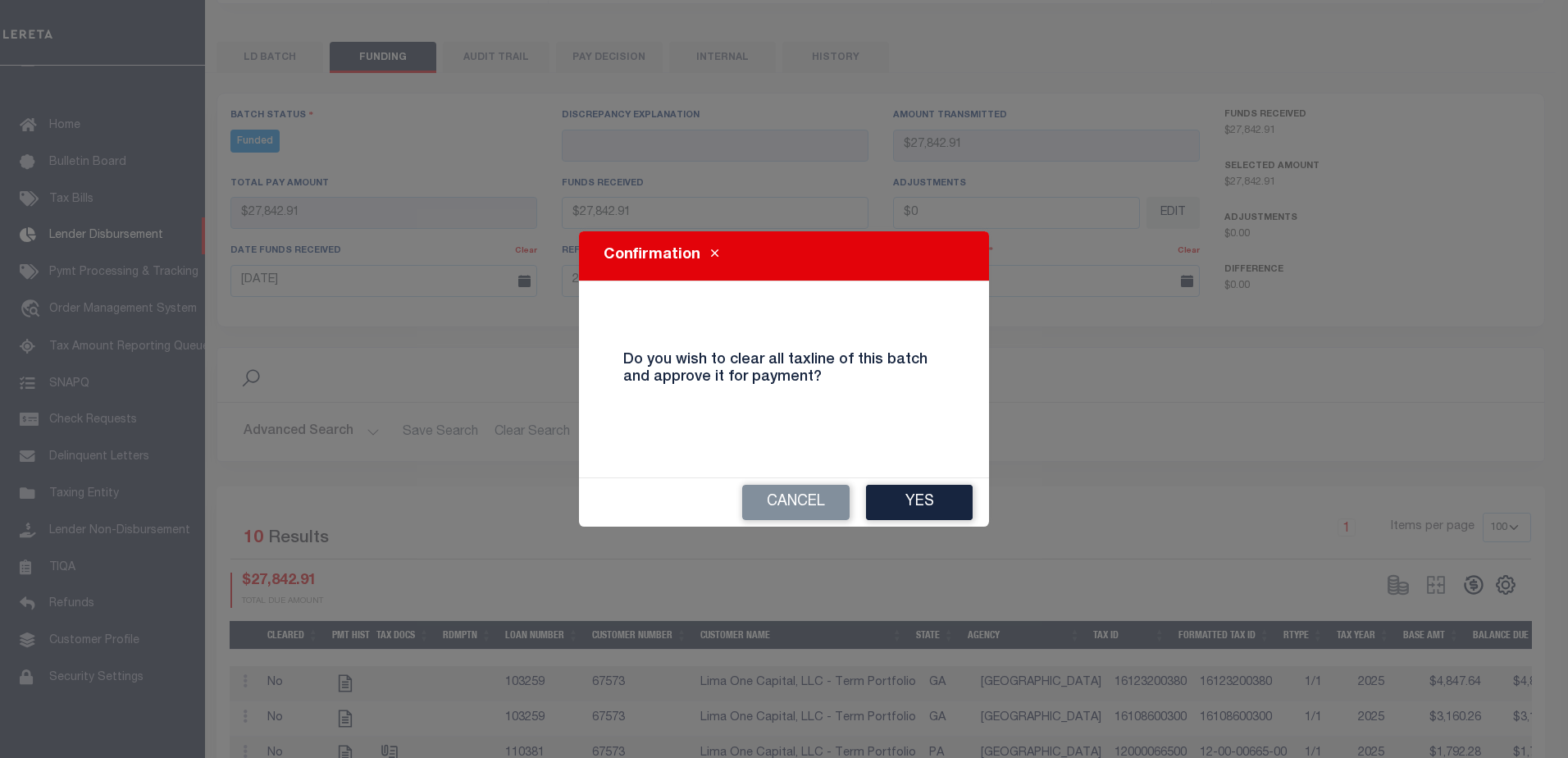
click at [907, 479] on div "Cancel Yes" at bounding box center [784, 502] width 410 height 48
click at [910, 490] on button "Yes" at bounding box center [919, 502] width 107 height 35
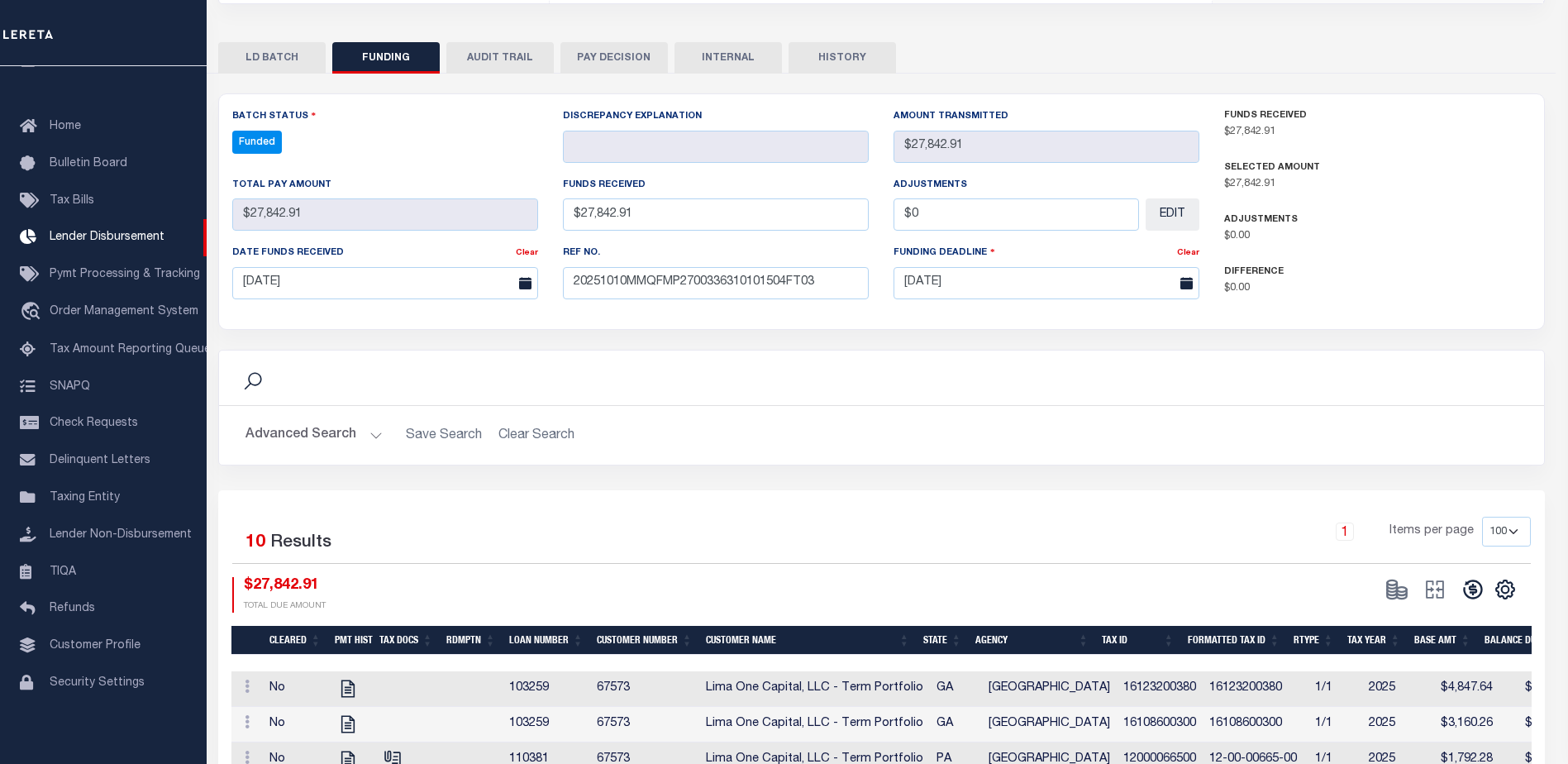
type input "$27,842.91"
type input "$0"
select select "100"
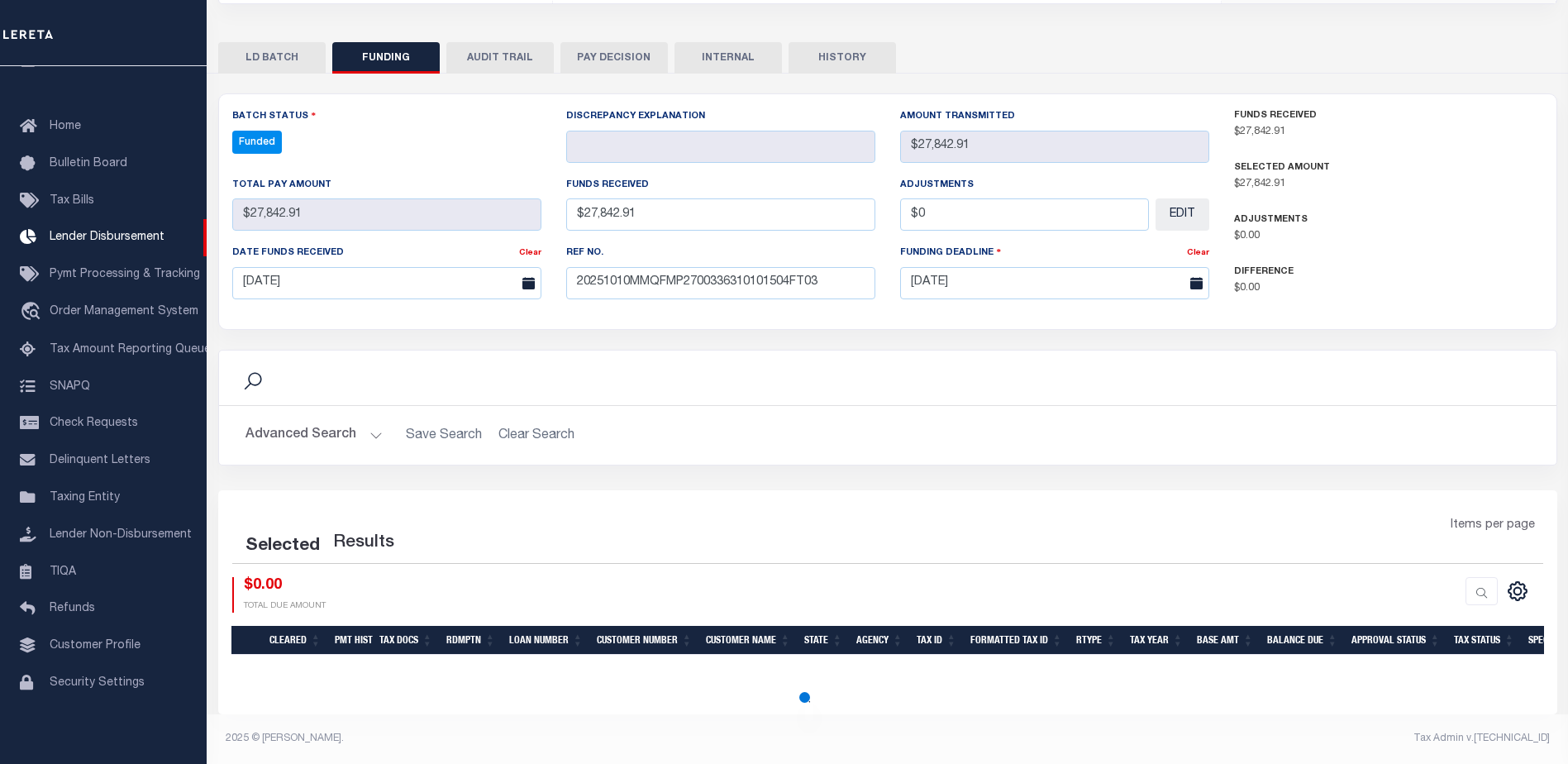
select select "100"
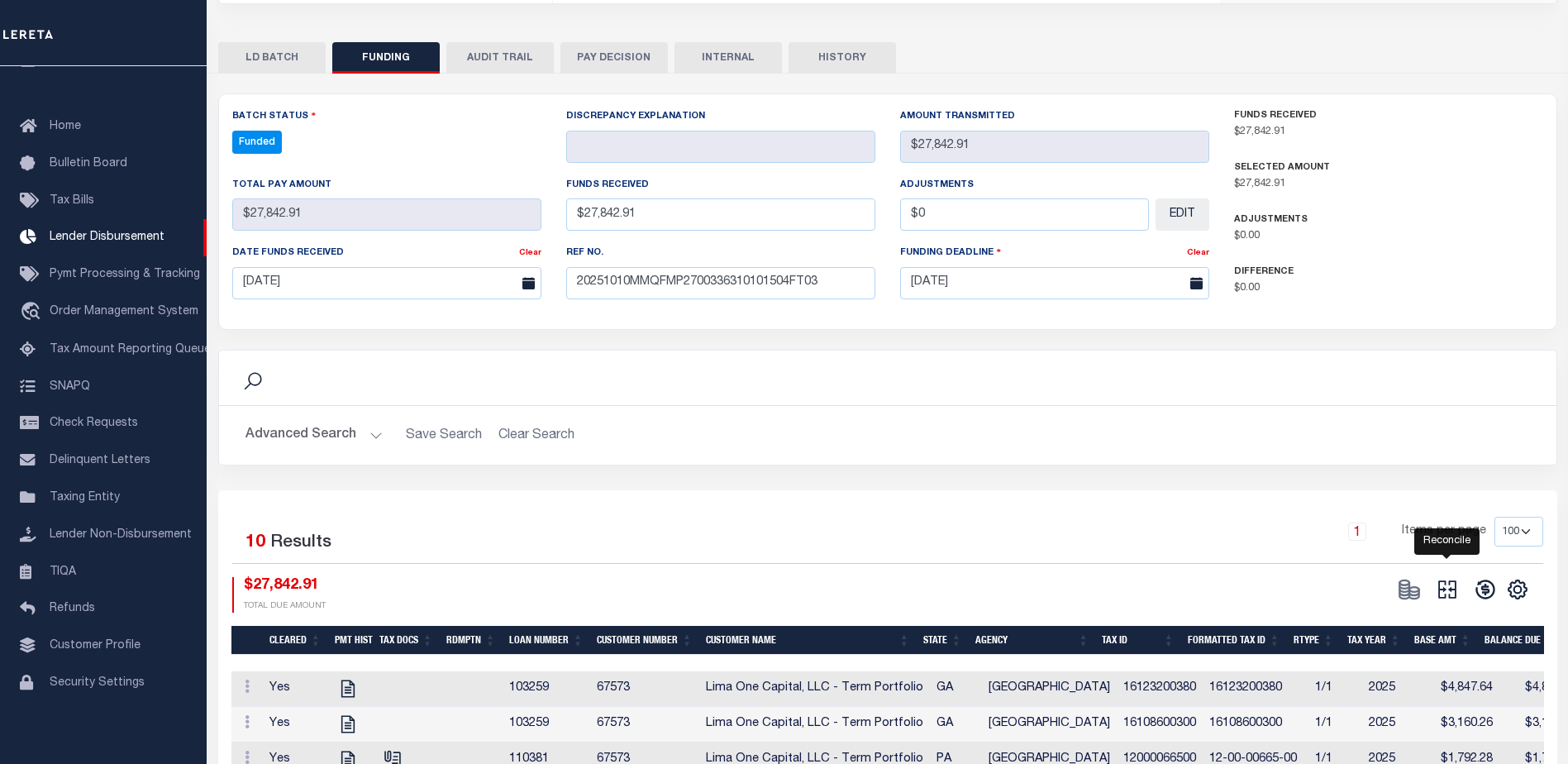
click at [1457, 595] on icon at bounding box center [1447, 589] width 23 height 23
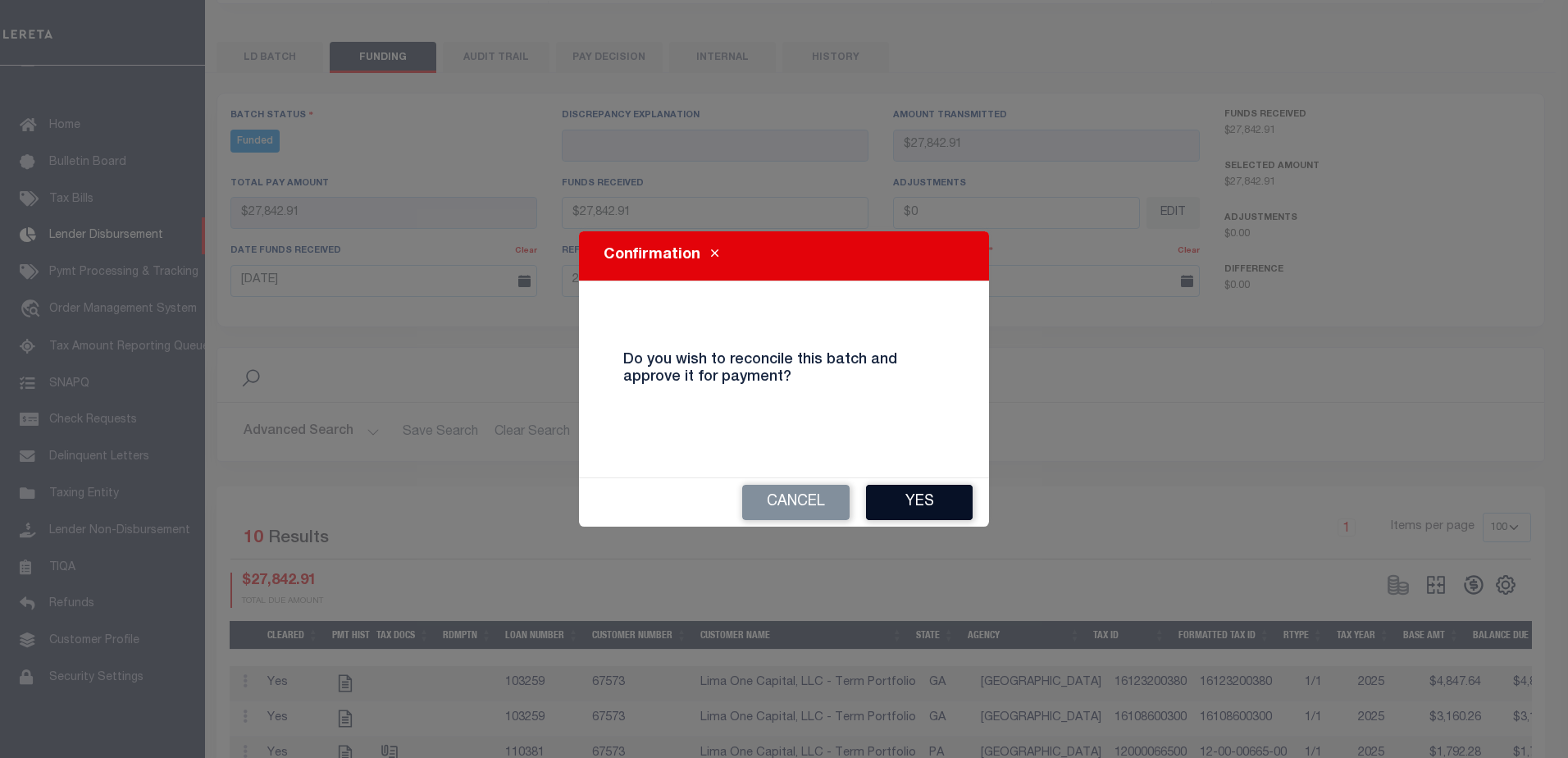
click at [922, 502] on button "Yes" at bounding box center [919, 502] width 107 height 35
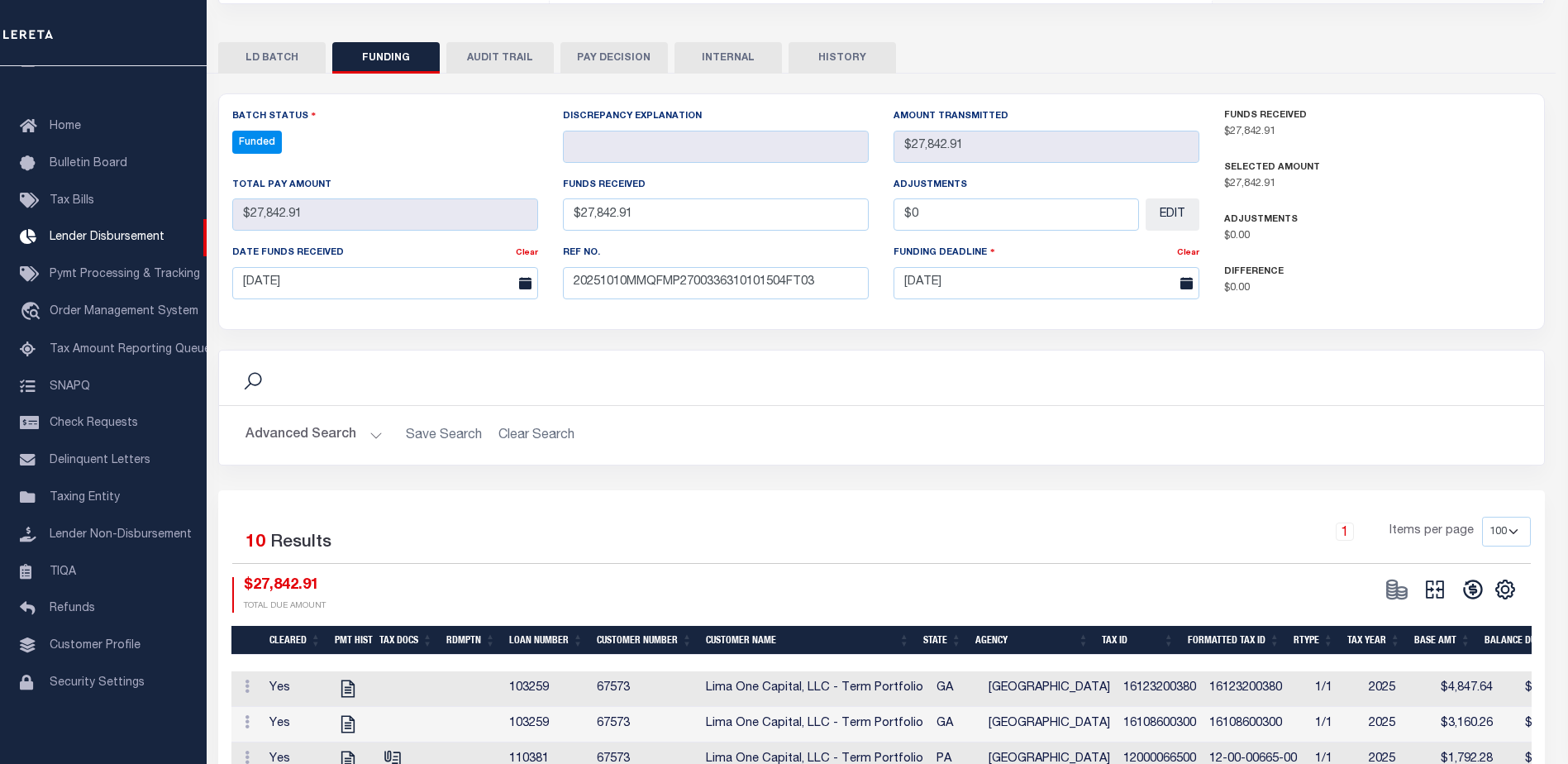
type input "$27,842.91"
type input "$0"
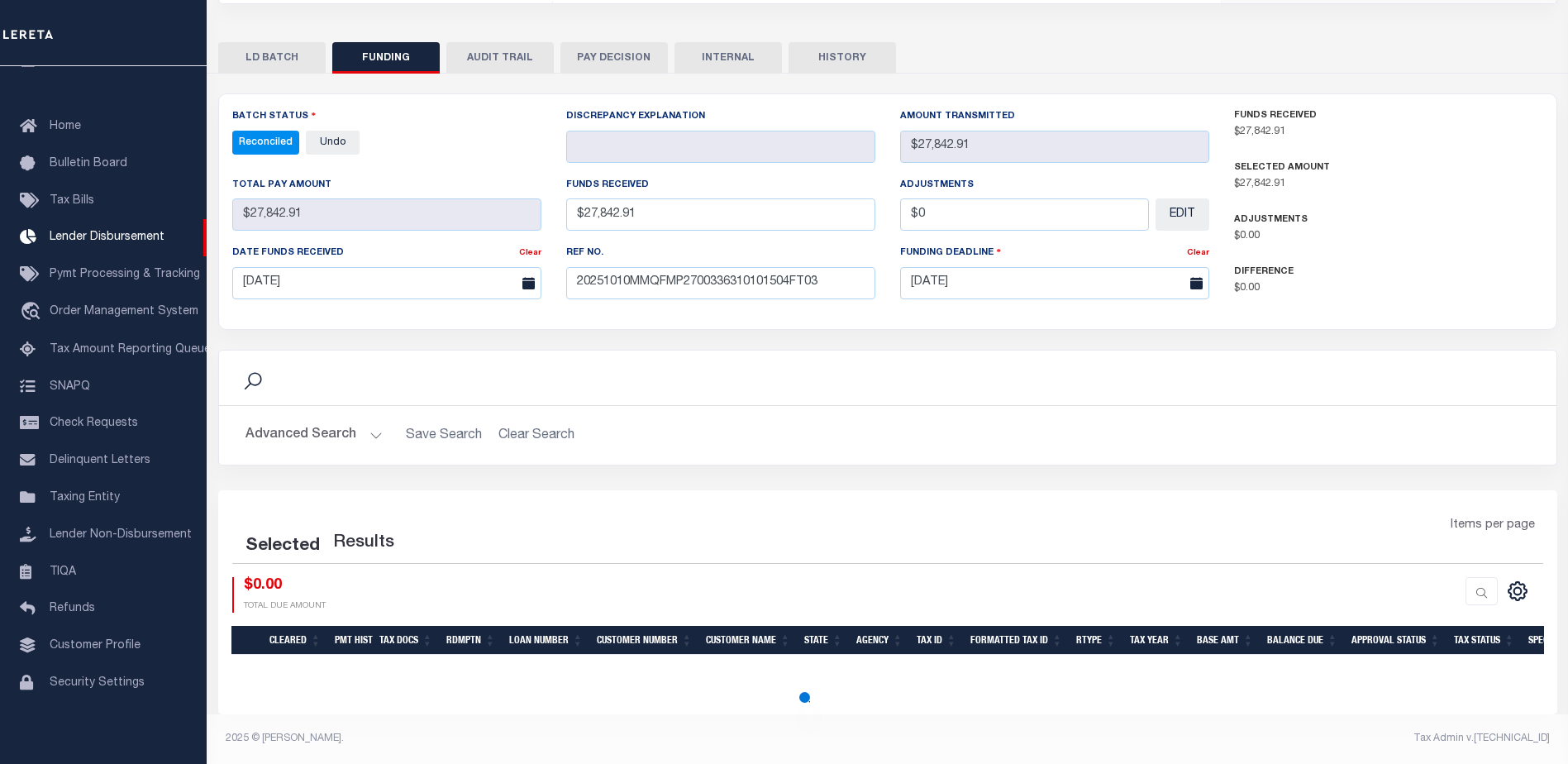
select select "100"
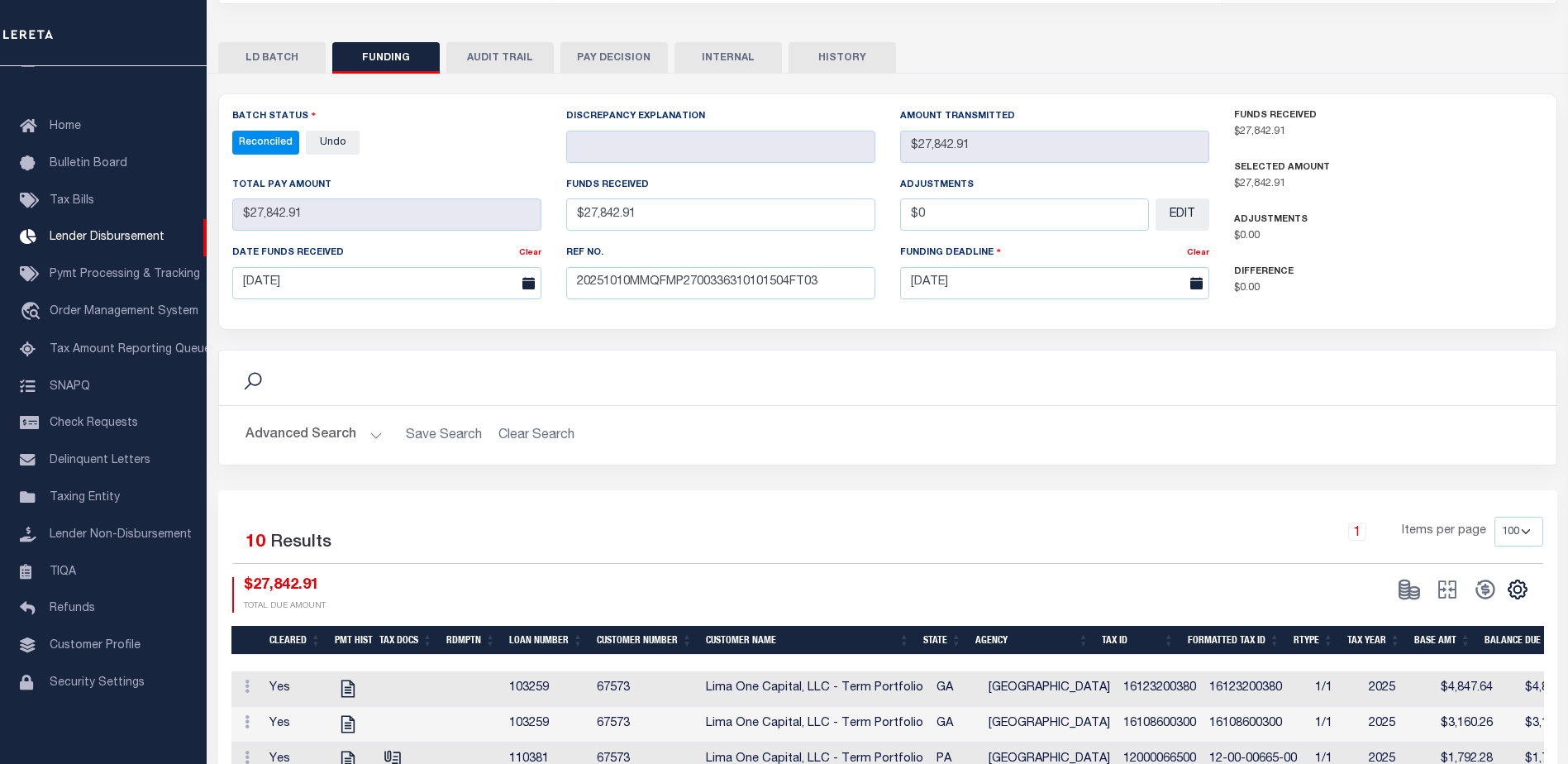
click at [768, 70] on button "INTERNAL" at bounding box center [728, 58] width 108 height 32
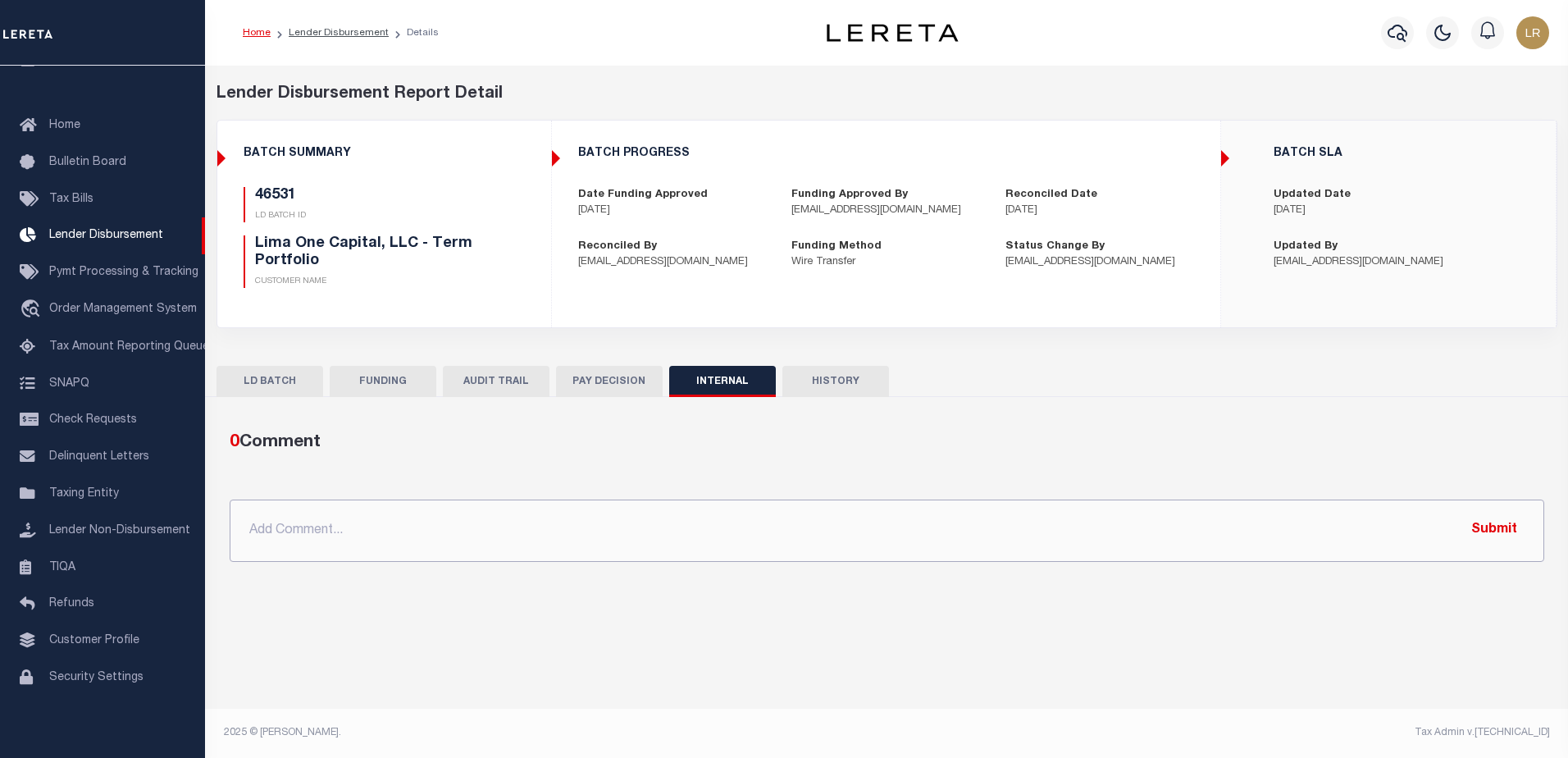
click at [914, 520] on input "text" at bounding box center [887, 530] width 1315 height 62
paste input ""ORG AMT - $114975.05 46692 - $2763.82 46531 - $27842.91 46560 -$1606.49 46697 …"
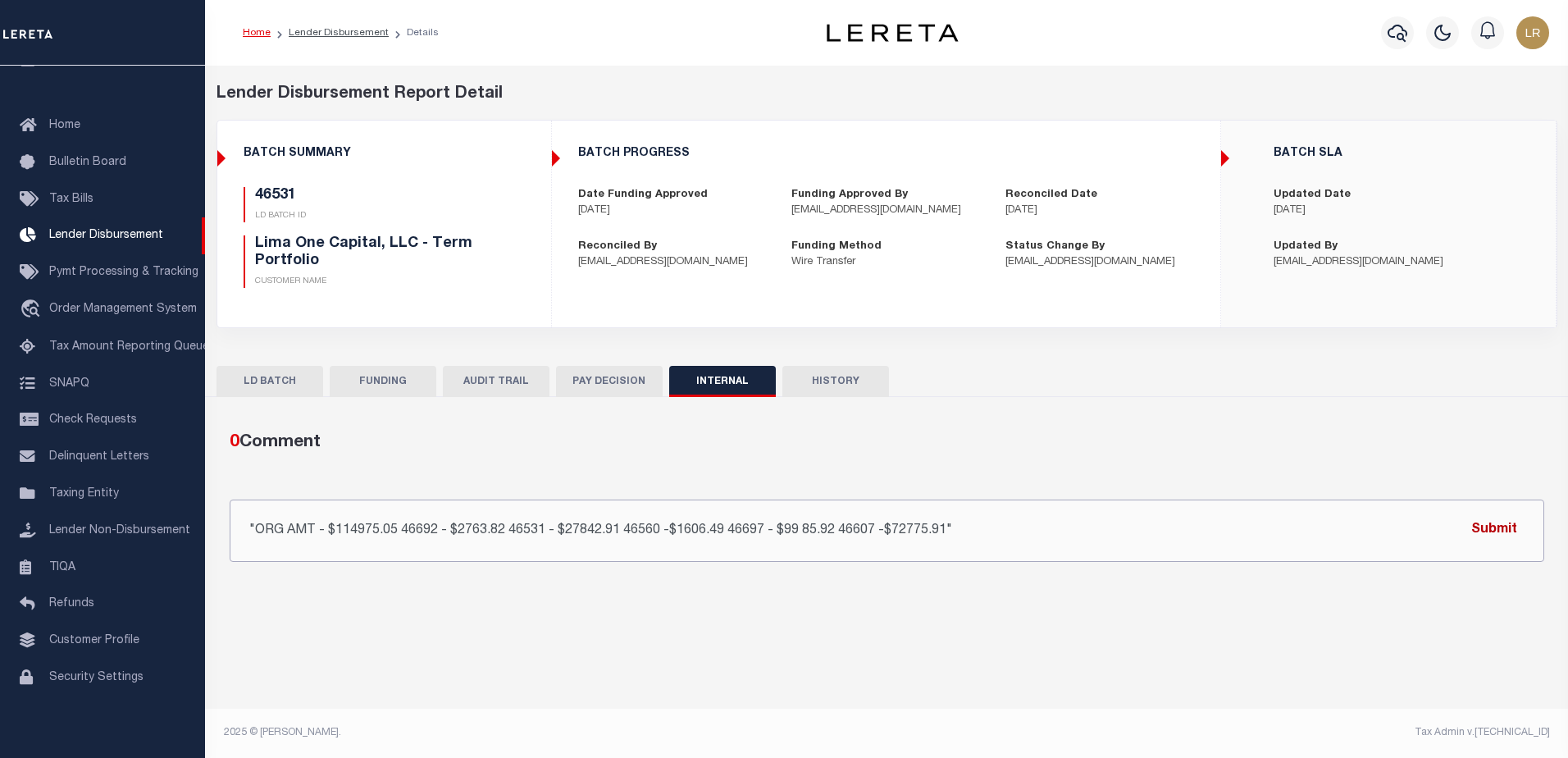
type input ""ORG AMT - $114975.05 46692 - $2763.82 46531 - $27842.91 46560 -$1606.49 46697 …"
click at [1503, 535] on button "Submit" at bounding box center [1494, 530] width 67 height 33
click at [341, 33] on link "Lender Disbursement" at bounding box center [339, 32] width 100 height 10
checkbox input "true"
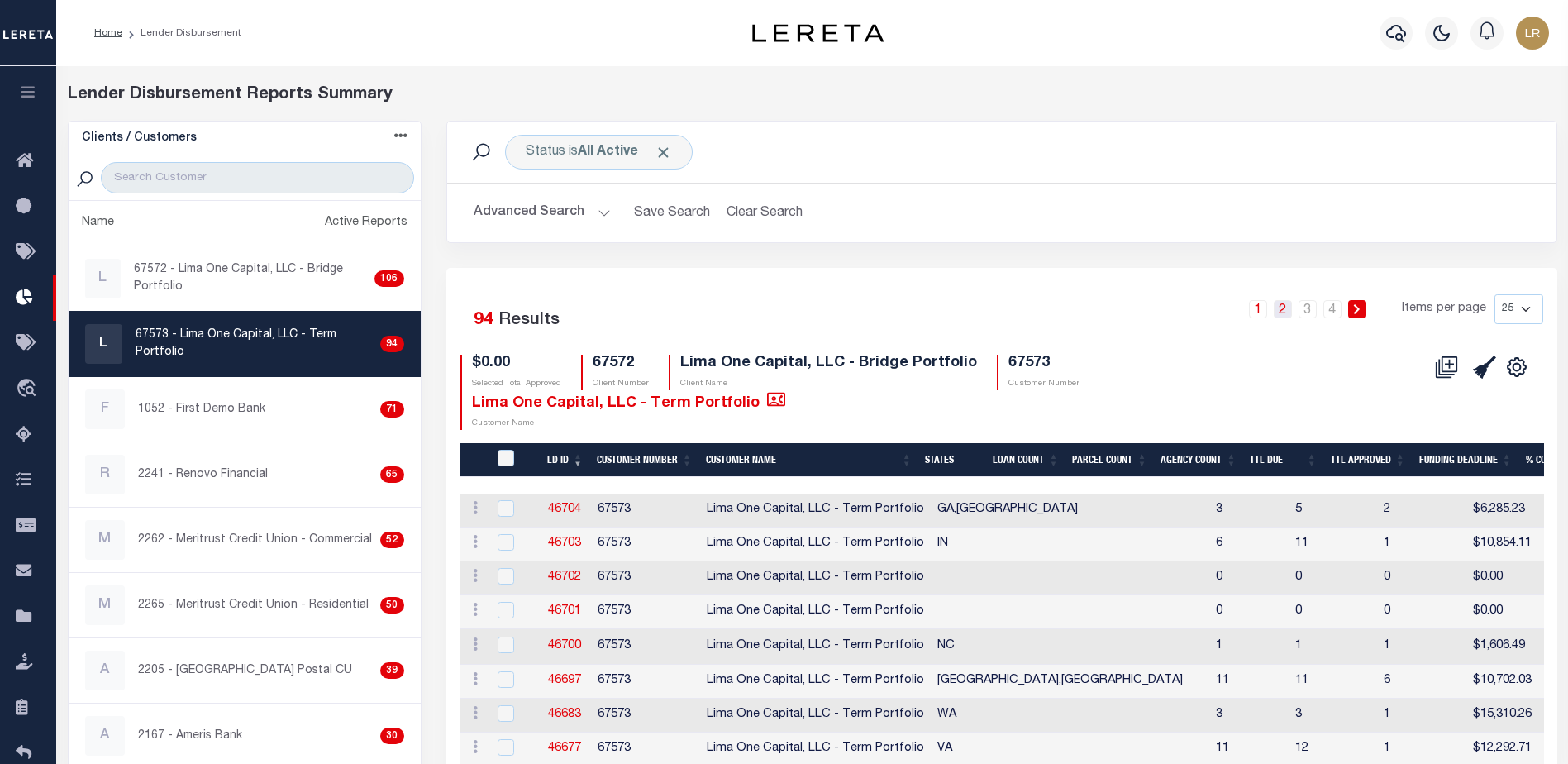
click at [1282, 304] on link "2" at bounding box center [1283, 309] width 19 height 19
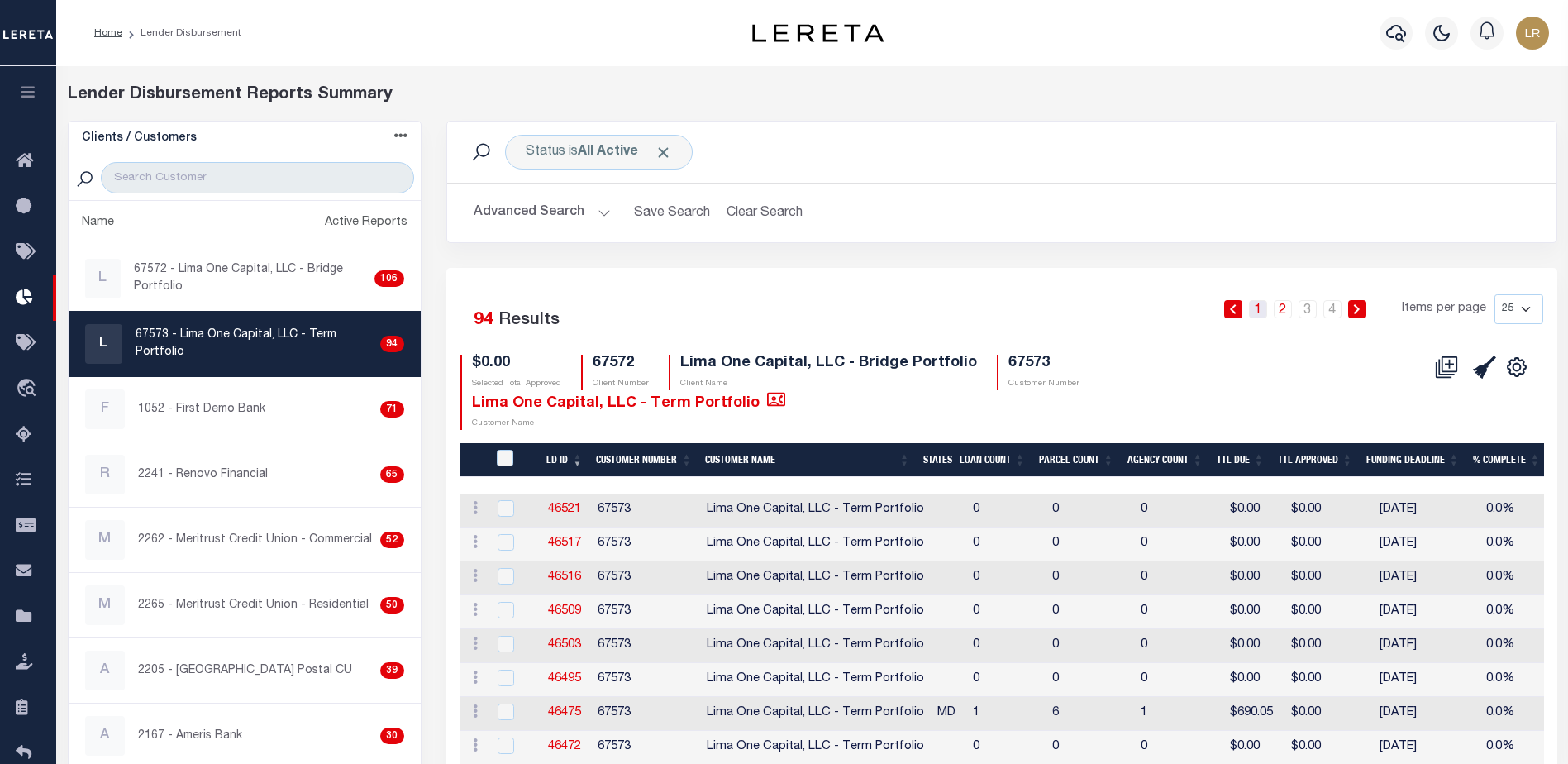
click at [1263, 309] on link "1" at bounding box center [1258, 309] width 19 height 19
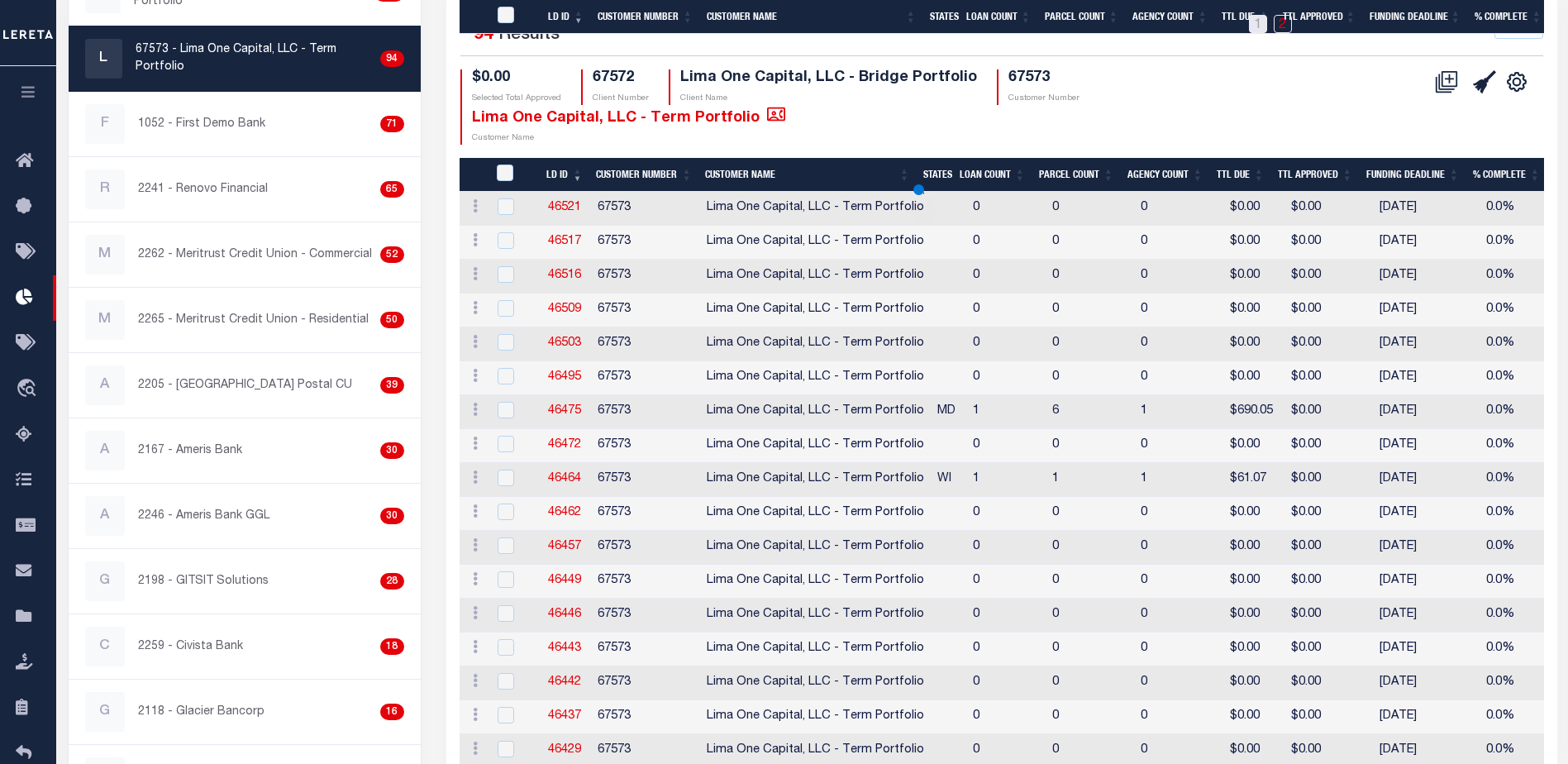
scroll to position [651, 0]
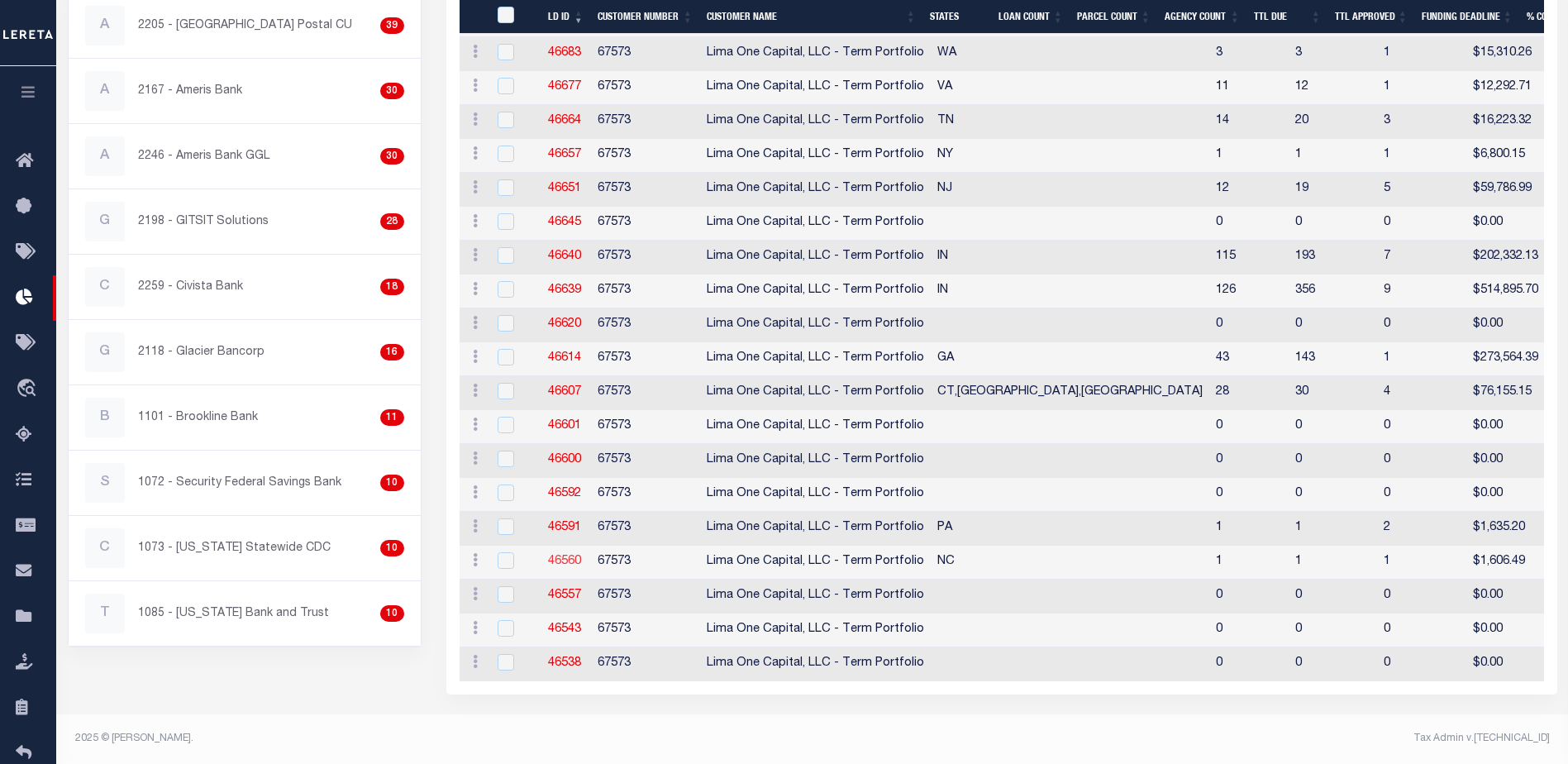
click at [574, 556] on link "46560" at bounding box center [564, 561] width 33 height 11
checkbox input "true"
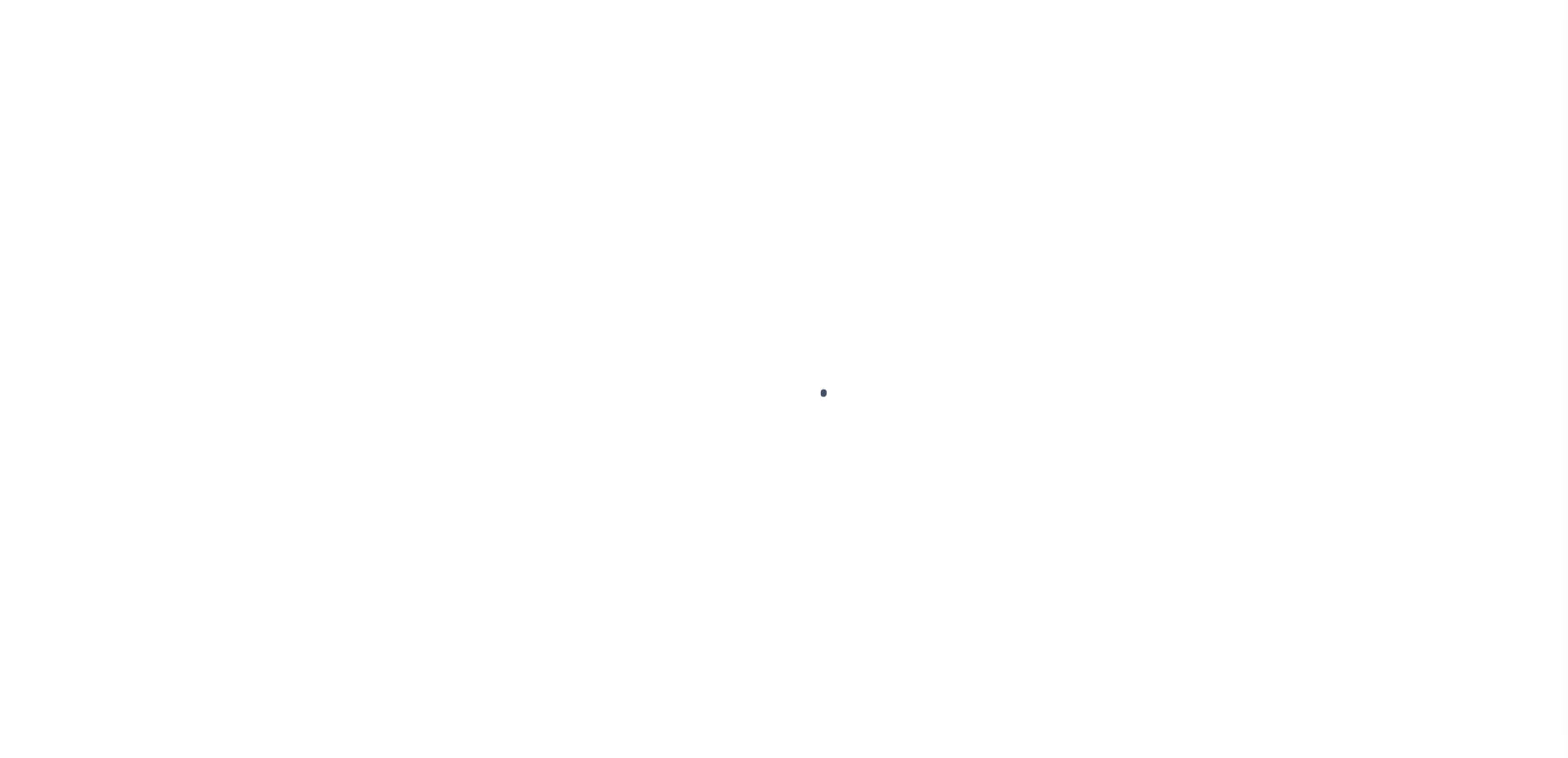
type input "$0.00"
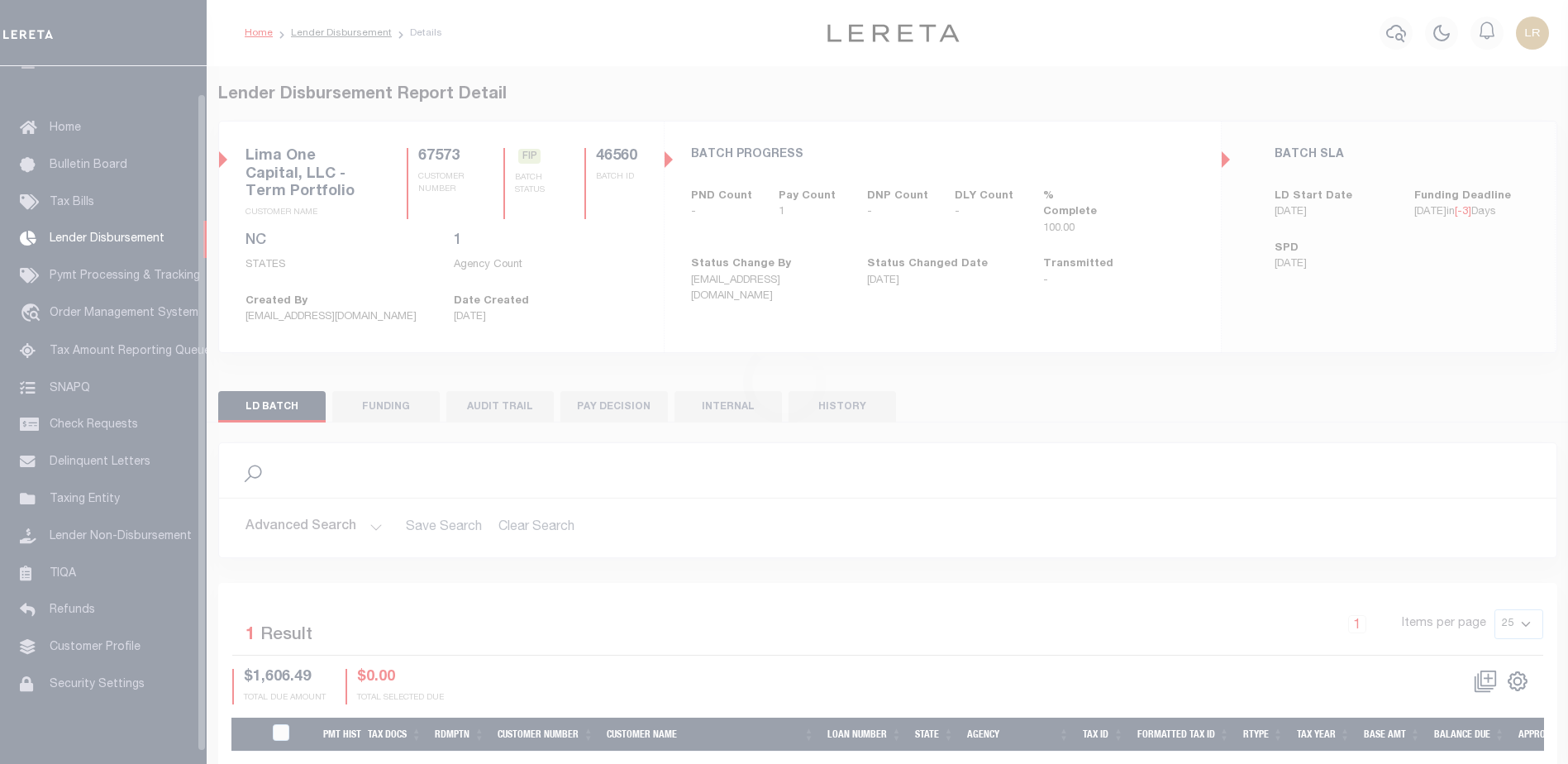
scroll to position [29, 0]
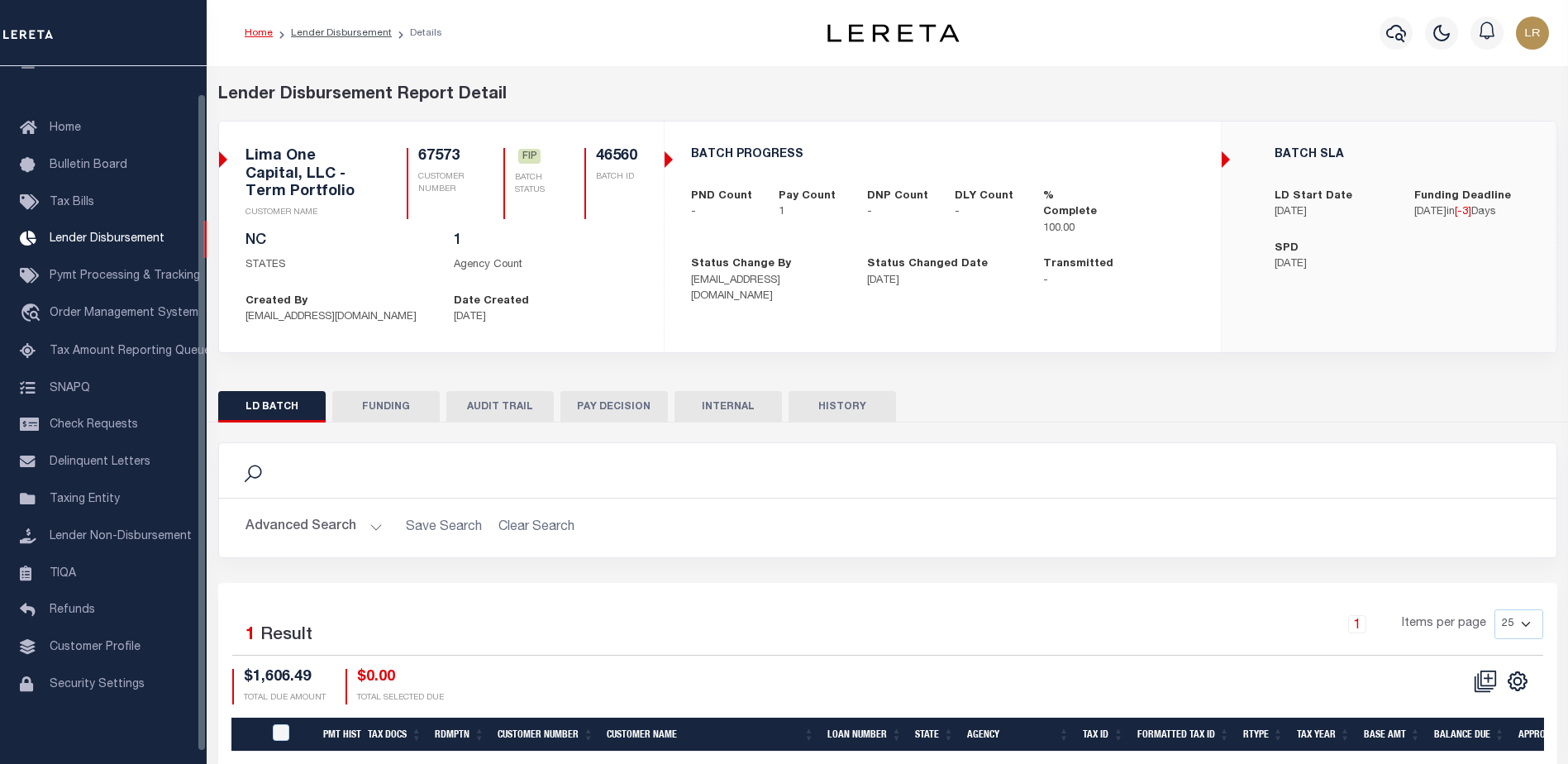
click at [386, 408] on button "FUNDING" at bounding box center [386, 407] width 108 height 32
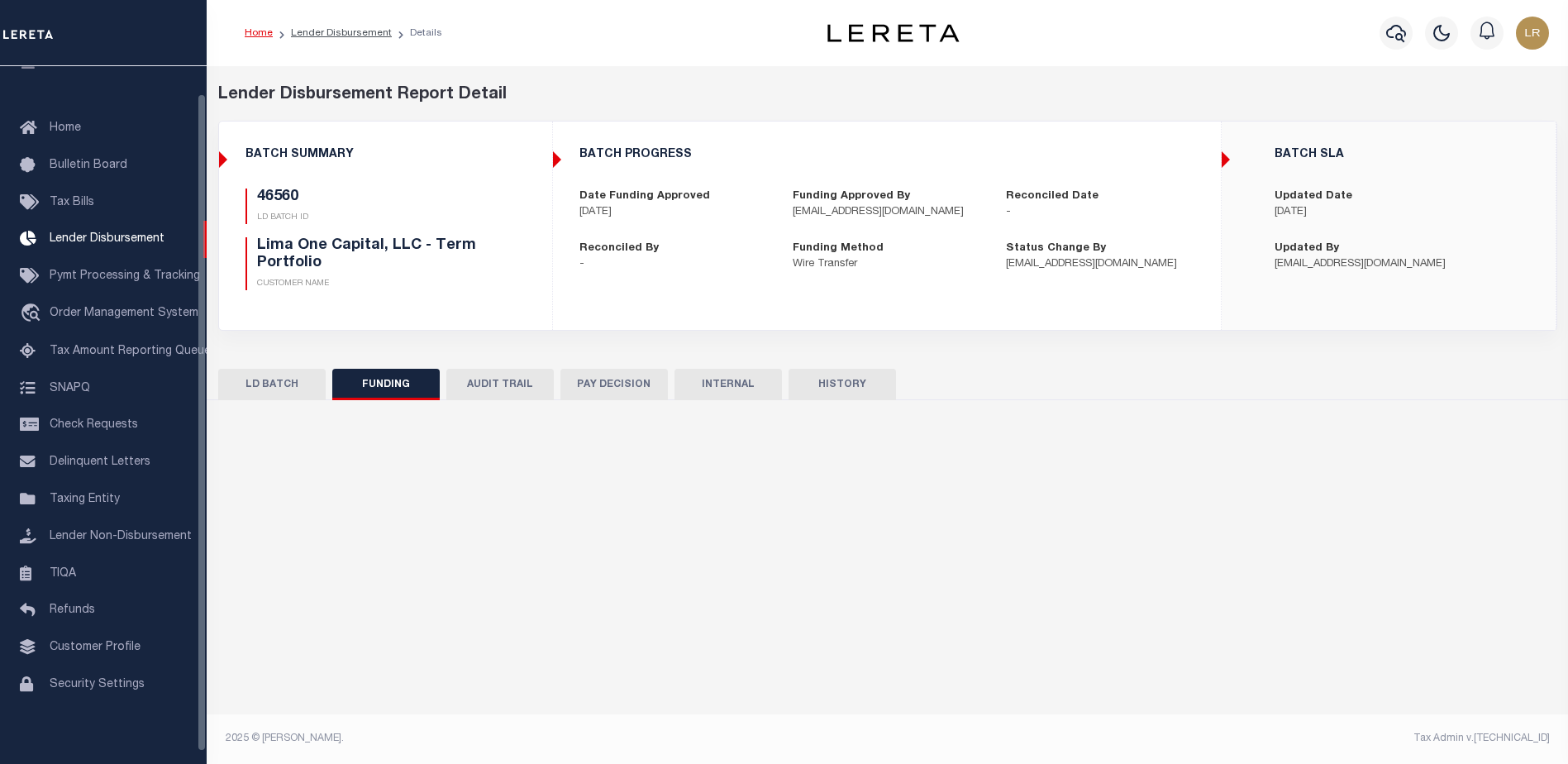
type input "$1,606.49"
type input "$0"
type input "[DATE]"
select select "100"
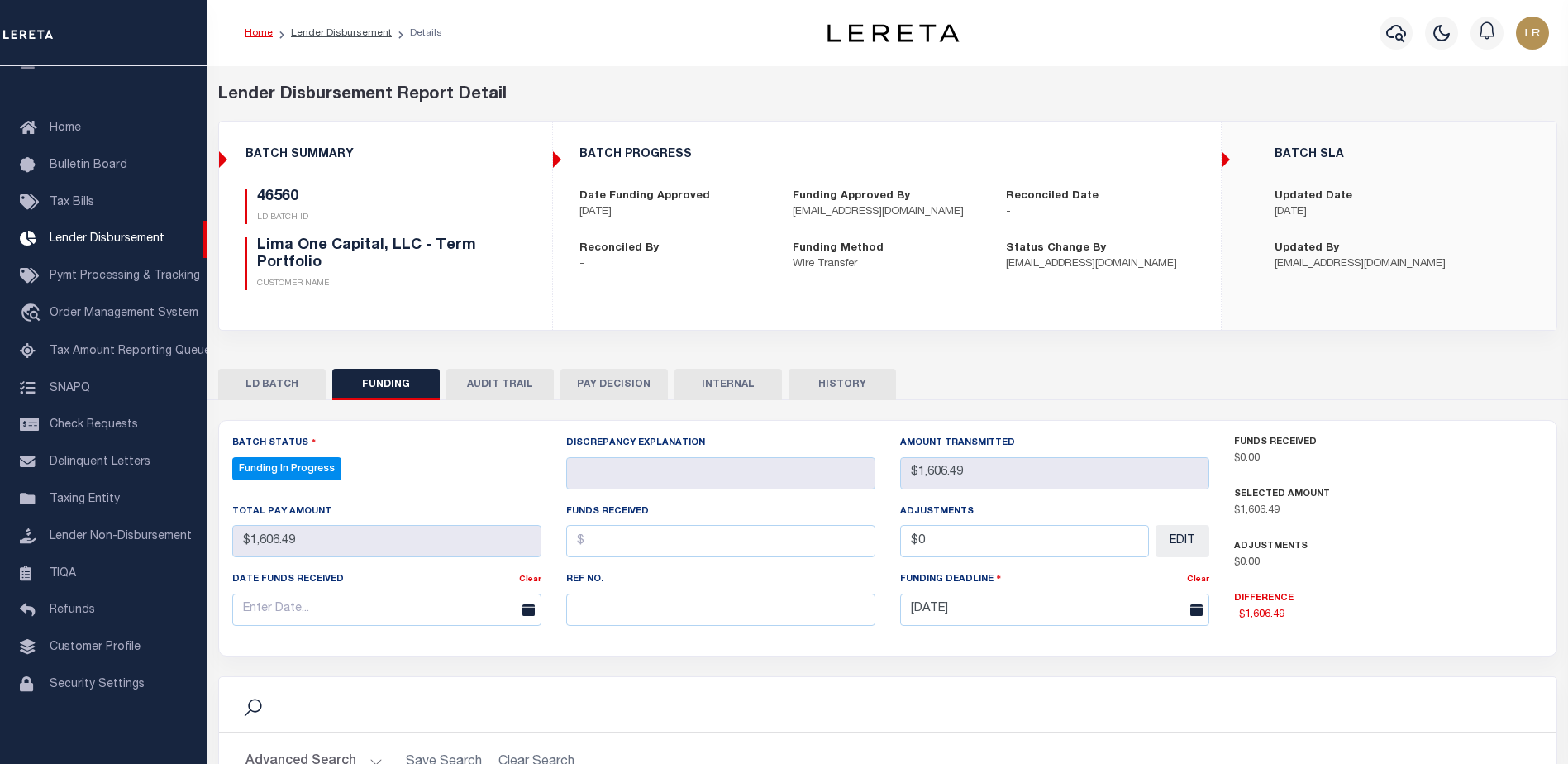
select select "100"
click at [652, 609] on input "text" at bounding box center [721, 610] width 309 height 33
paste input "20251010MMQFMP2700336310101504FT03"
type input "20251010MMQFMP2700336310101504FT03"
click at [596, 540] on input "text" at bounding box center [721, 541] width 309 height 33
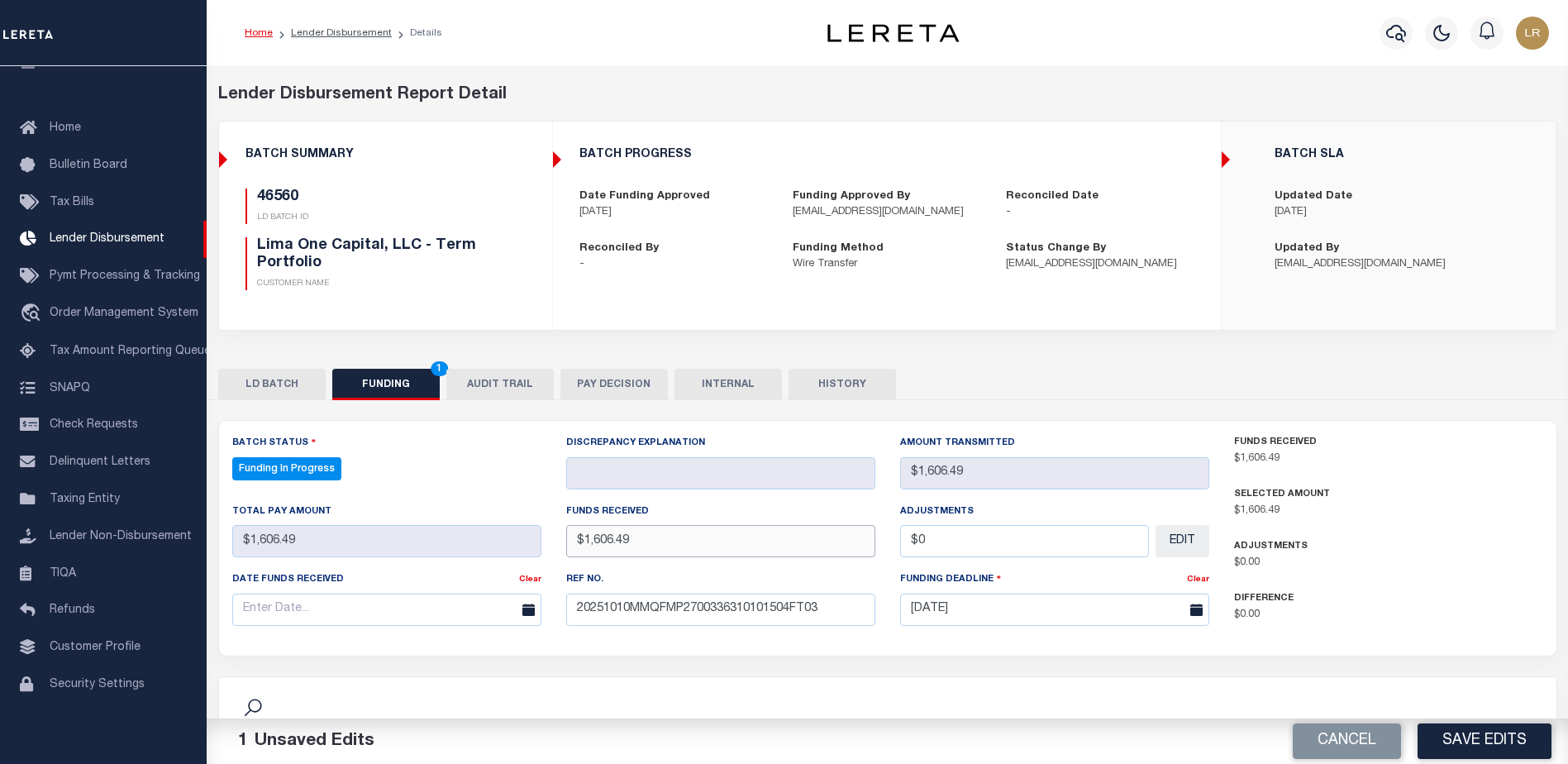
type input "$1,606.49"
click at [452, 618] on input "text" at bounding box center [386, 610] width 309 height 33
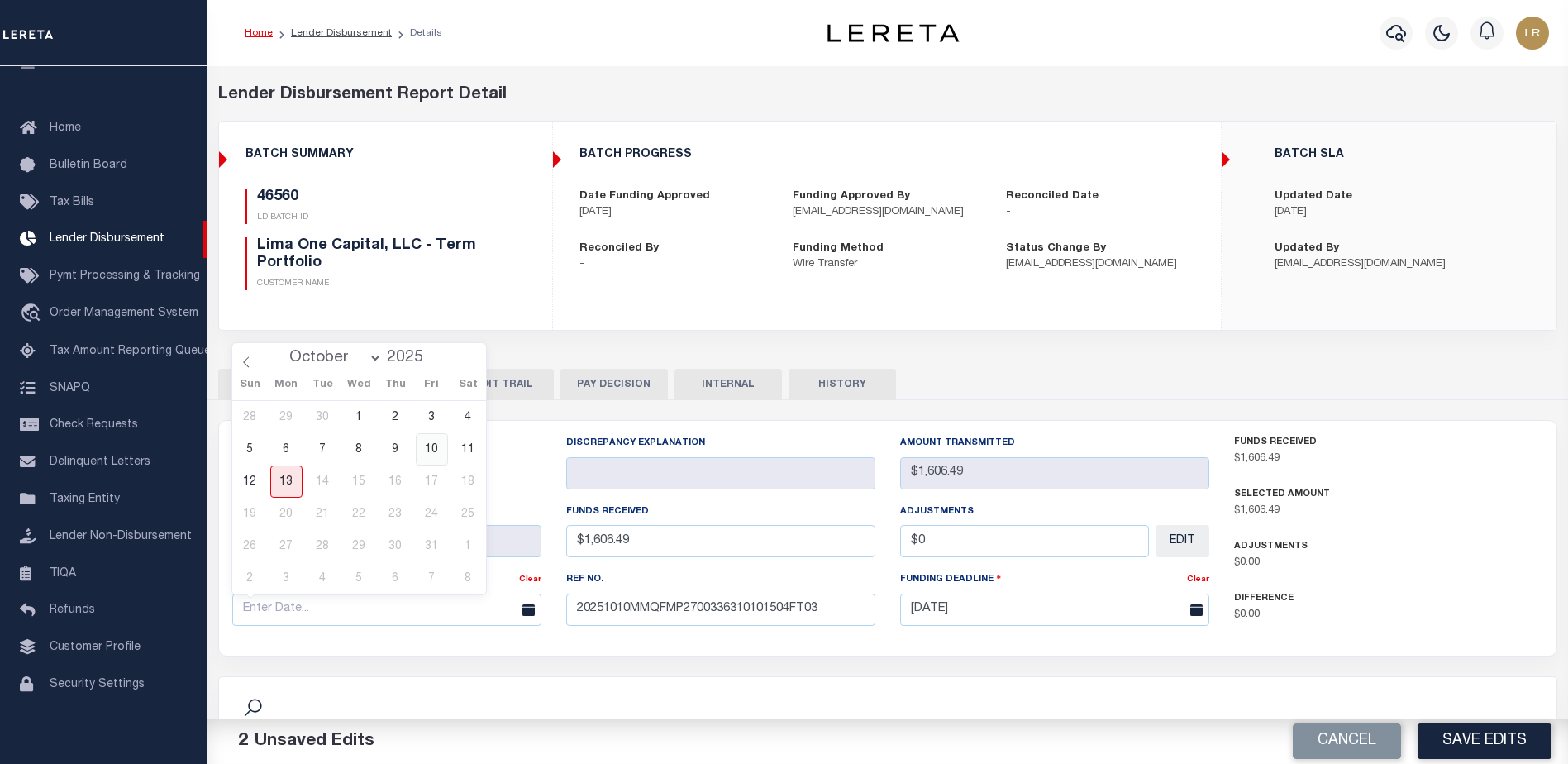
click at [434, 453] on span "10" at bounding box center [431, 449] width 33 height 33
type input "[DATE]"
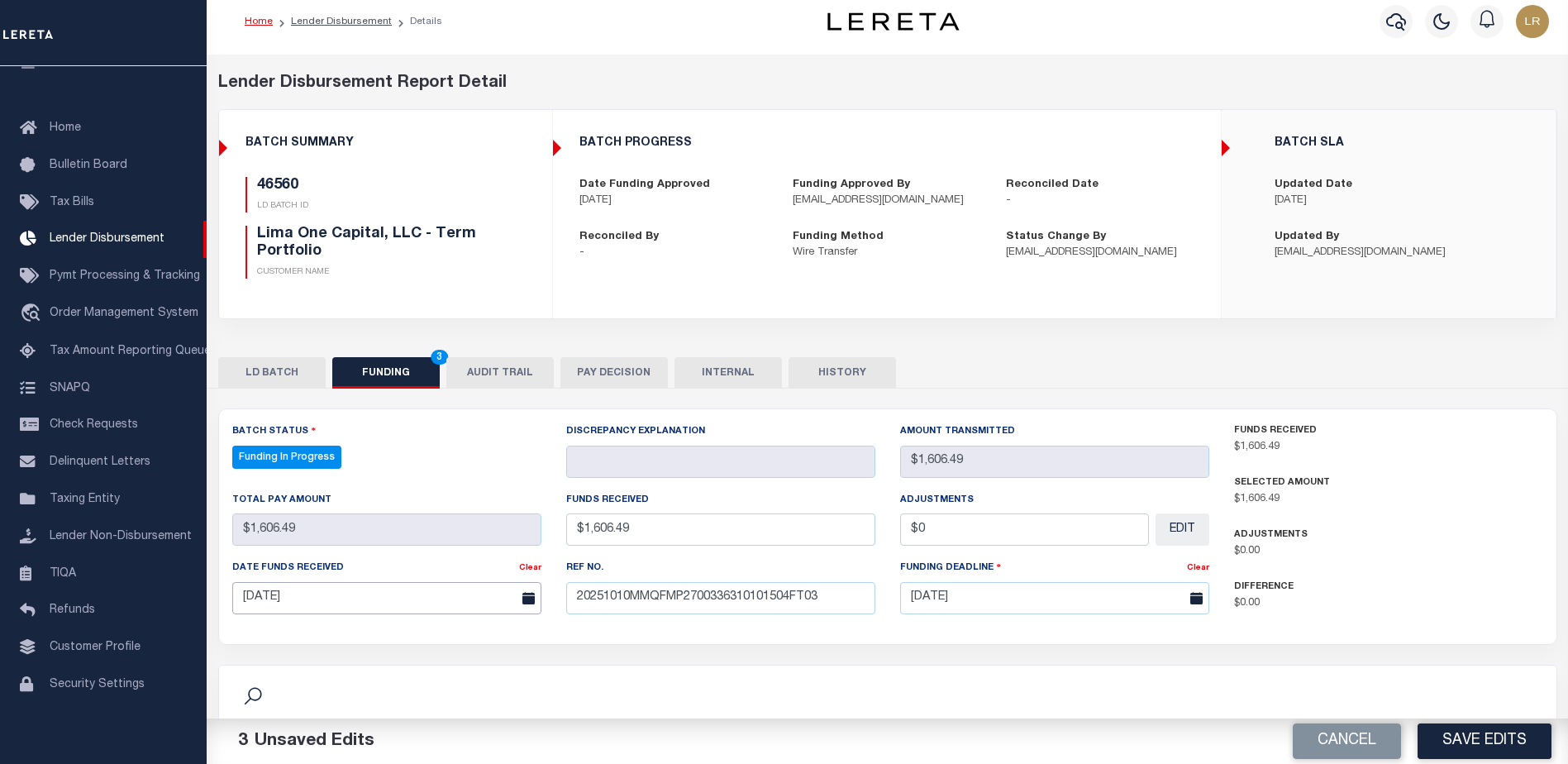
scroll to position [331, 0]
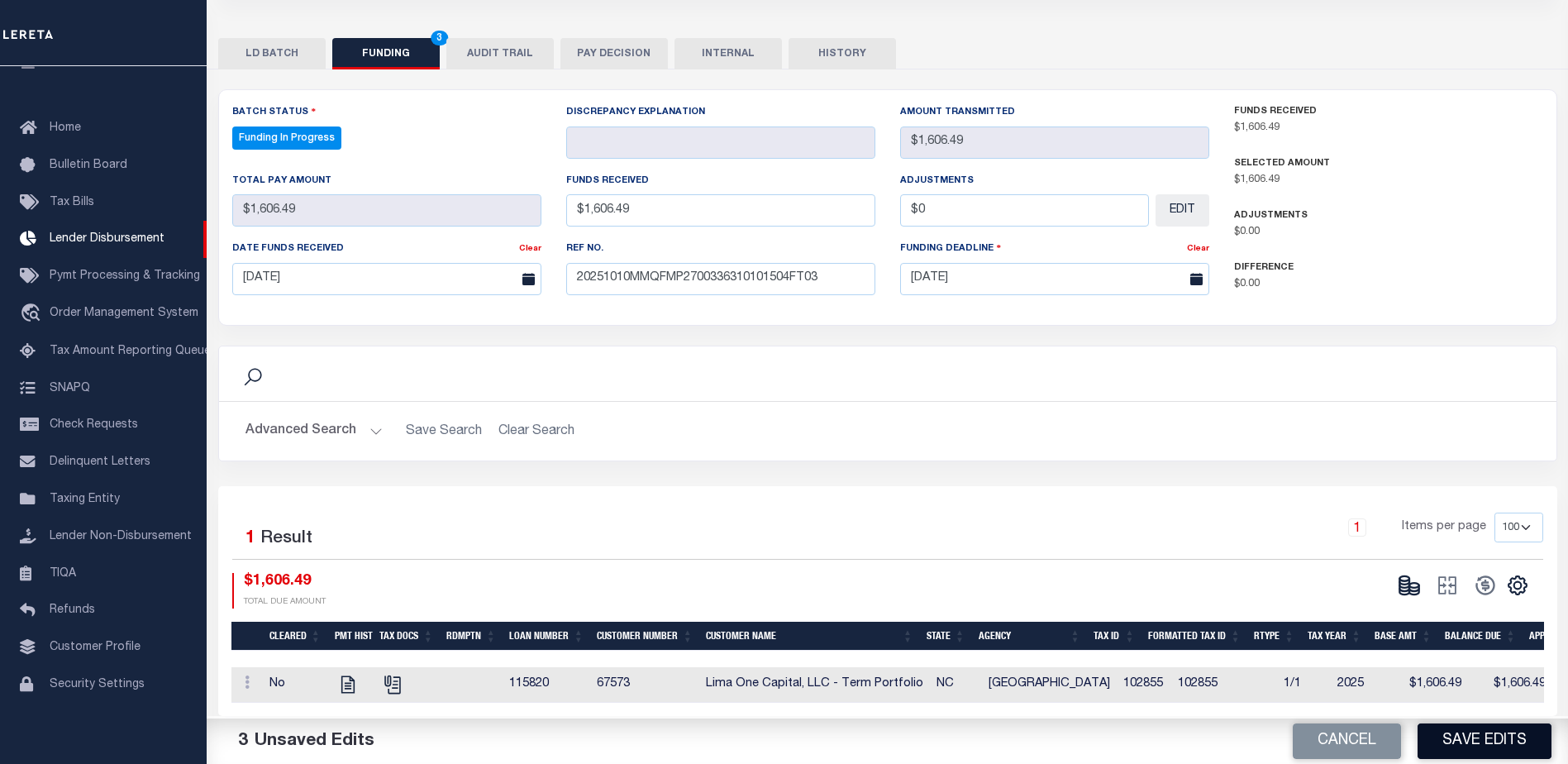
click at [1502, 738] on button "Save Edits" at bounding box center [1485, 741] width 134 height 35
type input "$1,606.49"
type input "$0"
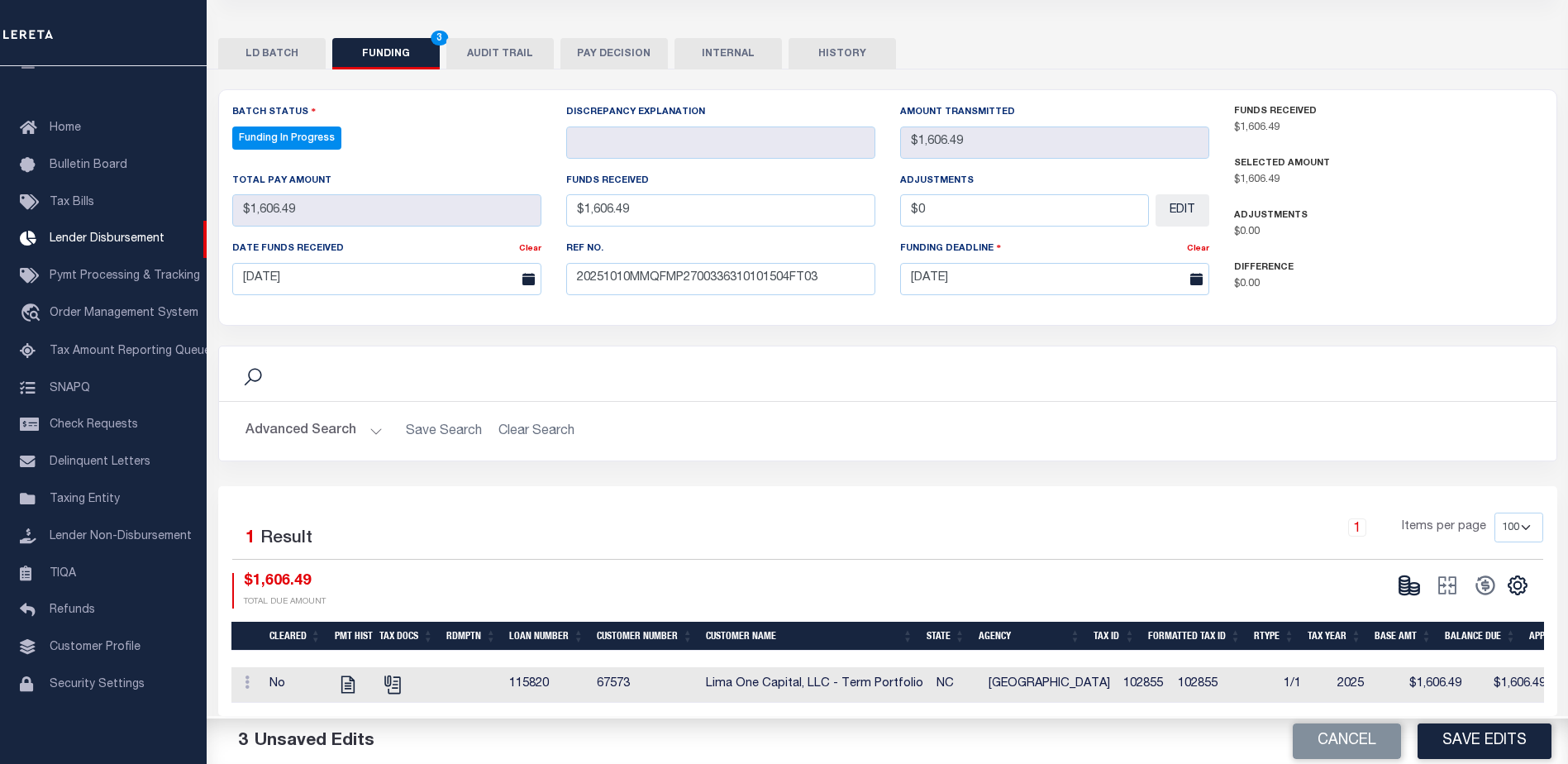
select select "100"
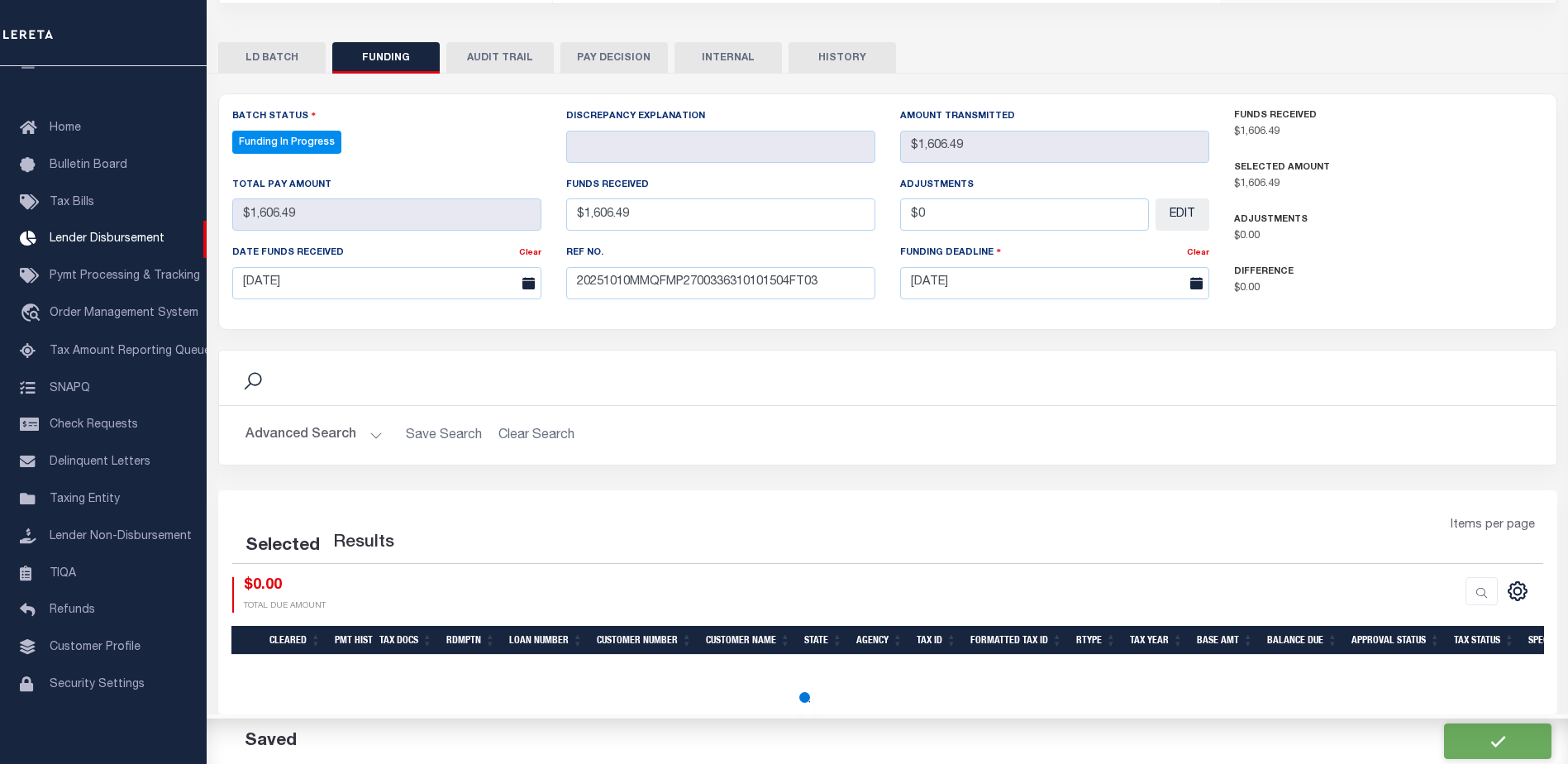
select select "100"
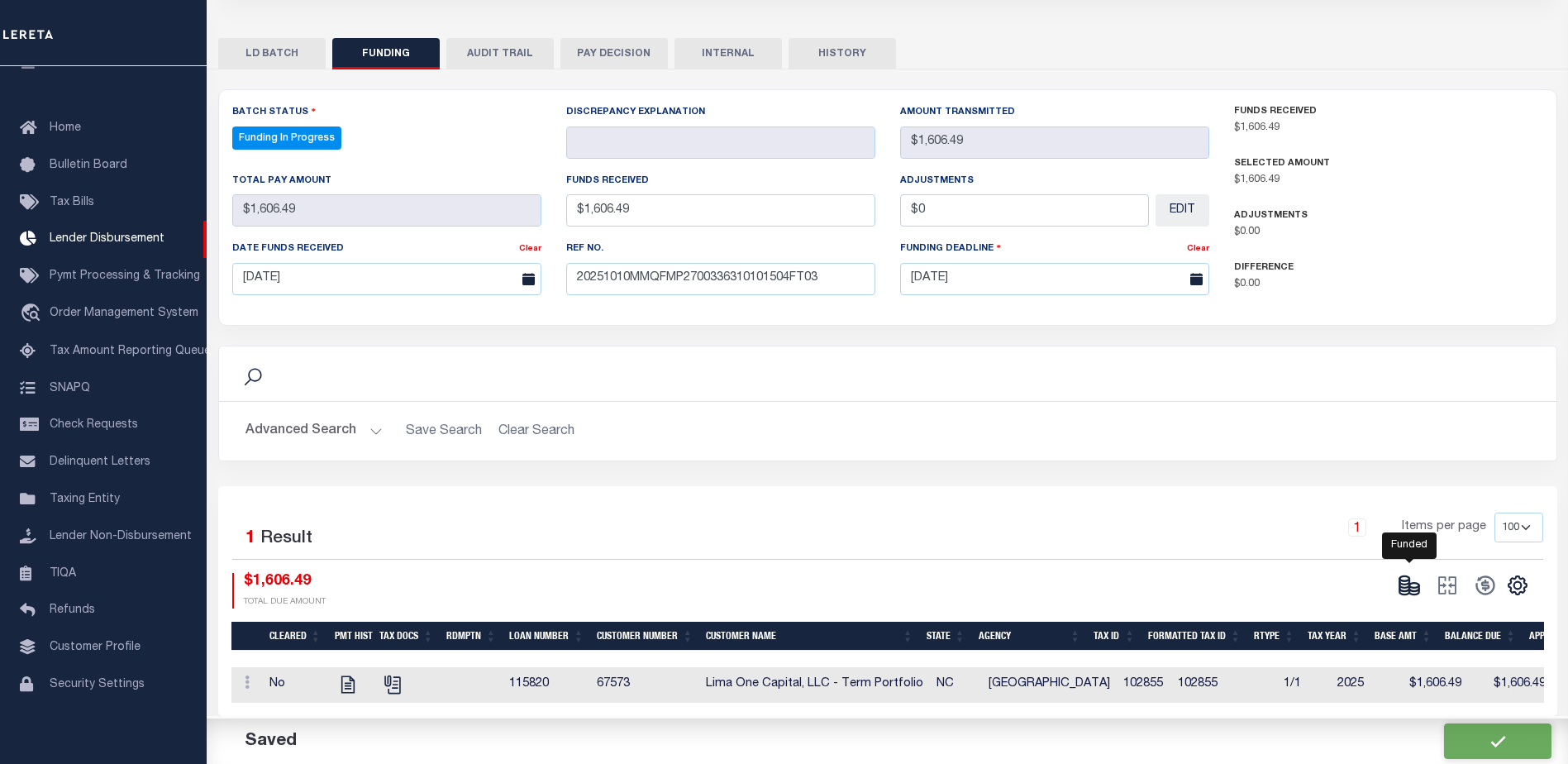
click at [1413, 591] on icon at bounding box center [1414, 588] width 10 height 6
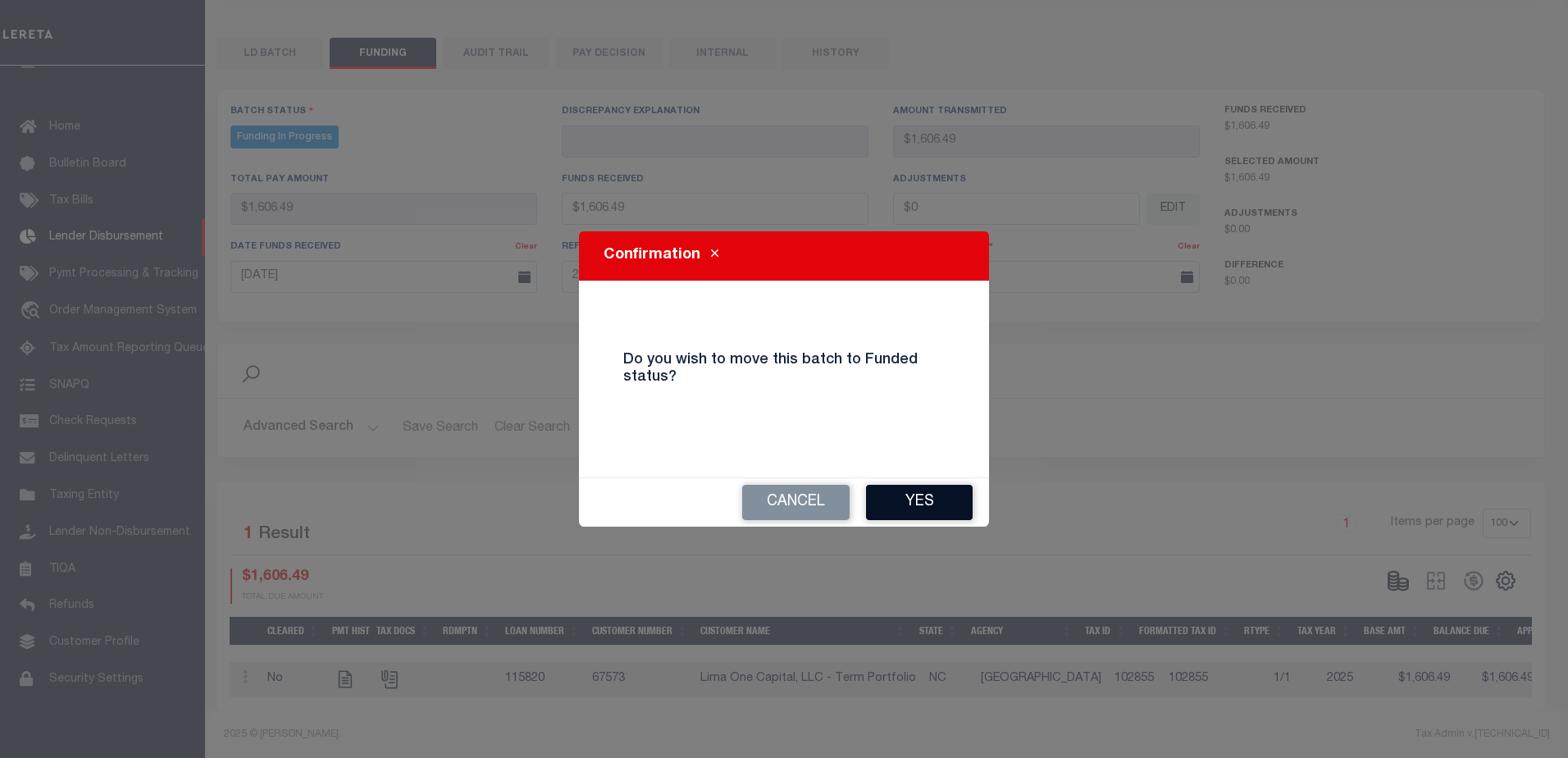
click at [957, 511] on button "Yes" at bounding box center [919, 502] width 107 height 35
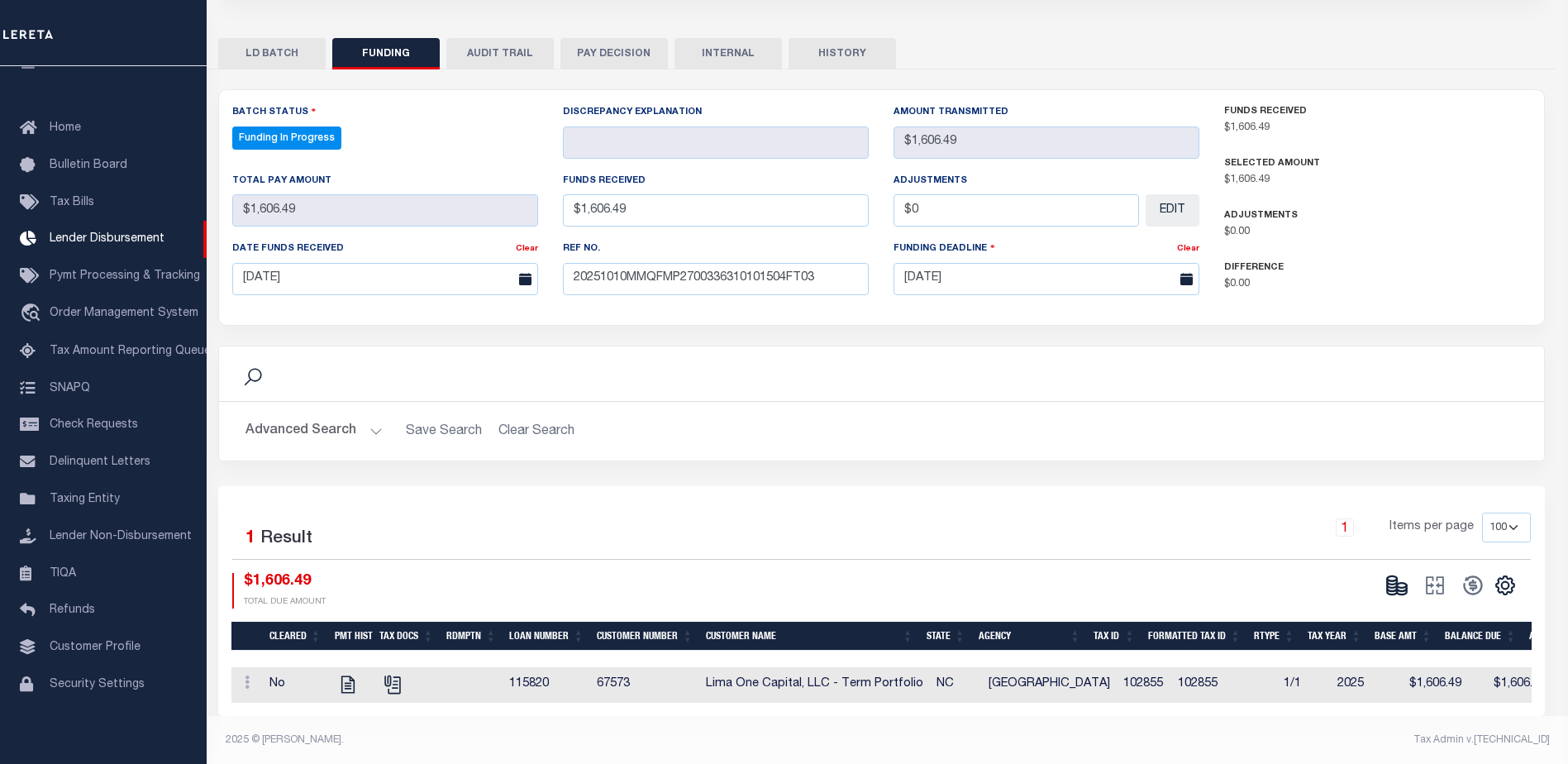
type input "$1,606.49"
type input "$0"
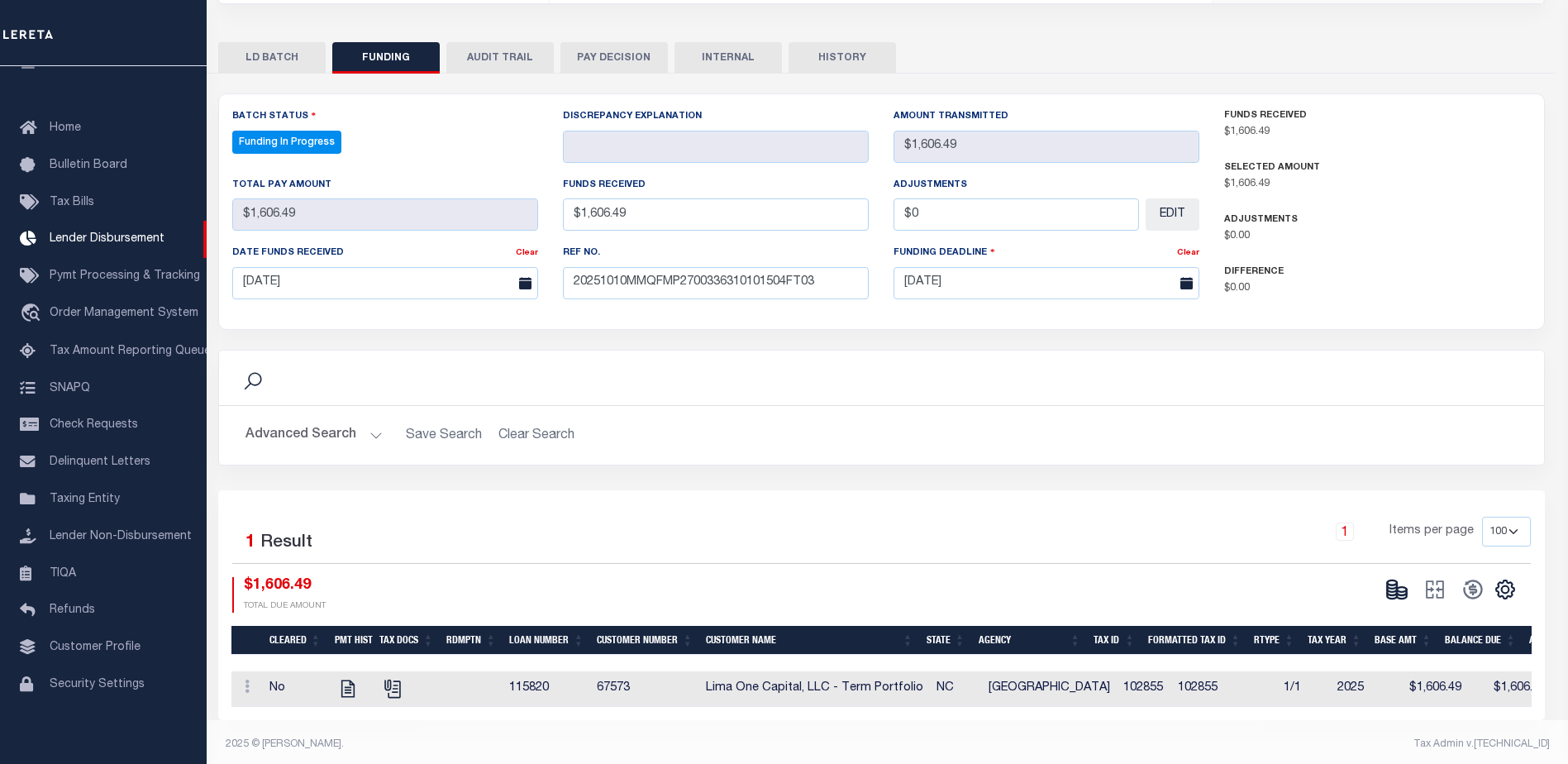
select select "100"
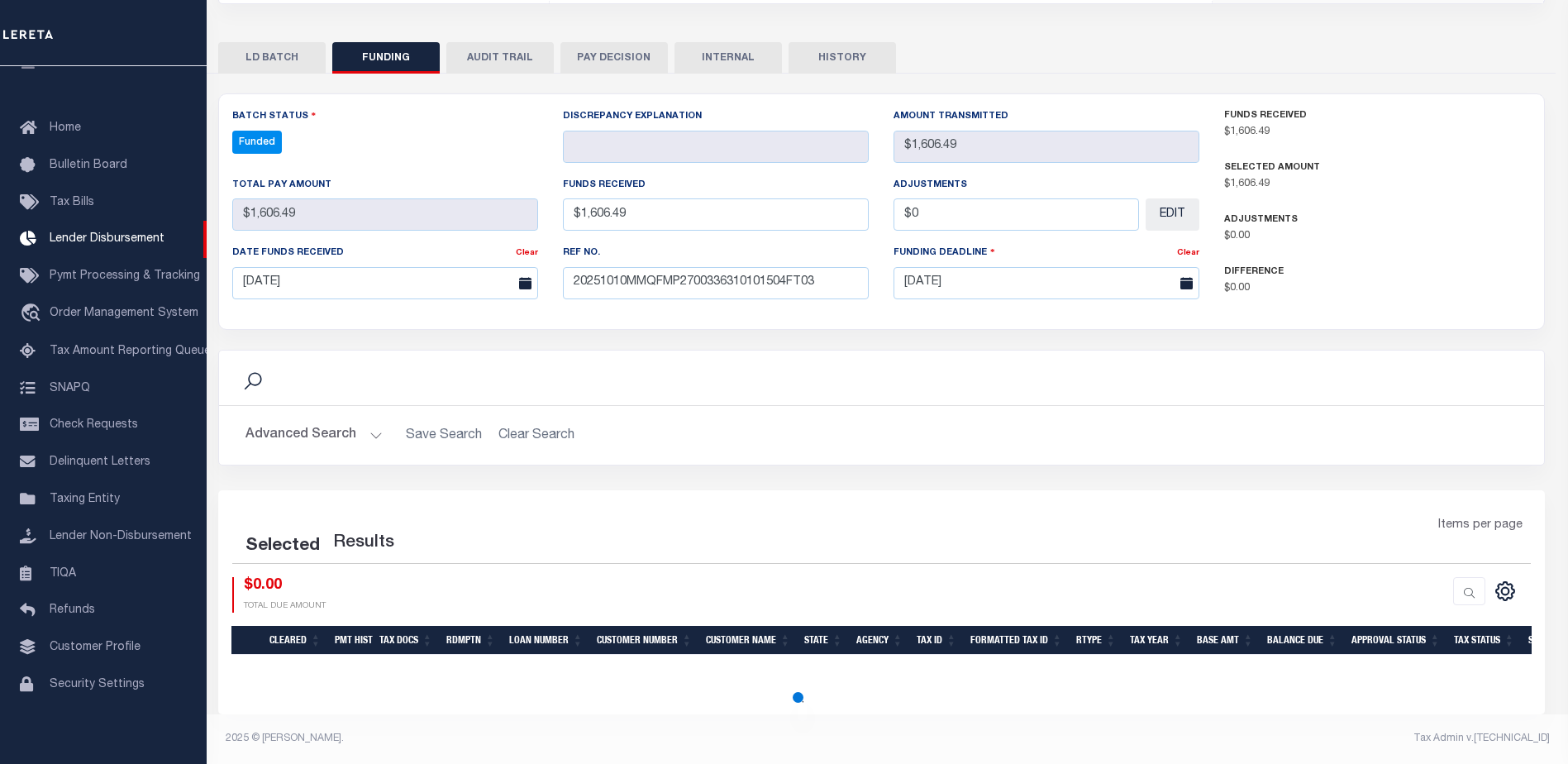
select select "100"
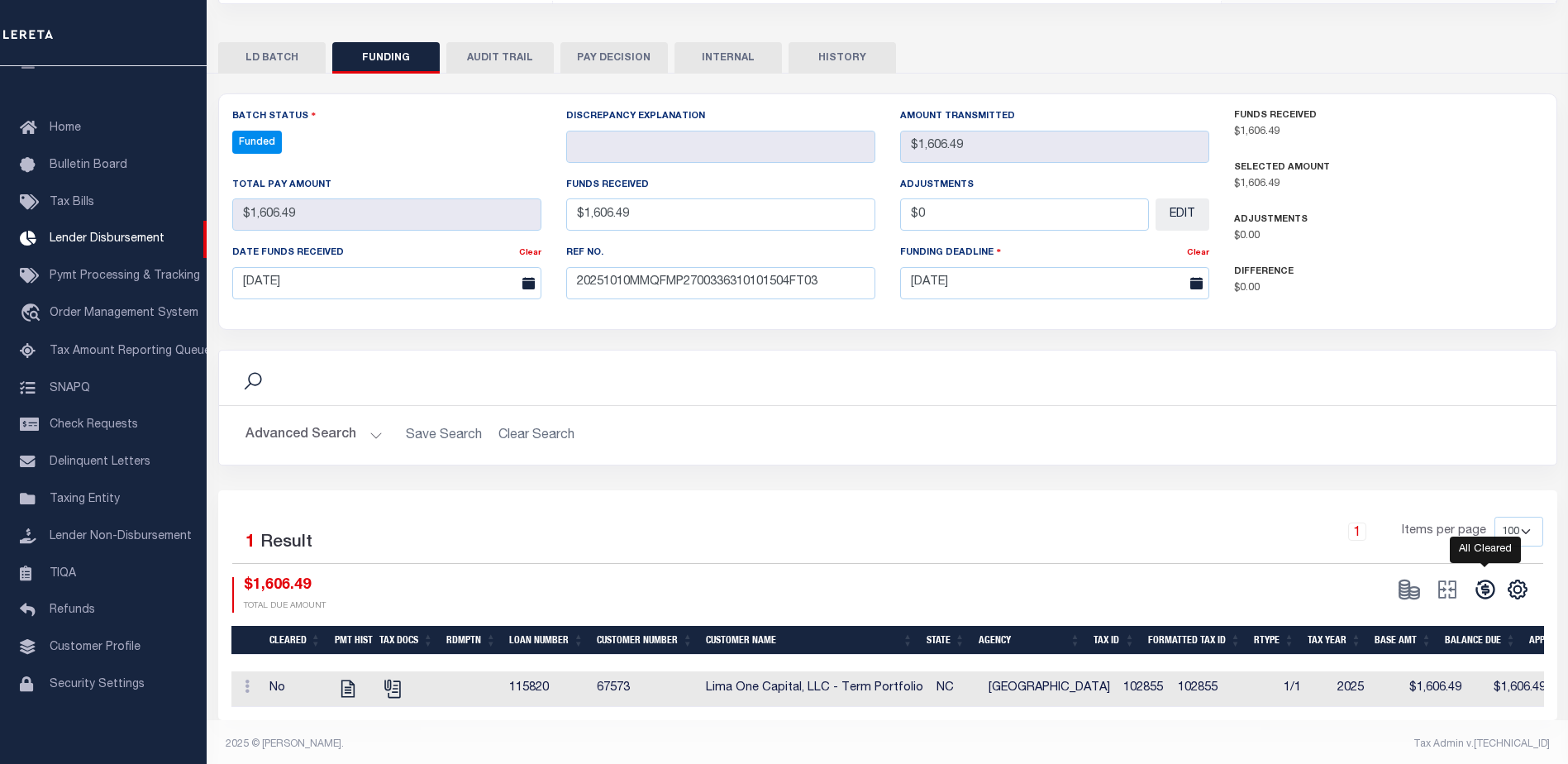
click at [1496, 585] on icon at bounding box center [1485, 589] width 23 height 23
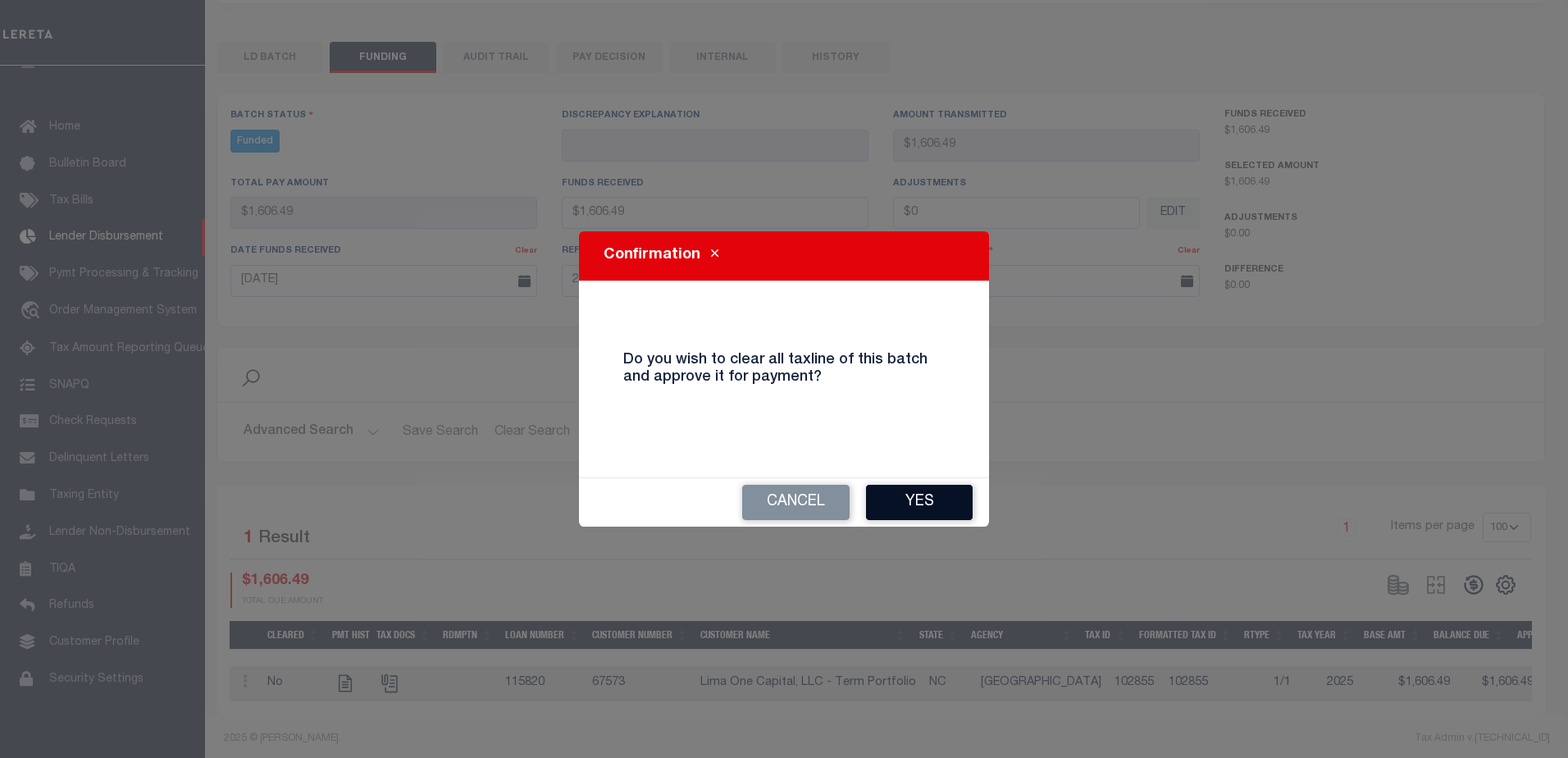
drag, startPoint x: 924, startPoint y: 480, endPoint x: 921, endPoint y: 490, distance: 10.4
click at [924, 481] on div "Cancel Yes" at bounding box center [784, 502] width 410 height 48
click at [918, 497] on button "Yes" at bounding box center [919, 502] width 107 height 35
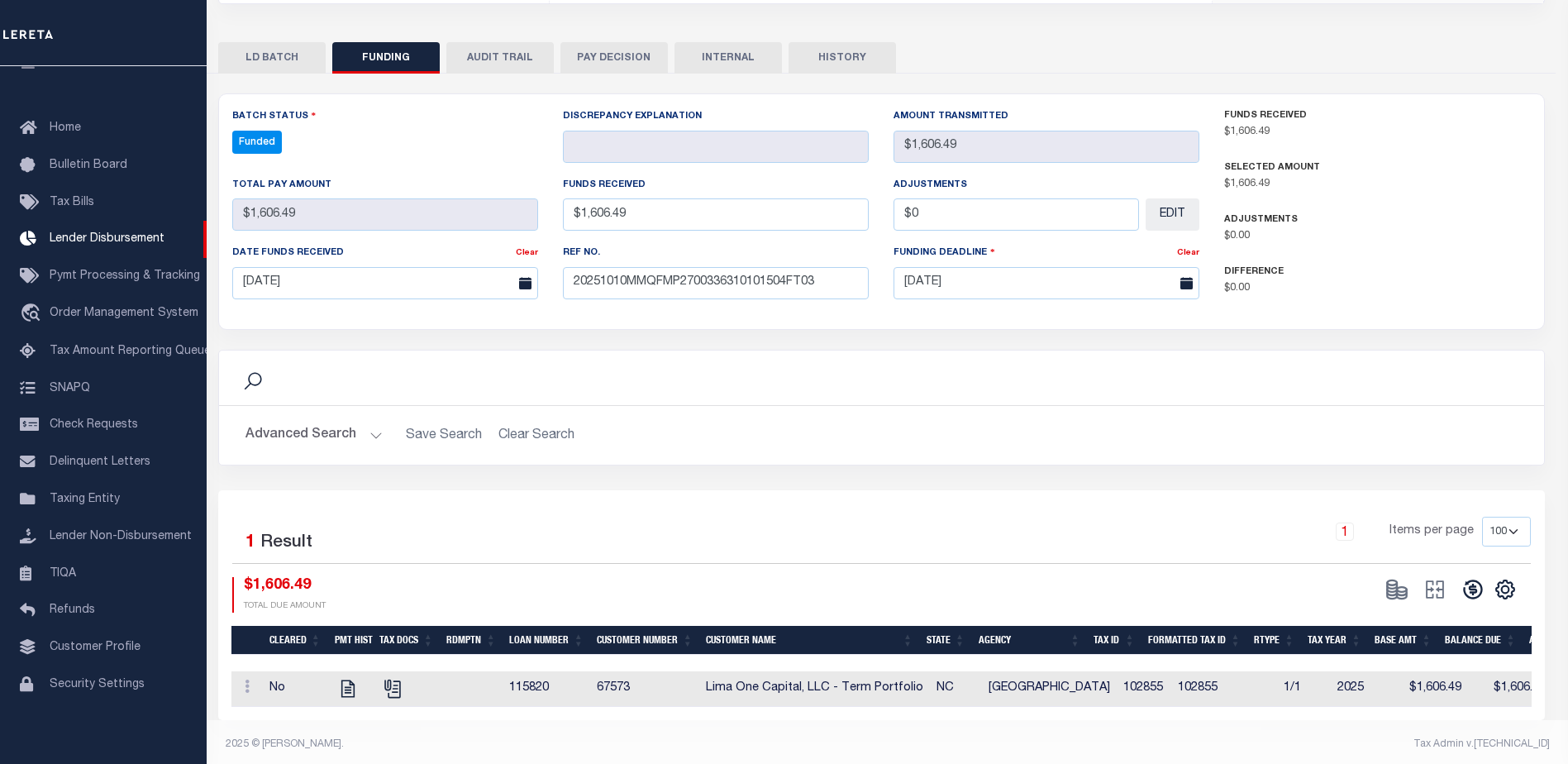
type input "$1,606.49"
type input "$0"
select select "100"
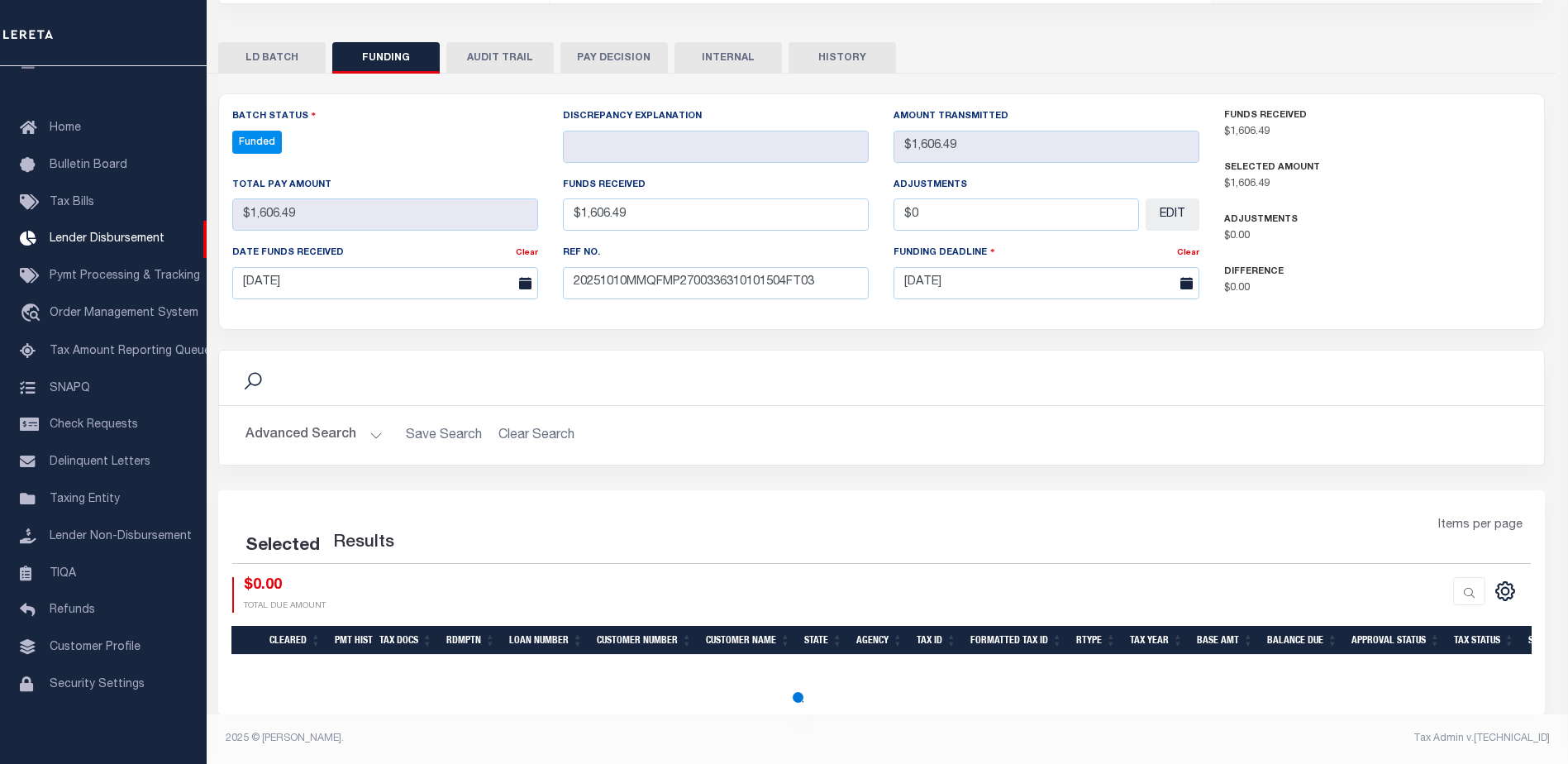
select select "100"
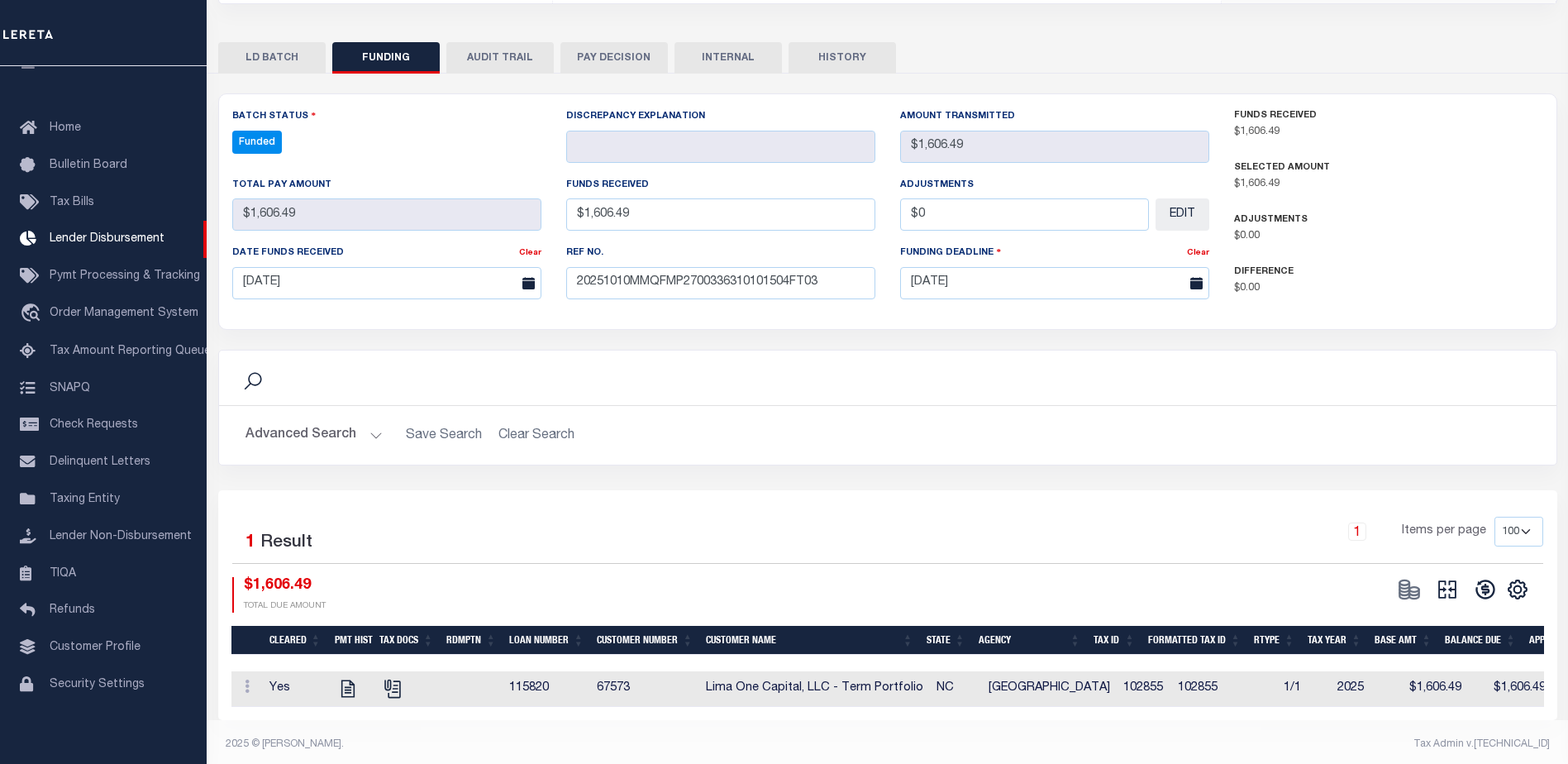
click at [1446, 580] on body "Home Lender Disbursement Details Profile" at bounding box center [784, 221] width 1568 height 1096
click at [1446, 580] on icon at bounding box center [1447, 589] width 23 height 23
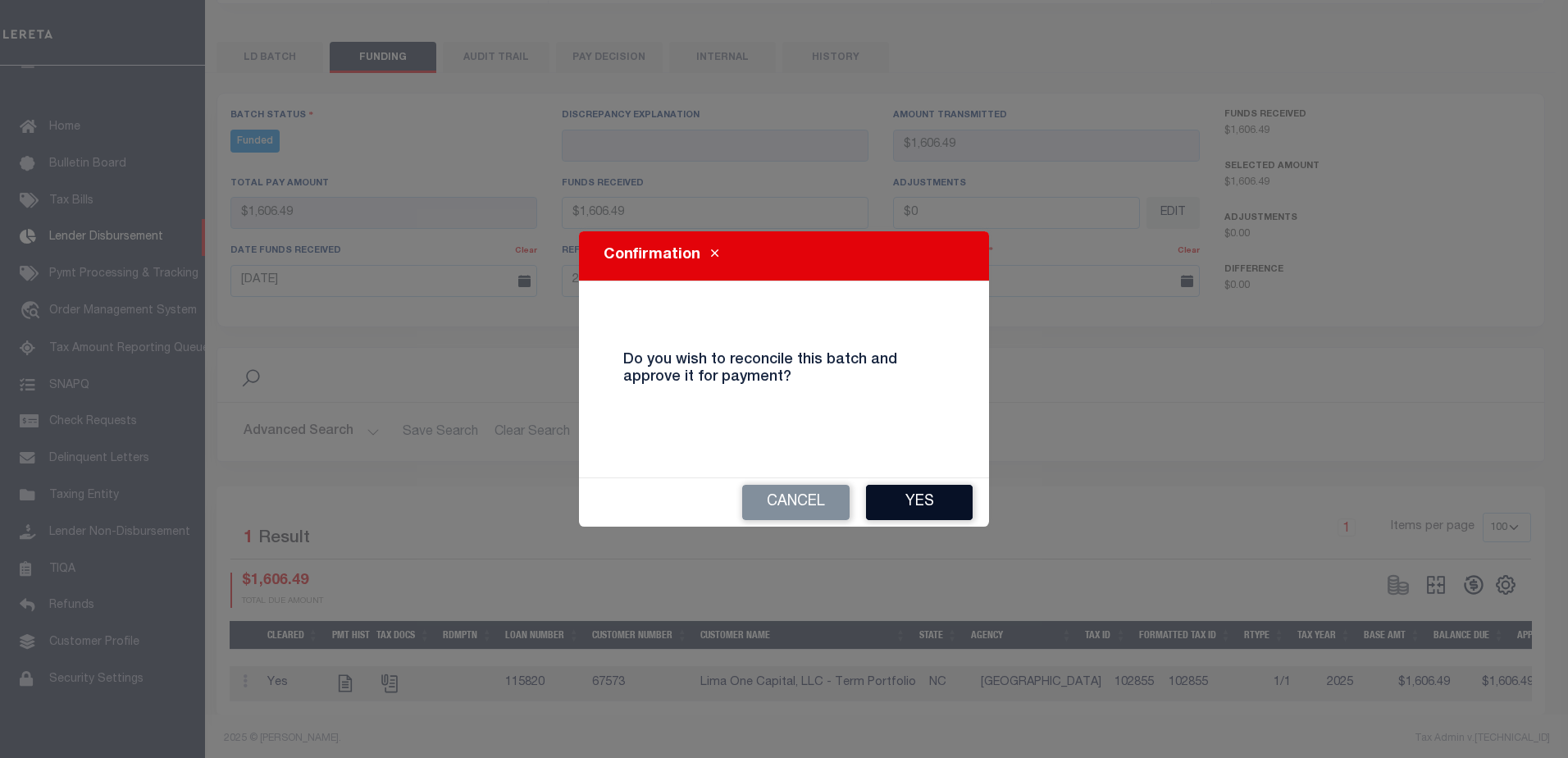
click at [897, 490] on button "Yes" at bounding box center [919, 502] width 107 height 35
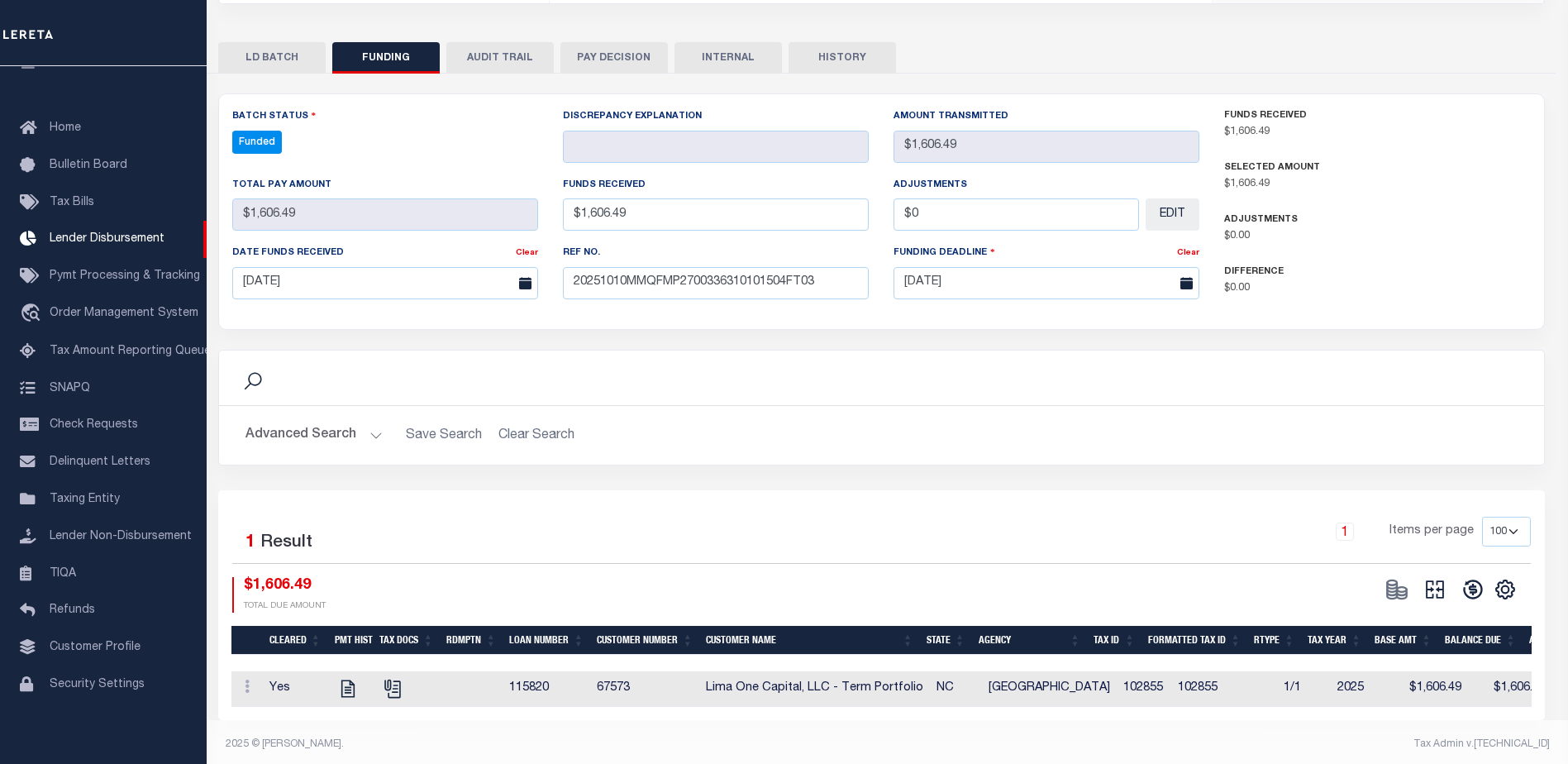
type input "$1,606.49"
type input "$0"
select select "100"
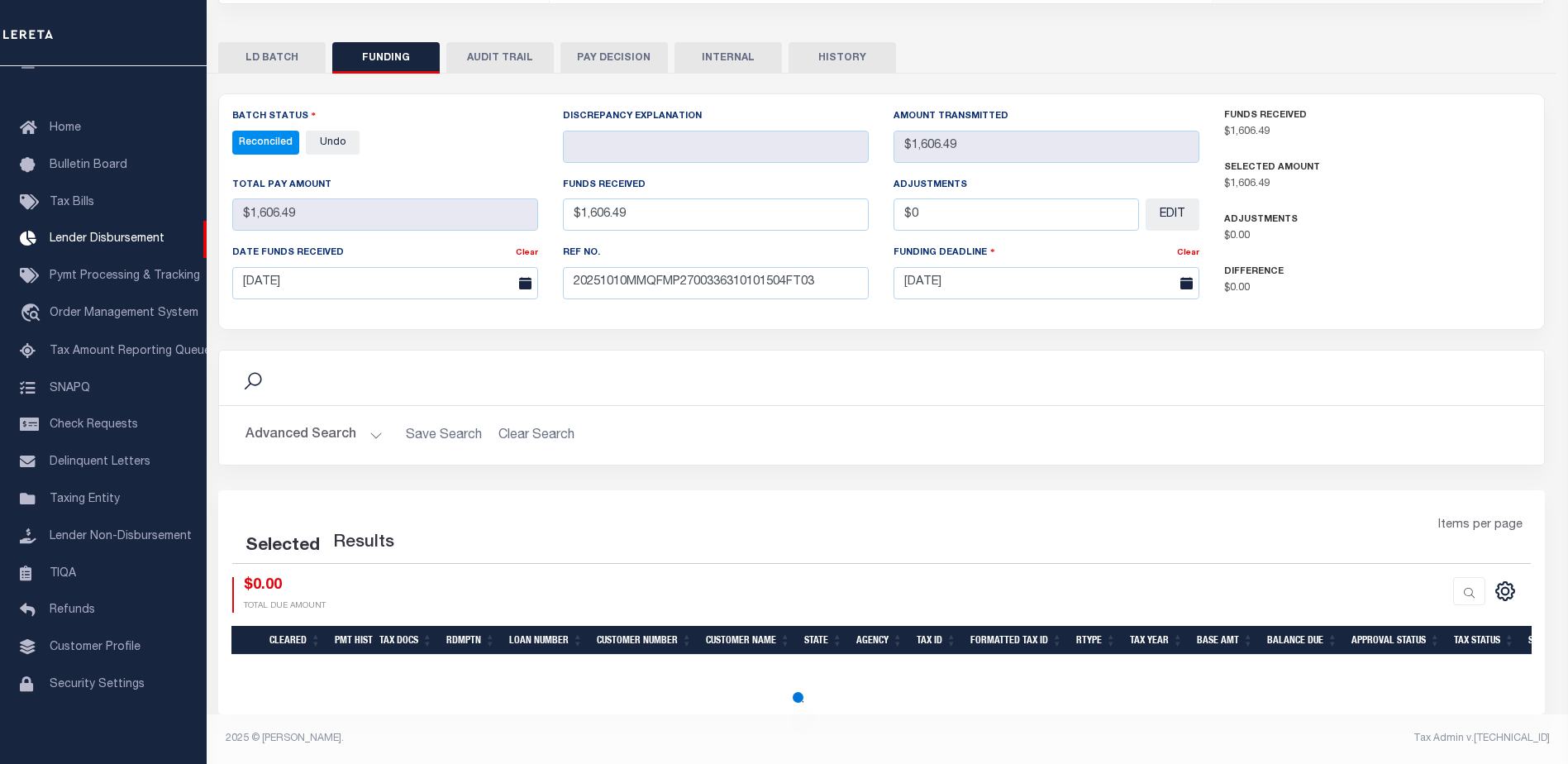
select select "100"
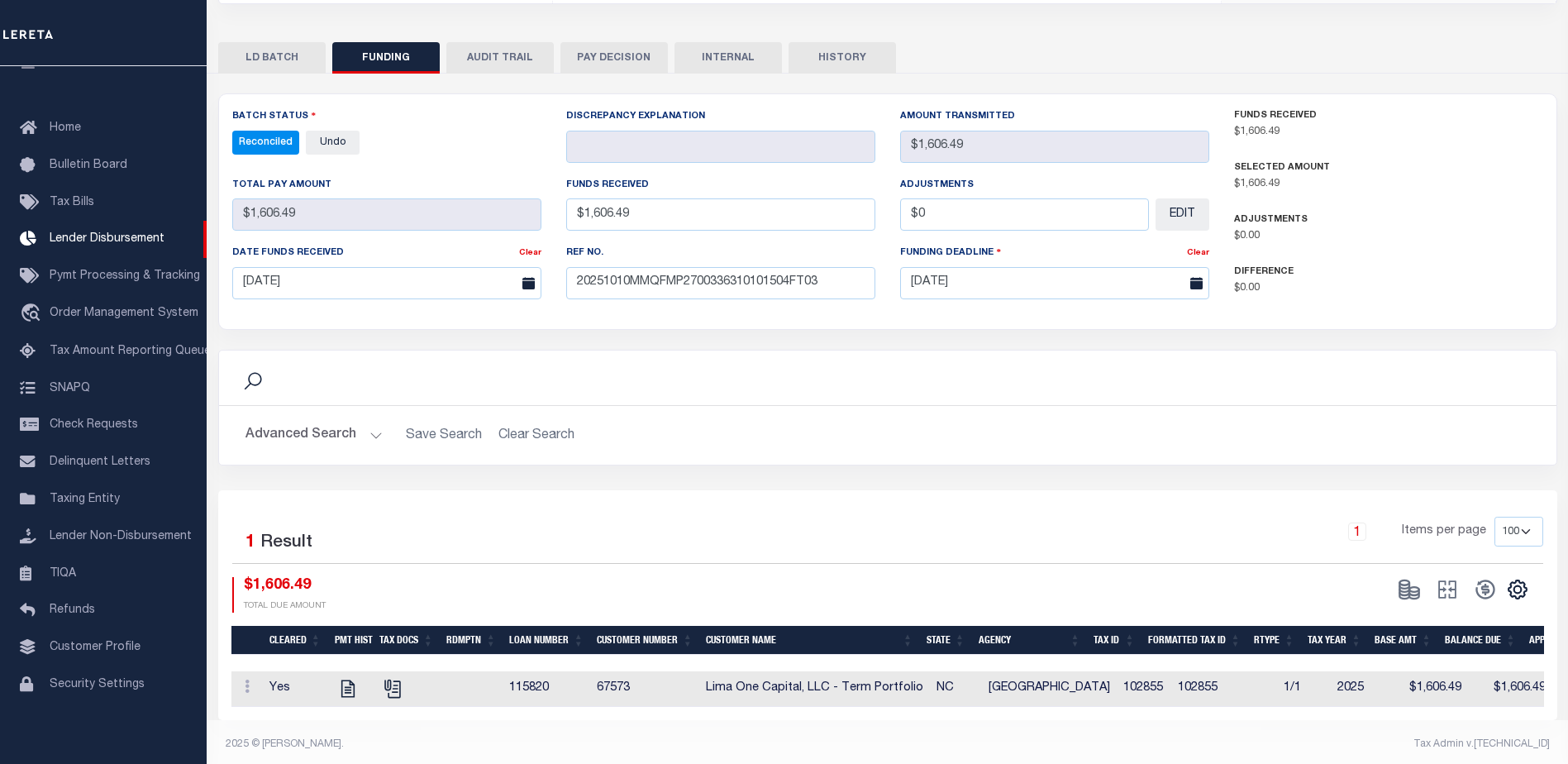
click at [727, 59] on button "INTERNAL" at bounding box center [728, 58] width 108 height 32
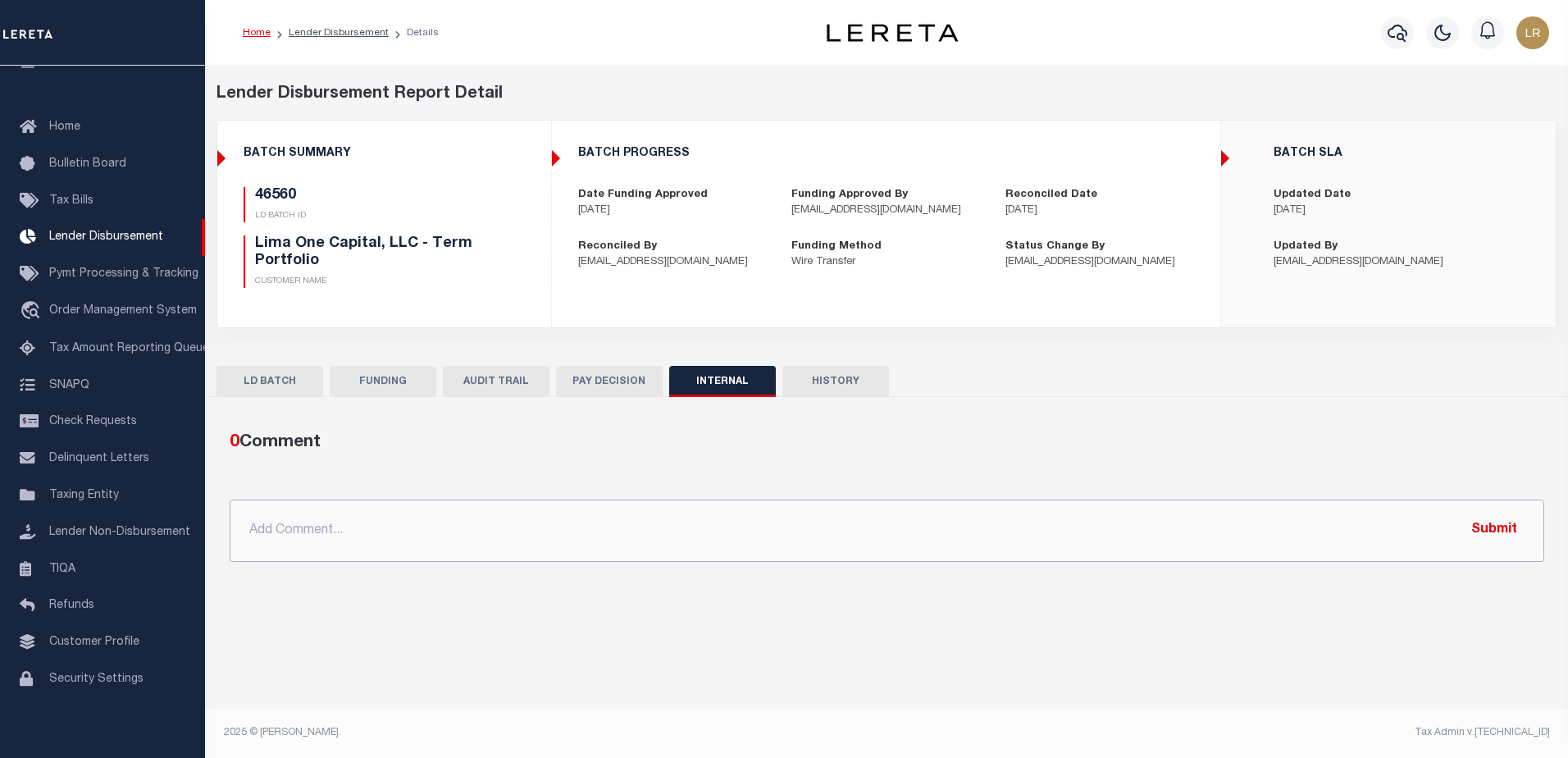
click at [840, 517] on input "text" at bounding box center [887, 530] width 1315 height 62
paste input ""ORG AMT - $114975.05 46692 - $2763.82 46531 - $27842.91 46560 -$1606.49 46697 …"
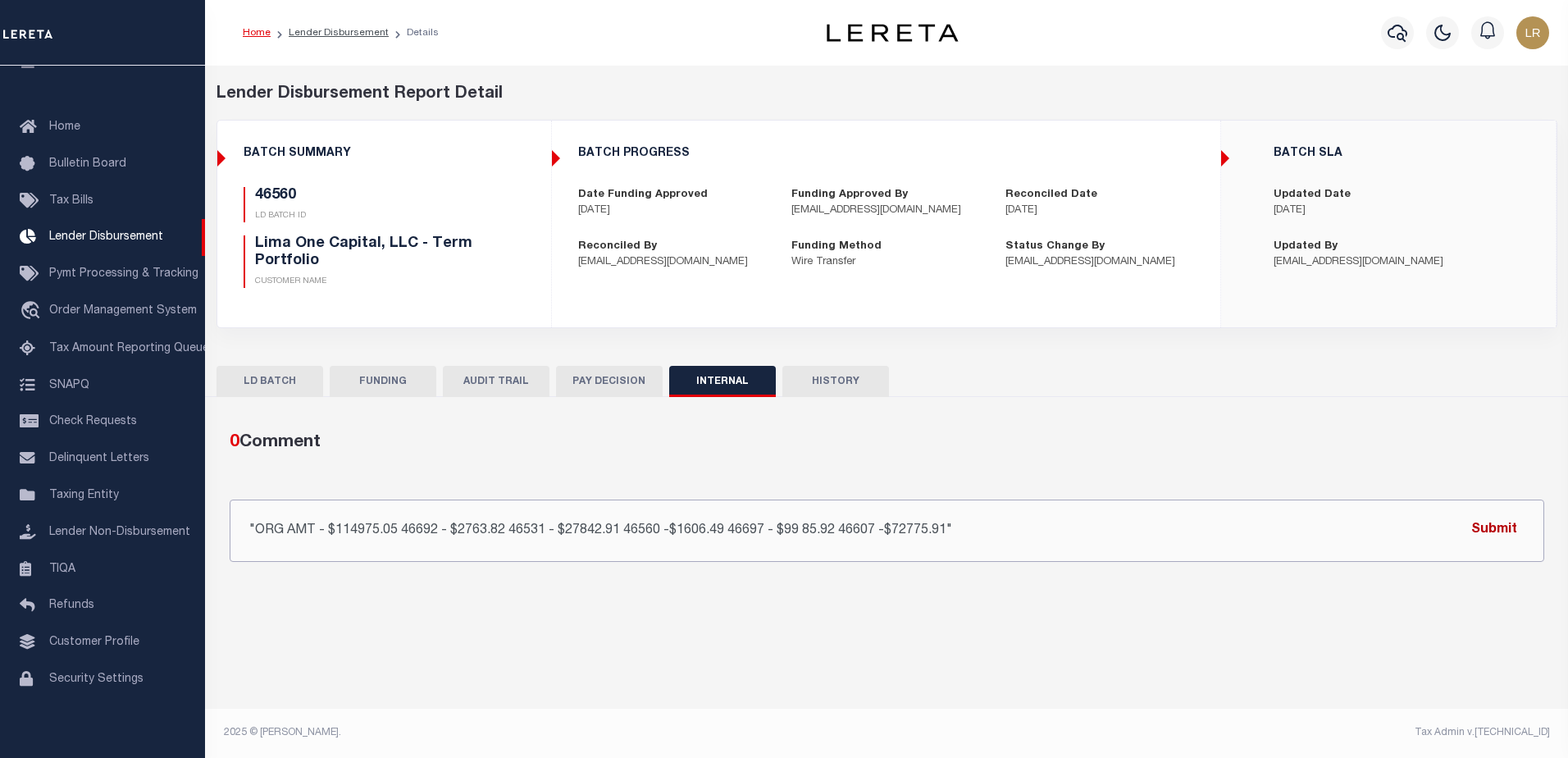
type input ""ORG AMT - $114975.05 46692 - $2763.82 46531 - $27842.91 46560 -$1606.49 46697 …"
click at [1488, 536] on button "Submit" at bounding box center [1494, 530] width 67 height 33
click at [331, 33] on link "Lender Disbursement" at bounding box center [339, 32] width 100 height 10
checkbox input "true"
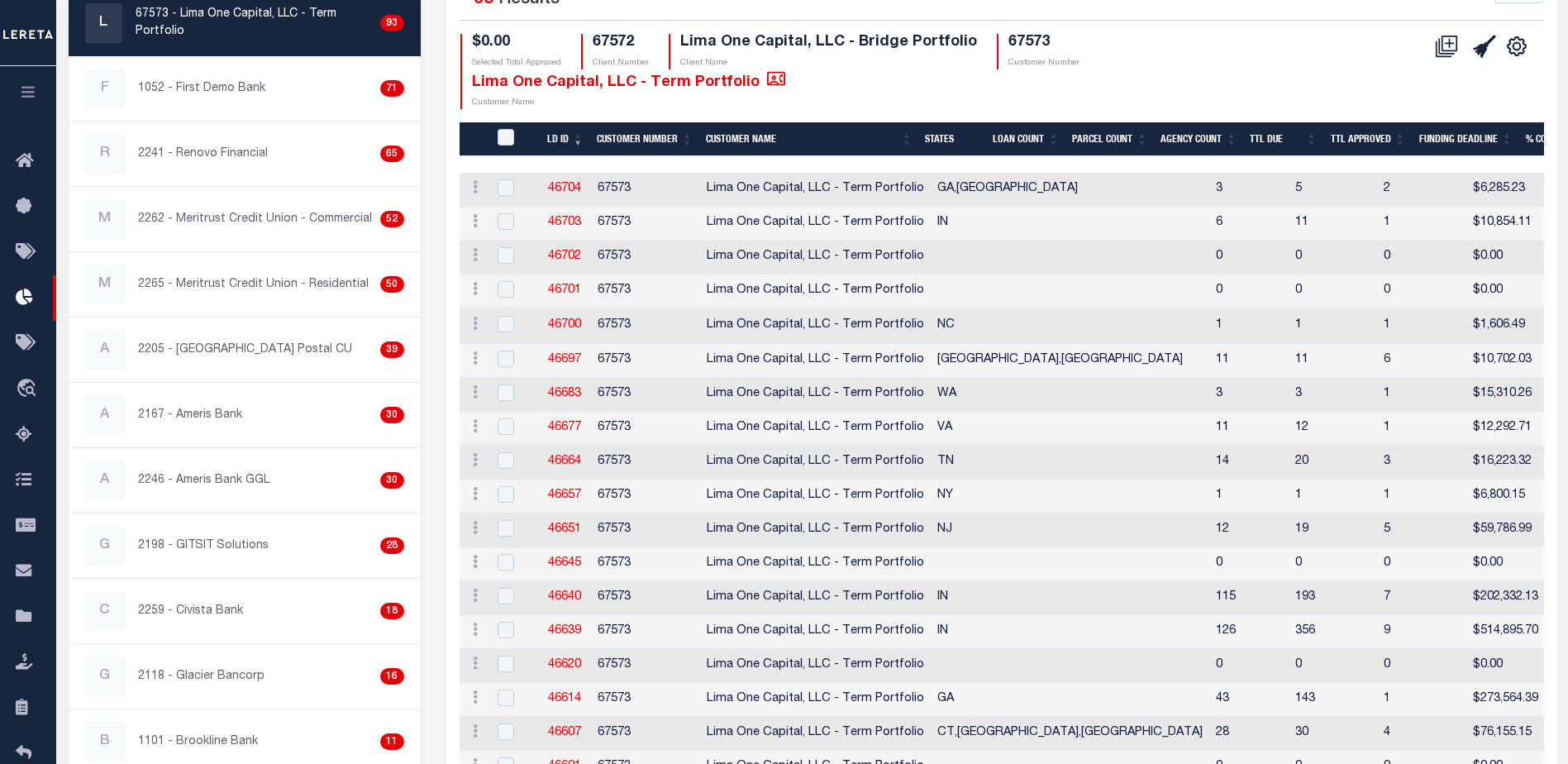
scroll to position [331, 0]
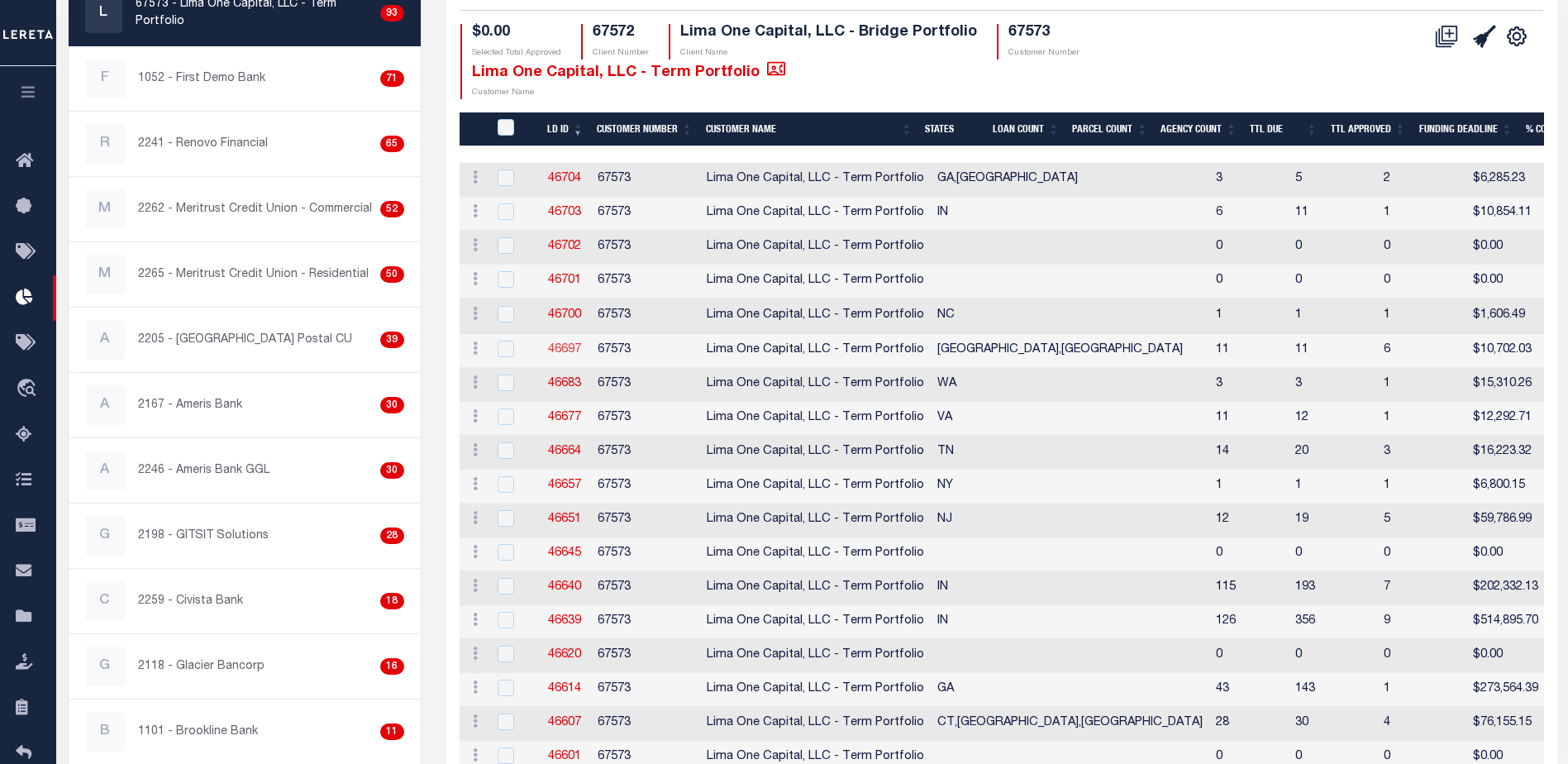
click at [567, 348] on link "46697" at bounding box center [564, 349] width 33 height 11
checkbox input "true"
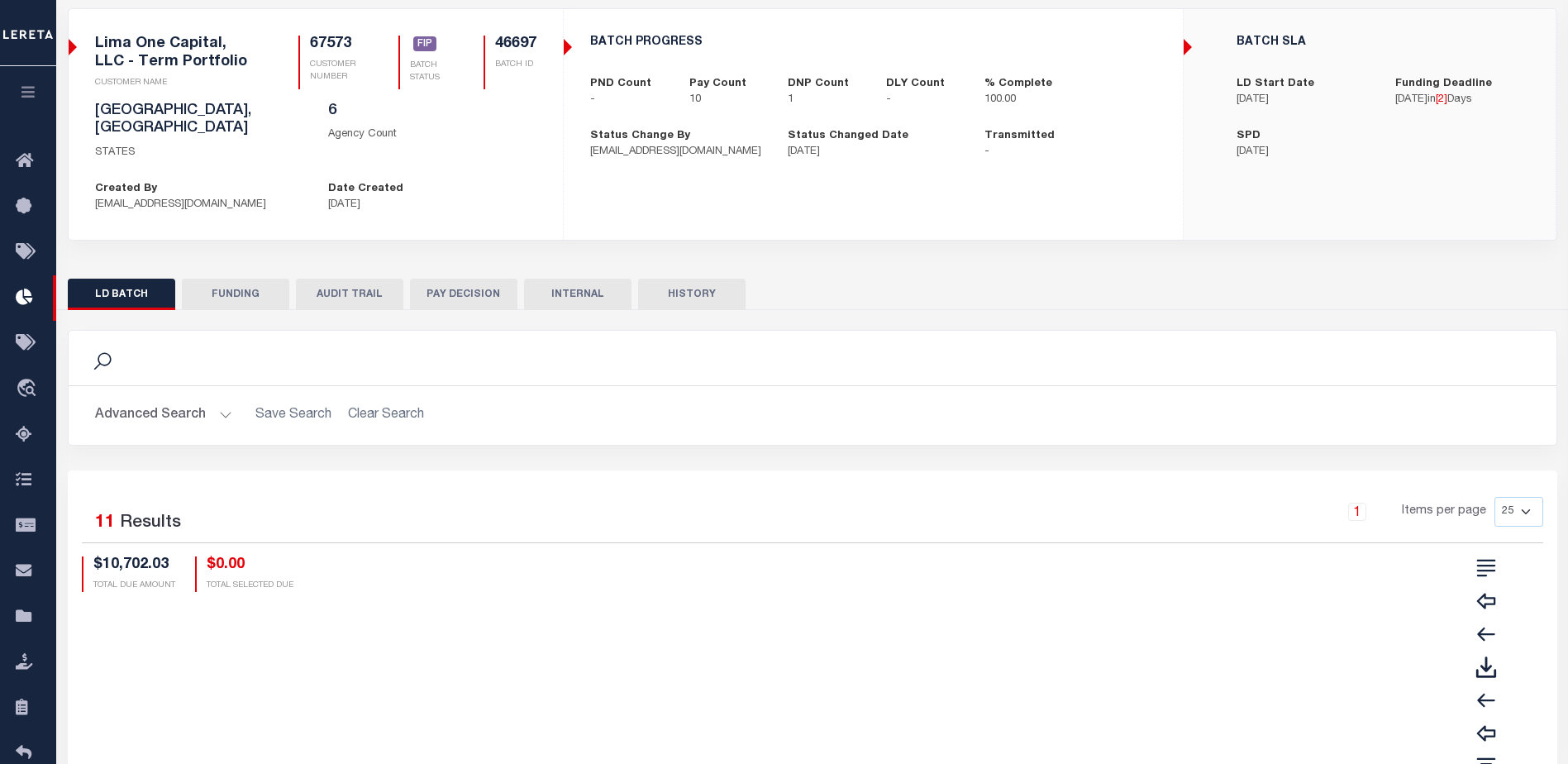
scroll to position [85, 0]
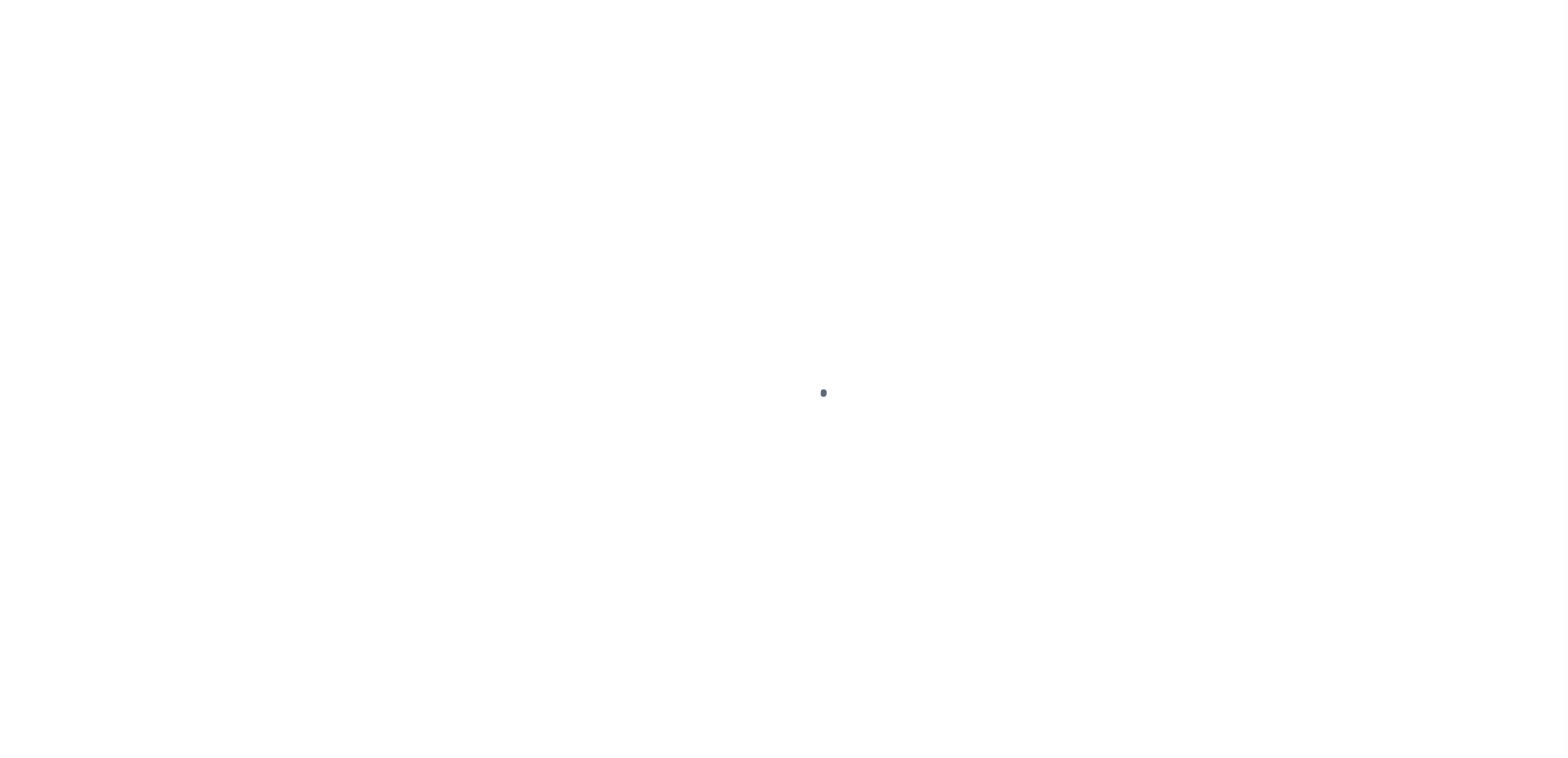
type input "$0.00"
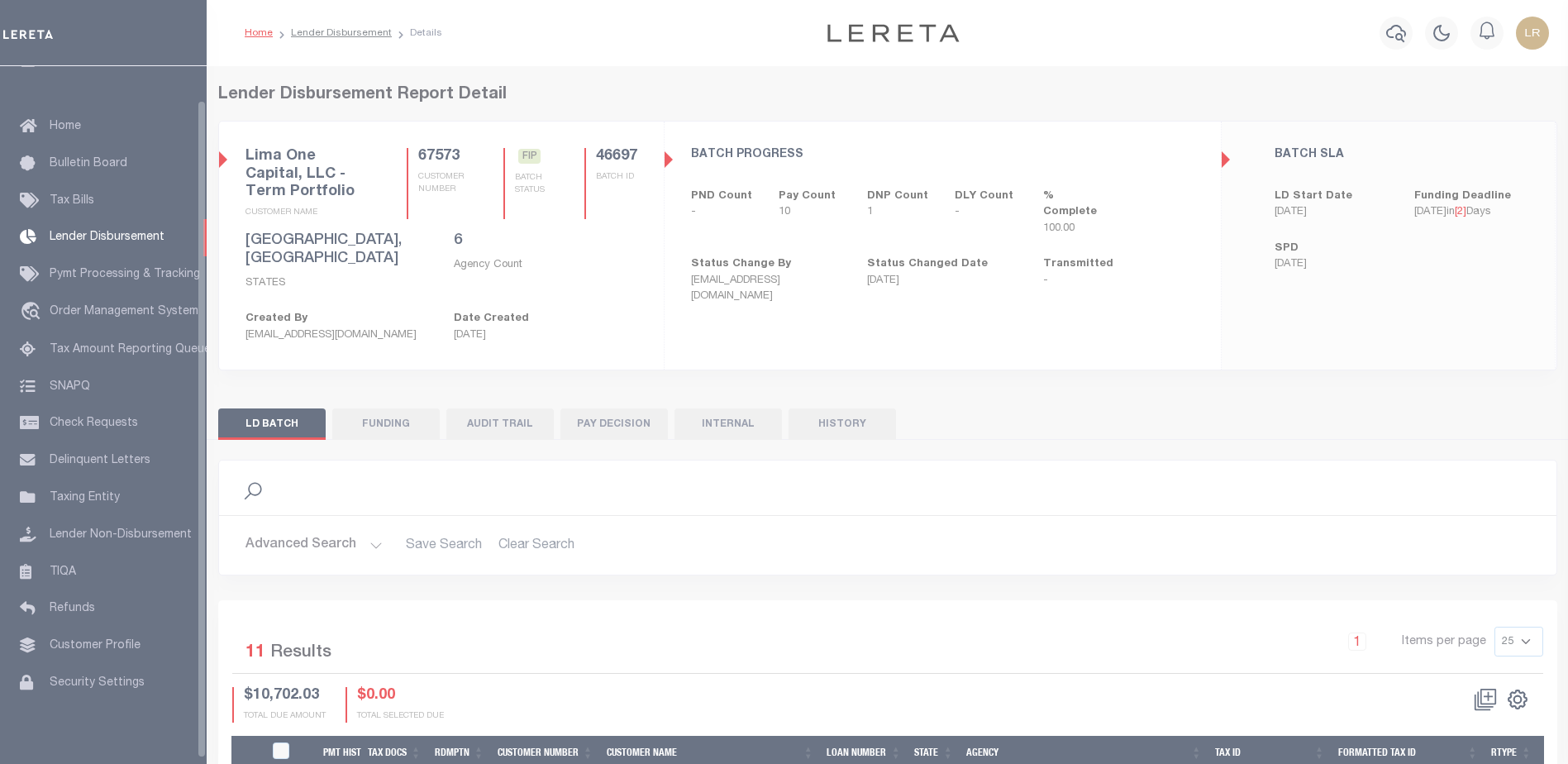
scroll to position [35, 0]
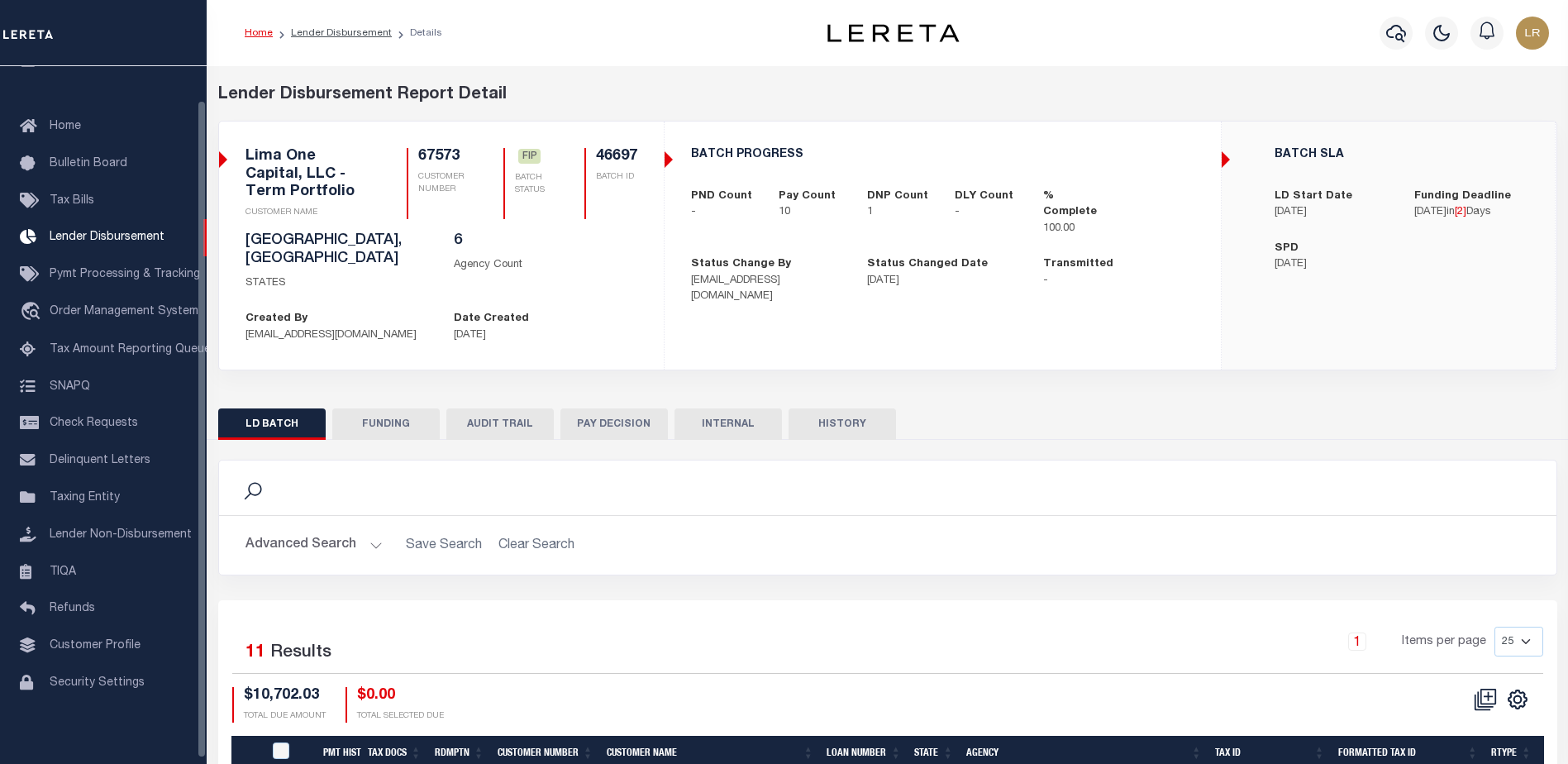
click at [368, 408] on button "FUNDING" at bounding box center [386, 424] width 108 height 32
type input "$9,985.92"
type input "$0"
type input "[DATE]"
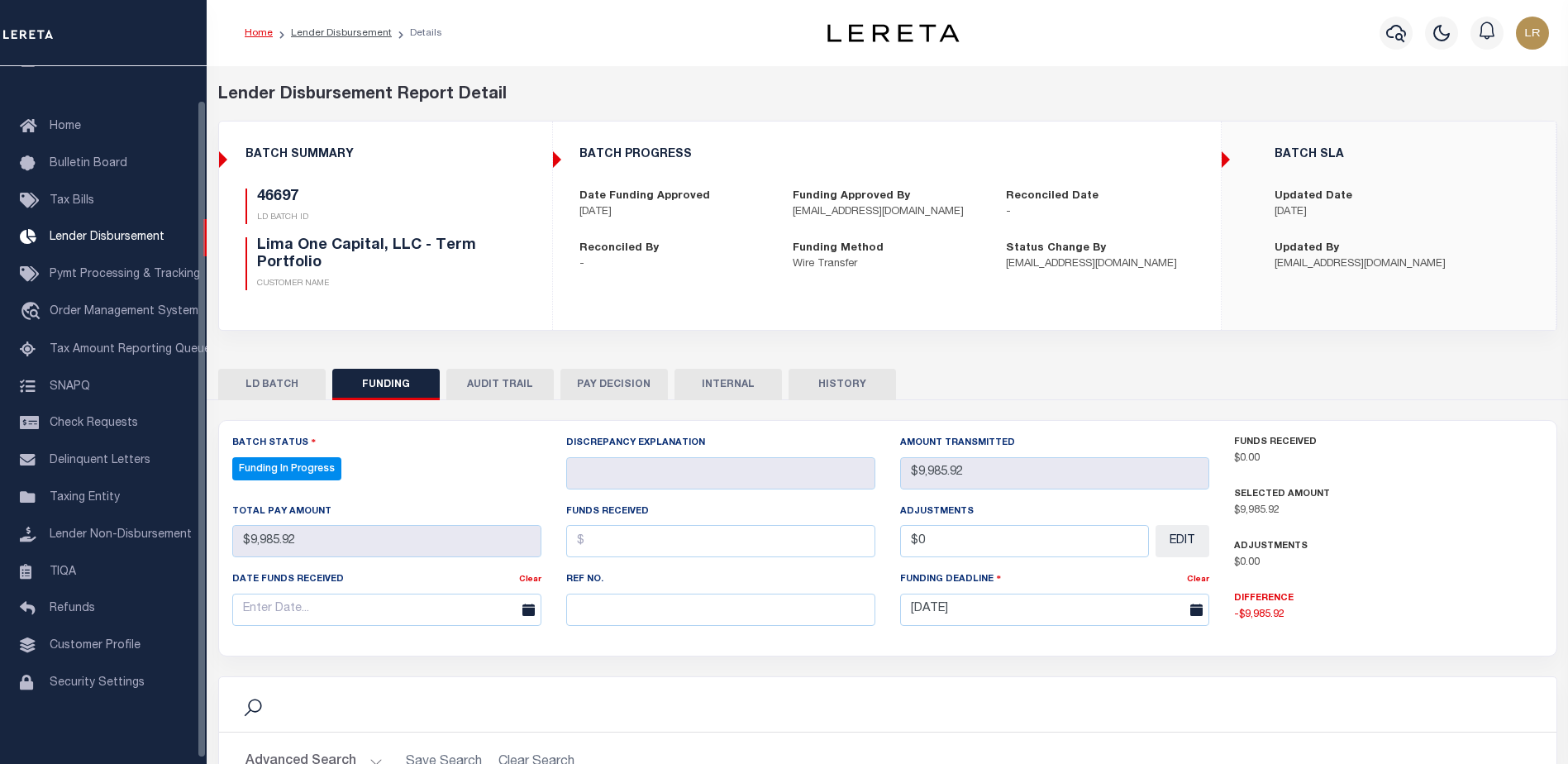
select select "100"
click at [594, 608] on input "text" at bounding box center [721, 610] width 309 height 33
paste input "20251010MMQFMP2700336310101504FT03"
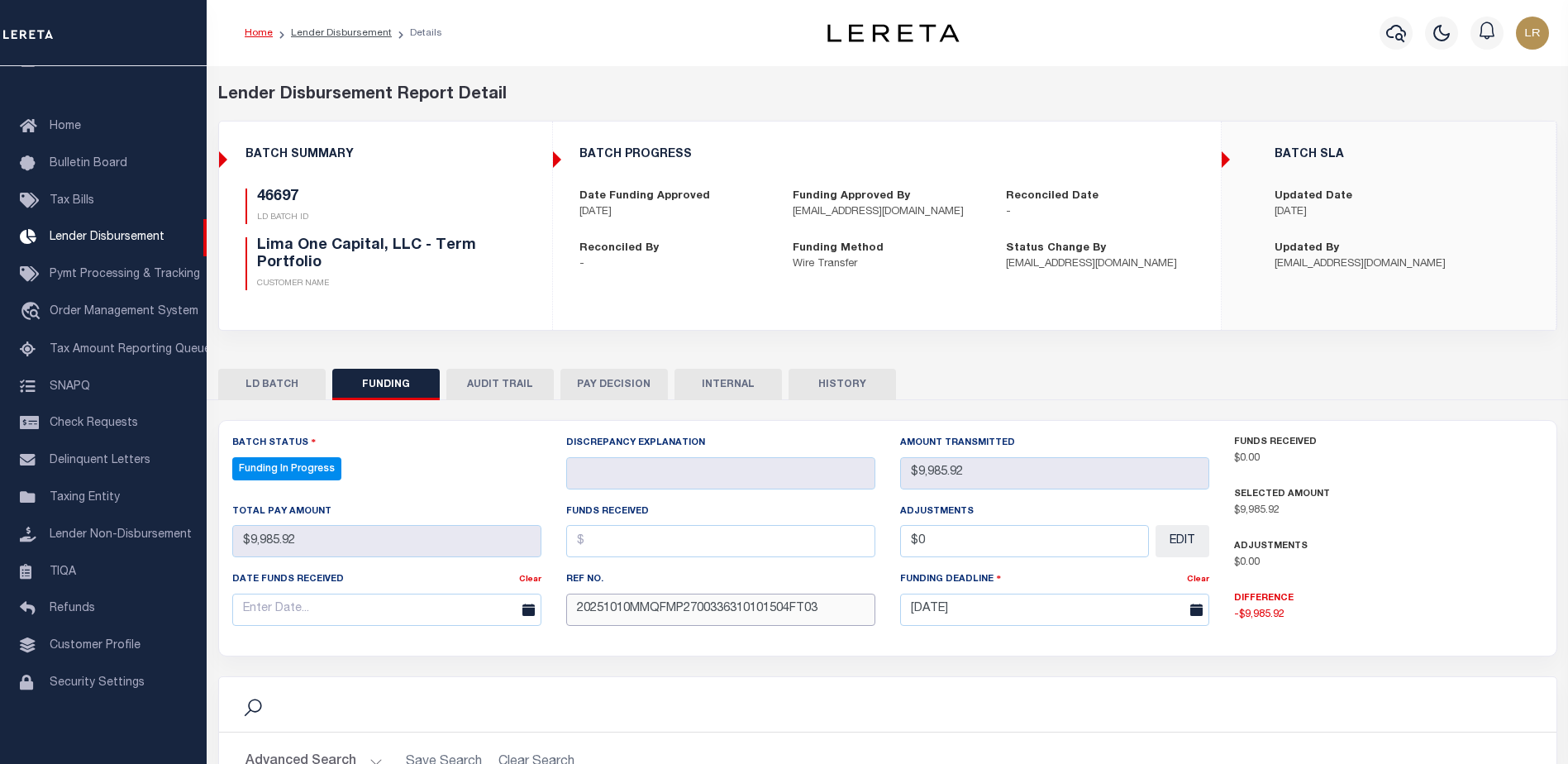
type input "20251010MMQFMP2700336310101504FT03"
click at [603, 555] on input "text" at bounding box center [721, 541] width 309 height 33
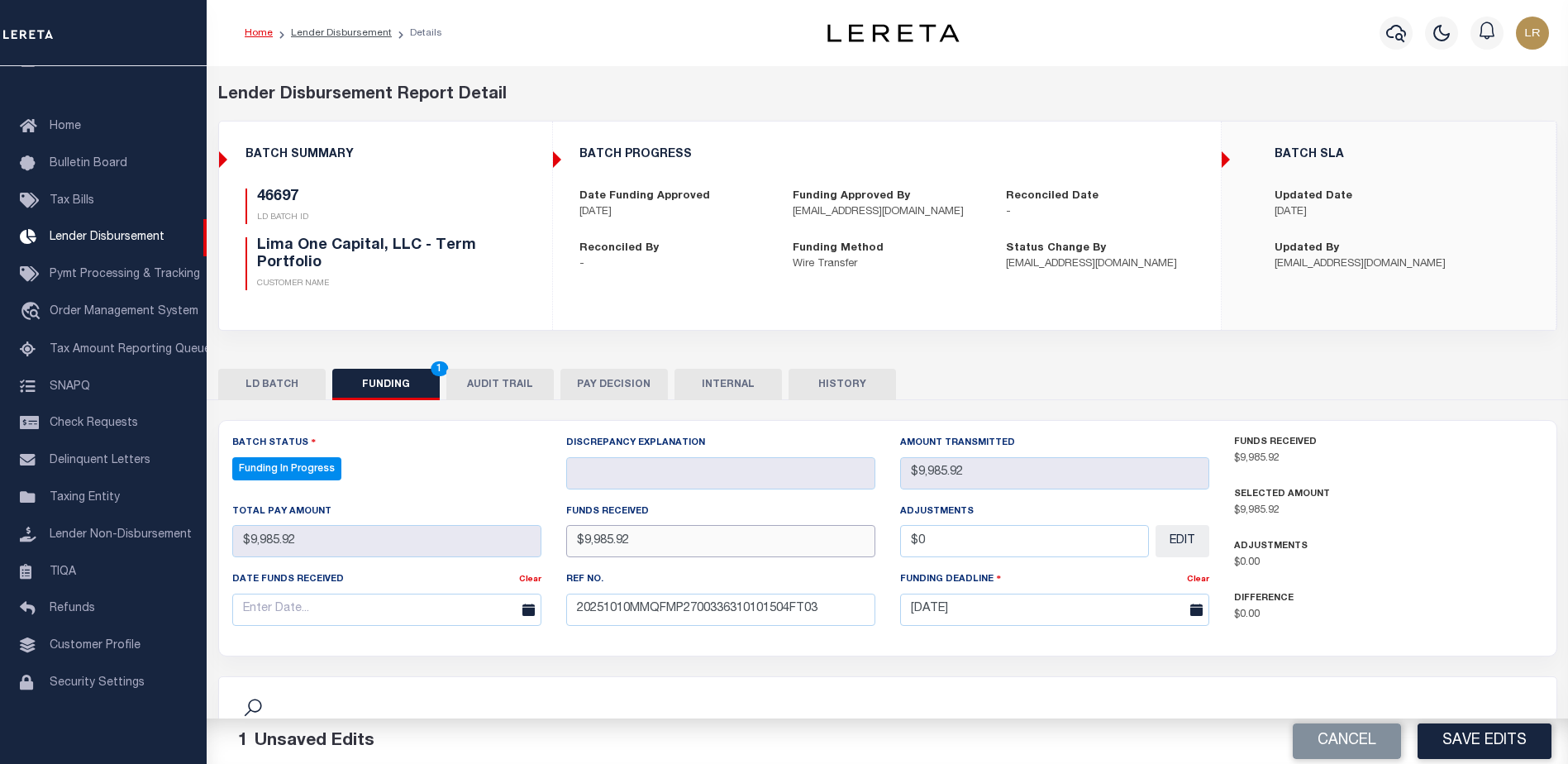
type input "$9,985.92"
click at [453, 624] on input "text" at bounding box center [386, 610] width 309 height 33
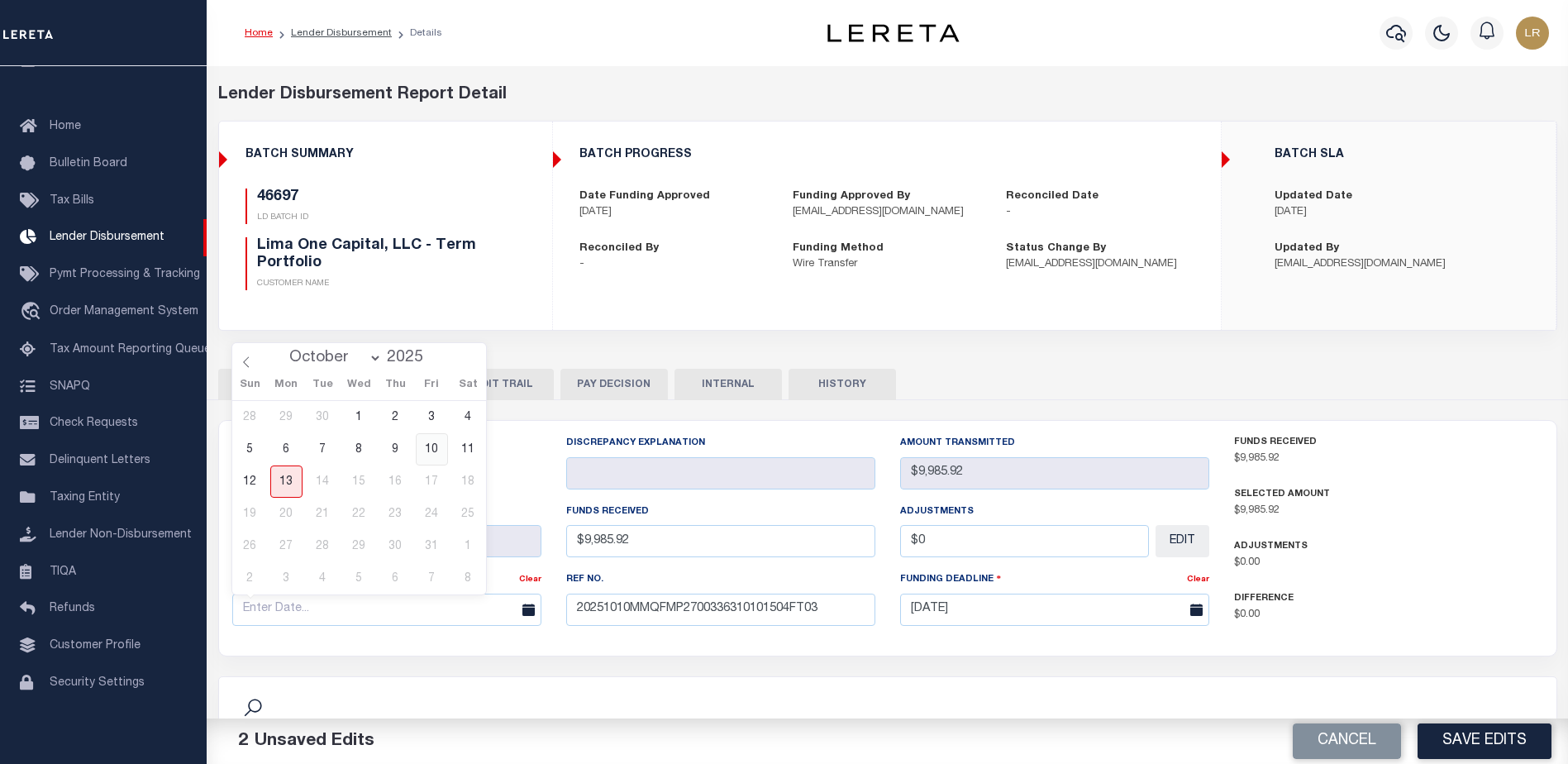
click at [432, 453] on span "10" at bounding box center [431, 449] width 33 height 33
type input "[DATE]"
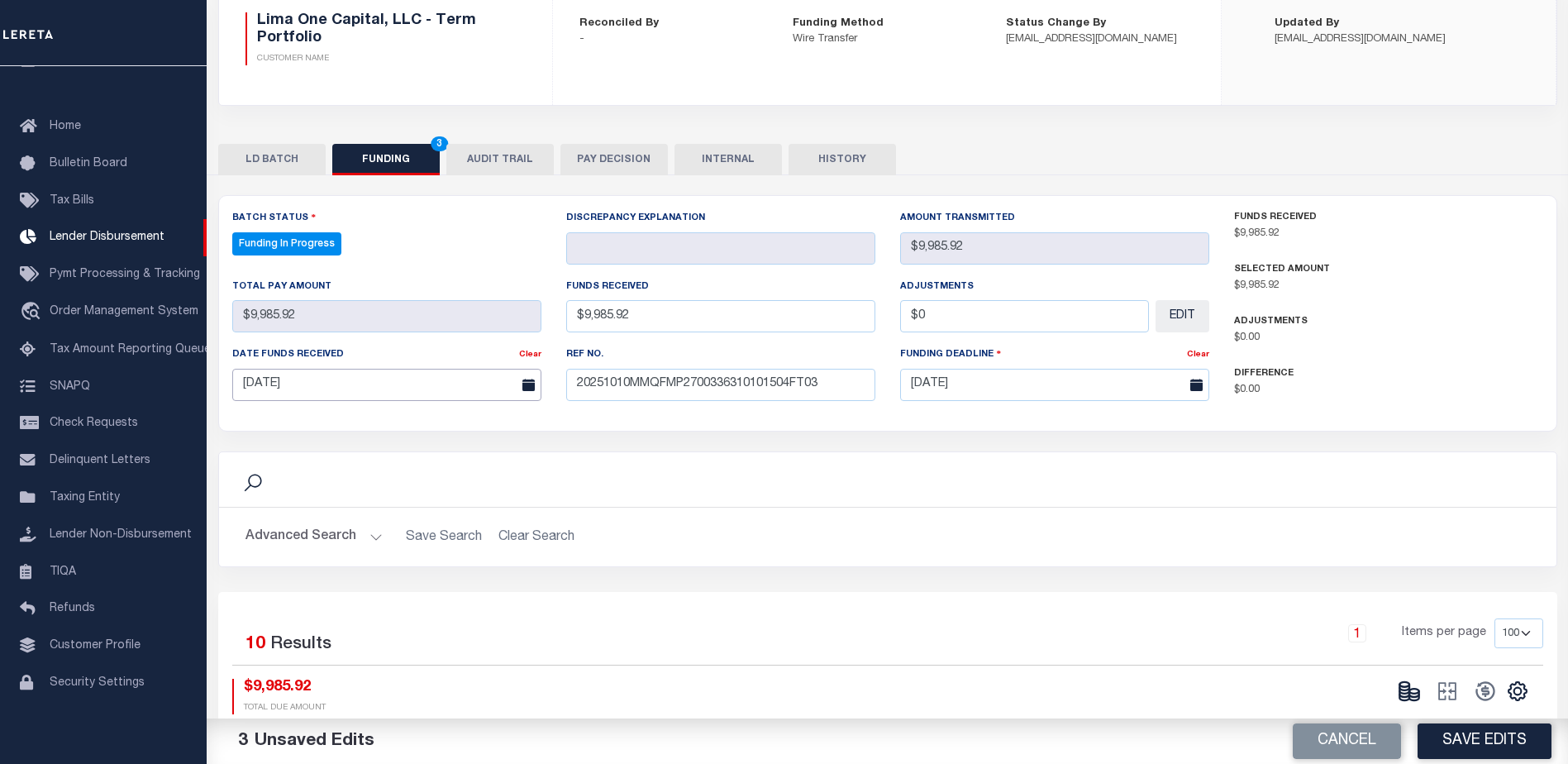
scroll to position [331, 0]
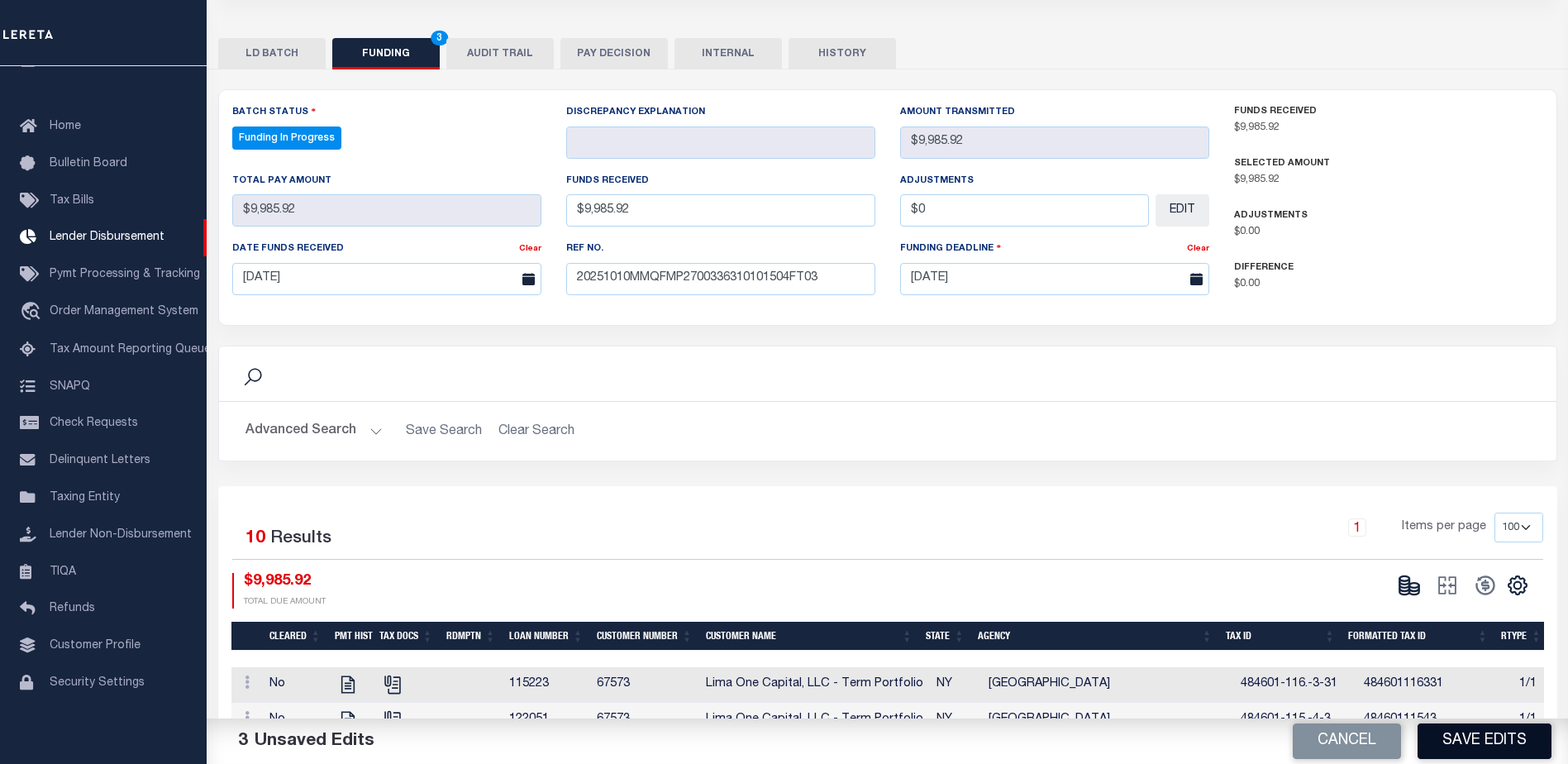
click at [1466, 751] on button "Save Edits" at bounding box center [1485, 741] width 134 height 35
type input "$9,985.92"
type input "$0"
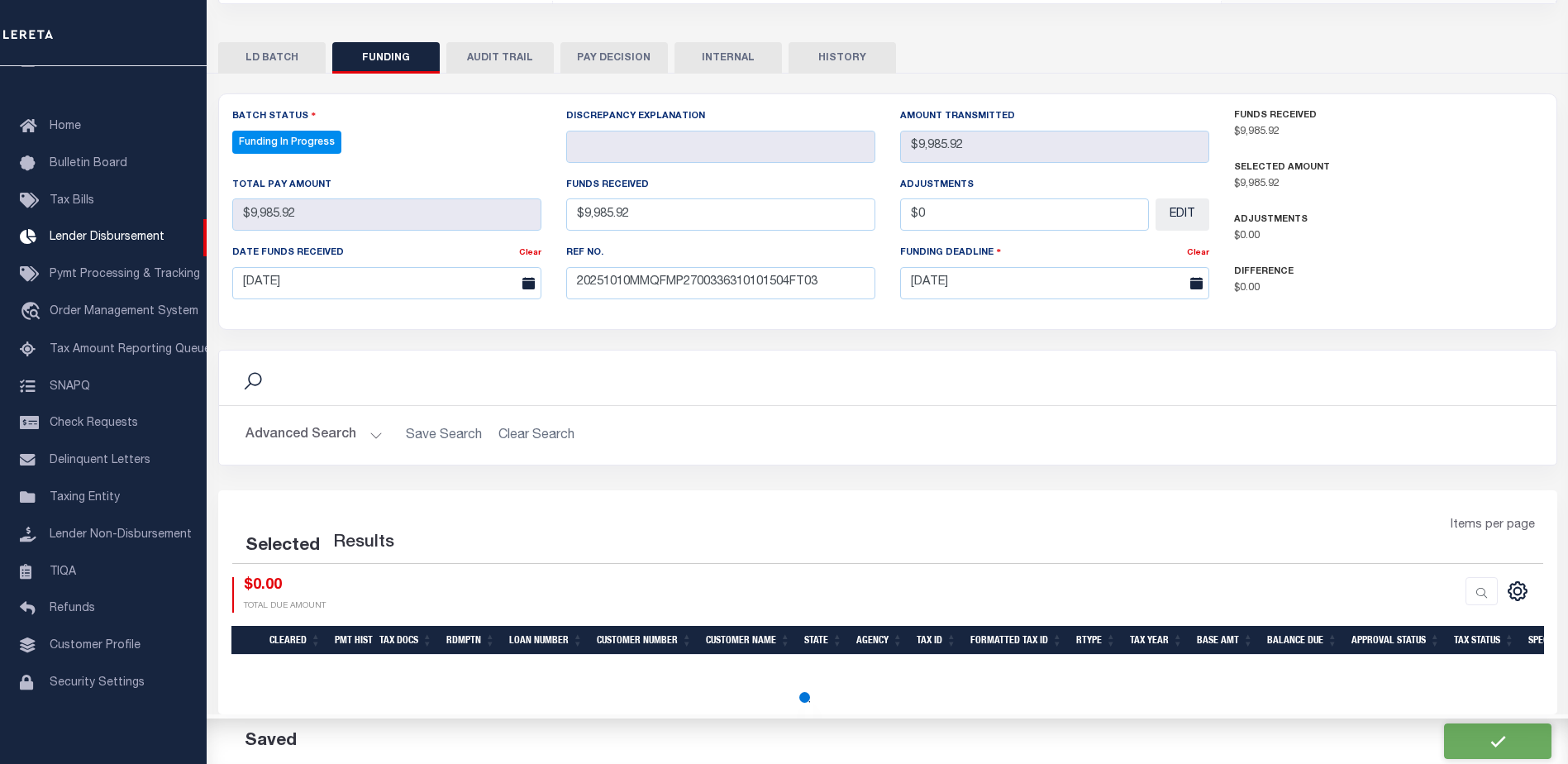
select select "100"
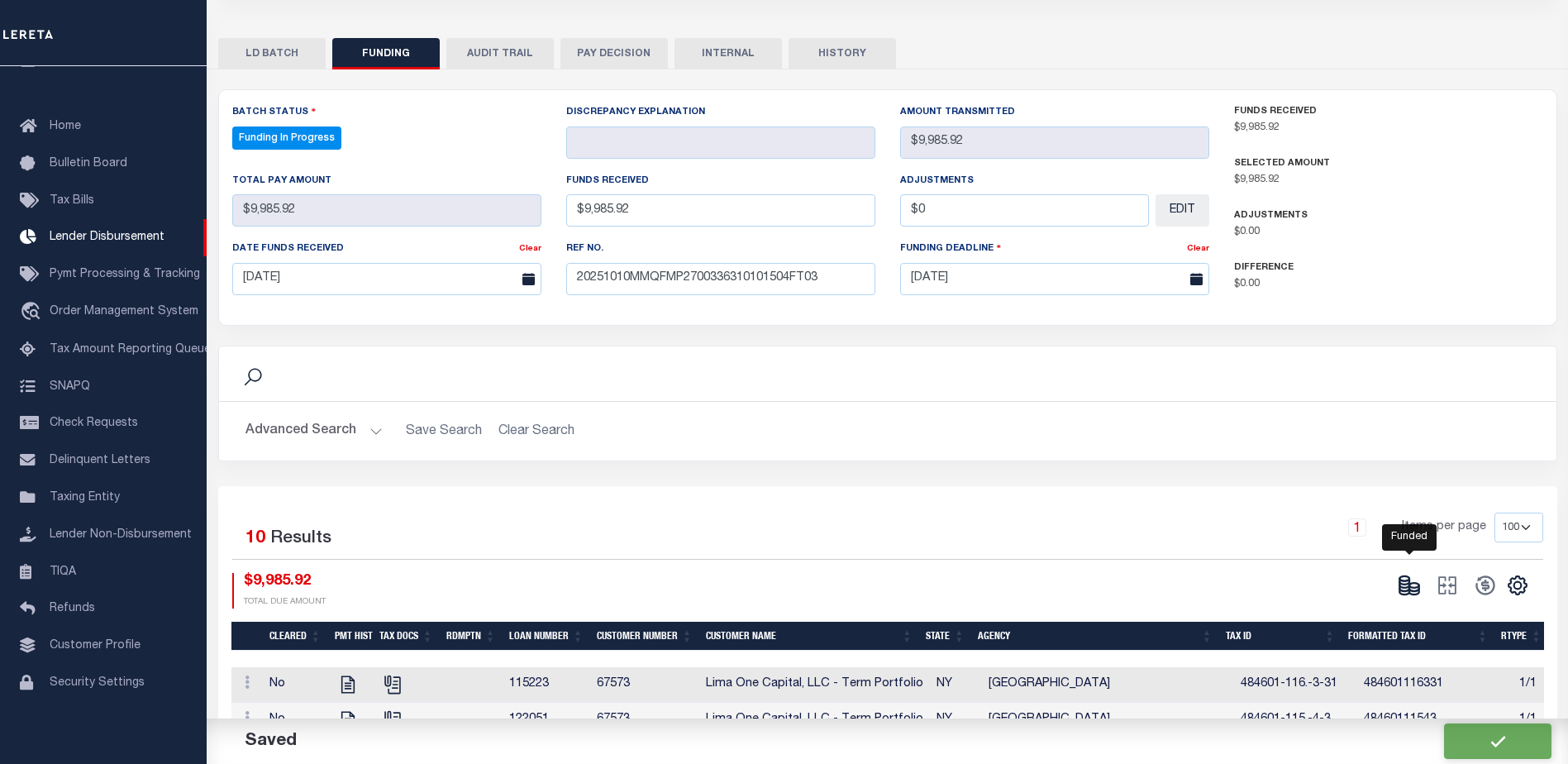
click at [1415, 595] on icon at bounding box center [1409, 585] width 23 height 23
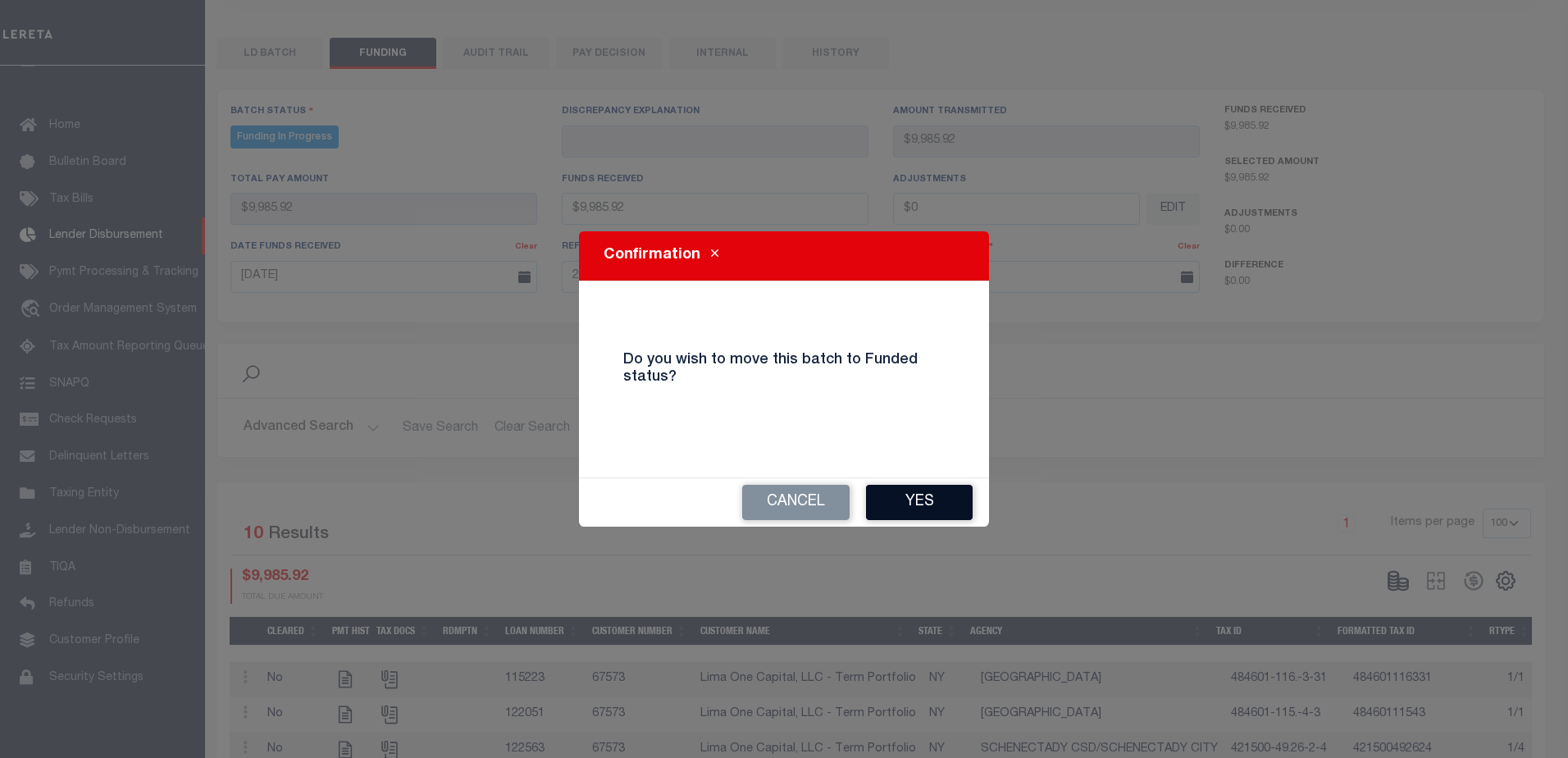
click at [925, 512] on button "Yes" at bounding box center [919, 502] width 107 height 35
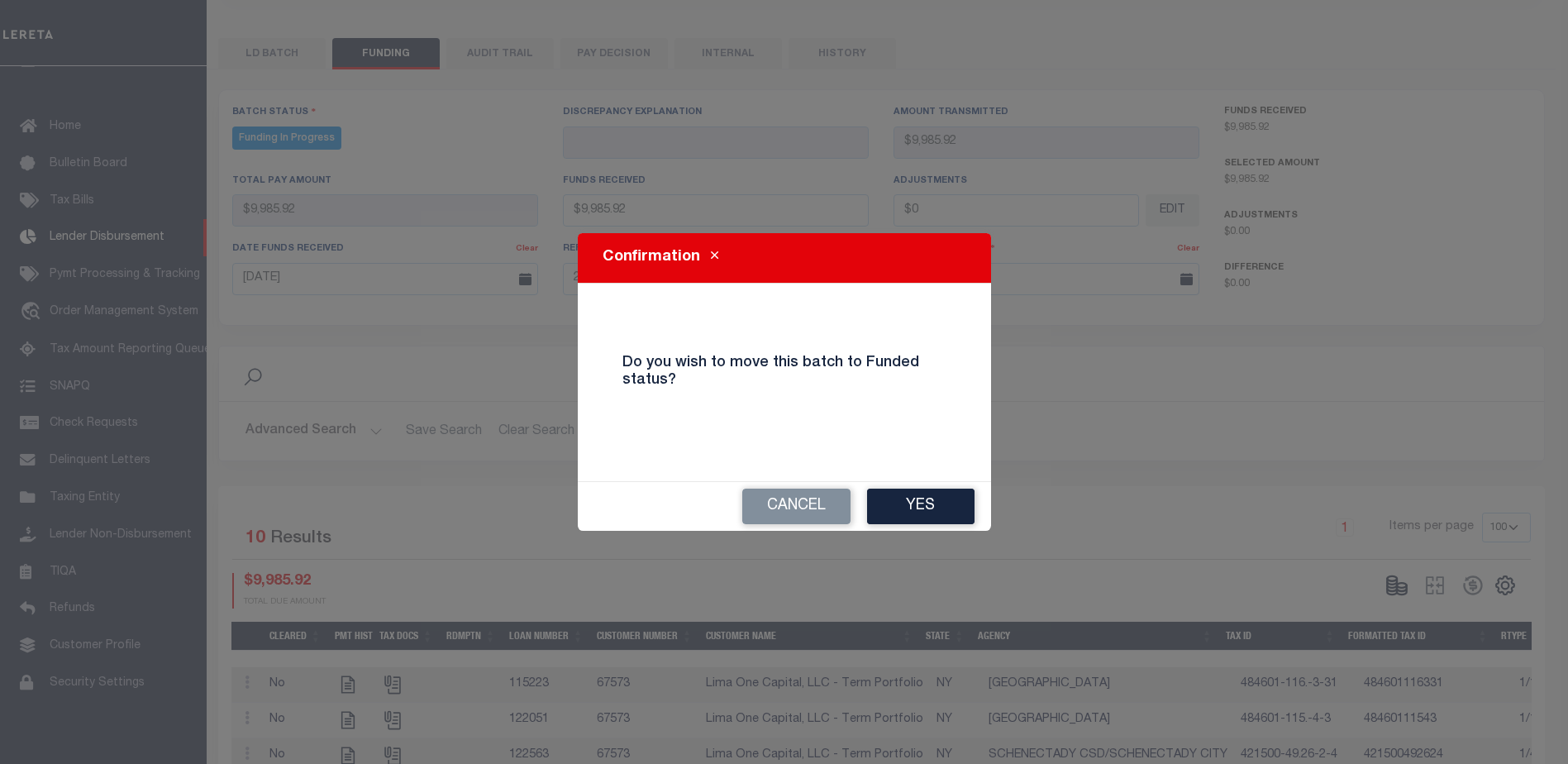
type input "$9,985.92"
type input "$0"
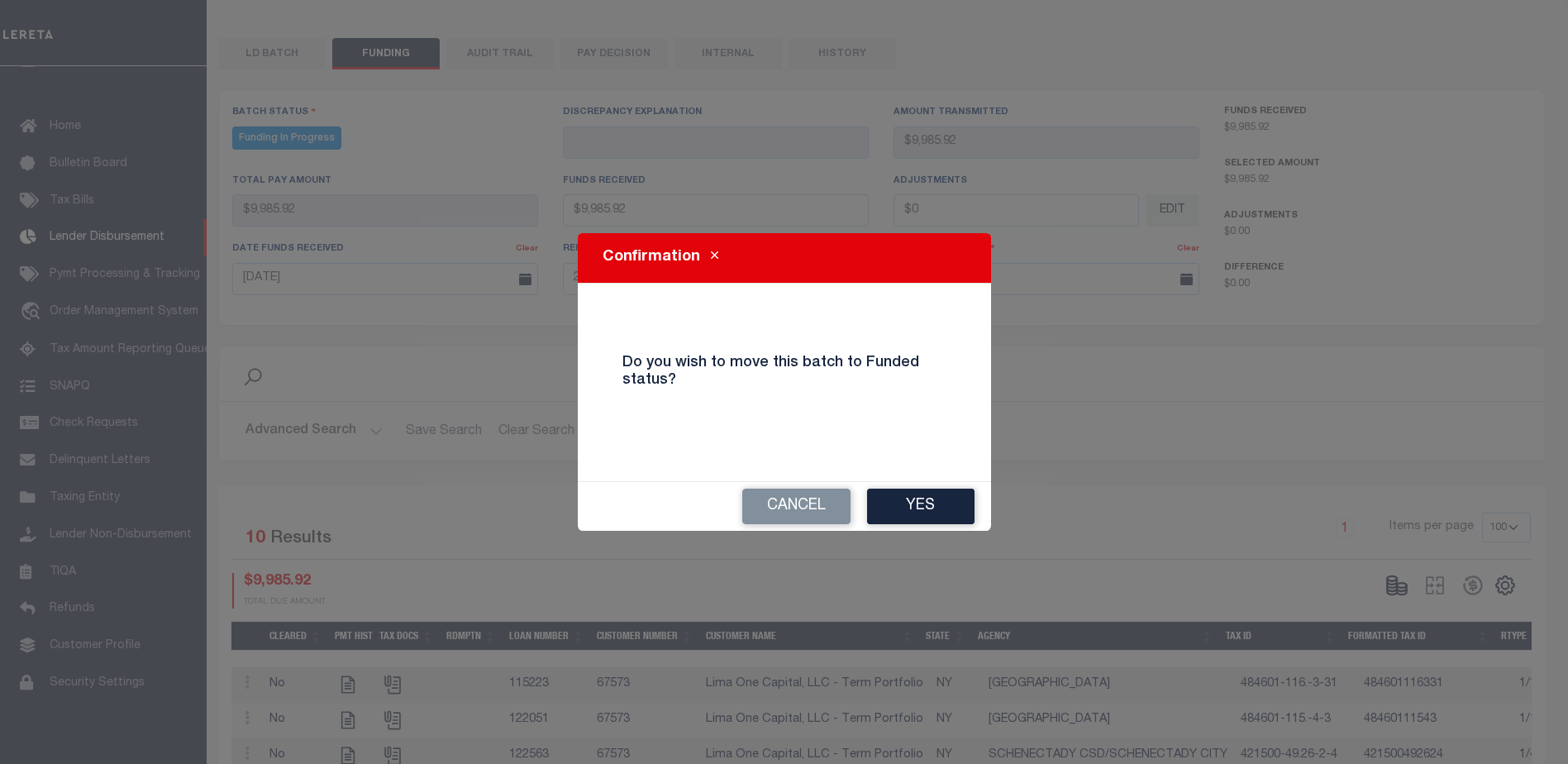
select select "100"
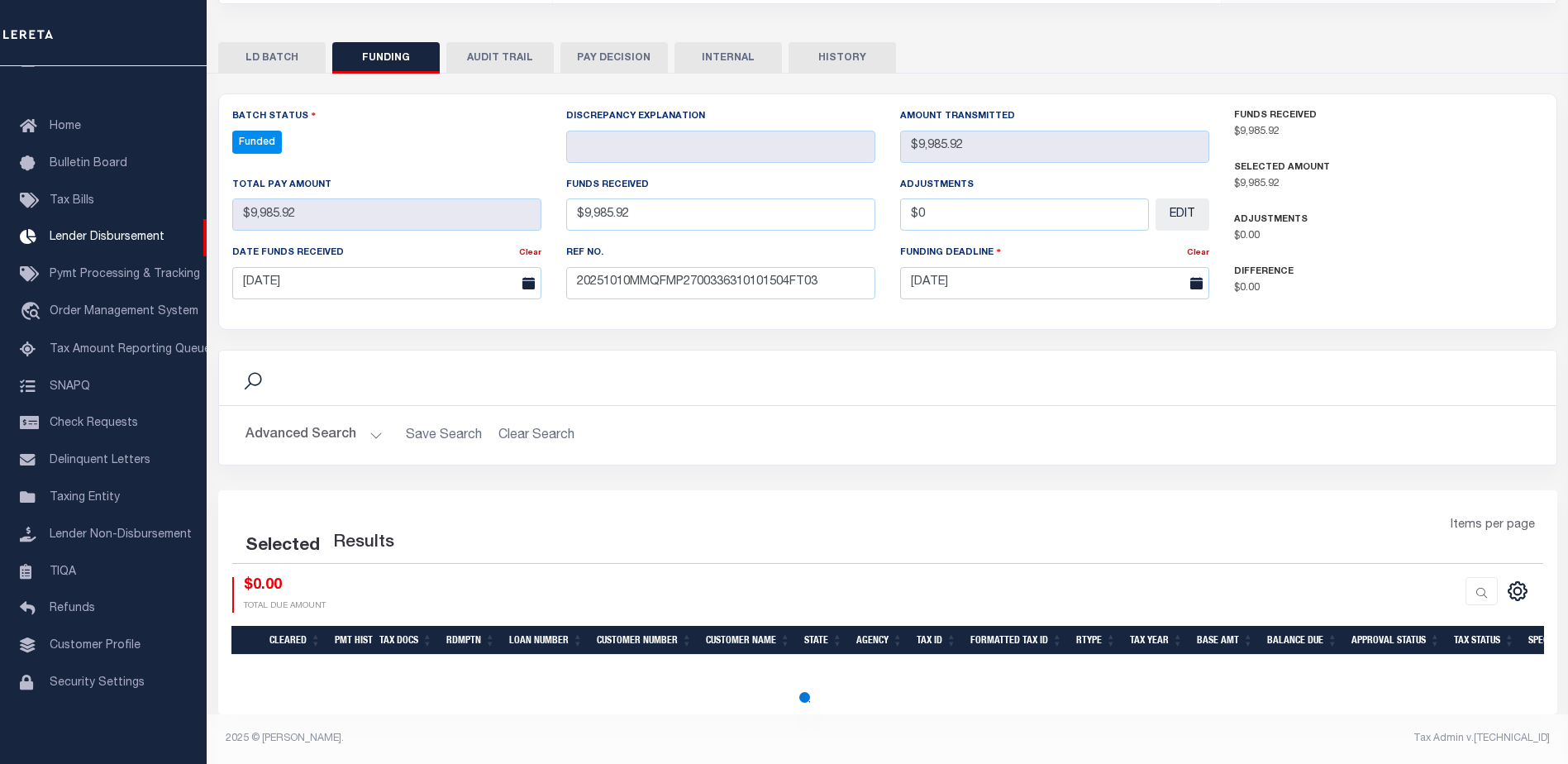
select select "100"
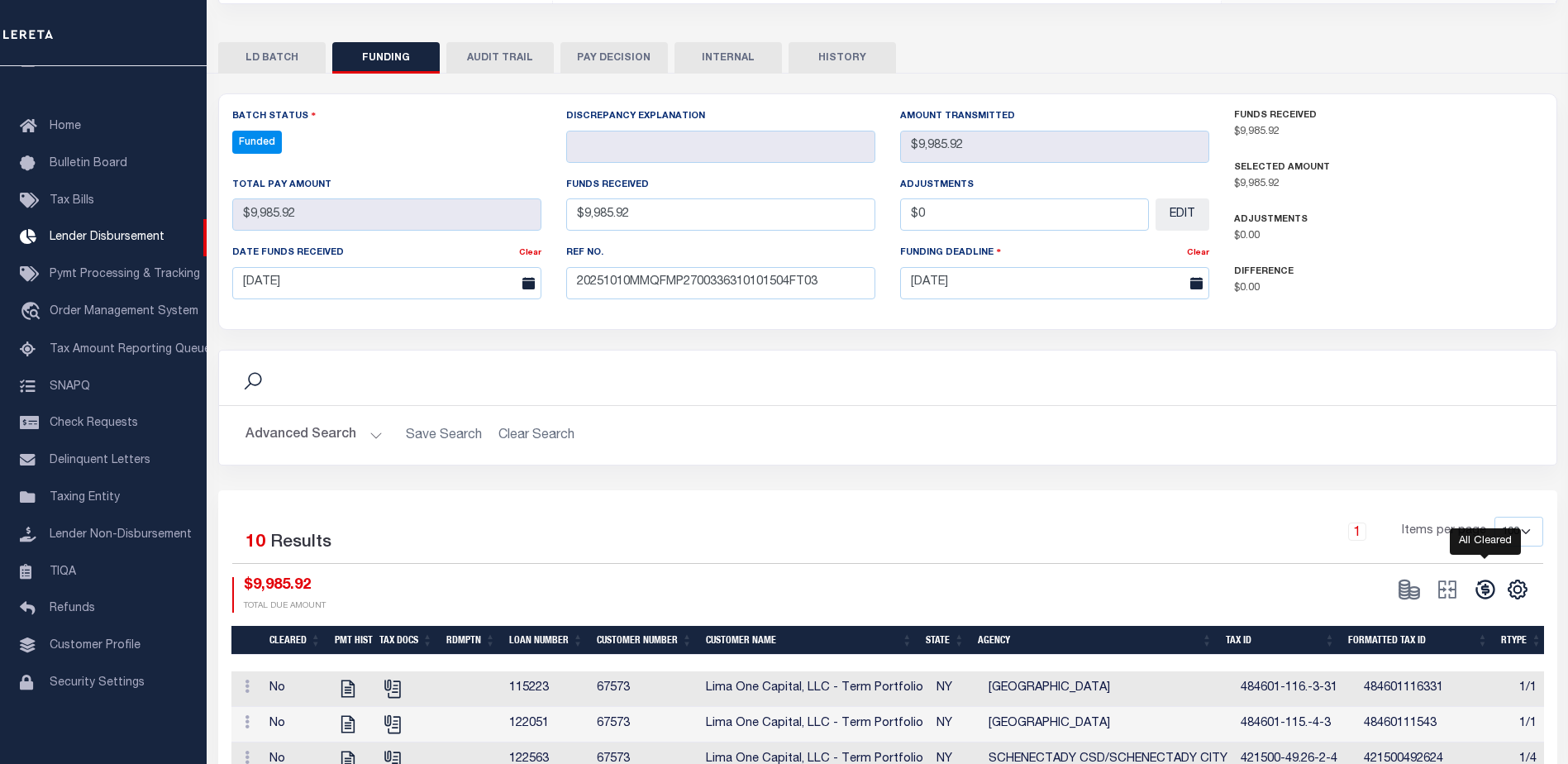
click at [1478, 593] on icon at bounding box center [1485, 589] width 23 height 23
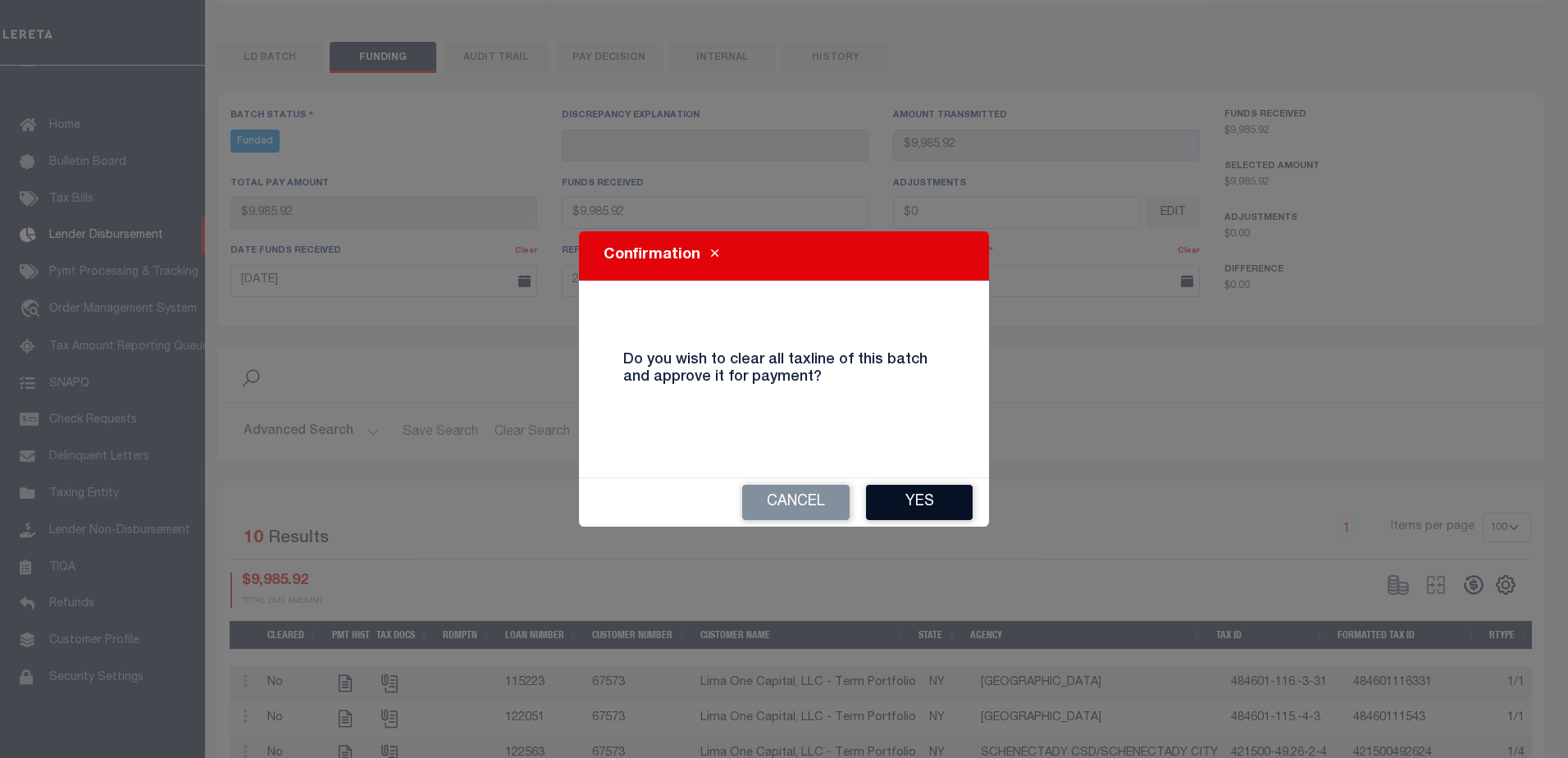
click at [935, 485] on button "Yes" at bounding box center [919, 502] width 107 height 35
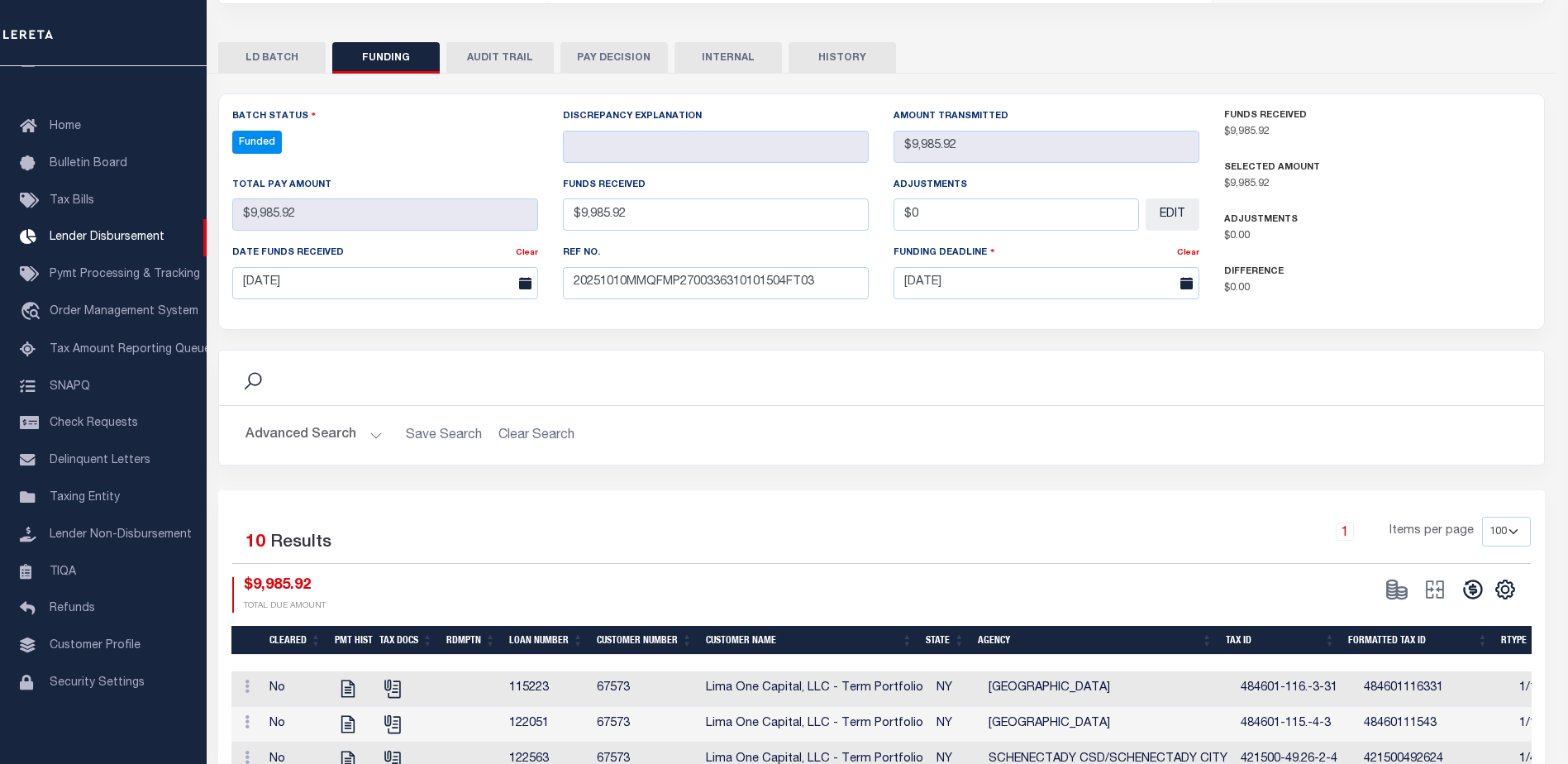
type input "$9,985.92"
type input "$0"
select select "100"
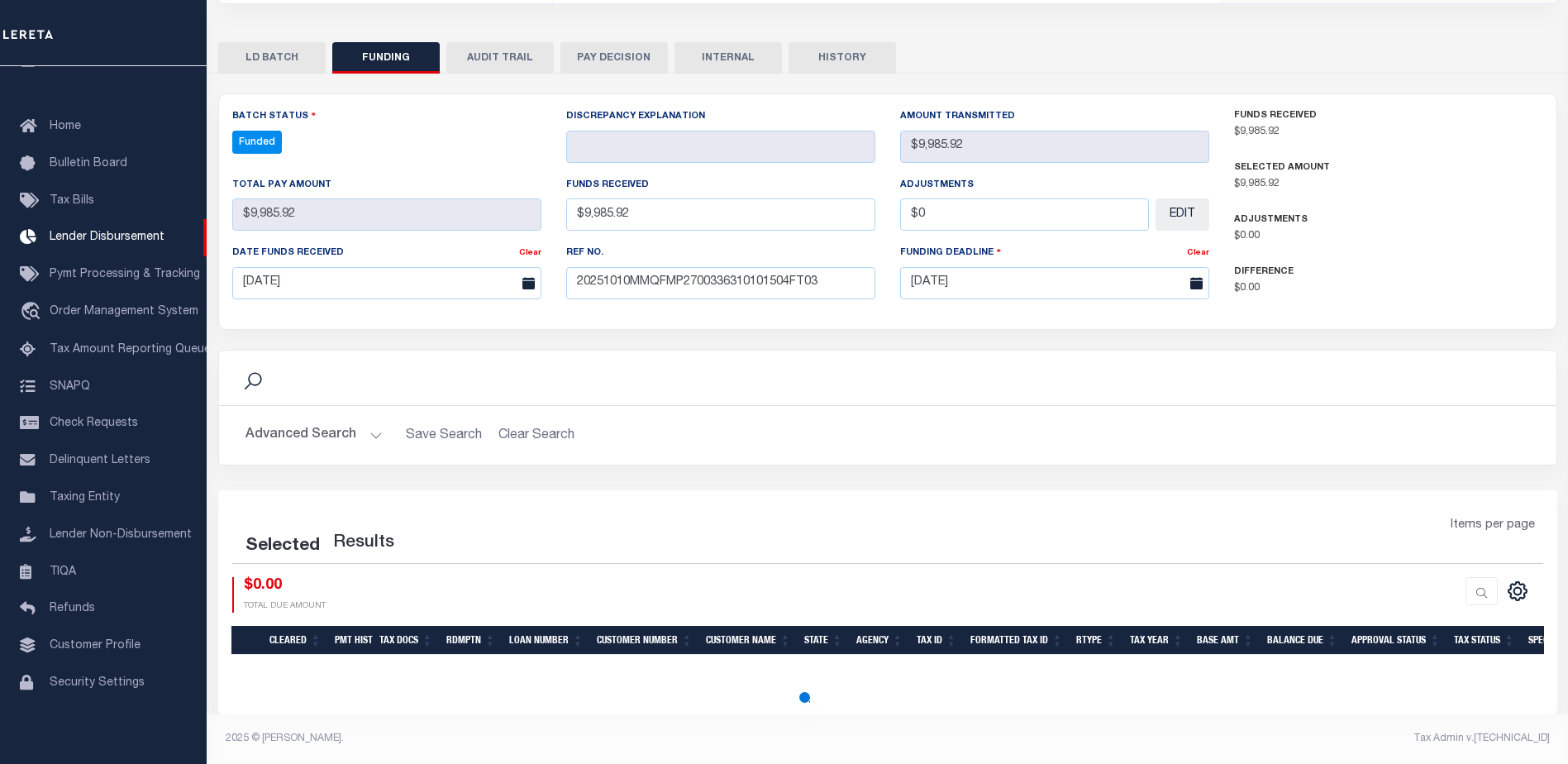
select select "100"
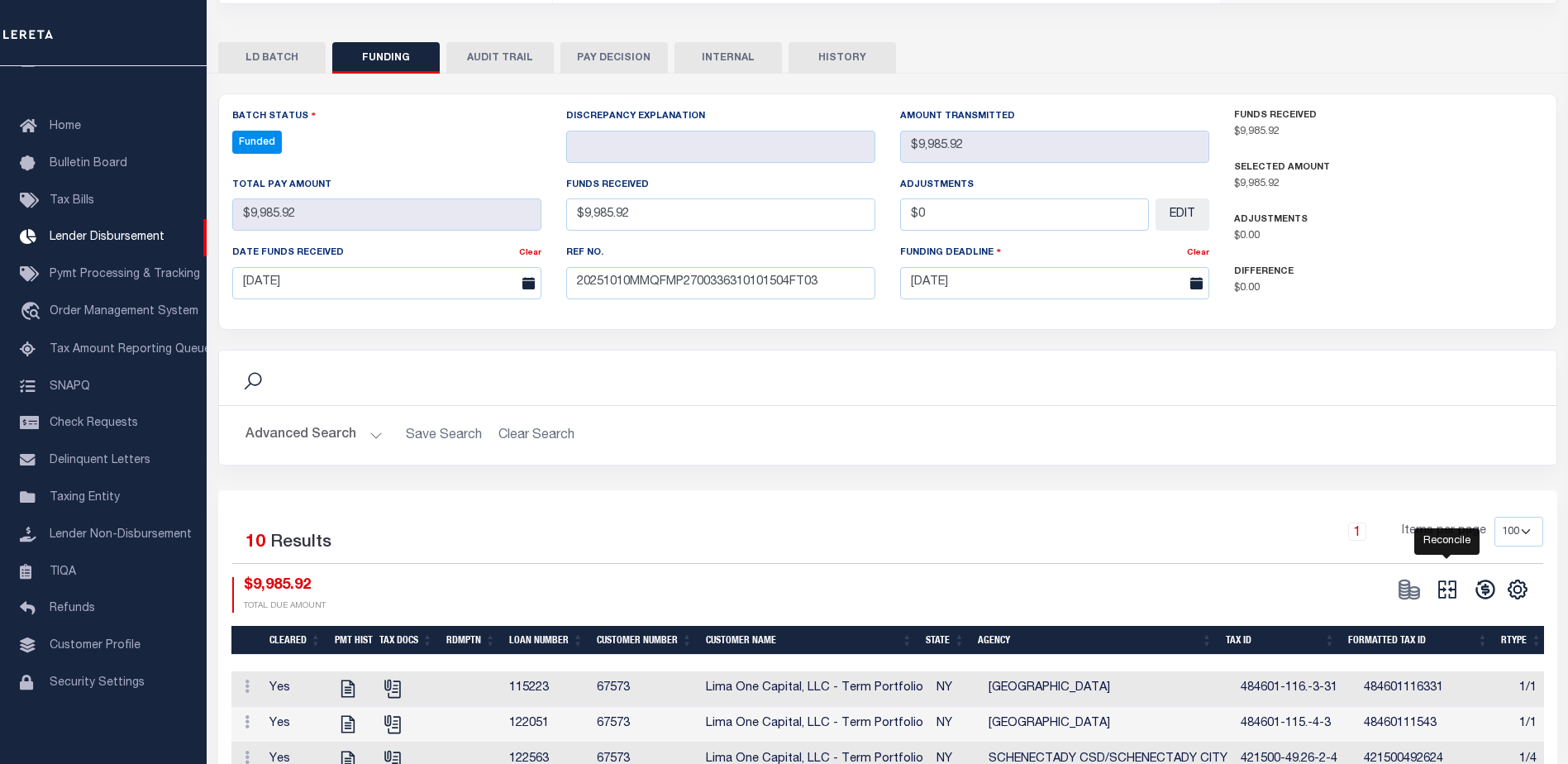
click at [1445, 598] on icon at bounding box center [1447, 589] width 19 height 19
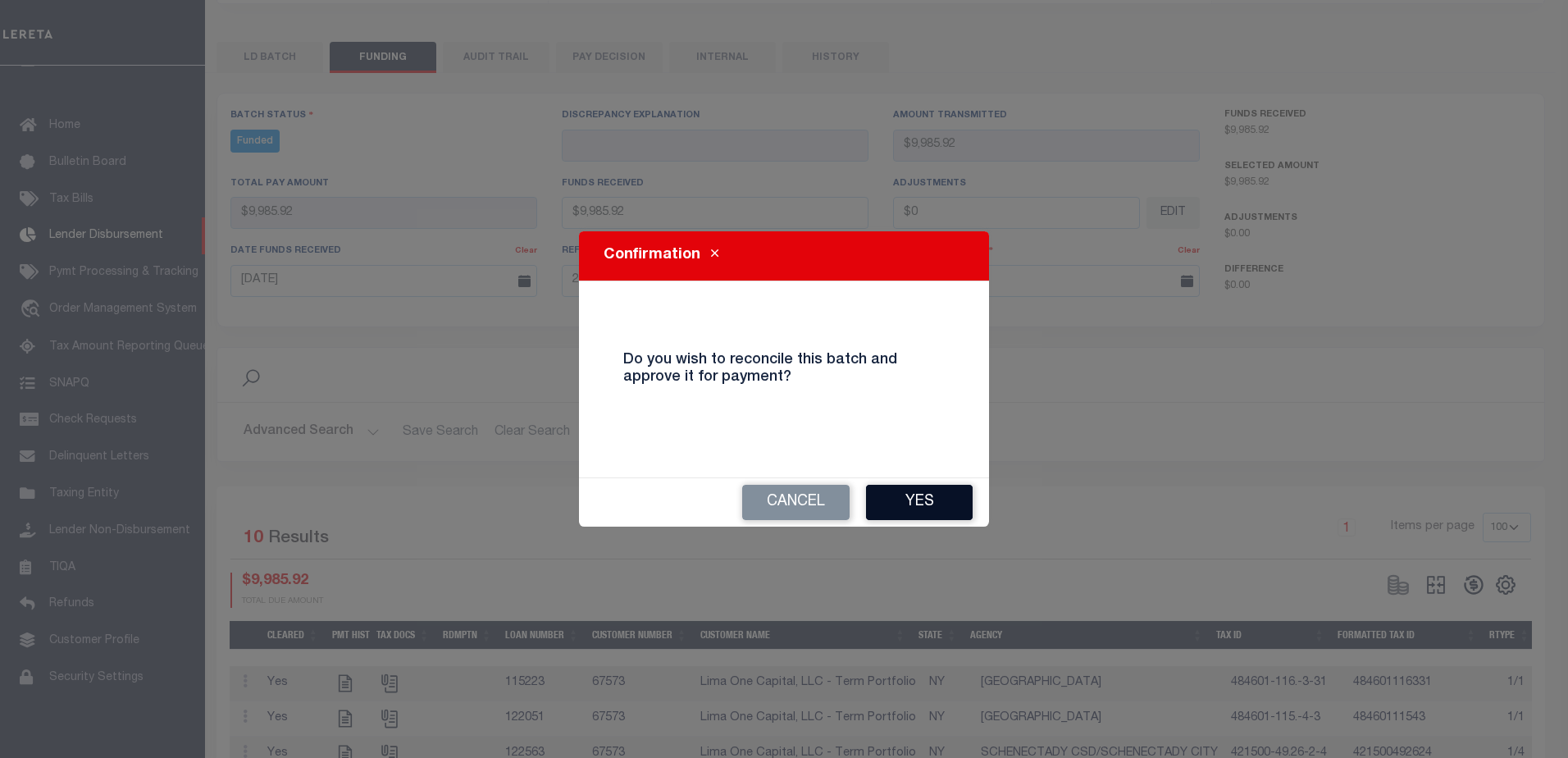
click at [934, 488] on button "Yes" at bounding box center [919, 502] width 107 height 35
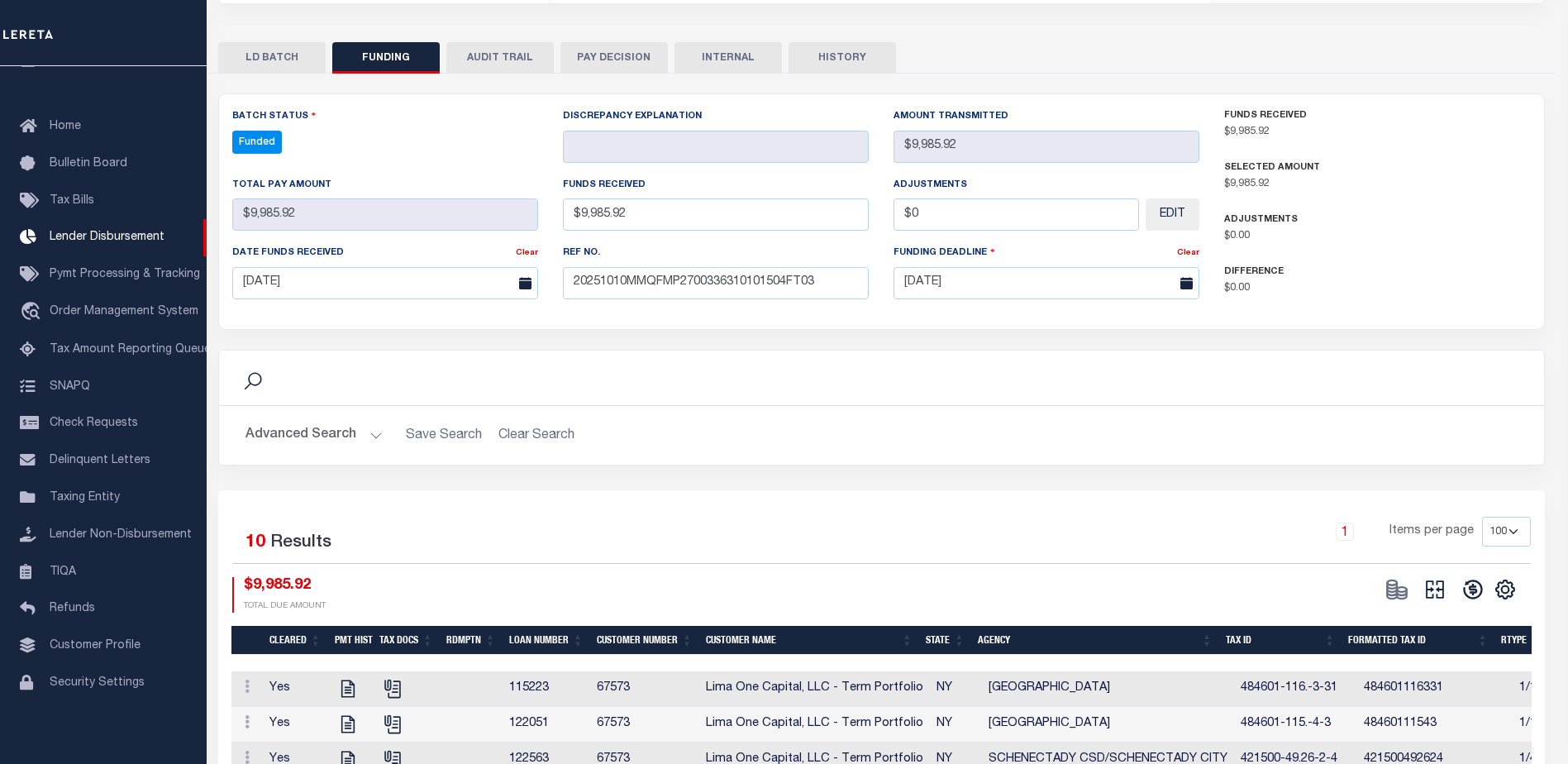
type input "$9,985.92"
type input "$0"
select select "100"
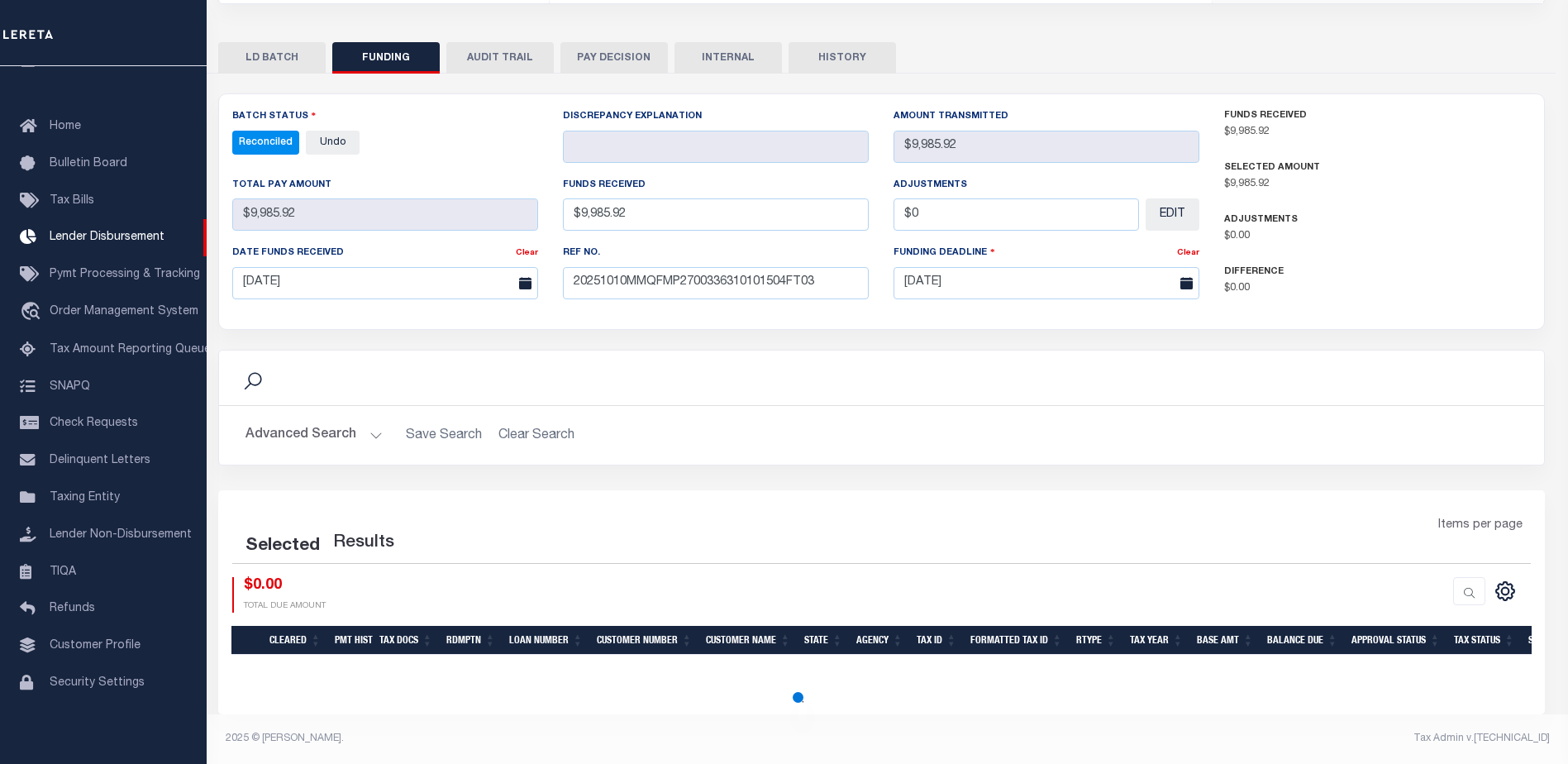
select select "100"
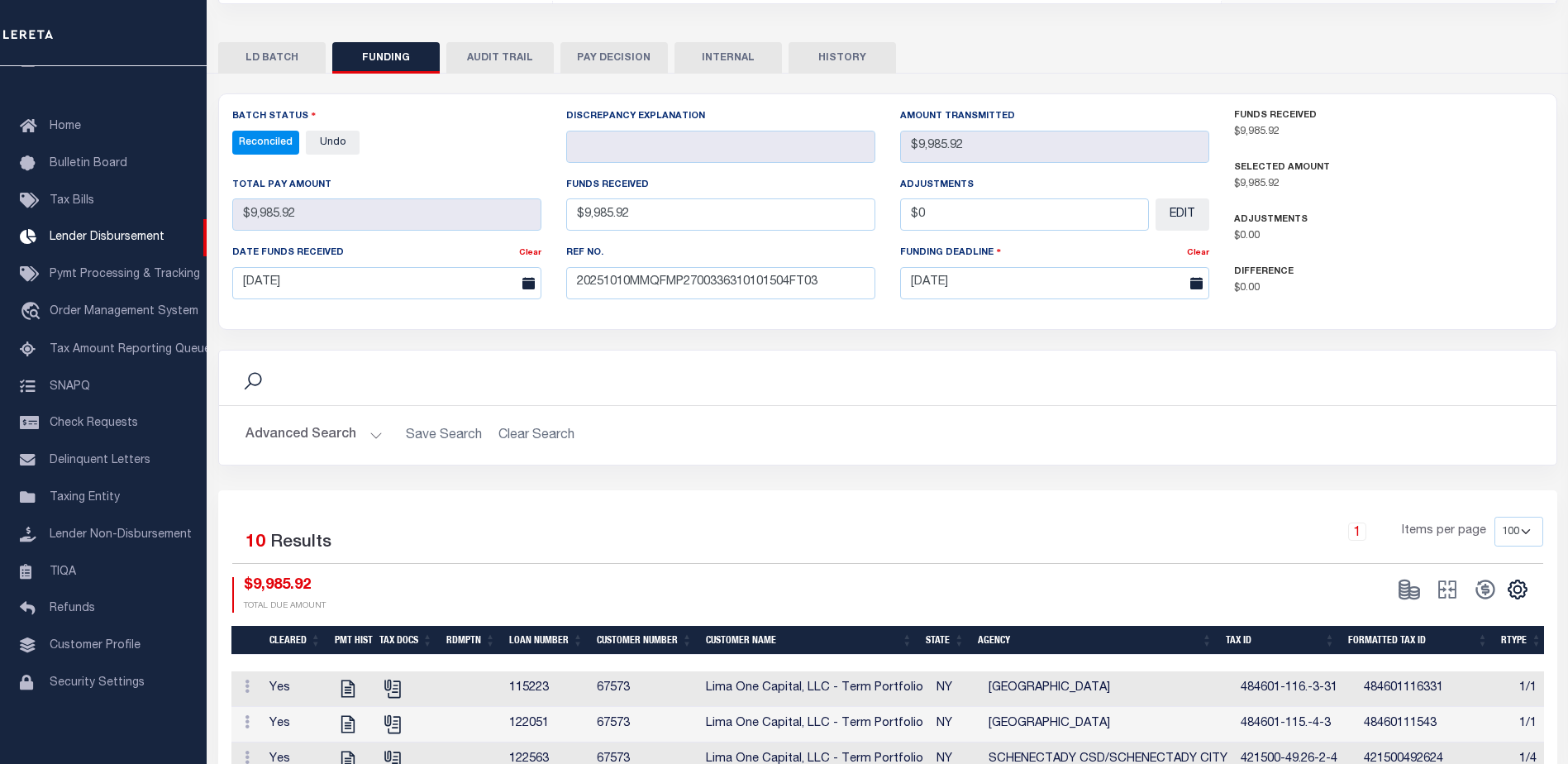
click at [762, 48] on button "INTERNAL" at bounding box center [728, 58] width 108 height 32
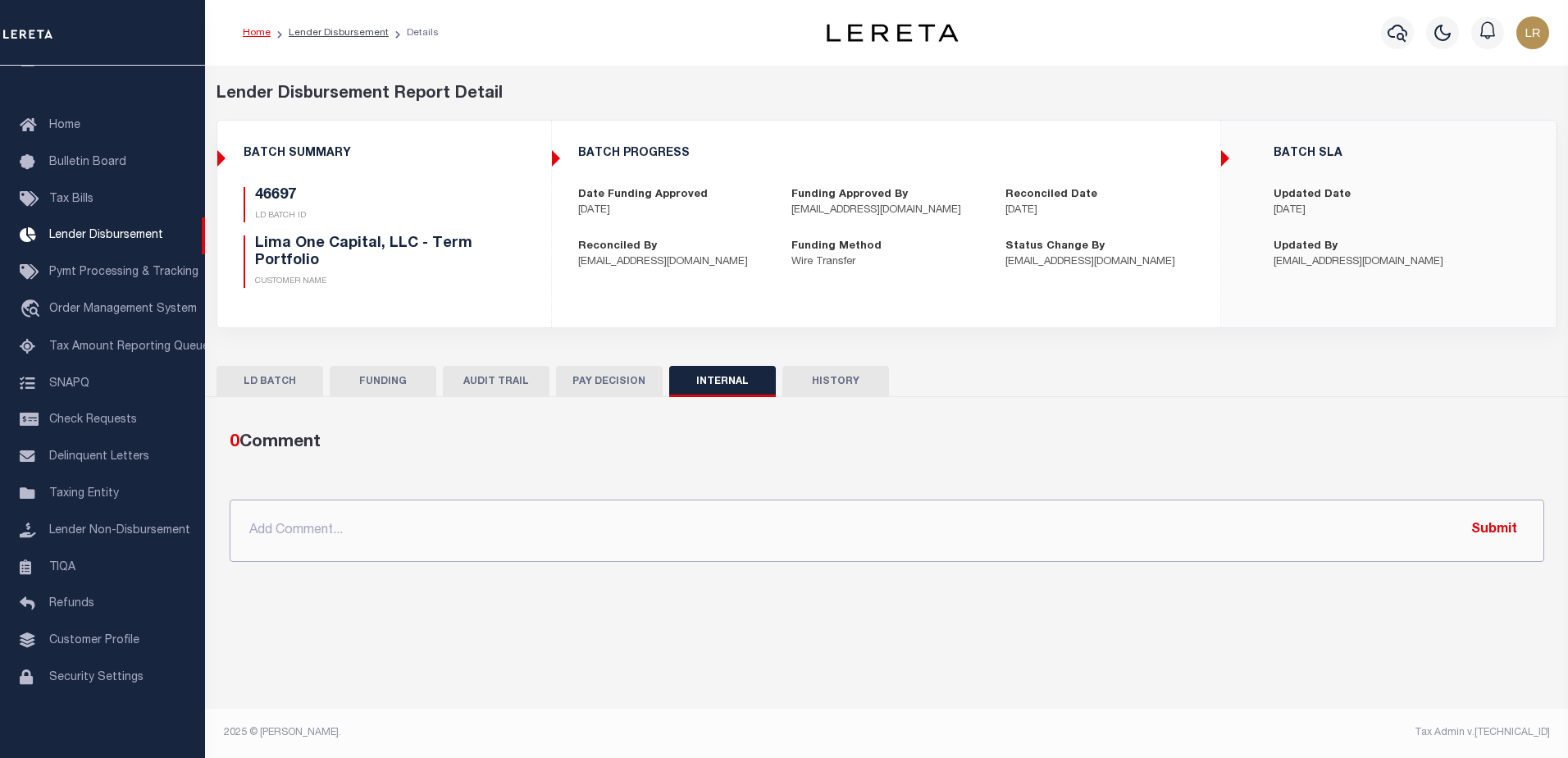
drag, startPoint x: 942, startPoint y: 529, endPoint x: 967, endPoint y: 533, distance: 25.3
click at [942, 529] on input "text" at bounding box center [887, 530] width 1315 height 62
paste input ""ORG AMT - $114975.05 46692 - $2763.82 46531 - $27842.91 46560 -$1606.49 46697 …"
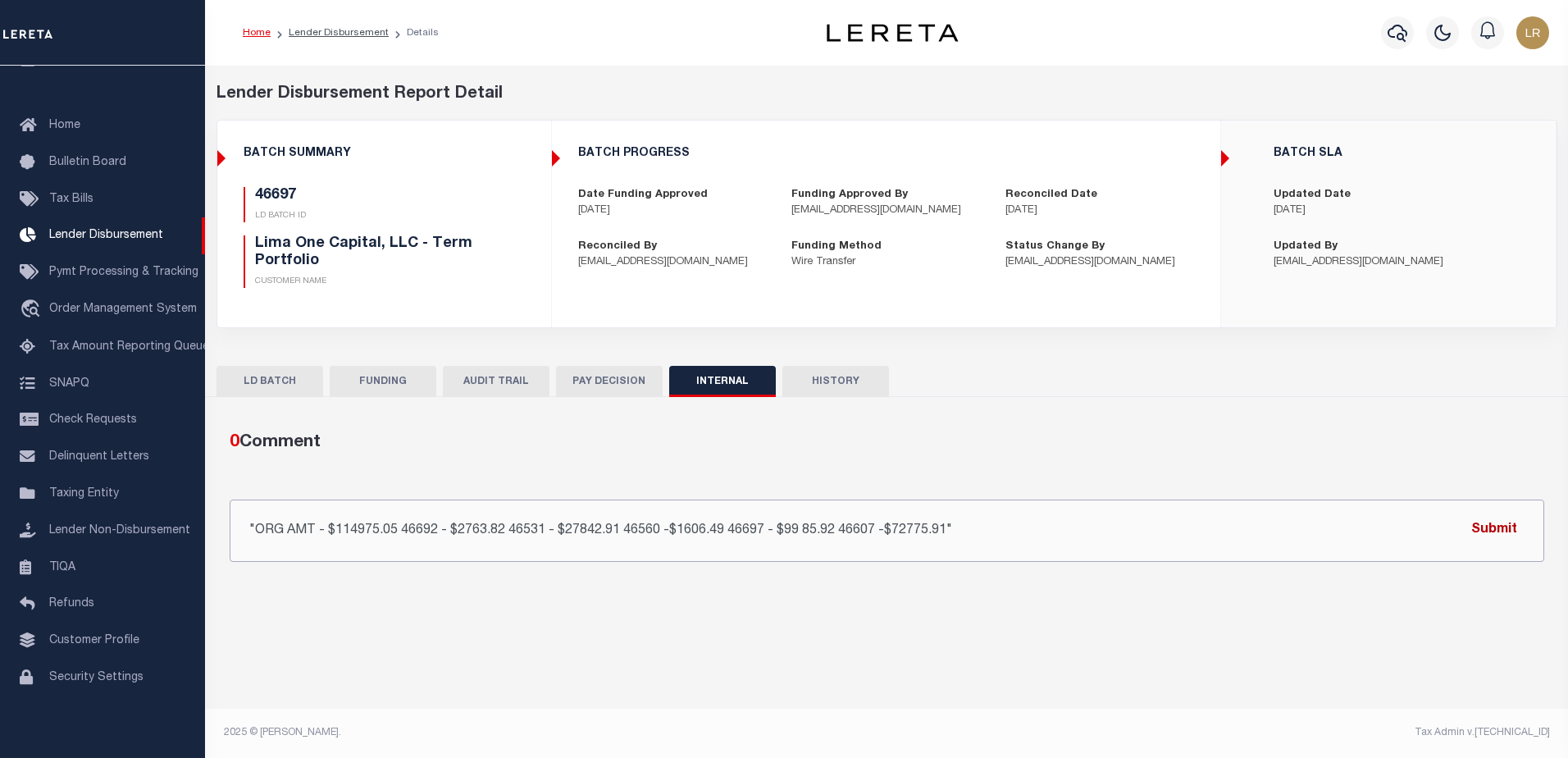
type input ""ORG AMT - $114975.05 46692 - $2763.82 46531 - $27842.91 46560 -$1606.49 46697 …"
click at [1518, 532] on button "Submit" at bounding box center [1494, 530] width 67 height 33
click at [337, 38] on link "Lender Disbursement" at bounding box center [339, 32] width 100 height 10
checkbox input "true"
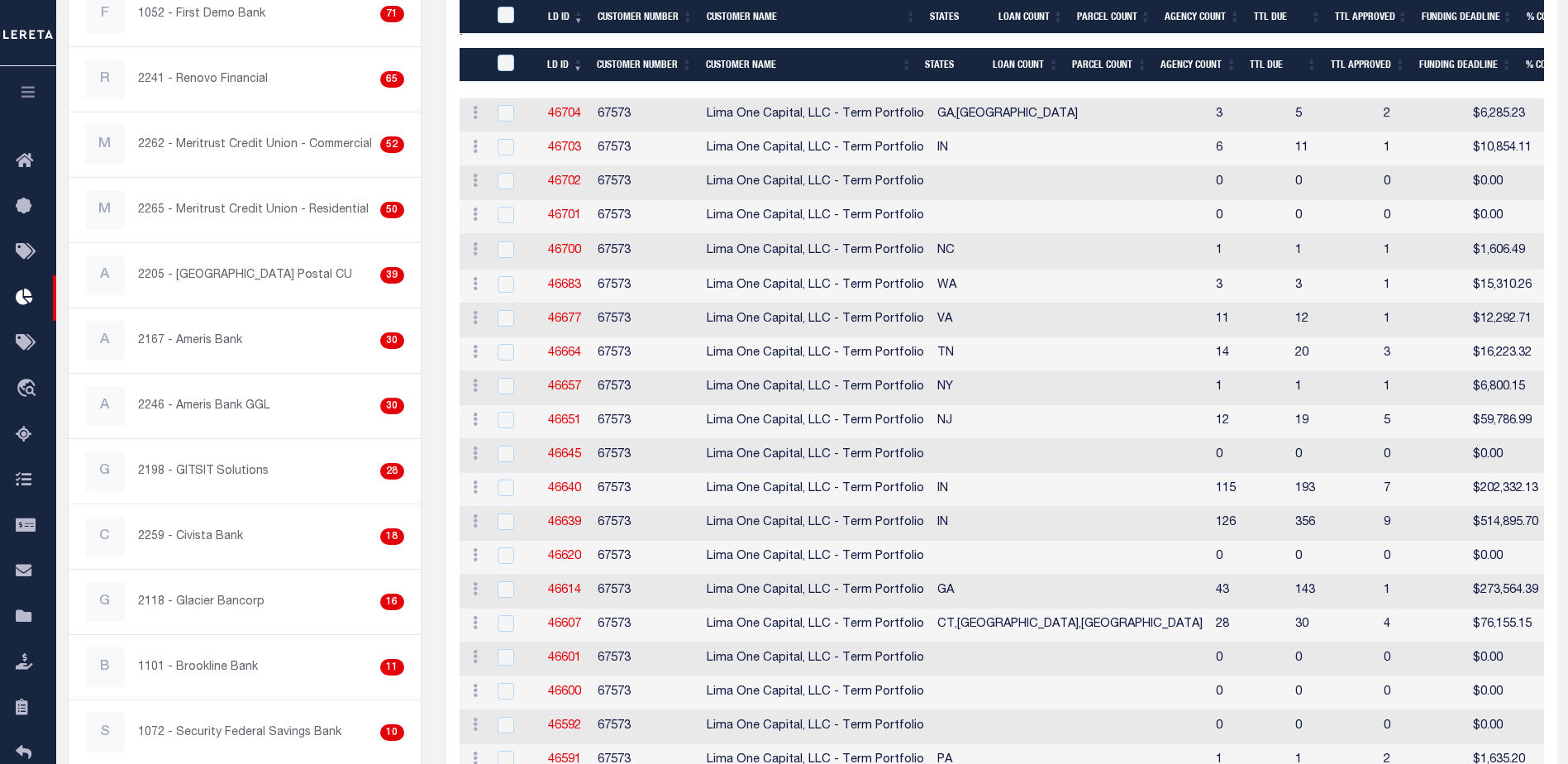
scroll to position [496, 0]
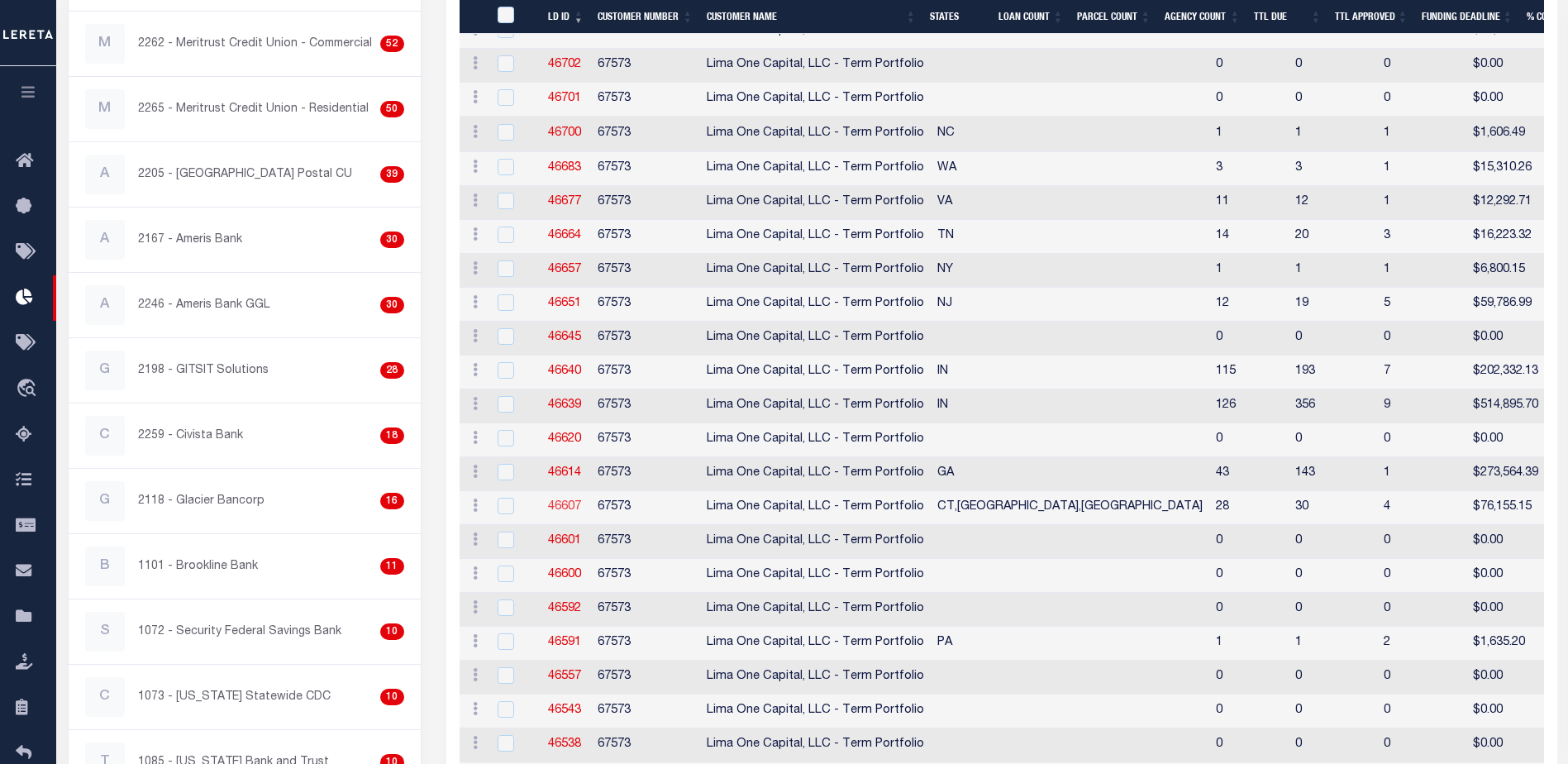
click at [577, 507] on link "46607" at bounding box center [564, 506] width 33 height 11
checkbox input "true"
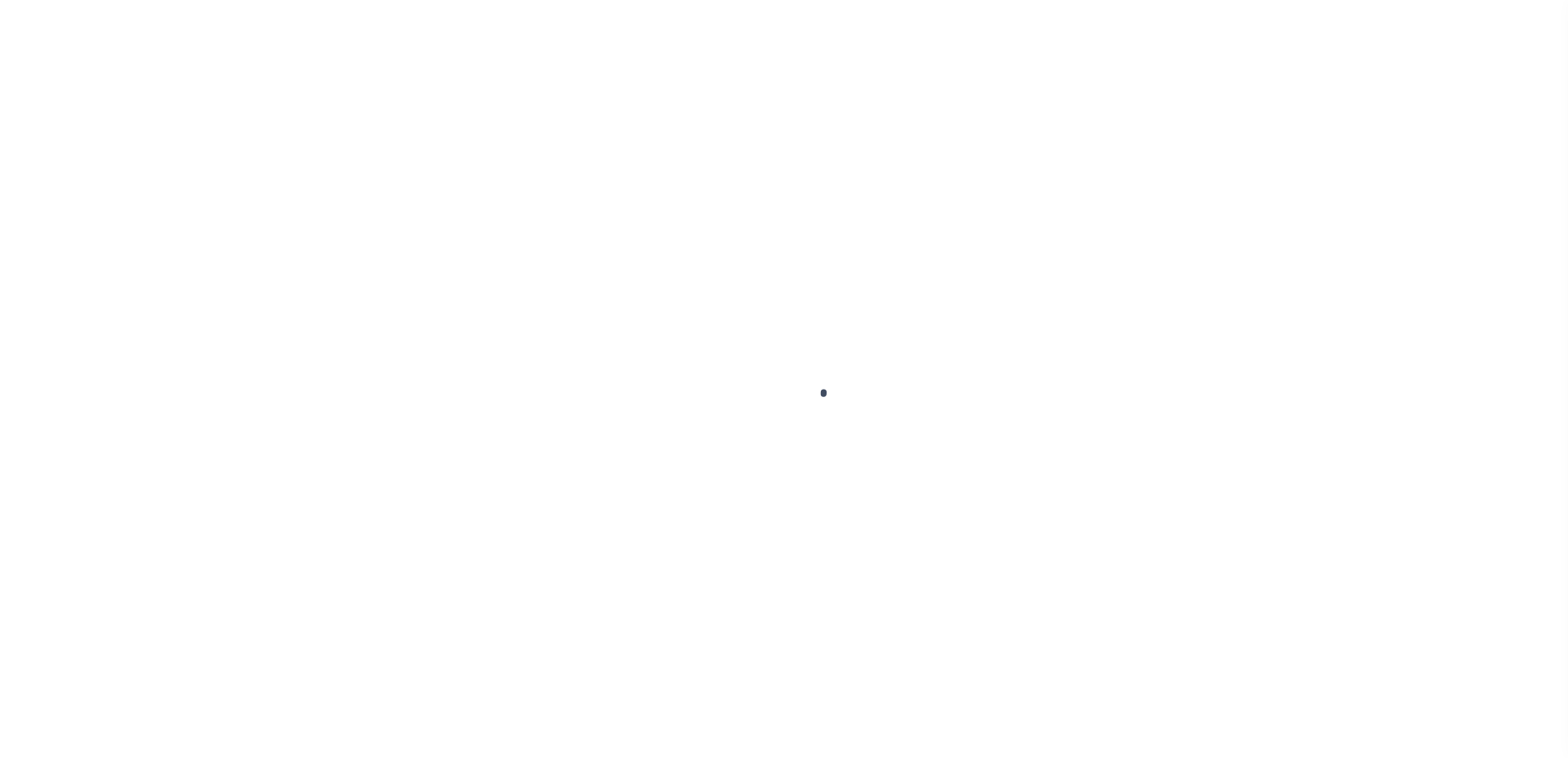
type input "$0.00"
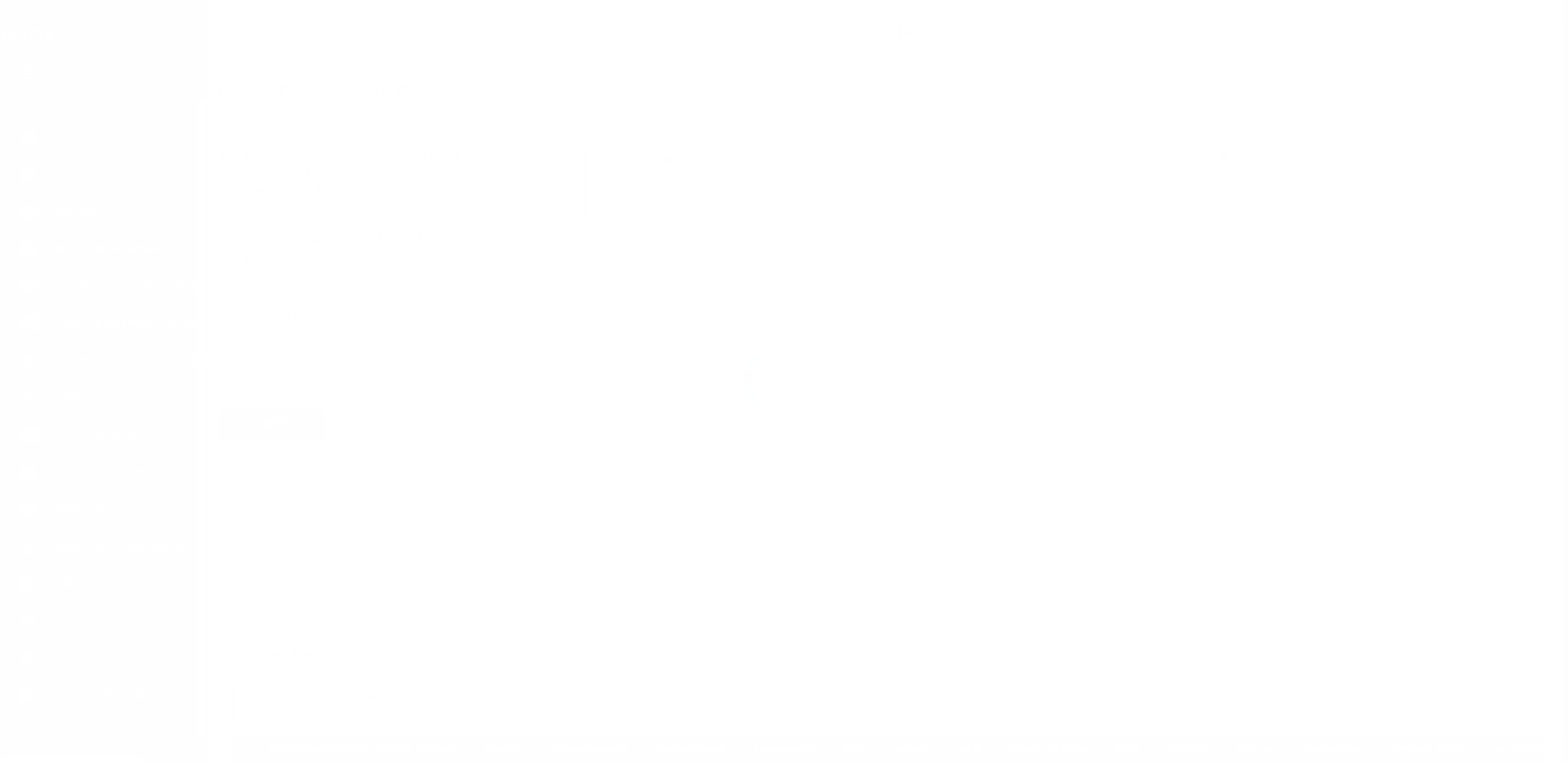
scroll to position [29, 0]
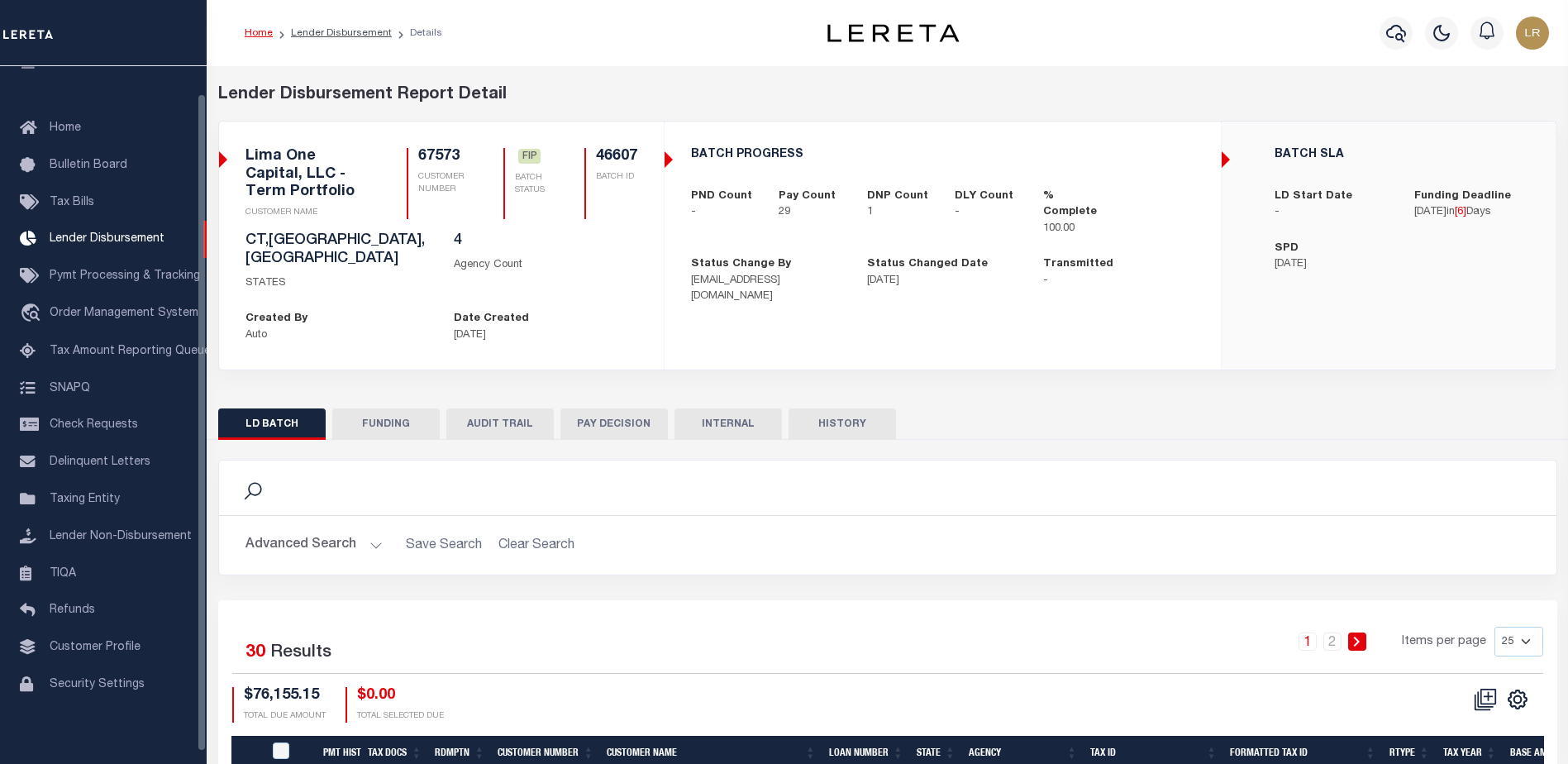
click at [388, 416] on button "FUNDING" at bounding box center [386, 424] width 108 height 32
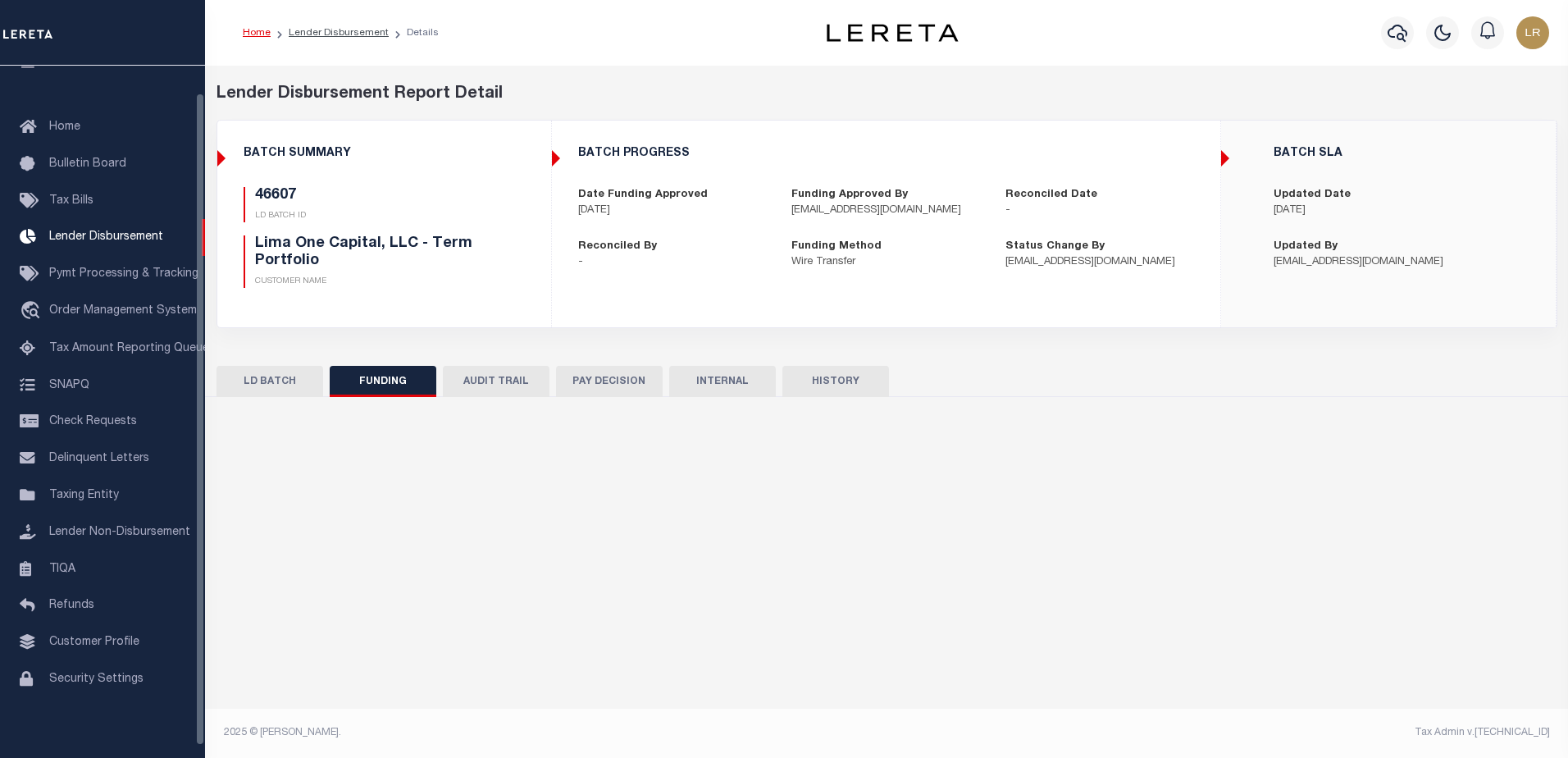
type input "$72,775.91"
type input "$0"
type input "[DATE]"
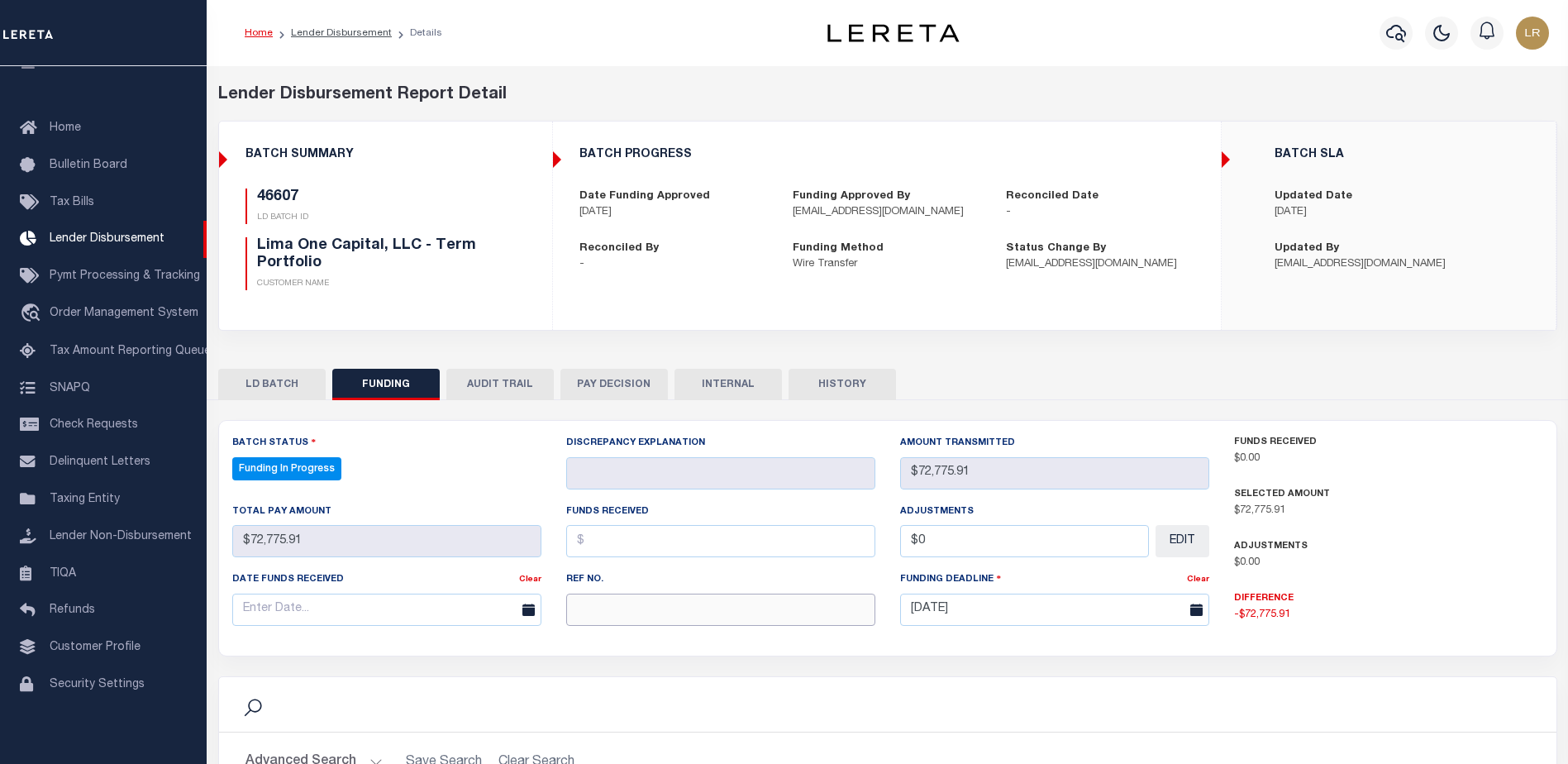
click at [582, 612] on input "text" at bounding box center [721, 610] width 309 height 33
select select "100"
paste input "20251010MMQFMP2700336310101504FT03"
type input "20251010MMQFMP2700336310101504FT03"
click at [599, 554] on input "text" at bounding box center [721, 541] width 309 height 33
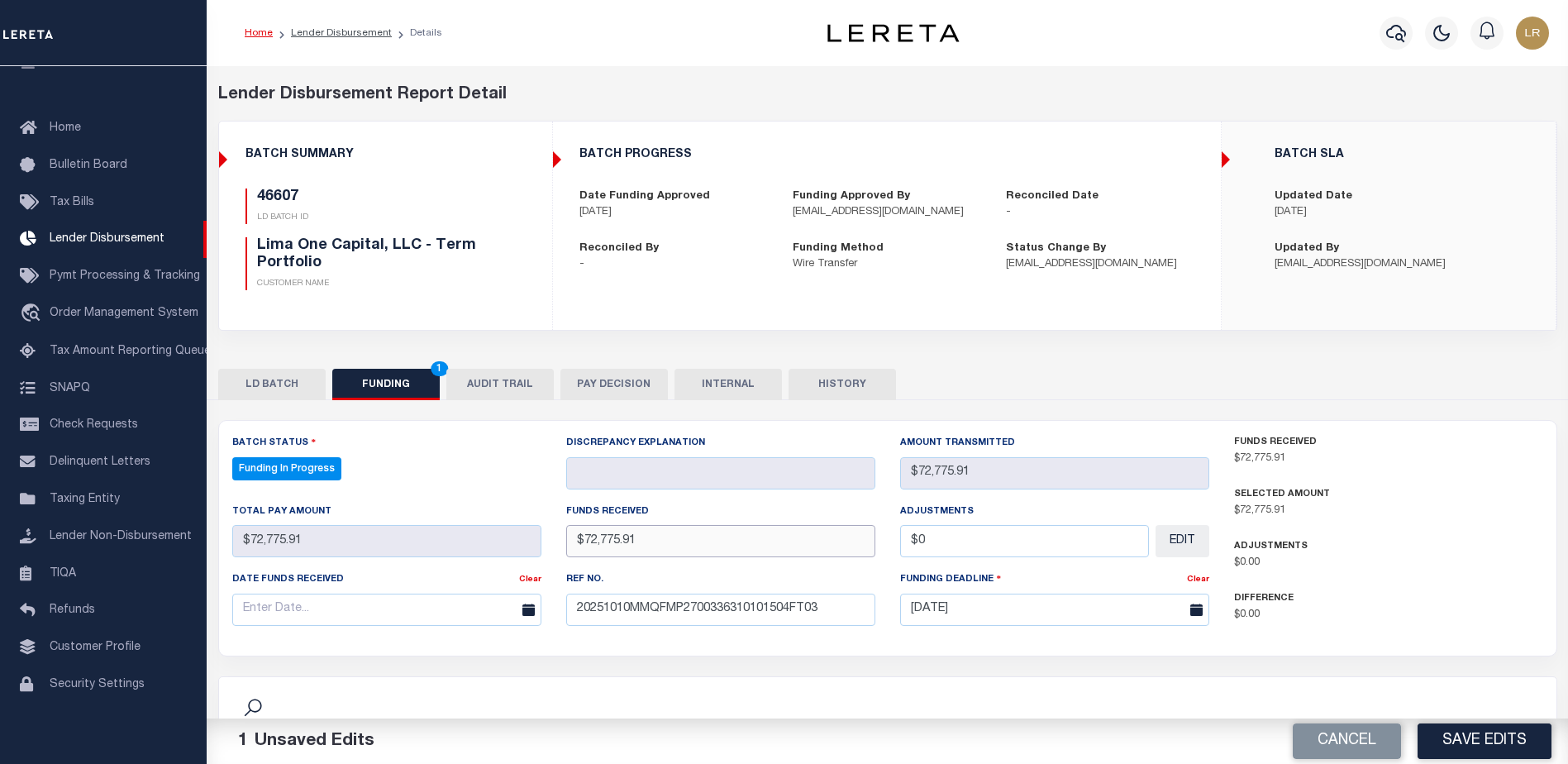
type input "$72,775.91"
click at [439, 620] on input "text" at bounding box center [386, 610] width 309 height 33
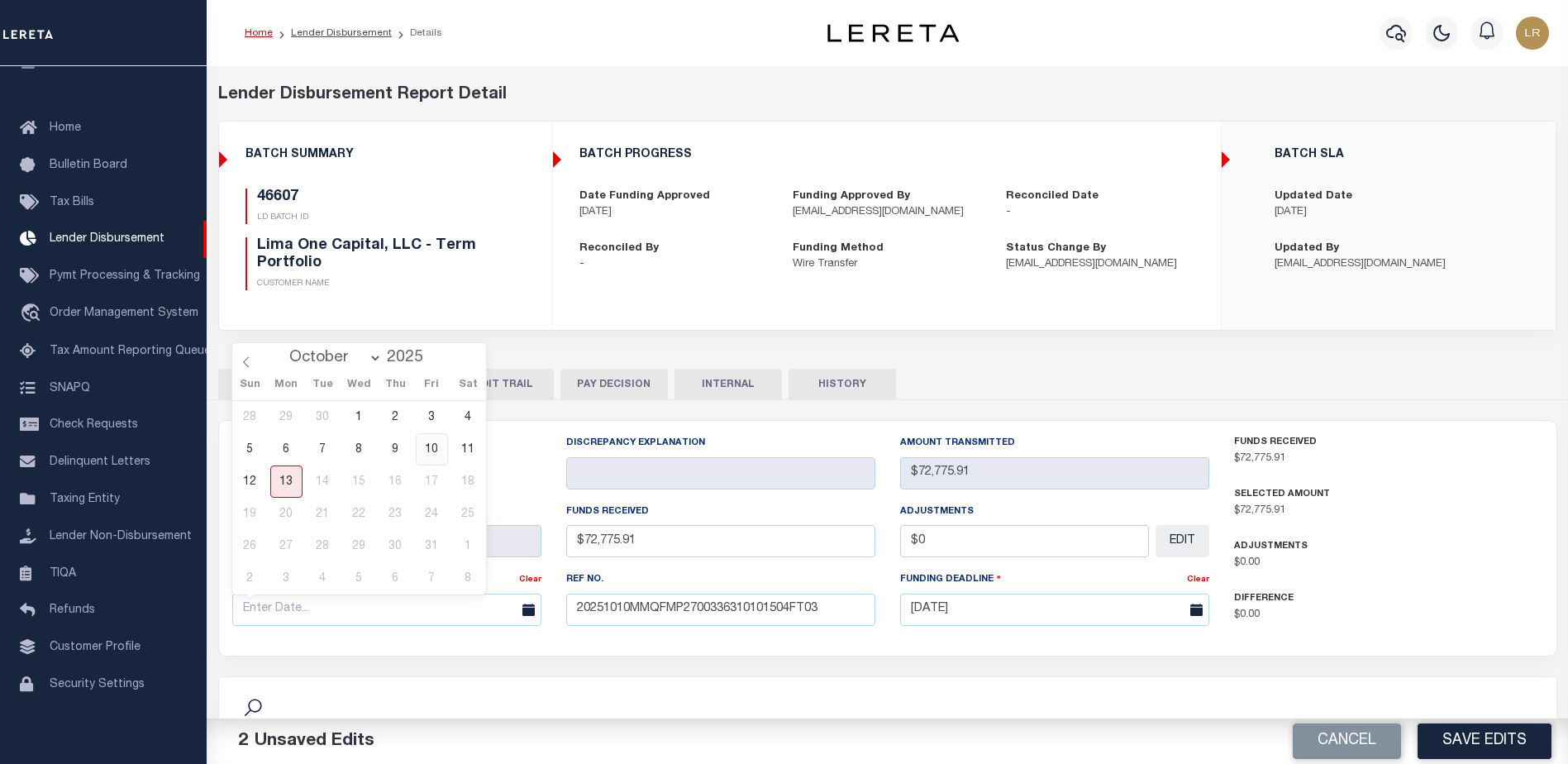
click at [425, 449] on span "10" at bounding box center [431, 449] width 33 height 33
type input "[DATE]"
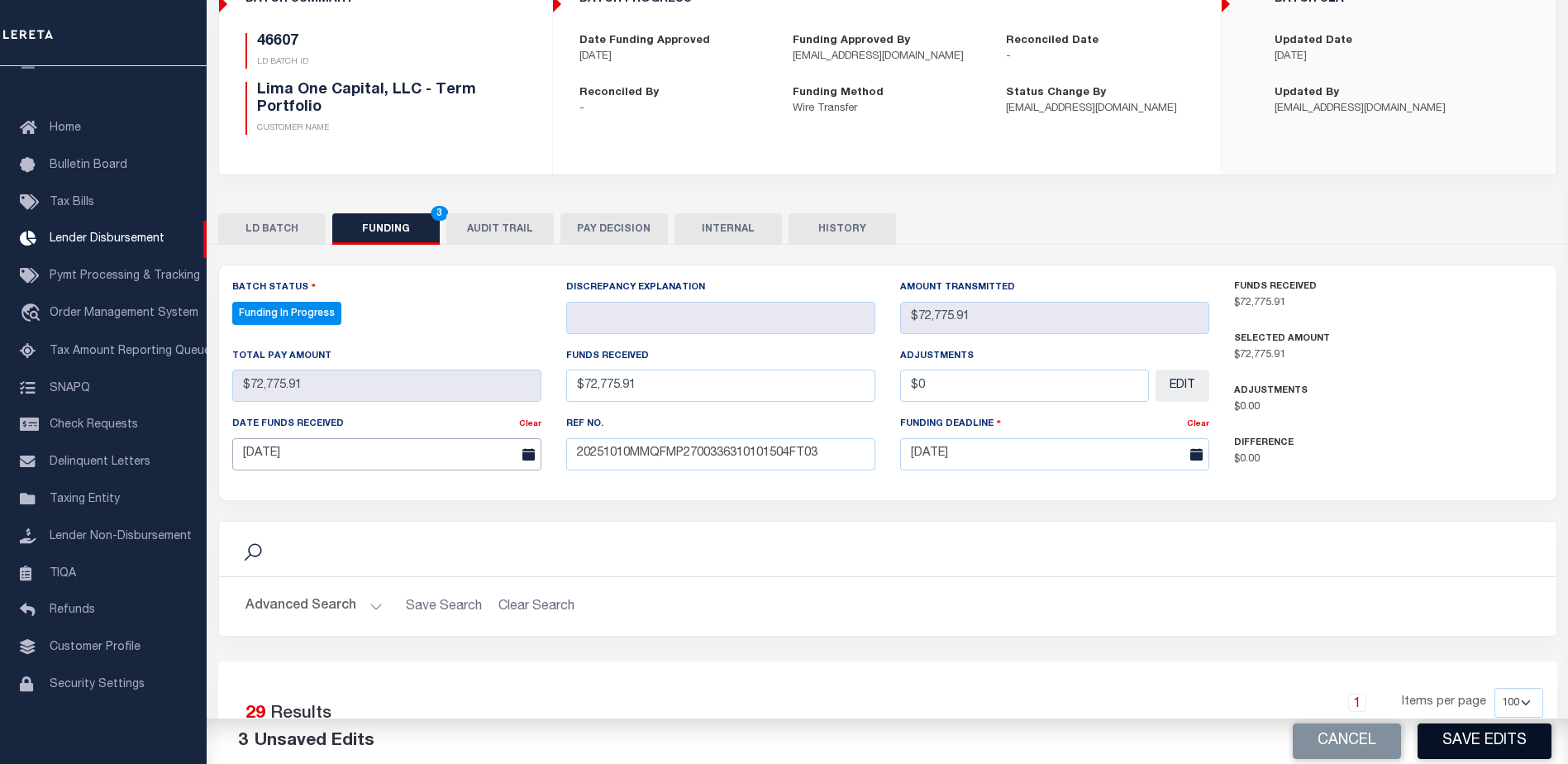
scroll to position [248, 0]
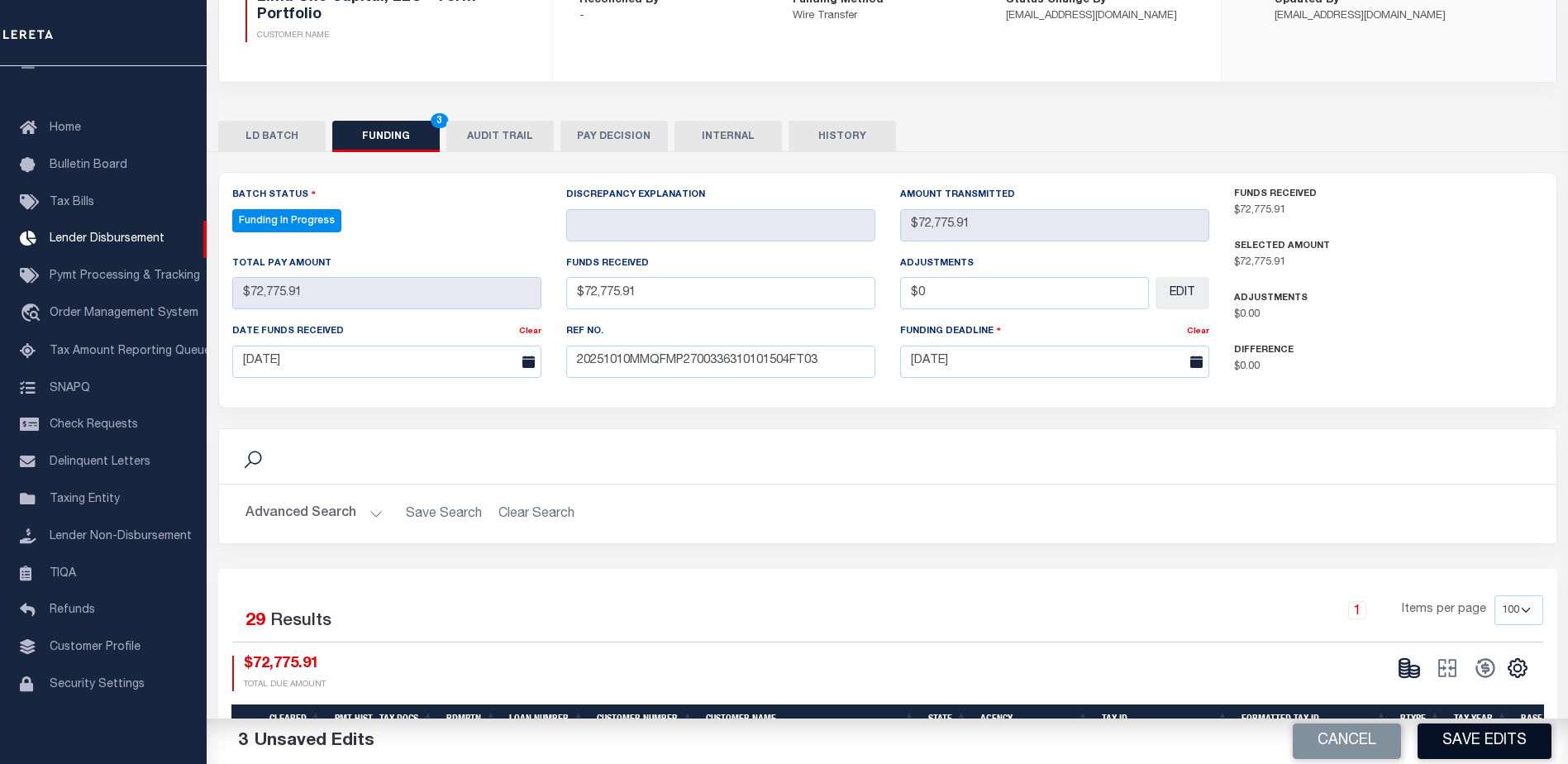
click at [1522, 744] on button "Save Edits" at bounding box center [1485, 741] width 134 height 35
type input "$72,775.91"
type input "$0"
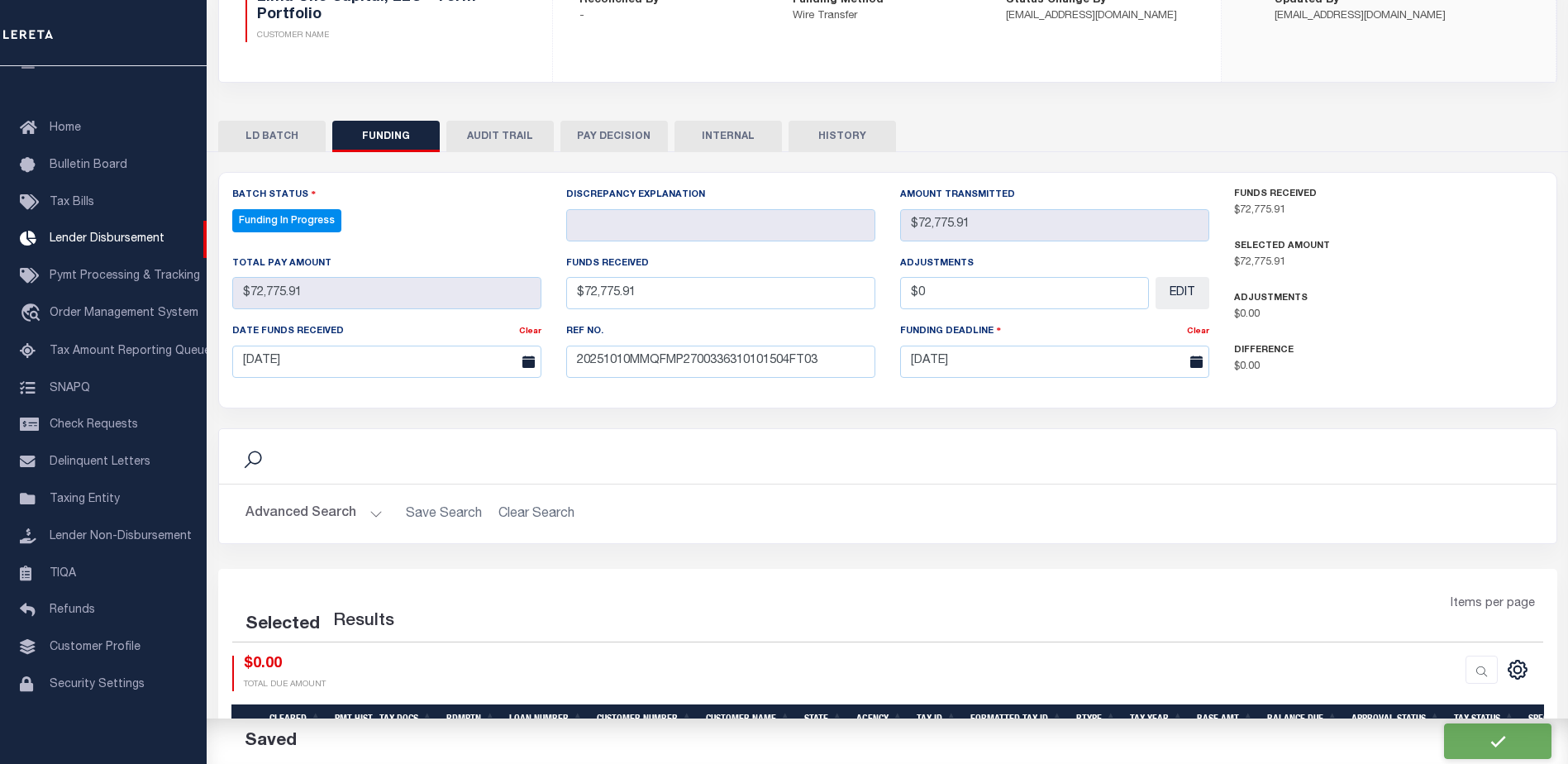
select select "100"
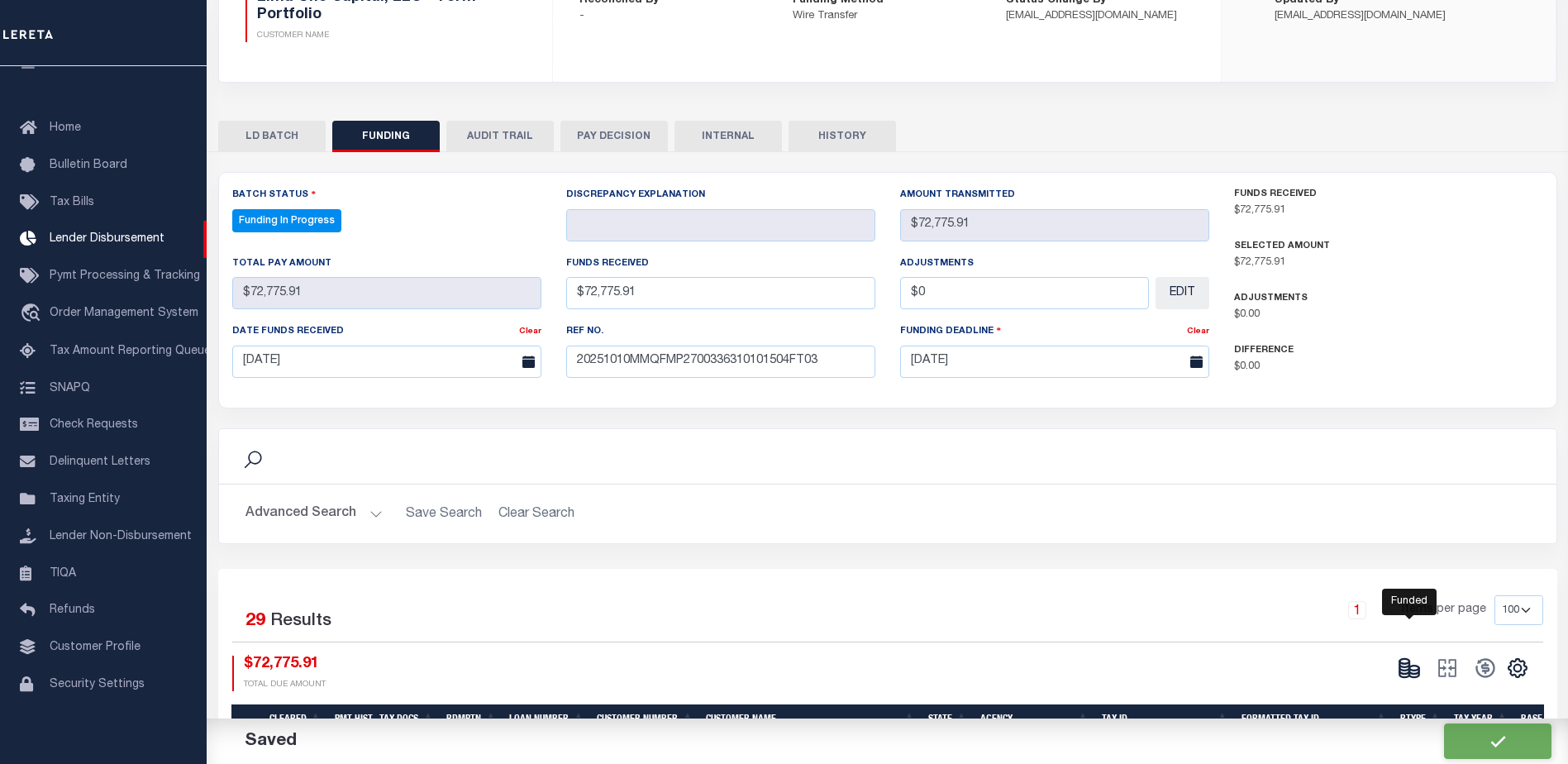
click at [1419, 676] on icon at bounding box center [1414, 674] width 10 height 6
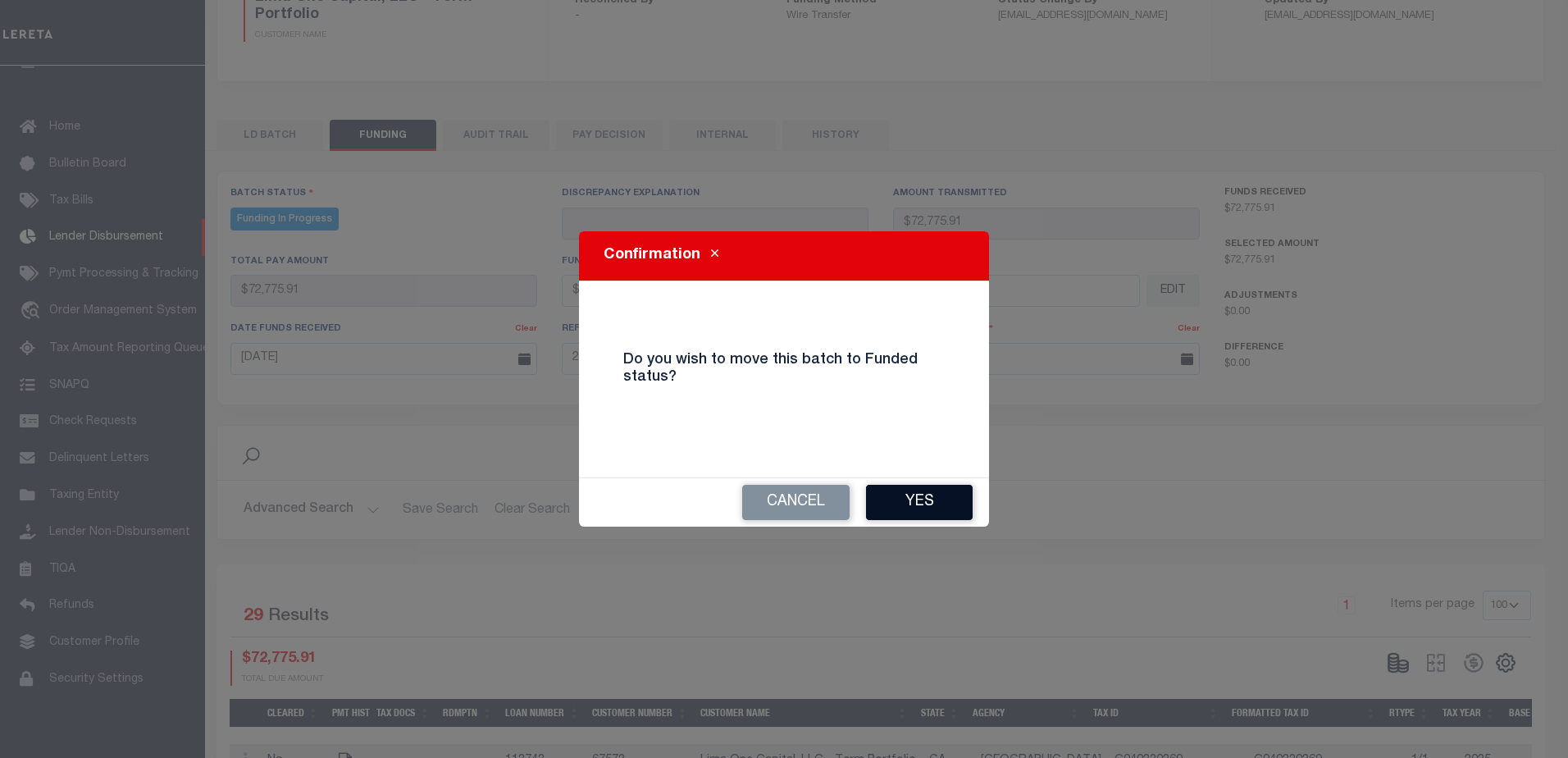
click at [911, 501] on button "Yes" at bounding box center [919, 502] width 107 height 35
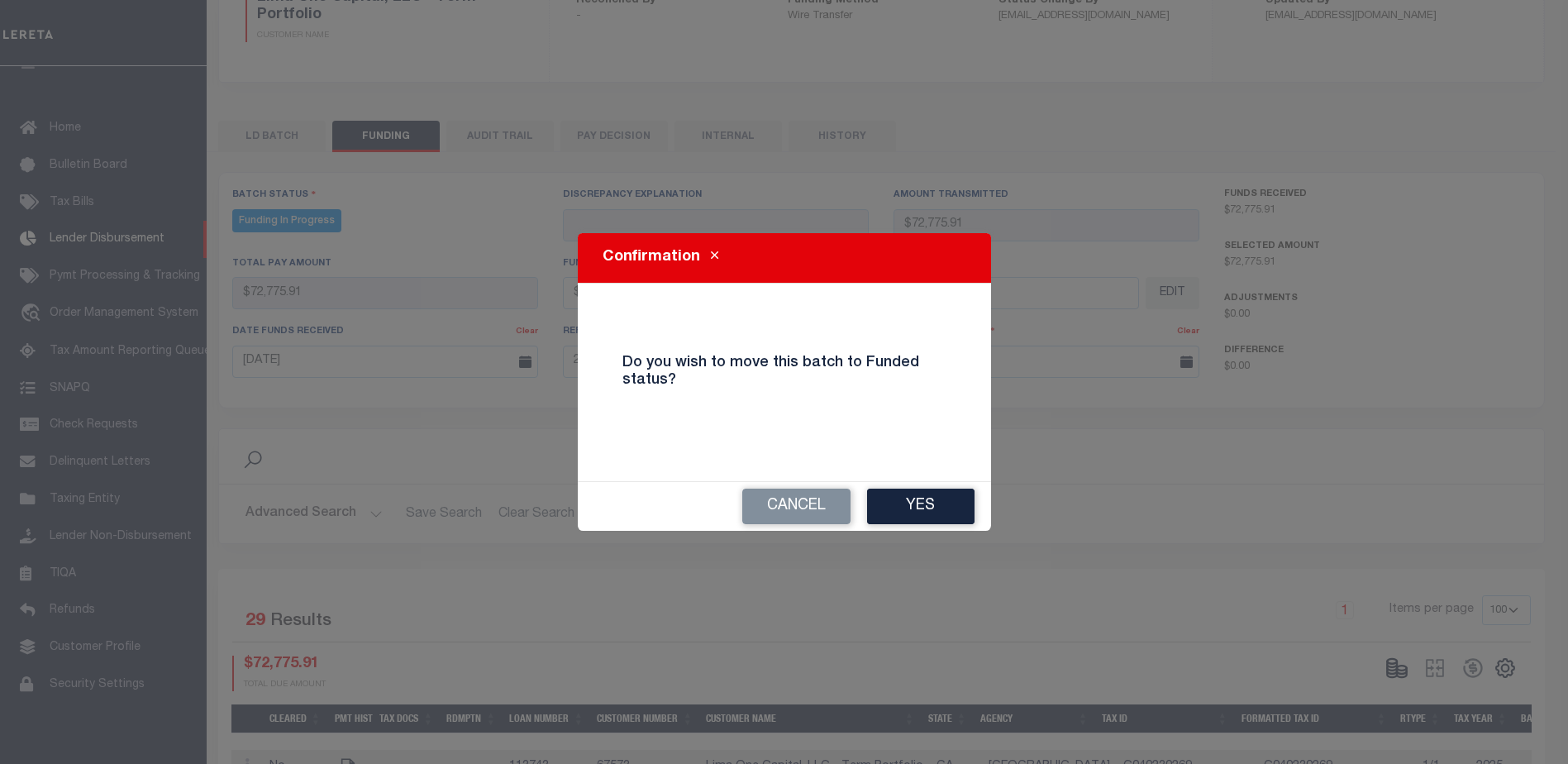
type input "$72,775.91"
type input "$0"
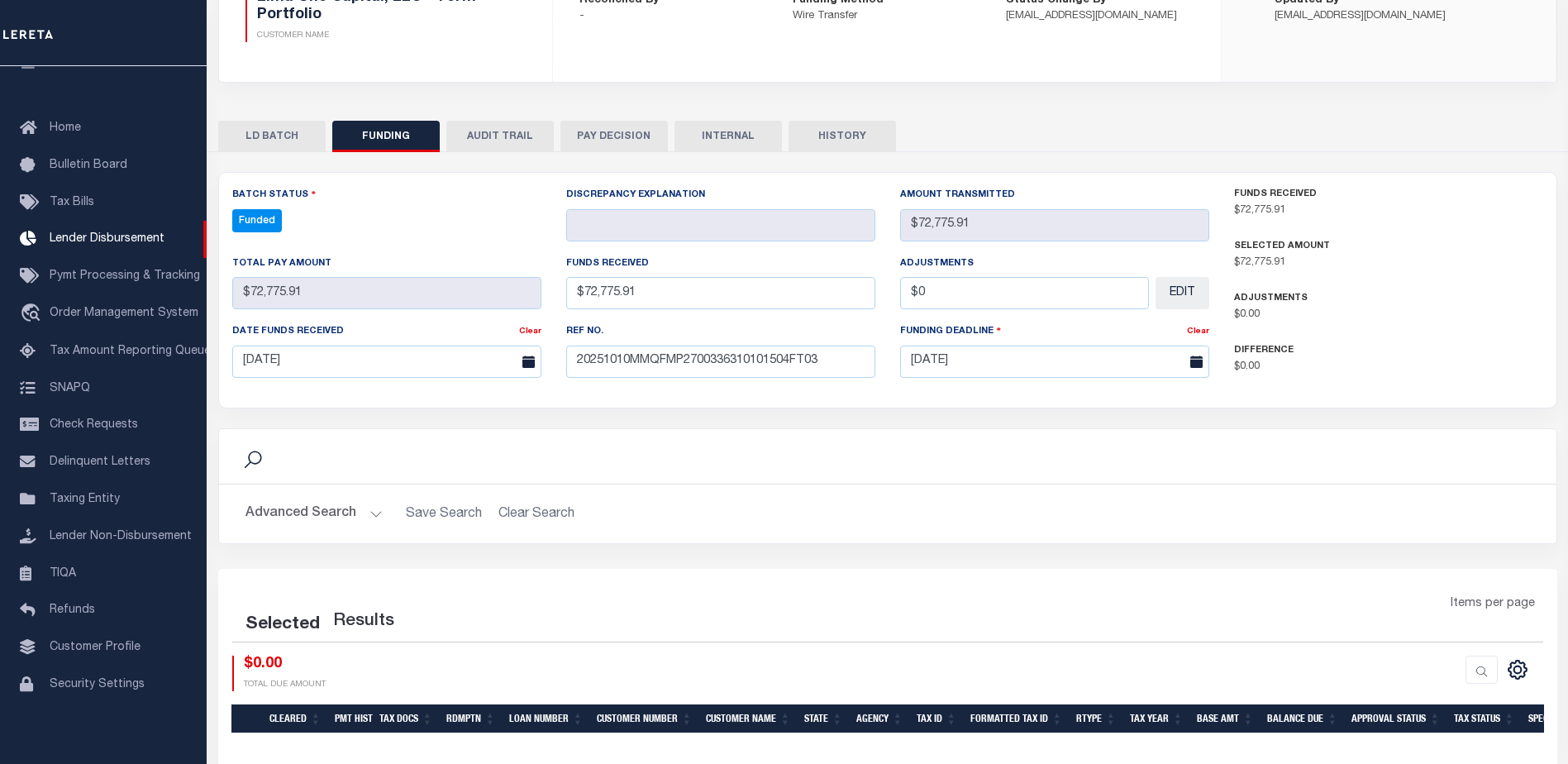
select select "100"
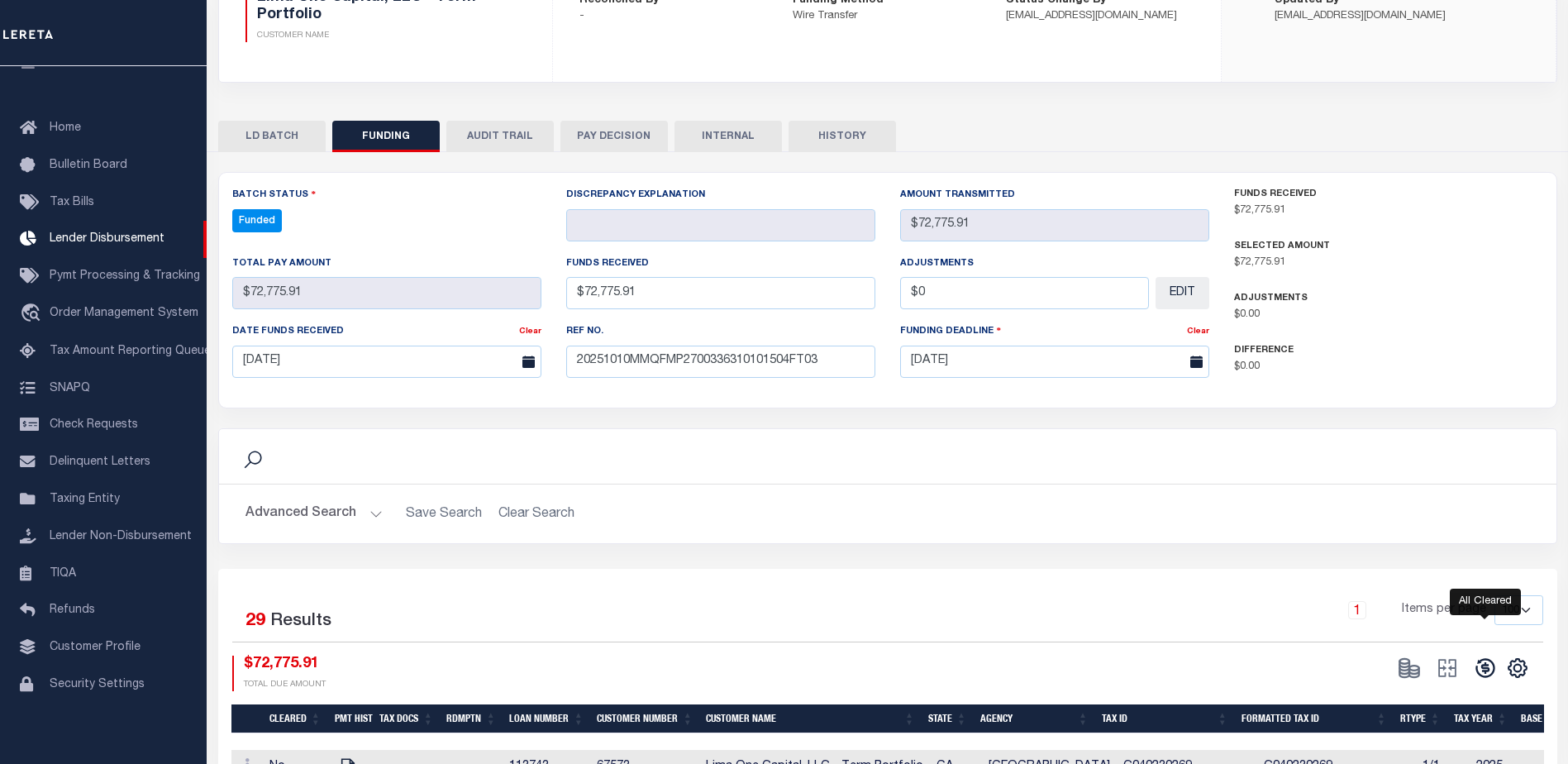
click at [1483, 671] on icon at bounding box center [1485, 668] width 23 height 23
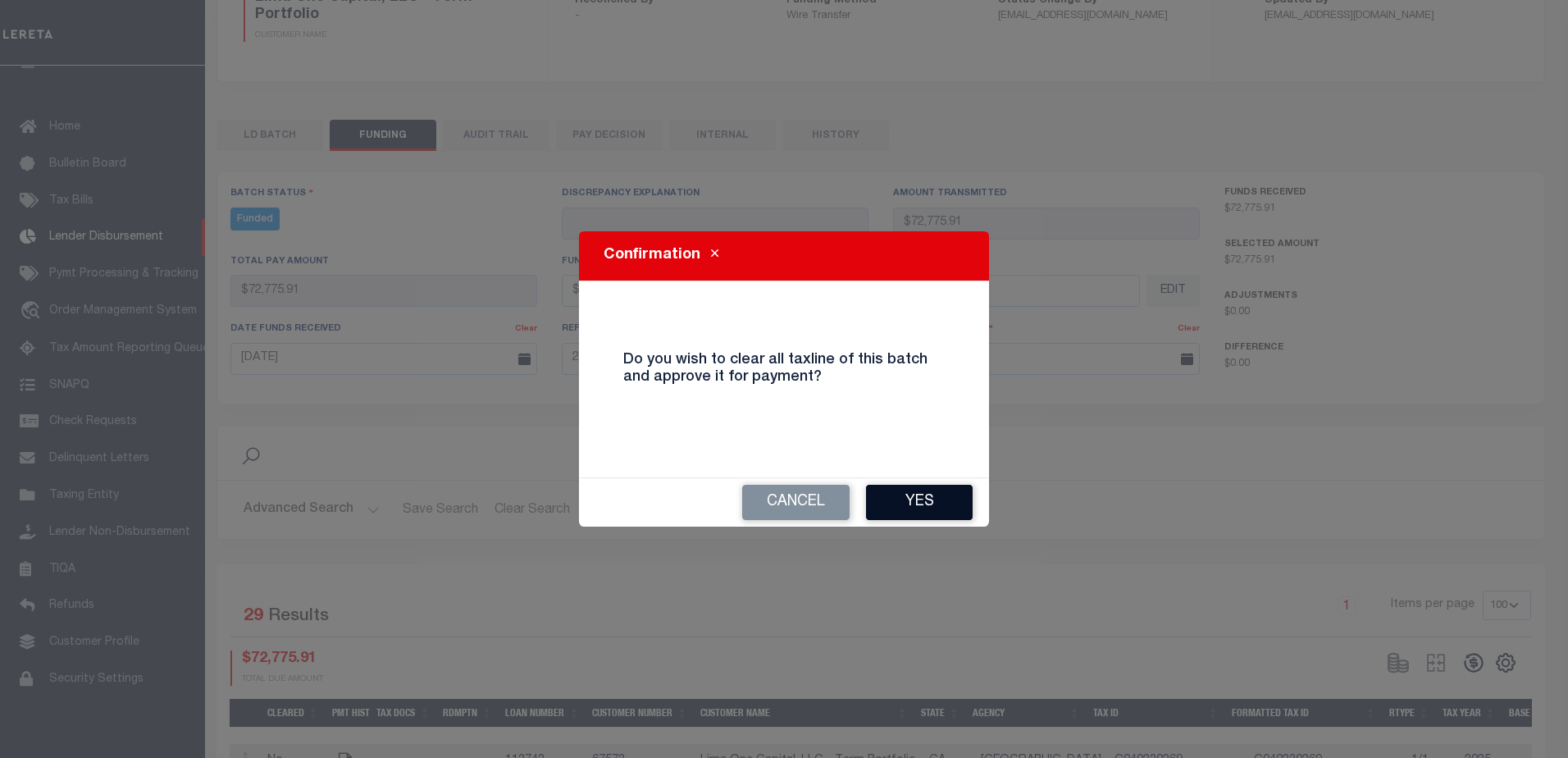
click at [920, 496] on button "Yes" at bounding box center [919, 502] width 107 height 35
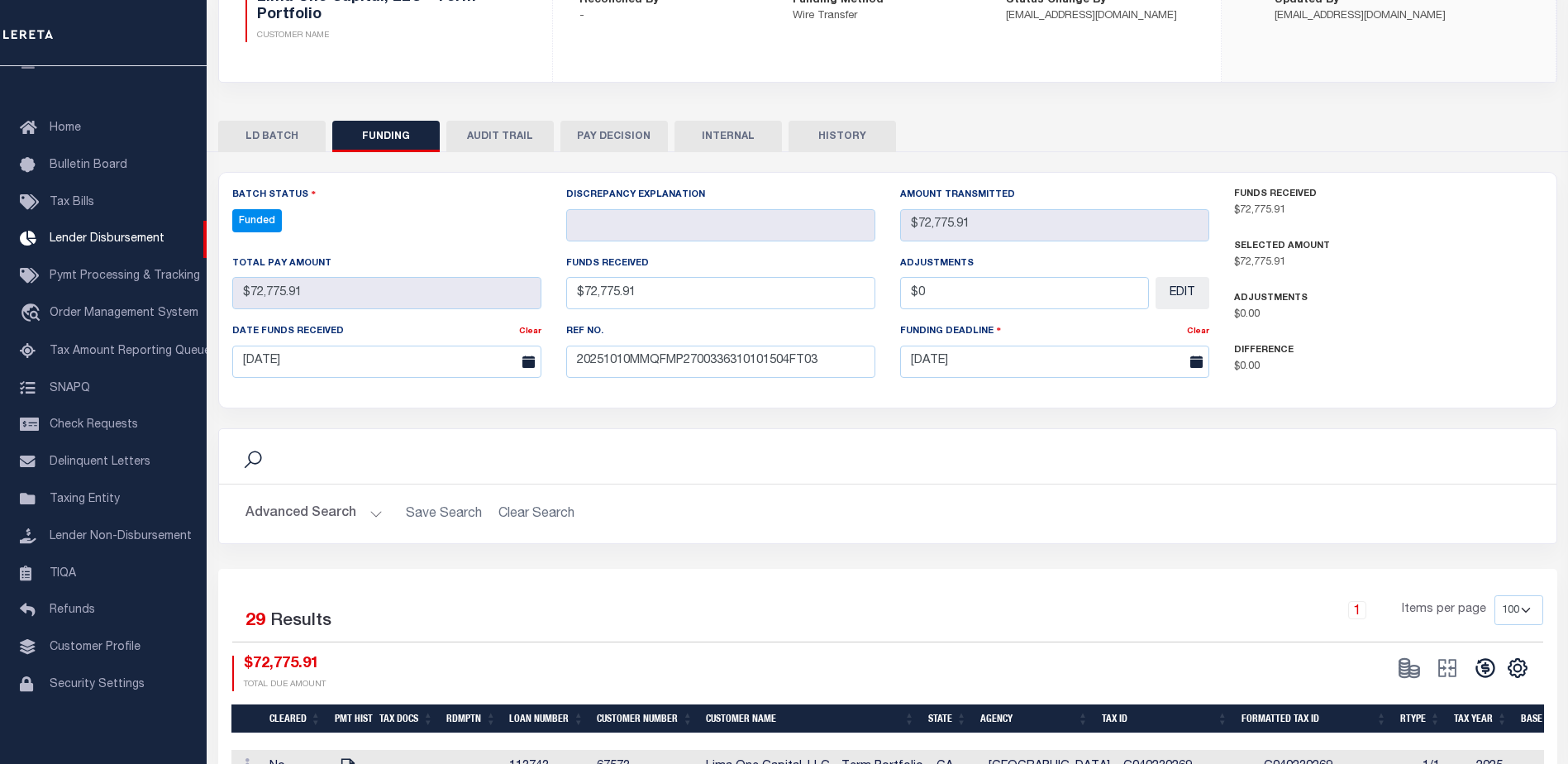
type input "$72,775.91"
type input "$0"
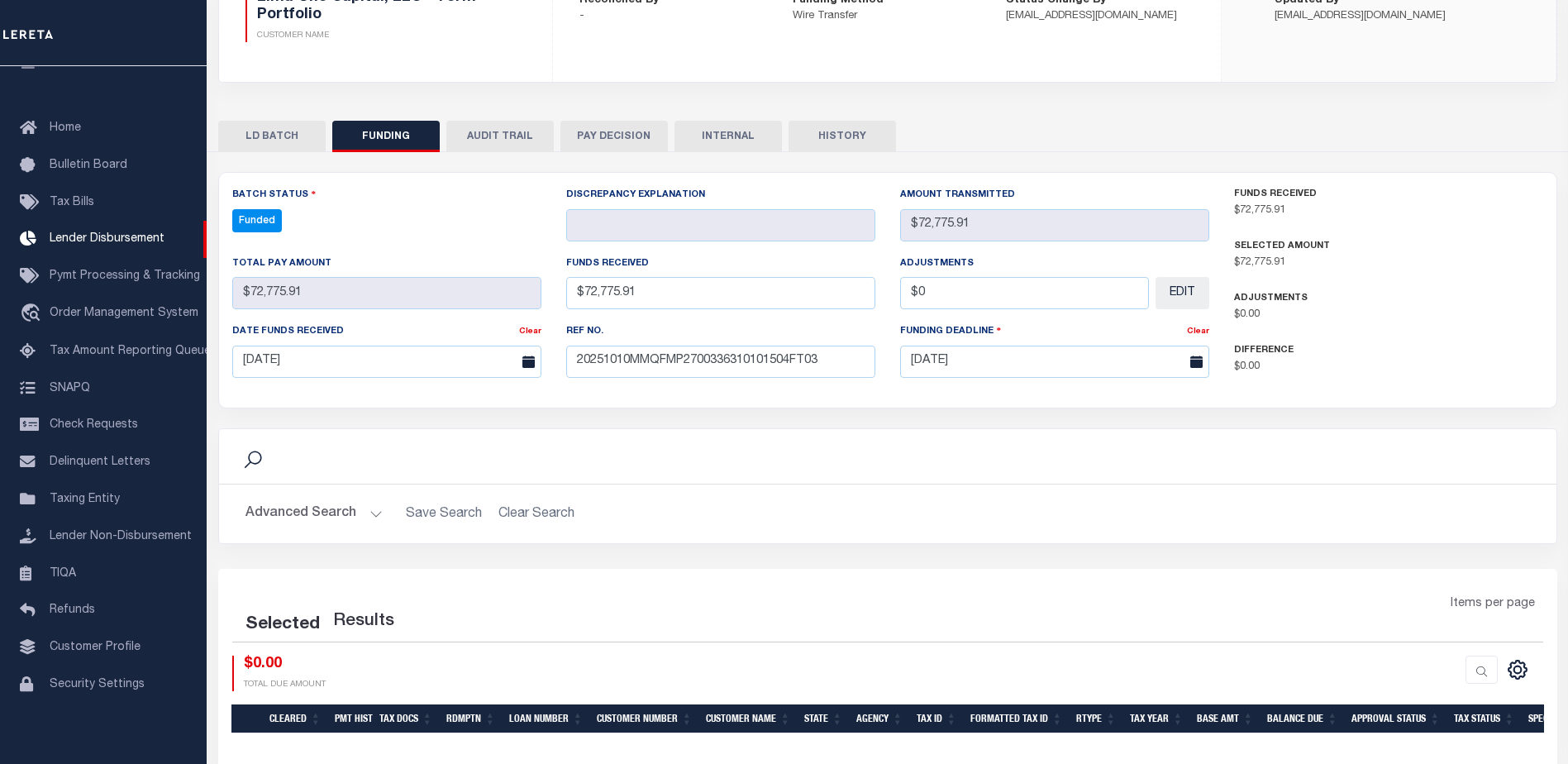
select select "100"
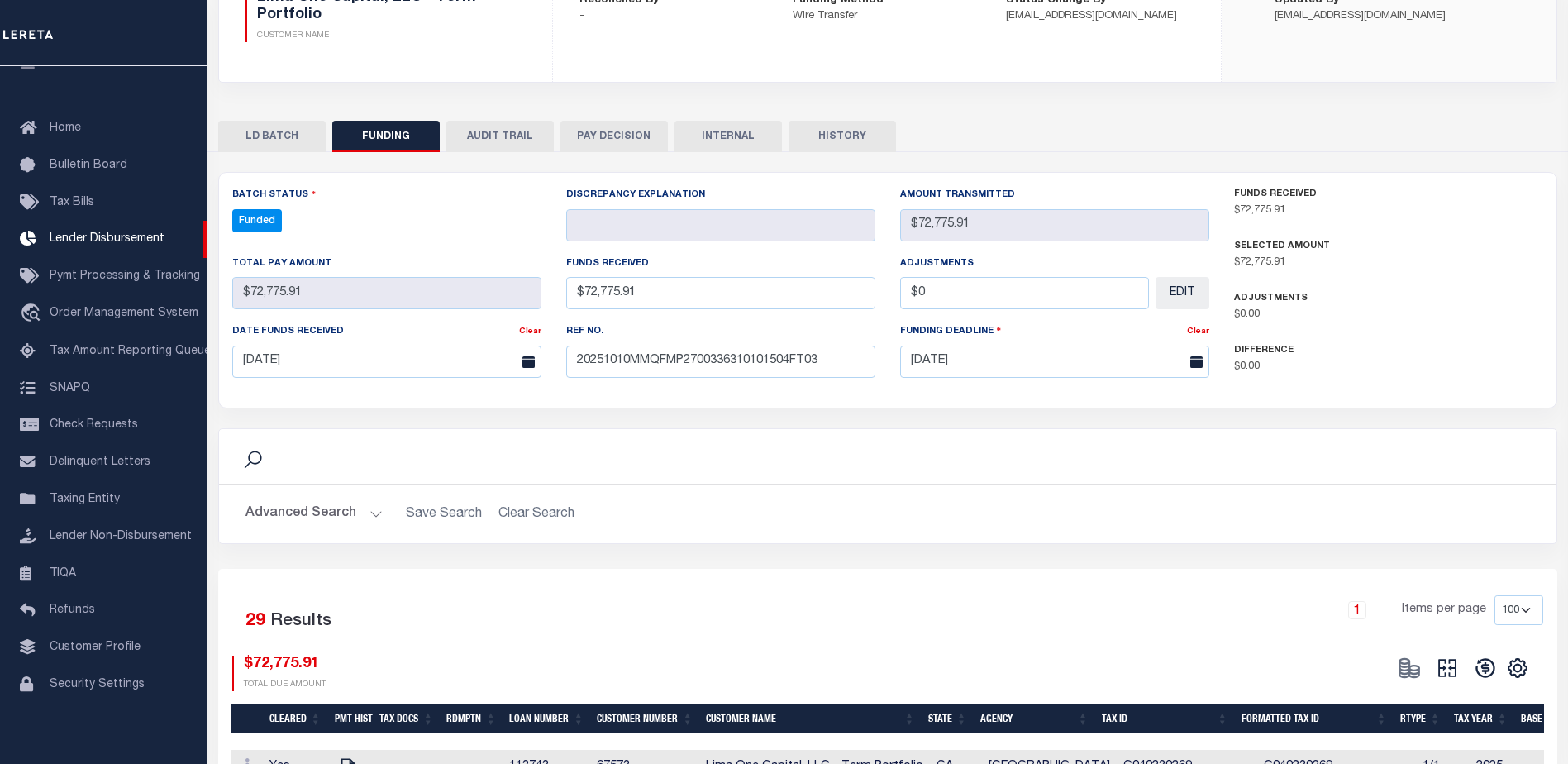
click at [1459, 676] on button at bounding box center [1447, 668] width 38 height 25
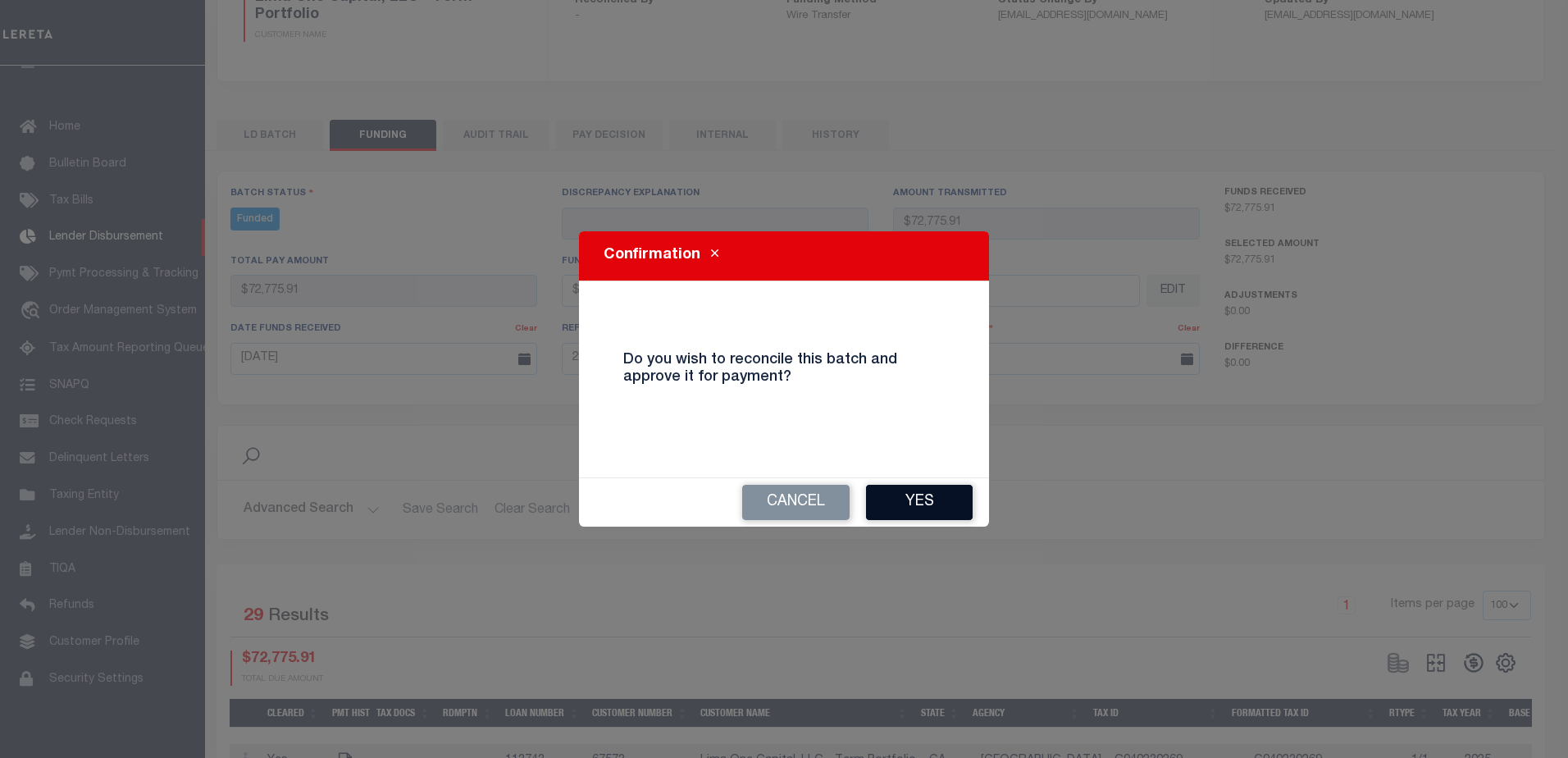
click at [931, 506] on button "Yes" at bounding box center [919, 502] width 107 height 35
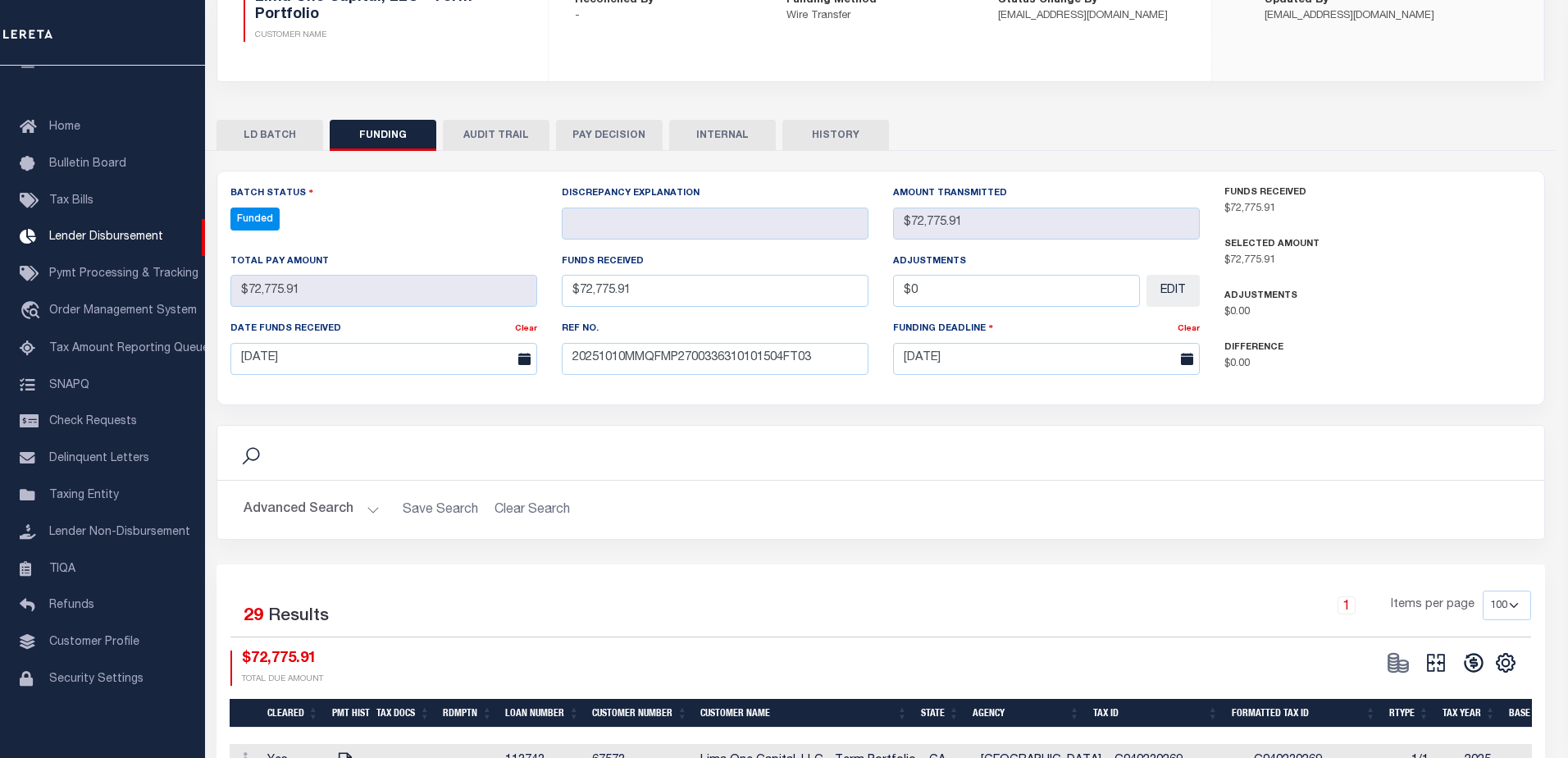
type input "$72,775.91"
type input "$0"
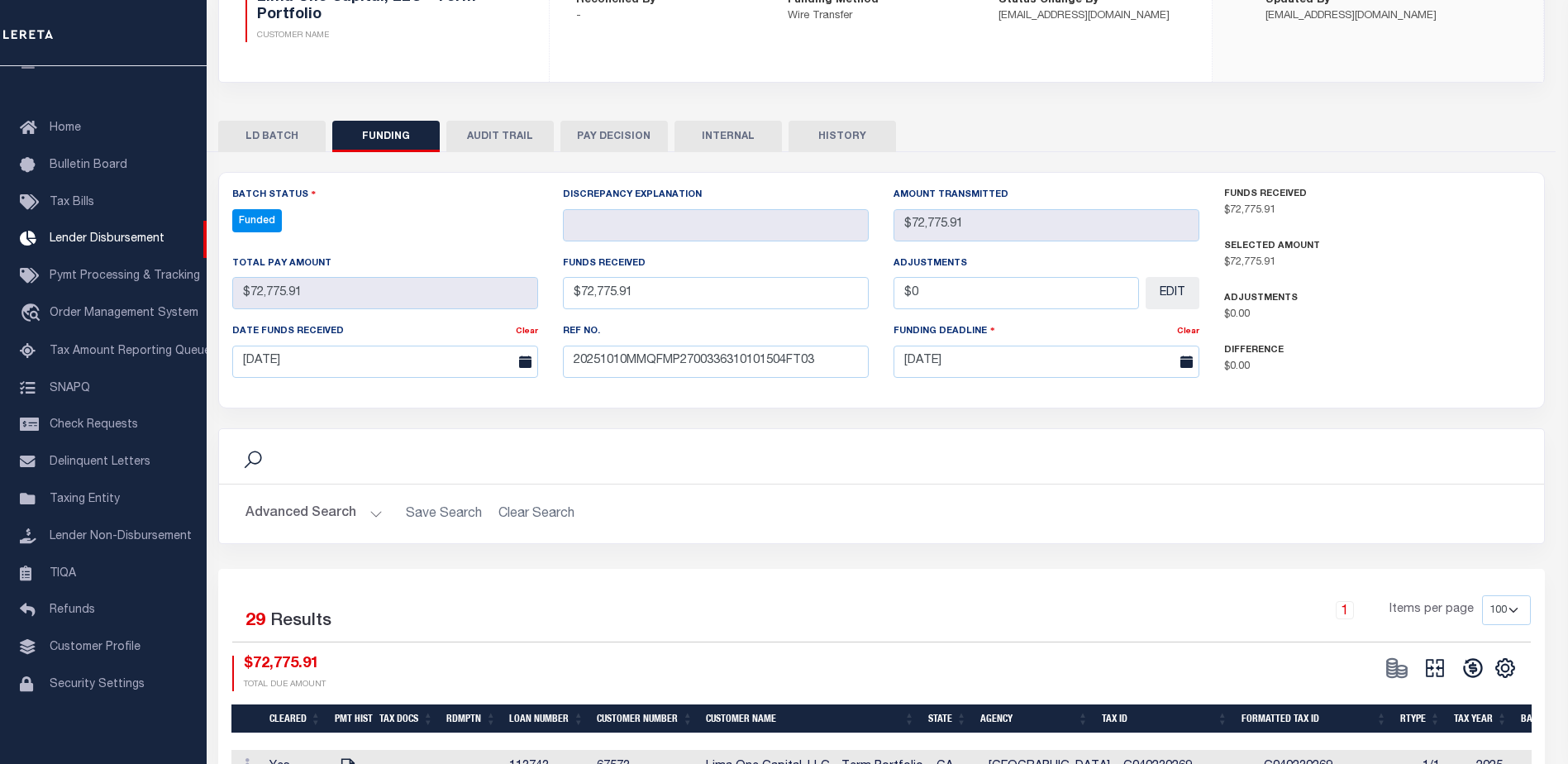
select select "100"
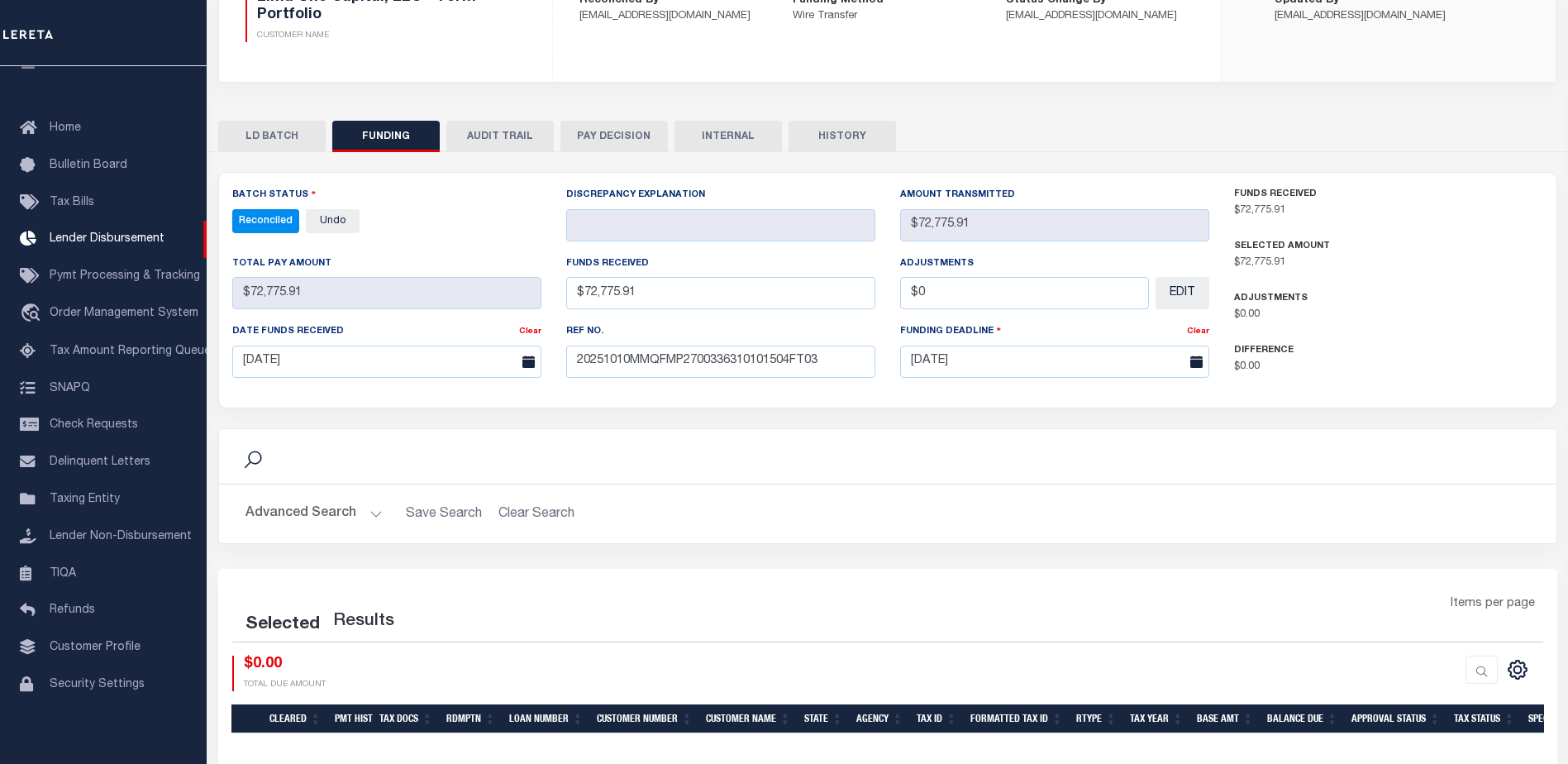
select select "100"
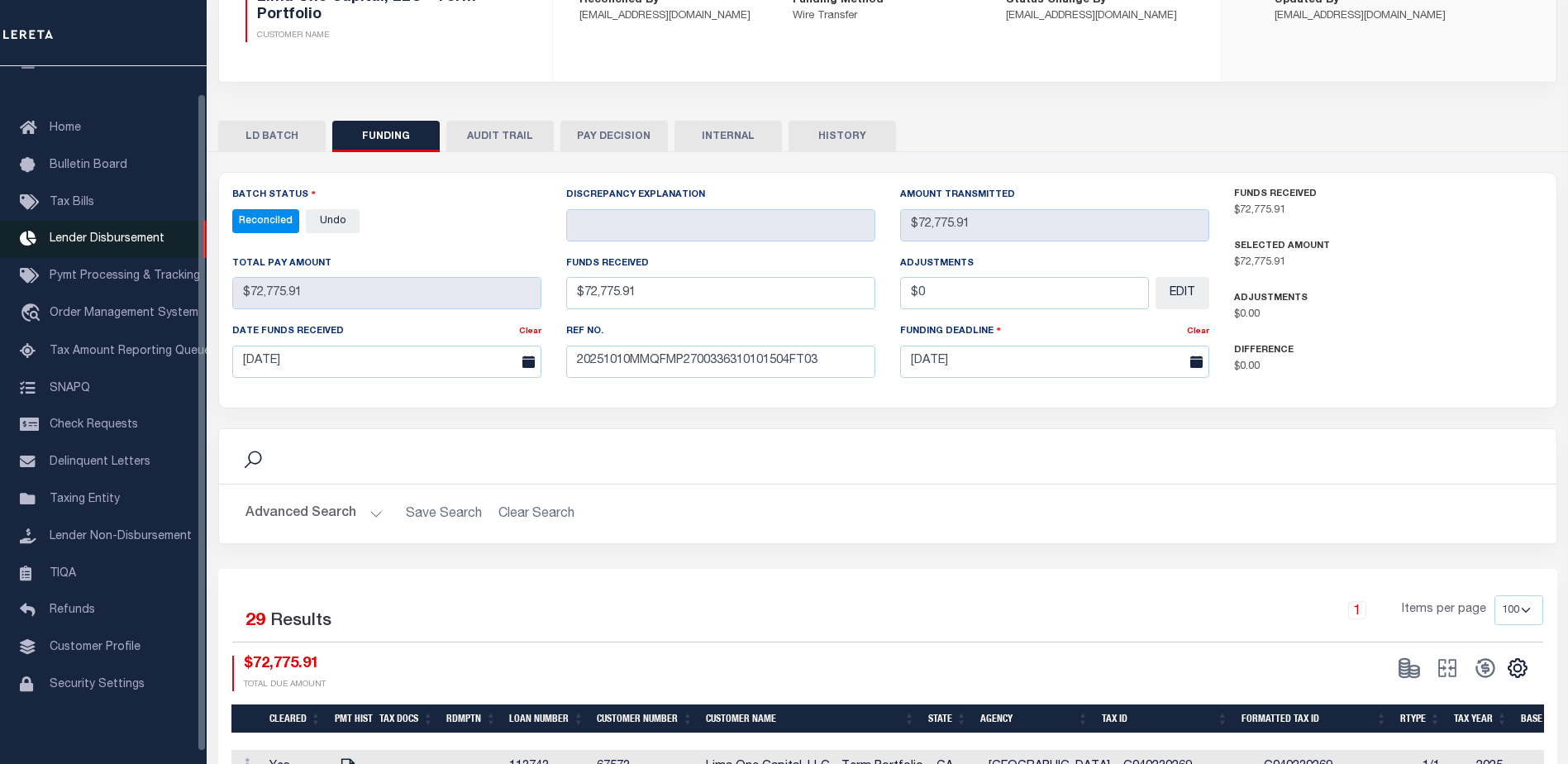
click at [141, 242] on span "Lender Disbursement" at bounding box center [107, 238] width 115 height 11
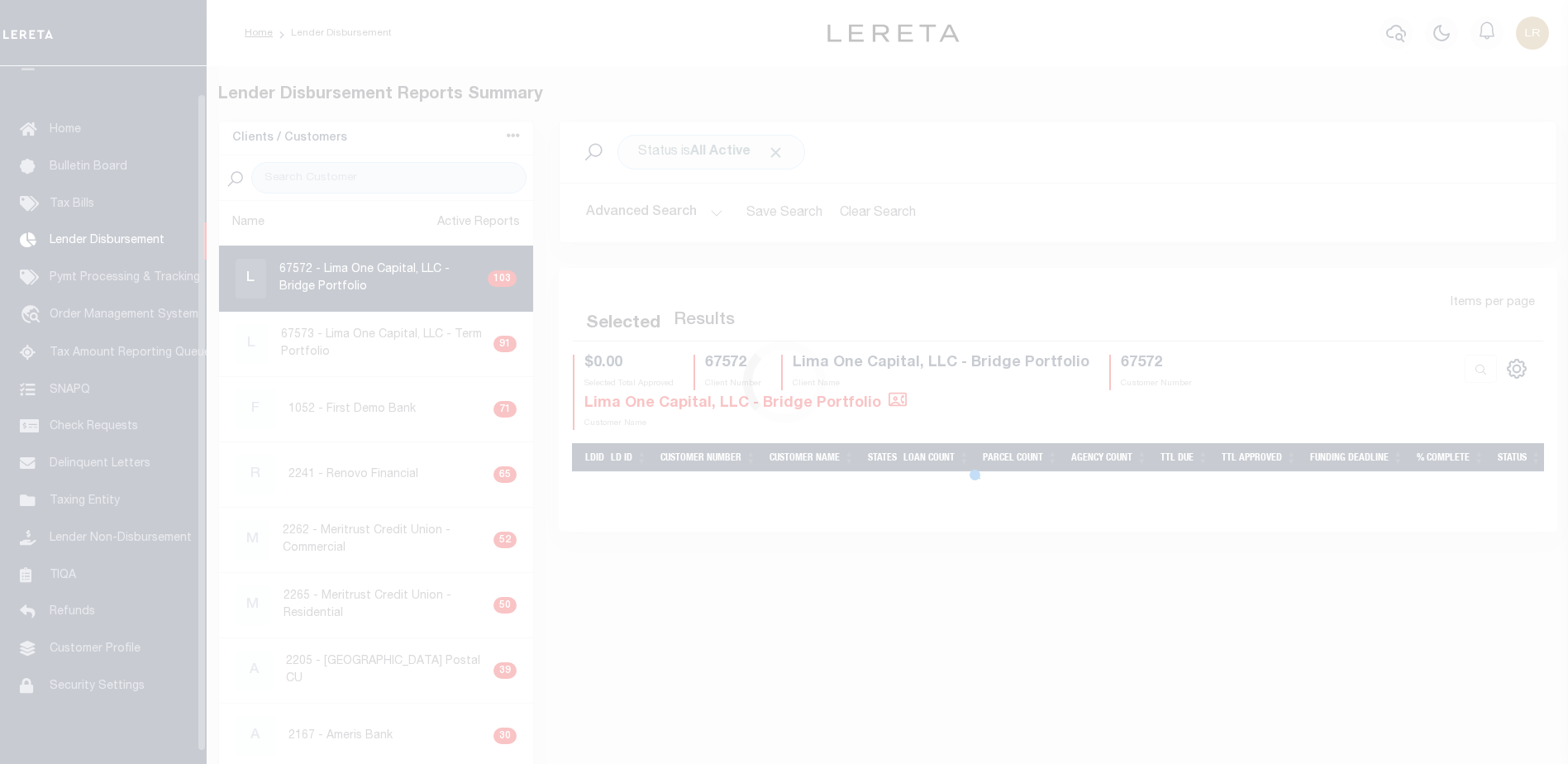
scroll to position [29, 0]
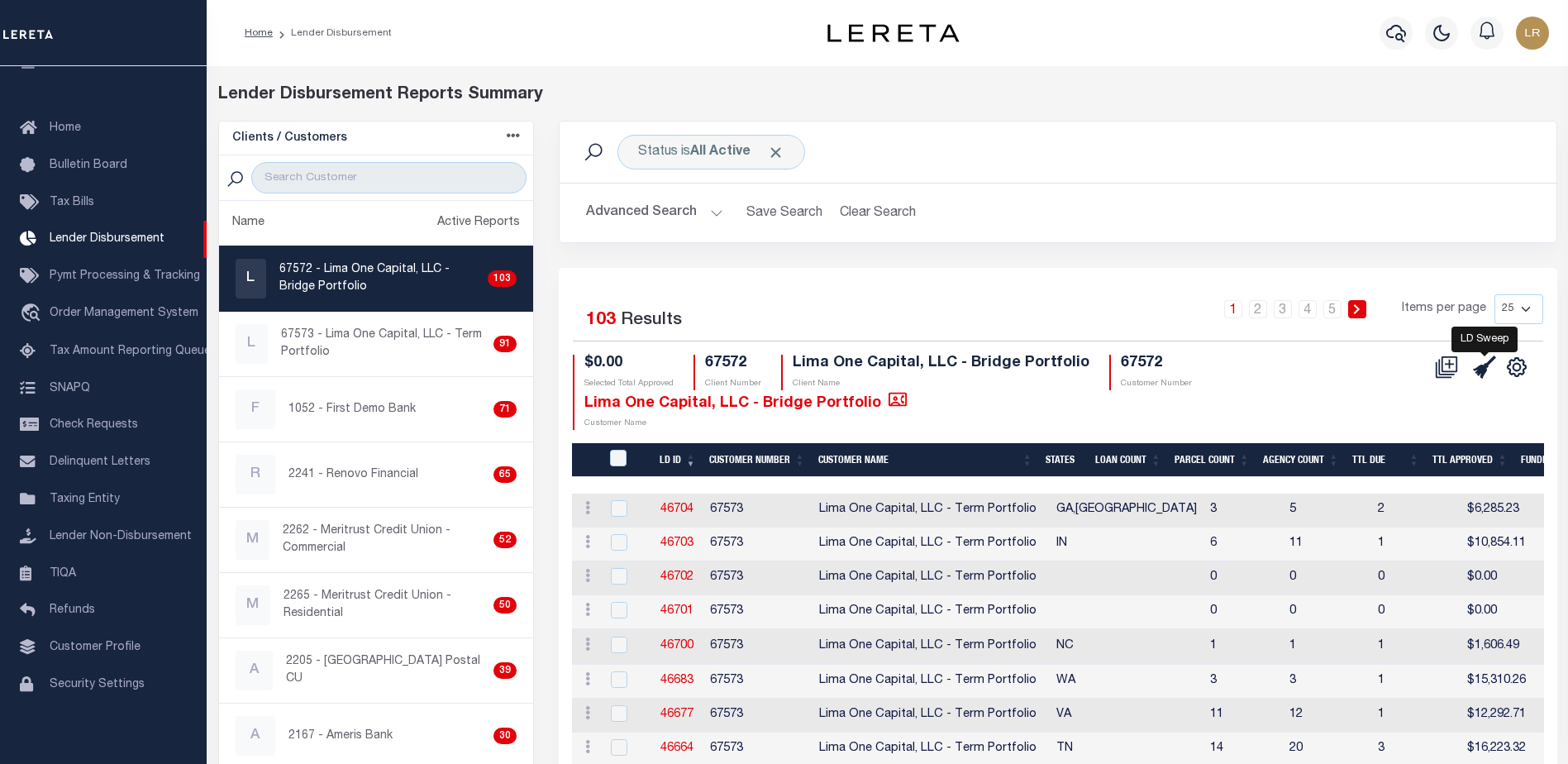
click at [1495, 367] on icon at bounding box center [1484, 367] width 23 height 23
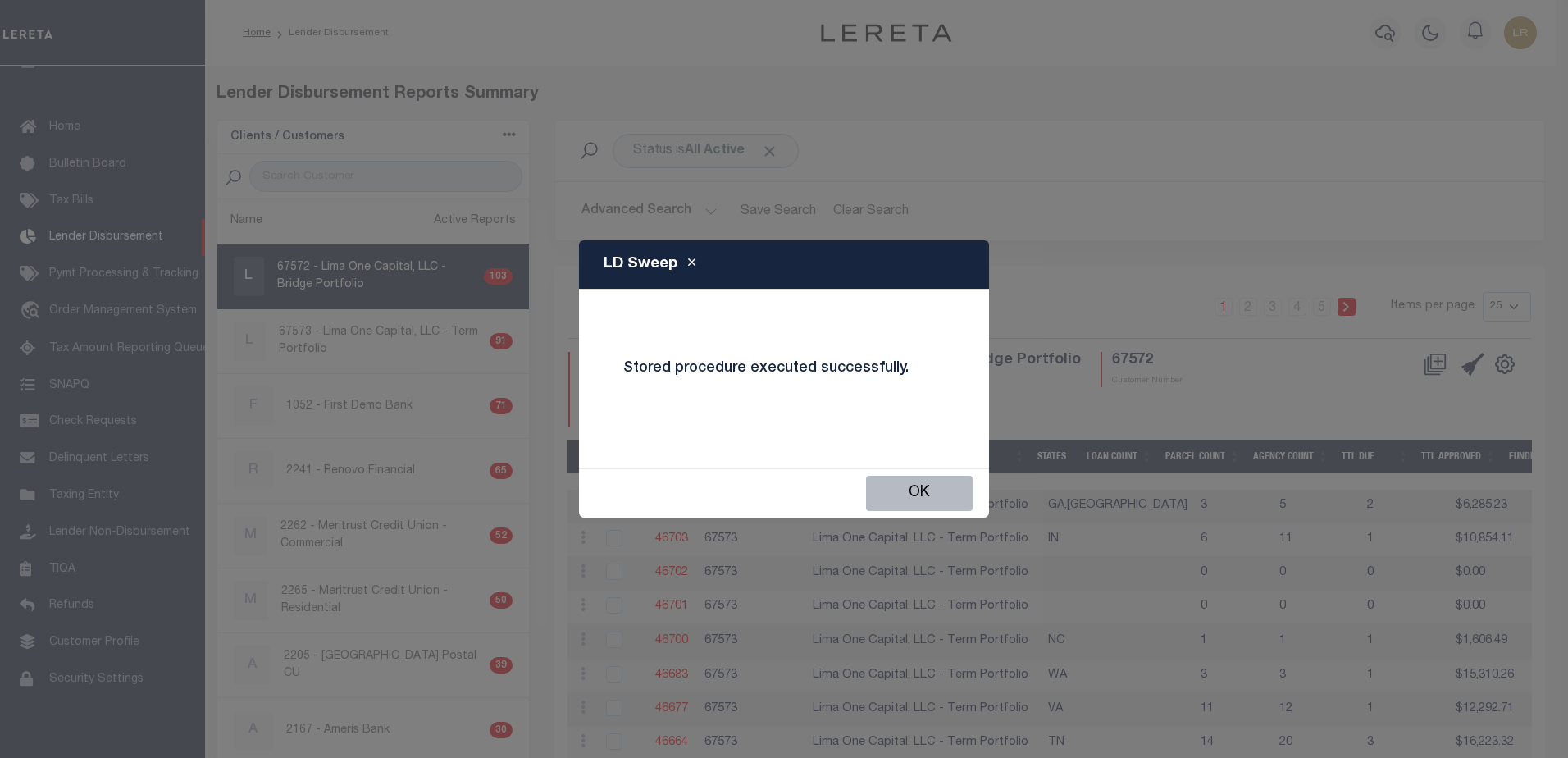
drag, startPoint x: 919, startPoint y: 477, endPoint x: 921, endPoint y: 488, distance: 11.2
click at [921, 487] on button "OK" at bounding box center [919, 493] width 107 height 35
